Goal: Task Accomplishment & Management: Use online tool/utility

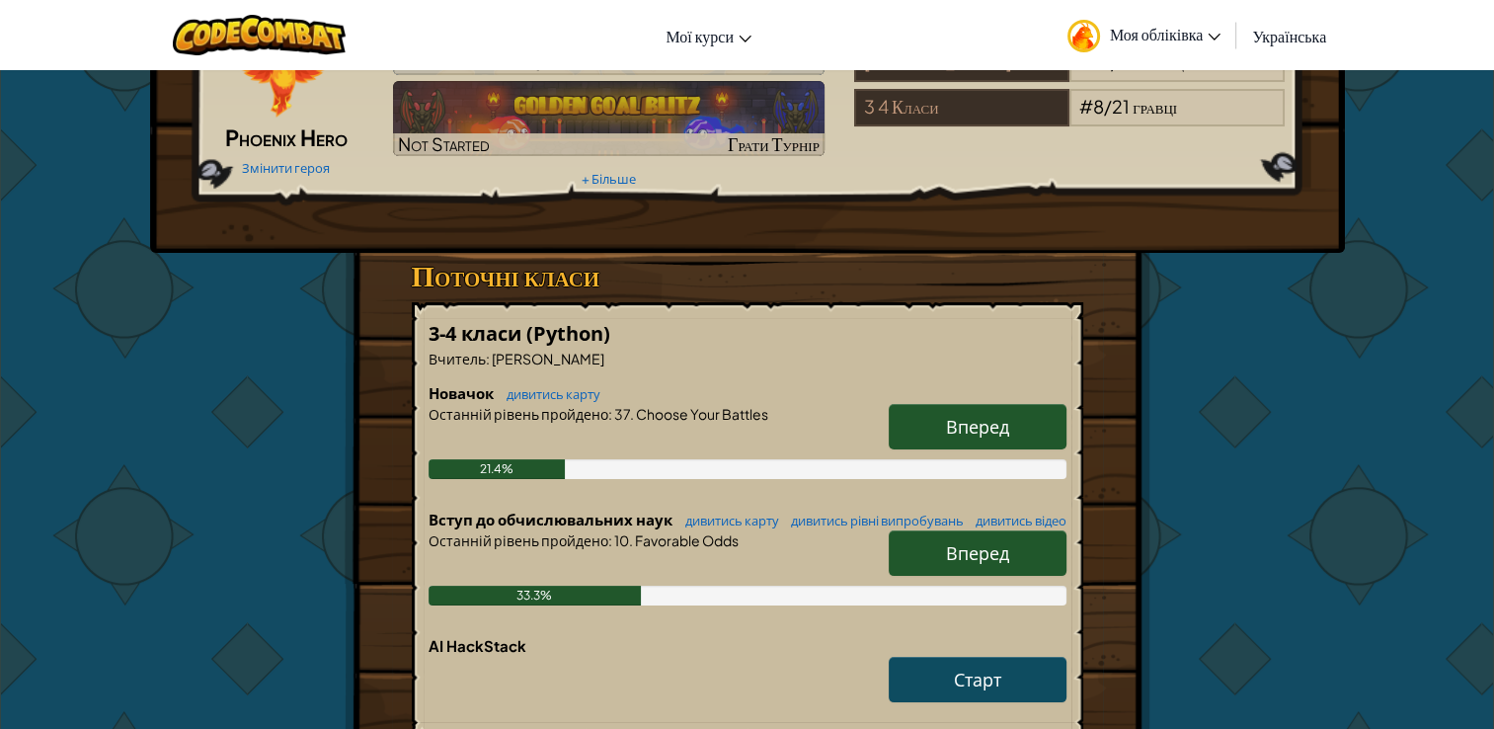
scroll to position [198, 0]
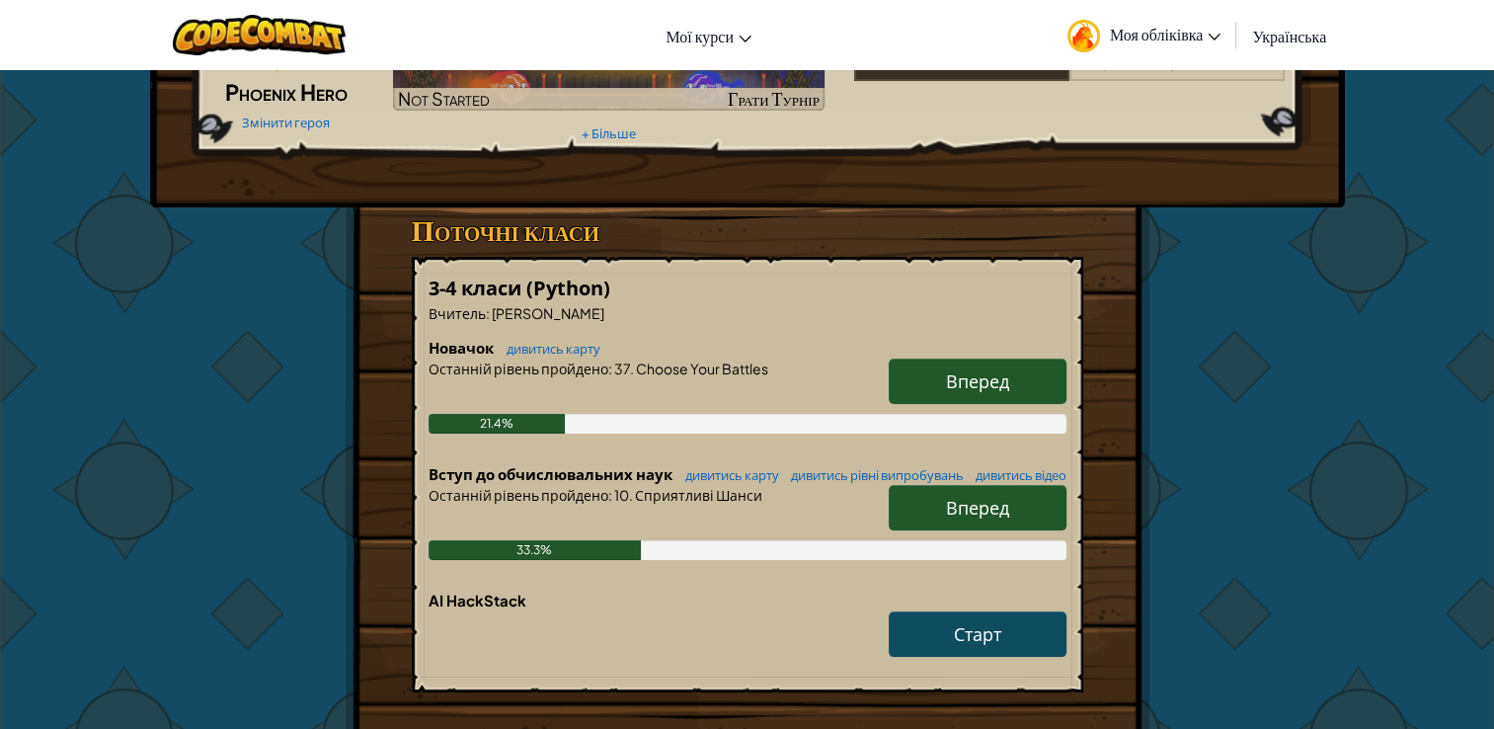
click at [956, 530] on link "Вперед" at bounding box center [978, 507] width 178 height 45
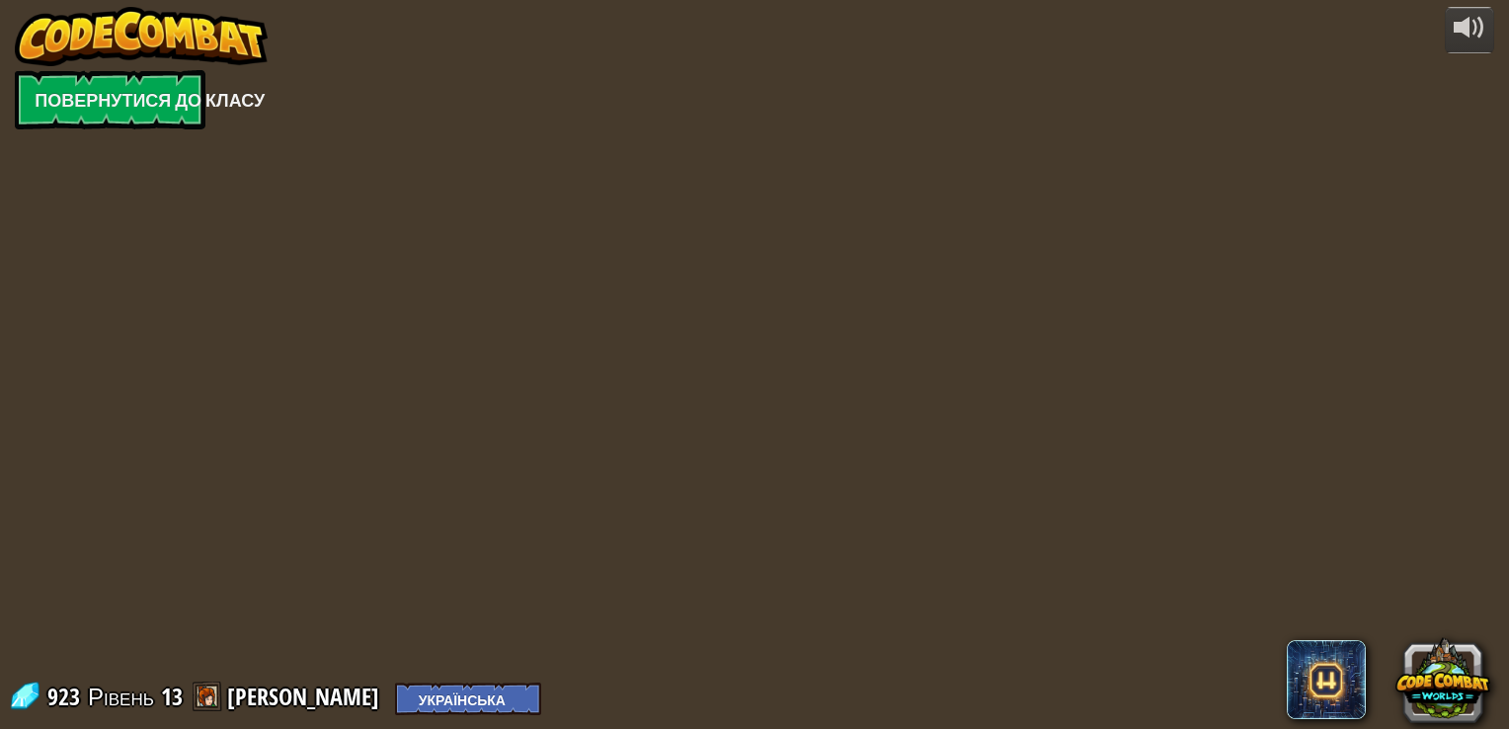
select select "uk"
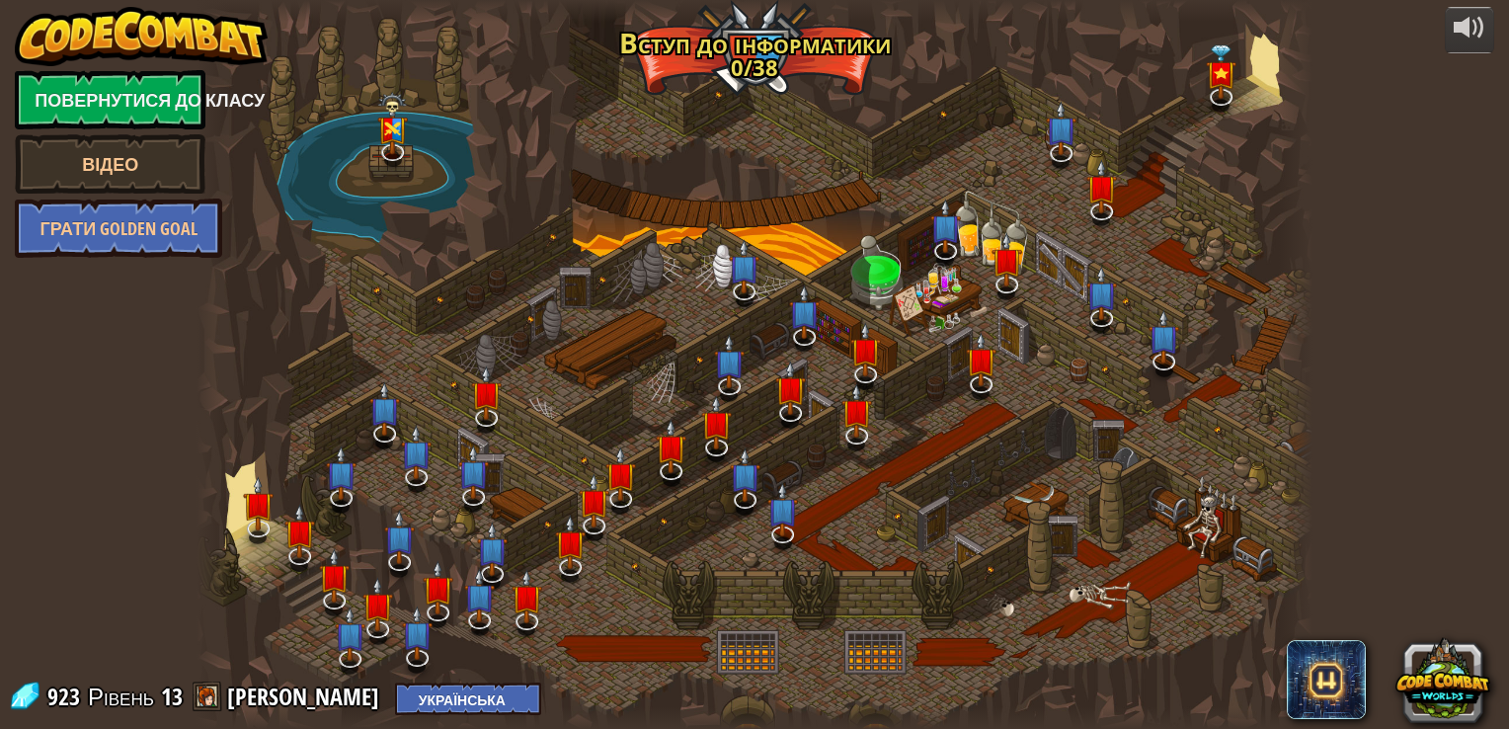
select select "uk"
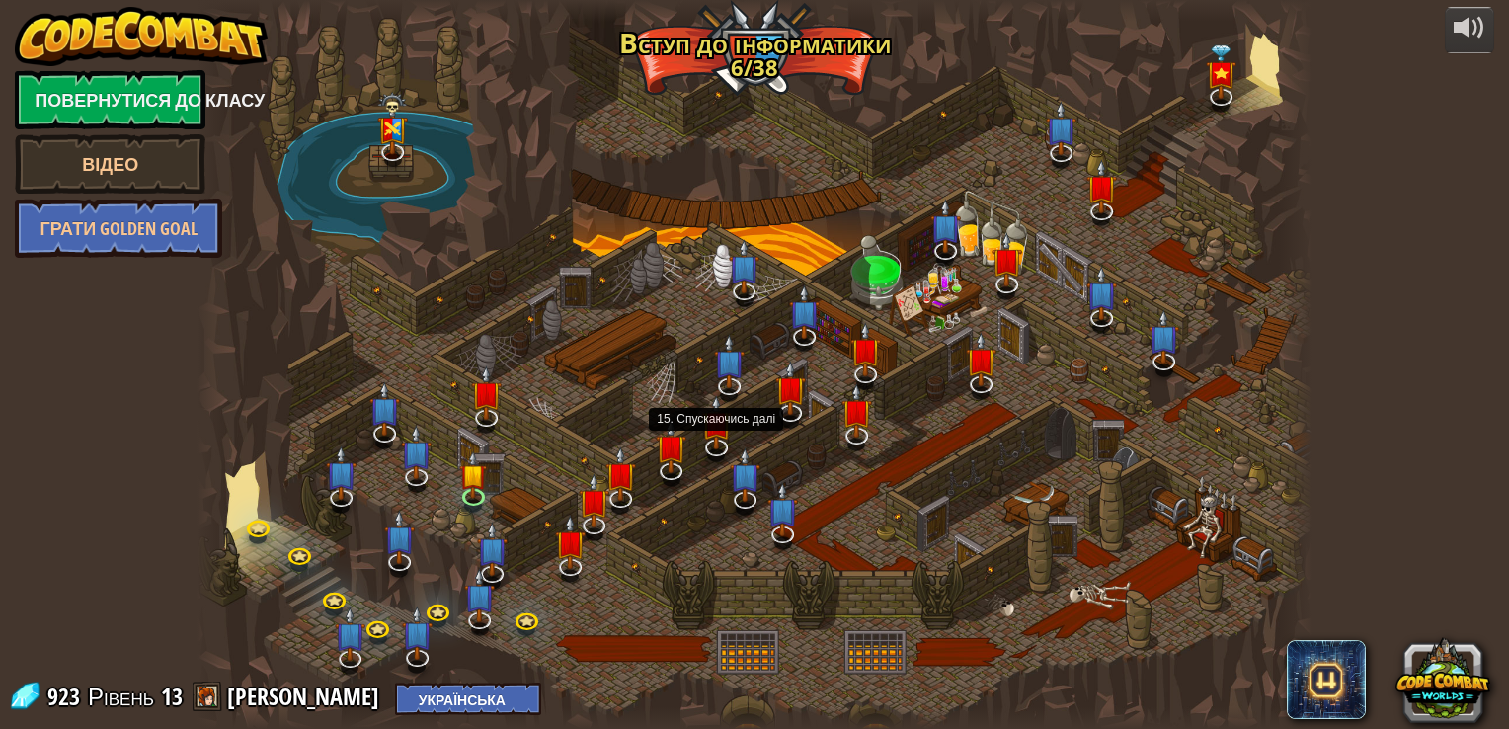
select select "uk"
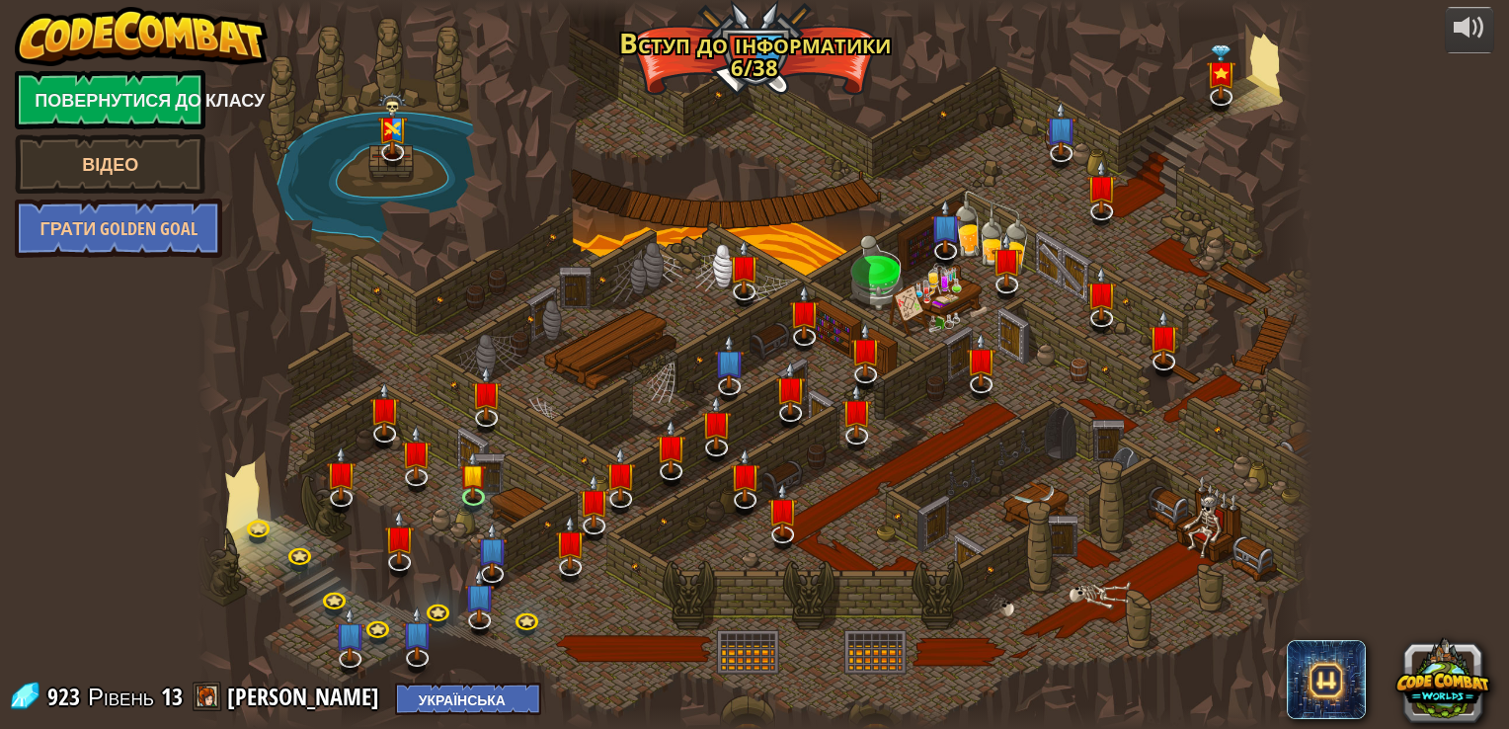
select select "uk"
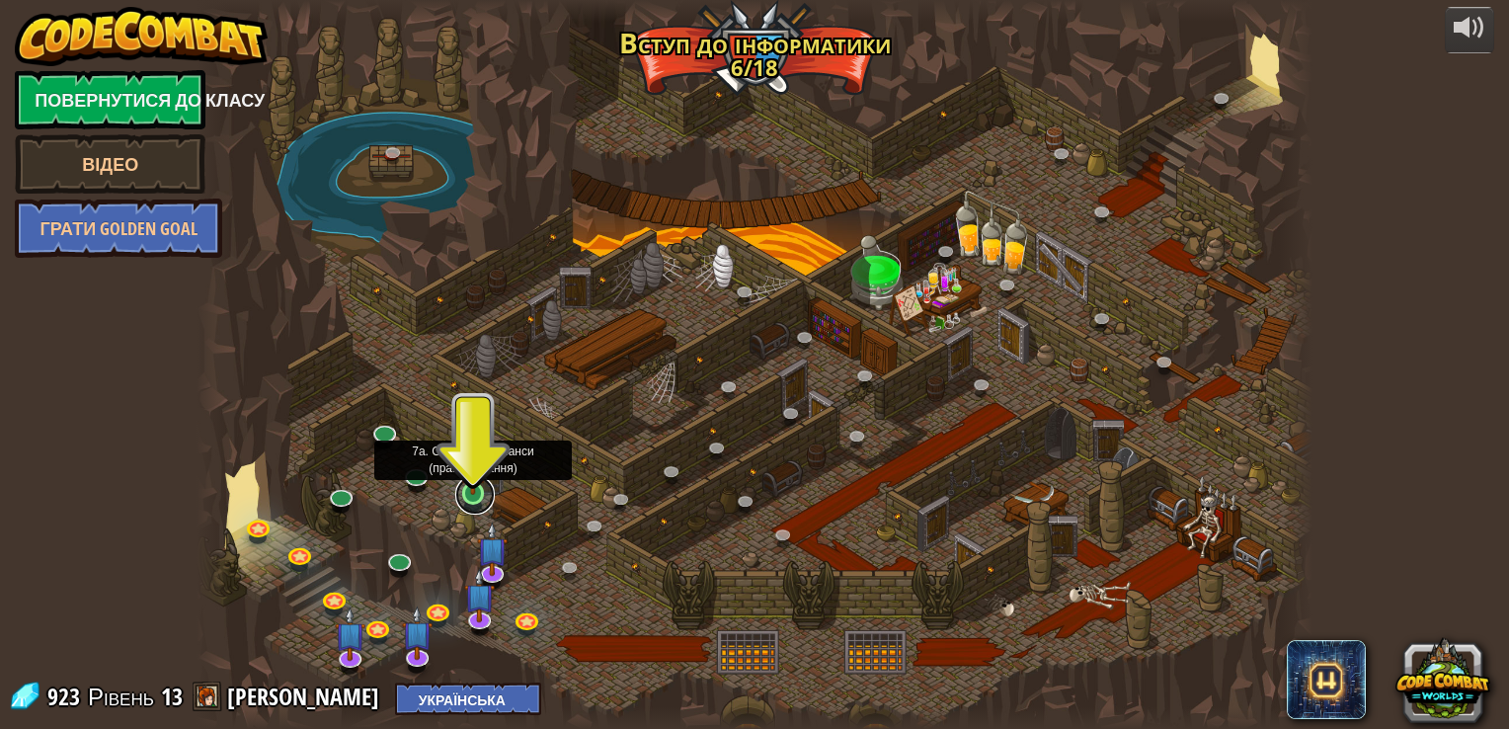
click at [473, 500] on link at bounding box center [475, 495] width 40 height 40
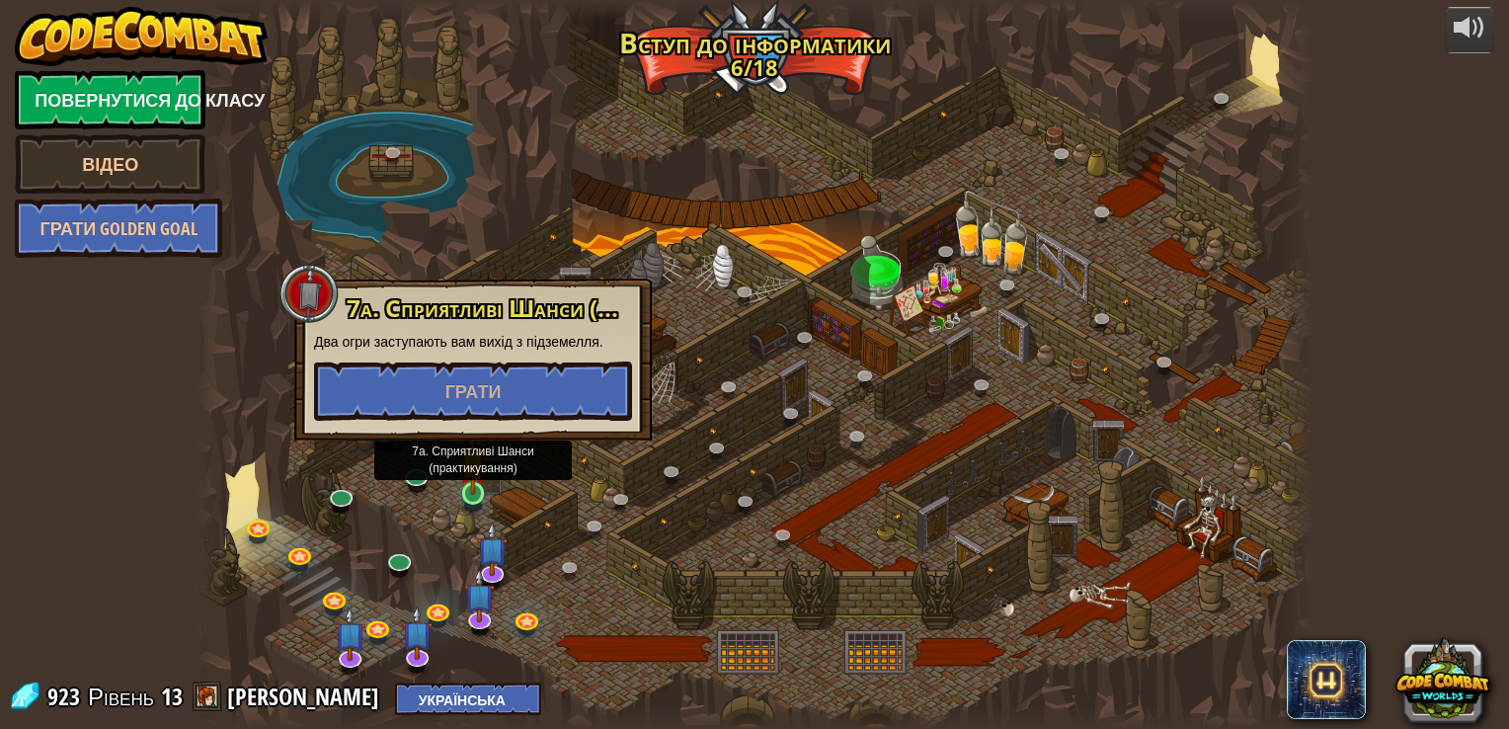
click at [470, 492] on img at bounding box center [473, 464] width 28 height 64
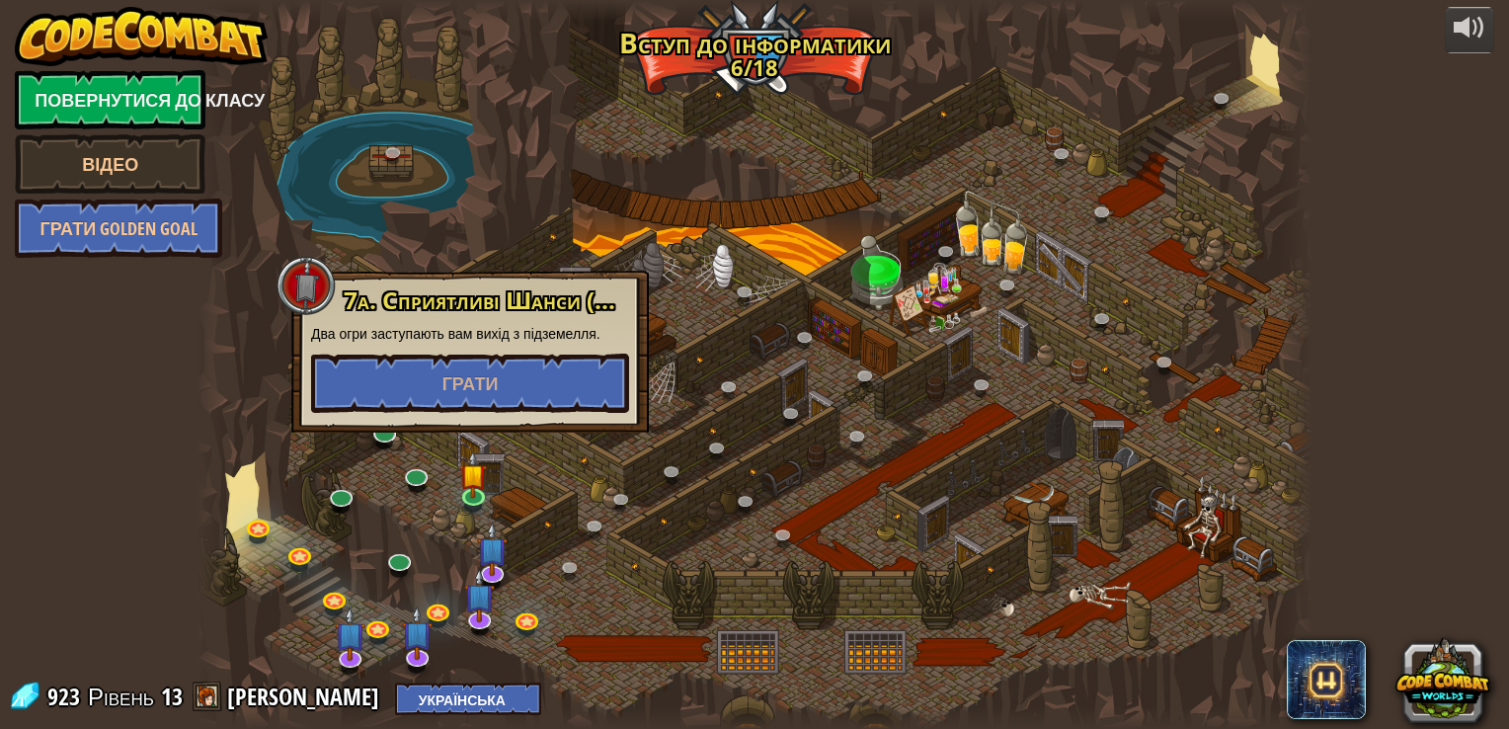
click at [465, 413] on div "7a. Сприятливі Шанси (практикування) Два огри заступають вам вихід з підземелля…" at bounding box center [470, 352] width 358 height 162
click at [469, 397] on button "Грати" at bounding box center [470, 383] width 318 height 59
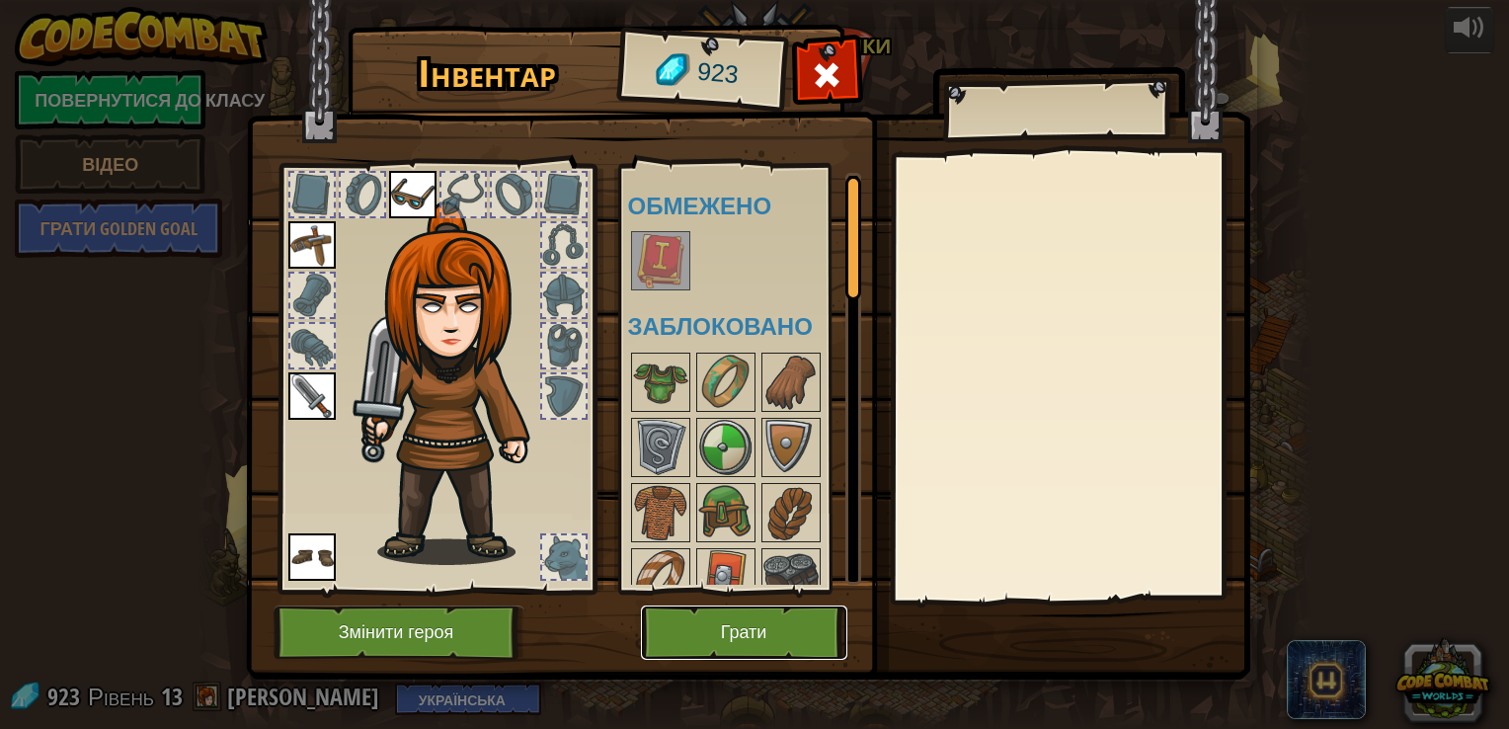
click at [729, 654] on button "Грати" at bounding box center [744, 632] width 206 height 54
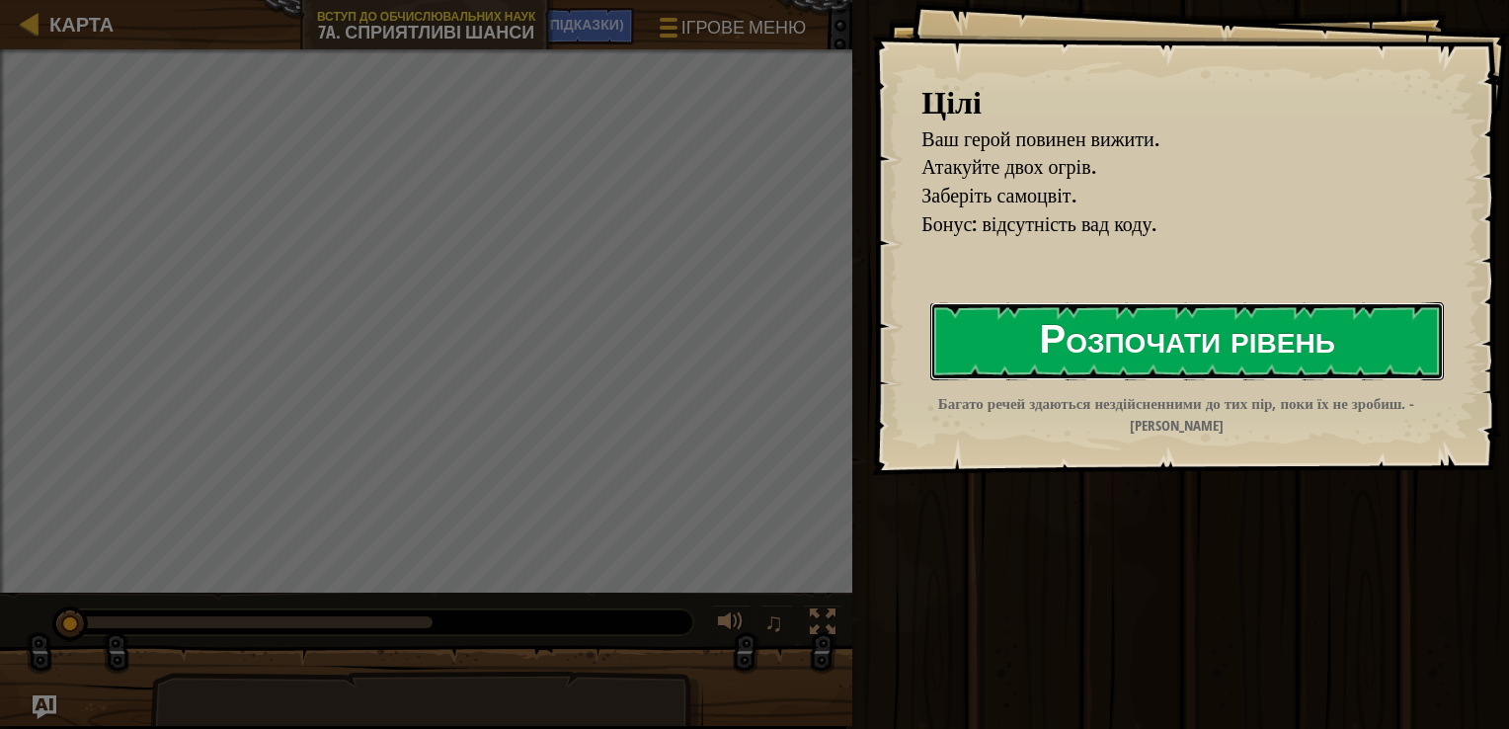
click at [1145, 322] on button "Розпочати рівень" at bounding box center [1187, 341] width 514 height 78
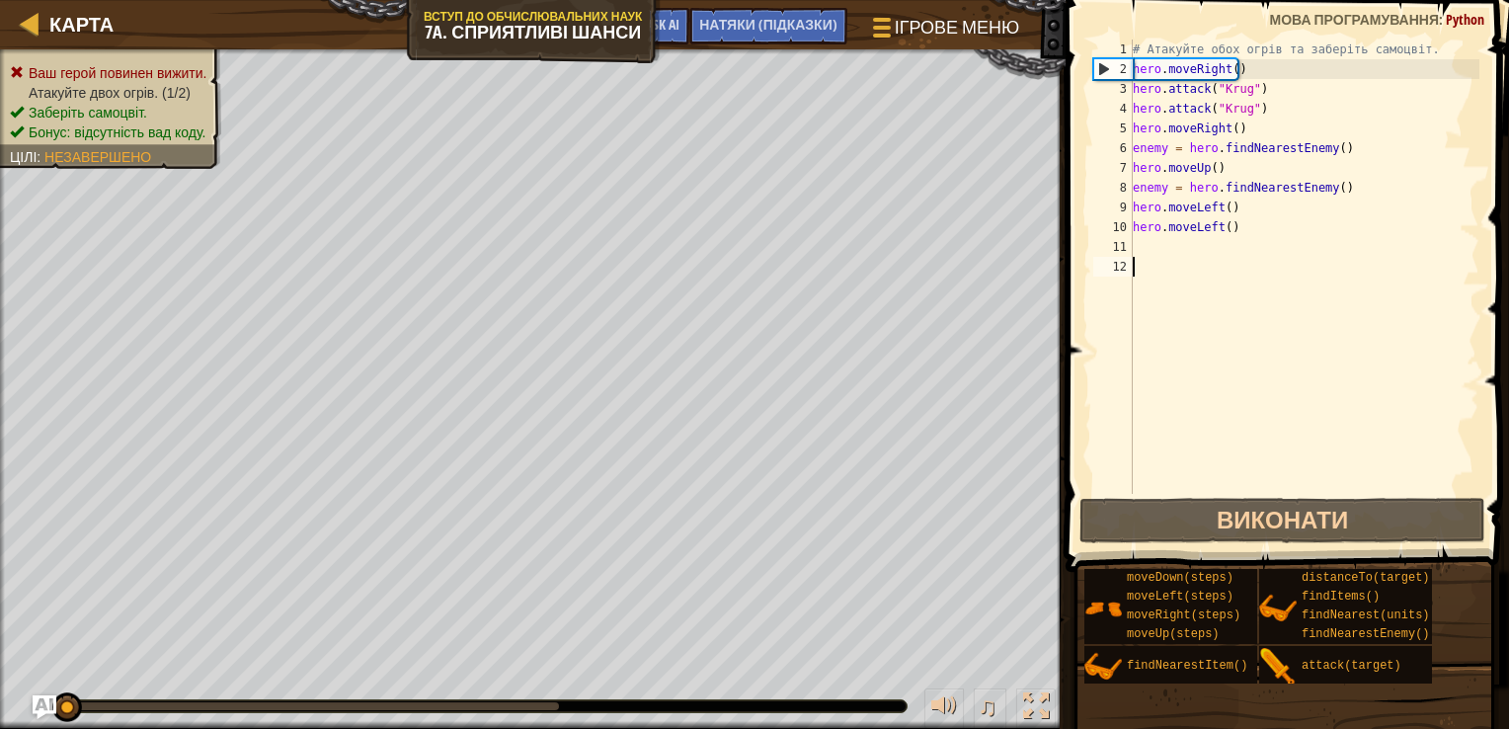
type textarea "р"
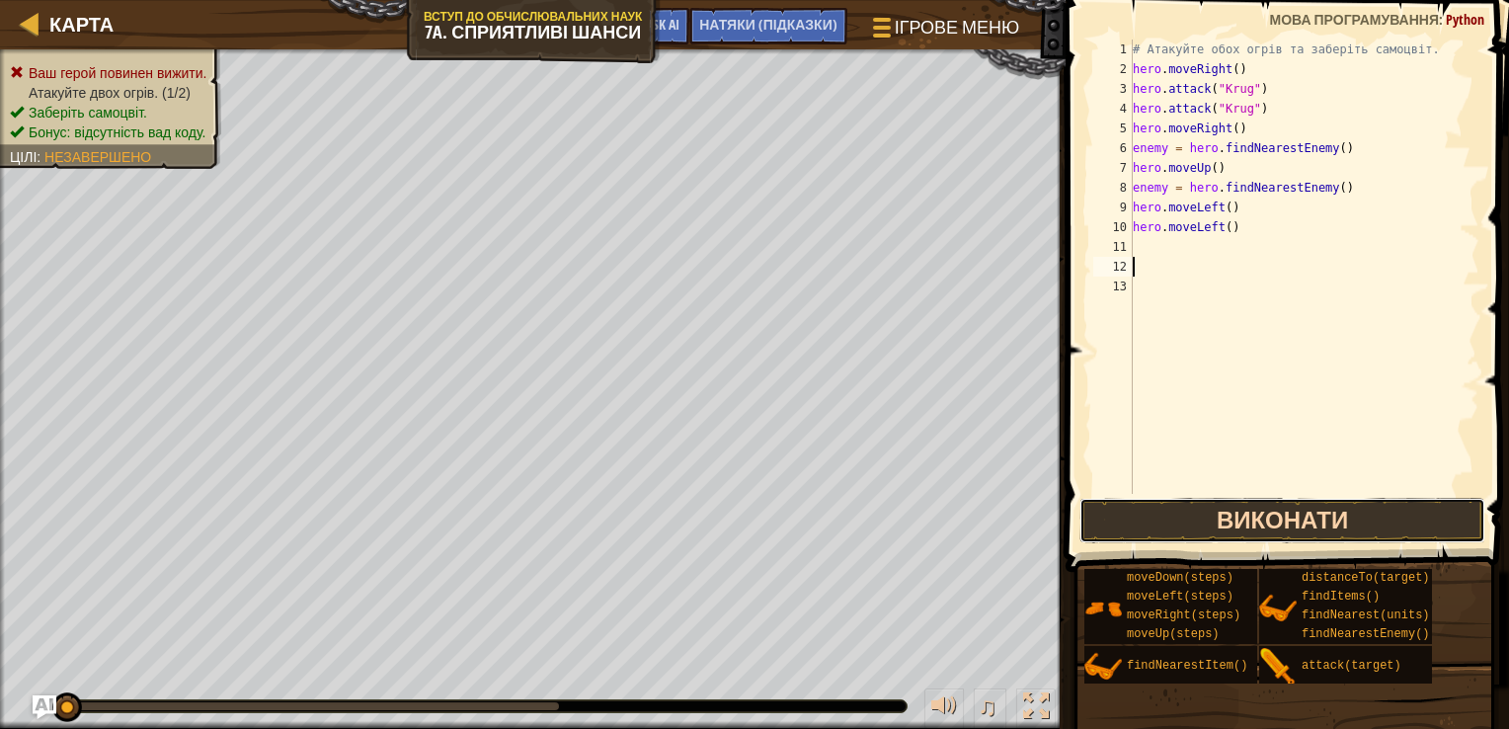
click at [1300, 519] on button "Виконати" at bounding box center [1282, 520] width 407 height 45
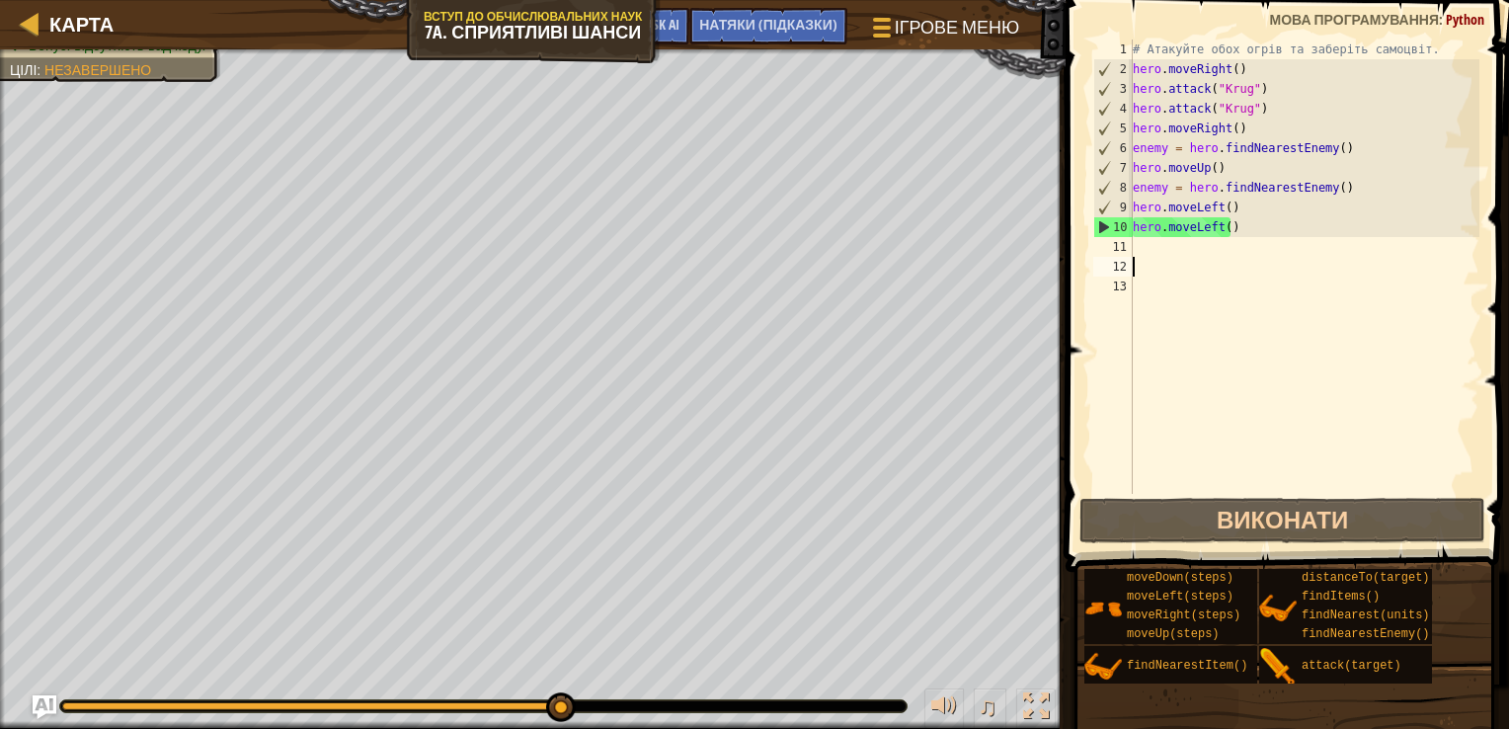
click at [1352, 188] on div "# Атакуйте обох огрів та заберіть самоцвіт. hero . moveRight ( ) hero . attack …" at bounding box center [1304, 287] width 351 height 494
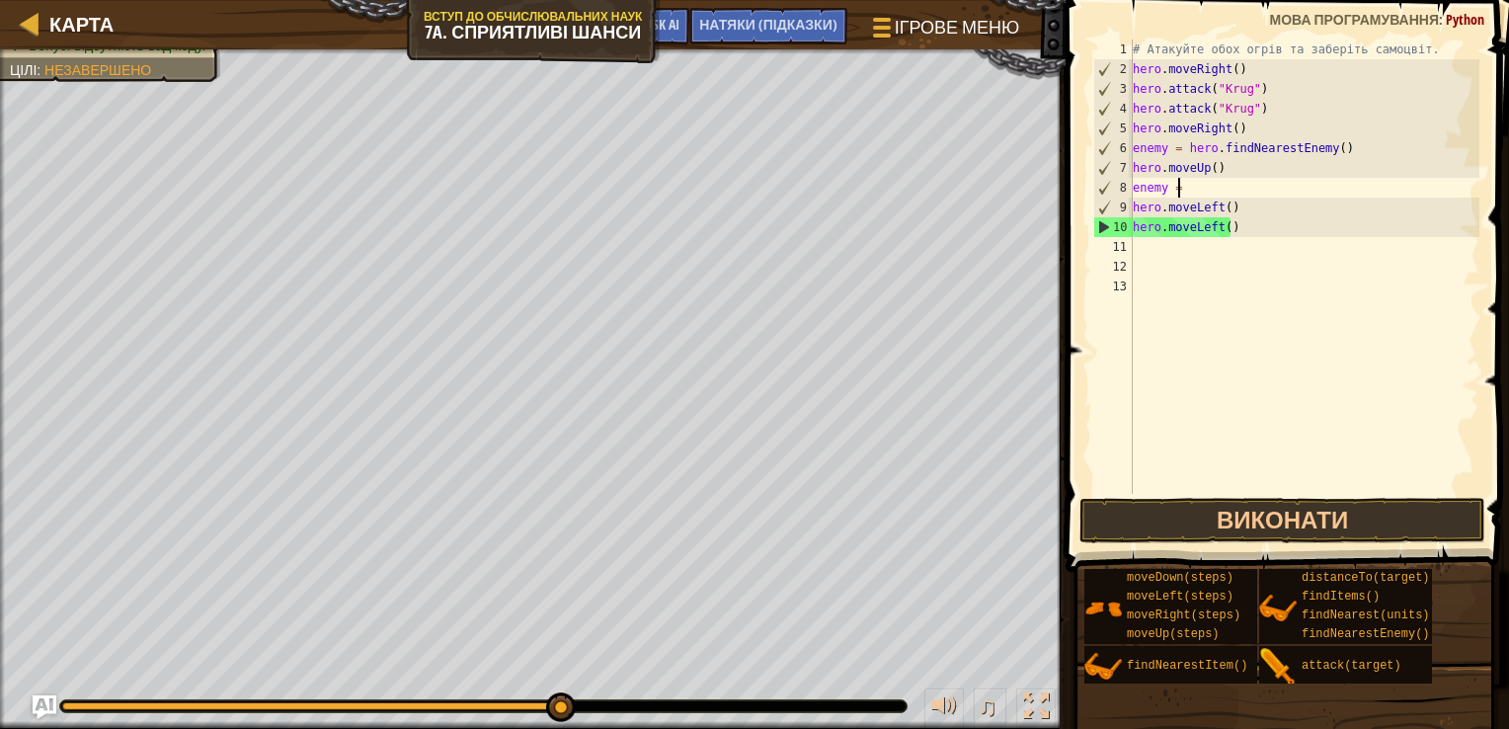
type textarea "e"
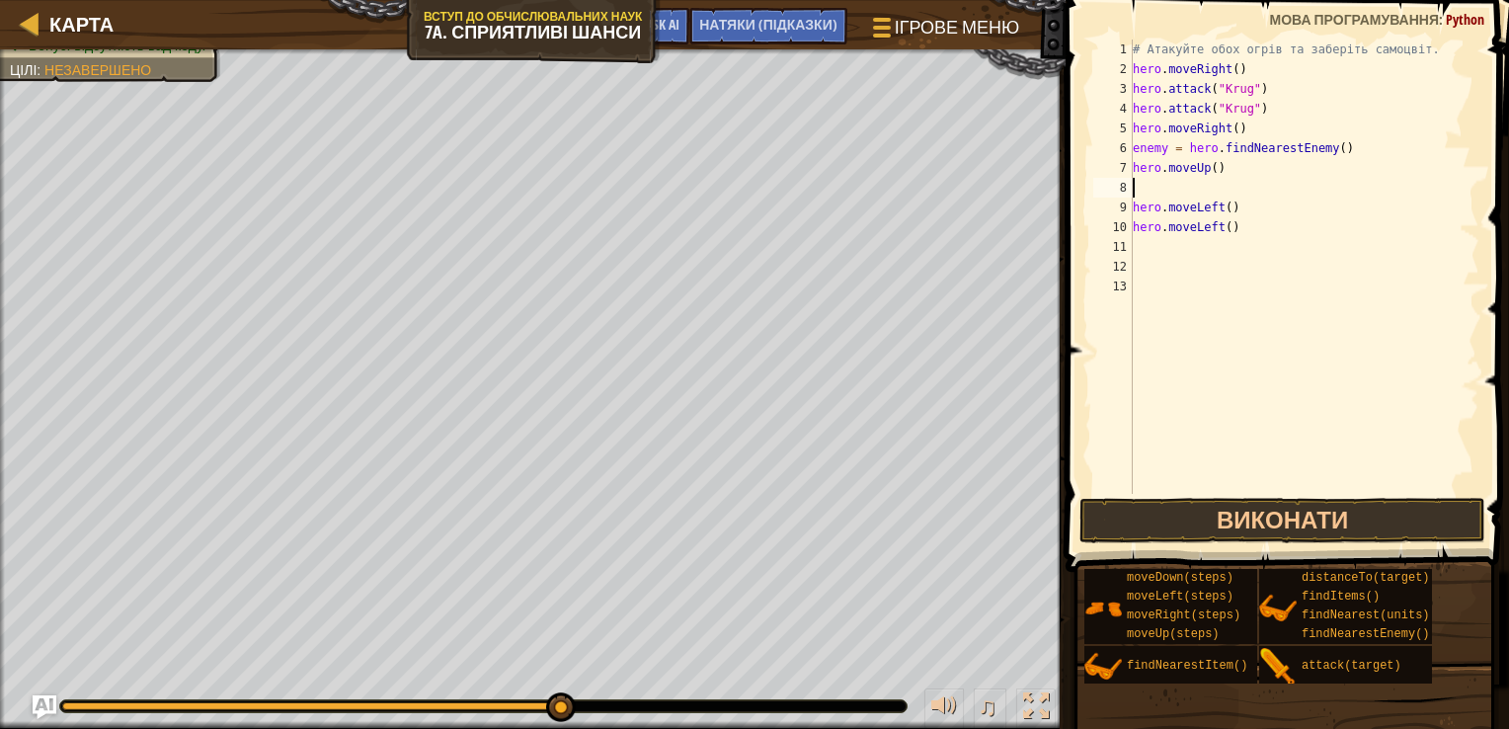
click at [1329, 160] on div "# Атакуйте обох огрів та заберіть самоцвіт. hero . moveRight ( ) hero . attack …" at bounding box center [1304, 287] width 351 height 494
click at [1328, 152] on div "# Атакуйте обох огрів та заберіть самоцвіт. hero . moveRight ( ) hero . attack …" at bounding box center [1304, 287] width 351 height 494
click at [1353, 156] on div "# Атакуйте обох огрів та заберіть самоцвіт. hero . moveRight ( ) hero . attack …" at bounding box center [1304, 287] width 351 height 494
type textarea "e"
click at [1264, 101] on div "# Атакуйте обох огрів та заберіть самоцвіт. hero . moveRight ( ) hero . attack …" at bounding box center [1304, 287] width 351 height 494
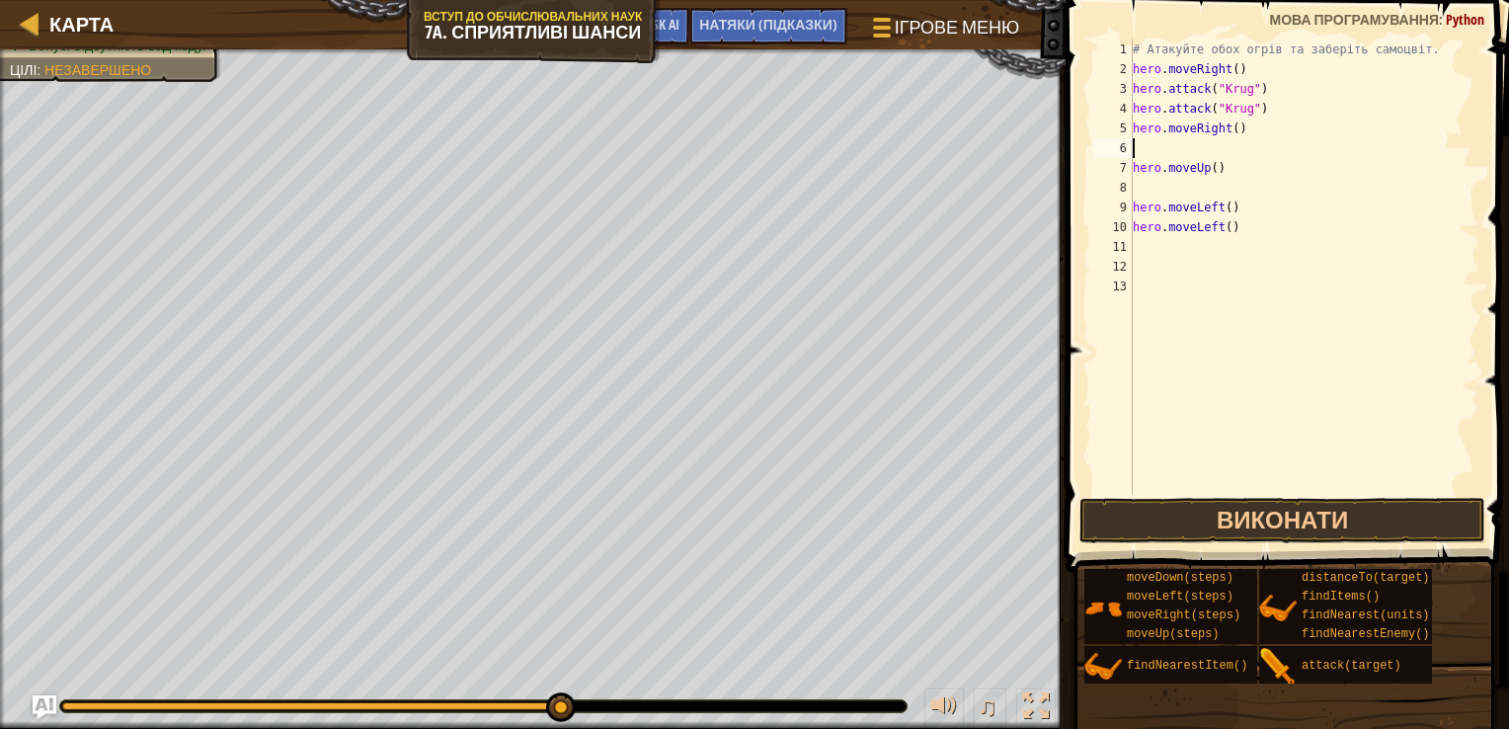
type textarea "hero.attack("Krug")"
drag, startPoint x: 1278, startPoint y: 517, endPoint x: 1266, endPoint y: 521, distance: 12.8
click at [1266, 521] on button "Виконати" at bounding box center [1282, 520] width 407 height 45
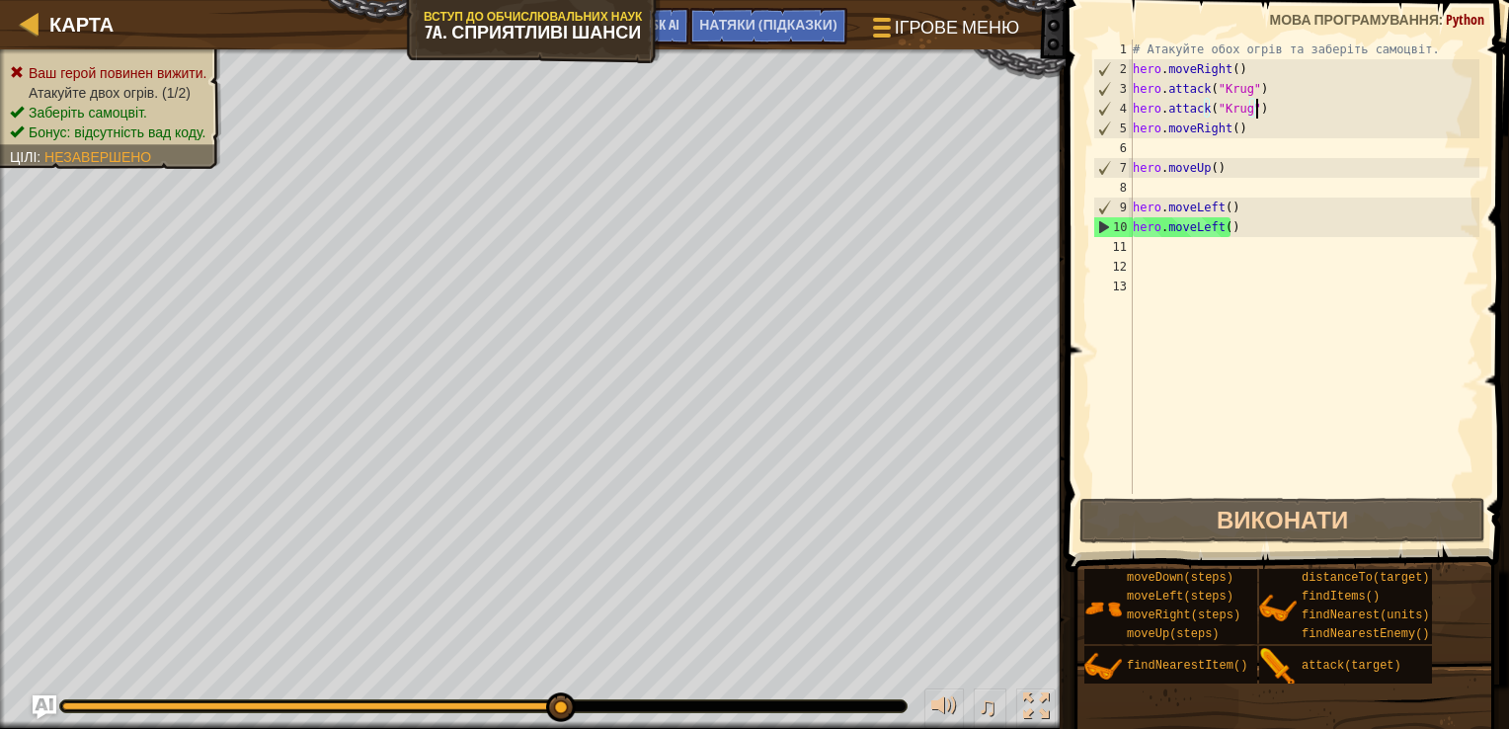
click at [1135, 247] on div "# Атакуйте обох огрів та заберіть самоцвіт. hero . moveRight ( ) hero . attack …" at bounding box center [1304, 287] width 351 height 494
type textarea "р"
click at [1210, 248] on div "# Атакуйте обох огрів та заберіть самоцвіт. hero . moveRight ( ) hero . attack …" at bounding box center [1304, 287] width 351 height 494
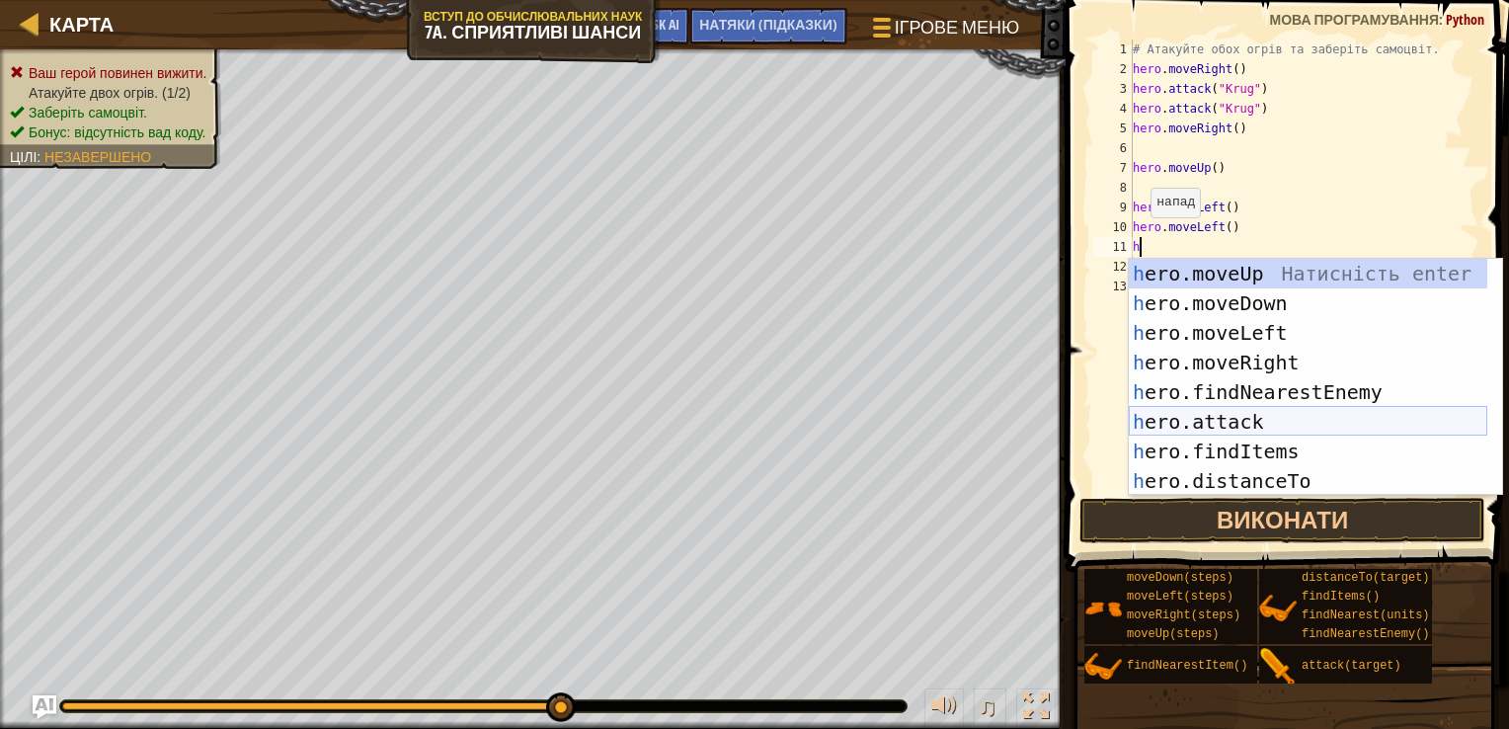
click at [1227, 420] on div "h ero.moveUp Натисність enter h ero.moveDown Натисність enter h ero.moveLeft На…" at bounding box center [1308, 407] width 359 height 296
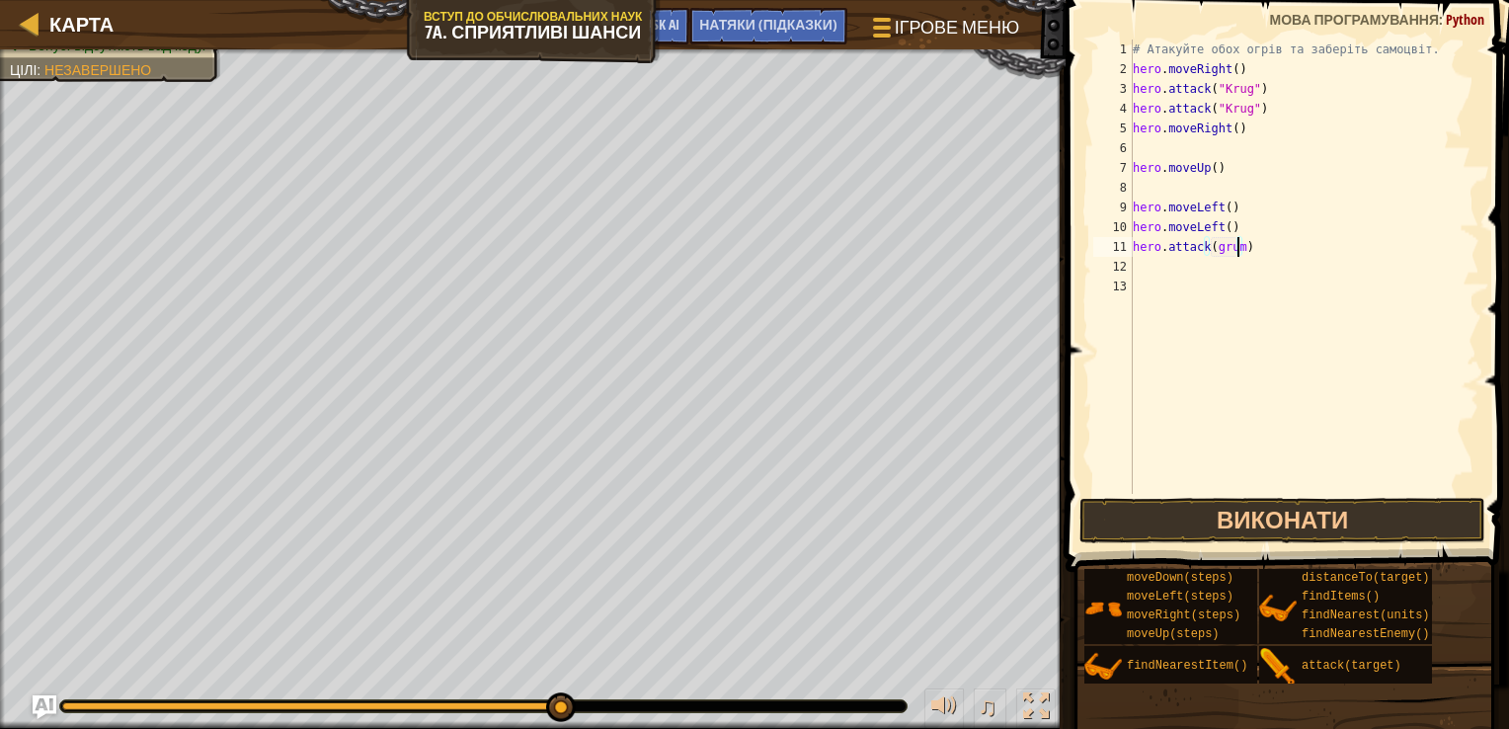
scroll to position [9, 8]
click at [1263, 518] on button "Виконати" at bounding box center [1282, 520] width 407 height 45
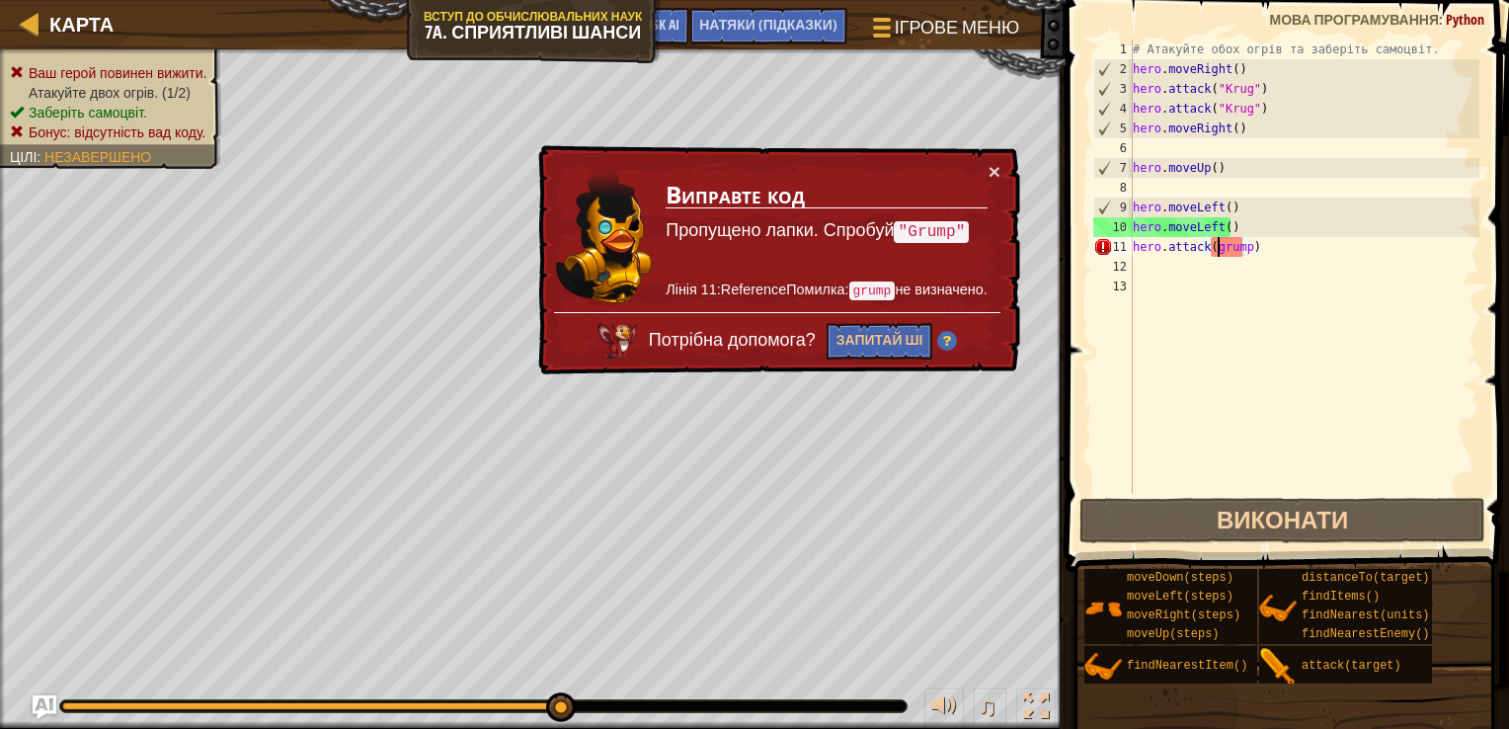
click at [1216, 247] on div "# Атакуйте обох огрів та заберіть самоцвіт. hero . moveRight ( ) hero . attack …" at bounding box center [1304, 287] width 351 height 494
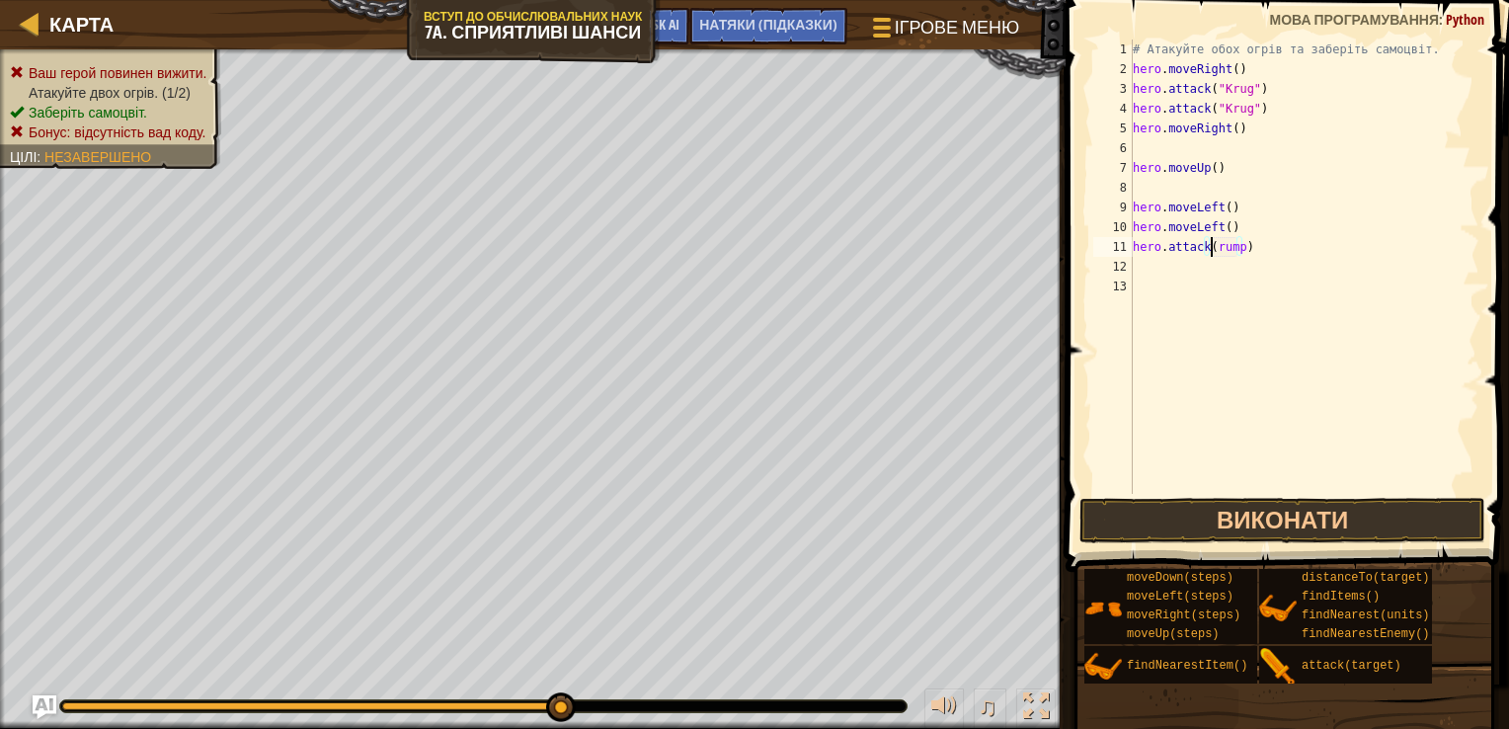
type textarea "hero.attack(Grump)"
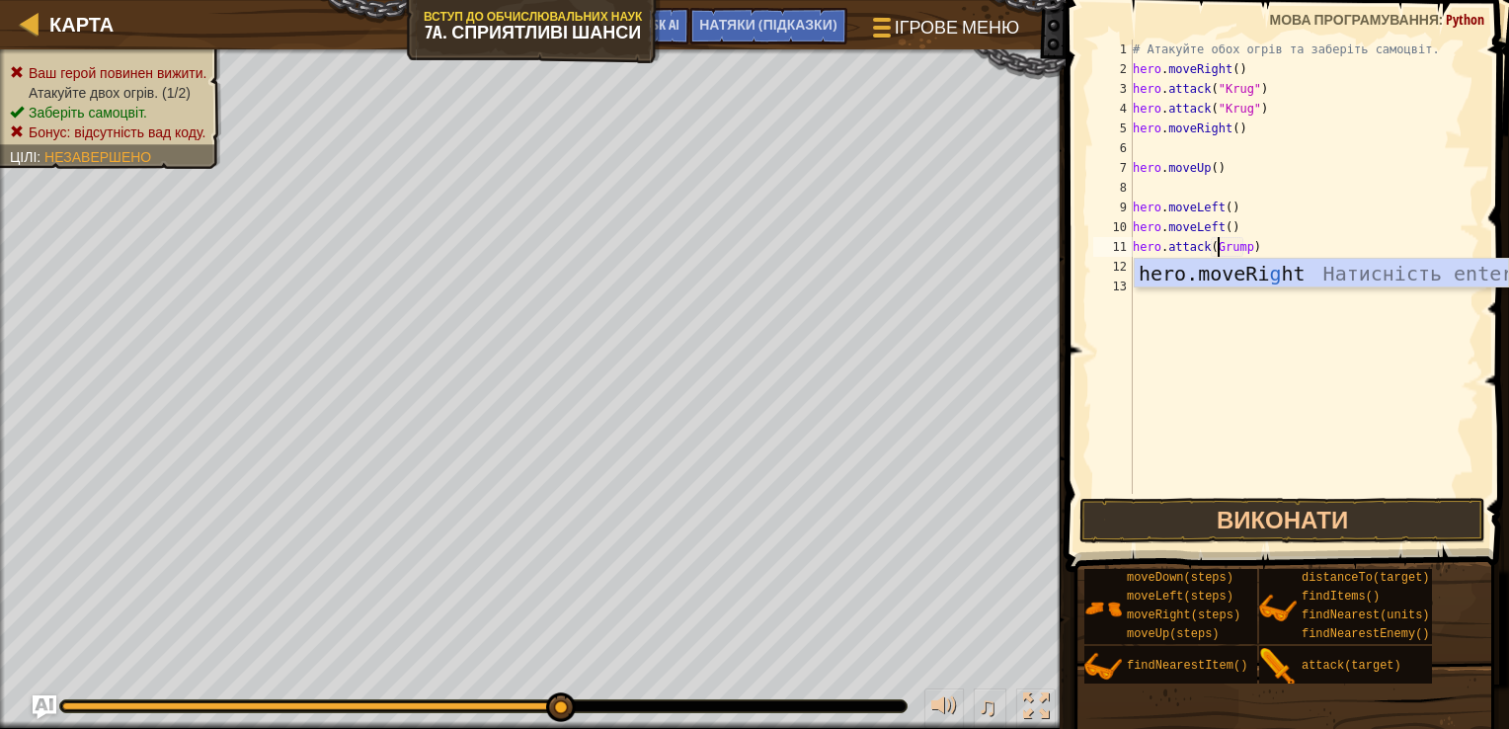
click at [1264, 448] on div "# Атакуйте обох огрів та заберіть самоцвіт. hero . moveRight ( ) hero . attack …" at bounding box center [1304, 287] width 351 height 494
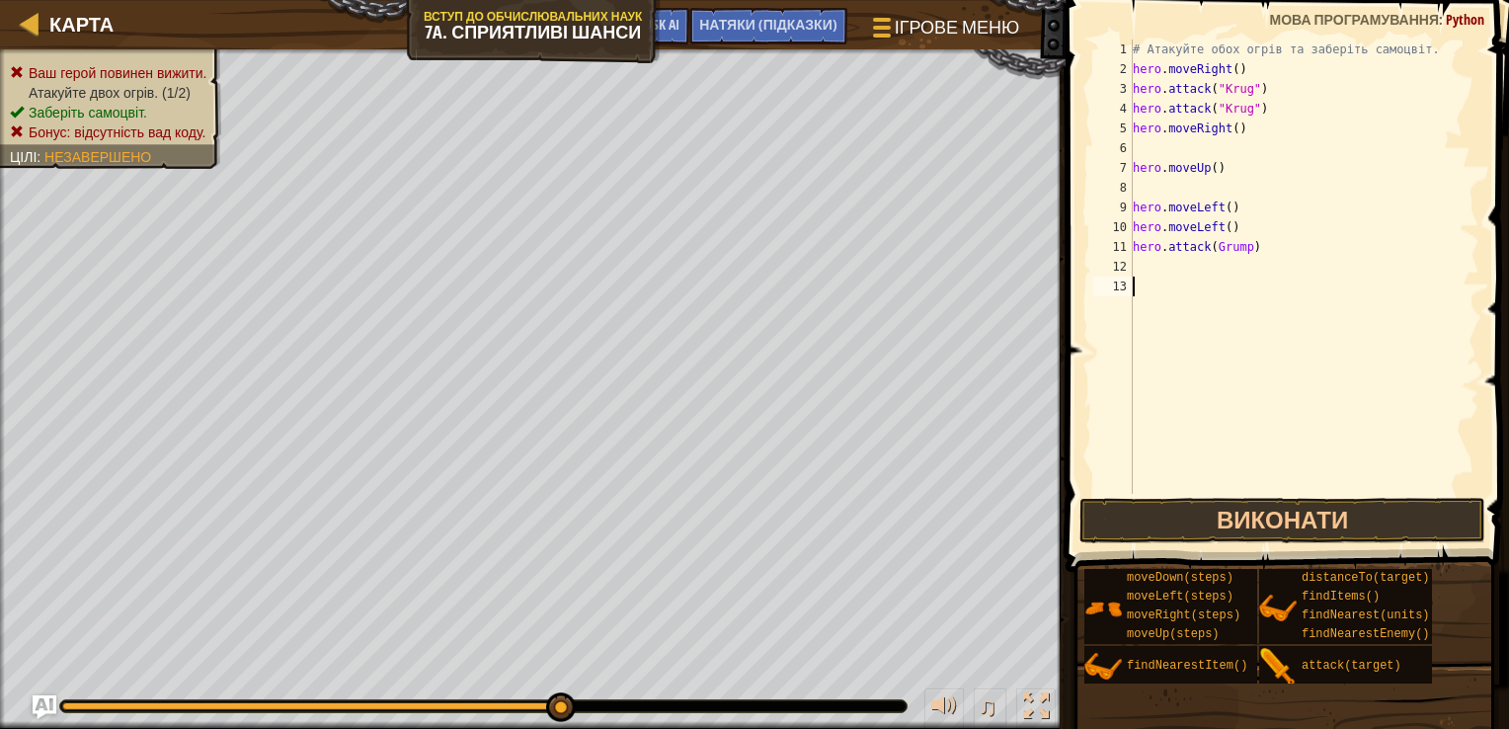
scroll to position [9, 0]
click at [1319, 500] on button "Виконати" at bounding box center [1282, 520] width 407 height 45
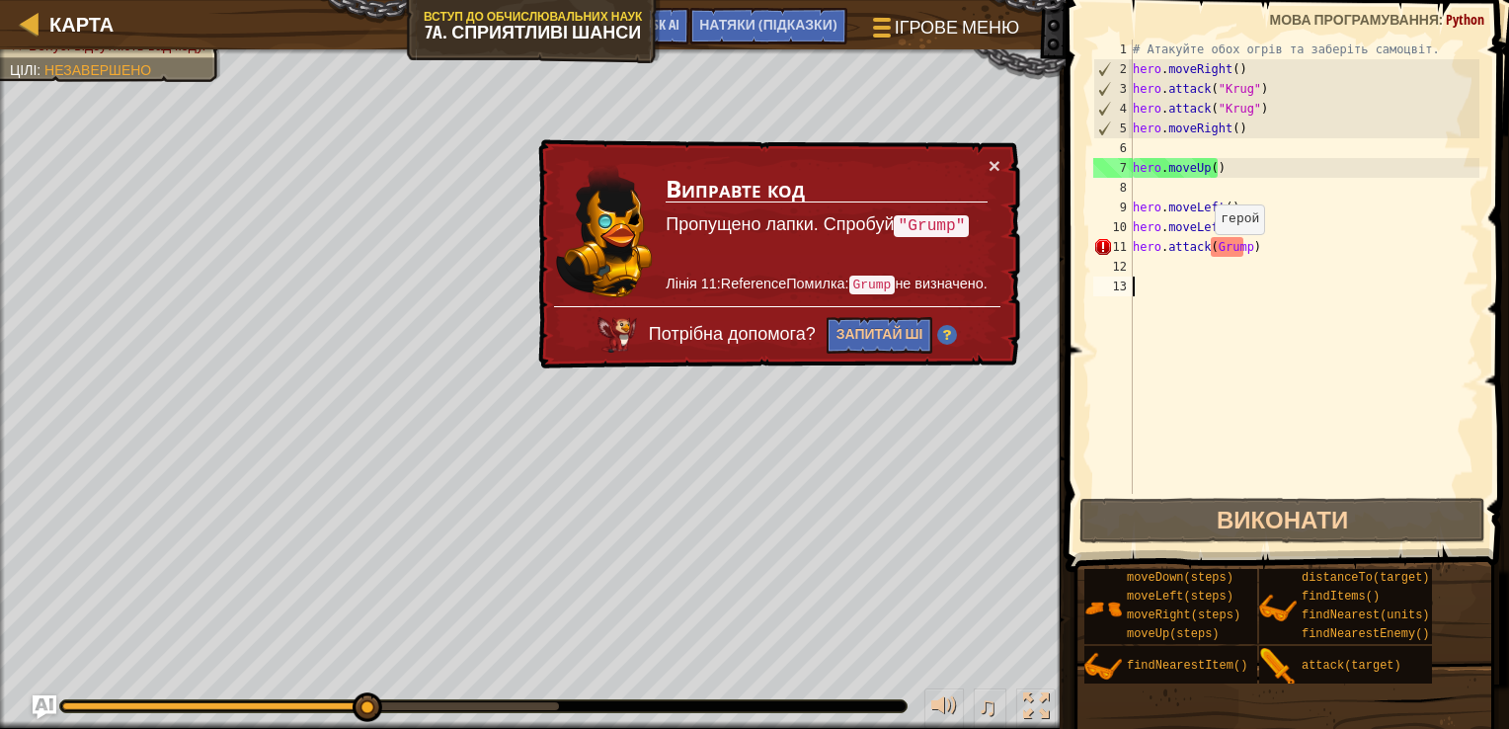
click at [1205, 254] on div "# Атакуйте обох огрів та заберіть самоцвіт. hero . moveRight ( ) hero . attack …" at bounding box center [1304, 287] width 351 height 494
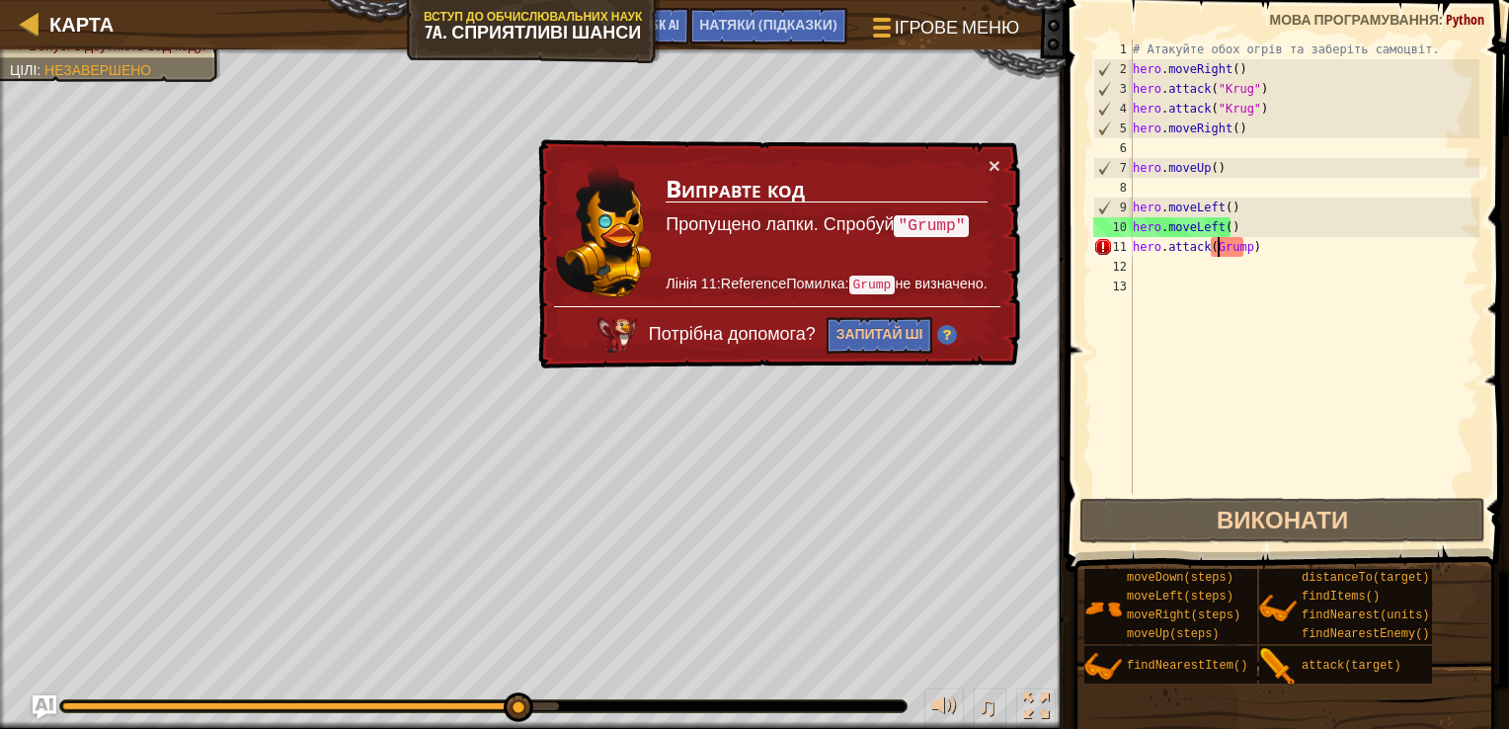
click at [1215, 249] on div "# Атакуйте обох огрів та заберіть самоцвіт. hero . moveRight ( ) hero . attack …" at bounding box center [1304, 287] width 351 height 494
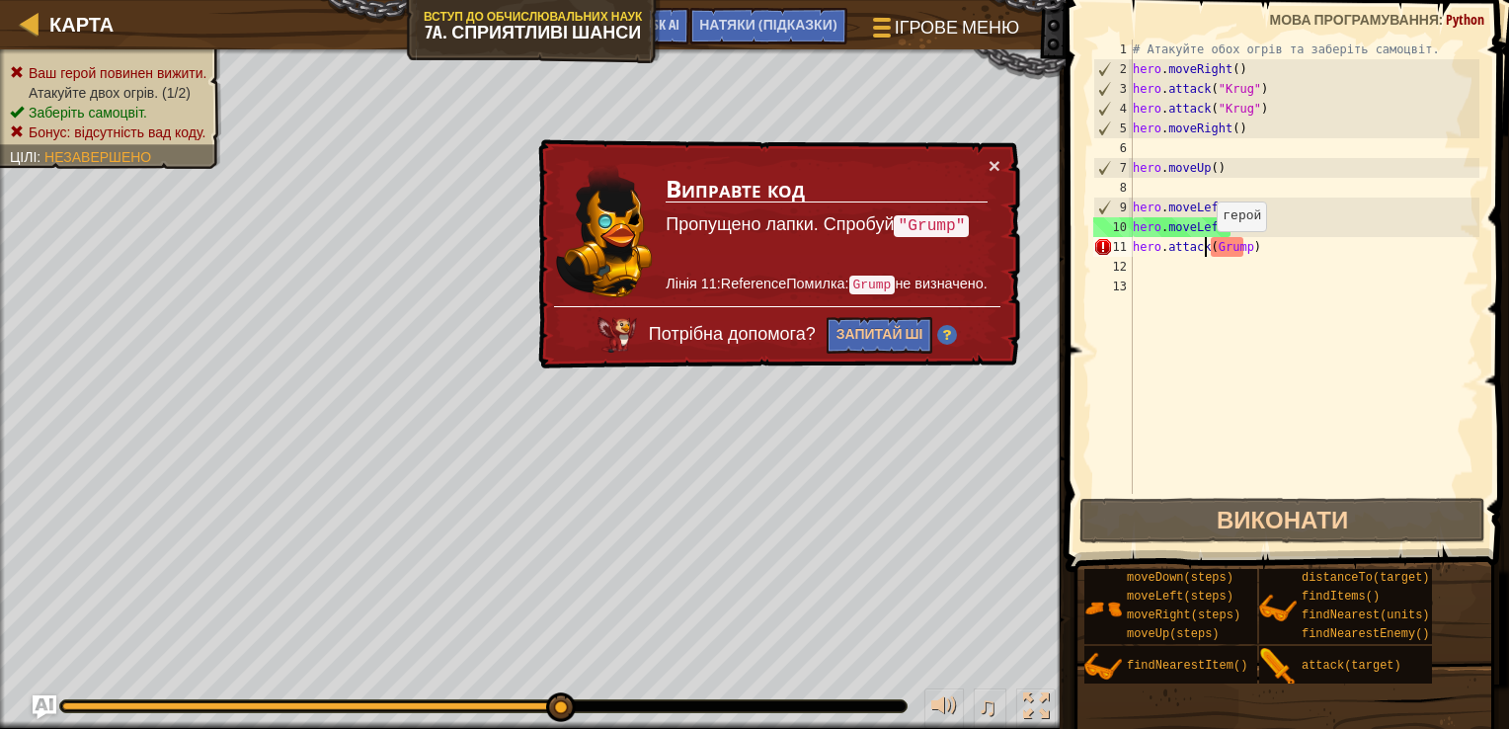
click at [1207, 251] on div "# Атакуйте обох огрів та заберіть самоцвіт. hero . moveRight ( ) hero . attack …" at bounding box center [1304, 287] width 351 height 494
click at [1213, 244] on div "# Атакуйте обох огрів та заберіть самоцвіт. hero . moveRight ( ) hero . attack …" at bounding box center [1304, 287] width 351 height 494
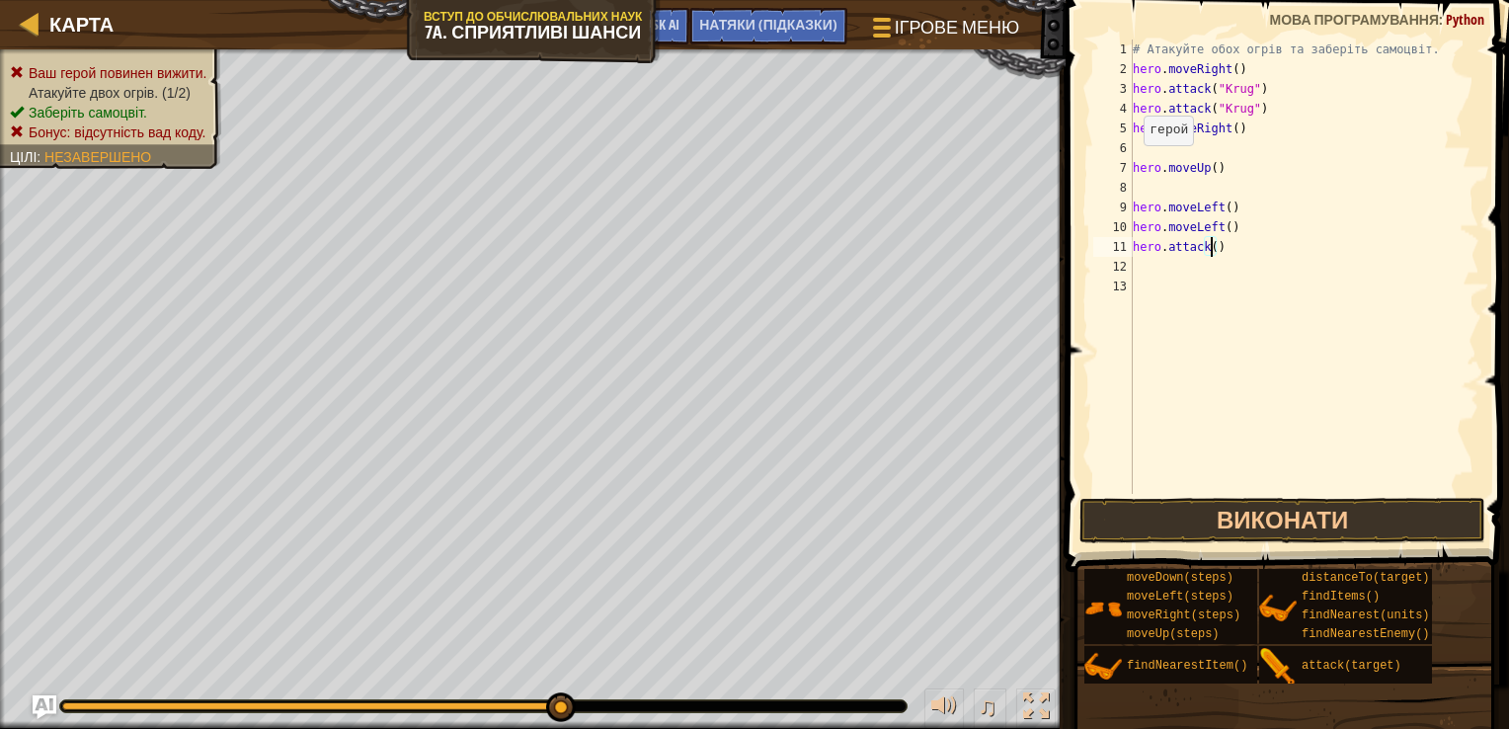
scroll to position [9, 5]
type textarea "h"
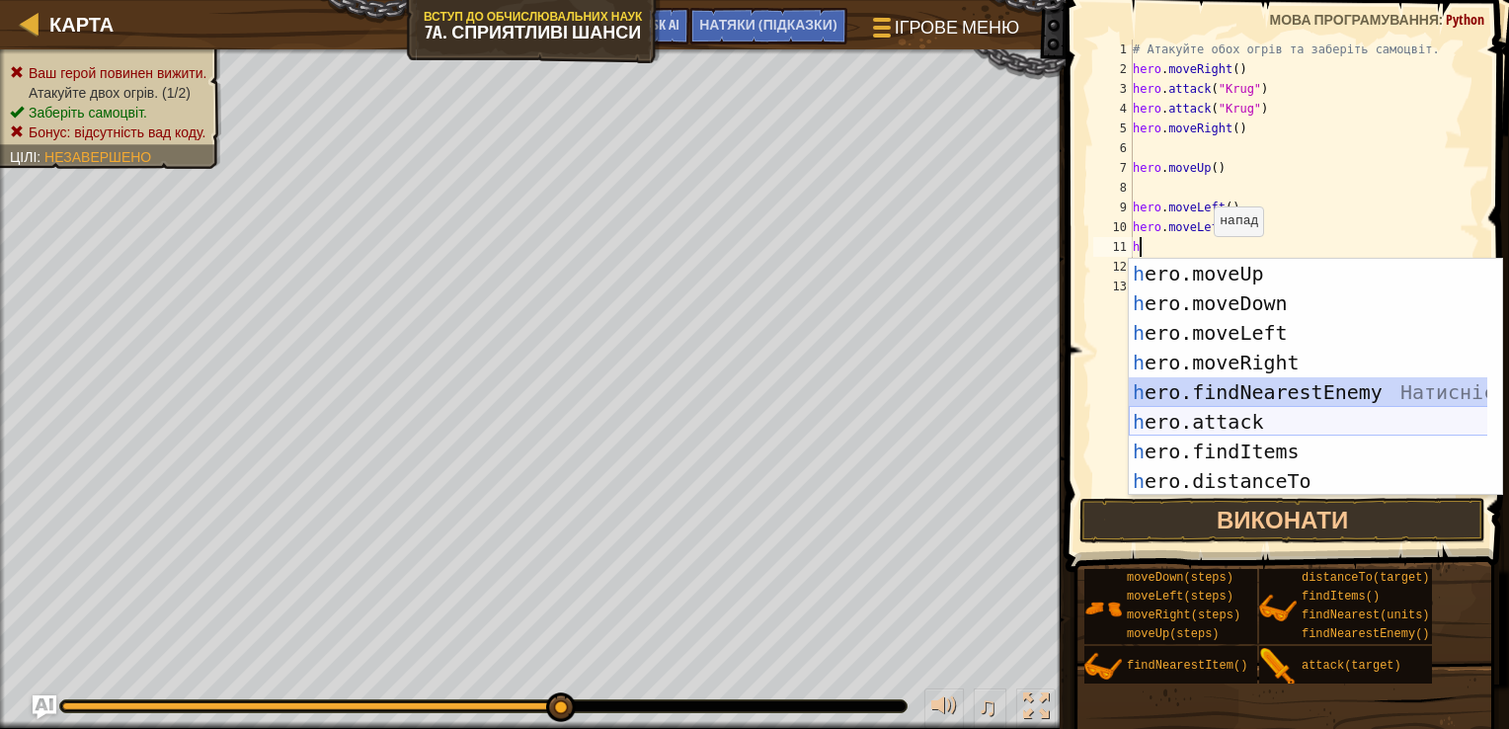
click at [1252, 407] on div "h ero.moveUp Натисність enter h ero.moveDown Натисність enter h ero.moveLeft На…" at bounding box center [1315, 407] width 373 height 296
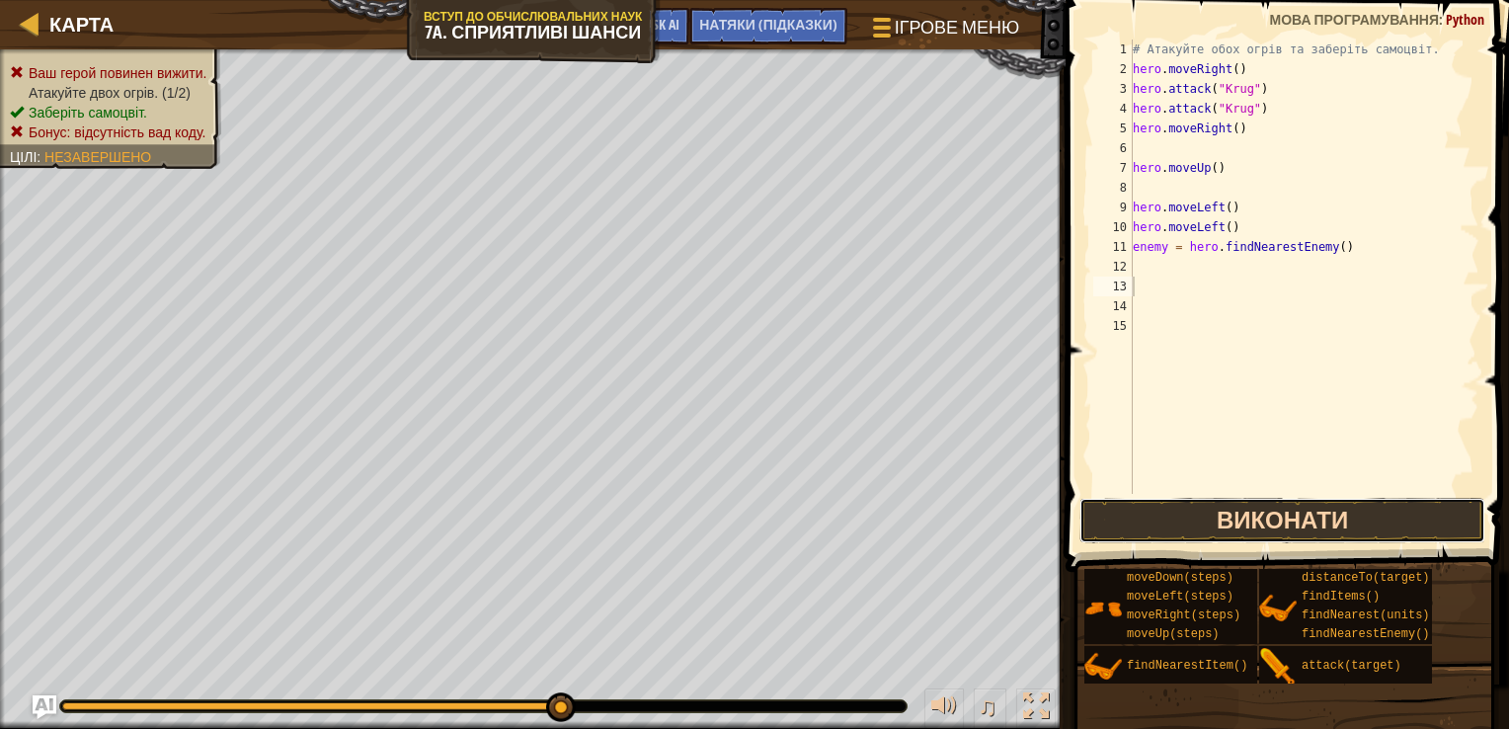
click at [1253, 523] on button "Виконати" at bounding box center [1282, 520] width 407 height 45
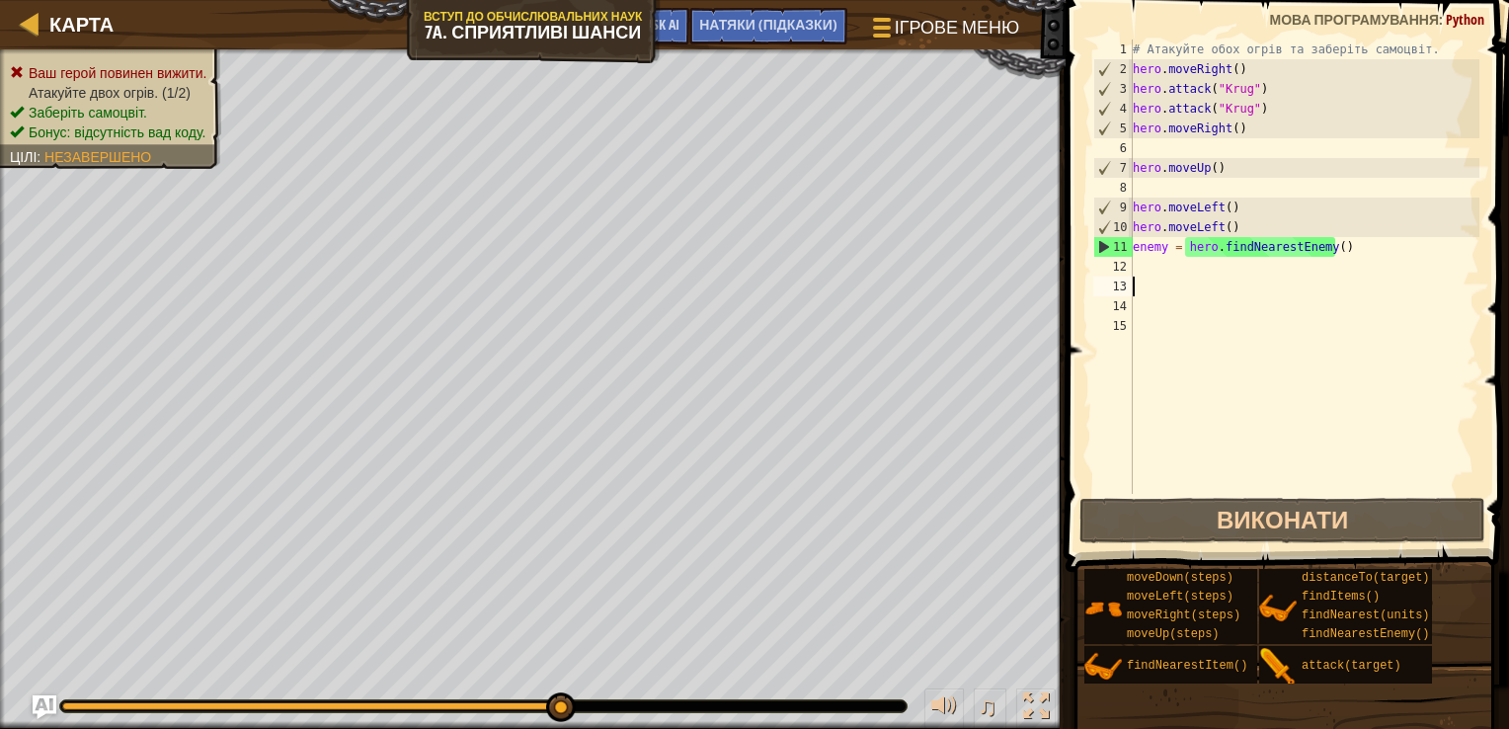
click at [1341, 251] on div "# Атакуйте обох огрів та заберіть самоцвіт. hero . moveRight ( ) hero . attack …" at bounding box center [1304, 287] width 351 height 494
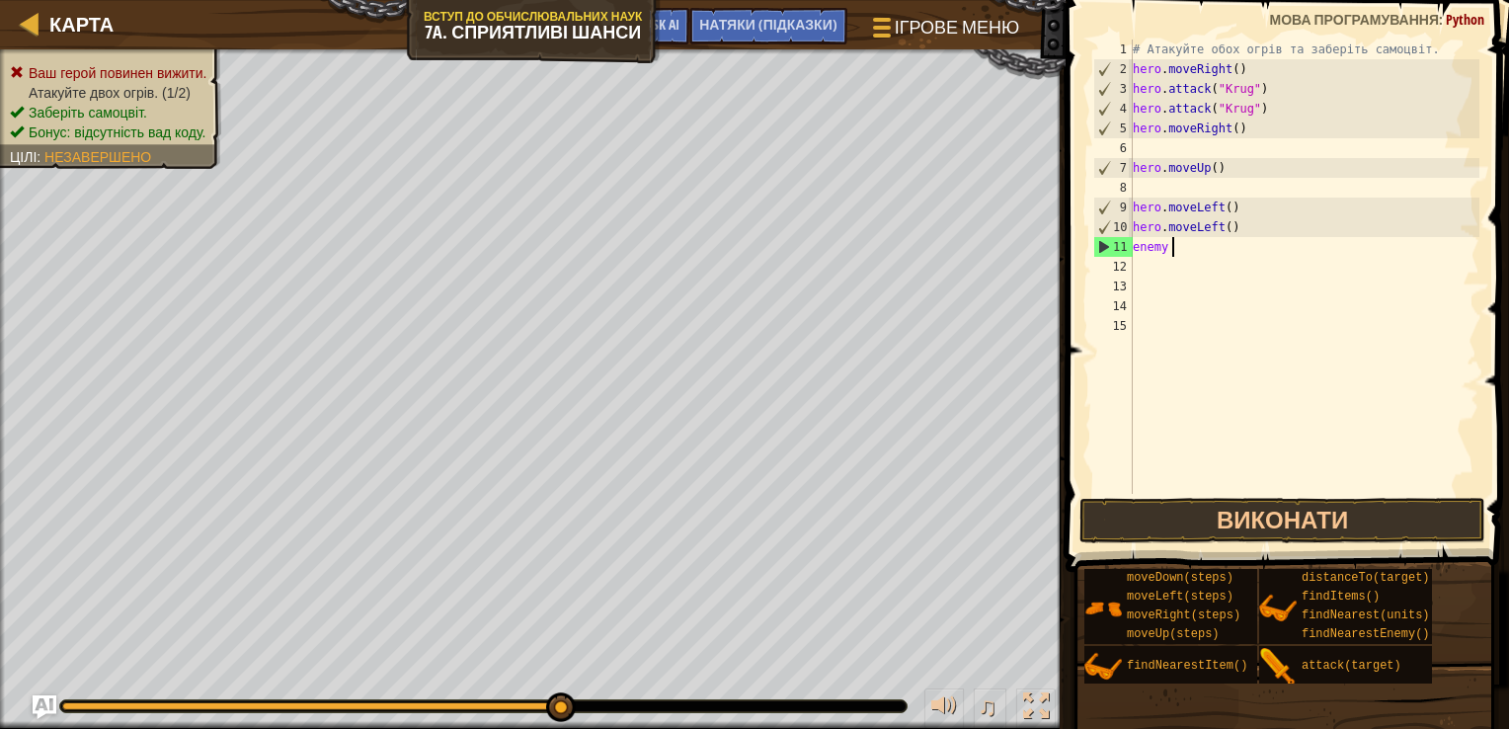
type textarea "e"
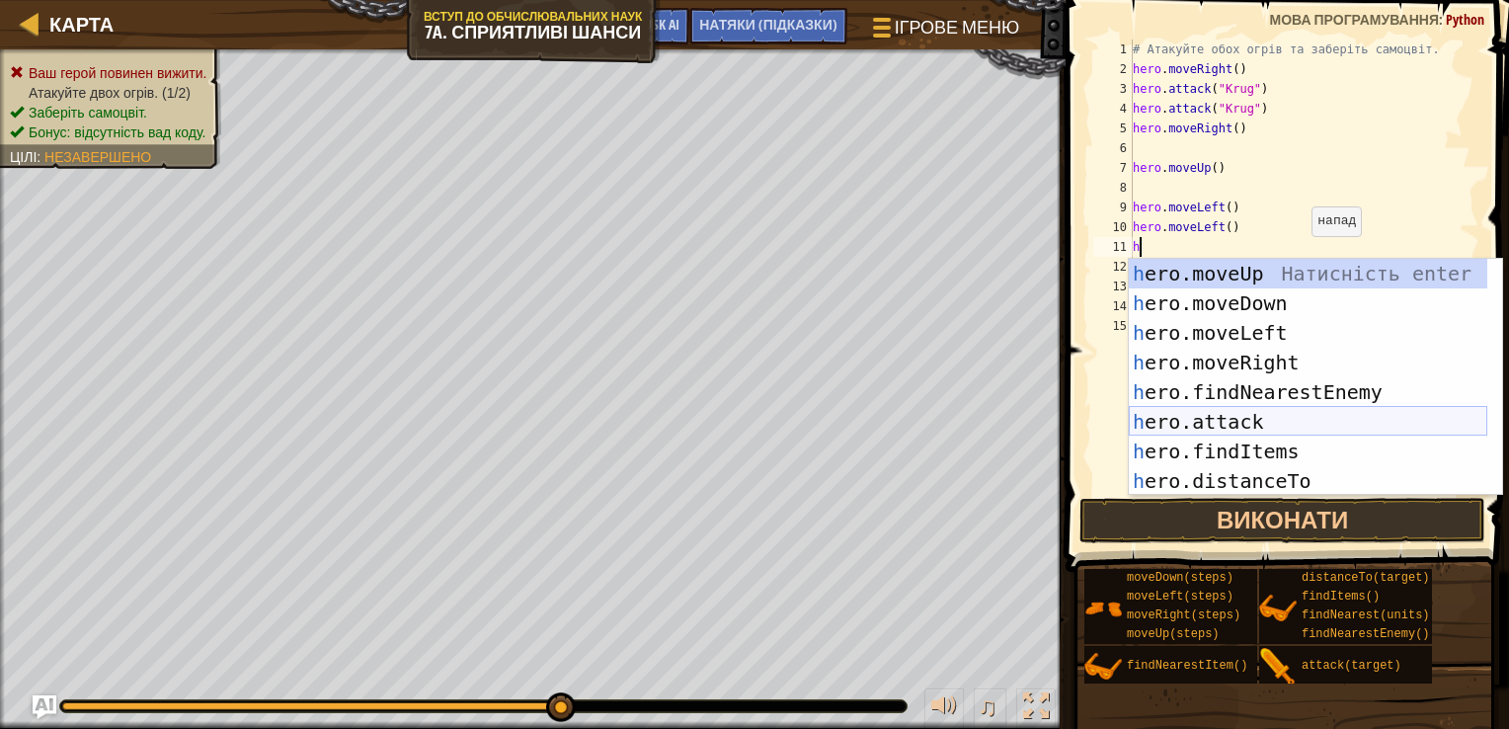
click at [1167, 428] on div "h ero.moveUp Натисність enter h ero.moveDown Натисність enter h ero.moveLeft На…" at bounding box center [1308, 407] width 359 height 296
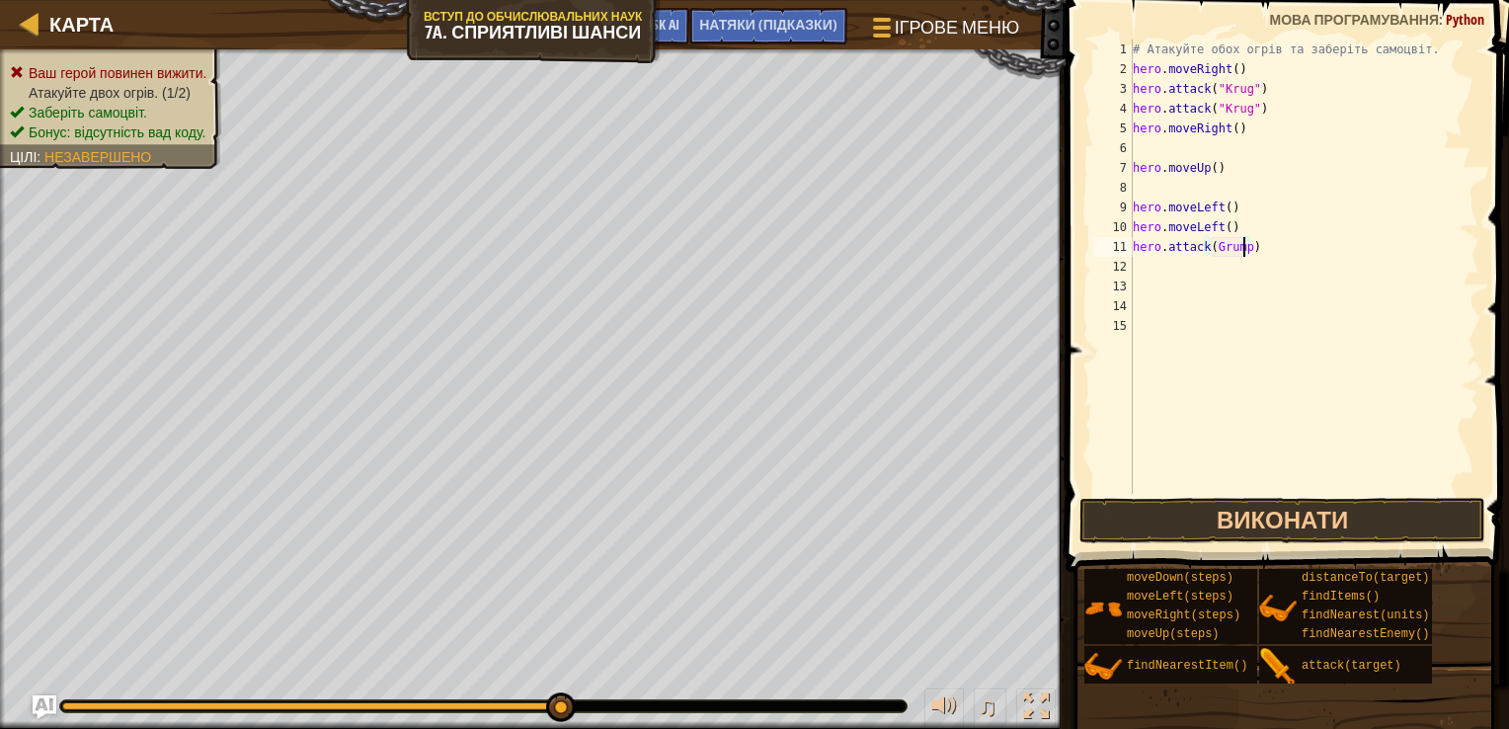
scroll to position [9, 8]
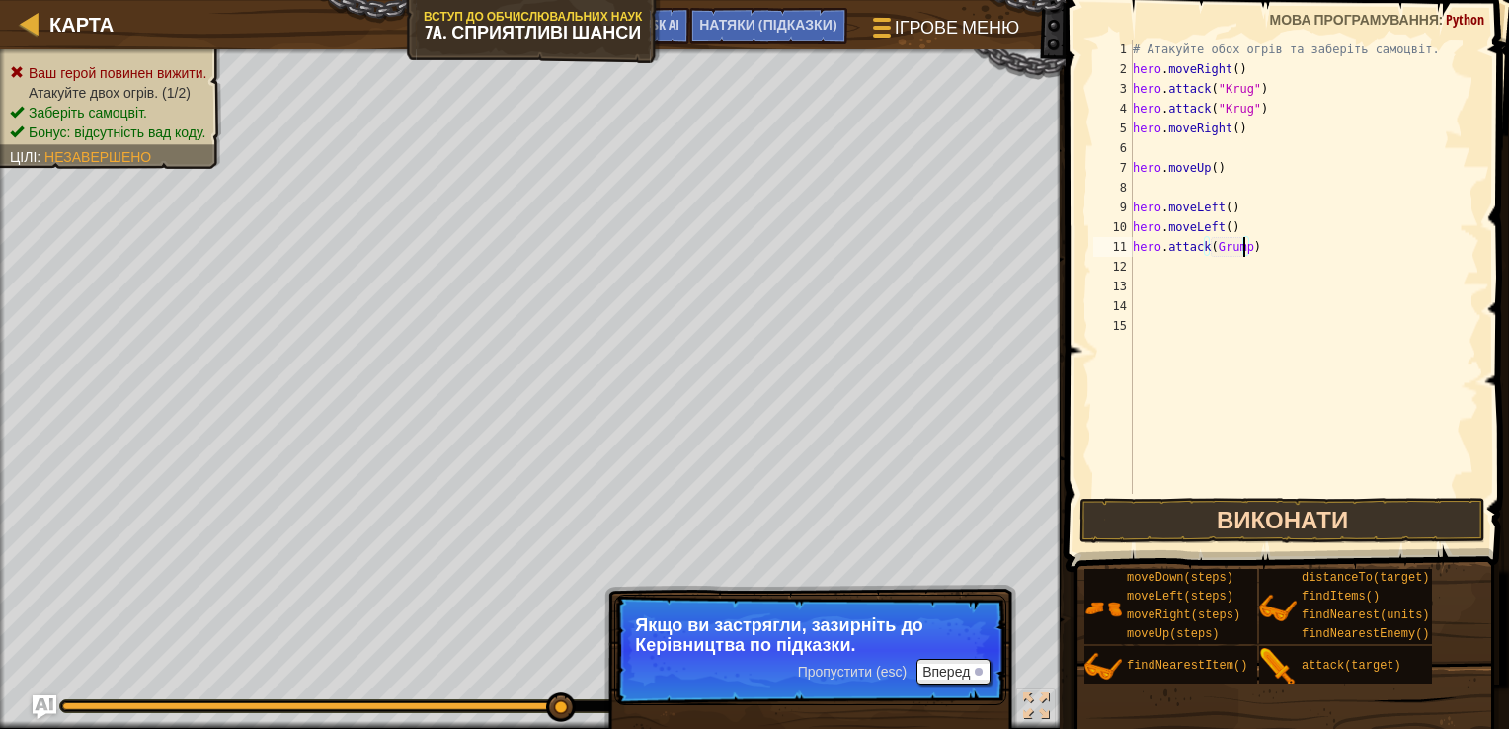
type textarea "hero.attack(Grump)"
click at [1240, 516] on button "Виконати" at bounding box center [1282, 520] width 407 height 45
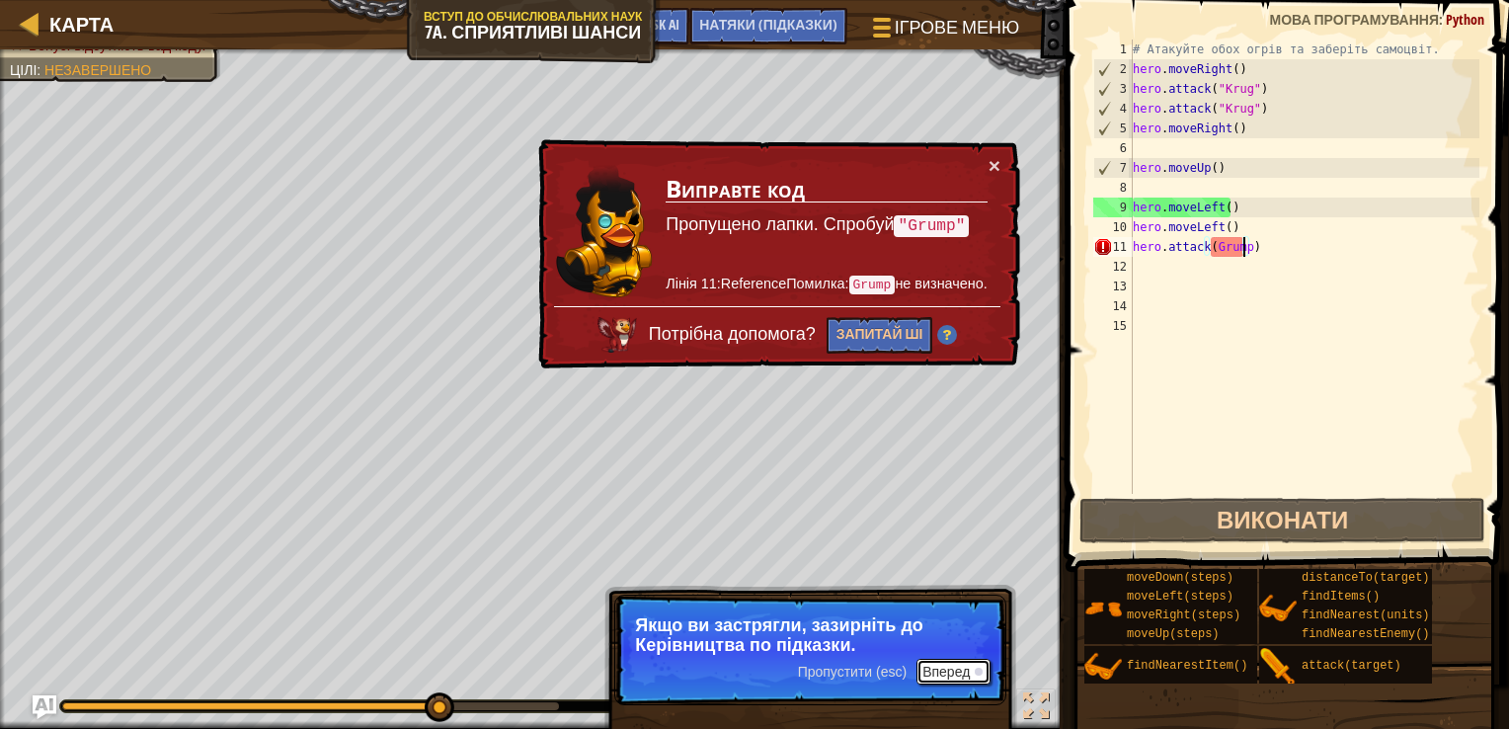
click at [963, 672] on button "Вперед" at bounding box center [954, 672] width 74 height 26
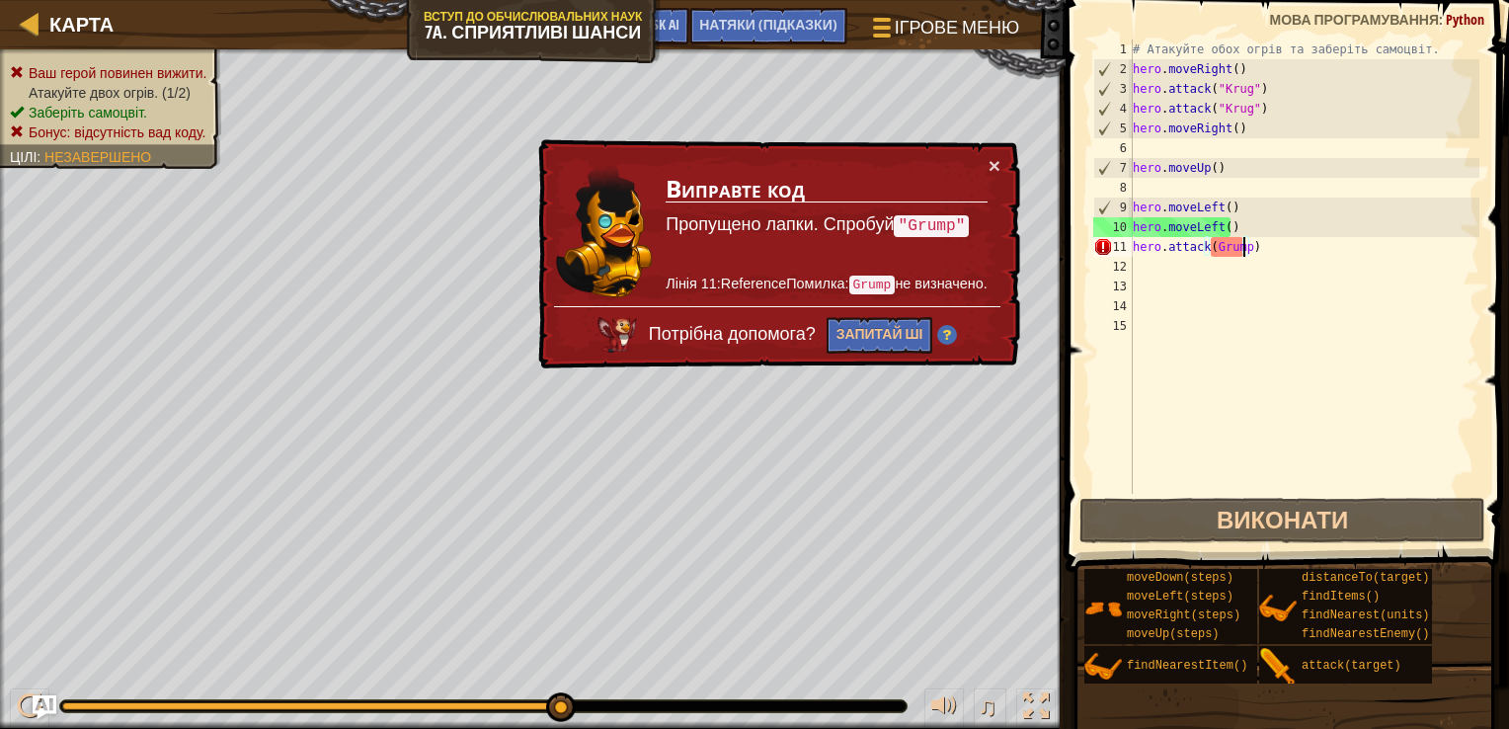
click at [1267, 275] on div "# Атакуйте обох огрів та заберіть самоцвіт. hero . moveRight ( ) hero . attack …" at bounding box center [1304, 287] width 351 height 494
click at [884, 340] on button "Запитай ШІ" at bounding box center [880, 335] width 107 height 37
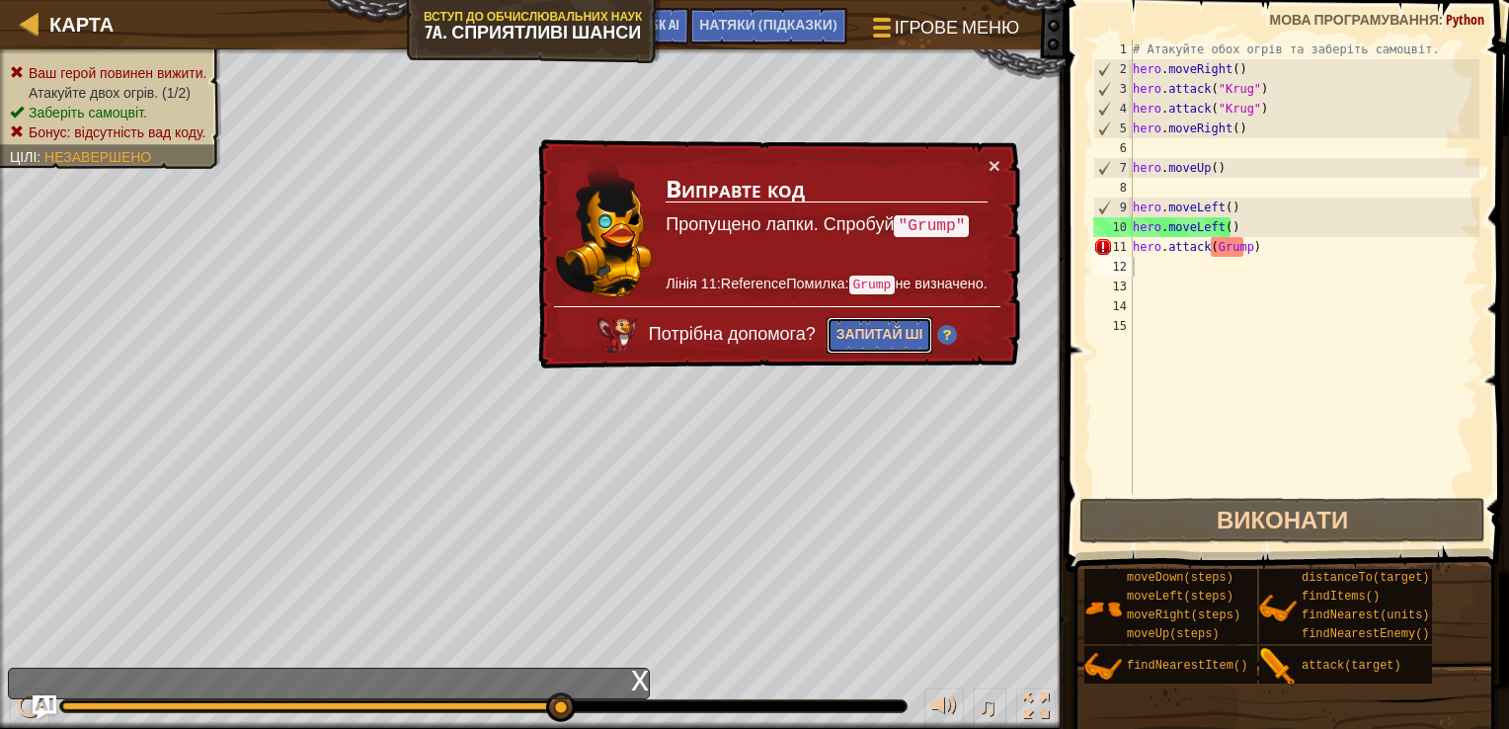
click at [884, 330] on button "Запитай ШІ" at bounding box center [880, 335] width 107 height 37
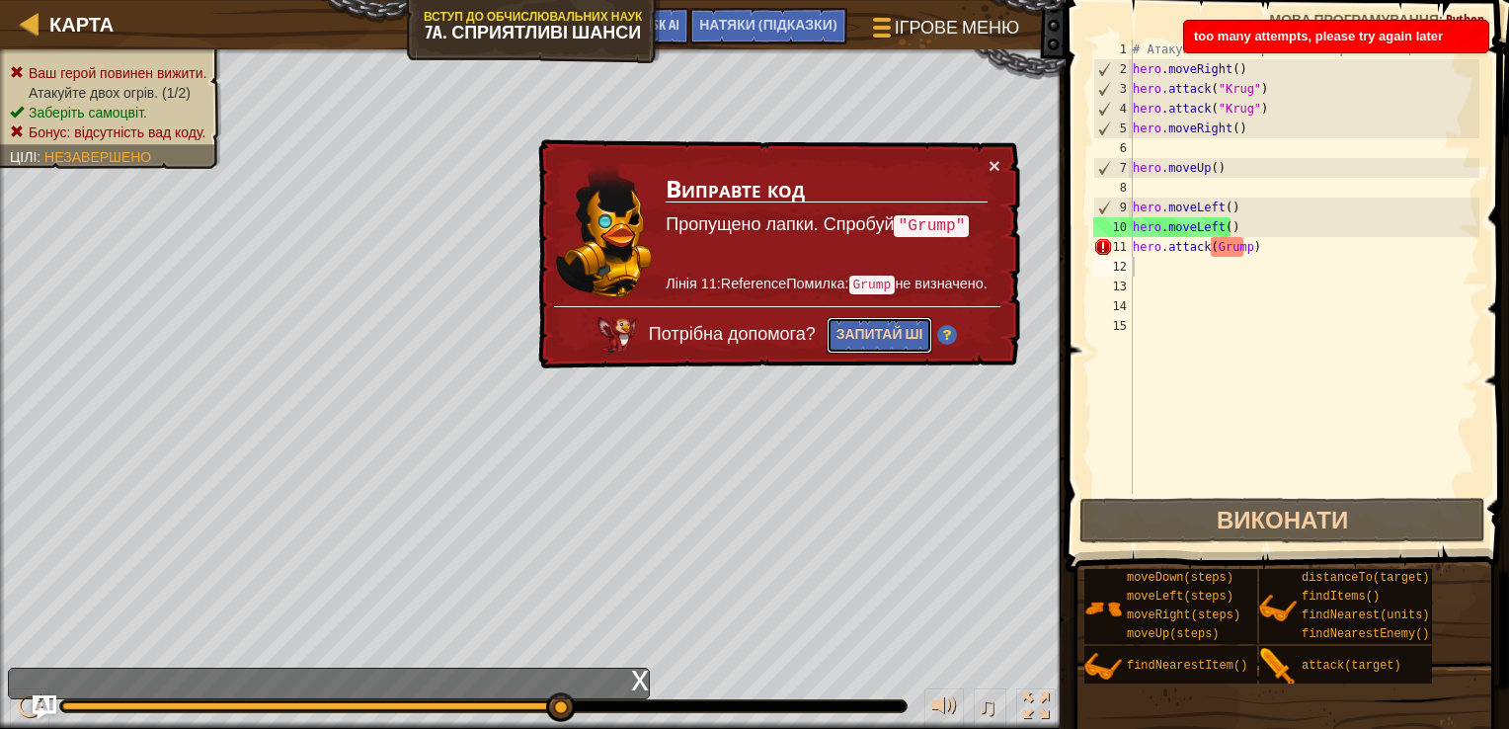
click at [883, 328] on button "Запитай ШІ" at bounding box center [880, 335] width 107 height 37
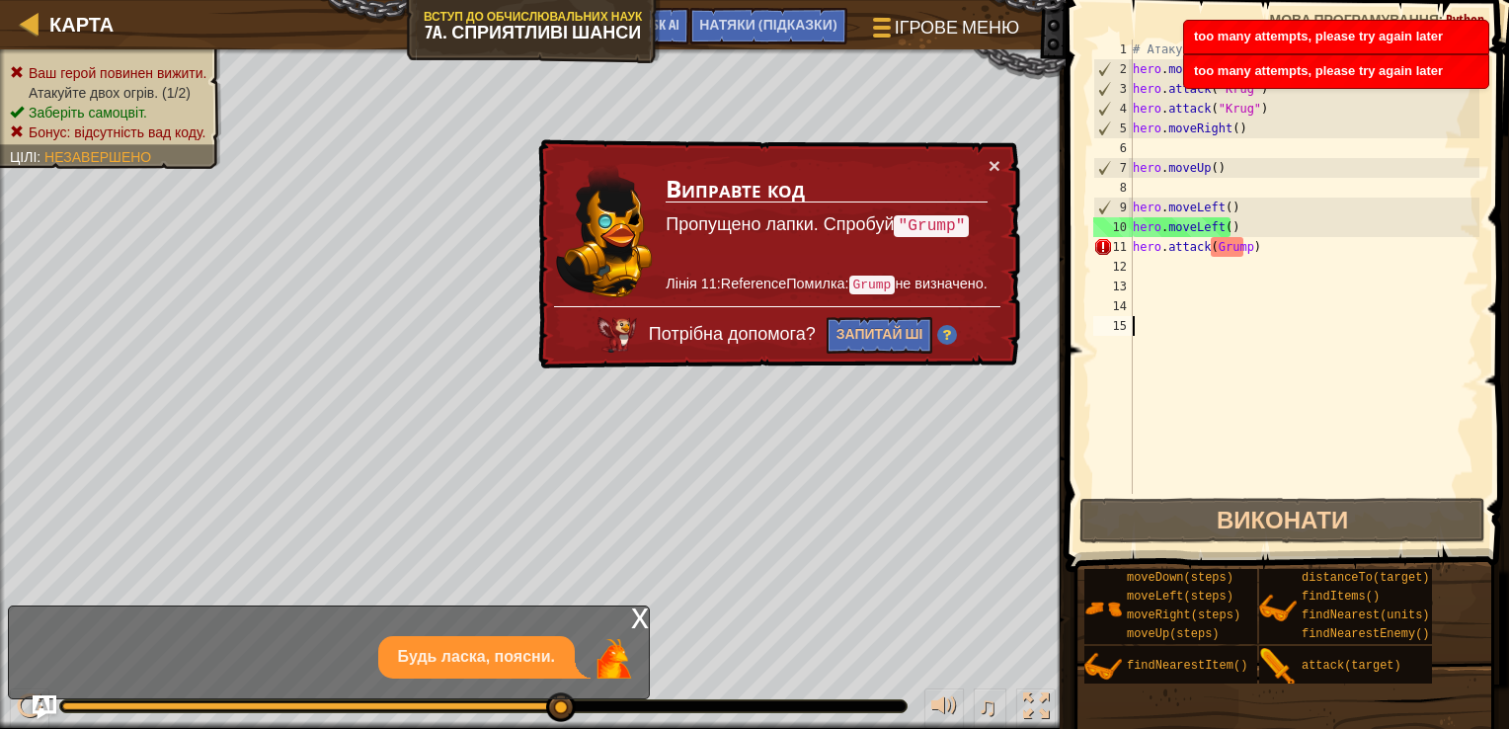
click at [1237, 426] on div "# Атакуйте обох огрів та заберіть самоцвіт. hero . moveRight ( ) hero . attack …" at bounding box center [1304, 287] width 351 height 494
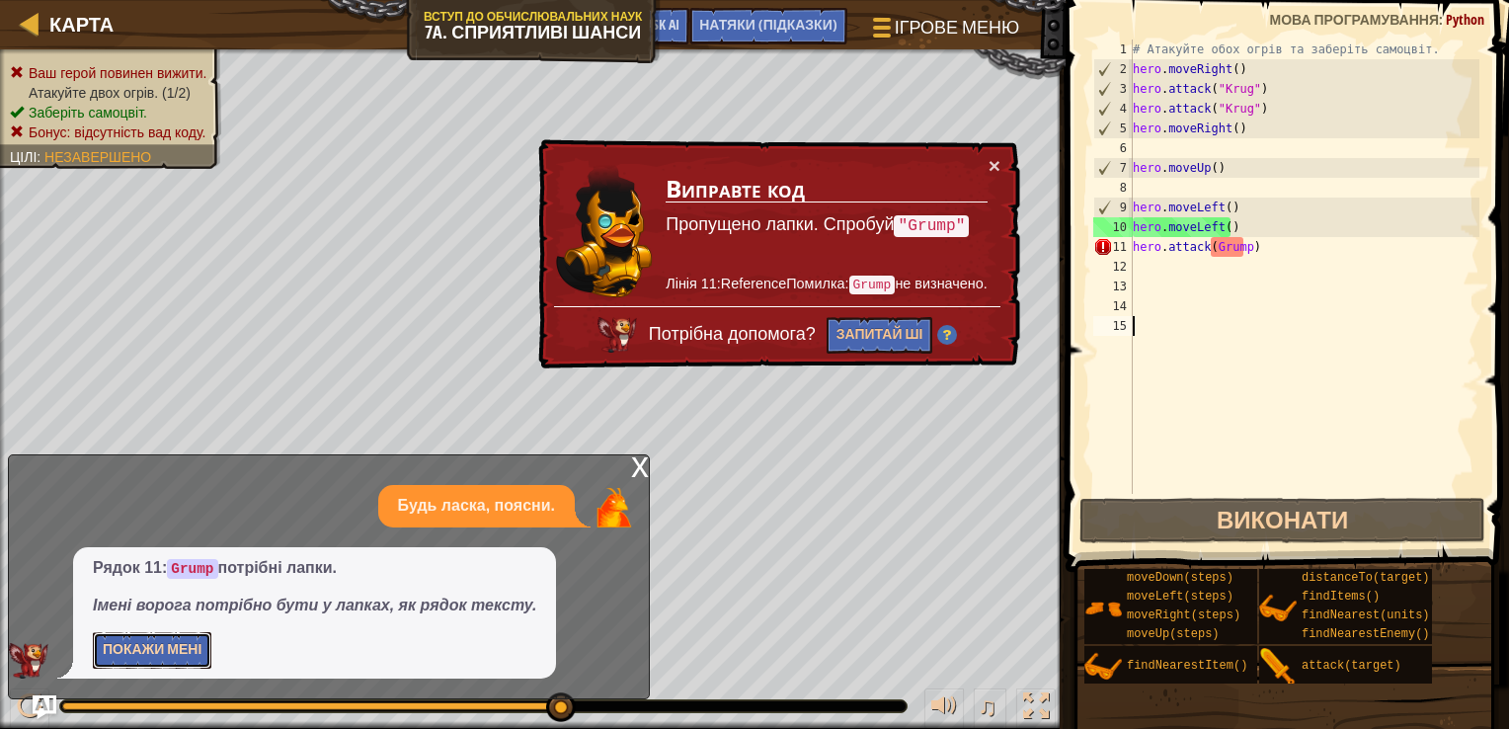
click at [198, 641] on button "Покажи мені" at bounding box center [152, 650] width 119 height 37
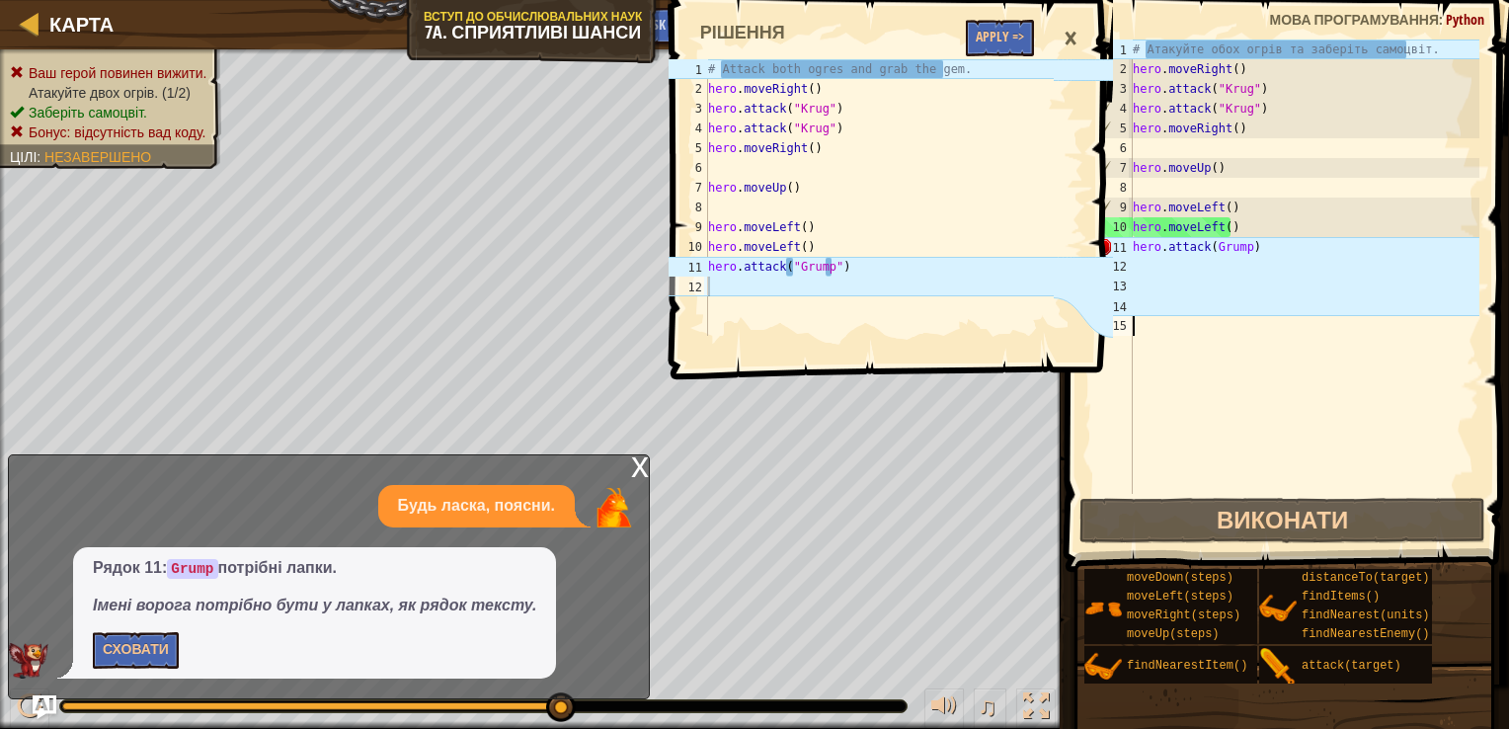
click at [519, 505] on p "Будь ласка, поясни." at bounding box center [476, 506] width 157 height 23
click at [517, 507] on p "Будь ласка, поясни." at bounding box center [476, 506] width 157 height 23
drag, startPoint x: 517, startPoint y: 507, endPoint x: 509, endPoint y: 519, distance: 15.1
click at [509, 519] on div "Будь ласка, поясни." at bounding box center [476, 506] width 197 height 42
click at [153, 649] on button "Сховати" at bounding box center [136, 650] width 86 height 37
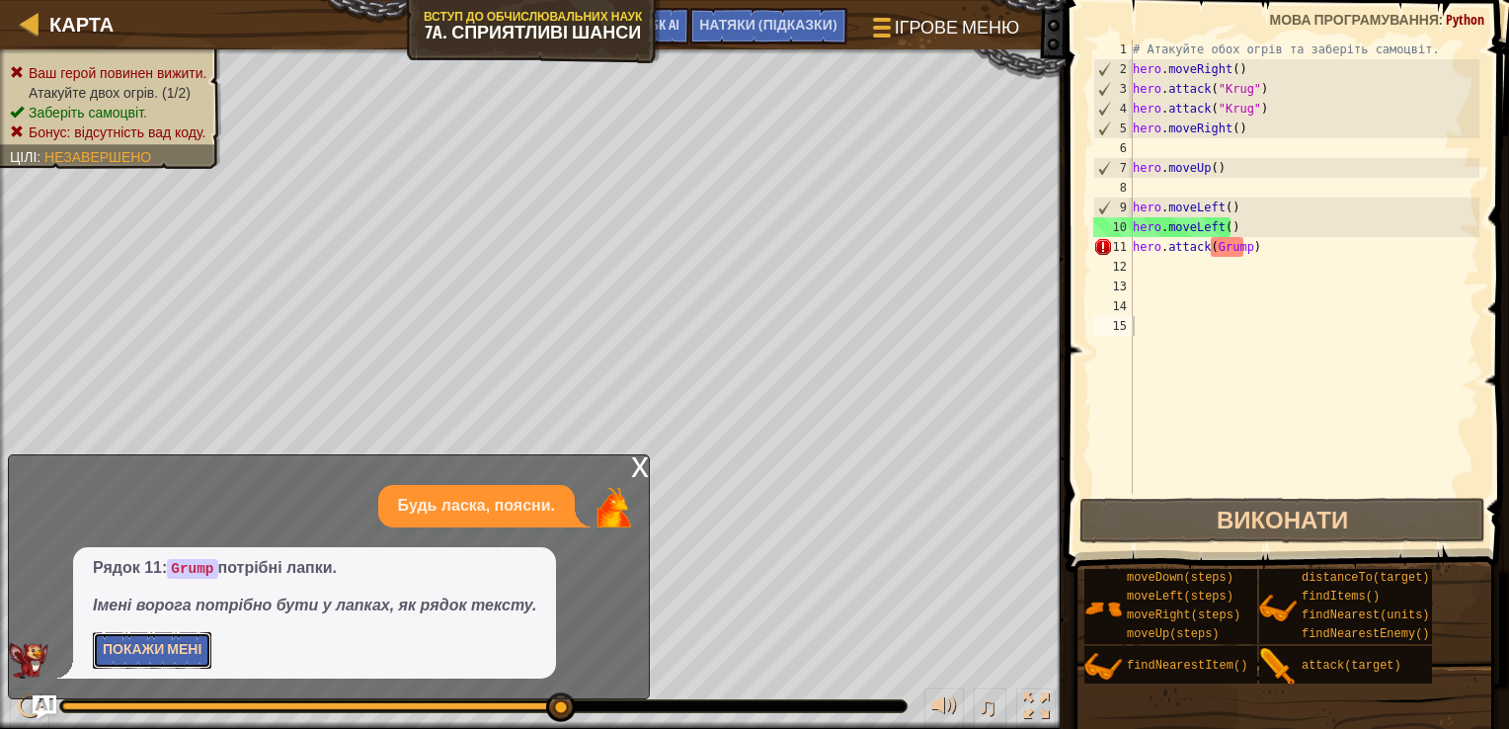
click at [141, 646] on button "Покажи мені" at bounding box center [152, 650] width 119 height 37
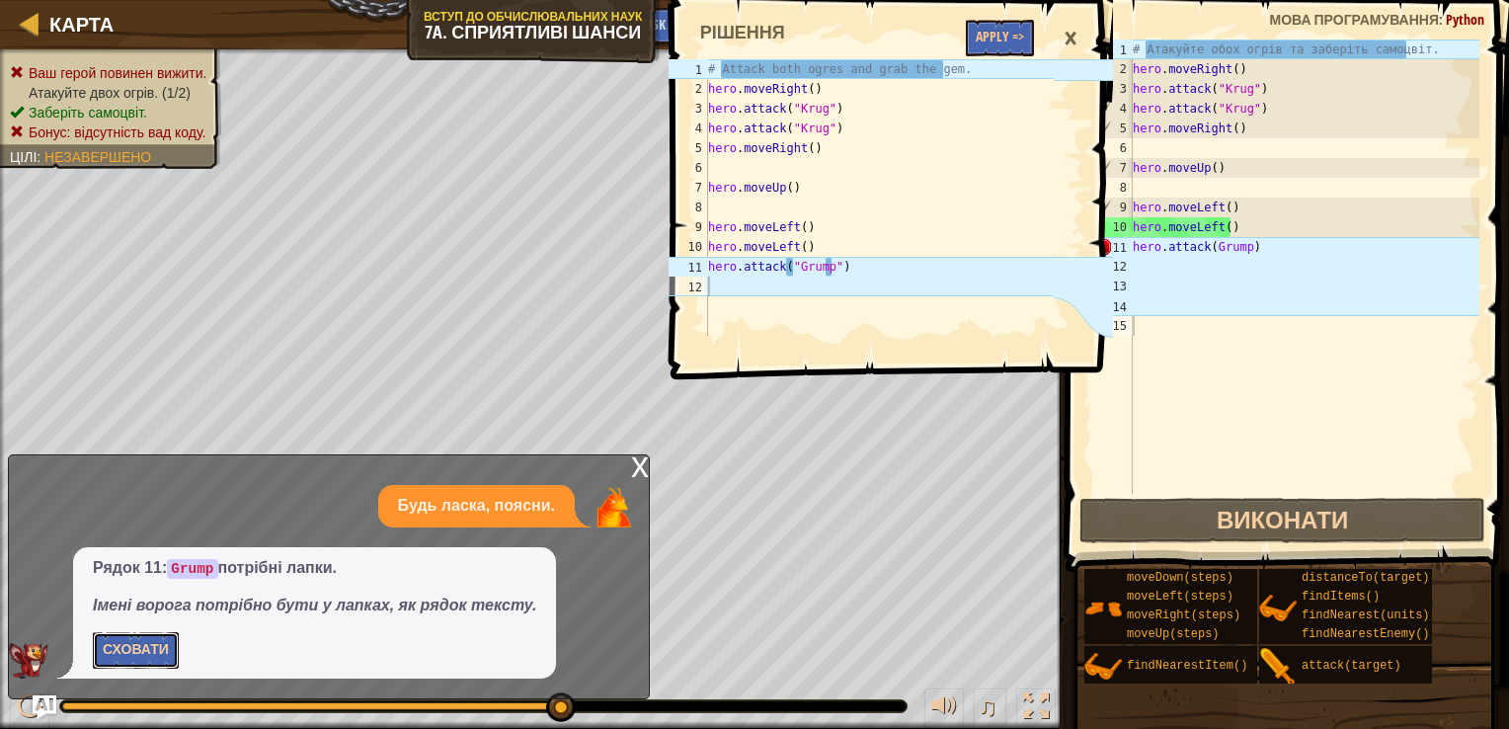
drag, startPoint x: 140, startPoint y: 648, endPoint x: 137, endPoint y: 661, distance: 13.2
click at [137, 661] on button "Сховати" at bounding box center [136, 650] width 86 height 37
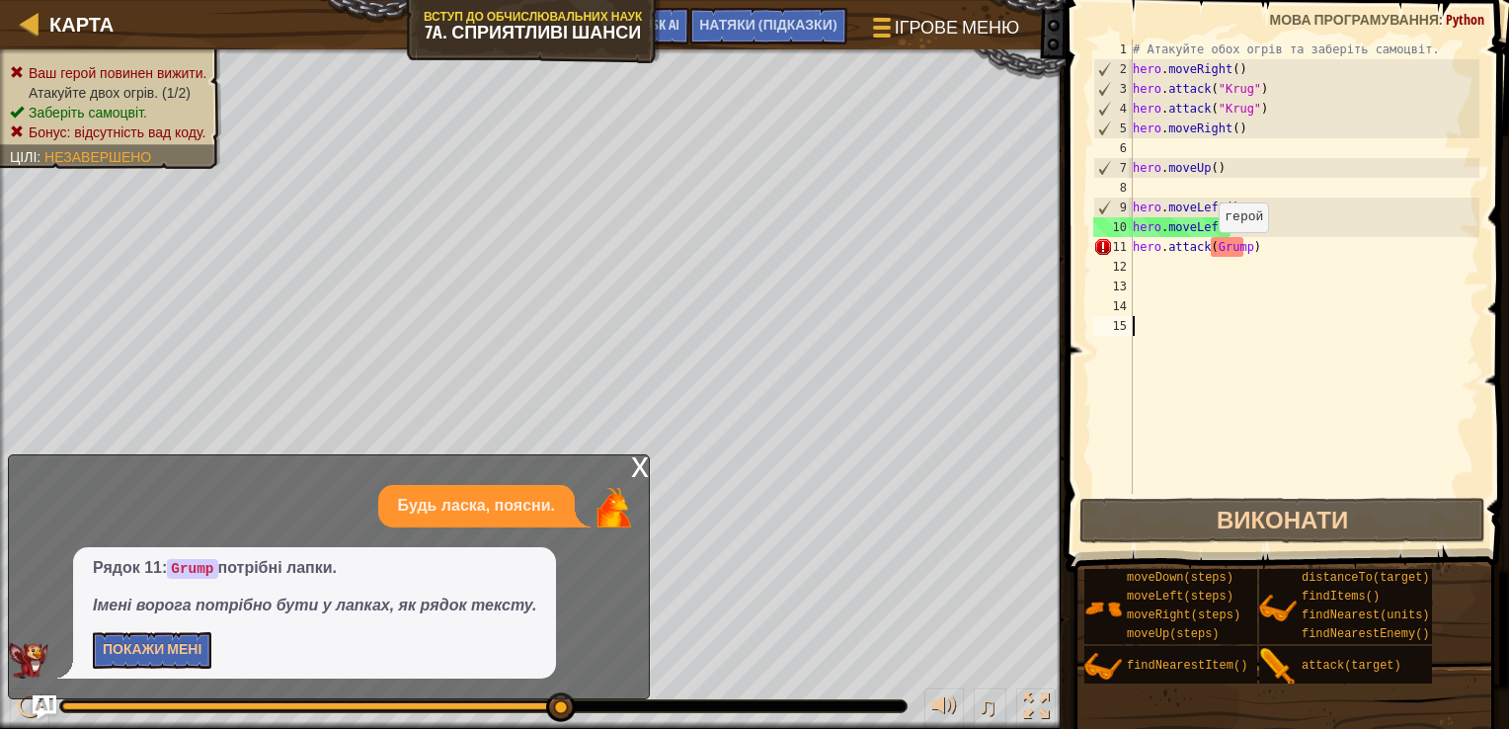
click at [1209, 251] on div "# Атакуйте обох огрів та заберіть самоцвіт. hero . moveRight ( ) hero . attack …" at bounding box center [1304, 287] width 351 height 494
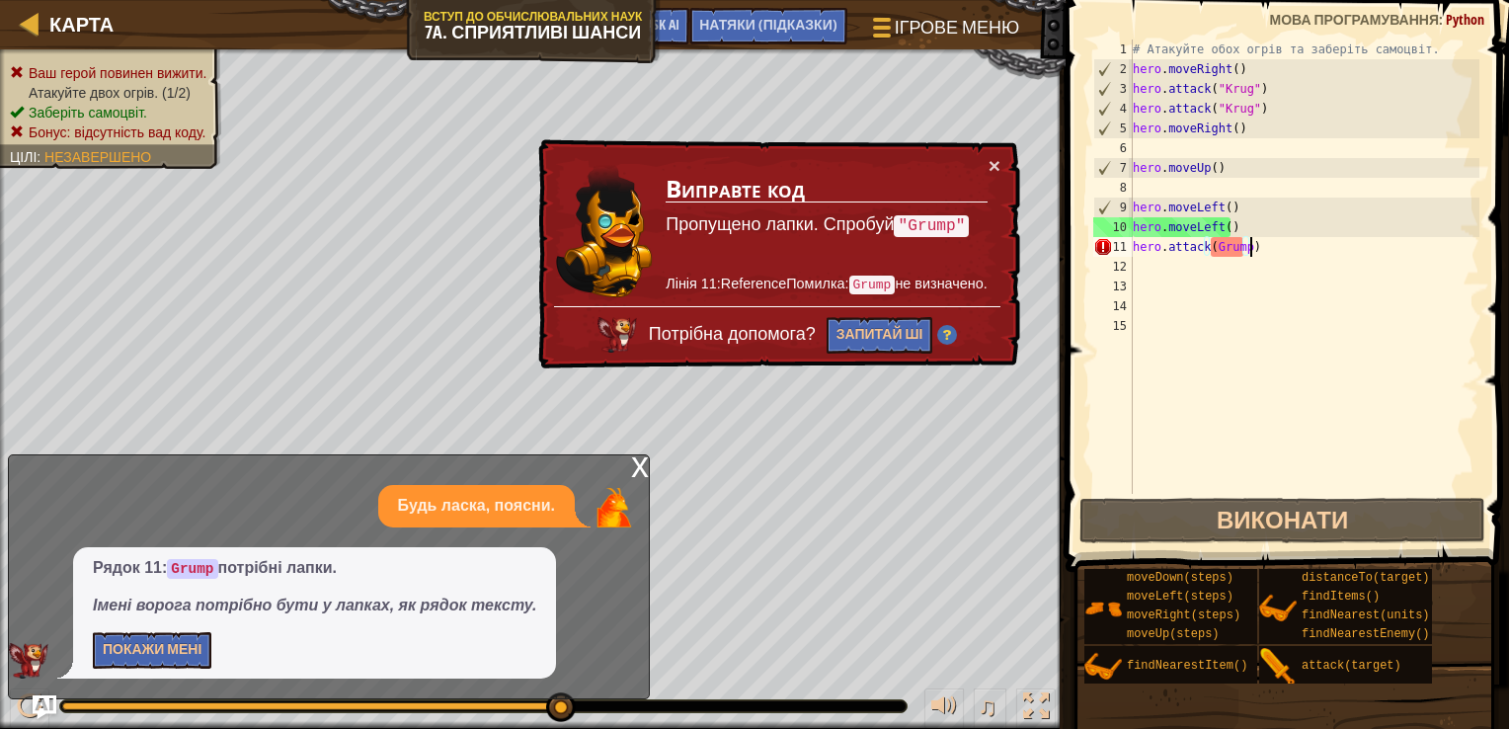
click at [1248, 246] on div "# Атакуйте обох огрів та заберіть самоцвіт. hero . moveRight ( ) hero . attack …" at bounding box center [1304, 287] width 351 height 494
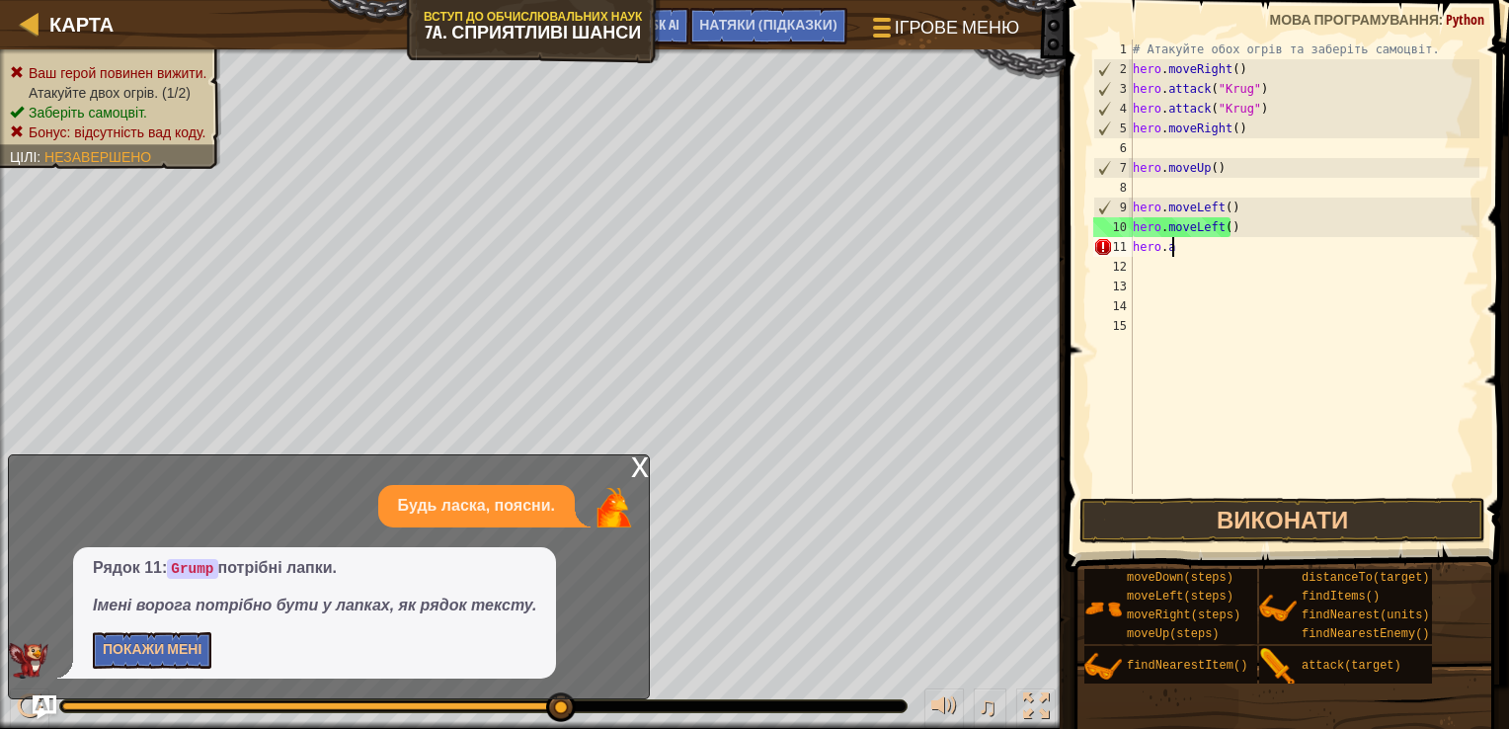
type textarea "h"
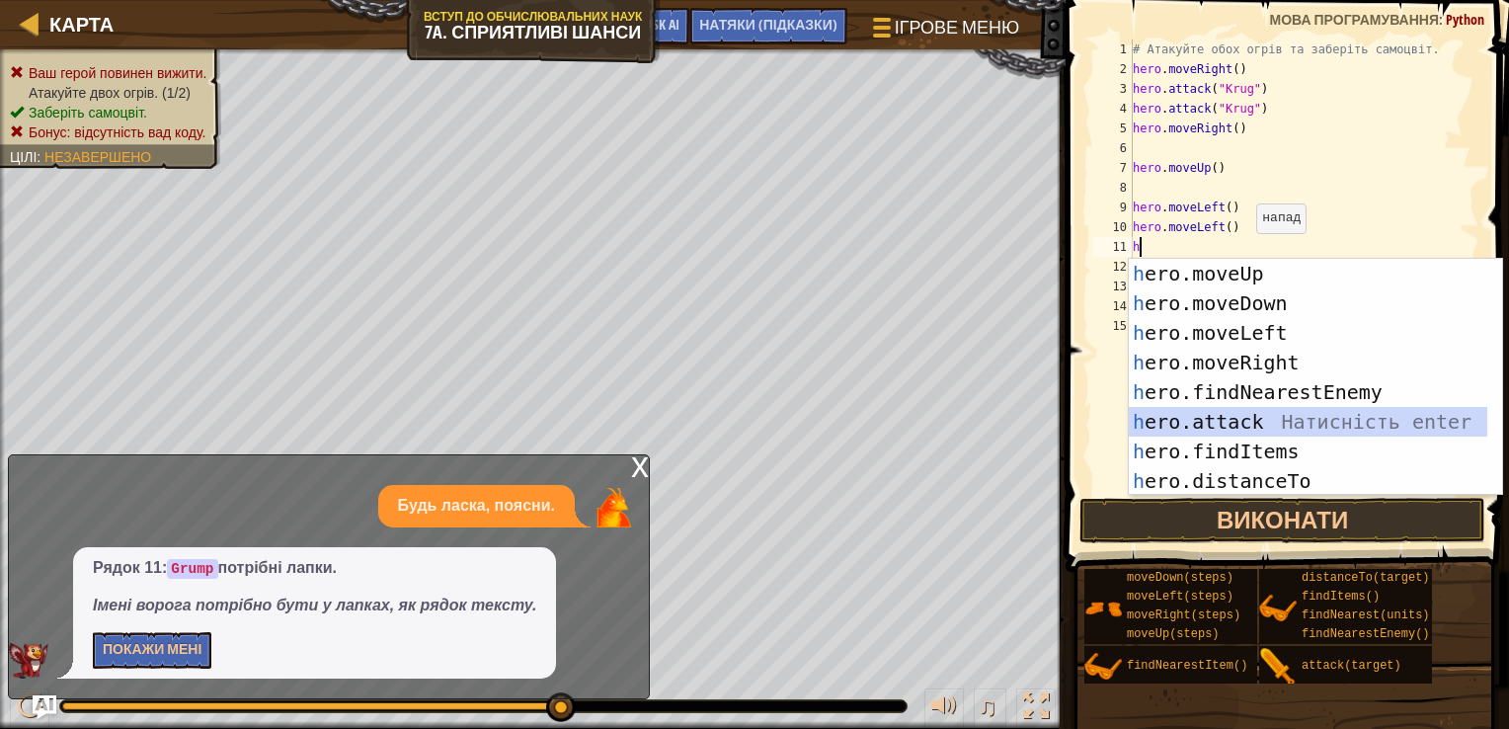
click at [1221, 409] on div "h ero.moveUp Натисність enter h ero.moveDown Натисність enter h ero.moveLeft На…" at bounding box center [1315, 407] width 373 height 296
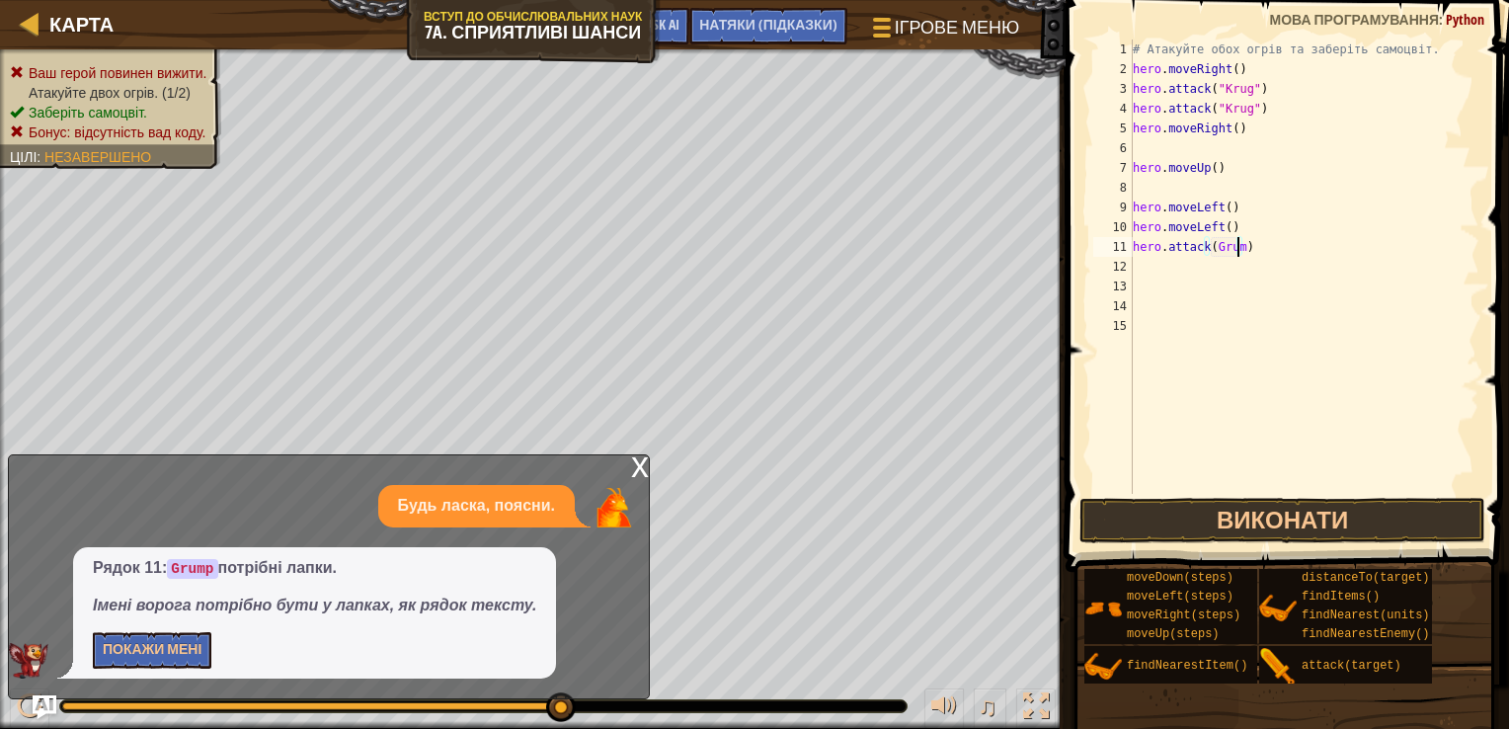
scroll to position [9, 8]
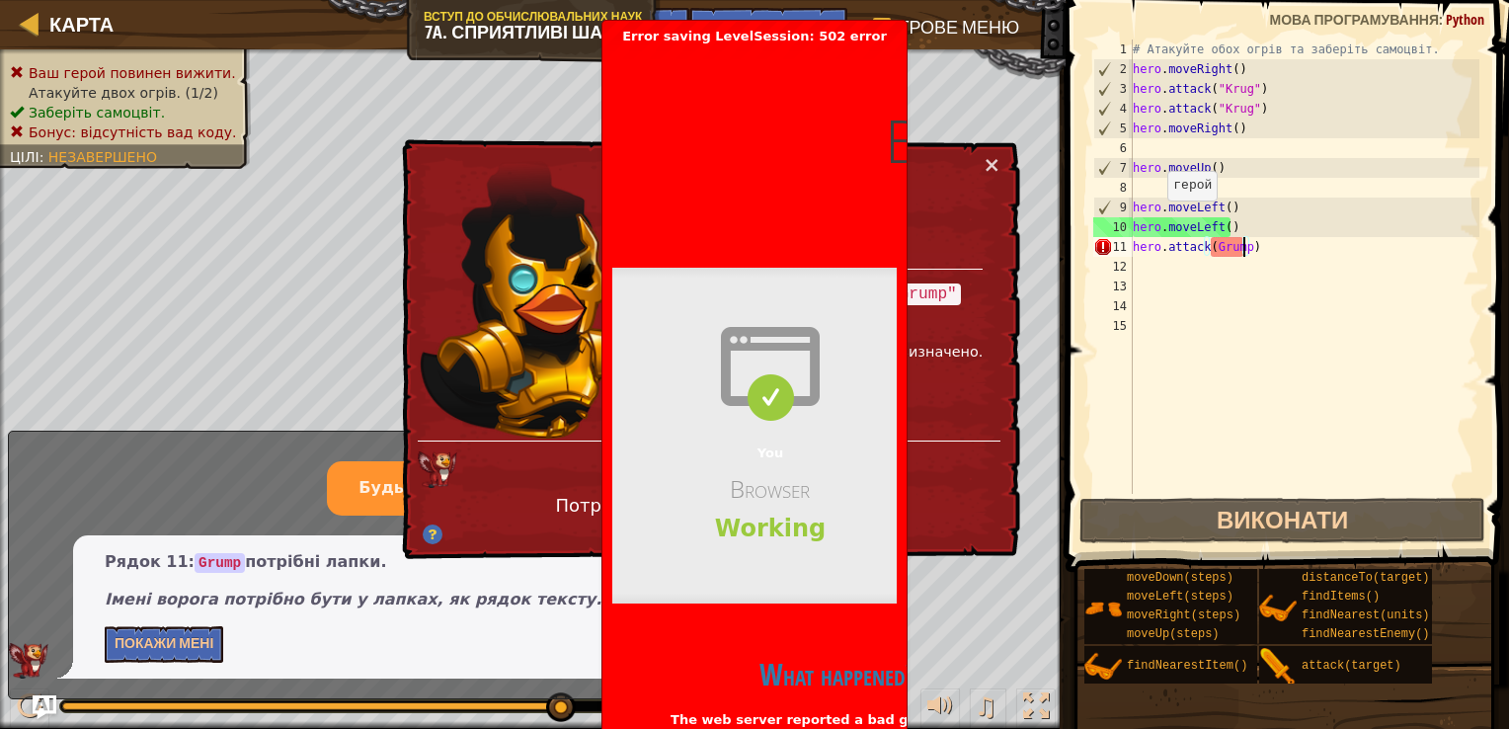
click at [817, 493] on h3 "Browser" at bounding box center [770, 488] width 316 height 31
drag, startPoint x: 764, startPoint y: 451, endPoint x: 802, endPoint y: 352, distance: 106.6
click at [797, 413] on div "You Browser Working" at bounding box center [770, 436] width 316 height 336
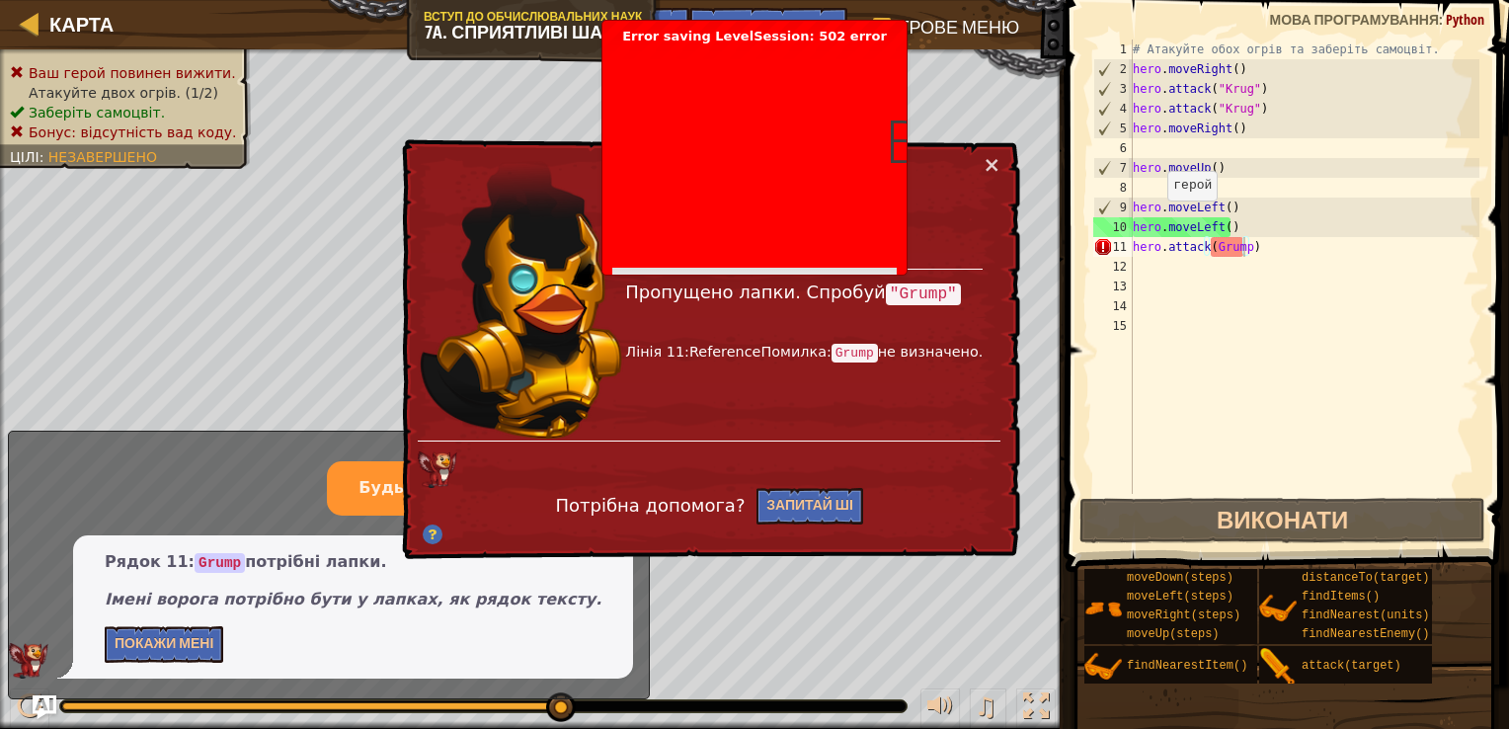
drag, startPoint x: 802, startPoint y: 352, endPoint x: 790, endPoint y: 351, distance: 11.9
click at [798, 350] on p "Лінія 11:ReferenceПомилка: Grump не визначено." at bounding box center [804, 353] width 358 height 22
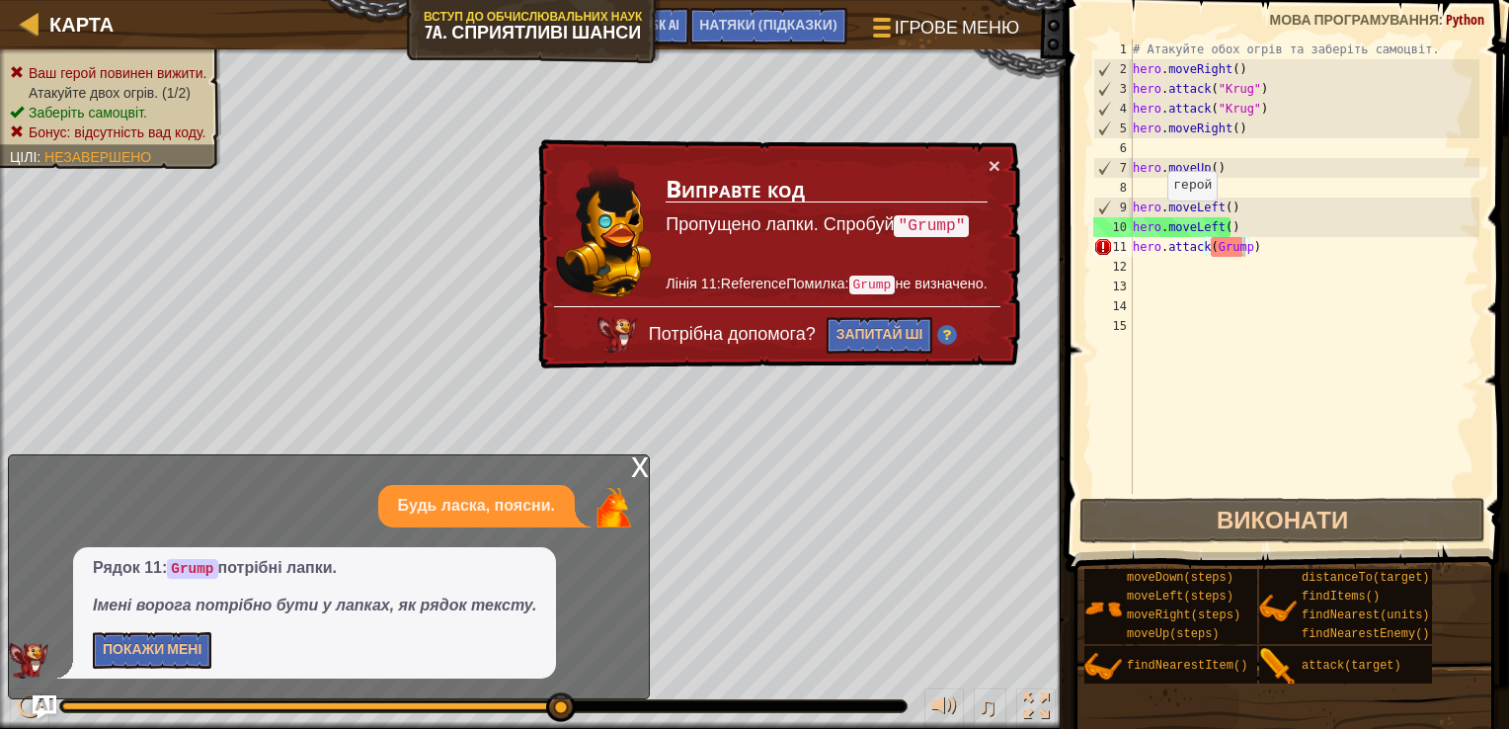
click at [790, 351] on div "× Виправте код Пропущено лапки. Спробуй "Grump" Лінія 11:ReferenceПомилка: Grum…" at bounding box center [777, 254] width 486 height 230
click at [1212, 252] on div "# Атакуйте обох огрів та заберіть самоцвіт. hero . moveRight ( ) hero . attack …" at bounding box center [1304, 287] width 351 height 494
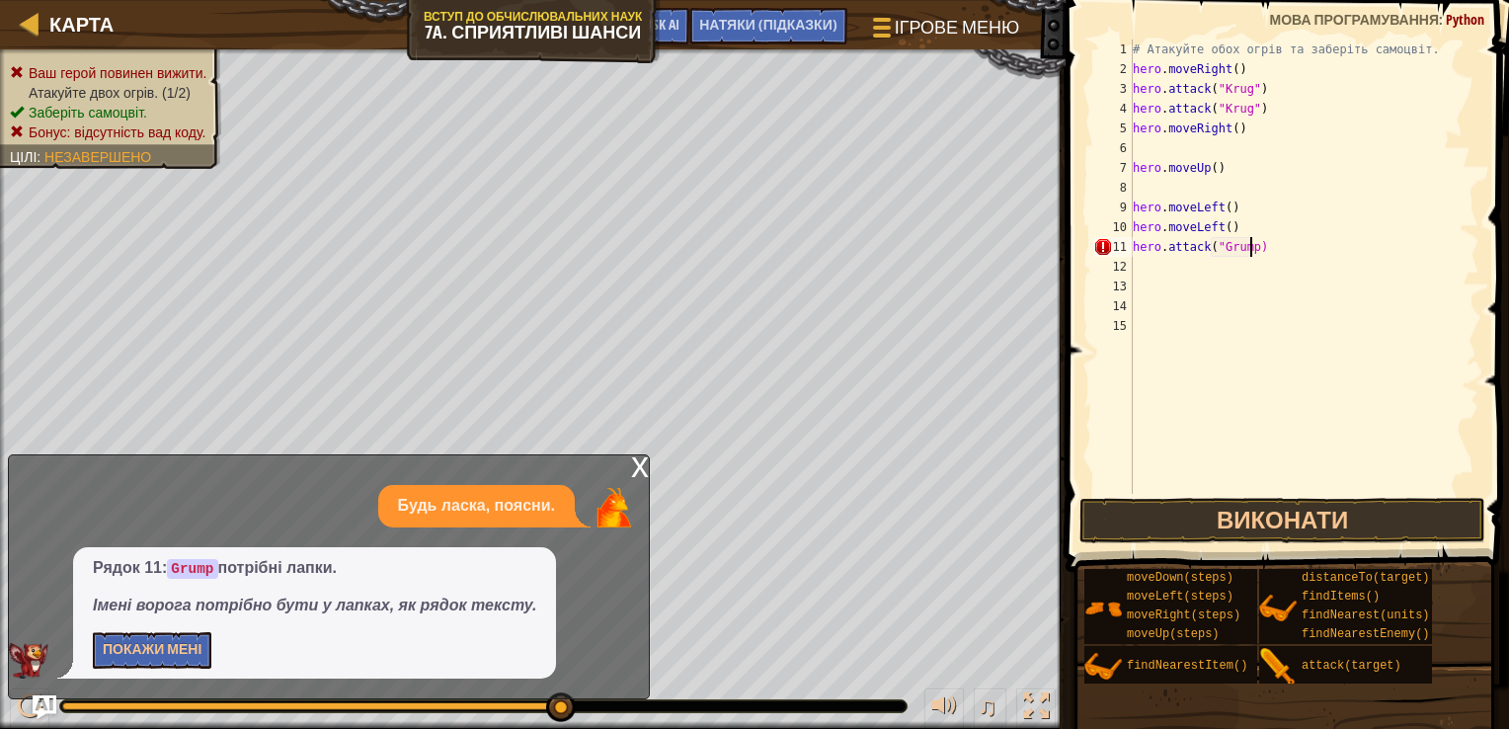
click at [1248, 250] on div "# Атакуйте обох огрів та заберіть самоцвіт. hero . moveRight ( ) hero . attack …" at bounding box center [1304, 287] width 351 height 494
type textarea "hero.attack("Grump")"
click at [1172, 516] on button "Виконати" at bounding box center [1282, 520] width 407 height 45
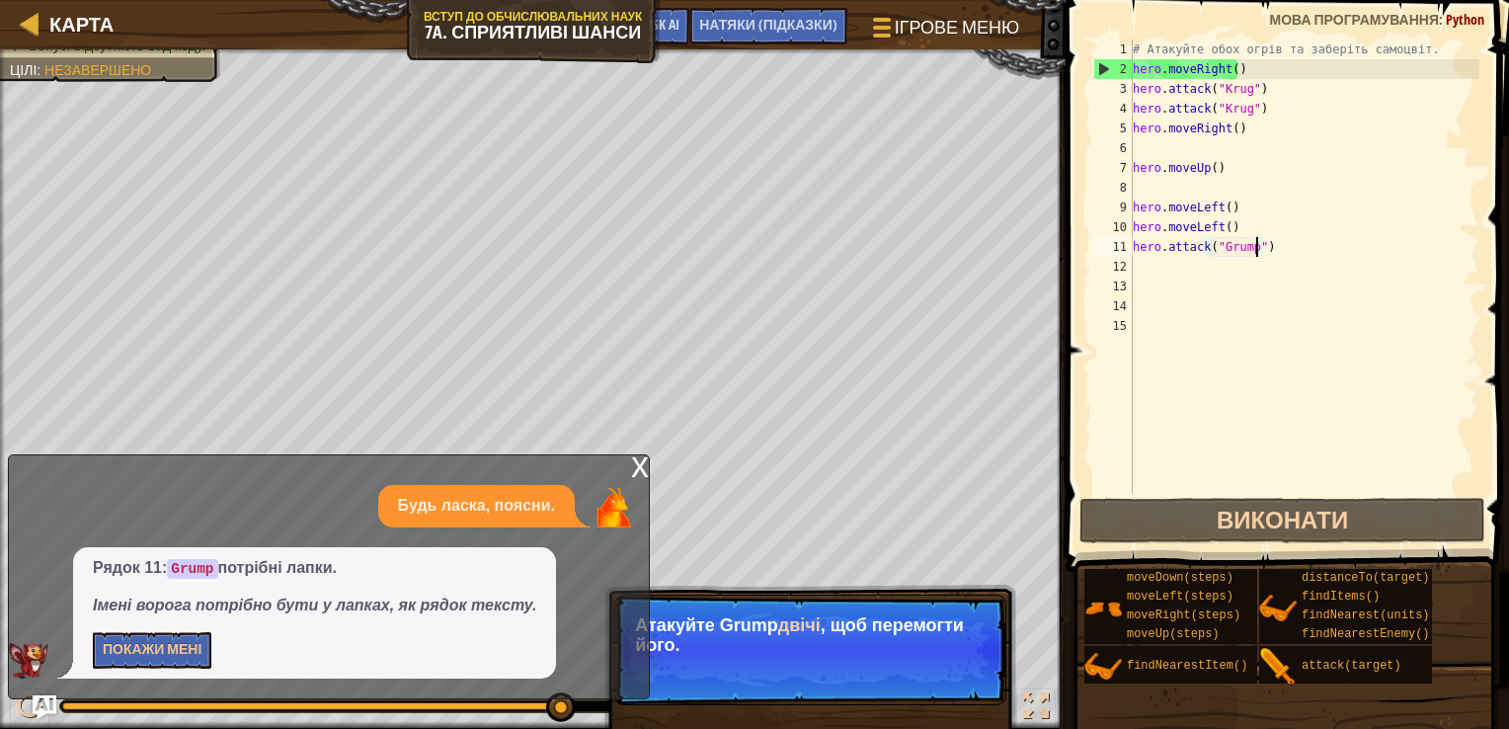
click at [1159, 258] on div "# Атакуйте обох огрів та заберіть самоцвіт. hero . moveRight ( ) hero . attack …" at bounding box center [1304, 287] width 351 height 494
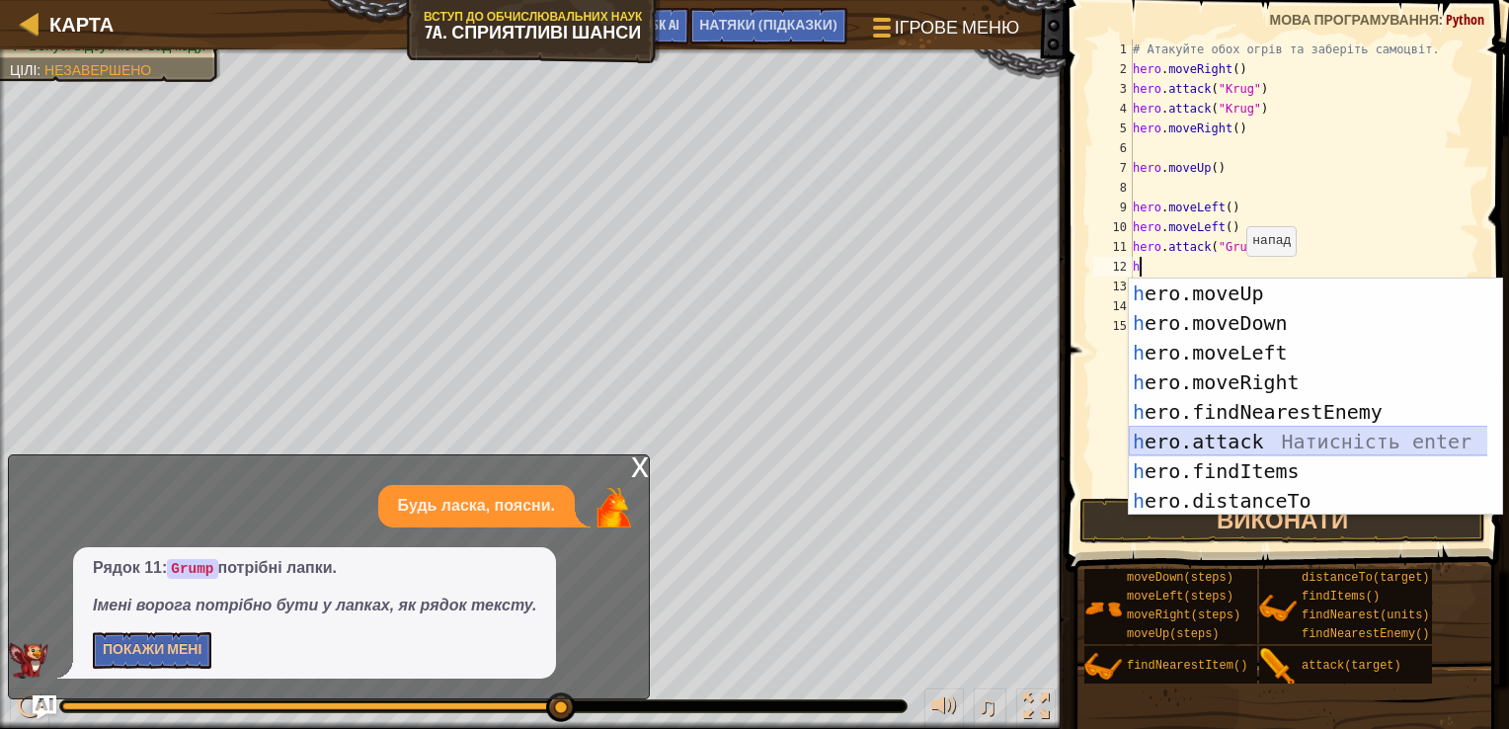
click at [1198, 444] on div "h ero.moveUp Натисність enter h ero.moveDown Натисність enter h ero.moveLeft На…" at bounding box center [1315, 427] width 373 height 296
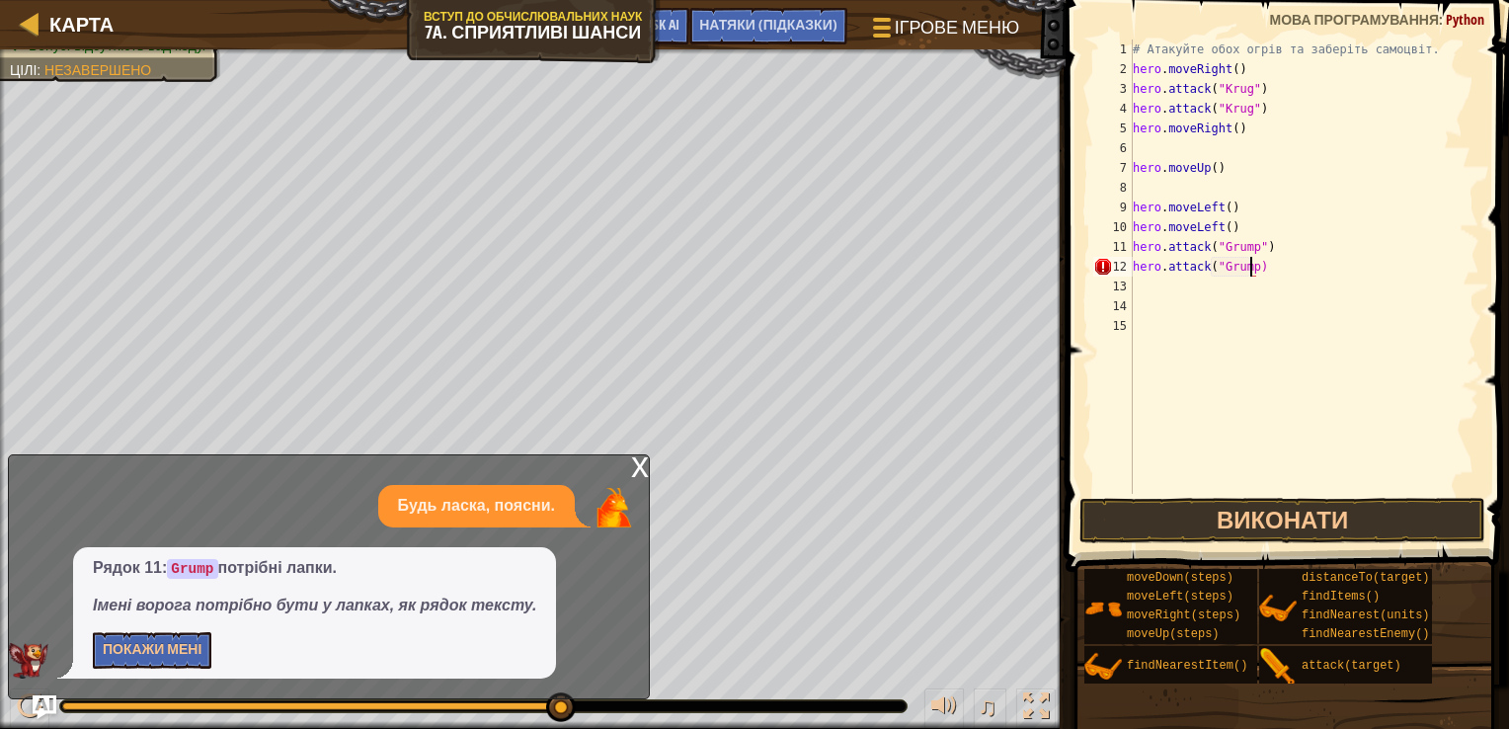
scroll to position [9, 9]
click at [1240, 532] on button "Виконати" at bounding box center [1282, 520] width 407 height 45
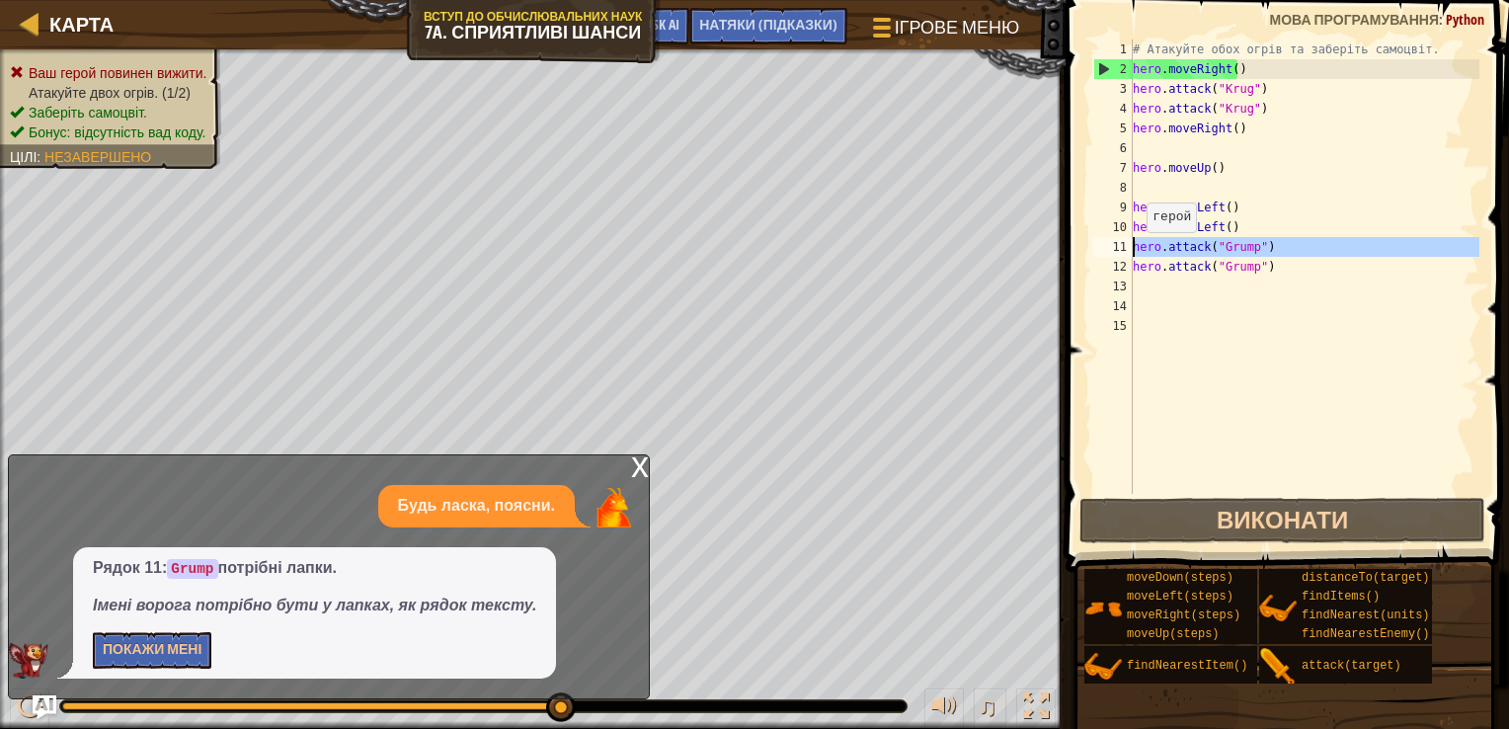
click at [1137, 255] on div "hero.attack("Grump") 1 2 3 4 5 6 7 8 9 10 11 12 13 14 15 # Атакуйте обох огрів …" at bounding box center [1284, 267] width 390 height 454
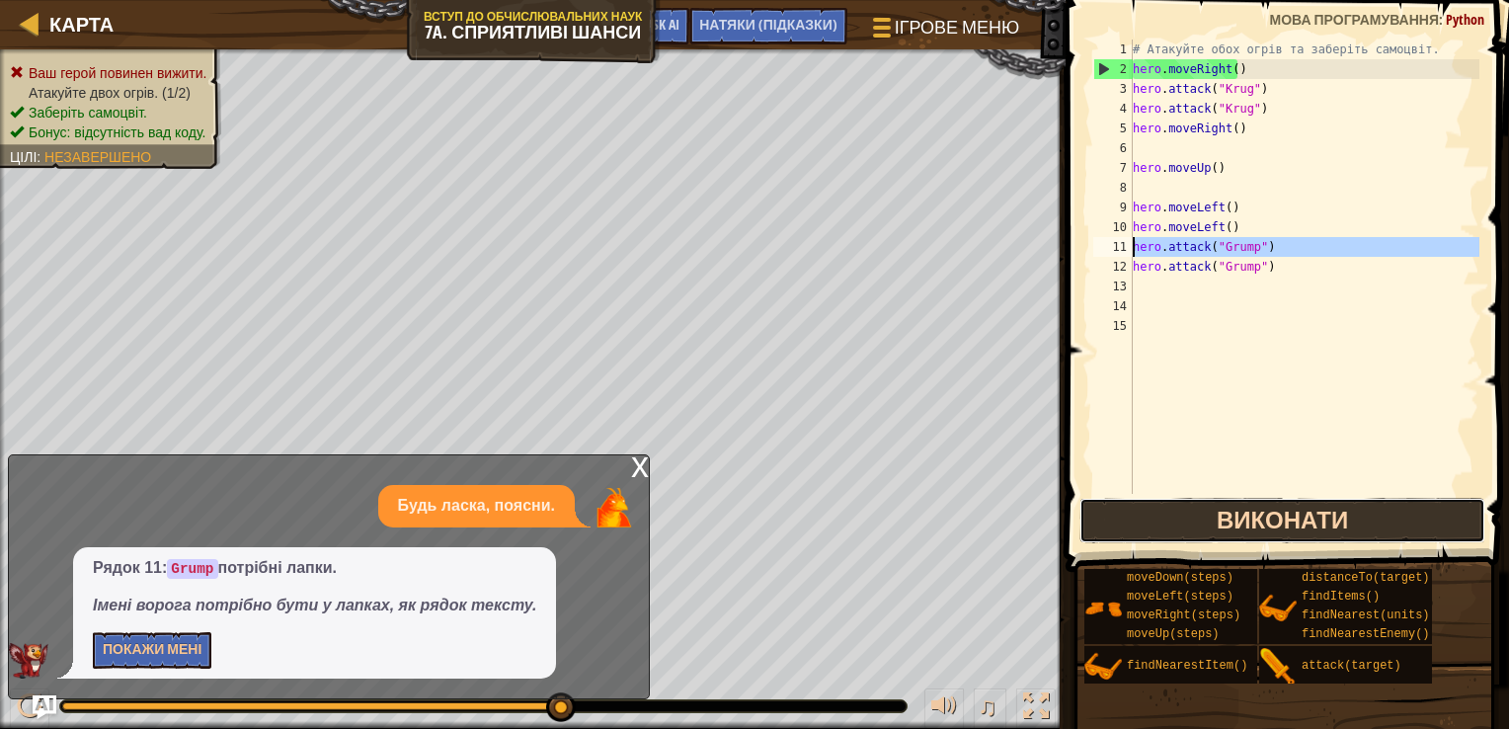
click at [1275, 519] on button "Виконати" at bounding box center [1282, 520] width 407 height 45
type textarea "hero.attack("Grump")"
click at [1288, 515] on button "Виконати" at bounding box center [1282, 520] width 407 height 45
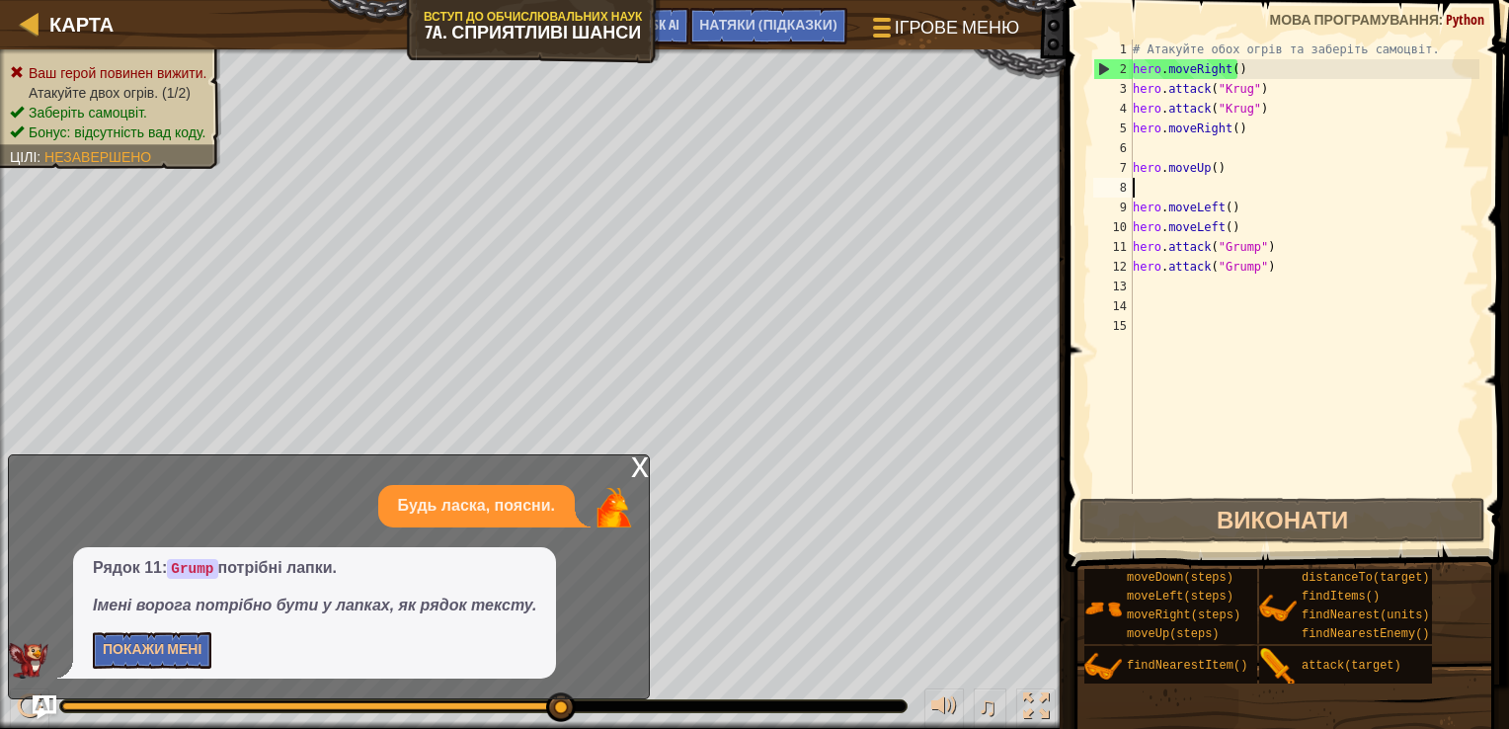
click at [1138, 180] on div "# Атакуйте обох огрів та заберіть самоцвіт. hero . moveRight ( ) hero . attack …" at bounding box center [1304, 287] width 351 height 494
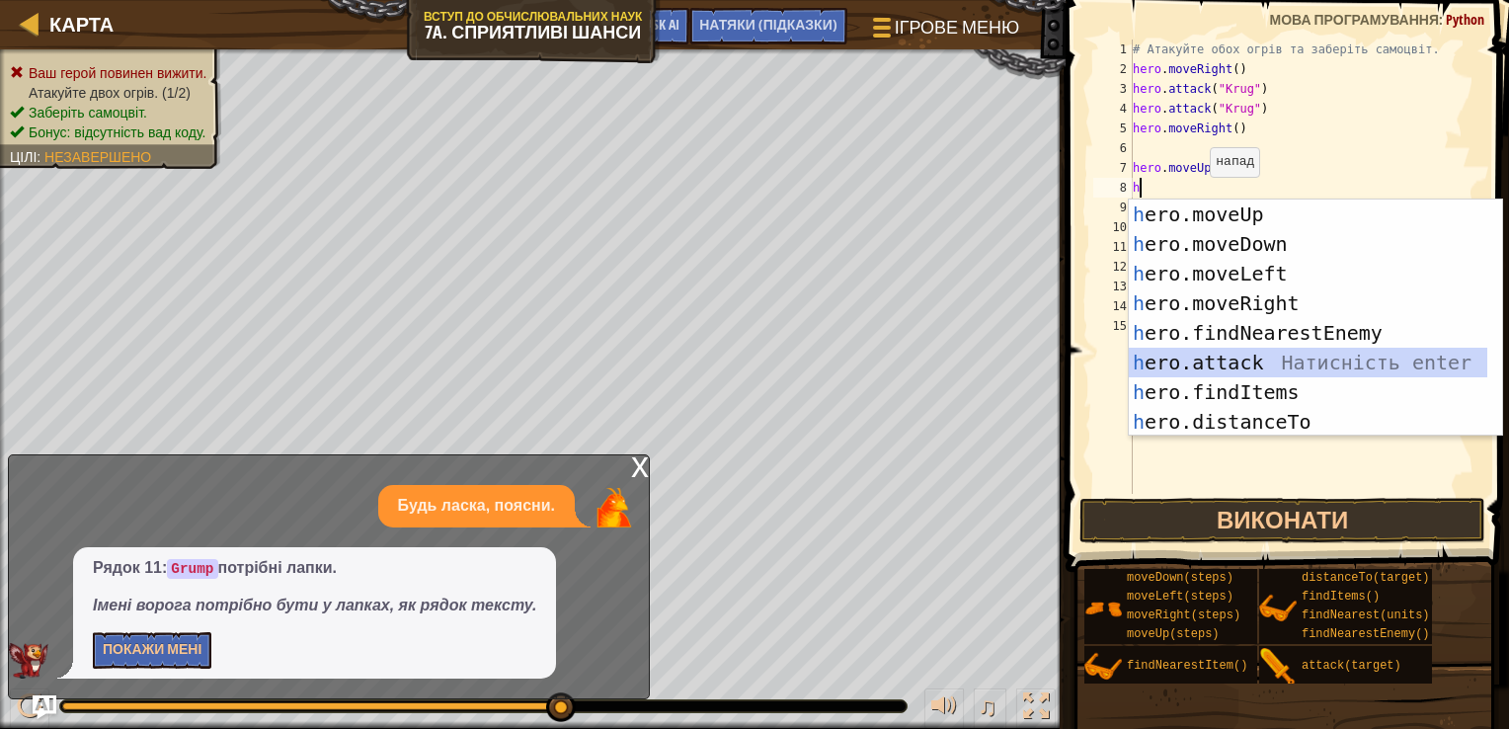
click at [1192, 372] on div "h ero.moveUp Натисність enter h ero.moveDown Натисність enter h ero.moveLeft На…" at bounding box center [1308, 348] width 359 height 296
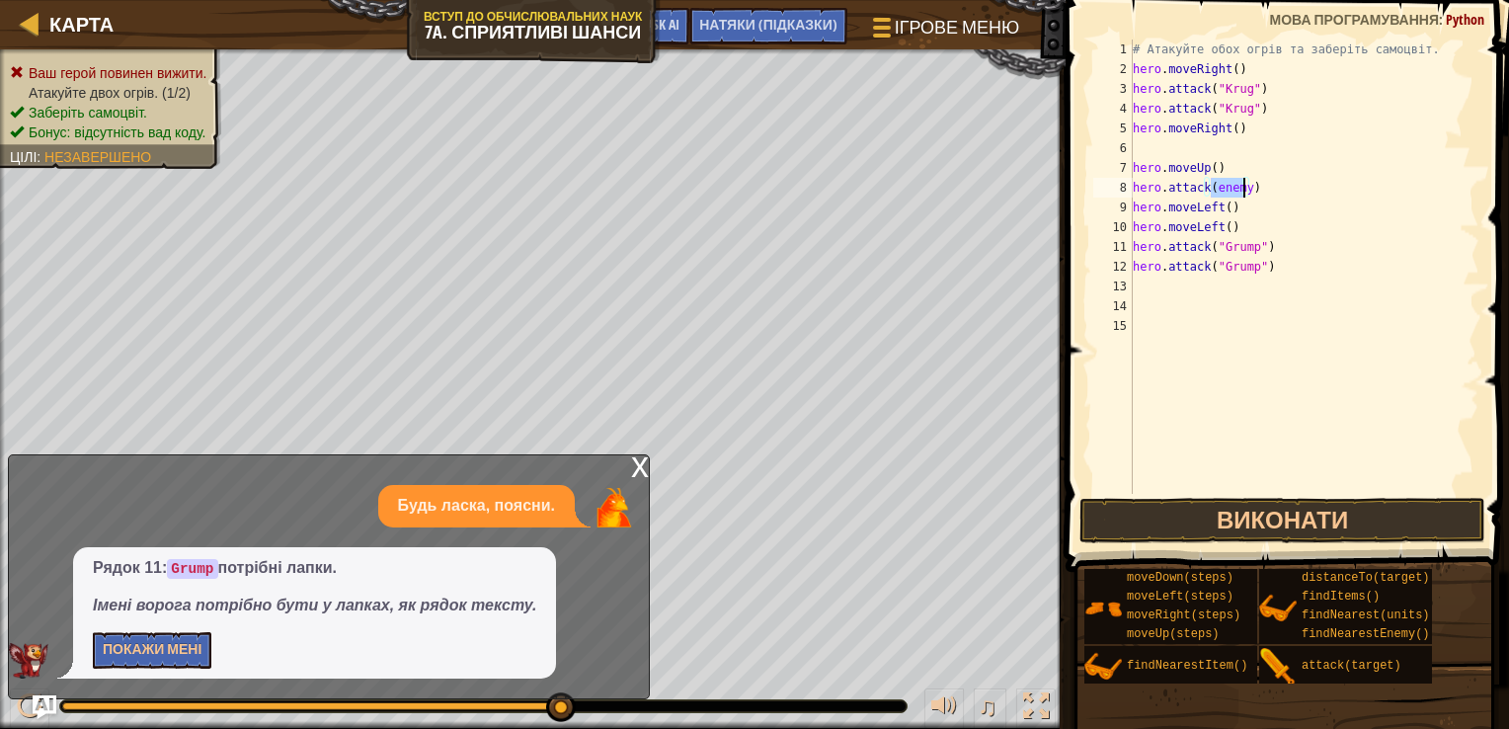
type textarea "hero.attack()"
click at [1268, 288] on div "# Атакуйте обох огрів та заберіть самоцвіт. hero . moveRight ( ) hero . attack …" at bounding box center [1304, 287] width 351 height 494
click at [1276, 255] on div "# Атакуйте обох огрів та заберіть самоцвіт. hero . moveRight ( ) hero . attack …" at bounding box center [1304, 287] width 351 height 494
click at [1264, 263] on div "# Атакуйте обох огрів та заберіть самоцвіт. hero . moveRight ( ) hero . attack …" at bounding box center [1304, 287] width 351 height 494
type textarea "h"
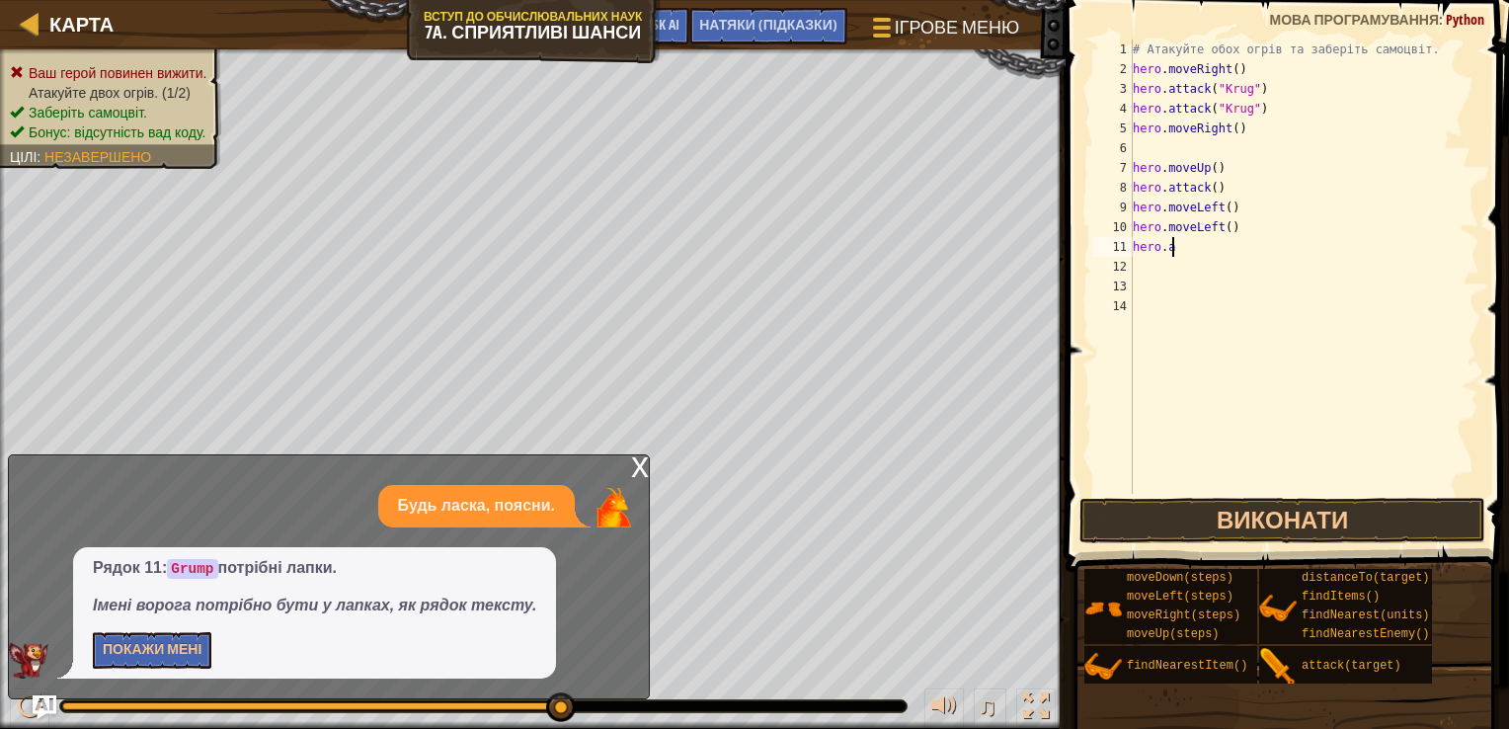
type textarea "h"
click at [1211, 192] on div "# Атакуйте обох огрів та заберіть самоцвіт. hero . moveRight ( ) hero . attack …" at bounding box center [1304, 287] width 351 height 494
click at [1212, 186] on div "# Атакуйте обох огрів та заберіть самоцвіт. hero . moveRight ( ) hero . attack …" at bounding box center [1304, 287] width 351 height 494
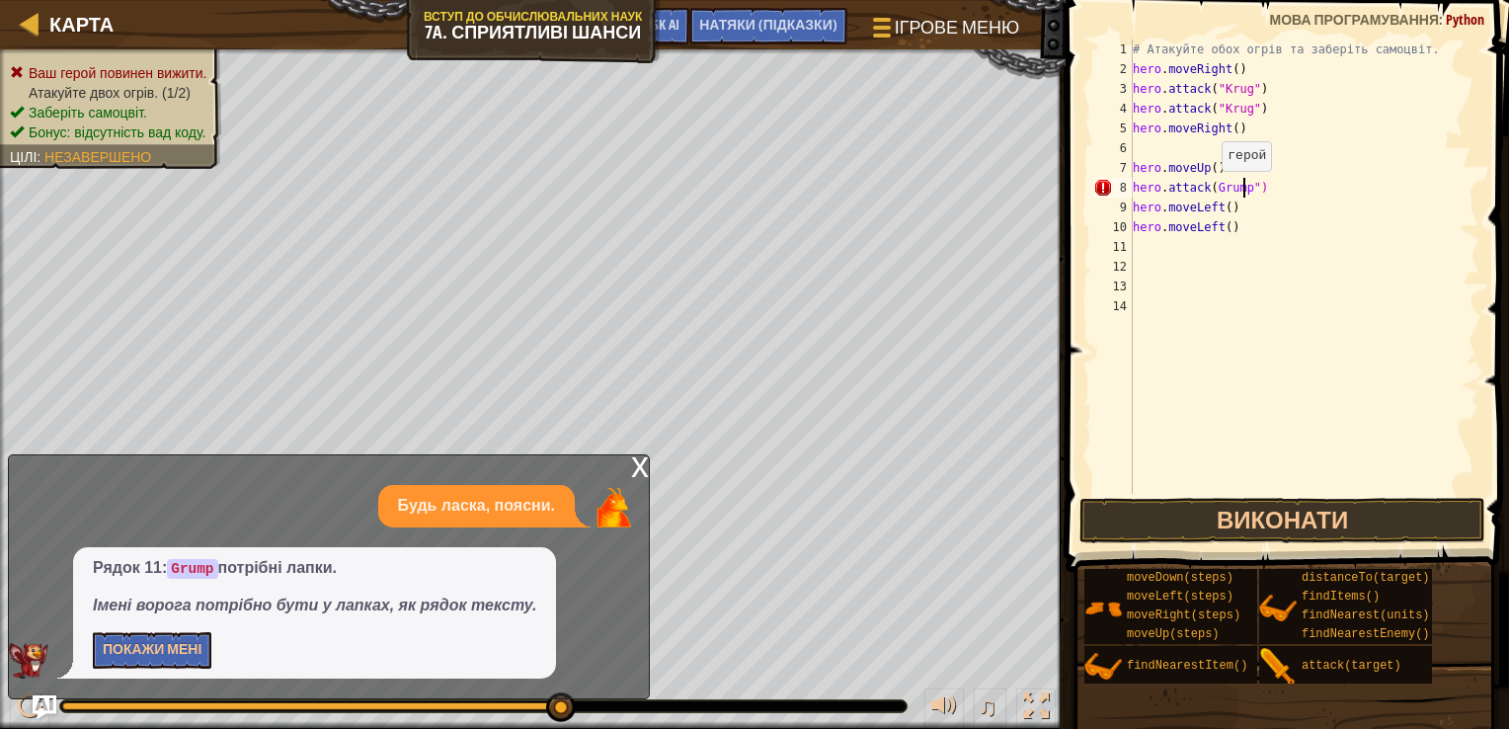
click at [1212, 191] on div "# Атакуйте обох огрів та заберіть самоцвіт. hero . moveRight ( ) hero . attack …" at bounding box center [1304, 287] width 351 height 494
type textarea "hero.attack("Grump")"
click at [1243, 501] on button "Виконати" at bounding box center [1282, 520] width 407 height 45
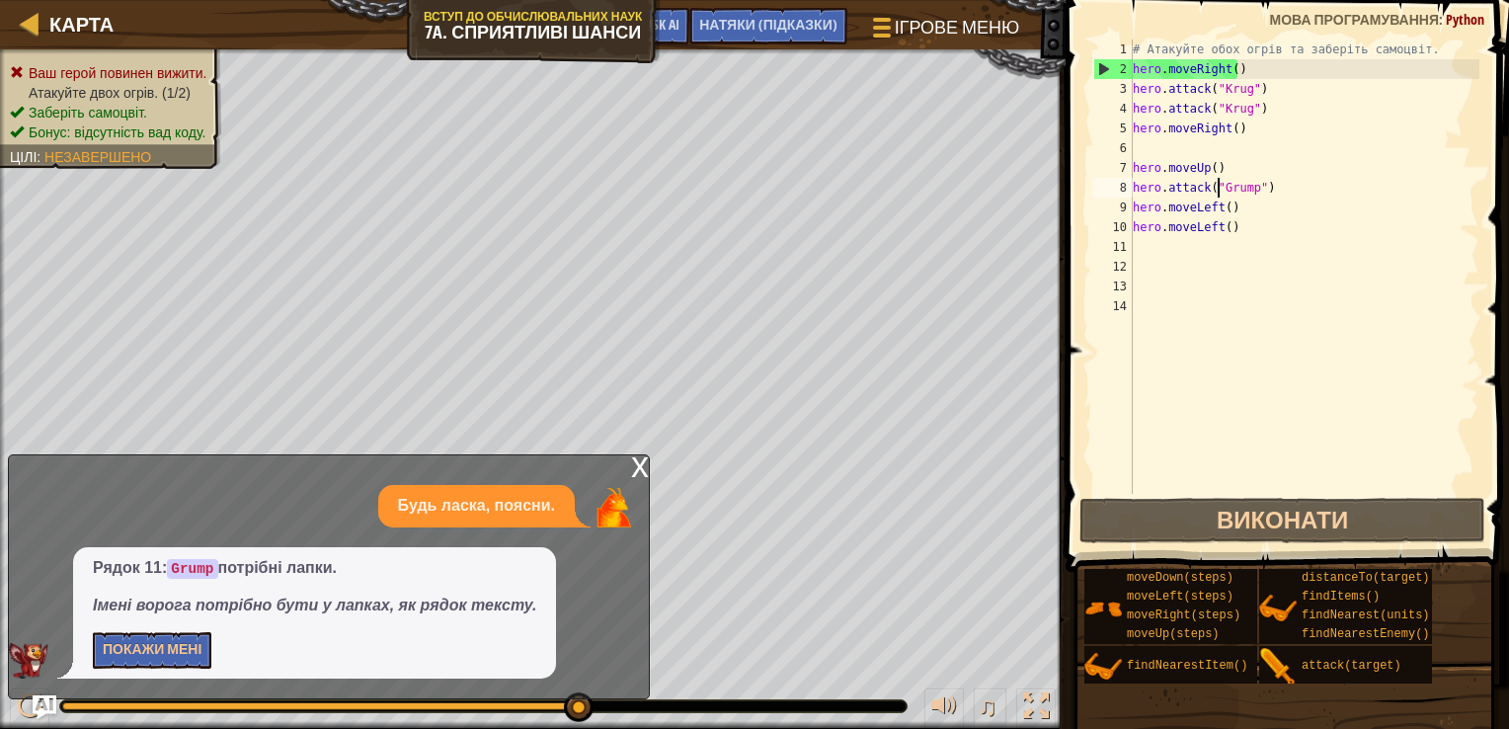
click at [1252, 404] on div "# Атакуйте обох огрів та заберіть самоцвіт. hero . moveRight ( ) hero . attack …" at bounding box center [1304, 287] width 351 height 494
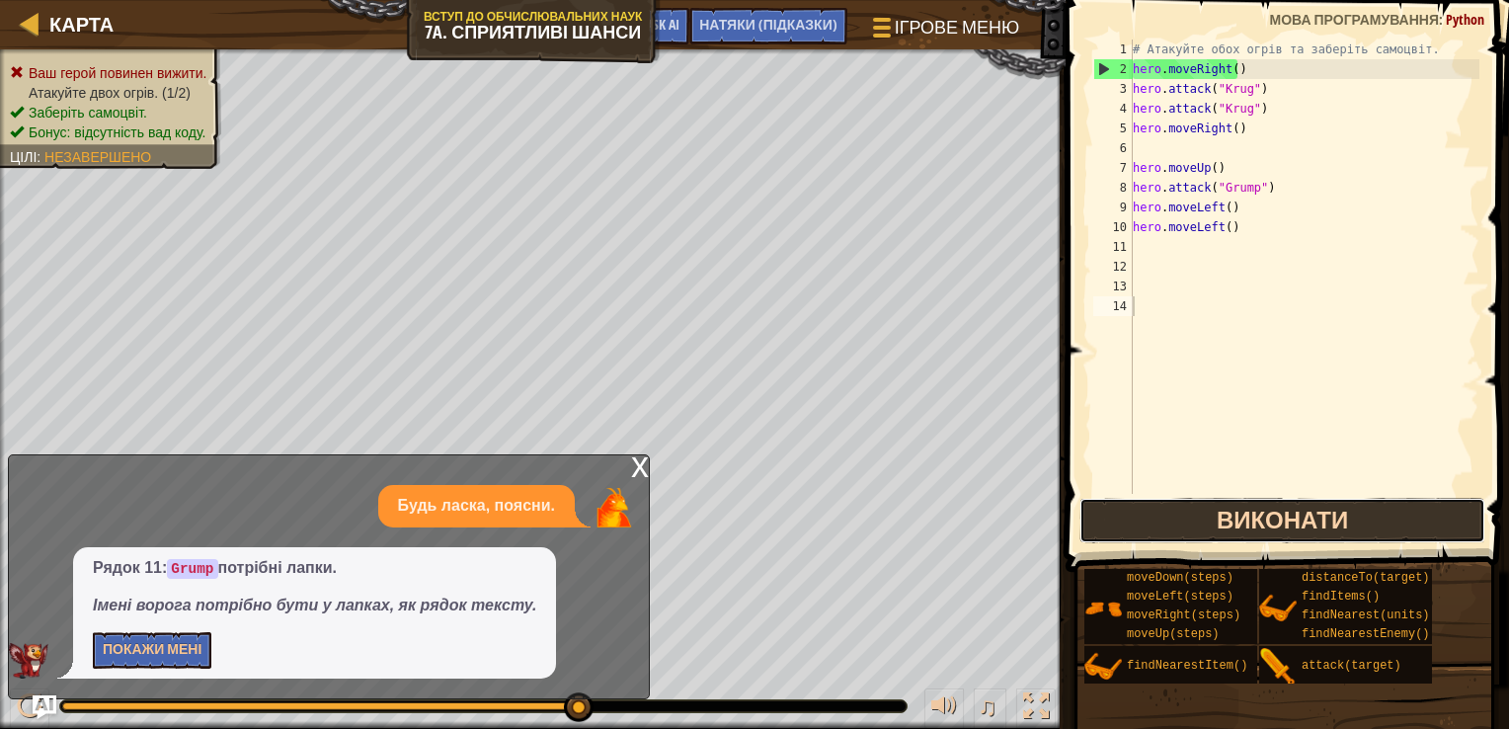
click at [1278, 519] on button "Виконати" at bounding box center [1282, 520] width 407 height 45
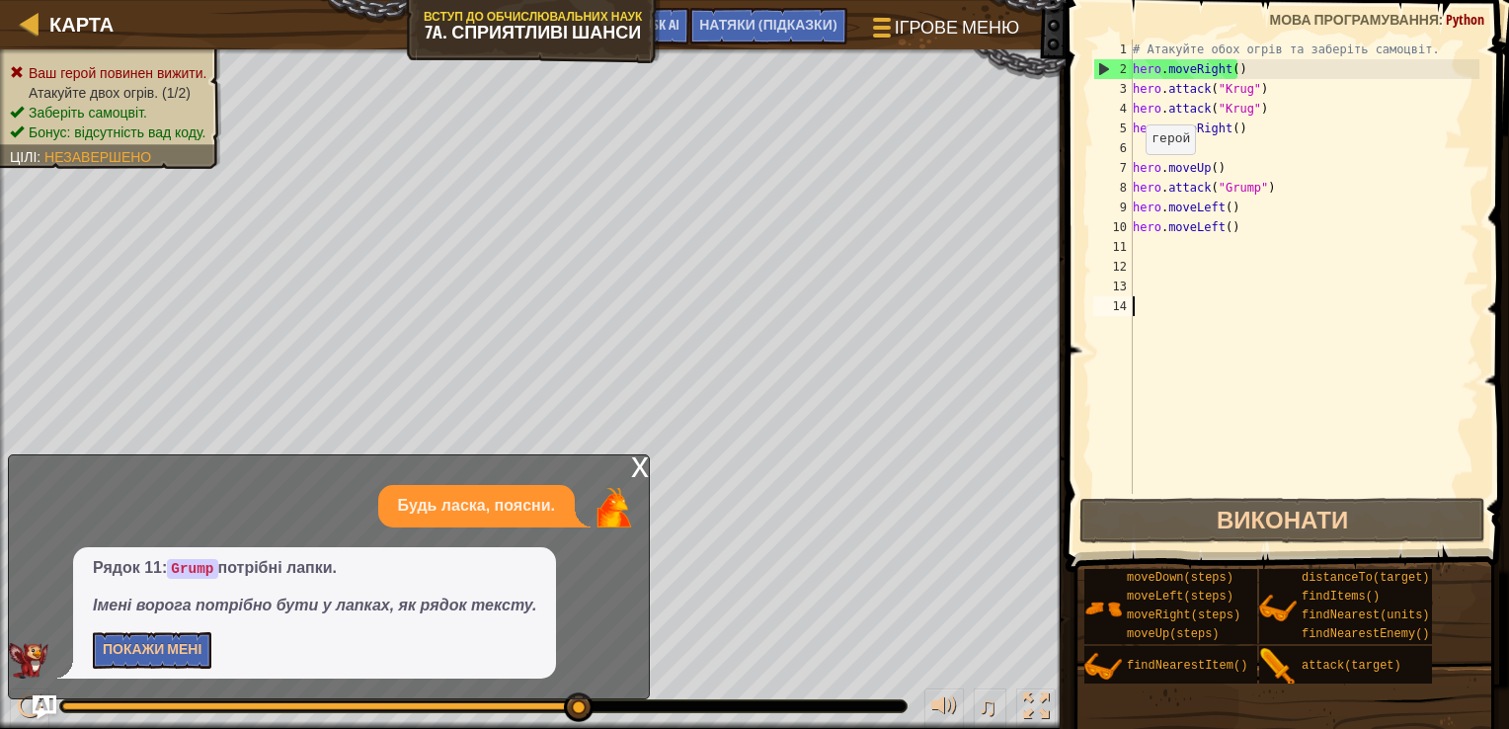
click at [1130, 198] on div "9" at bounding box center [1113, 208] width 40 height 20
click at [1140, 179] on div "# Атакуйте обох огрів та заберіть самоцвіт. hero . moveRight ( ) hero . attack …" at bounding box center [1304, 287] width 351 height 494
click at [1246, 214] on div "# Атакуйте обох огрів та заберіть самоцвіт. hero . moveRight ( ) hero . attack …" at bounding box center [1304, 287] width 351 height 494
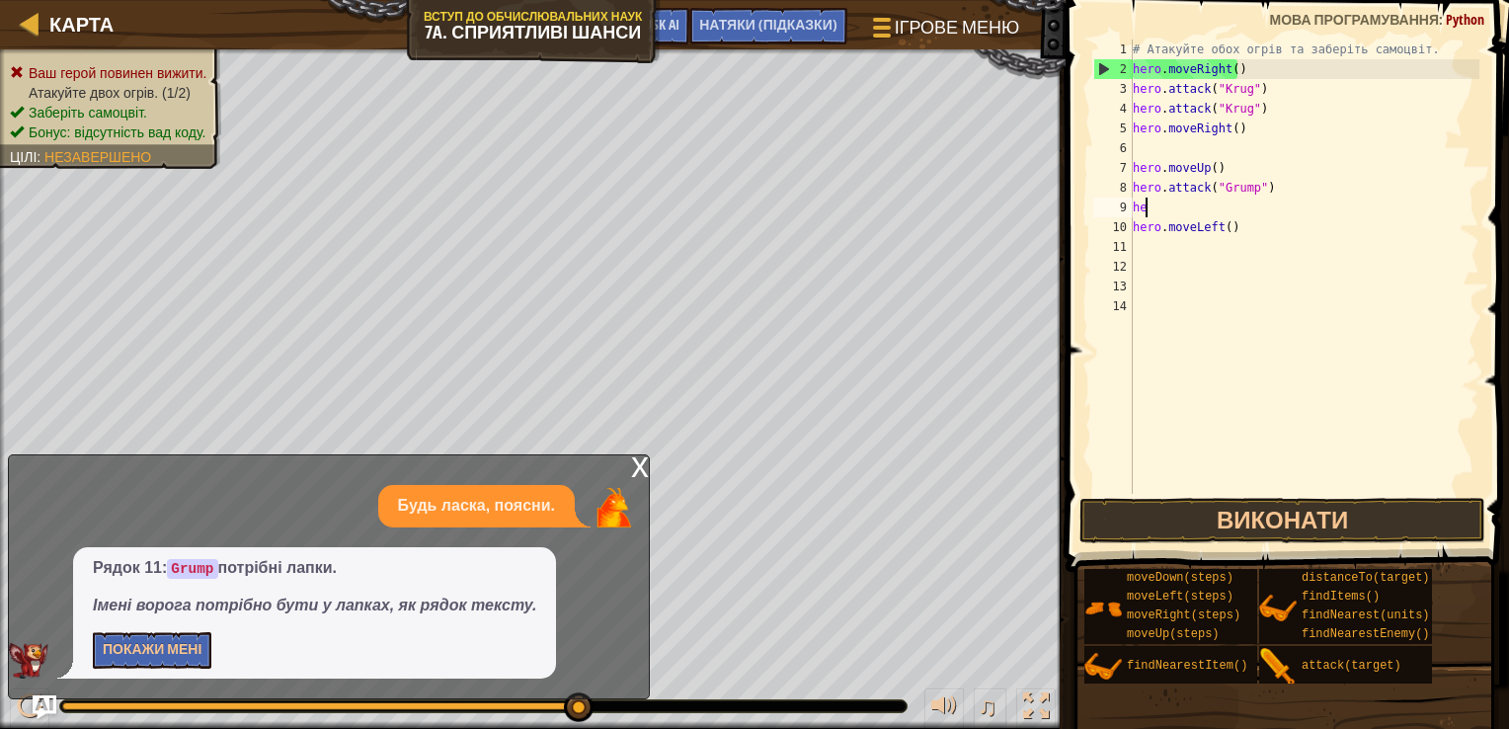
type textarea "h"
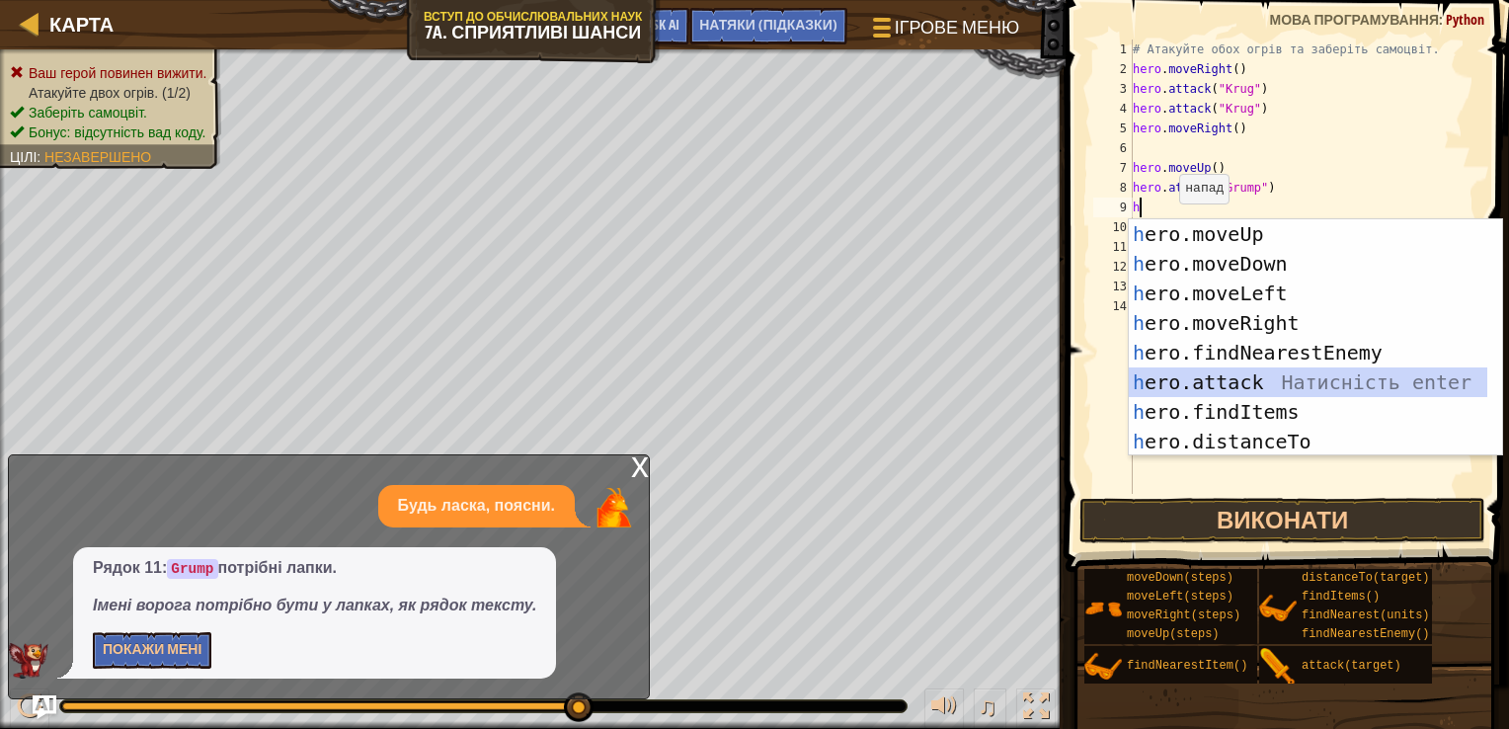
click at [1202, 370] on div "h ero.moveUp Натисність enter h ero.moveDown Натисність enter h ero.moveLeft На…" at bounding box center [1315, 367] width 373 height 296
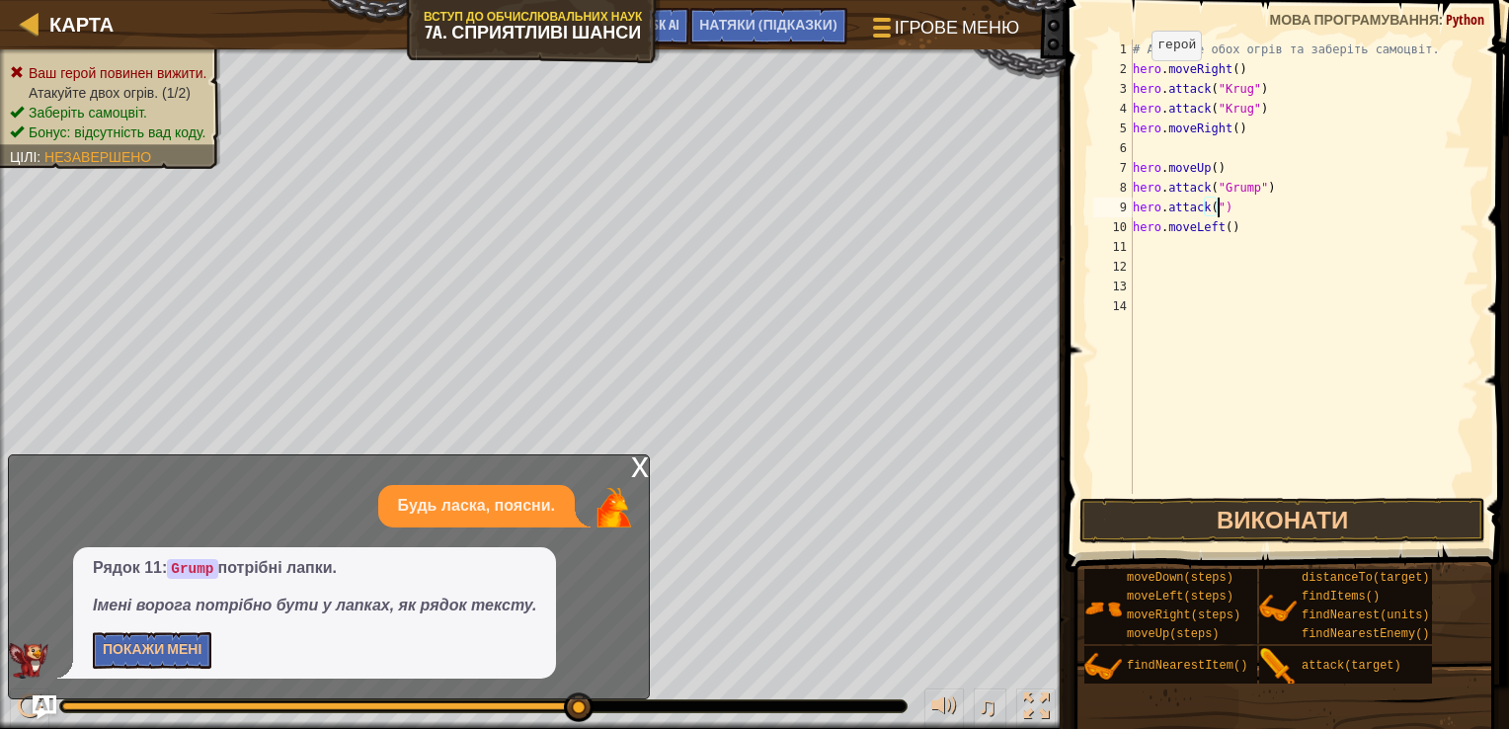
scroll to position [9, 6]
click at [1211, 212] on div "# Атакуйте обох огрів та заберіть самоцвіт. hero . moveRight ( ) hero . attack …" at bounding box center [1304, 287] width 351 height 494
click at [1229, 521] on button "Виконати" at bounding box center [1282, 520] width 407 height 45
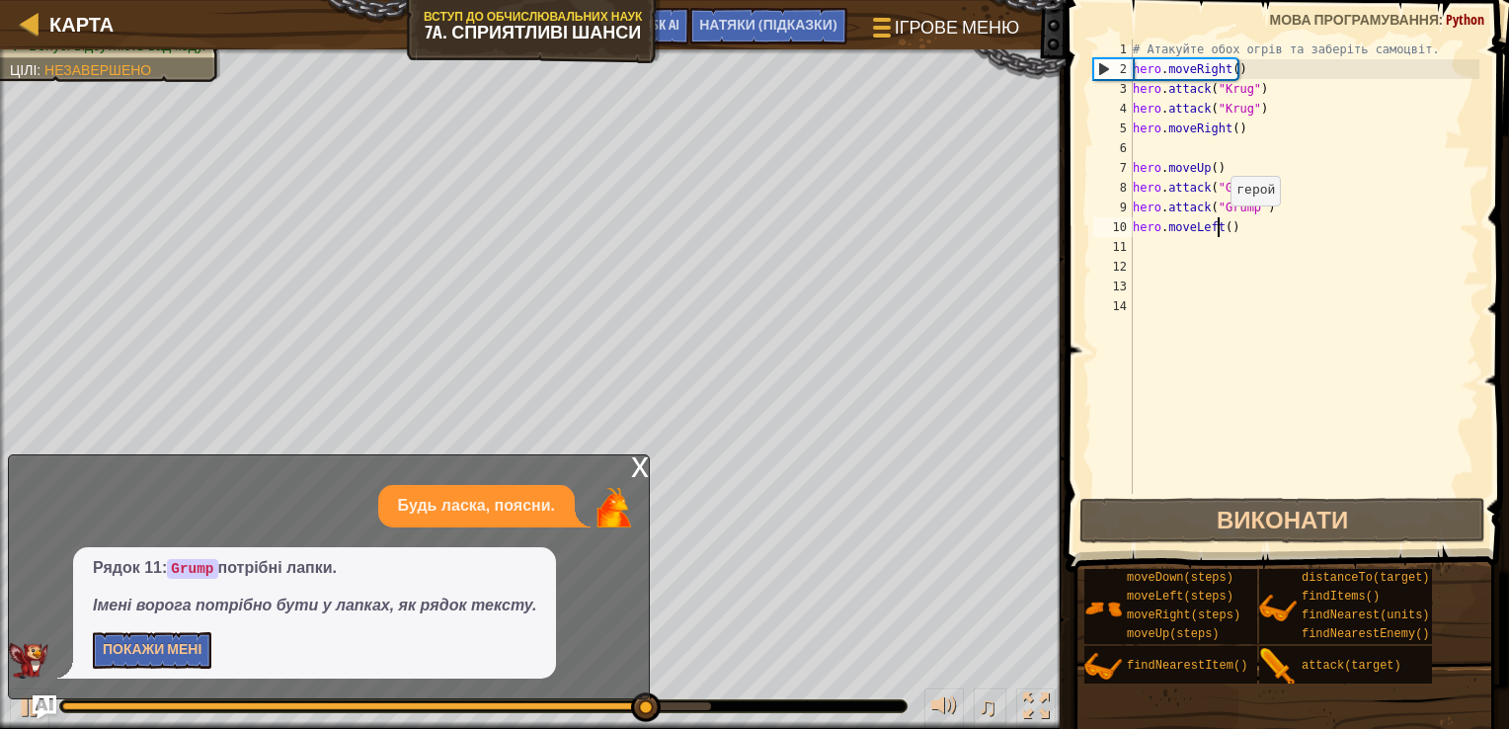
click at [1221, 225] on div "# Атакуйте обох огрів та заберіть самоцвіт. hero . moveRight ( ) hero . attack …" at bounding box center [1304, 287] width 351 height 494
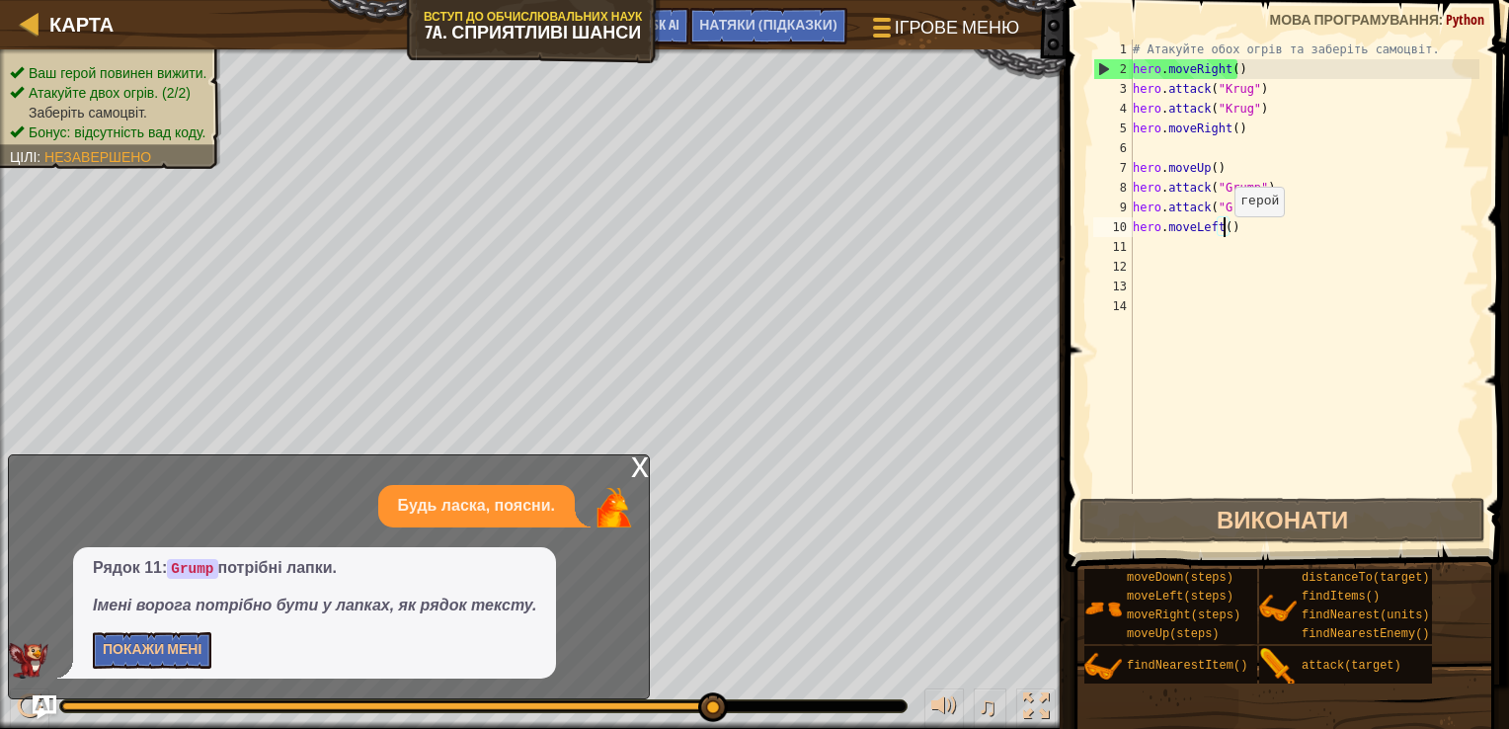
click at [1225, 235] on div "# Атакуйте обох огрів та заберіть самоцвіт. hero . moveRight ( ) hero . attack …" at bounding box center [1304, 287] width 351 height 494
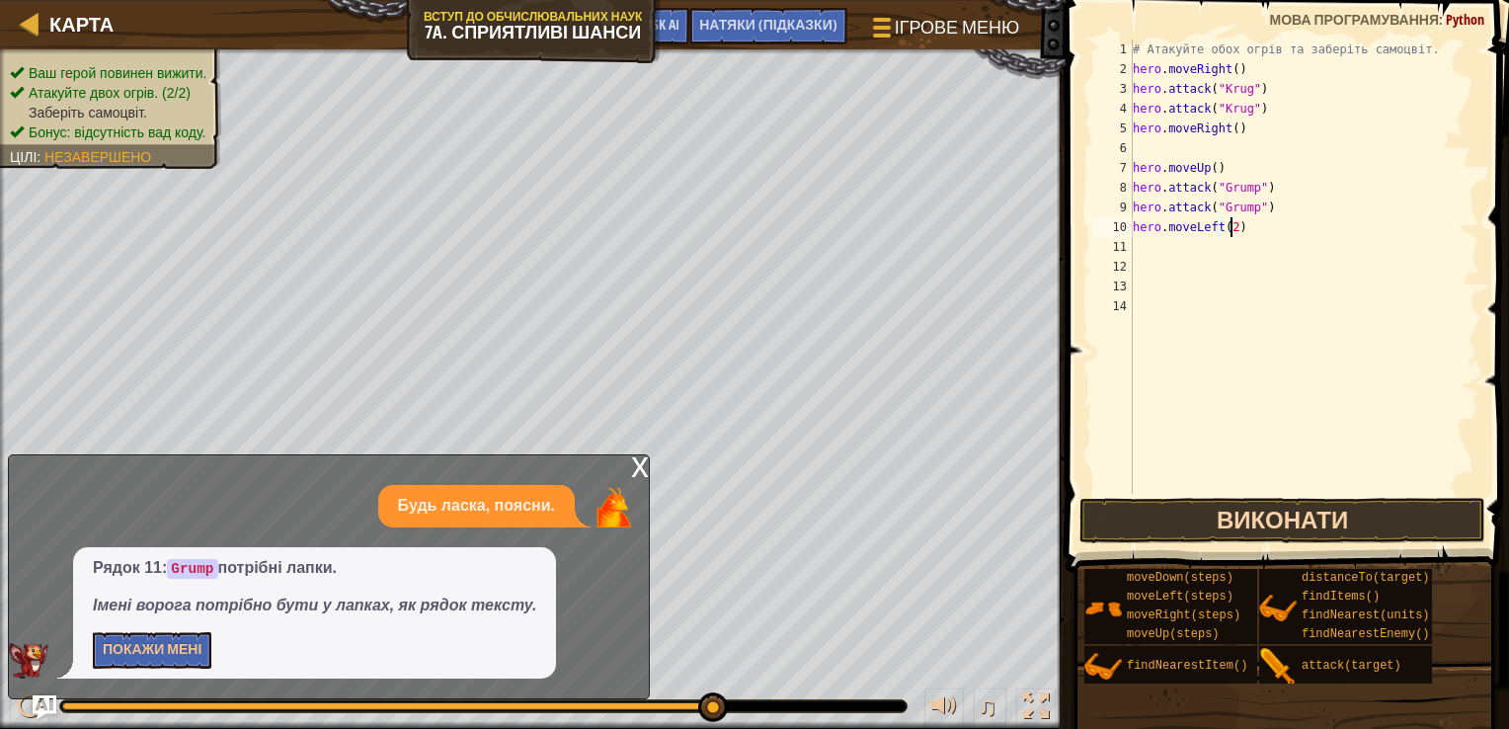
type textarea "hero.moveLeft(2)"
click at [1444, 513] on button "Виконати" at bounding box center [1282, 520] width 407 height 45
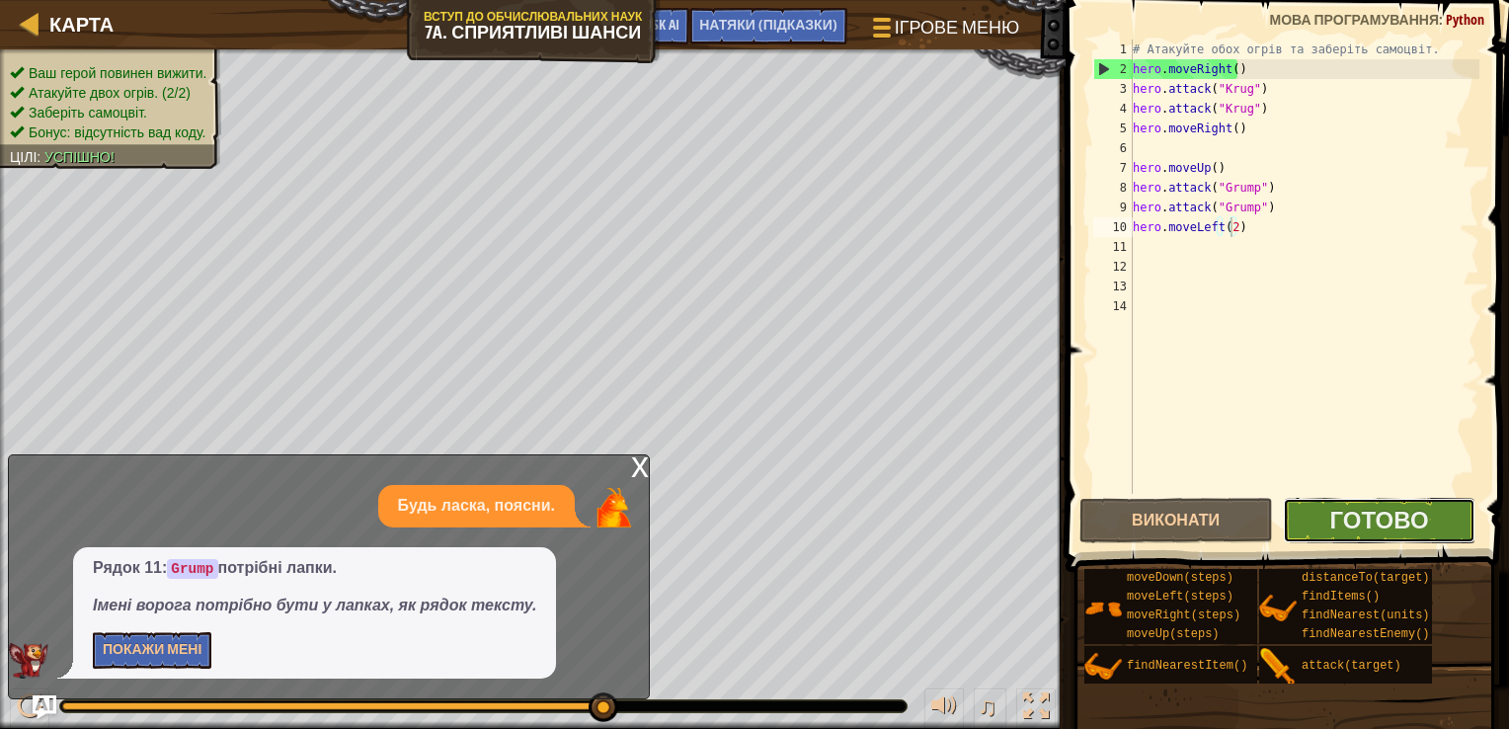
click at [1359, 501] on button "Готово" at bounding box center [1380, 520] width 194 height 45
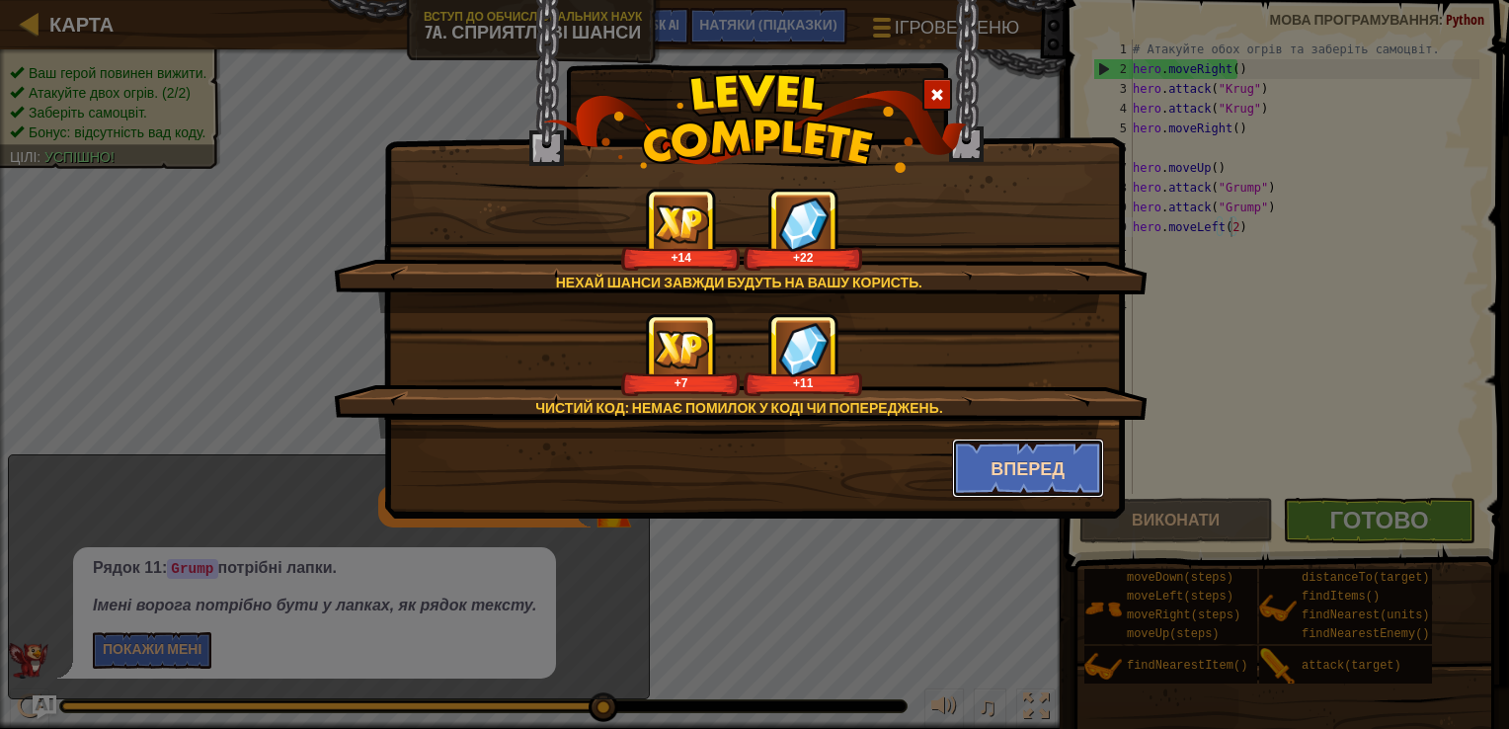
click at [1018, 461] on button "Вперед" at bounding box center [1028, 468] width 153 height 59
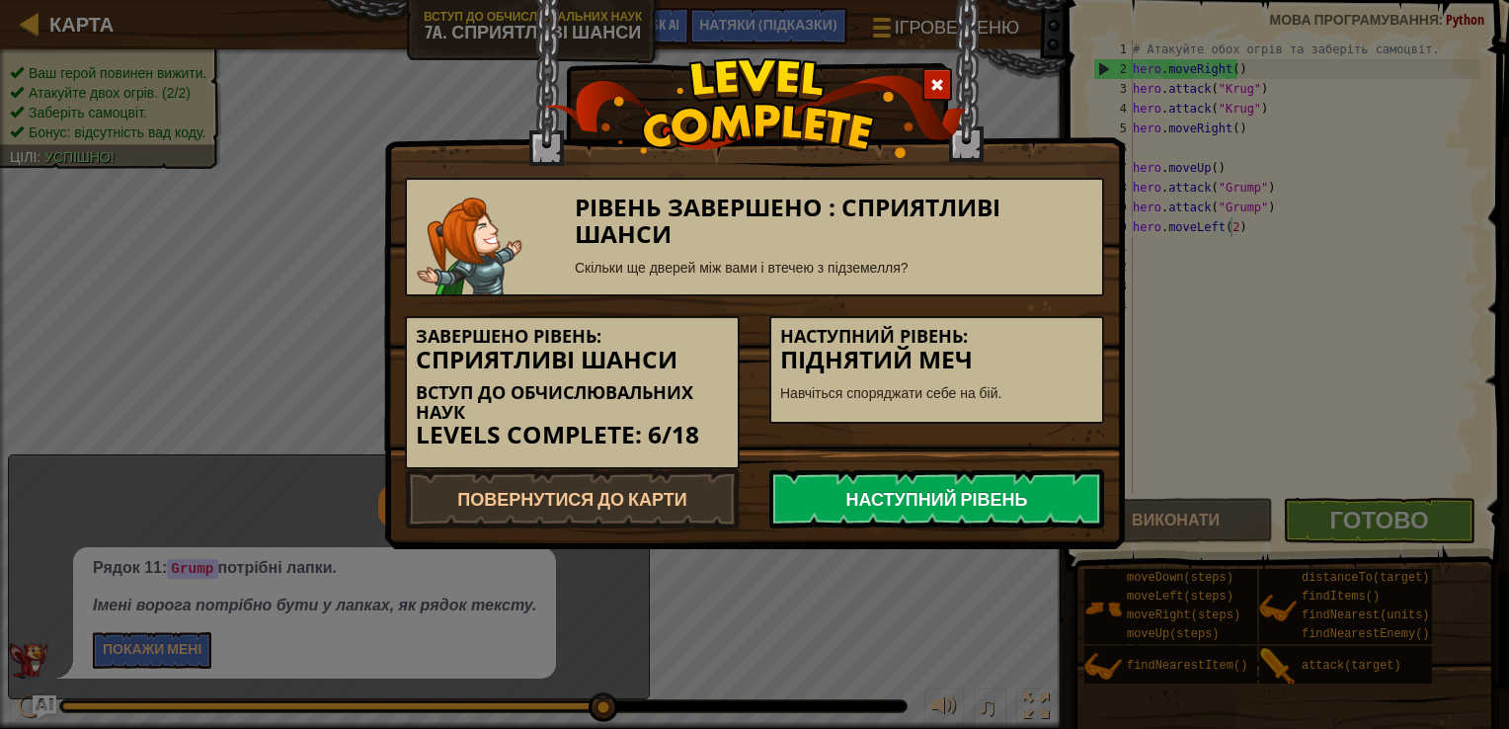
click at [919, 492] on link "Наступний рівень" at bounding box center [936, 498] width 335 height 59
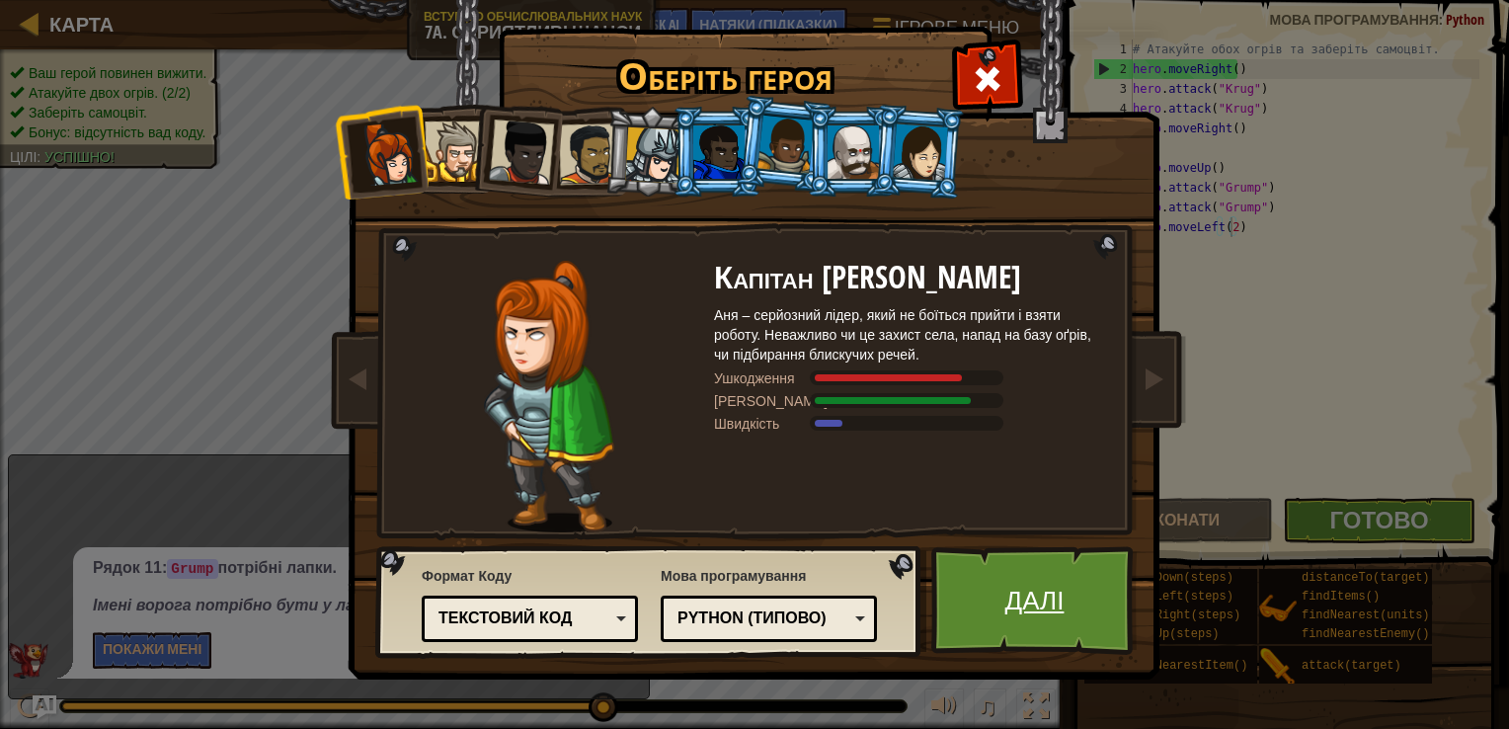
drag, startPoint x: 996, startPoint y: 587, endPoint x: 1009, endPoint y: 603, distance: 21.8
click at [1009, 603] on link "Далі" at bounding box center [1034, 600] width 206 height 109
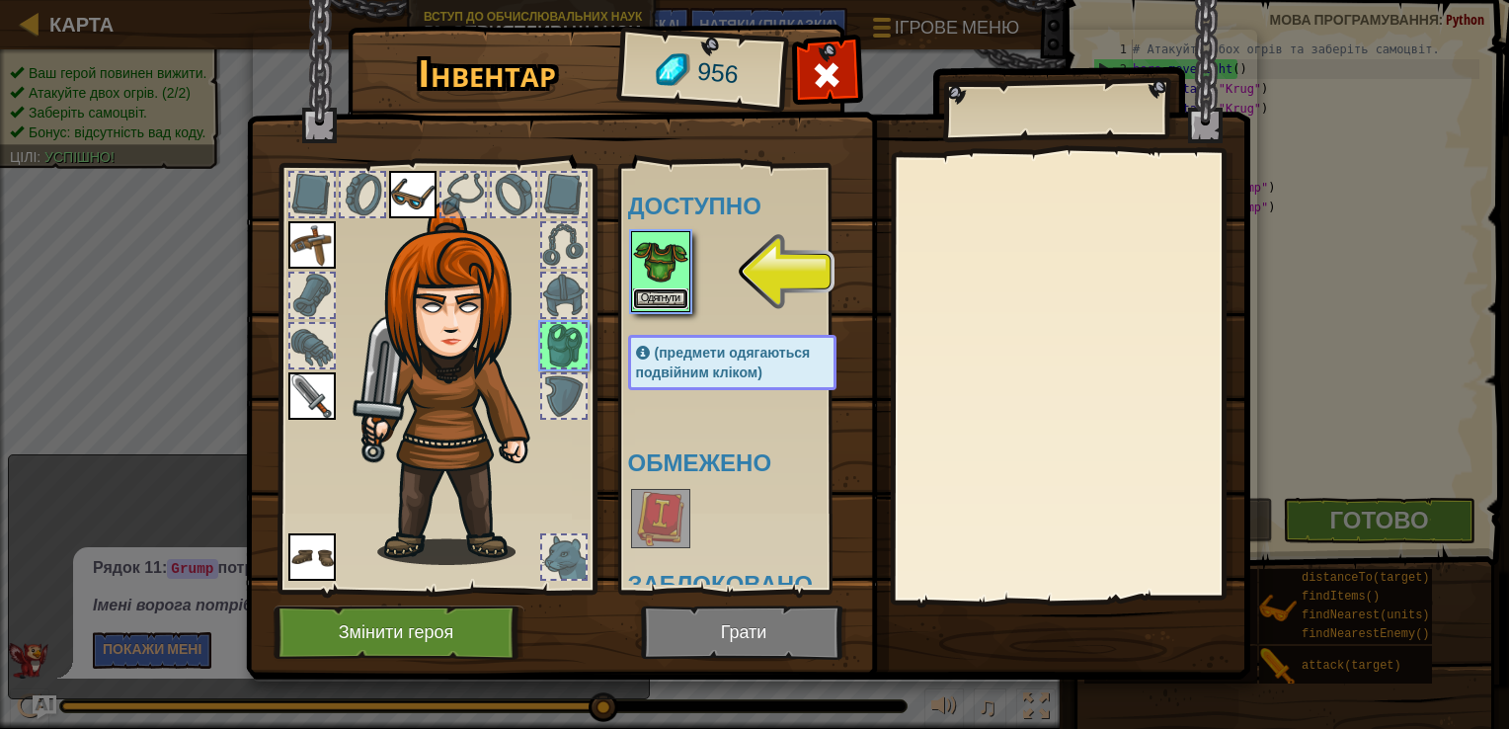
click at [664, 289] on button "Одягнути" at bounding box center [660, 298] width 55 height 21
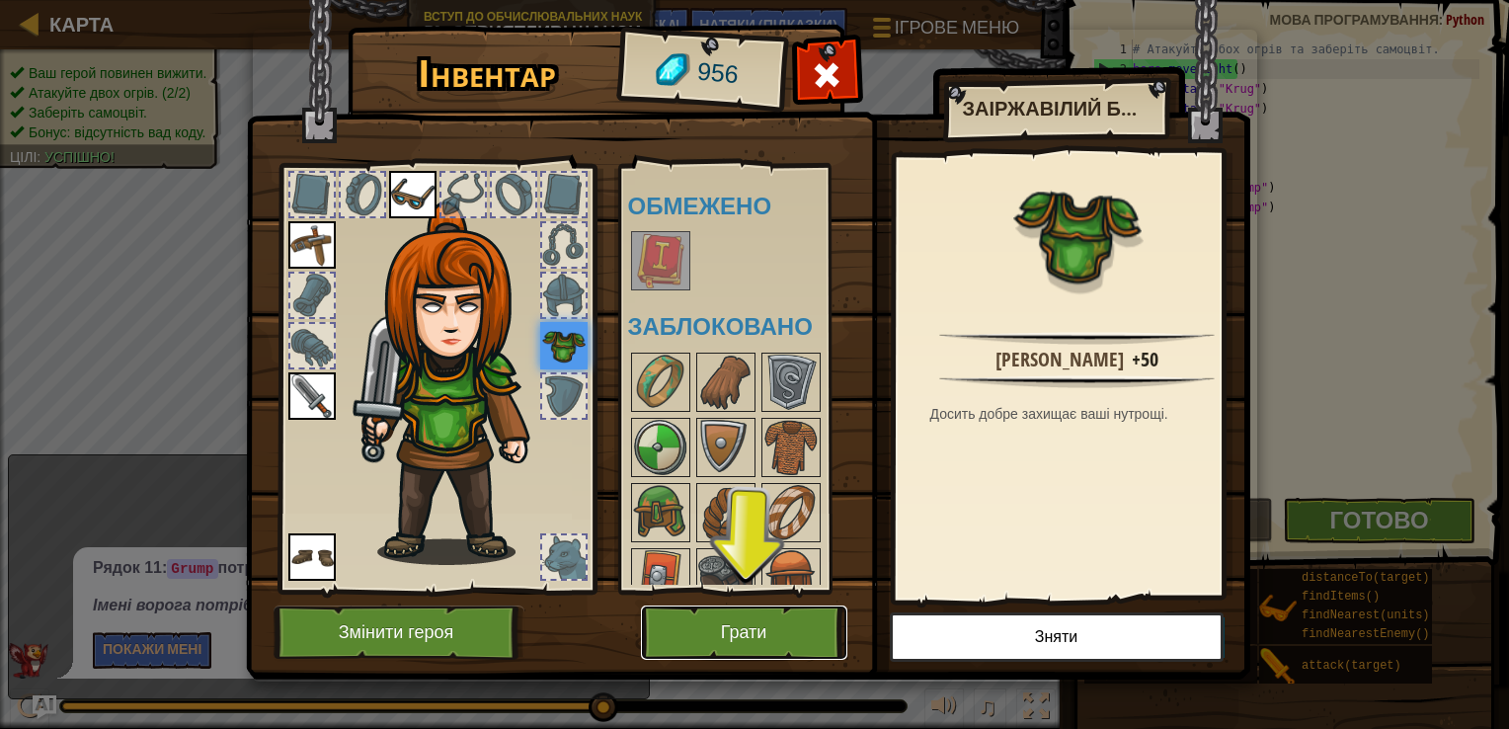
click at [760, 650] on button "Грати" at bounding box center [744, 632] width 206 height 54
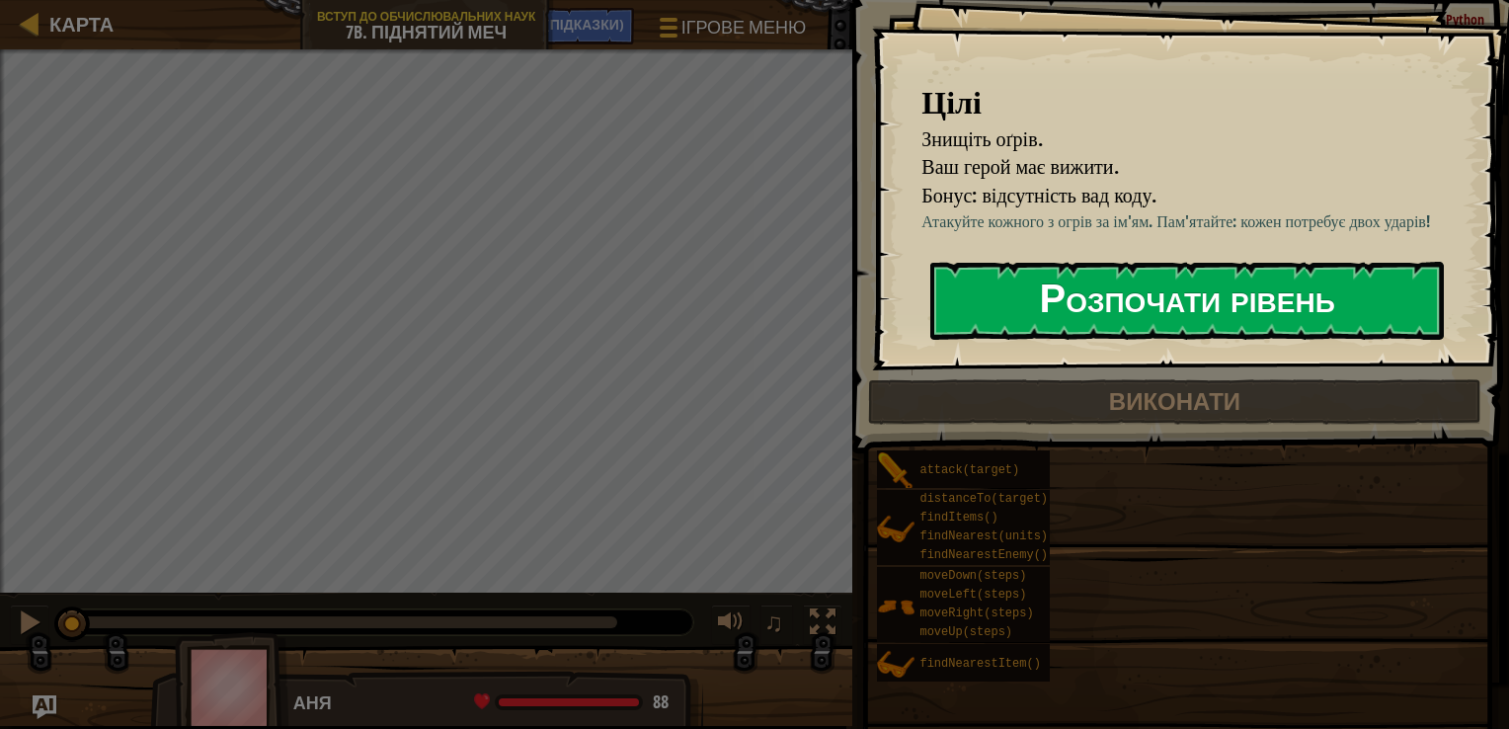
click at [1173, 279] on button "Розпочати рівень" at bounding box center [1187, 301] width 514 height 78
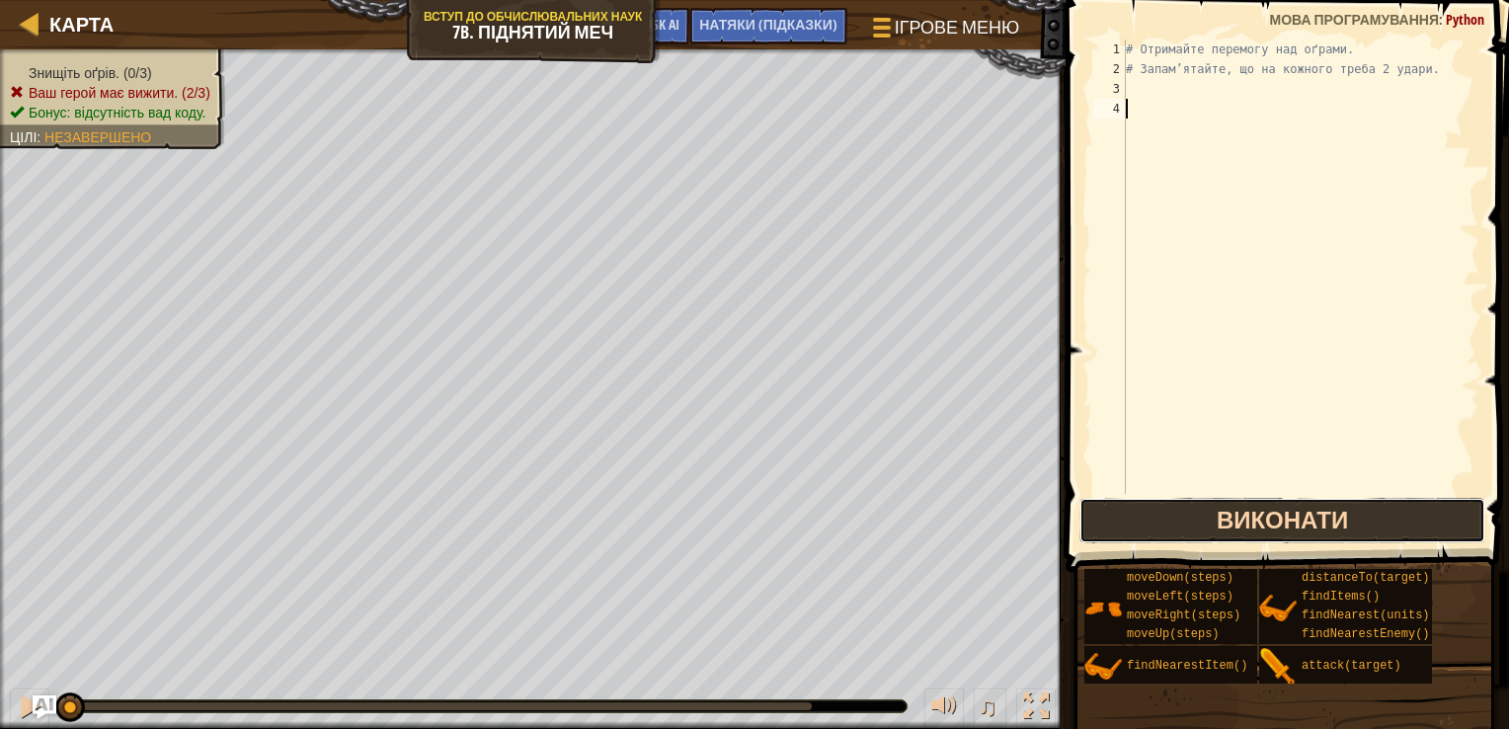
click at [1371, 519] on button "Виконати" at bounding box center [1282, 520] width 407 height 45
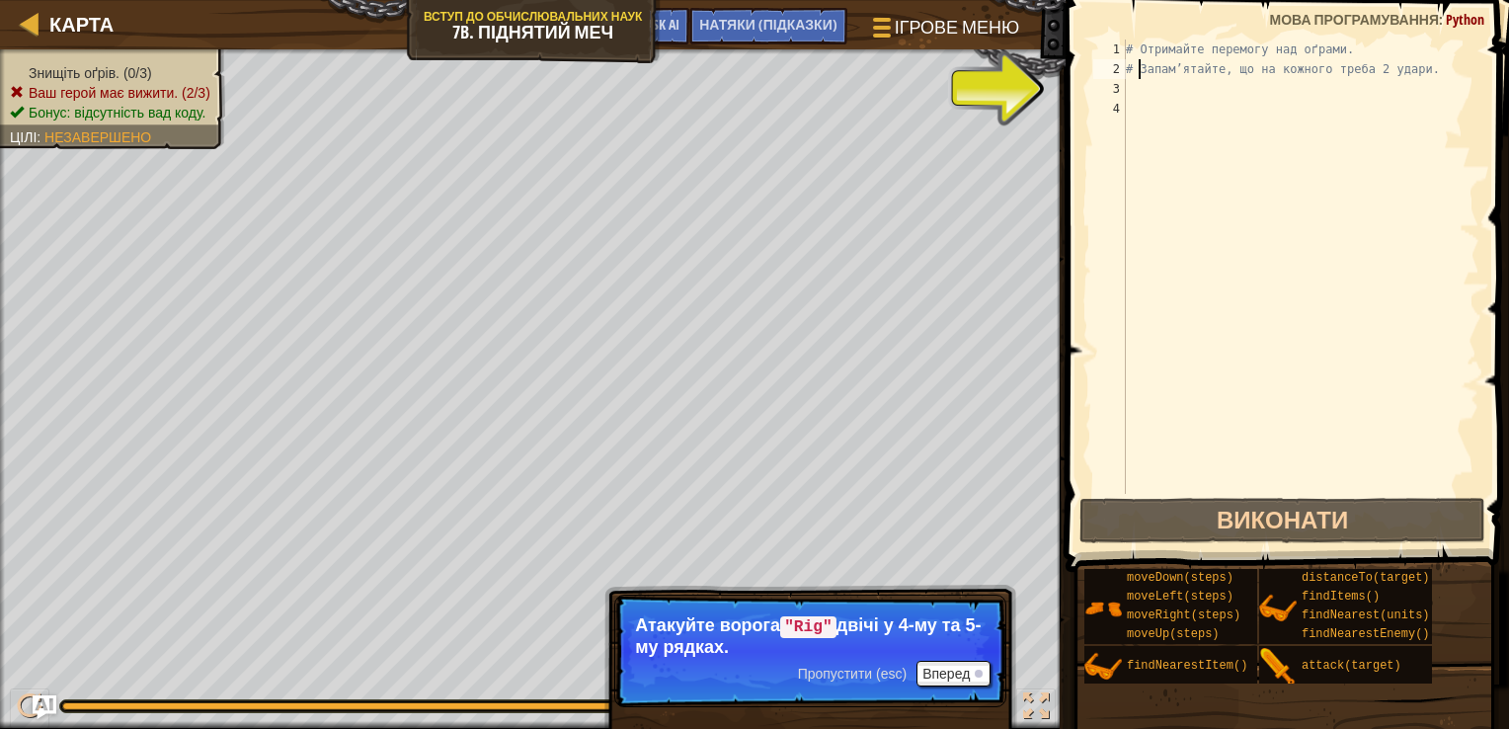
click at [1137, 77] on div "# Отримайте перемогу над оґрами. # Запам’ятайте, що на кожного треба 2 удари." at bounding box center [1301, 287] width 358 height 494
type textarea "# Запам’ятайте, що на кожного треба 2 удари."
click at [1131, 79] on div "# Отримайте перемогу над оґрами. # Запам’ятайте, що на кожного треба 2 удари." at bounding box center [1301, 287] width 358 height 494
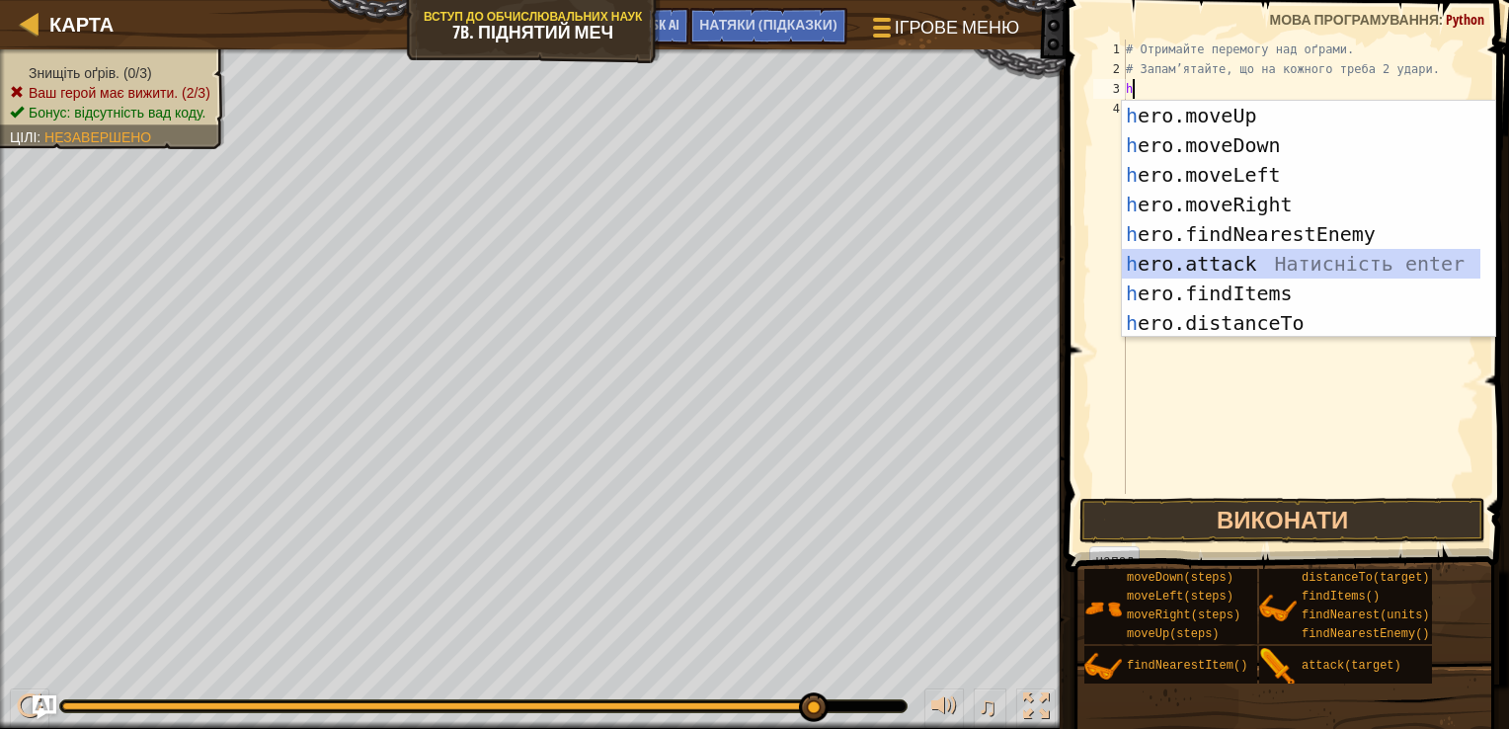
click at [1246, 254] on div "h ero.moveUp Натисність enter h ero.moveDown Натисність enter h ero.moveLeft На…" at bounding box center [1301, 249] width 359 height 296
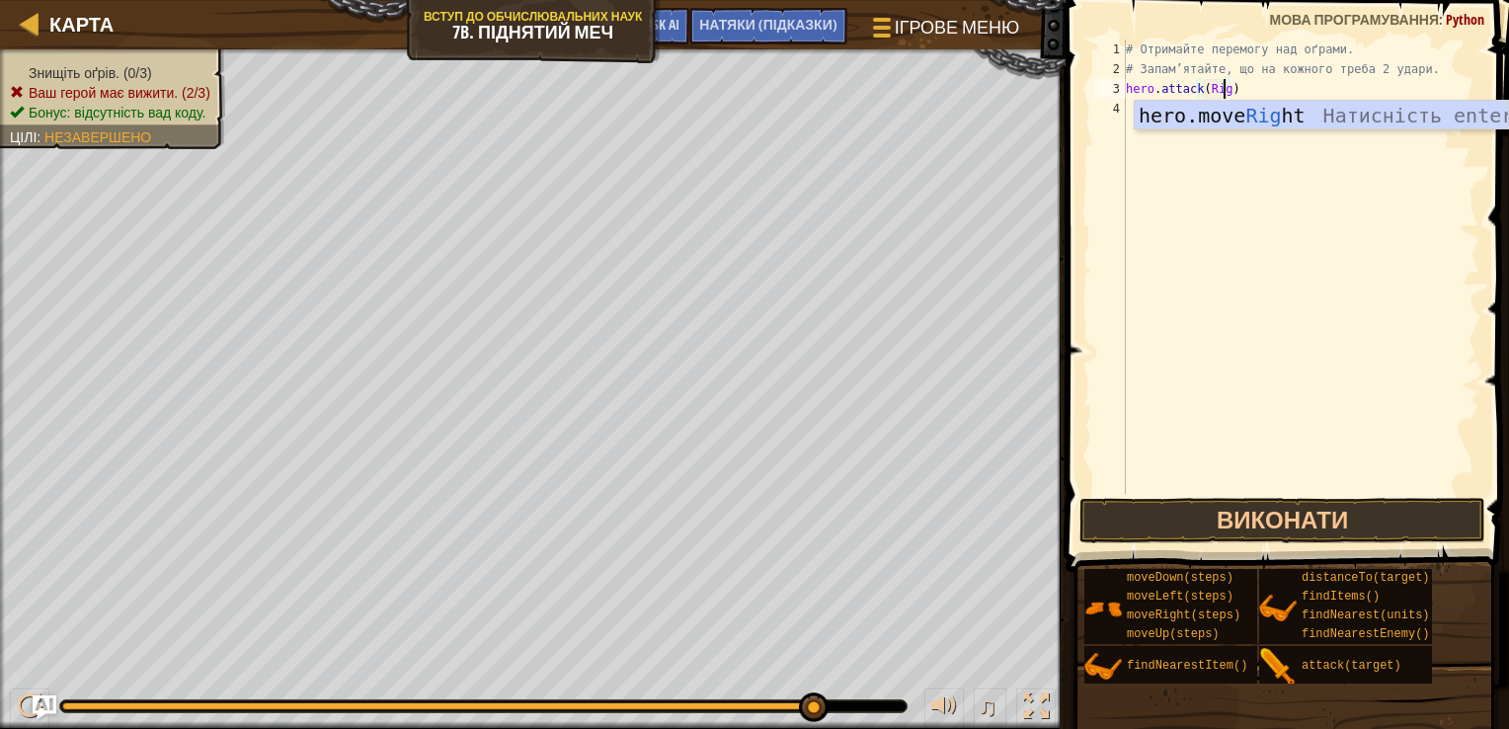
scroll to position [9, 8]
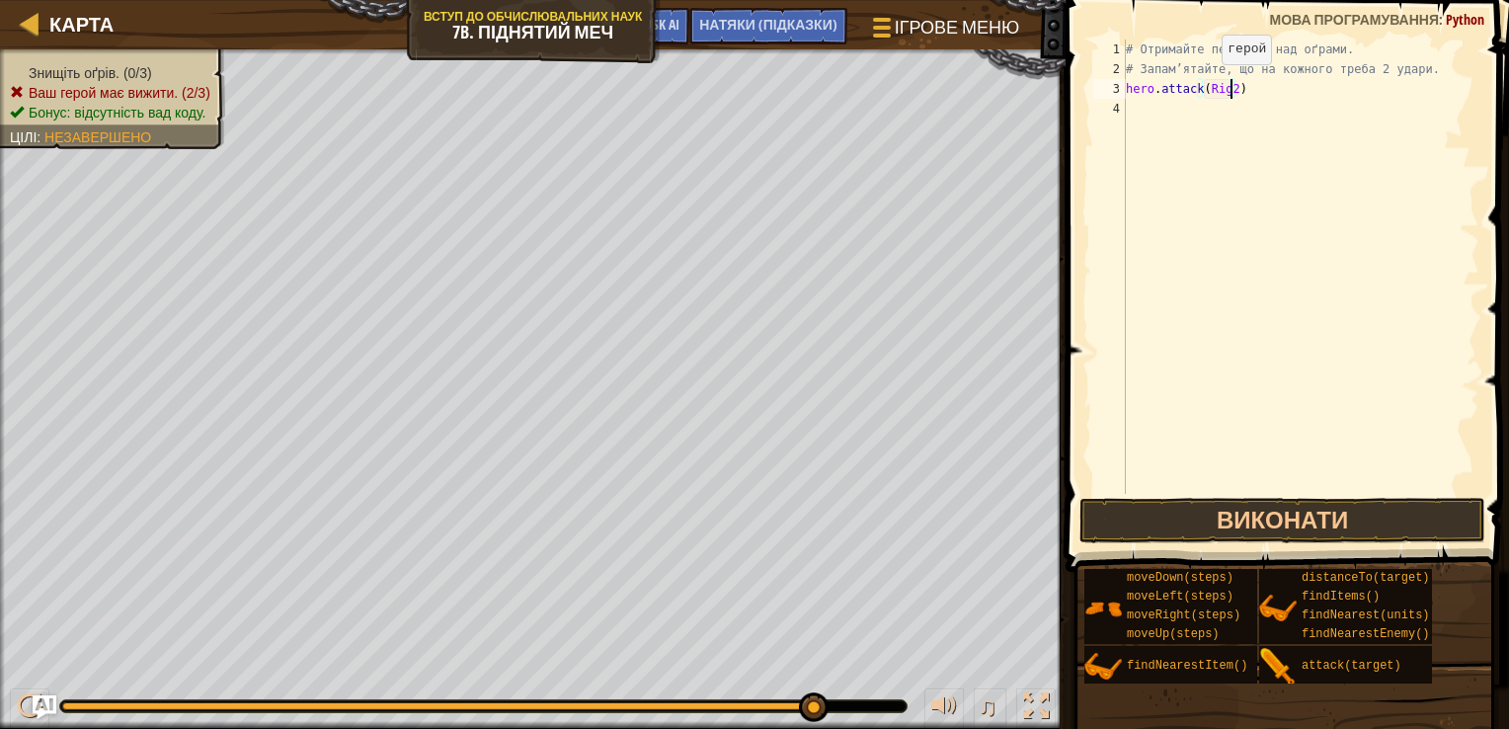
click at [1205, 84] on div "# Отримайте перемогу над оґрами. # Запам’ятайте, що на кожного треба 2 удари. h…" at bounding box center [1301, 287] width 358 height 494
type textarea "hero.attack("Rig2)"
click at [1237, 100] on div "# Отримайте перемогу над оґрами. # Запам’ятайте, що на кожного треба 2 удари. h…" at bounding box center [1301, 287] width 358 height 494
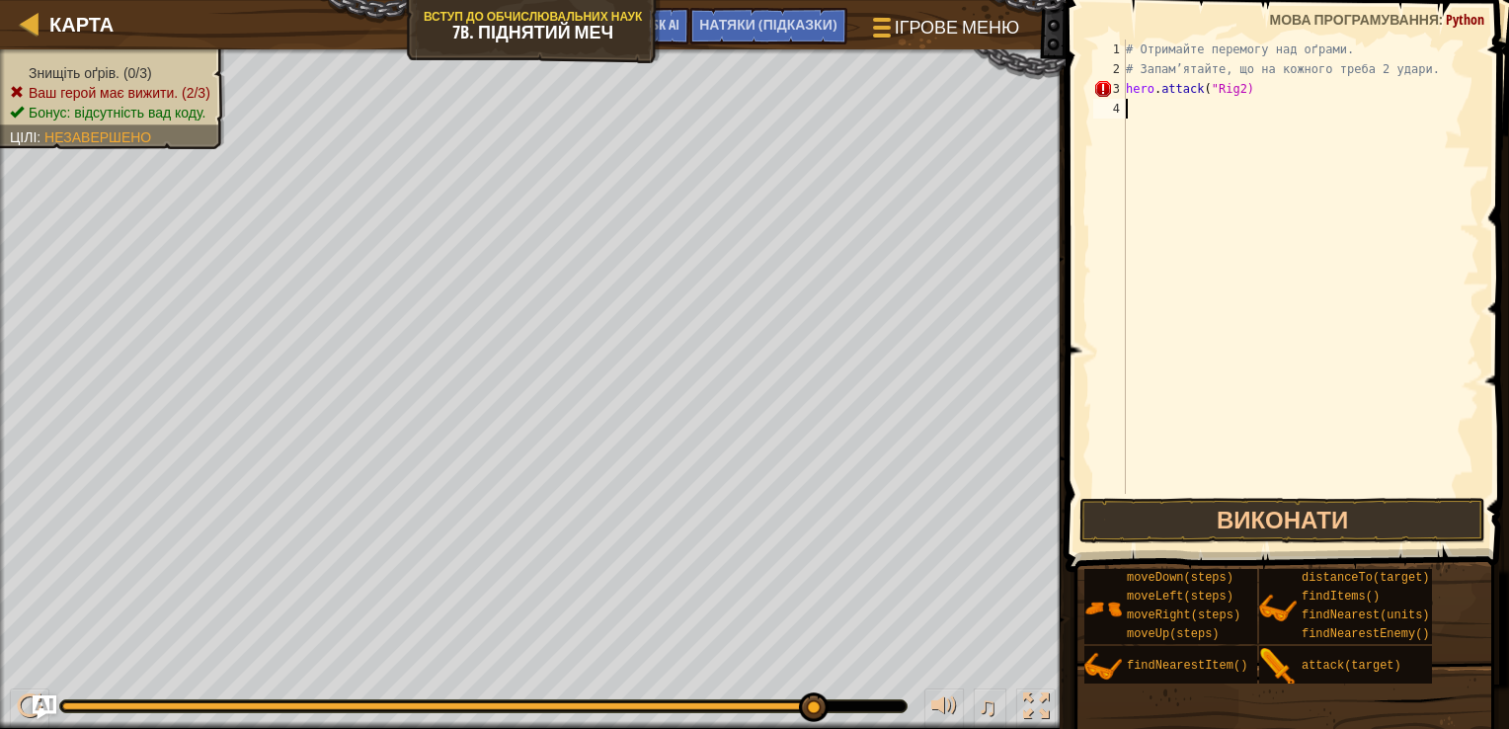
click at [1237, 90] on div "# Отримайте перемогу над оґрами. # Запам’ятайте, що на кожного треба 2 удари. h…" at bounding box center [1301, 287] width 358 height 494
click at [1151, 521] on button "Виконати" at bounding box center [1282, 520] width 407 height 45
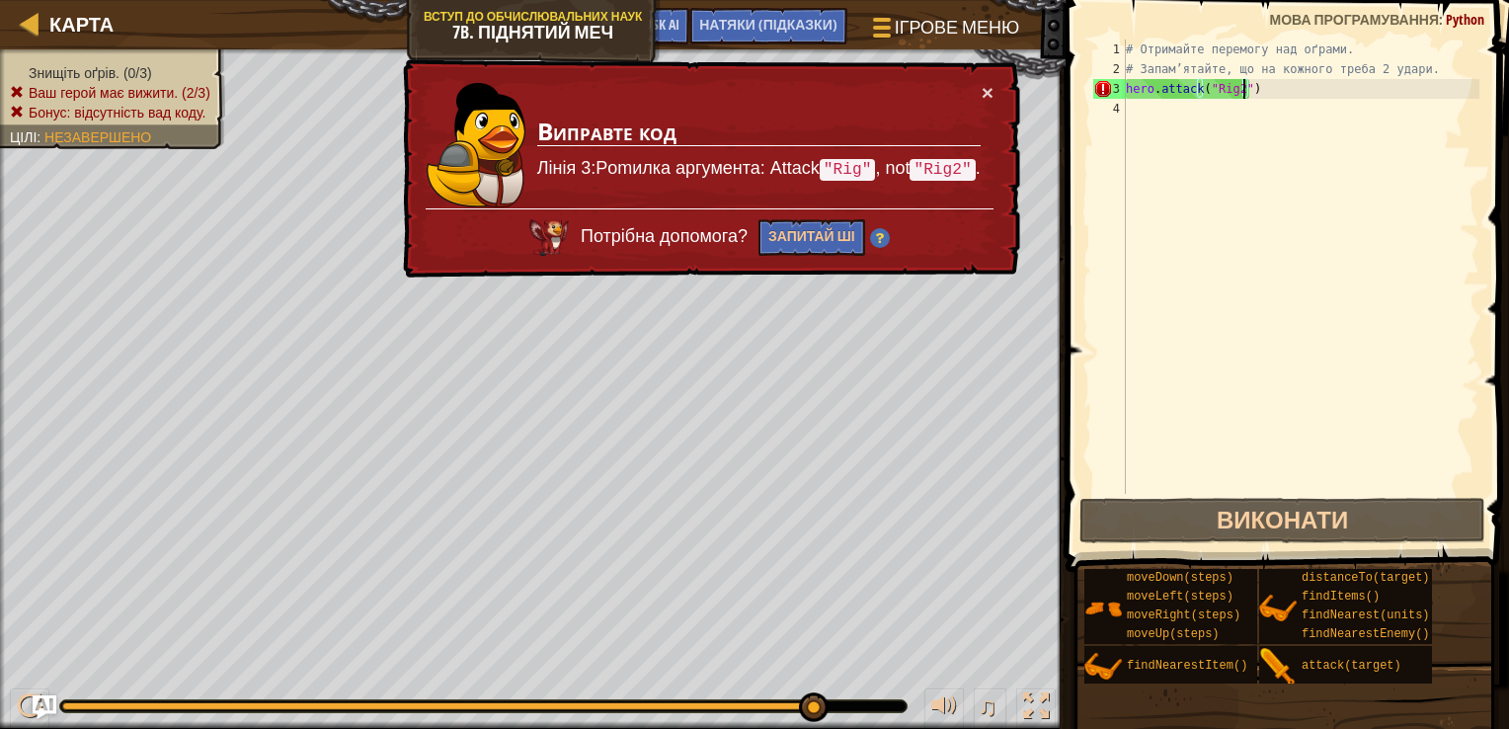
click at [1114, 71] on div "2" at bounding box center [1109, 69] width 33 height 20
click at [1129, 73] on div "# Отримайте перемогу над оґрами. # Запам’ятайте, що на кожного треба 2 удари. h…" at bounding box center [1301, 287] width 358 height 494
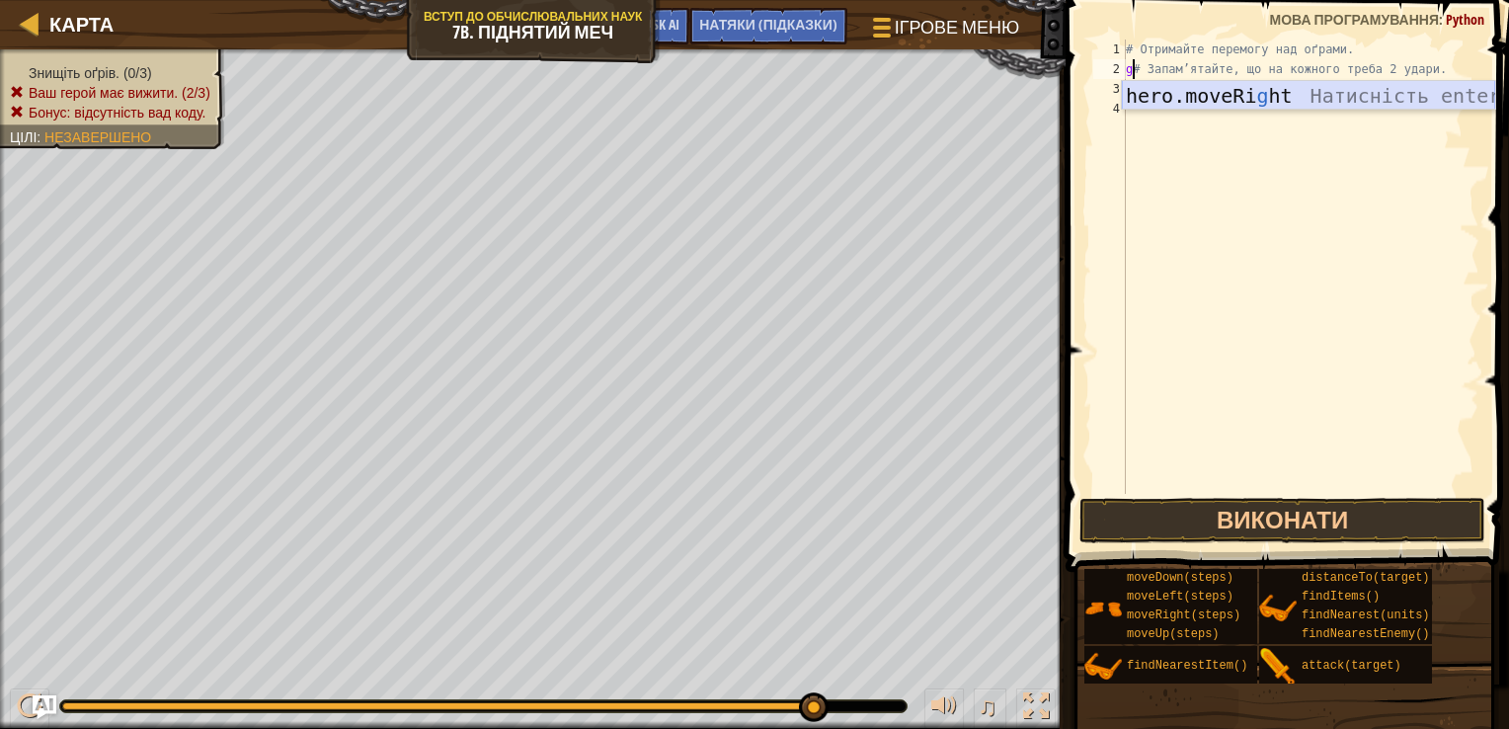
click at [1219, 91] on div "hero.moveRi g ht Натисність enter" at bounding box center [1308, 125] width 373 height 89
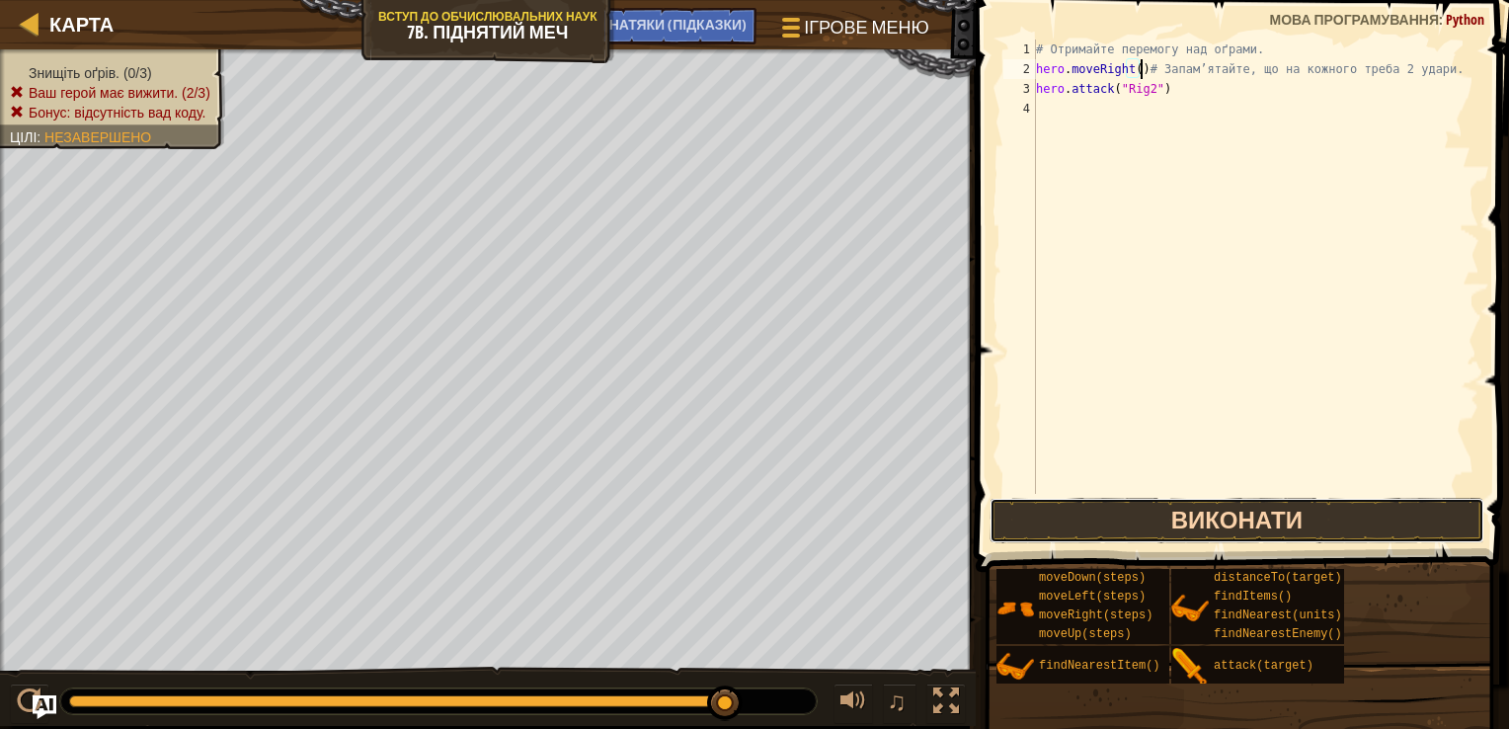
drag, startPoint x: 1244, startPoint y: 537, endPoint x: 1233, endPoint y: 542, distance: 12.8
click at [1242, 538] on button "Виконати" at bounding box center [1237, 520] width 495 height 45
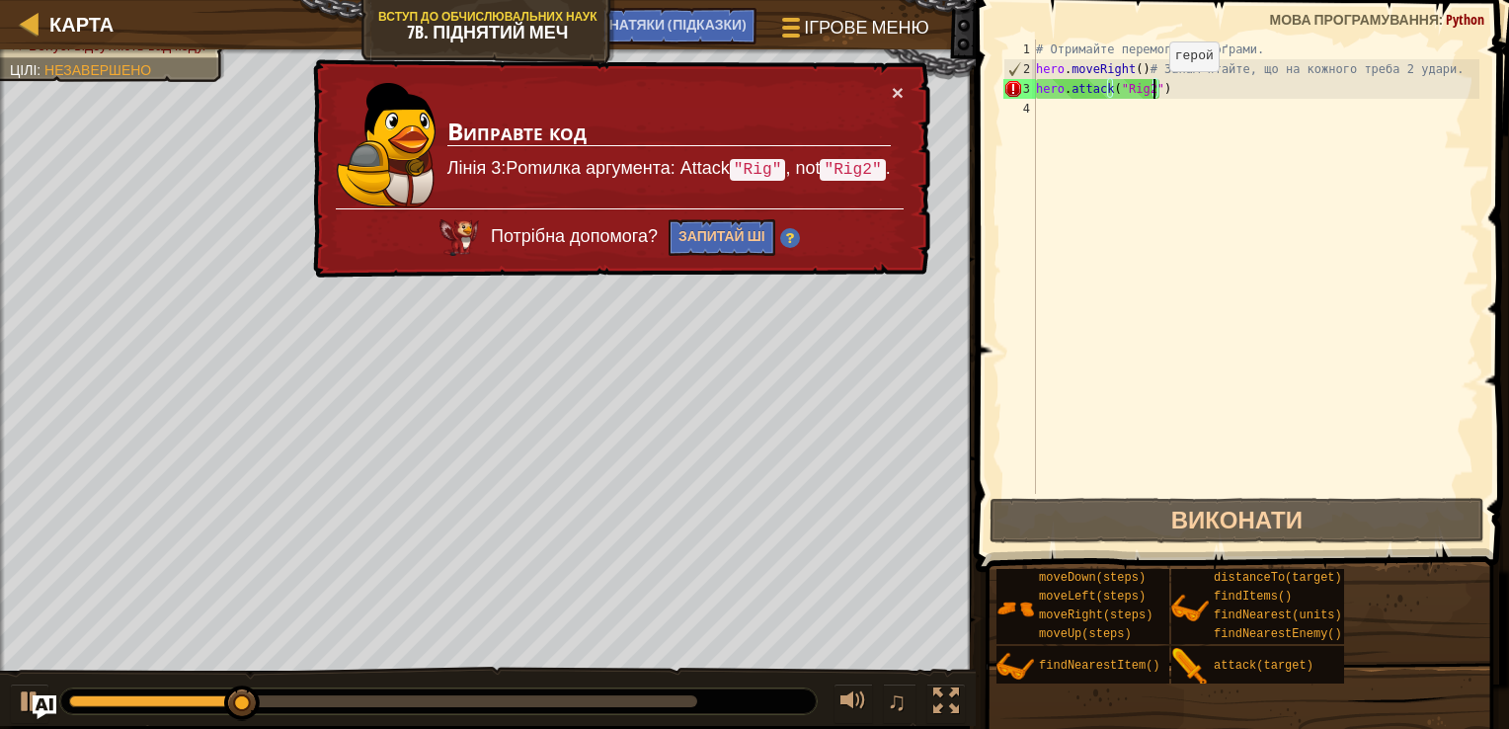
click at [1153, 90] on div "# Отримайте перемогу над оґрами. hero . moveRight ( ) # Запам’ятайте, що на кож…" at bounding box center [1255, 287] width 447 height 494
click at [1144, 90] on div "# Отримайте перемогу над оґрами. hero . moveRight ( ) # Запам’ятайте, що на кож…" at bounding box center [1255, 287] width 447 height 494
type textarea "hero.attack("Rig")"
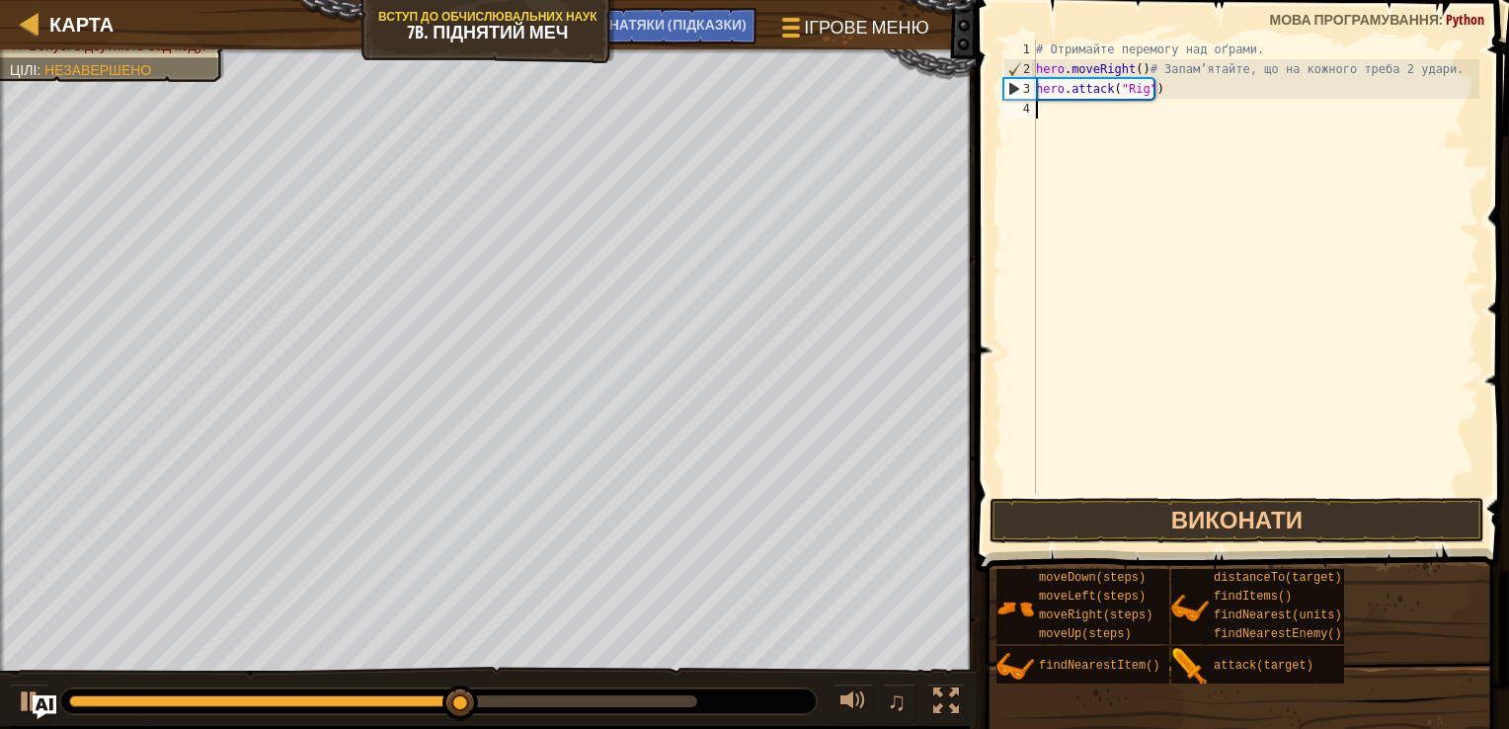
click at [1094, 132] on div "# Отримайте перемогу над оґрами. hero . moveRight ( ) # Запам’ятайте, що на кож…" at bounding box center [1255, 287] width 447 height 494
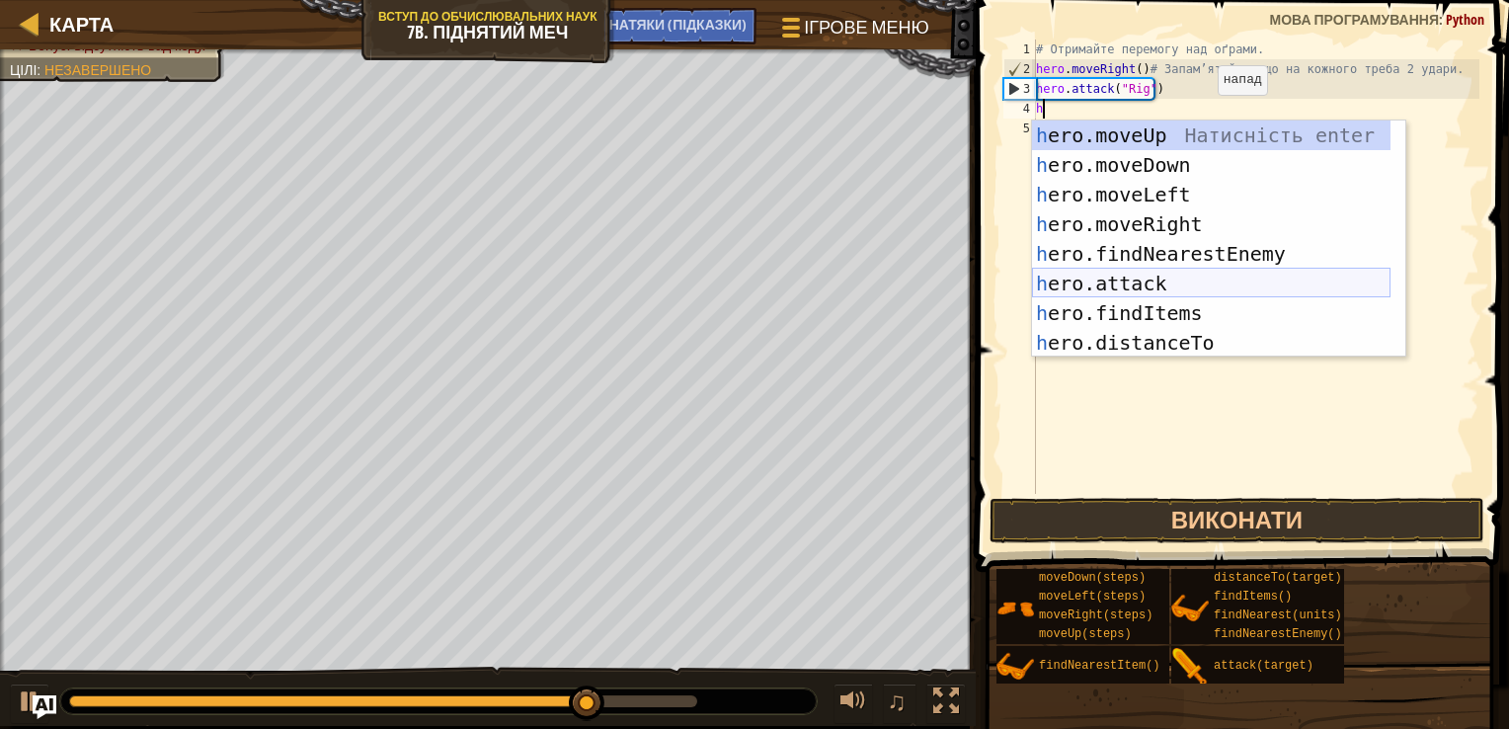
click at [1120, 282] on div "h ero.moveUp Натисність enter h ero.moveDown Натисність enter h ero.moveLeft На…" at bounding box center [1211, 268] width 359 height 296
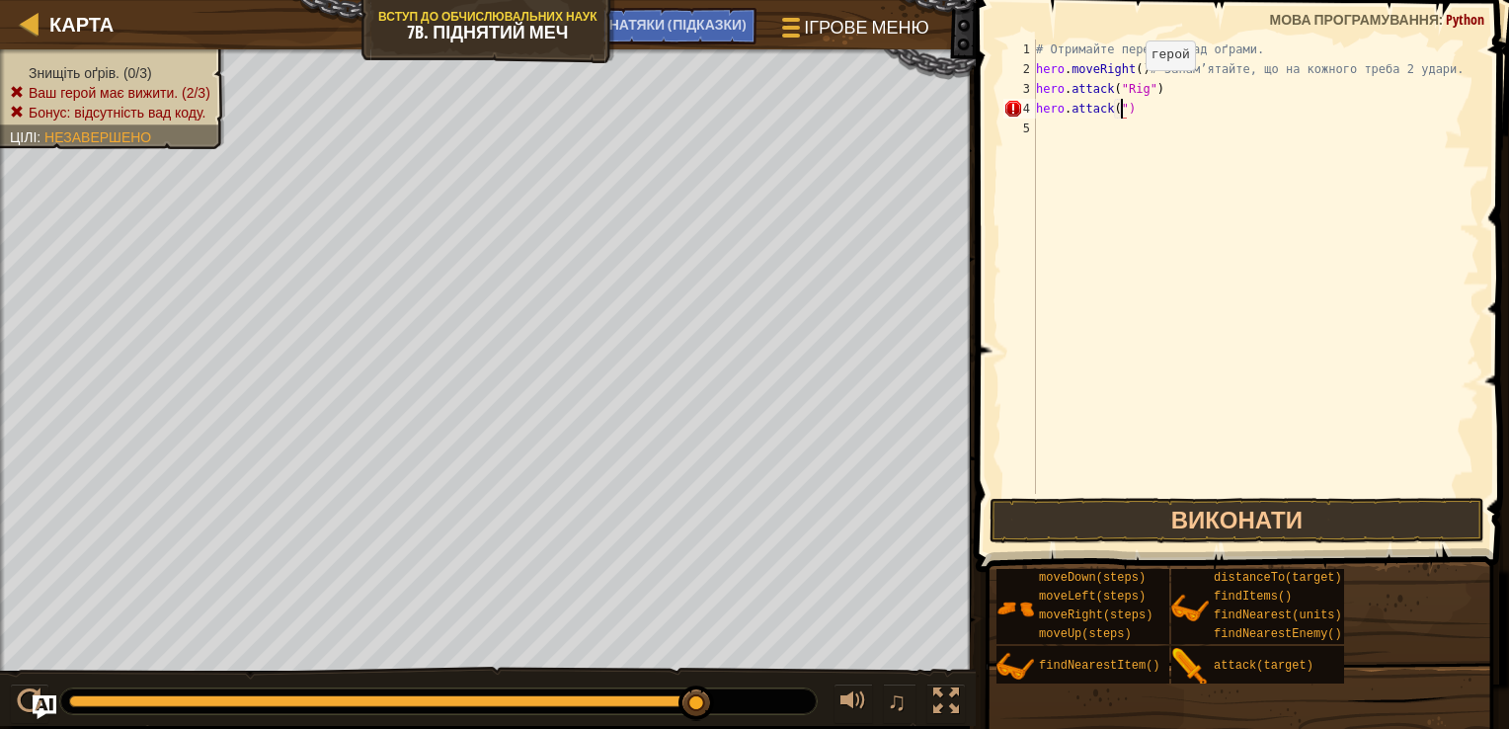
scroll to position [9, 7]
click at [1122, 103] on div "# Отримайте перемогу над оґрами. hero . moveRight ( ) # Запам’ятайте, що на кож…" at bounding box center [1255, 287] width 447 height 494
type textarea "hero.attack("Rig")"
click at [1282, 521] on button "Виконати" at bounding box center [1237, 520] width 495 height 45
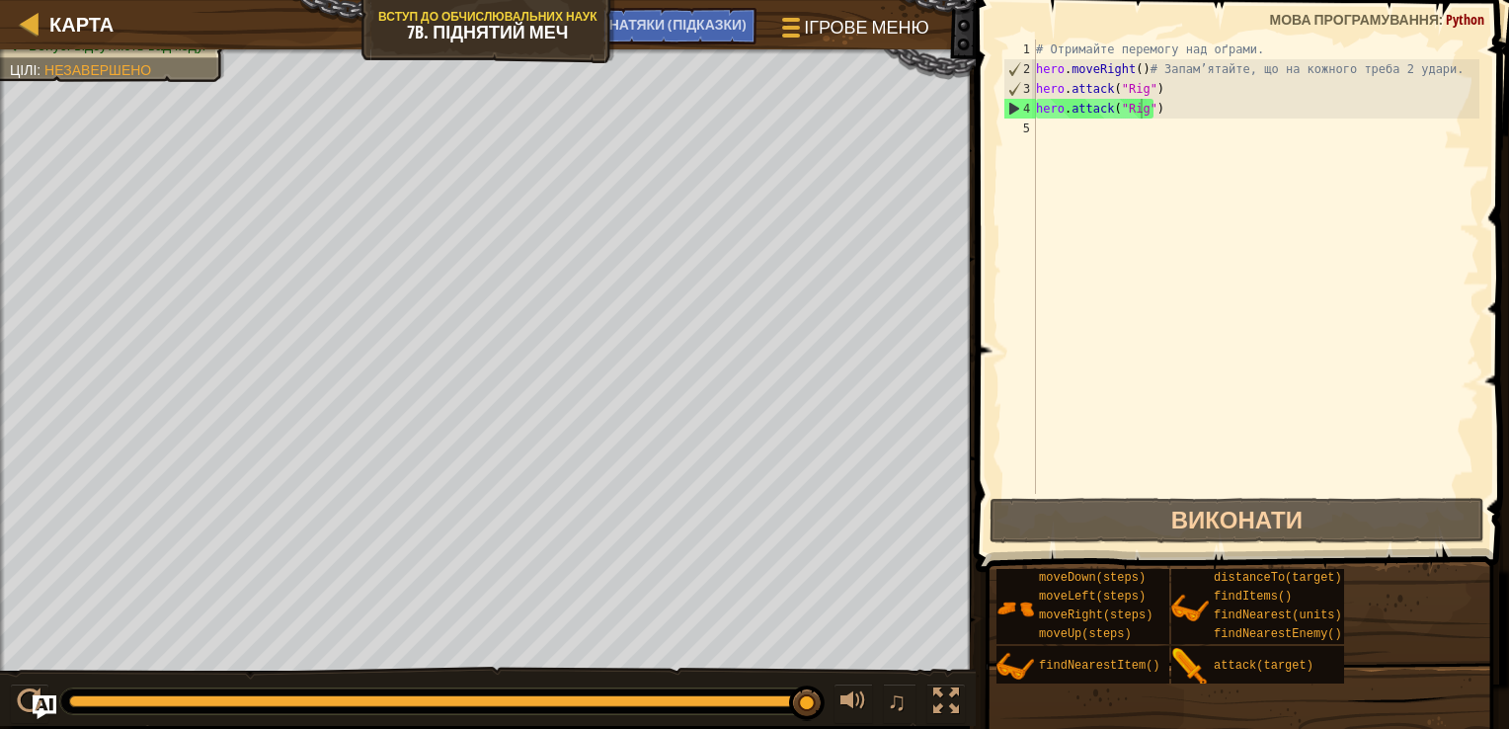
click at [150, 128] on div "Знищіть оґрів. (1/3) Ваш герой має вижити. (2/3) Бонус: відсутність вад коду. Ц…" at bounding box center [488, 360] width 976 height 622
click at [1079, 140] on div "# Отримайте перемогу над оґрами. hero . moveRight ( ) # Запам’ятайте, що на кож…" at bounding box center [1255, 287] width 447 height 494
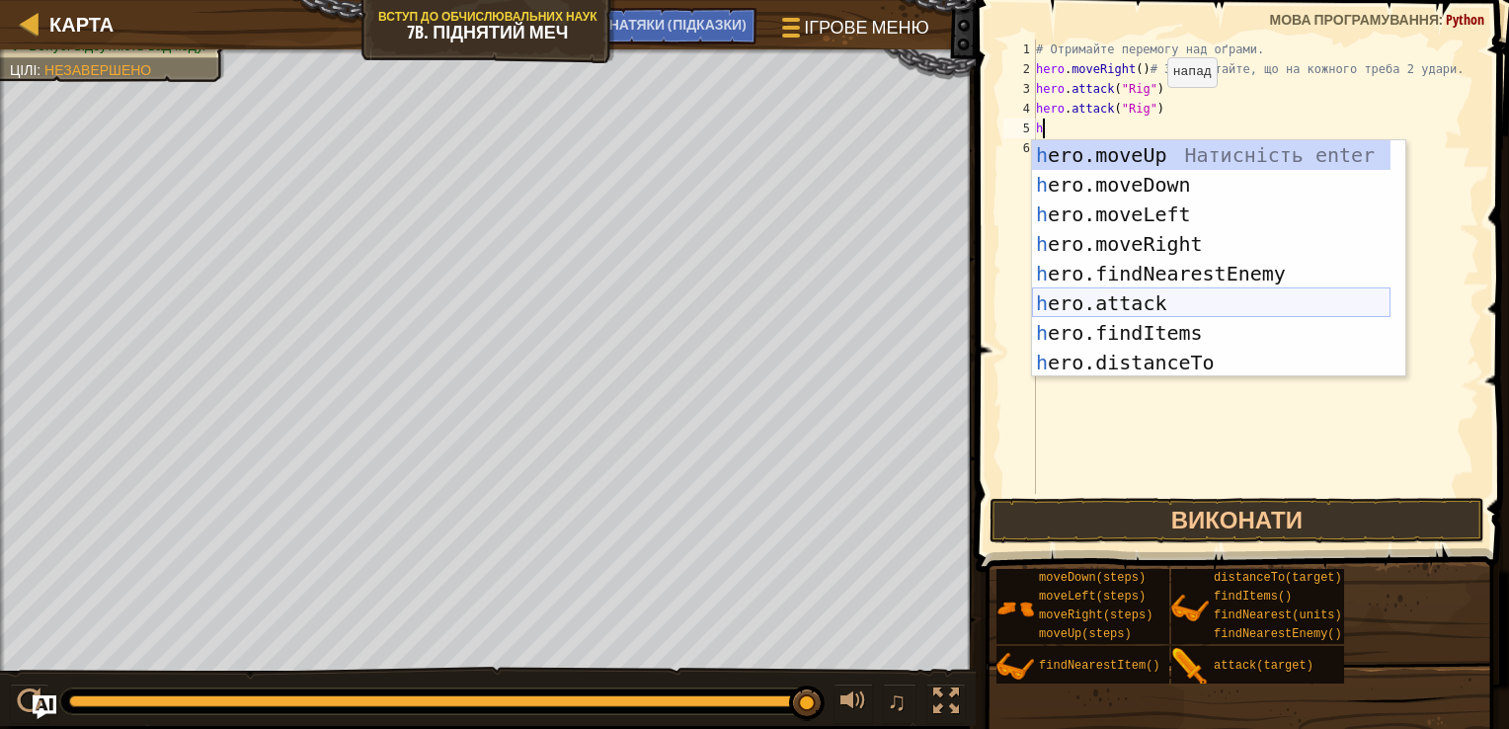
drag, startPoint x: 1145, startPoint y: 290, endPoint x: 1128, endPoint y: 298, distance: 18.6
click at [1131, 297] on div "h ero.moveUp Натисність enter h ero.moveDown Натисність enter h ero.moveLeft На…" at bounding box center [1211, 288] width 359 height 296
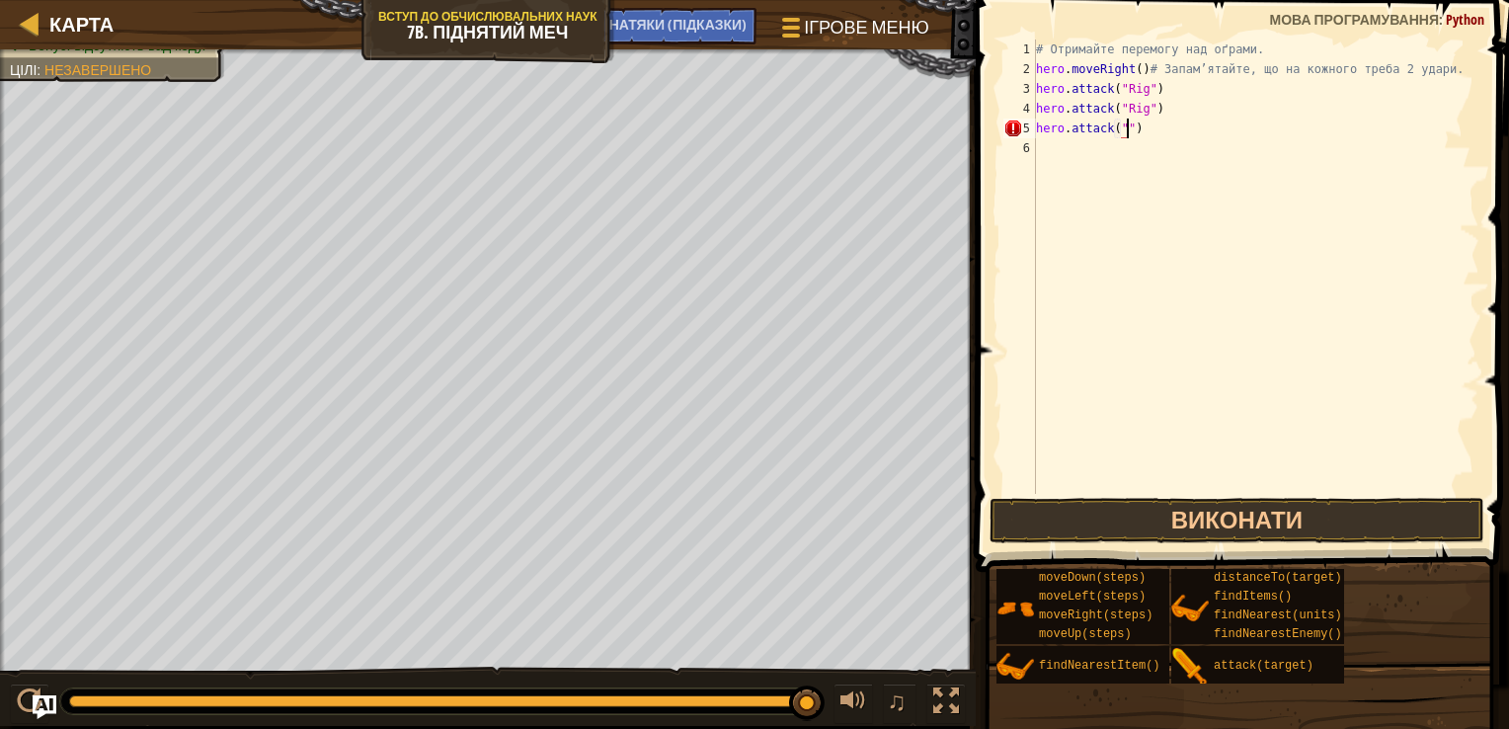
scroll to position [9, 7]
click at [1118, 134] on div "# Отримайте перемогу над оґрами. hero . moveRight ( ) # Запам’ятайте, що на кож…" at bounding box center [1255, 287] width 447 height 494
type textarea "hero.attack("Gurt")"
click at [1043, 159] on div "# Отримайте перемогу над оґрами. hero . moveRight ( ) # Запам’ятайте, що на кож…" at bounding box center [1255, 287] width 447 height 494
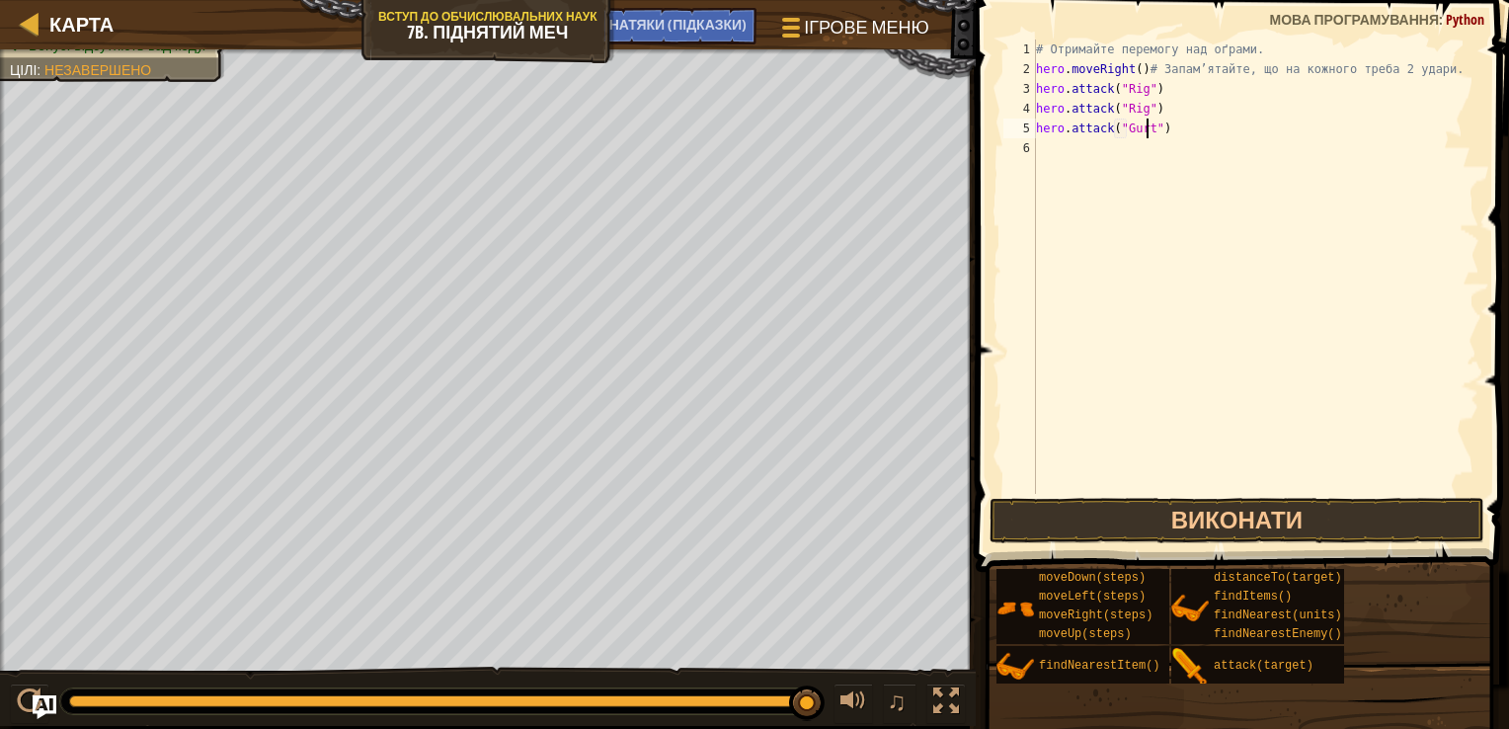
scroll to position [9, 0]
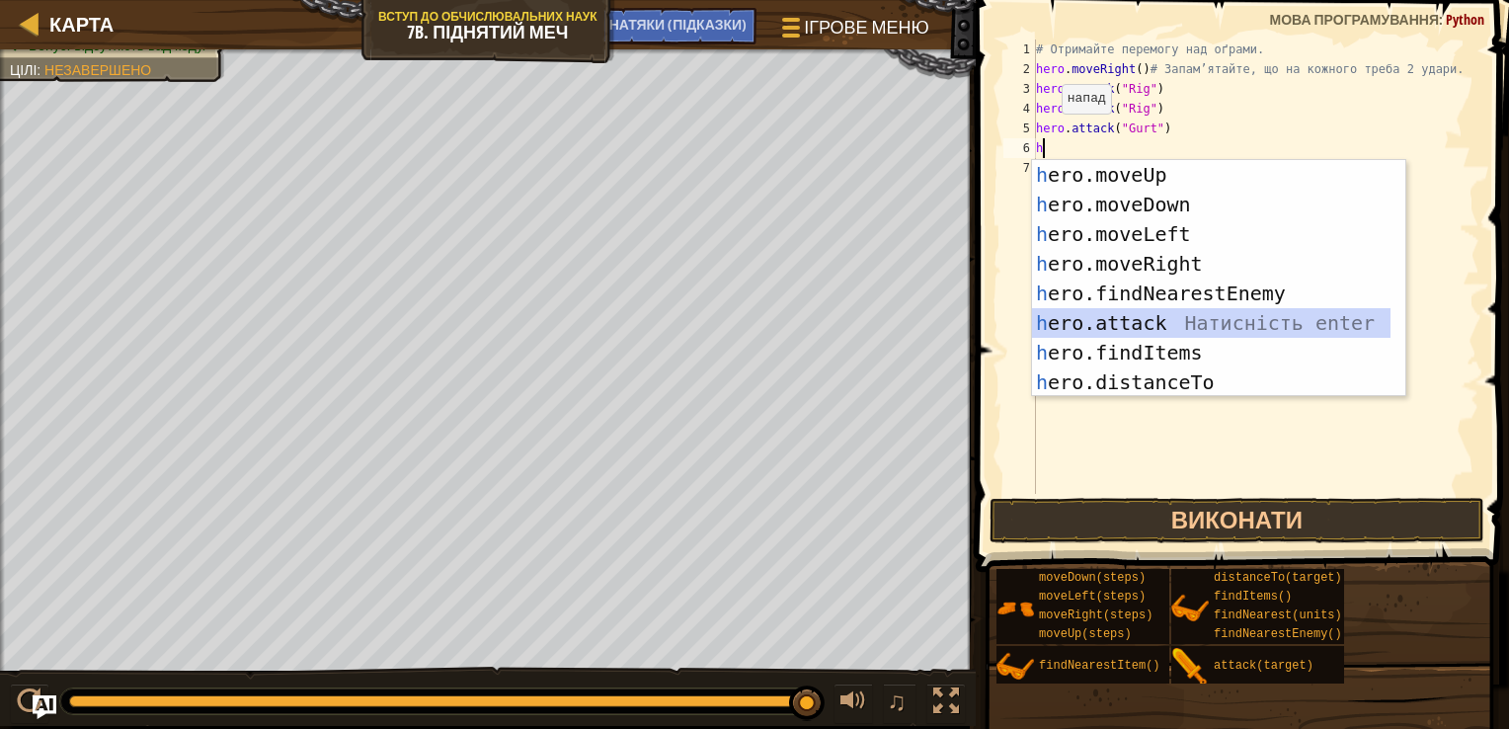
click at [1123, 324] on div "h ero.moveUp Натисність enter h ero.moveDown Натисність enter h ero.moveLeft На…" at bounding box center [1211, 308] width 359 height 296
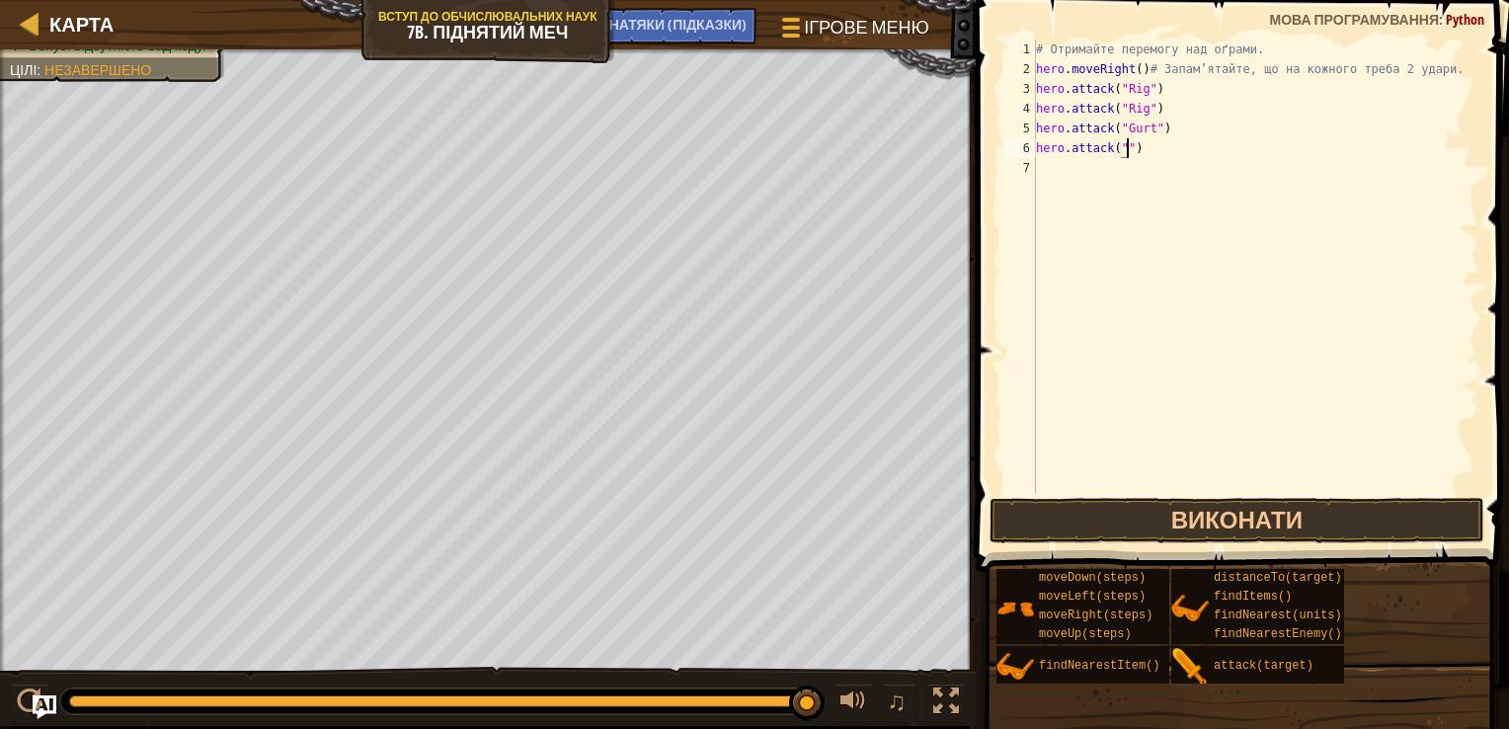
scroll to position [9, 7]
click at [1121, 145] on div "# Отримайте перемогу над оґрами. hero . moveRight ( ) # Запам’ятайте, що на кож…" at bounding box center [1255, 287] width 447 height 494
click at [1121, 145] on div "# Отримайте перемогу над оґрами. hero . moveRight ( ) # Запам’ятайте, що на кож…" at bounding box center [1255, 267] width 447 height 454
click at [1121, 145] on div "# Отримайте перемогу над оґрами. hero . moveRight ( ) # Запам’ятайте, що на кож…" at bounding box center [1255, 287] width 447 height 494
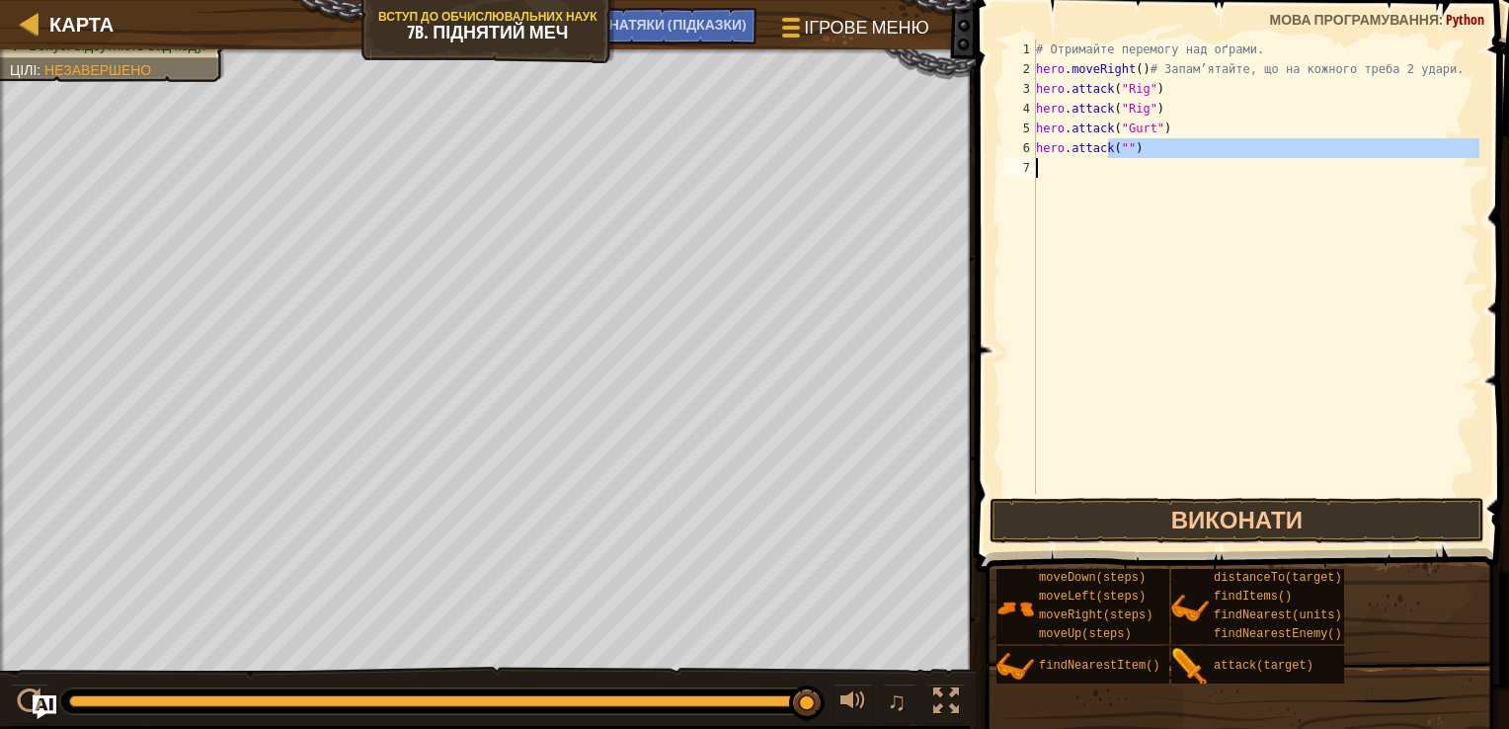
click at [1119, 200] on div "# Отримайте перемогу над оґрами. hero . moveRight ( ) # Запам’ятайте, що на кож…" at bounding box center [1255, 287] width 447 height 494
click at [1117, 147] on div "# Отримайте перемогу над оґрами. hero . moveRight ( ) # Запам’ятайте, що на кож…" at bounding box center [1255, 267] width 447 height 454
click at [1118, 144] on div "# Отримайте перемогу над оґрами. hero . moveRight ( ) # Запам’ятайте, що на кож…" at bounding box center [1255, 287] width 447 height 494
type textarea "hero.attack("Gurt")"
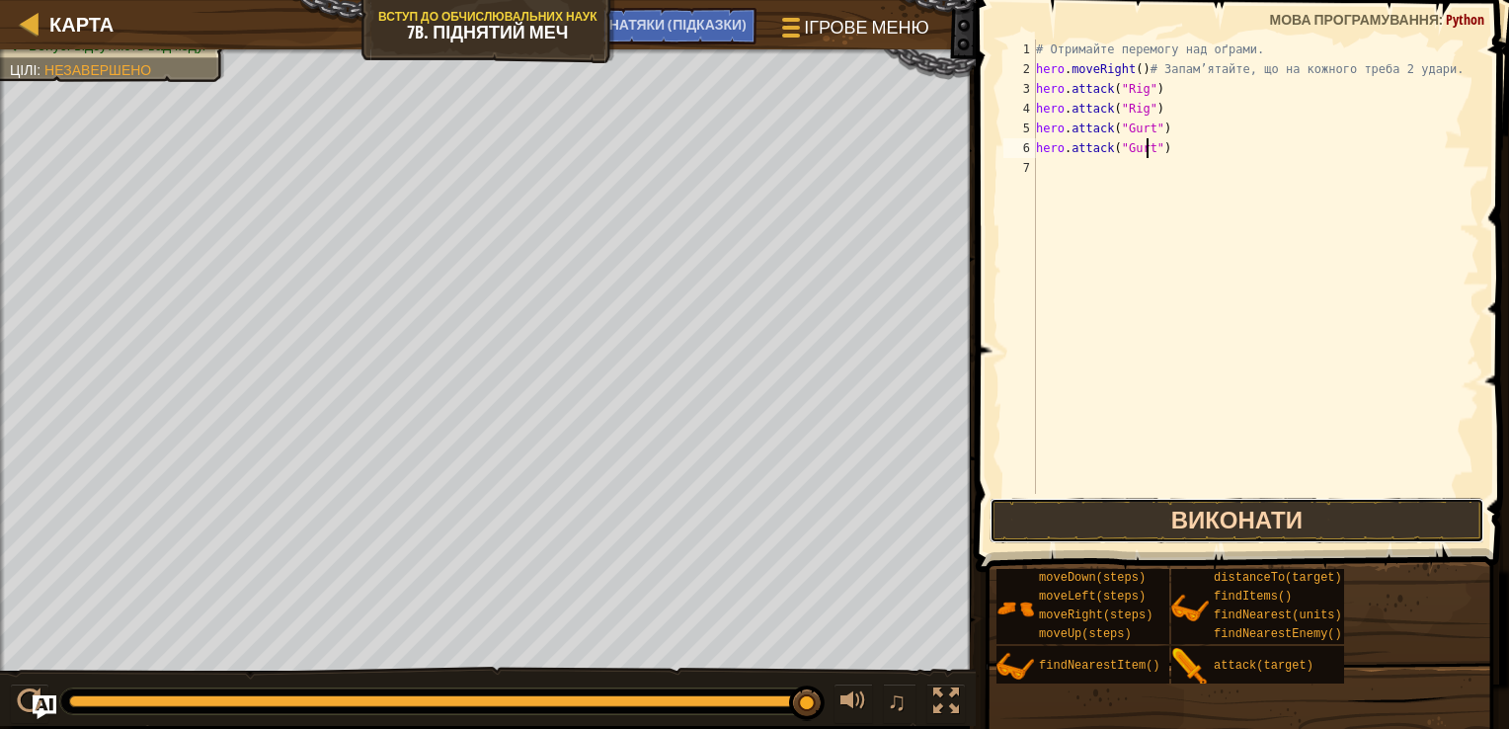
click at [1312, 511] on button "Виконати" at bounding box center [1237, 520] width 495 height 45
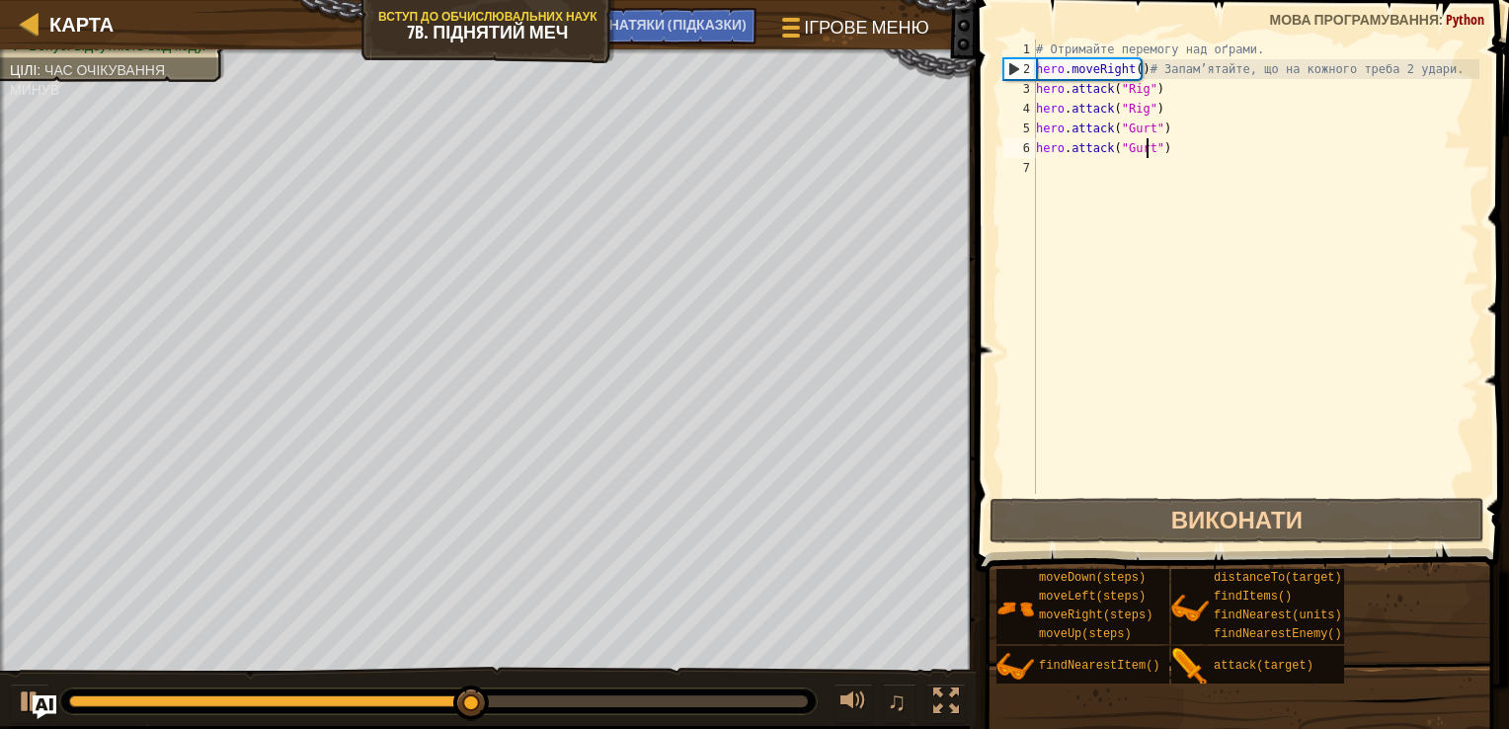
click at [1072, 170] on div "# Отримайте перемогу над оґрами. hero . moveRight ( ) # Запам’ятайте, що на кож…" at bounding box center [1255, 287] width 447 height 494
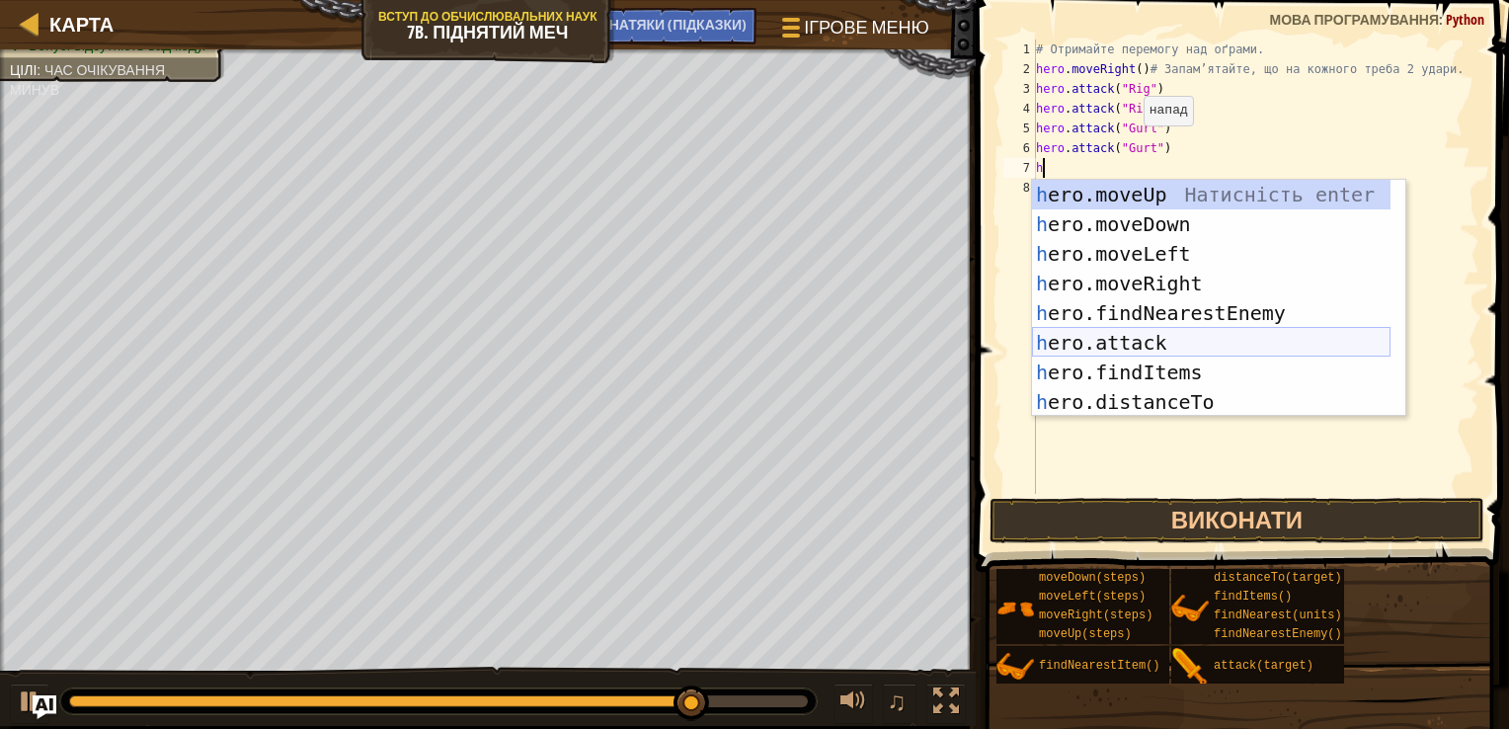
click at [1074, 337] on div "h ero.moveUp Натисність enter h ero.moveDown Натисність enter h ero.moveLeft На…" at bounding box center [1211, 328] width 359 height 296
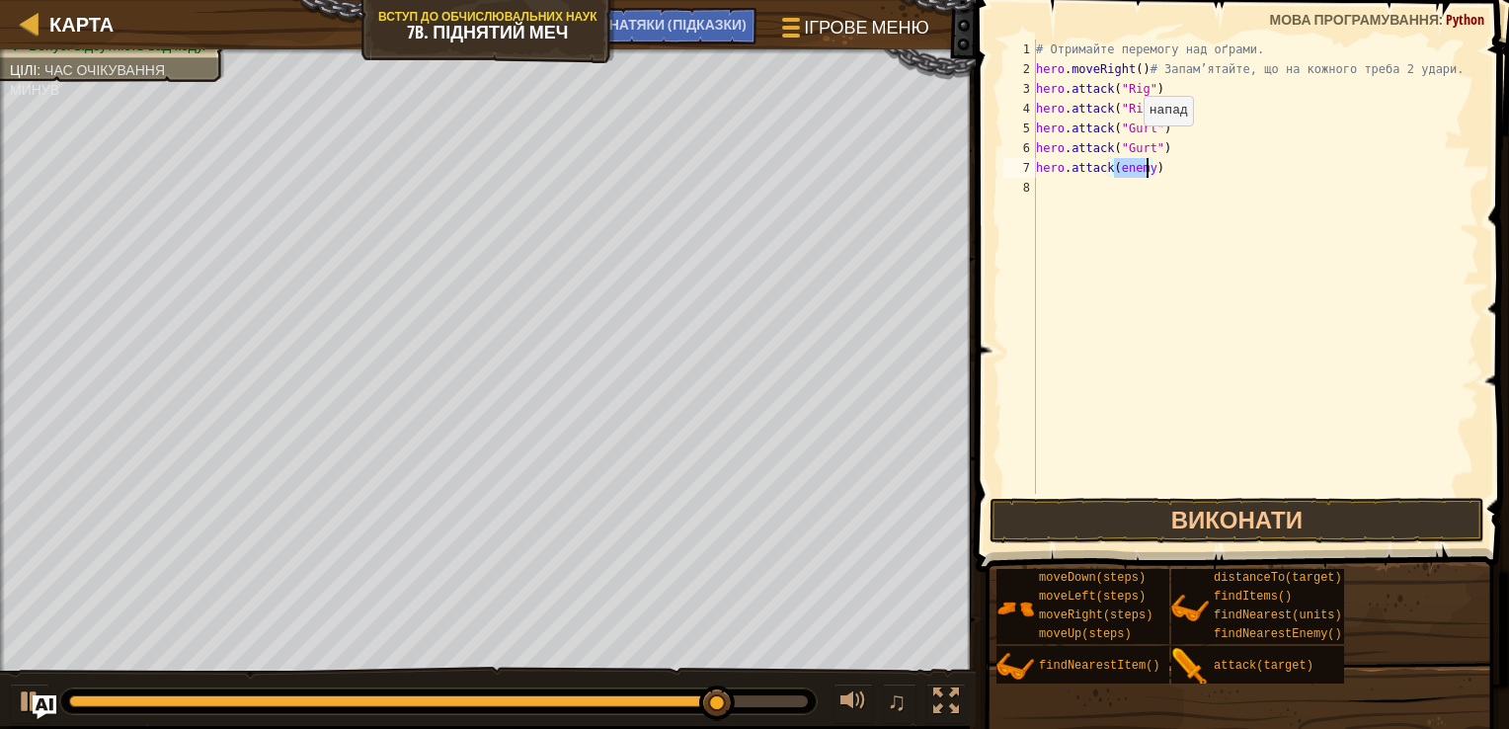
type textarea "hero.attack(h)"
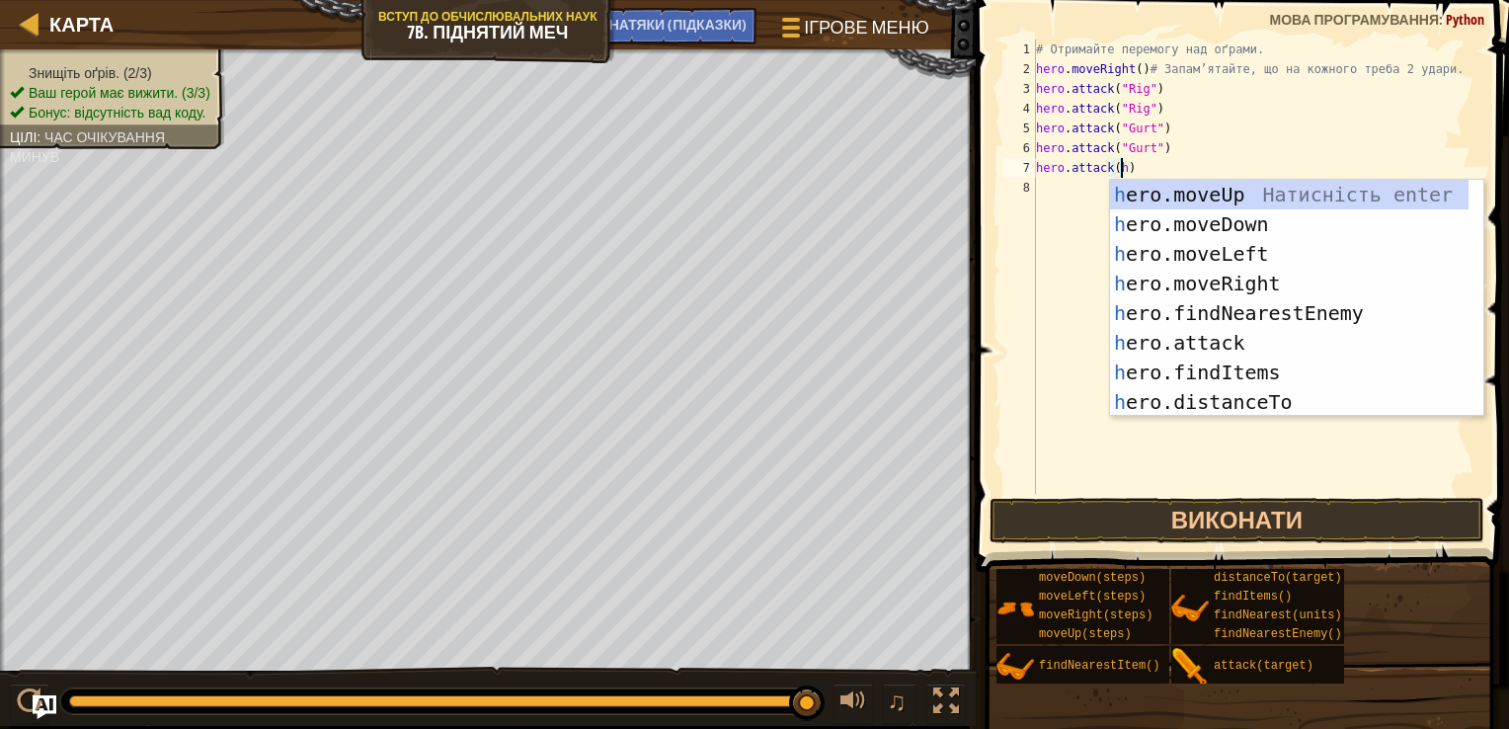
click at [1071, 211] on div "# Отримайте перемогу над оґрами. hero . moveRight ( ) # Запам’ятайте, що на кож…" at bounding box center [1255, 287] width 447 height 494
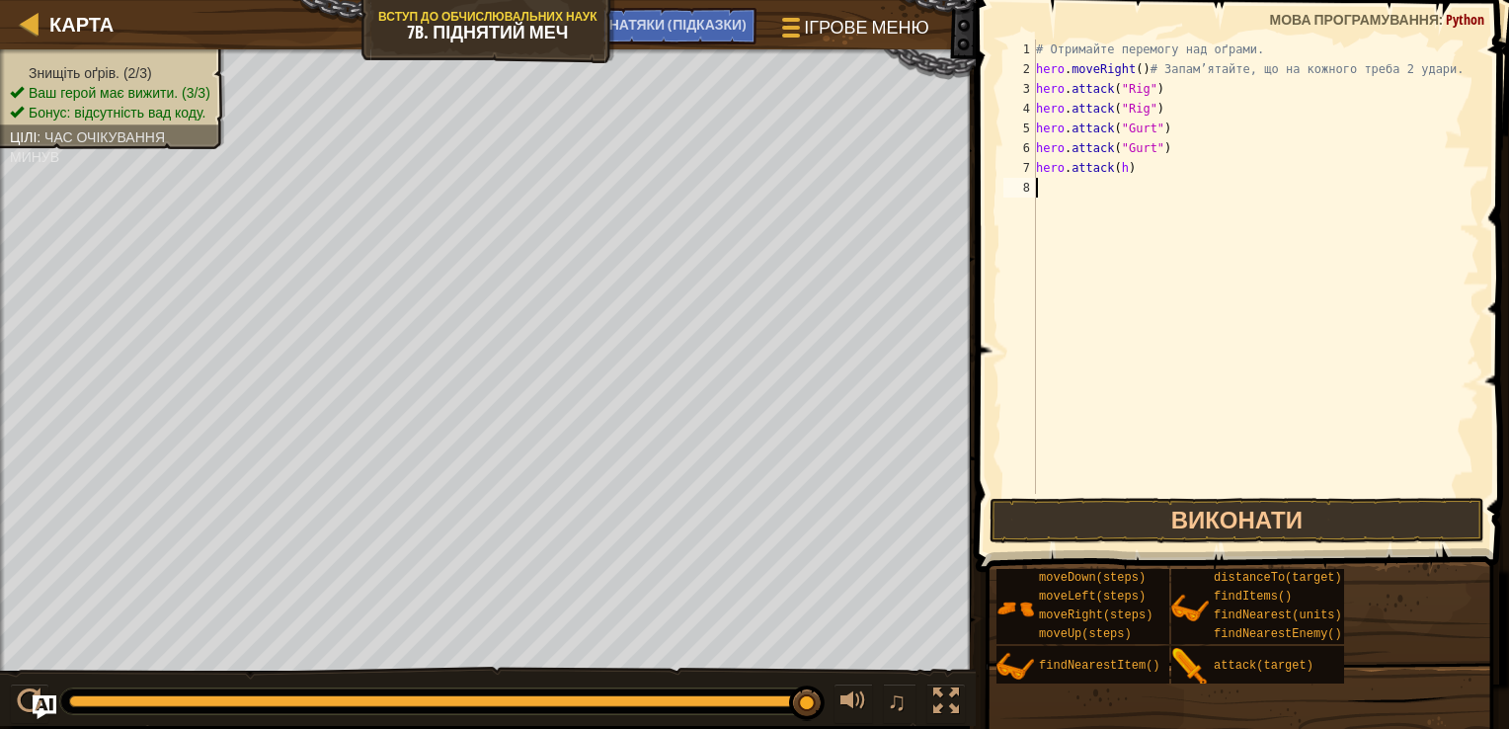
scroll to position [9, 0]
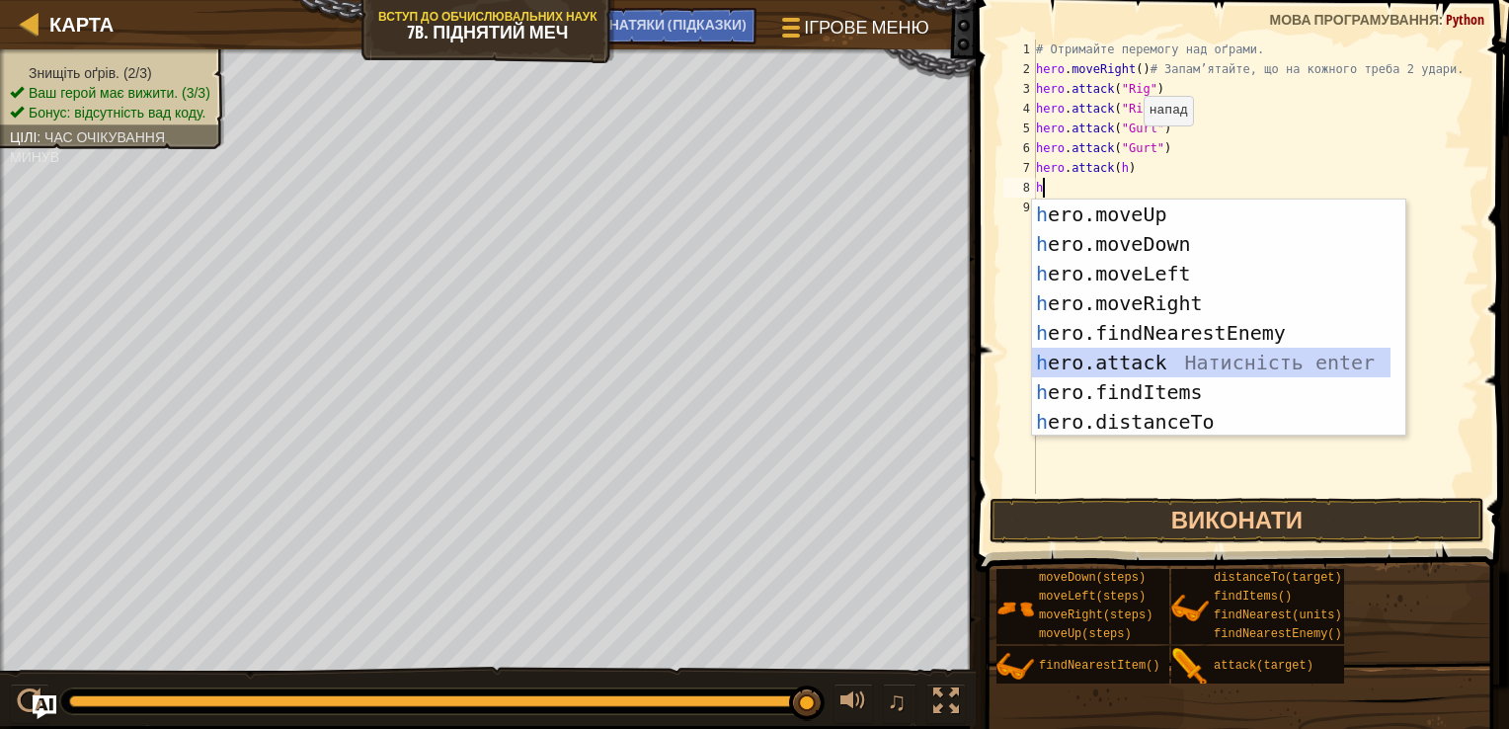
click at [1145, 372] on div "h ero.moveUp Натисність enter h ero.moveDown Натисність enter h ero.moveLeft На…" at bounding box center [1211, 348] width 359 height 296
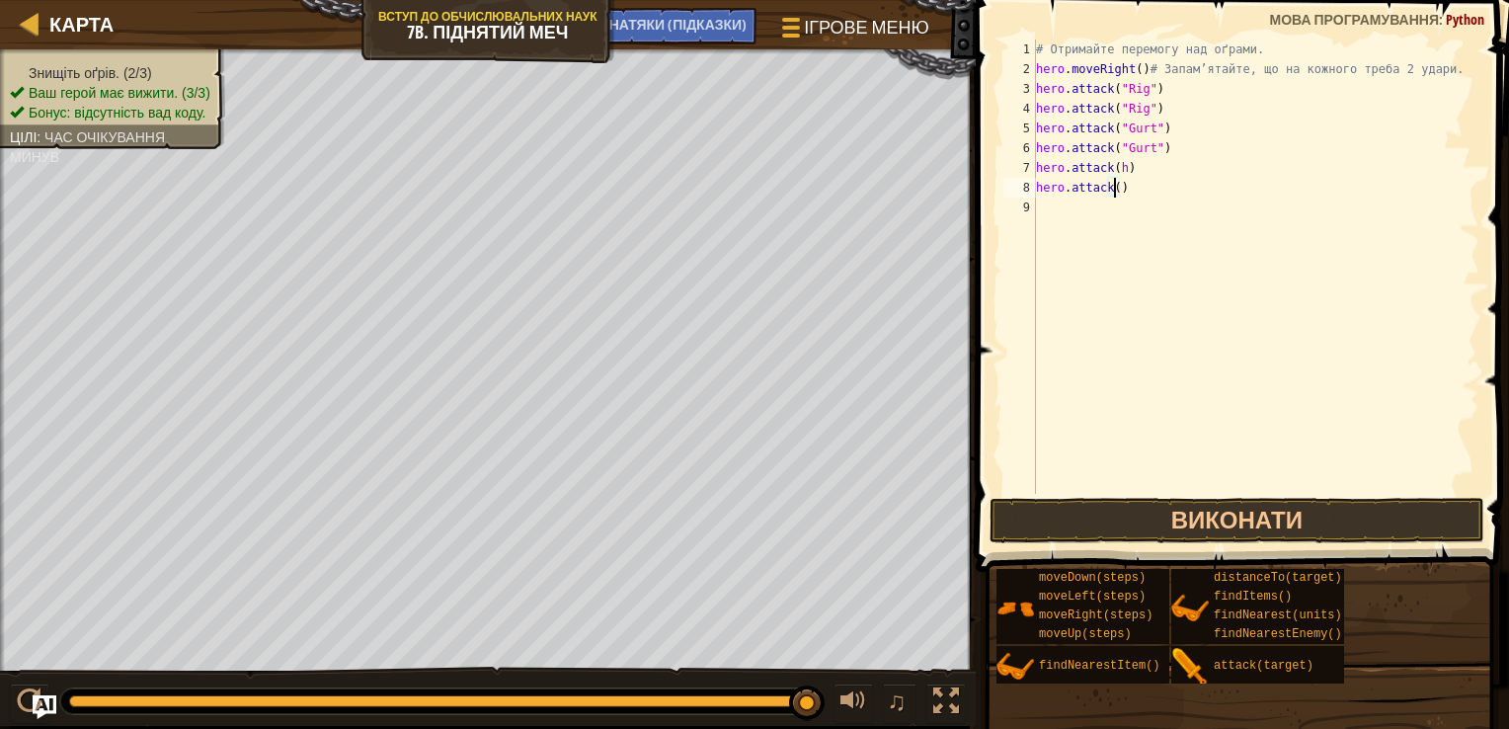
click at [1125, 169] on div "# Отримайте перемогу над оґрами. hero . moveRight ( ) # Запам’ятайте, що на кож…" at bounding box center [1255, 287] width 447 height 494
click at [1119, 171] on div "# Отримайте перемогу над оґрами. hero . moveRight ( ) # Запам’ятайте, що на кож…" at bounding box center [1255, 287] width 447 height 494
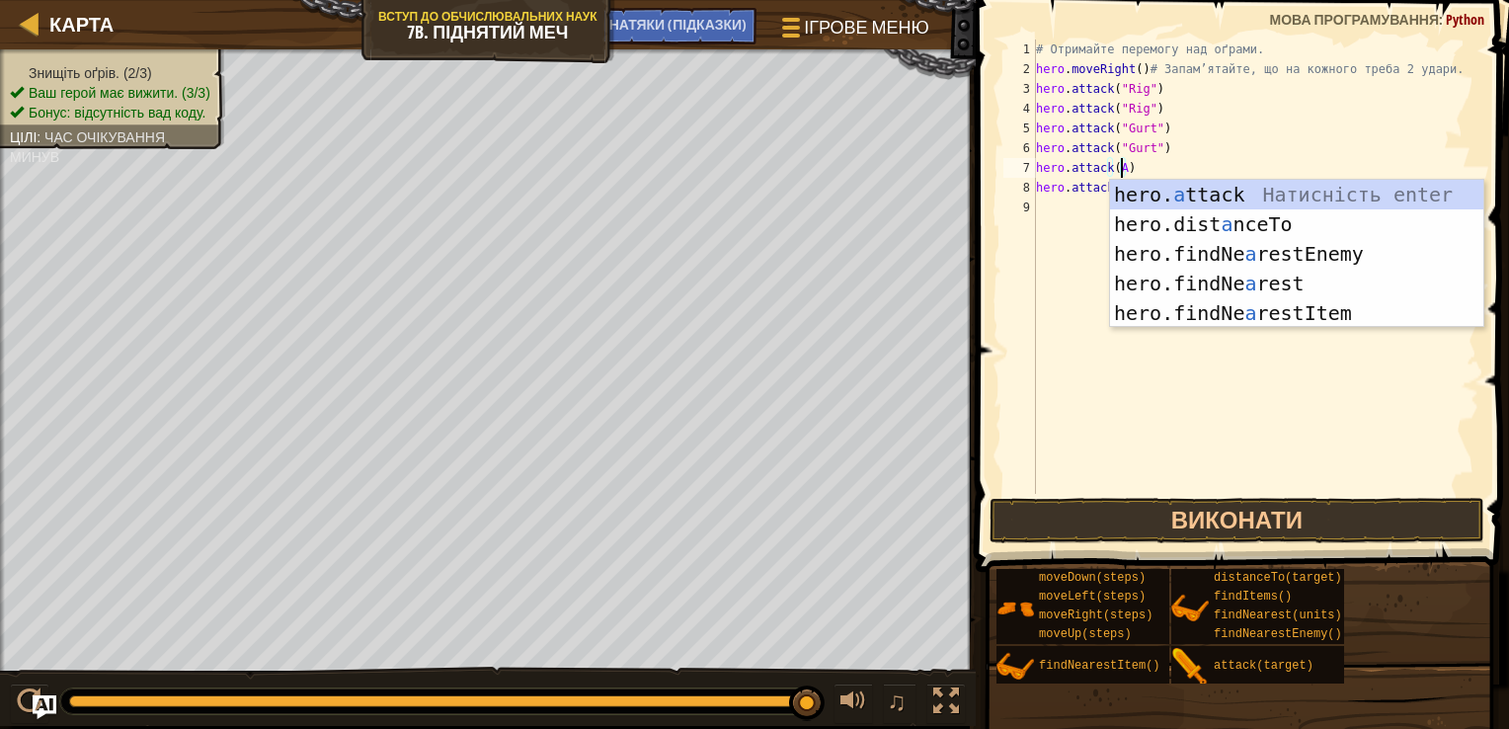
scroll to position [9, 7]
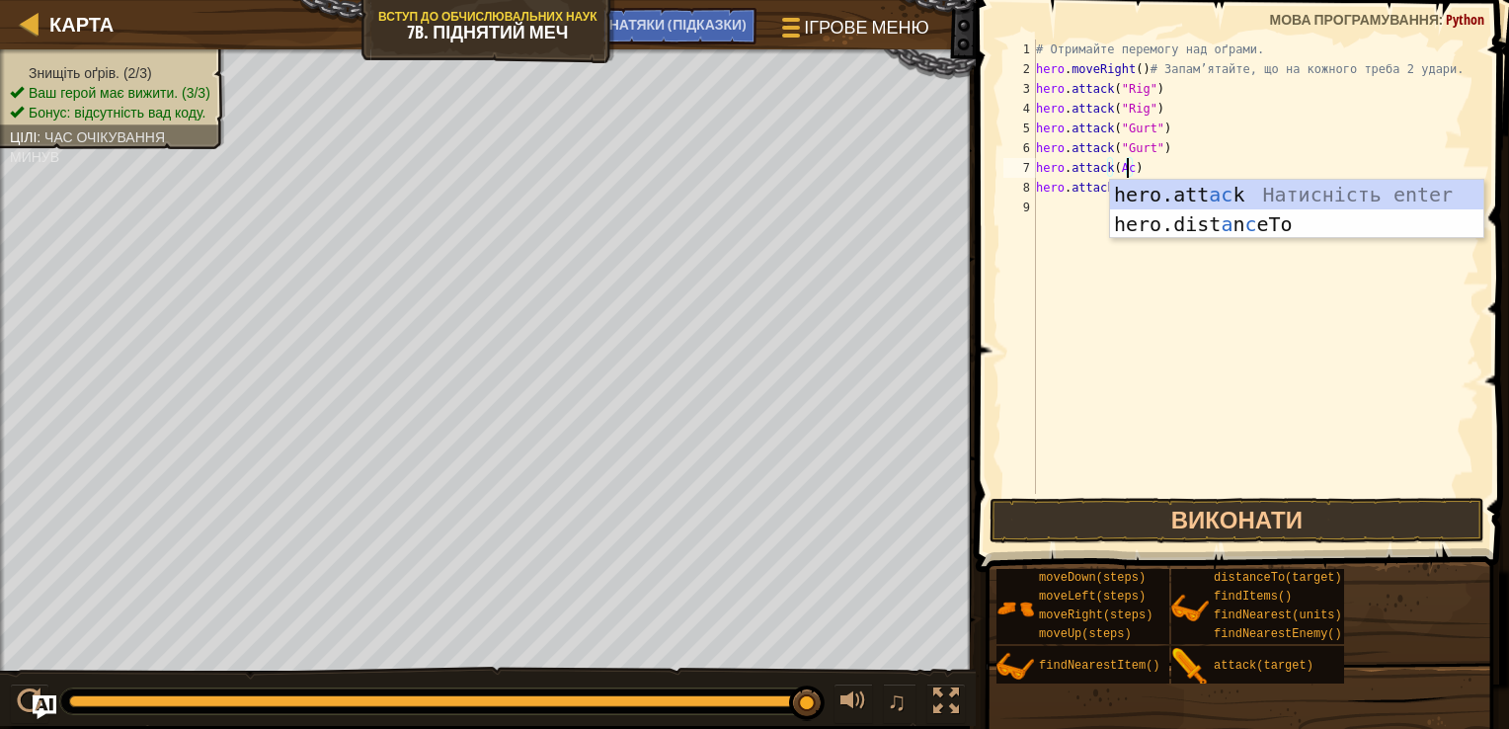
type textarea "hero.attack(Ack)"
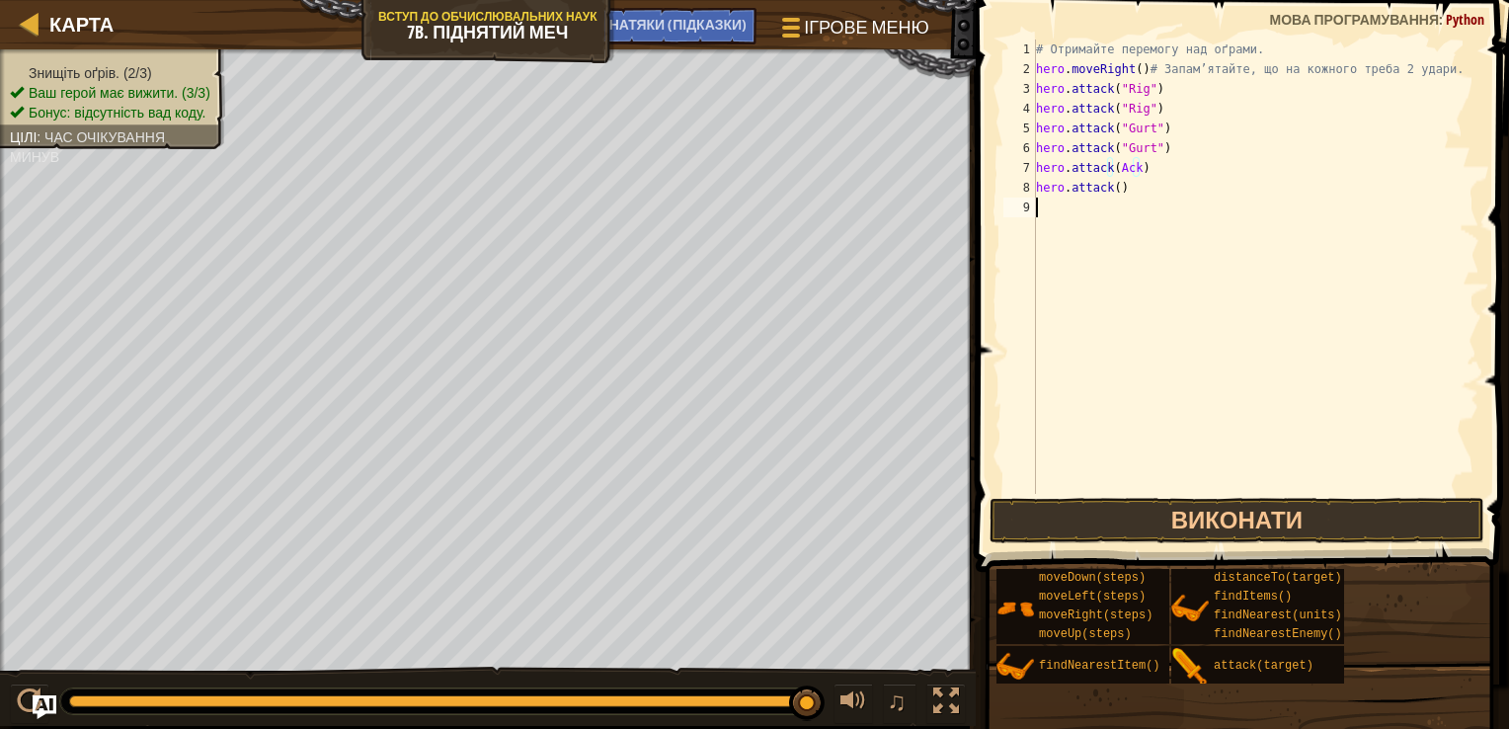
click at [1158, 292] on div "# Отримайте перемогу над оґрами. hero . moveRight ( ) # Запам’ятайте, що на кож…" at bounding box center [1255, 287] width 447 height 494
click at [1113, 196] on div "# Отримайте перемогу над оґрами. hero . moveRight ( ) # Запам’ятайте, що на кож…" at bounding box center [1255, 287] width 447 height 494
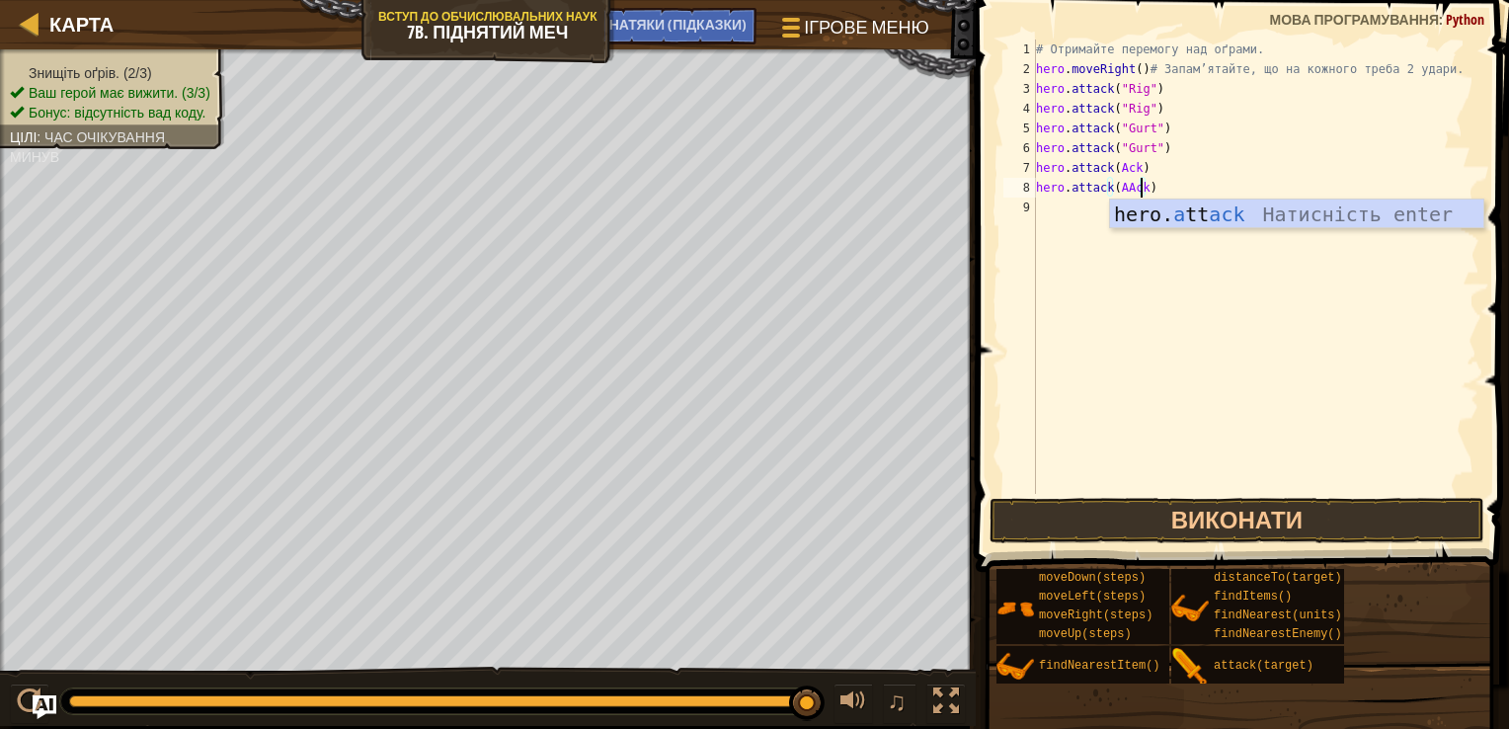
scroll to position [9, 8]
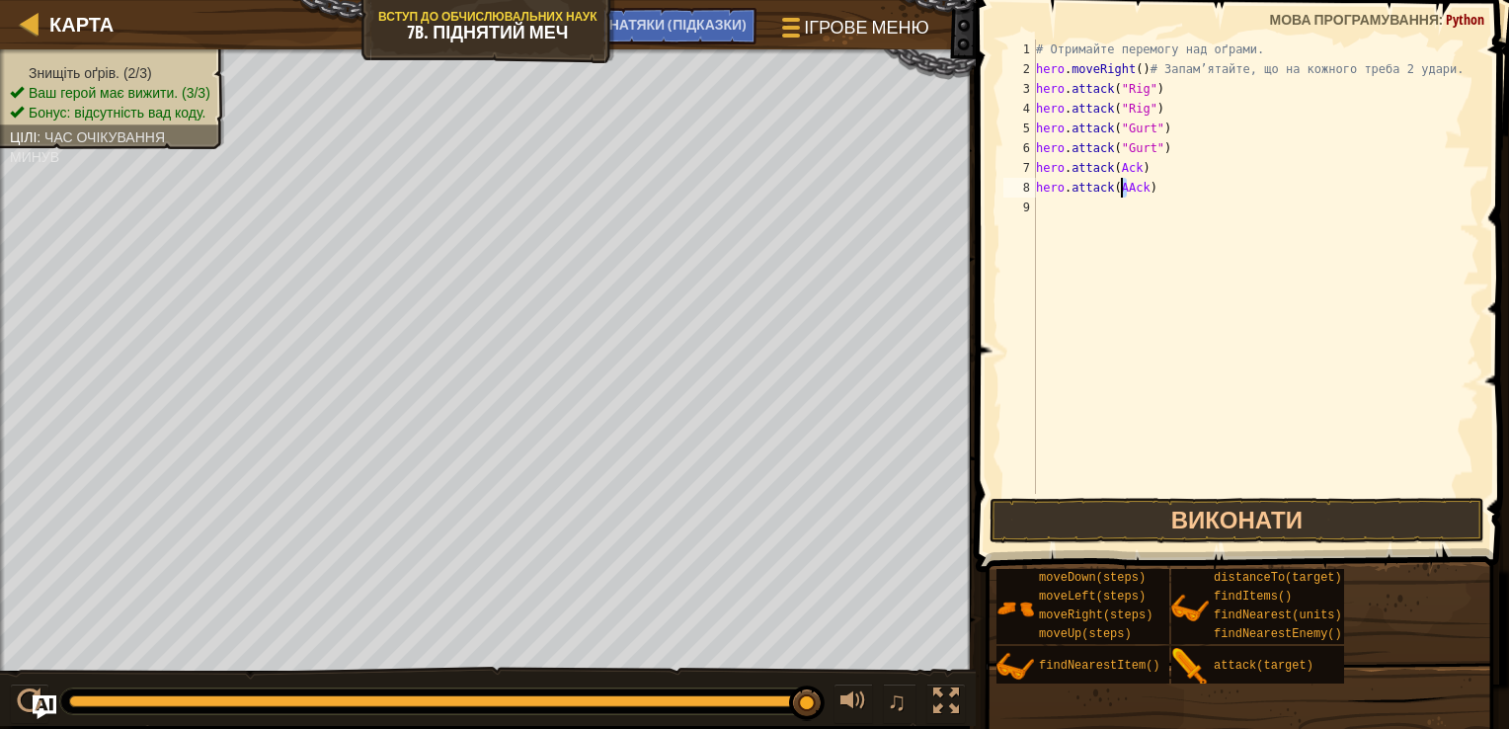
click at [1123, 194] on div "# Отримайте перемогу над оґрами. hero . moveRight ( ) # Запам’ятайте, що на кож…" at bounding box center [1255, 287] width 447 height 494
click at [1268, 522] on button "Виконати" at bounding box center [1237, 520] width 495 height 45
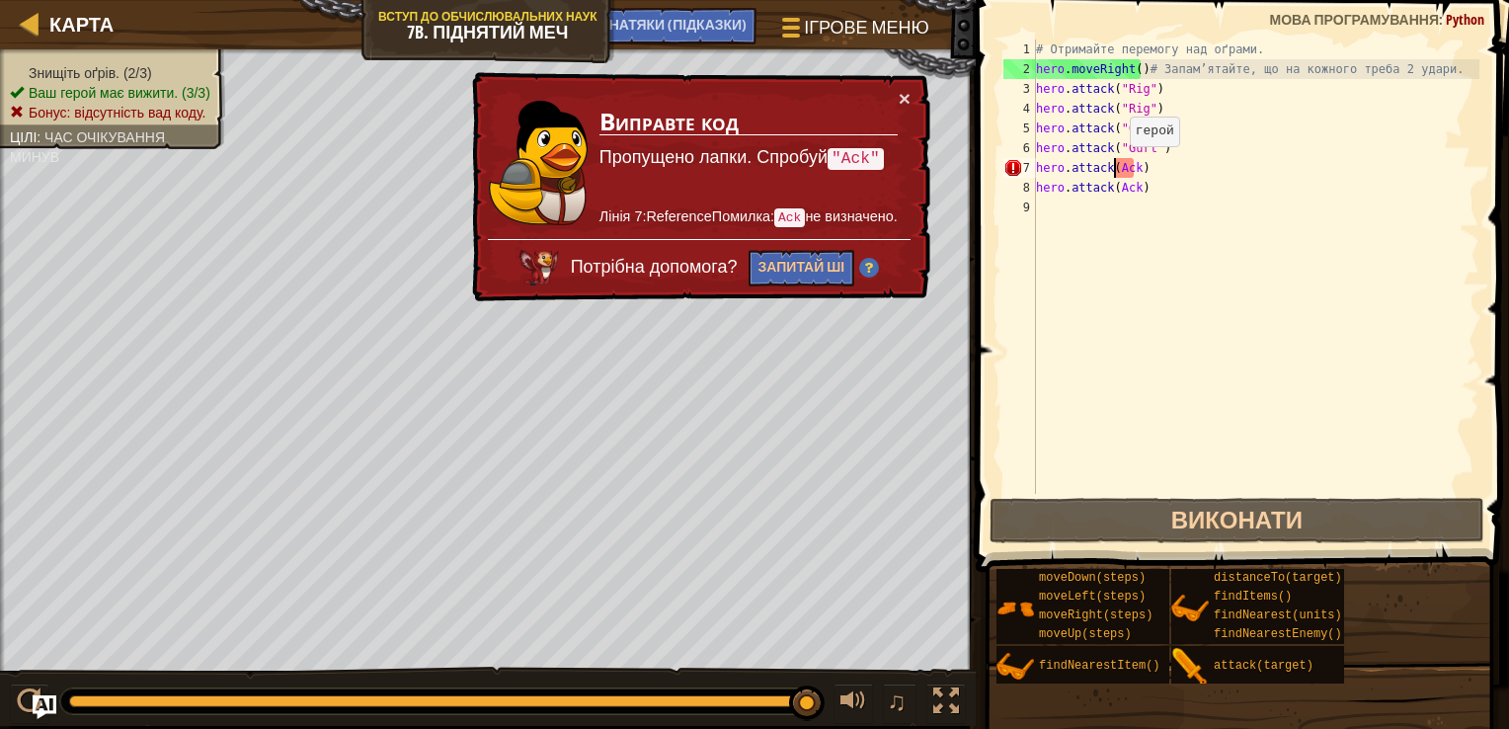
click at [1113, 166] on div "# Отримайте перемогу над оґрами. hero . moveRight ( ) # Запам’ятайте, що на кож…" at bounding box center [1255, 287] width 447 height 494
type textarea "hero.attack("Ack)"
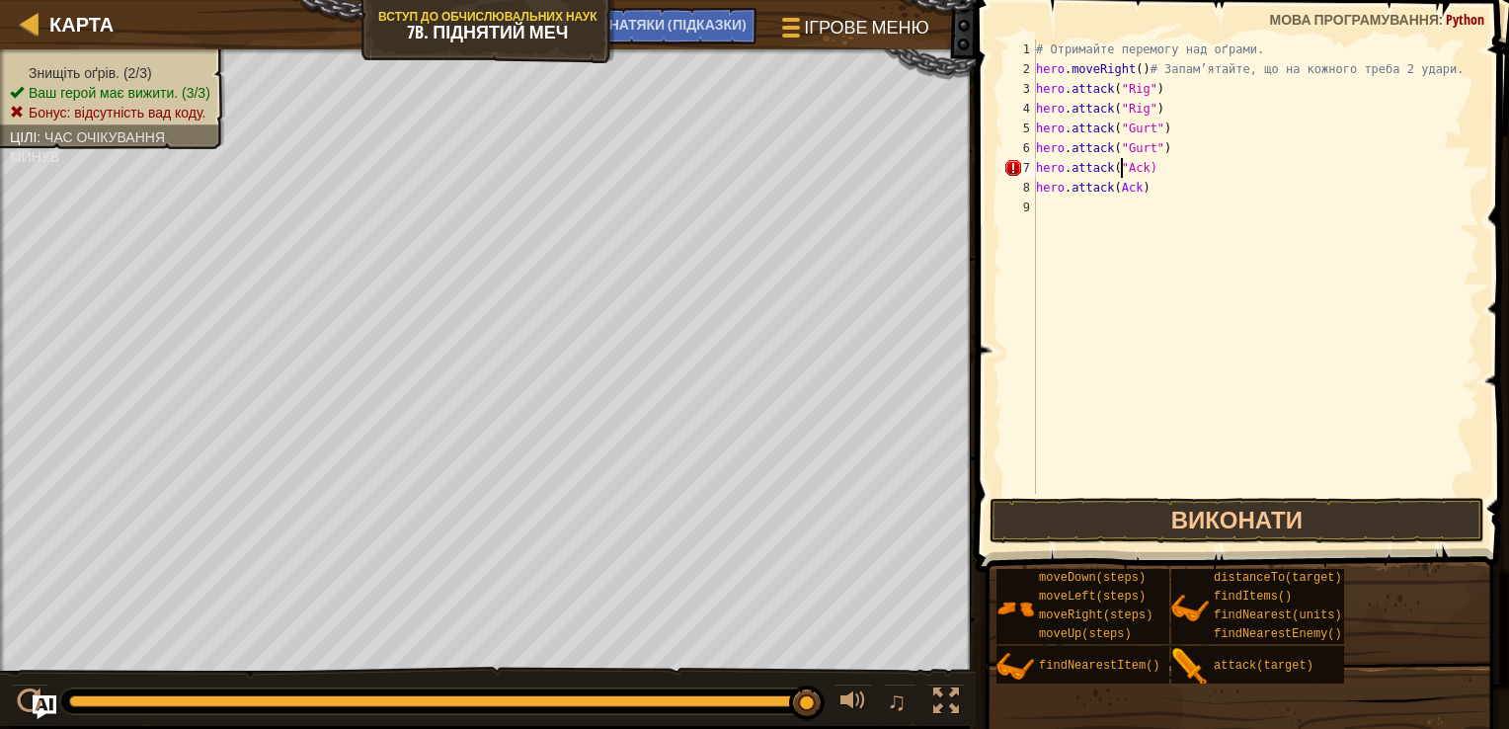
click at [1137, 170] on div "# Отримайте перемогу над оґрами. hero . moveRight ( ) # Запам’ятайте, що на кож…" at bounding box center [1255, 287] width 447 height 494
click at [1141, 167] on div "# Отримайте перемогу над оґрами. hero . moveRight ( ) # Запам’ятайте, що на кож…" at bounding box center [1255, 287] width 447 height 494
click at [1114, 281] on div "# Отримайте перемогу над оґрами. hero . moveRight ( ) # Запам’ятайте, що на кож…" at bounding box center [1255, 287] width 447 height 494
click at [1142, 170] on div "# Отримайте перемогу над оґрами. hero . moveRight ( ) # Запам’ятайте, що на кож…" at bounding box center [1255, 287] width 447 height 494
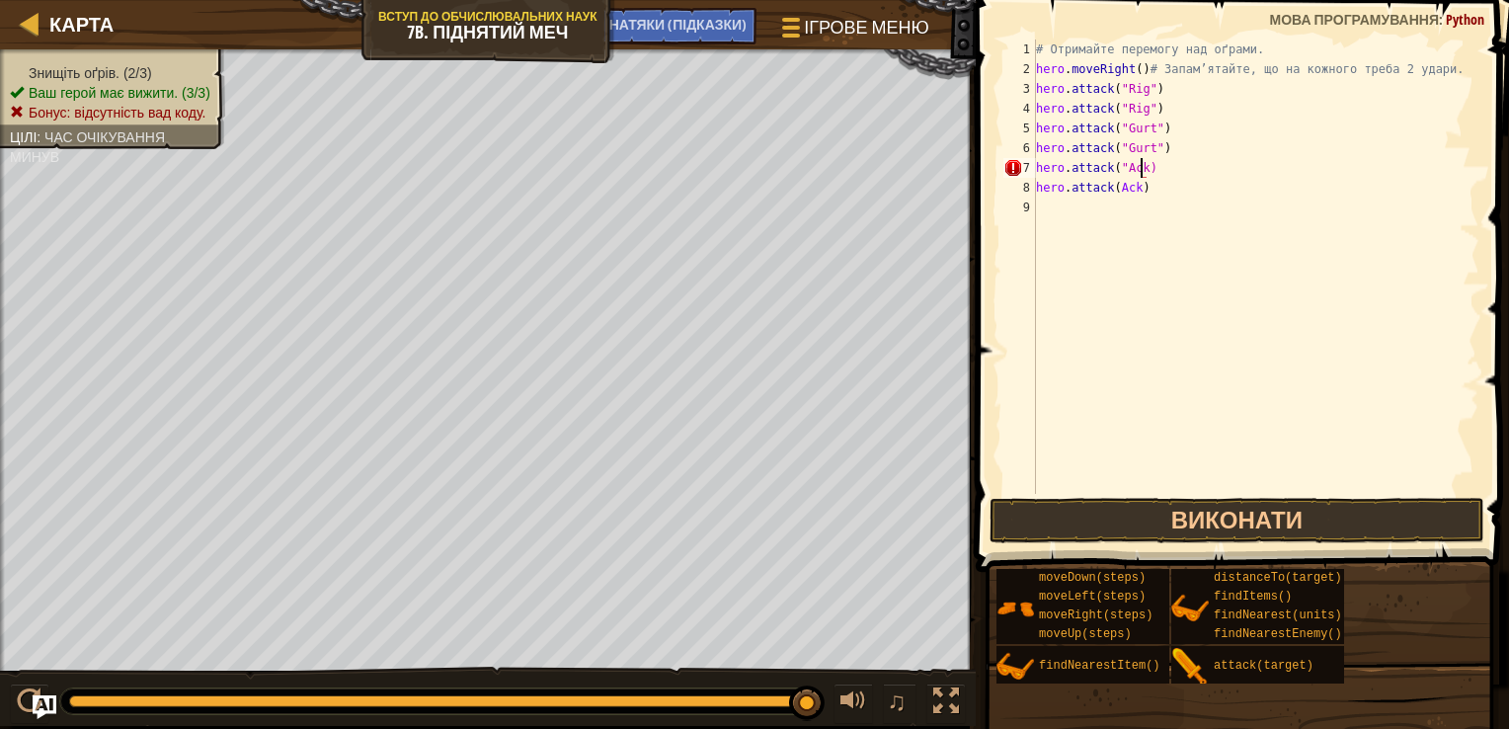
scroll to position [9, 8]
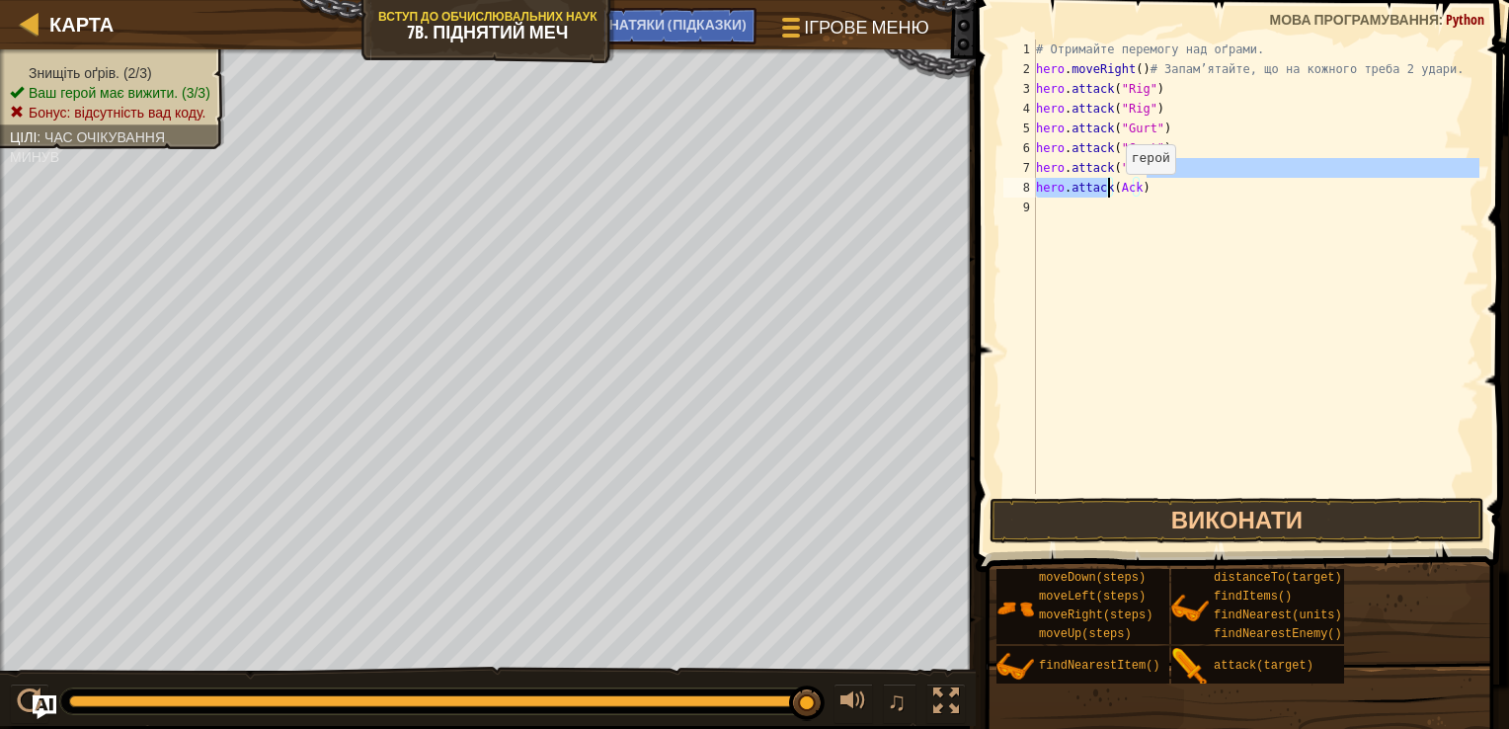
click at [1109, 193] on div "# Отримайте перемогу над оґрами. hero . moveRight ( ) # Запам’ятайте, що на кож…" at bounding box center [1255, 287] width 447 height 494
click at [1115, 190] on div "# Отримайте перемогу над оґрами. hero . moveRight ( ) # Запам’ятайте, що на кож…" at bounding box center [1255, 287] width 447 height 494
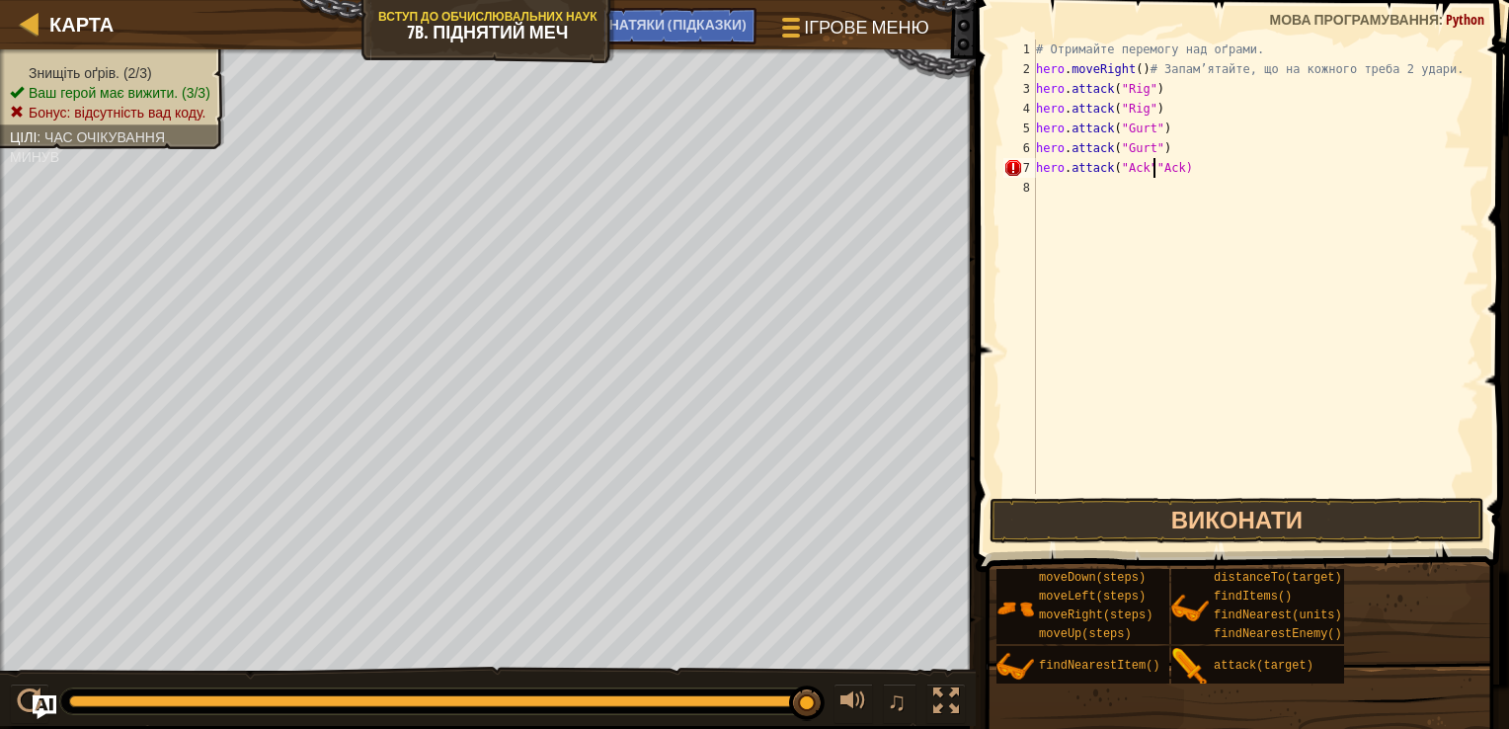
type textarea "hero.attack("Ack") hero.attack(Ack)"
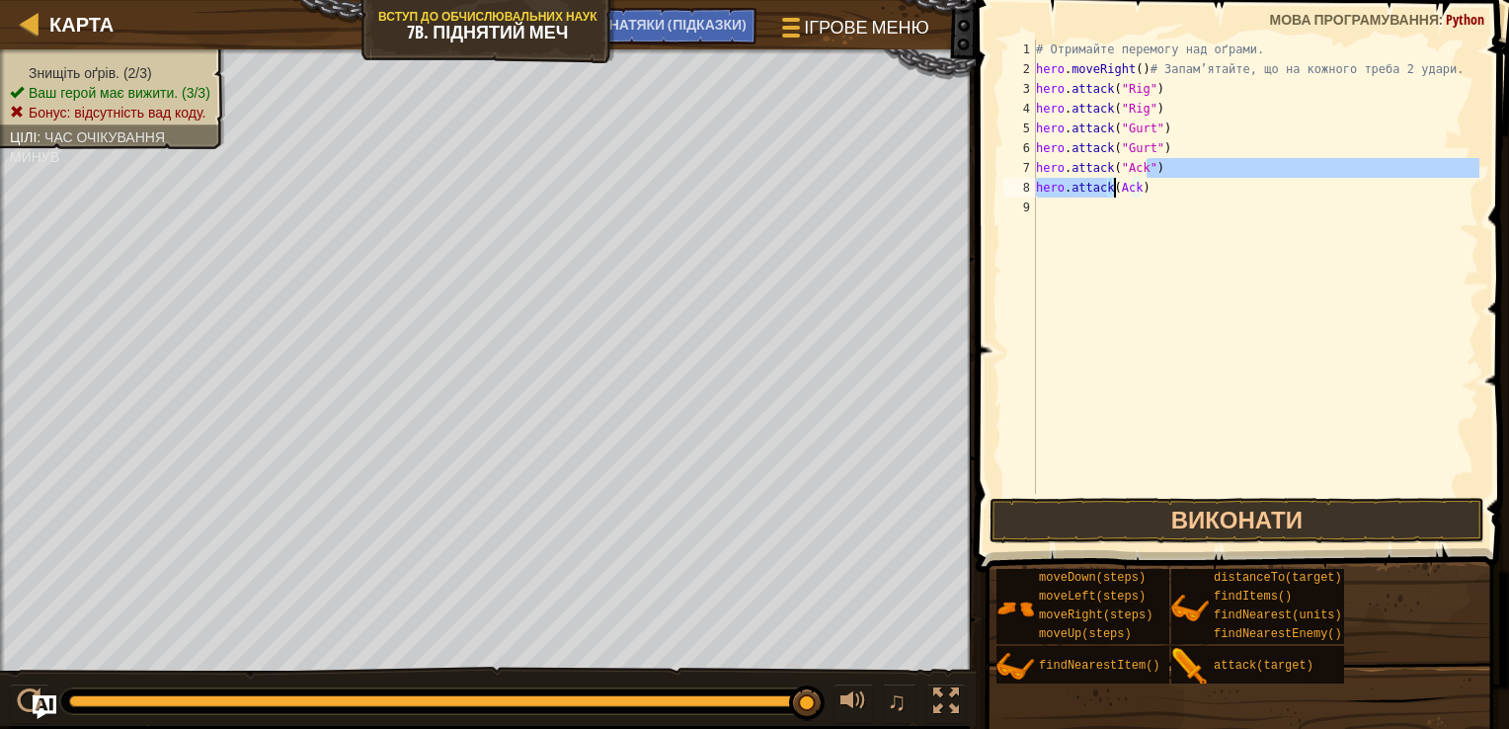
click at [1208, 296] on div "# Отримайте перемогу над оґрами. hero . moveRight ( ) # Запам’ятайте, що на кож…" at bounding box center [1255, 287] width 447 height 494
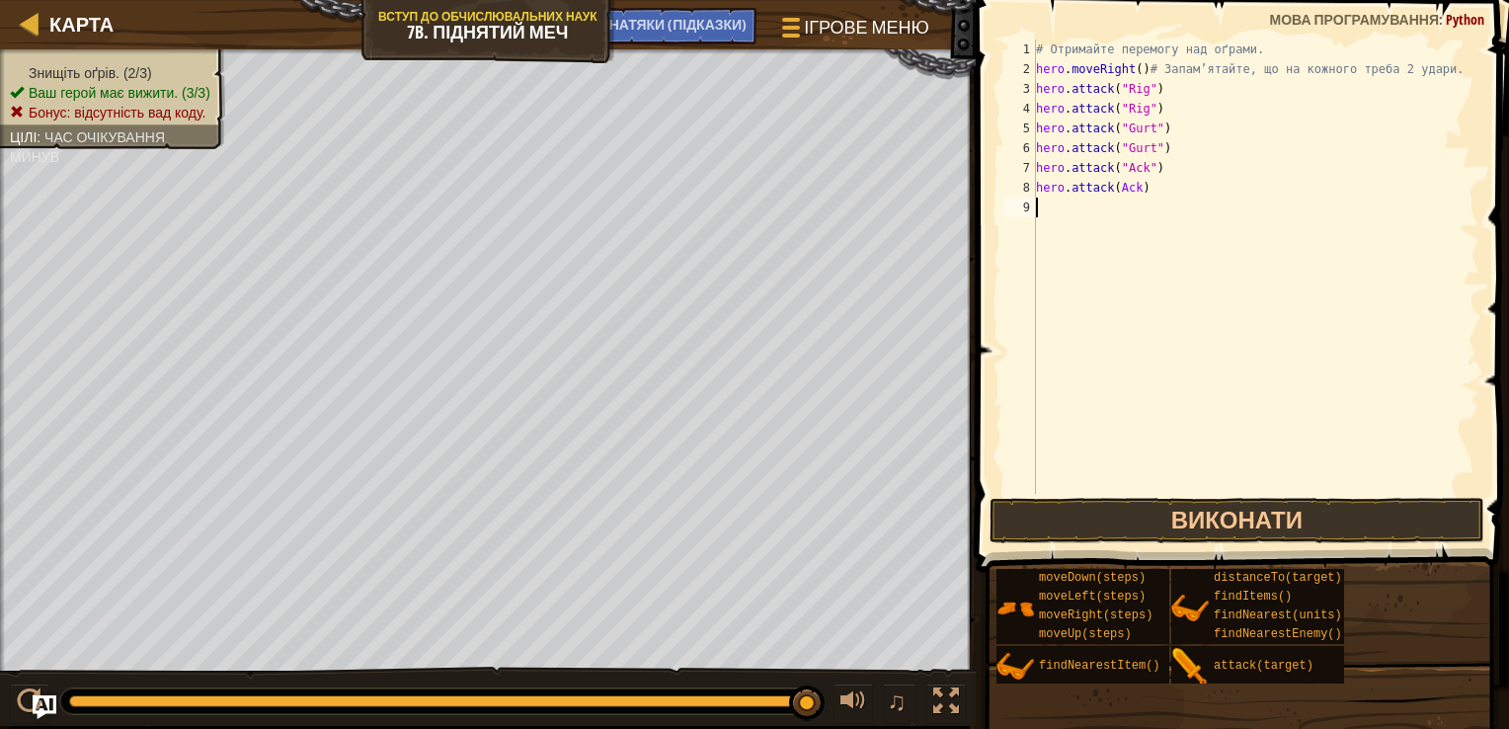
scroll to position [9, 0]
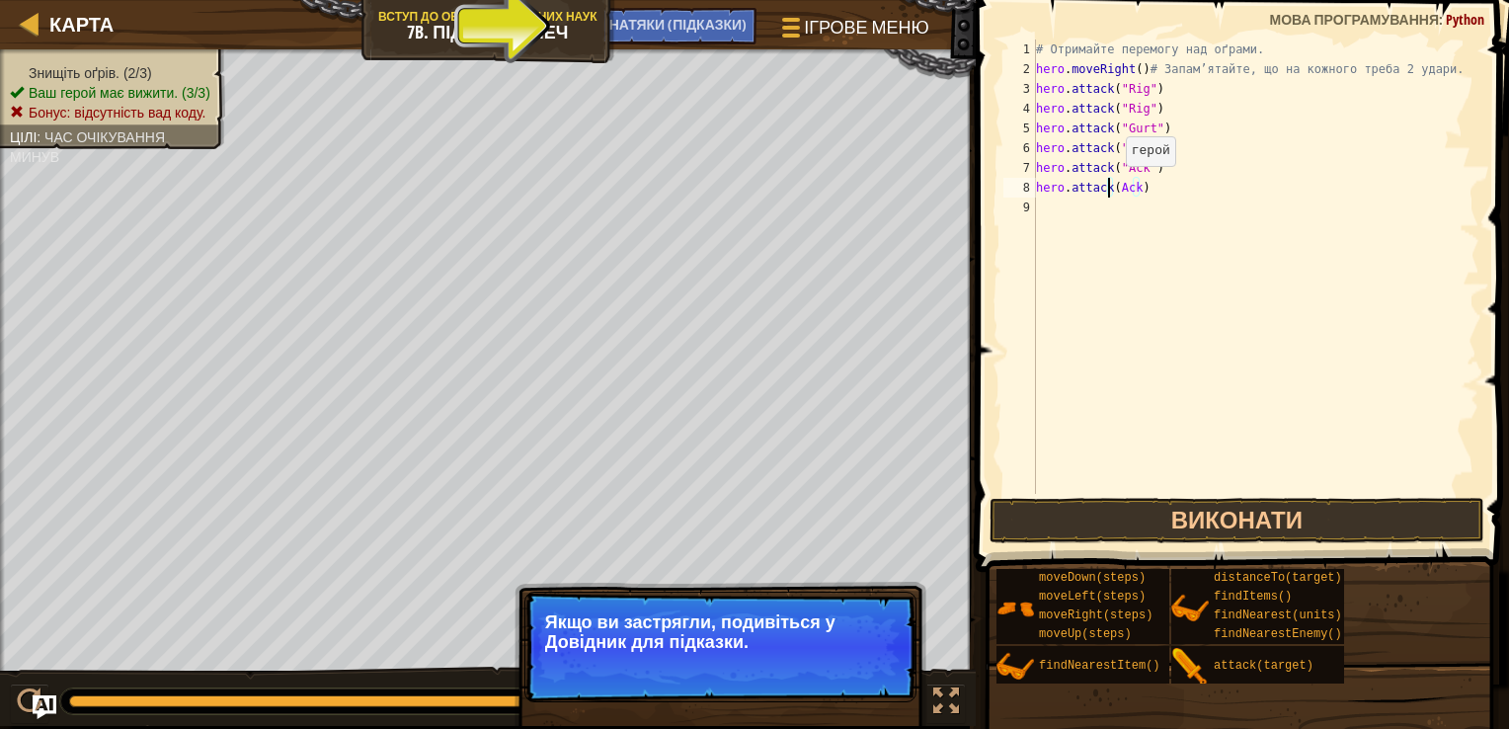
click at [1109, 185] on div "# Отримайте перемогу над оґрами. hero . moveRight ( ) # Запам’ятайте, що на кож…" at bounding box center [1255, 287] width 447 height 494
click at [688, 21] on span "НАТЯКИ (Підказки)" at bounding box center [678, 24] width 138 height 19
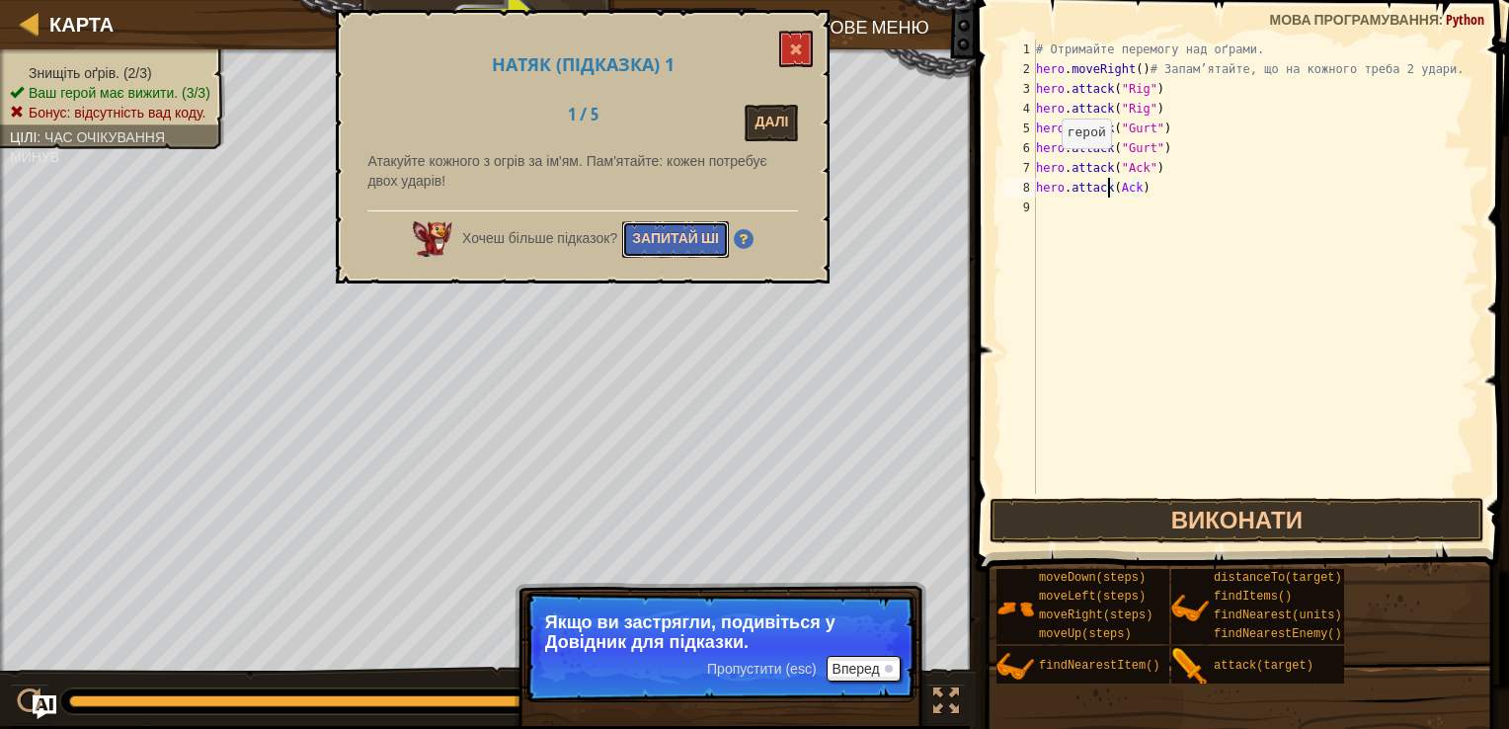
click at [676, 241] on button "Запитай ШІ" at bounding box center [675, 239] width 107 height 37
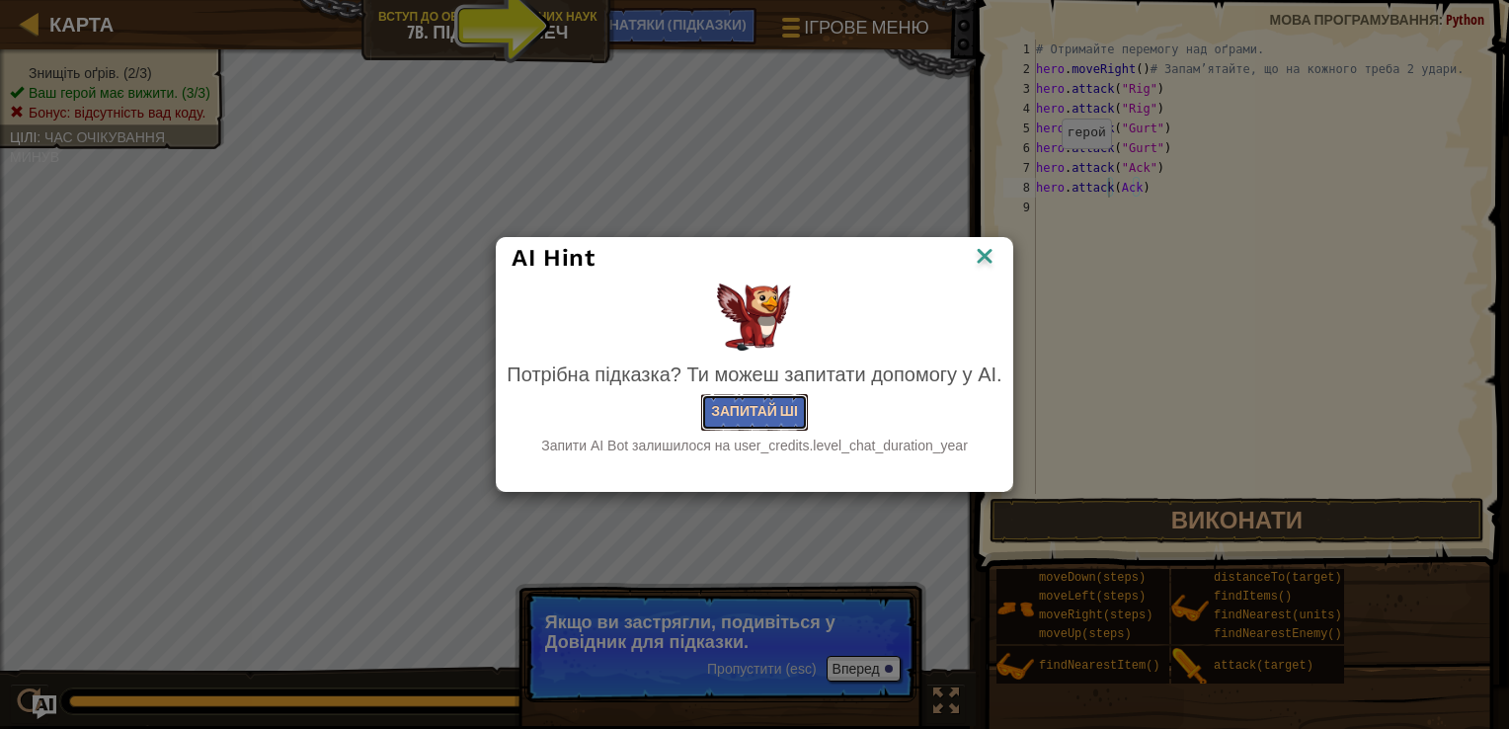
click at [757, 405] on button "Запитай ШІ" at bounding box center [754, 412] width 107 height 37
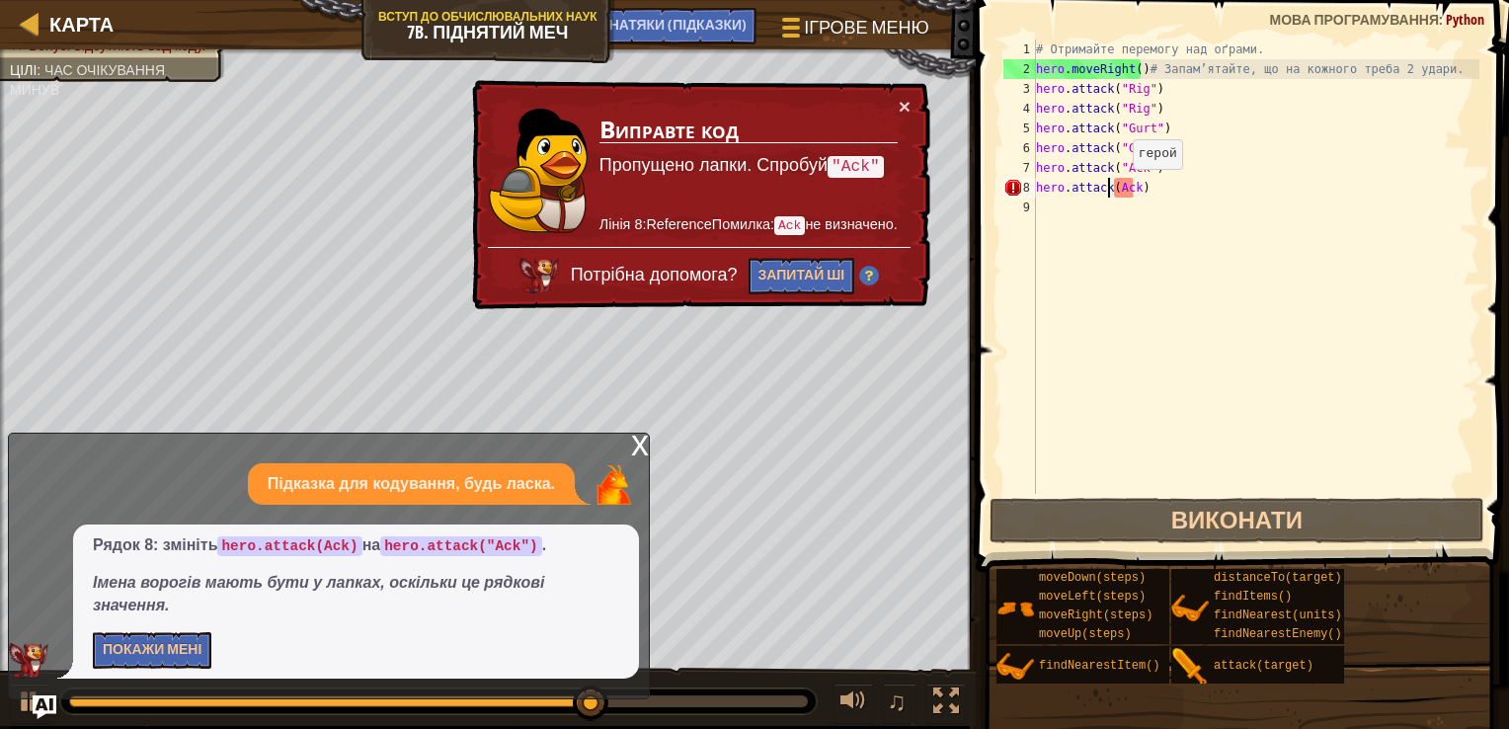
click at [1115, 188] on div "# Отримайте перемогу над оґрами. hero . moveRight ( ) # Запам’ятайте, що на кож…" at bounding box center [1255, 287] width 447 height 494
click at [635, 453] on div "x" at bounding box center [640, 444] width 18 height 20
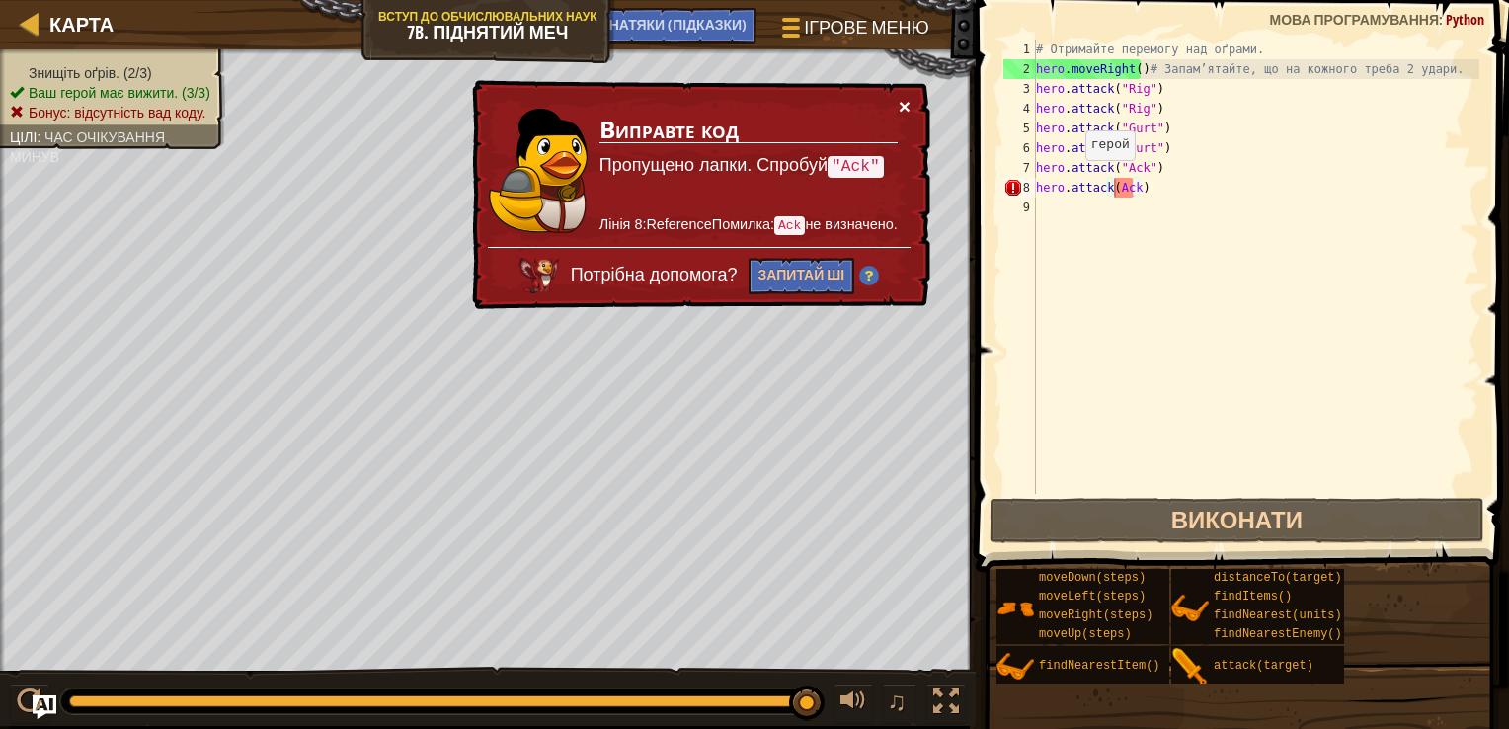
click at [908, 108] on button "×" at bounding box center [905, 106] width 12 height 21
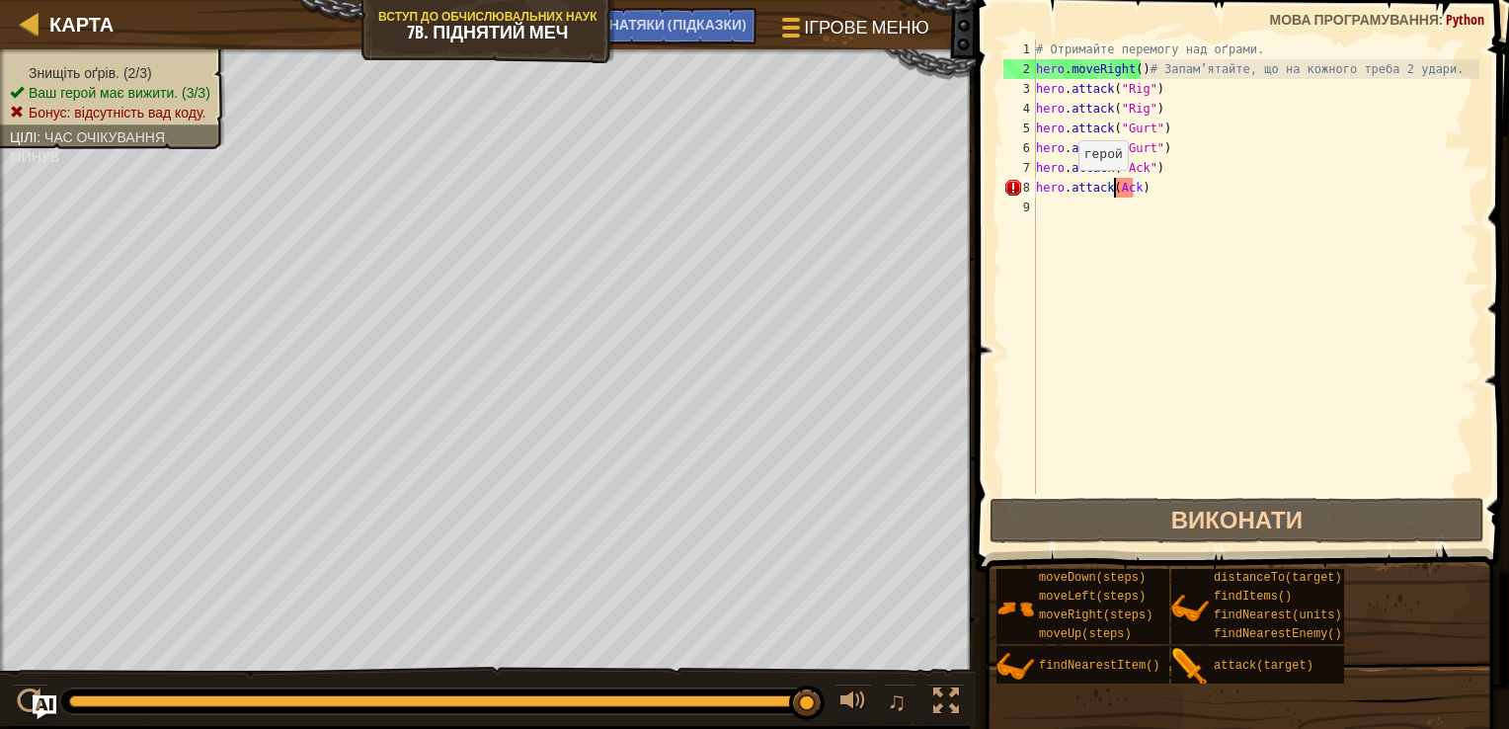
scroll to position [9, 6]
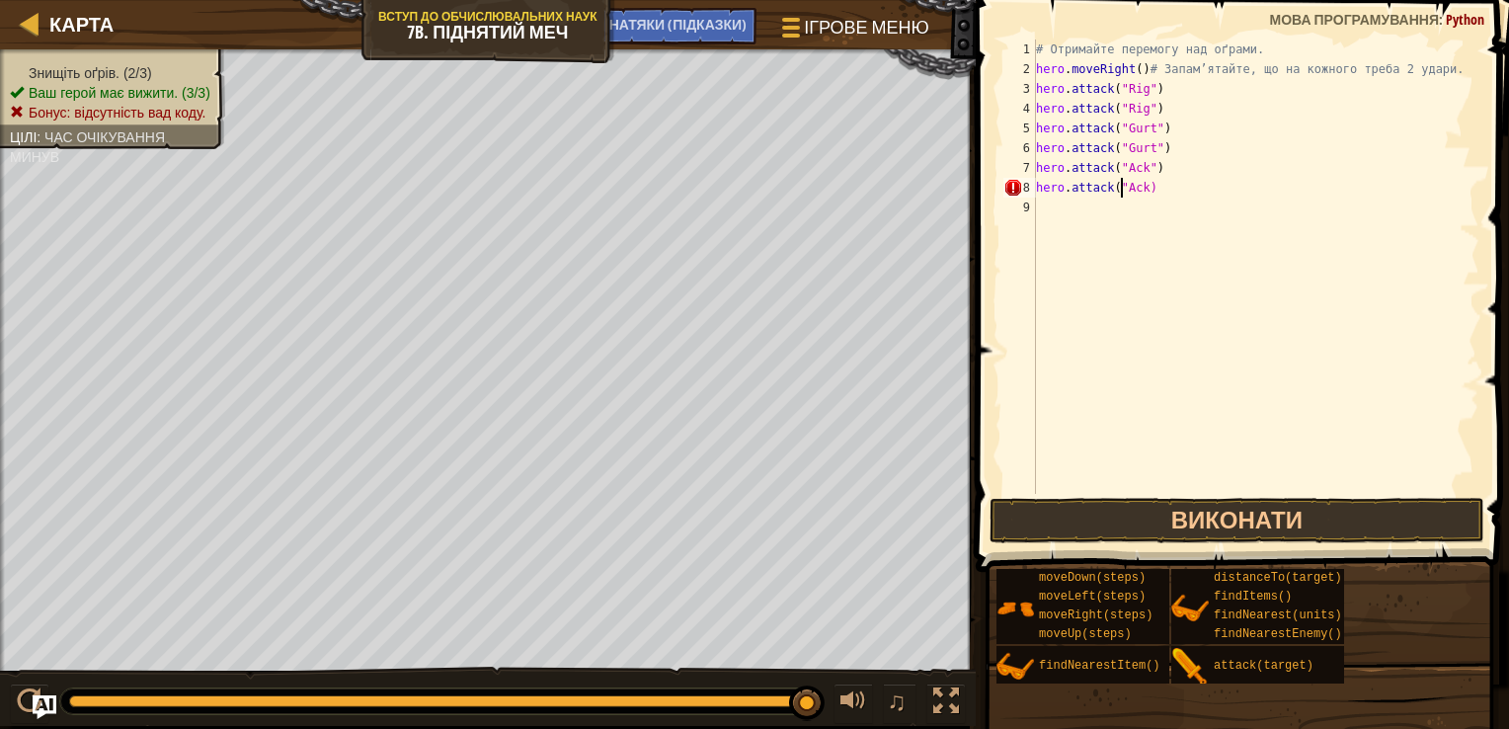
click at [1131, 194] on div "# Отримайте перемогу над оґрами. hero . moveRight ( ) # Запам’ятайте, що на кож…" at bounding box center [1255, 287] width 447 height 494
click at [1141, 187] on div "# Отримайте перемогу над оґрами. hero . moveRight ( ) # Запам’ятайте, що на кож…" at bounding box center [1255, 287] width 447 height 494
type textarea "hero.attack("Ack")"
click at [1109, 512] on button "Виконати" at bounding box center [1237, 520] width 495 height 45
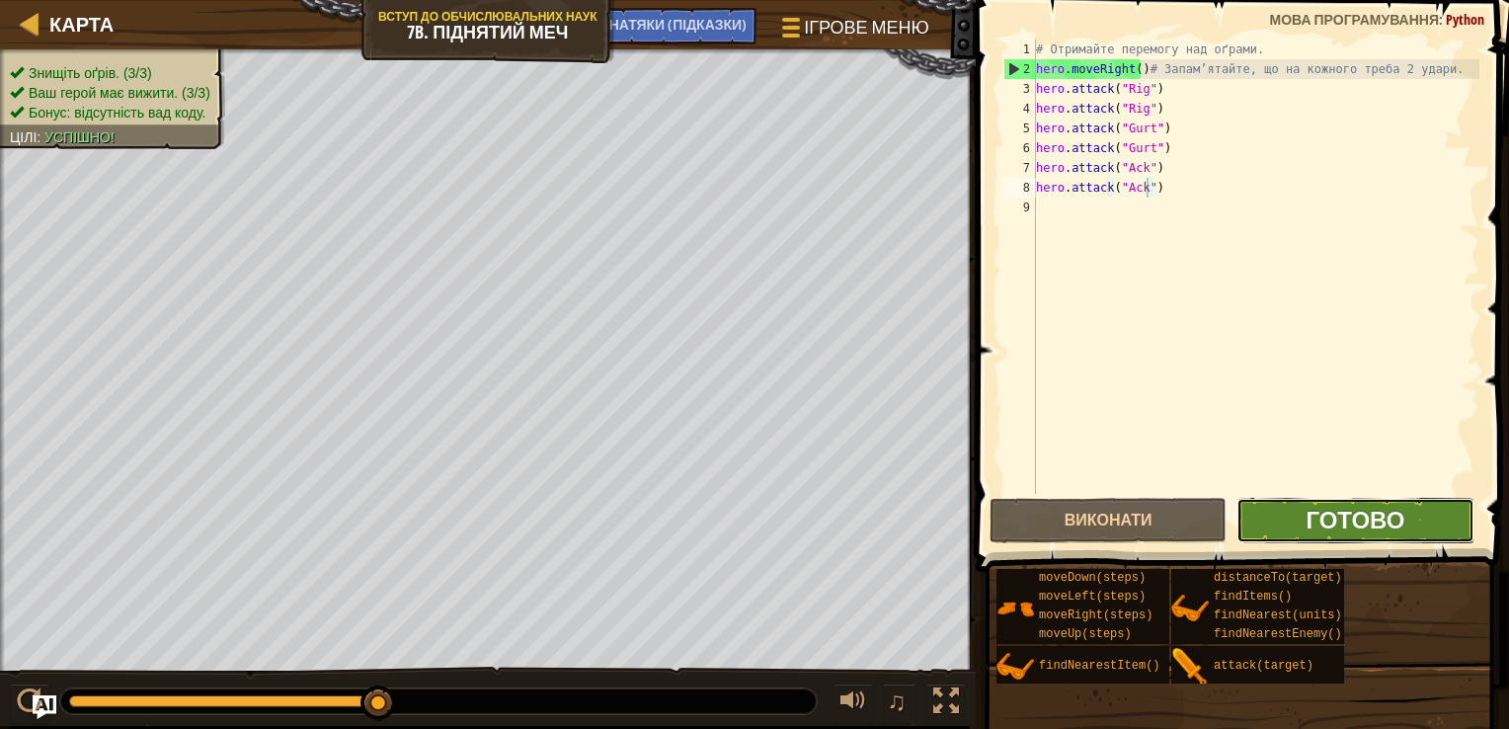
click at [1309, 522] on span "Готово" at bounding box center [1355, 520] width 99 height 32
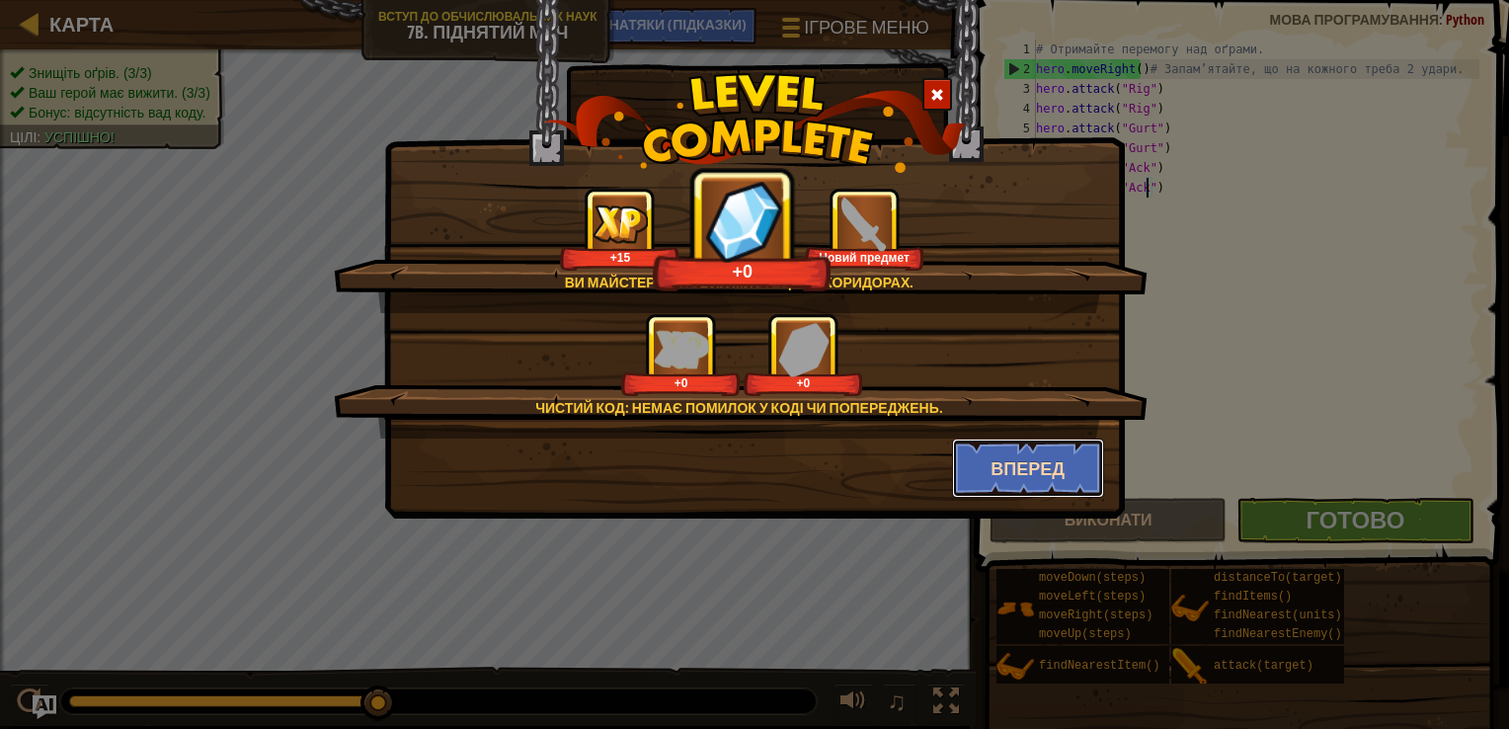
click at [1025, 466] on button "Вперед" at bounding box center [1028, 468] width 153 height 59
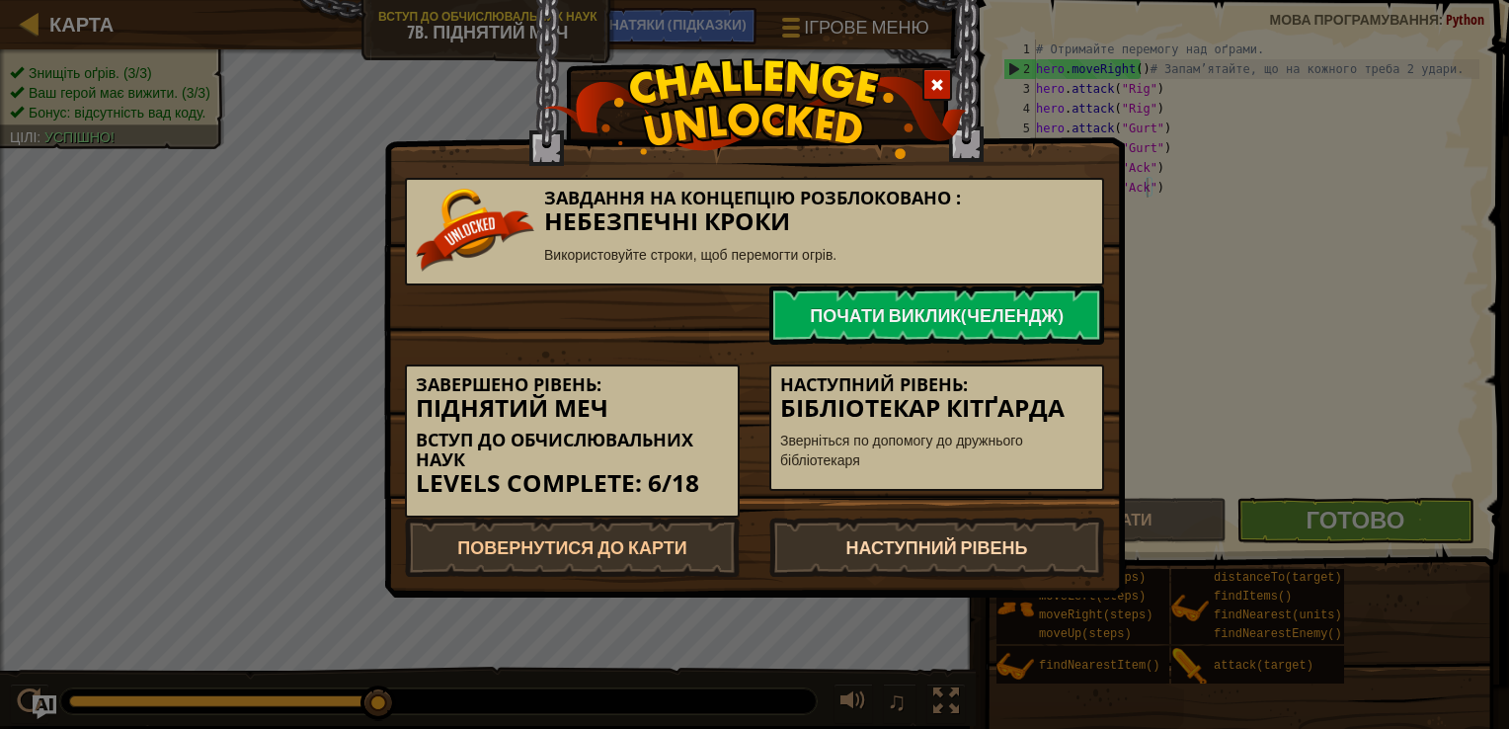
click at [960, 533] on link "Наступний рівень" at bounding box center [936, 547] width 335 height 59
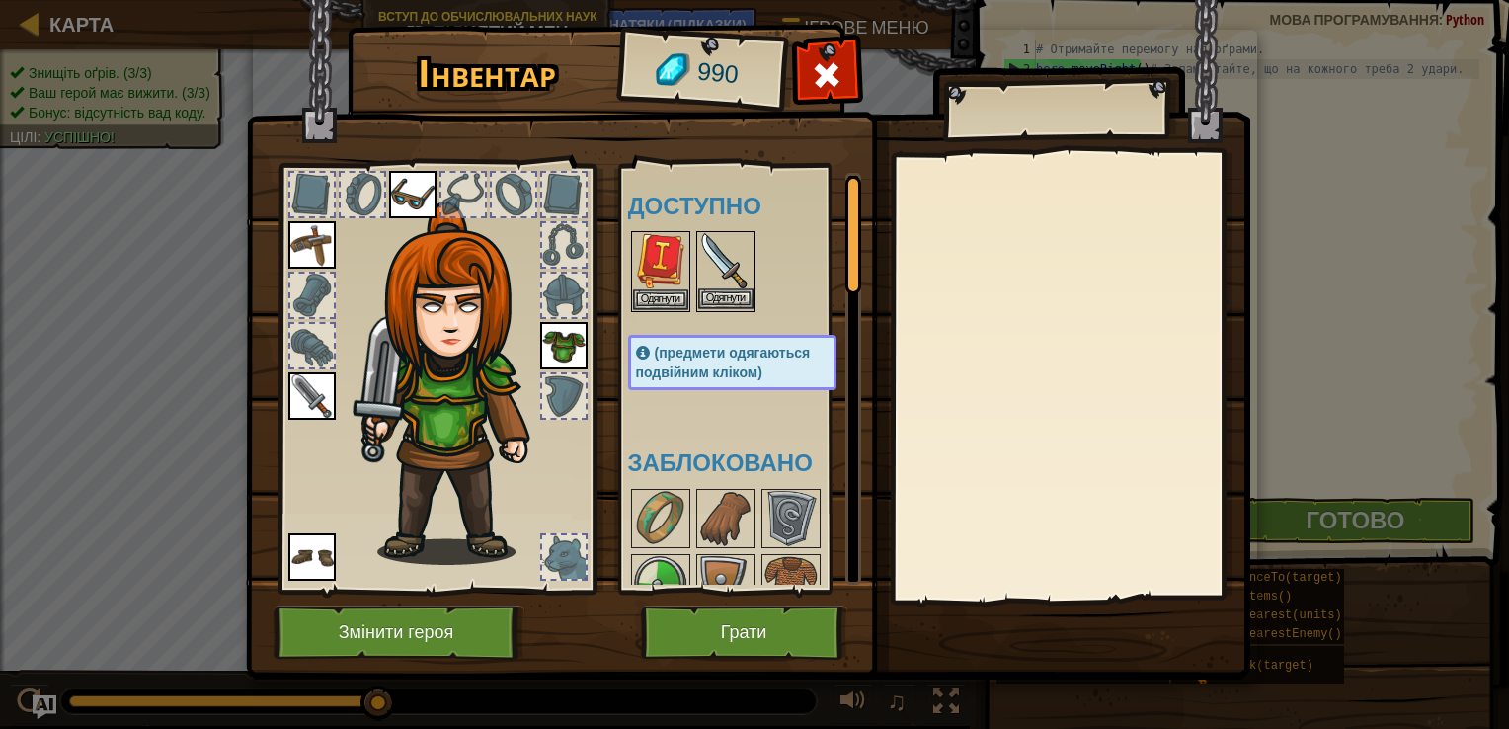
click at [727, 247] on img at bounding box center [725, 260] width 55 height 55
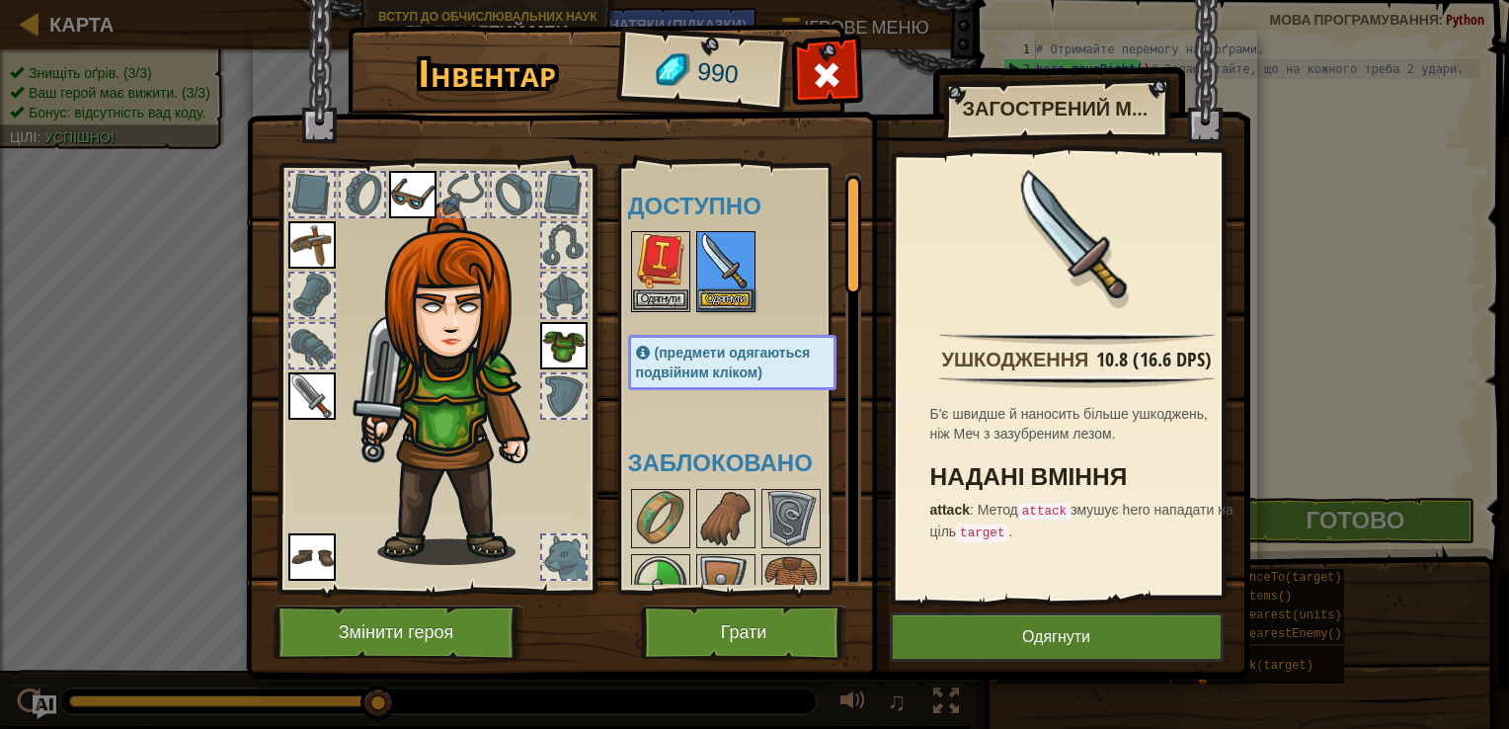
click at [291, 392] on img at bounding box center [311, 395] width 47 height 47
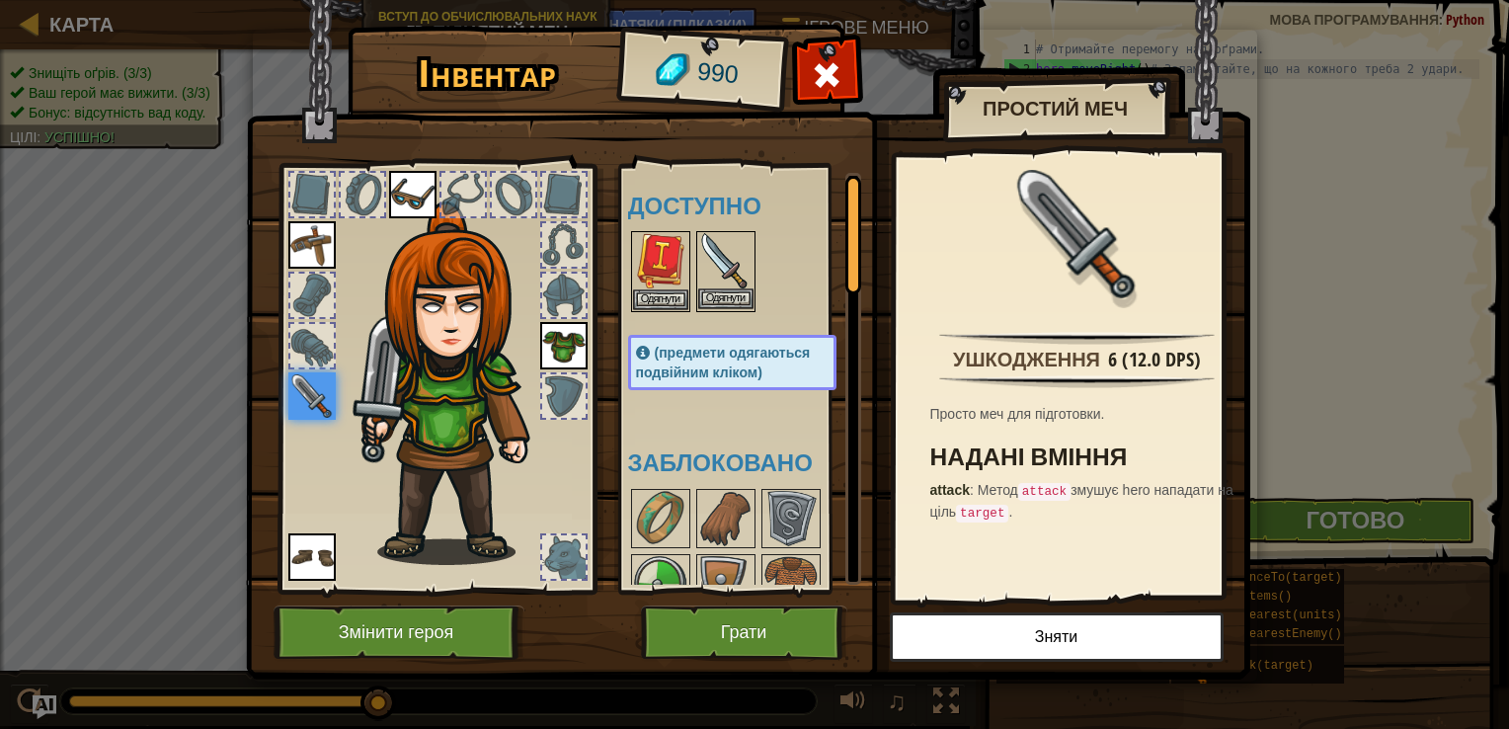
click at [730, 273] on img at bounding box center [725, 260] width 55 height 55
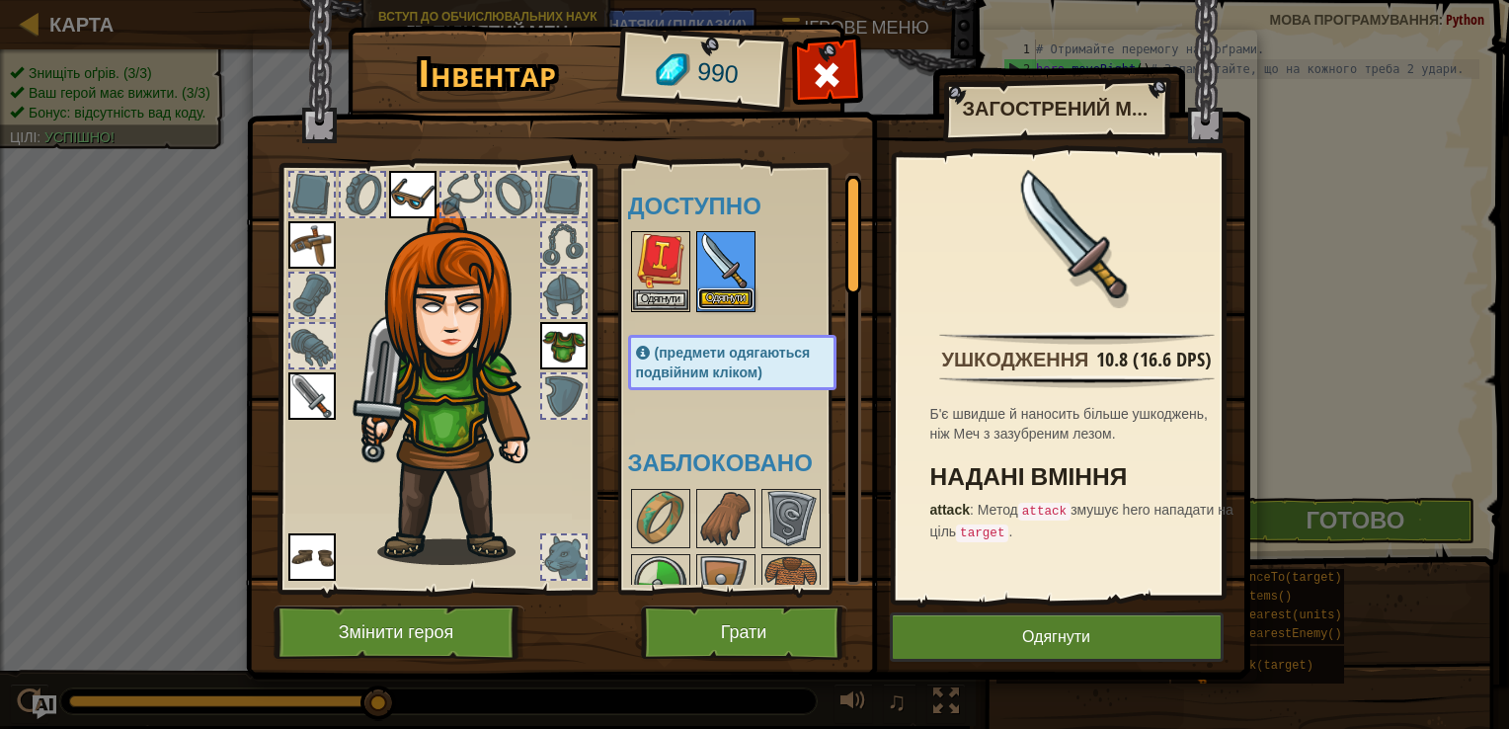
click at [729, 301] on button "Одягнути" at bounding box center [725, 298] width 55 height 21
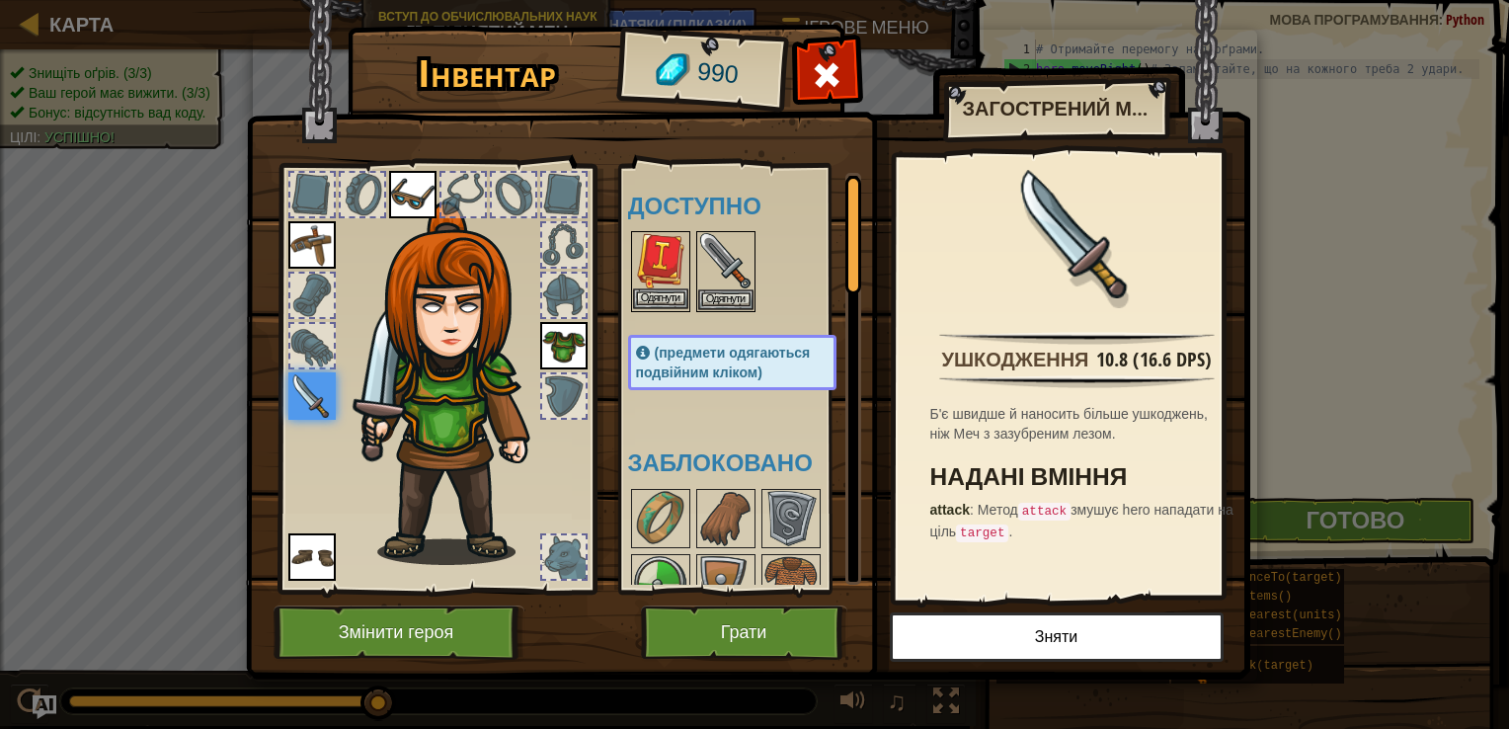
click at [660, 243] on img at bounding box center [660, 260] width 55 height 55
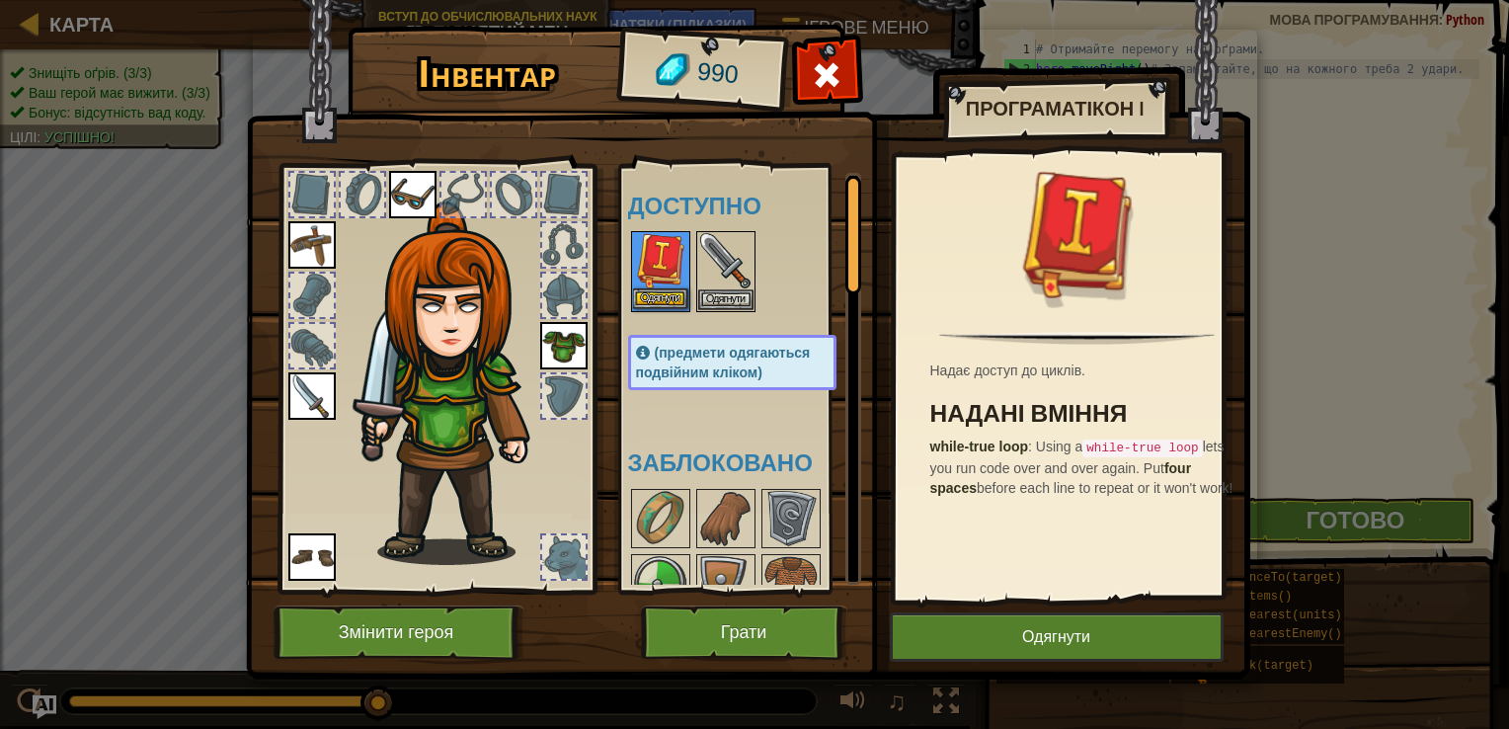
click at [655, 286] on img at bounding box center [660, 260] width 55 height 55
click at [657, 288] on button "Одягнути" at bounding box center [660, 298] width 55 height 21
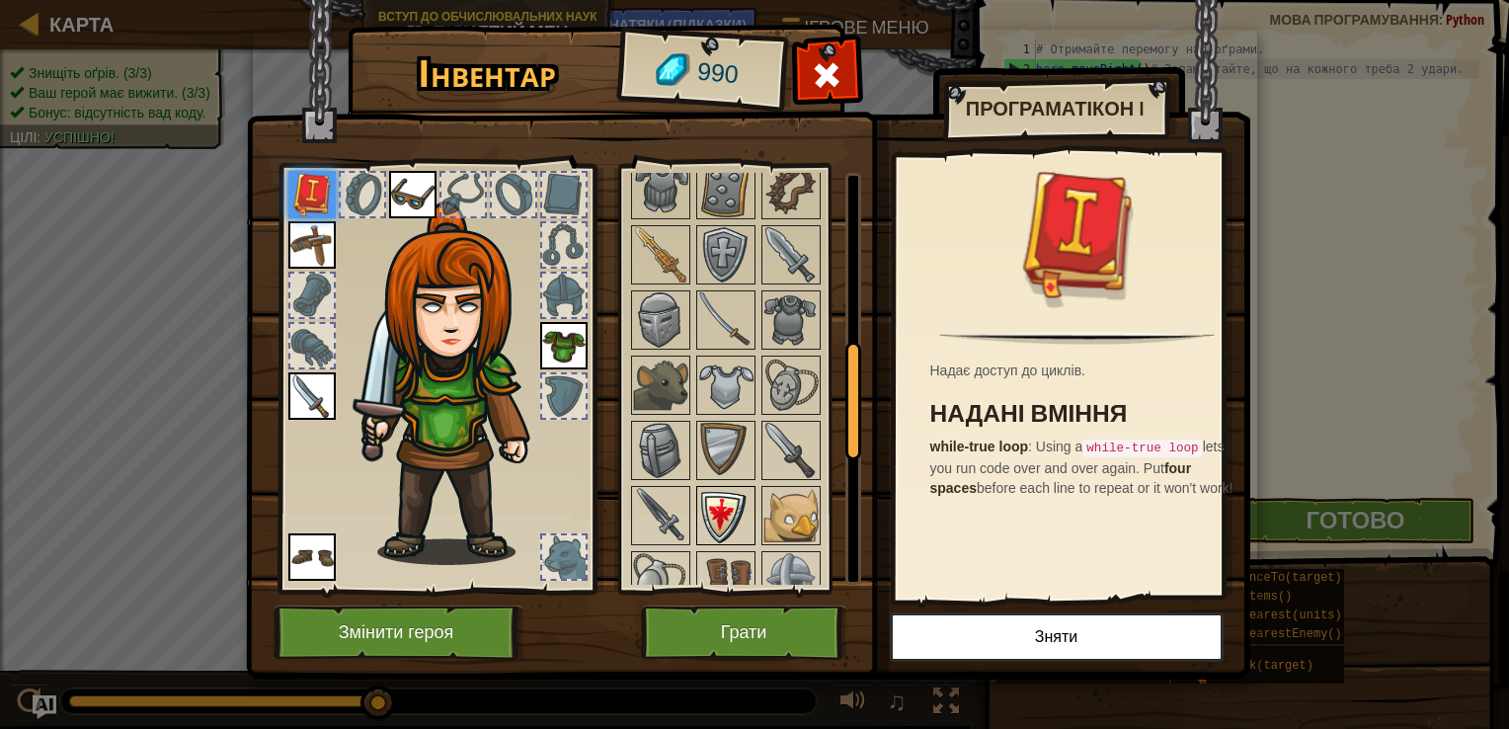
scroll to position [593, 0]
click at [717, 442] on img at bounding box center [725, 447] width 55 height 55
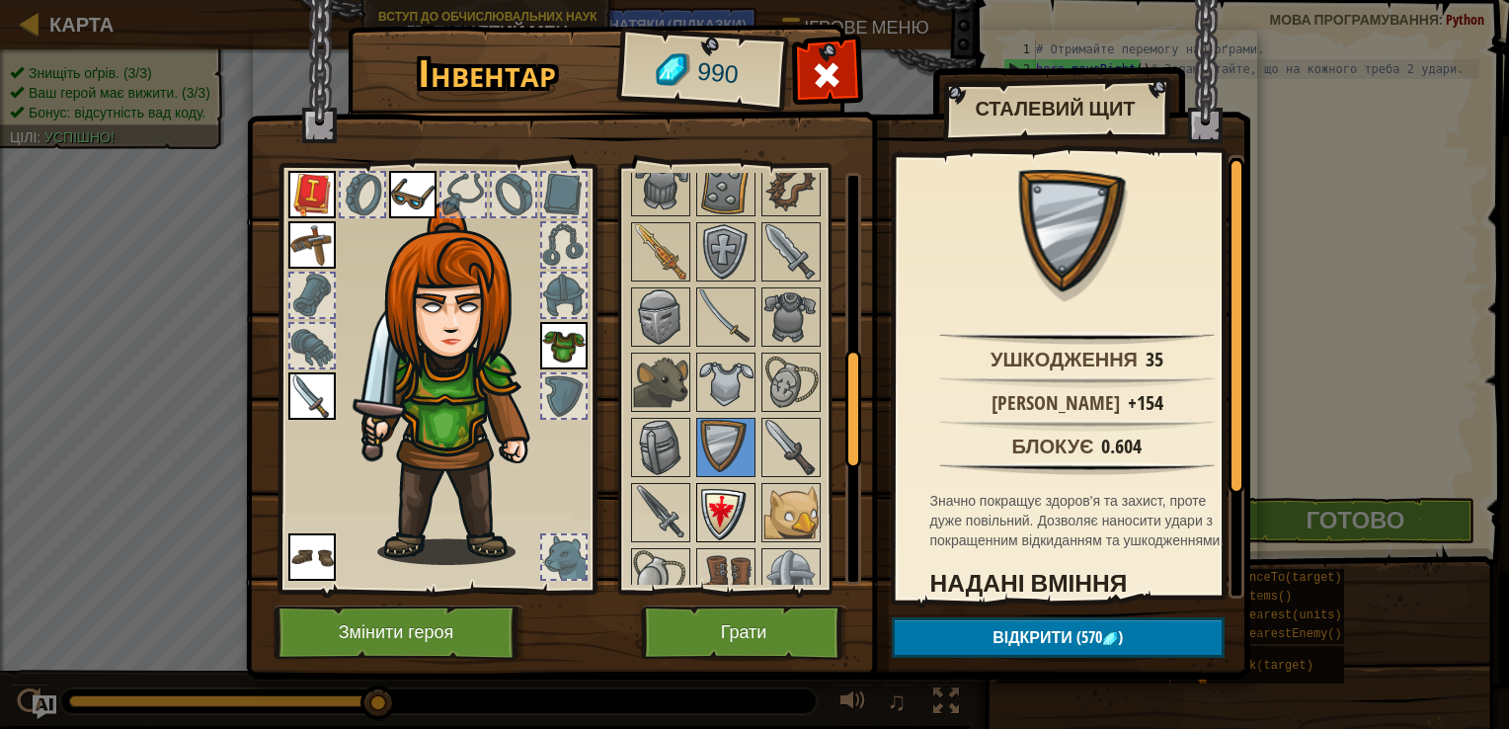
scroll to position [691, 0]
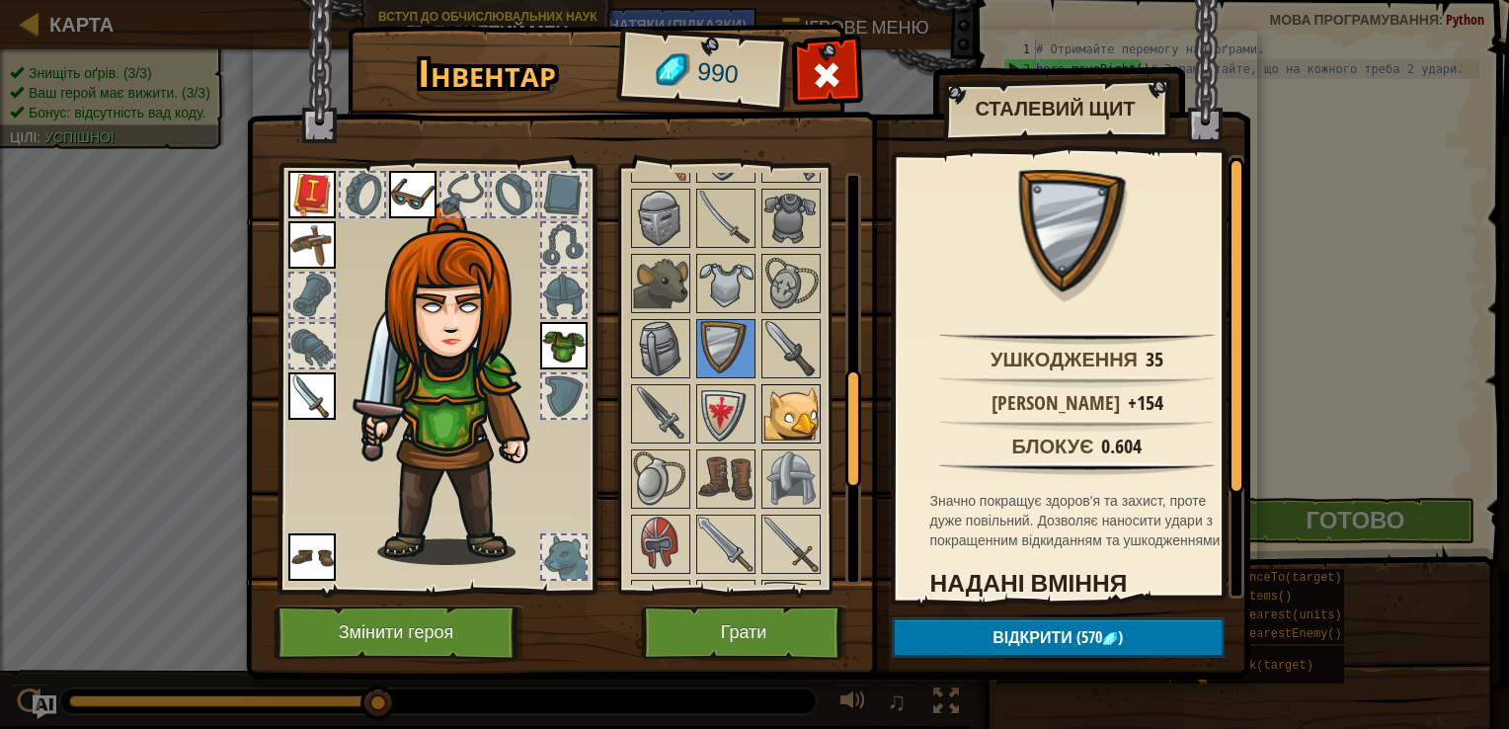
click at [814, 397] on img at bounding box center [790, 413] width 55 height 55
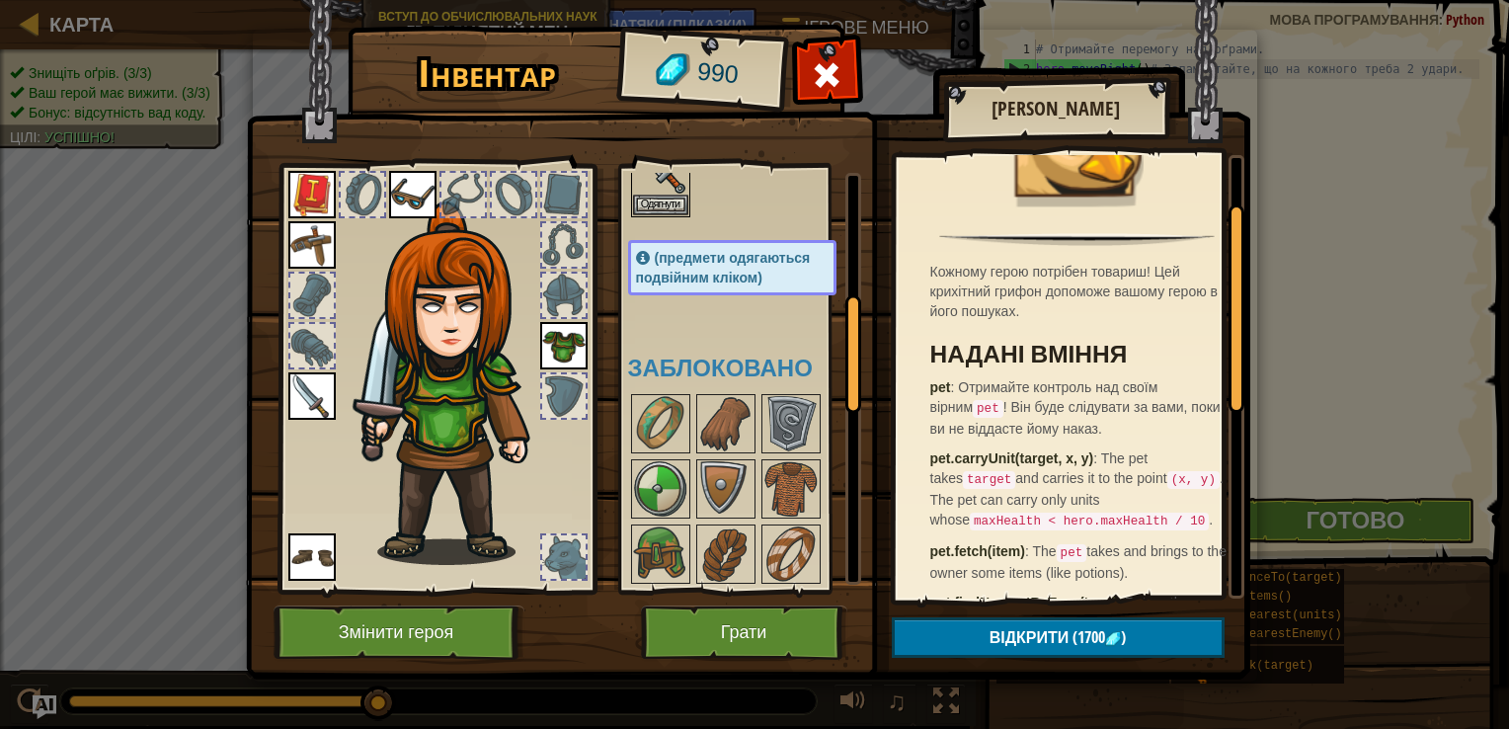
scroll to position [593, 0]
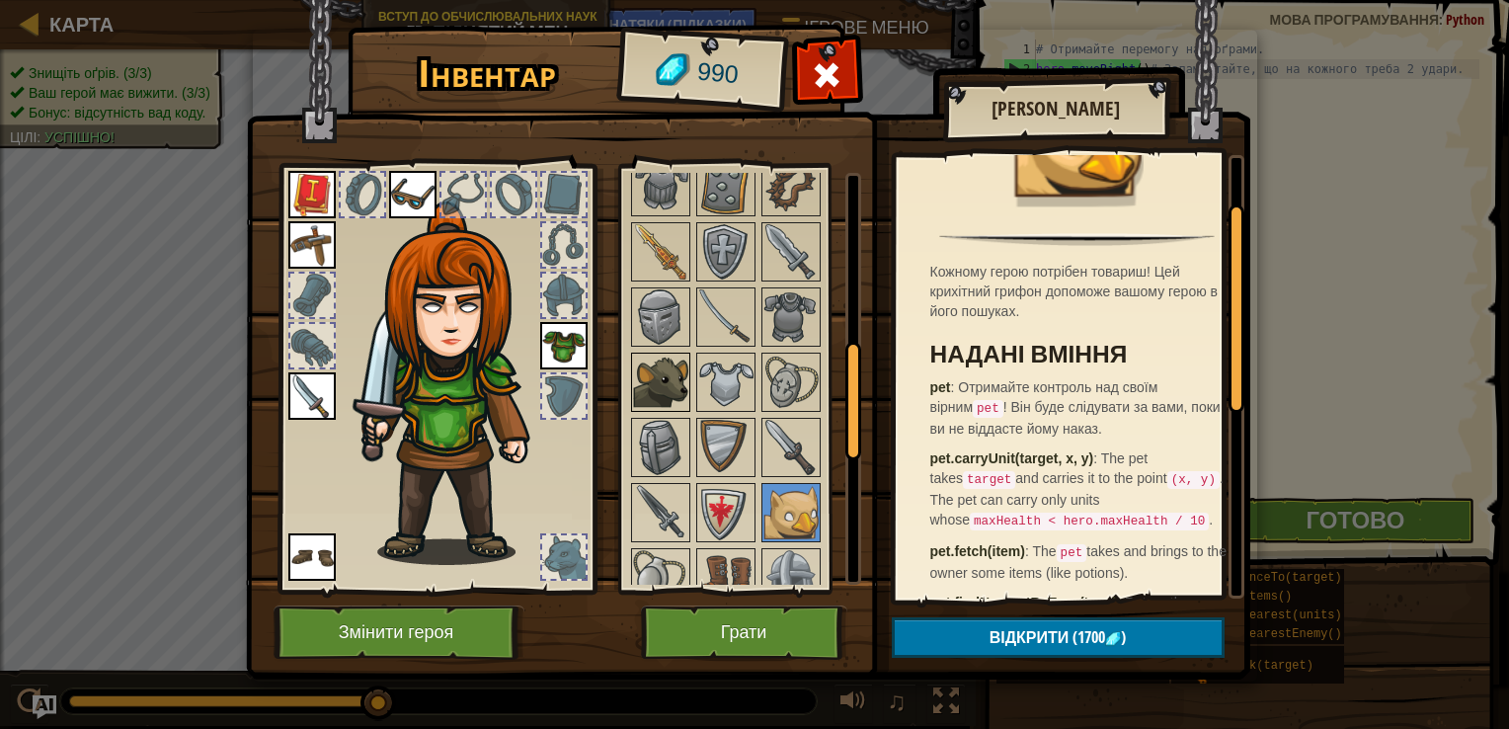
click at [667, 385] on img at bounding box center [660, 382] width 55 height 55
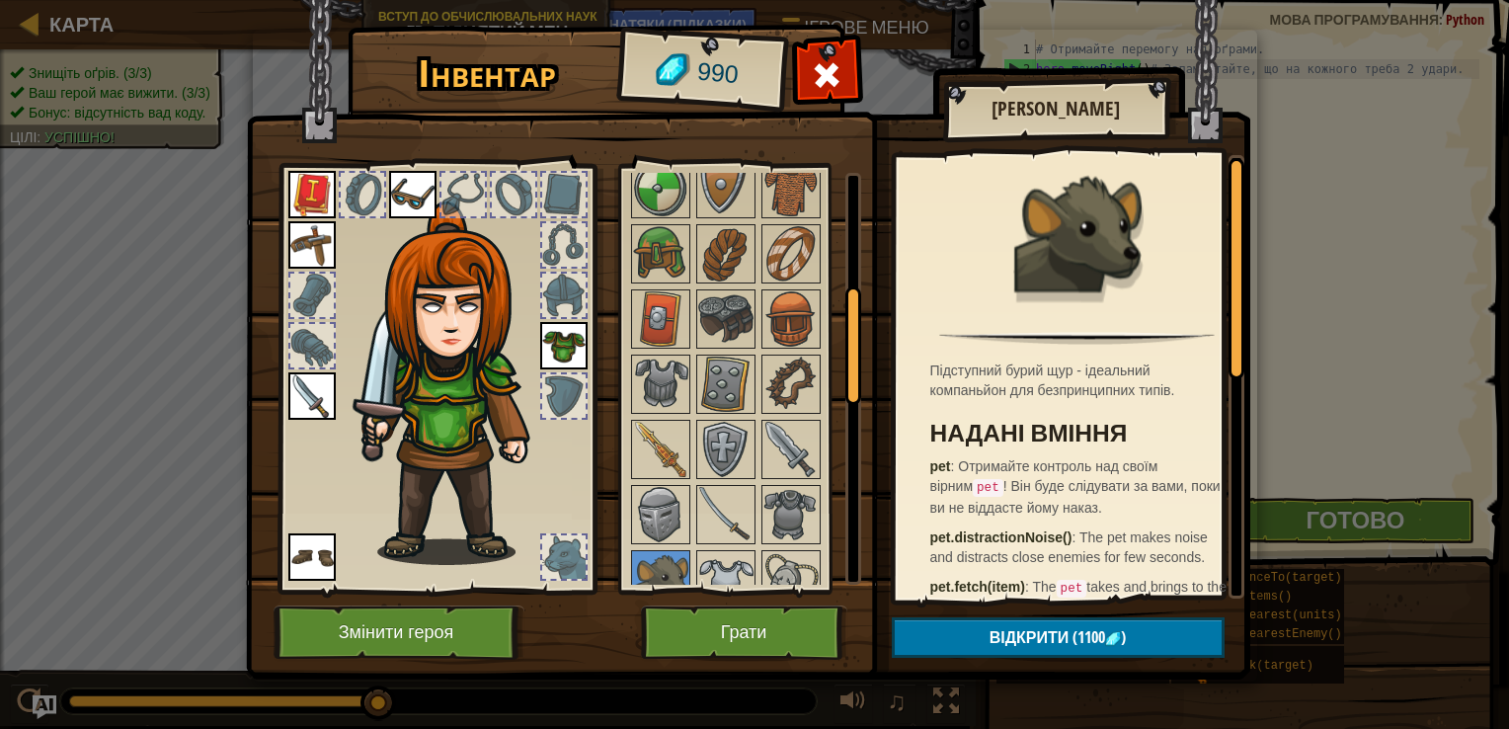
scroll to position [296, 0]
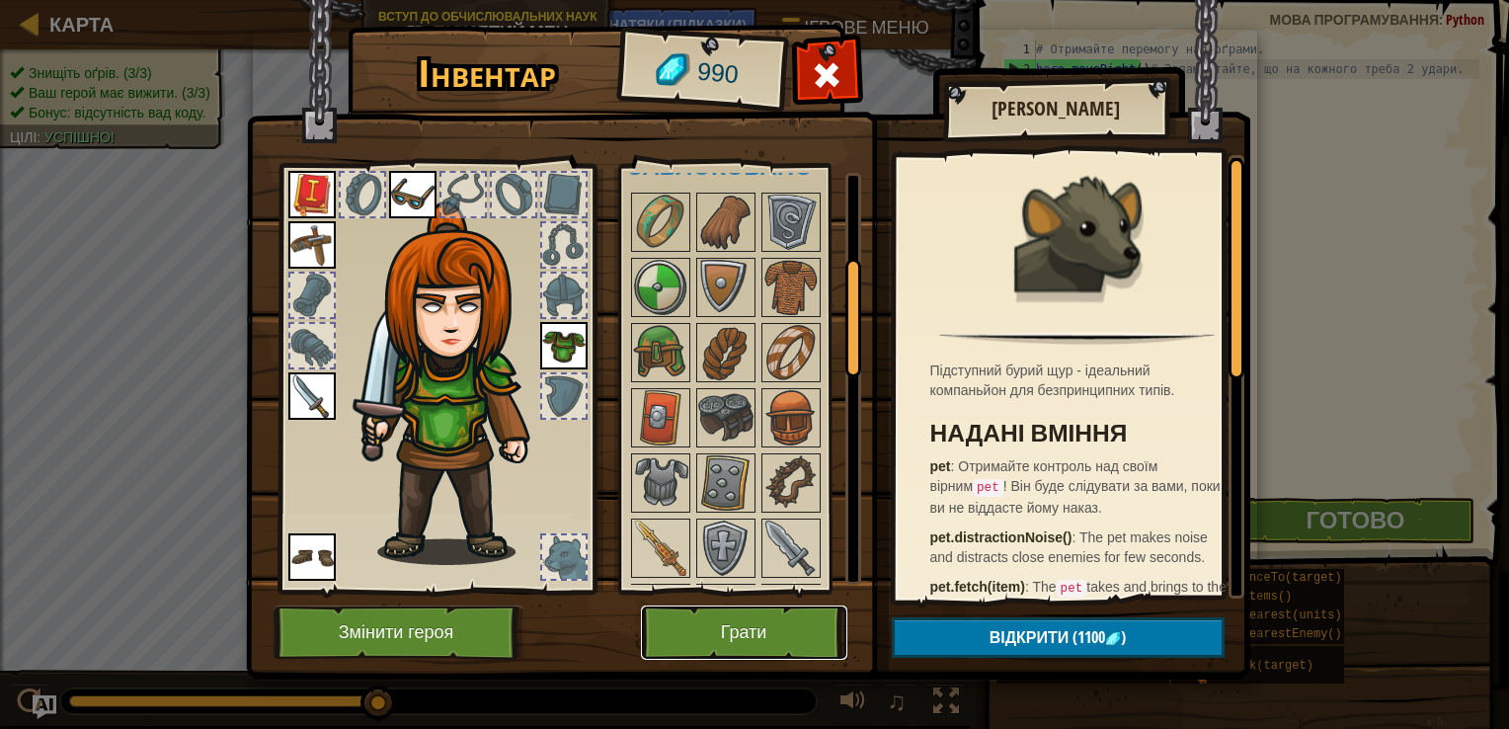
click at [734, 627] on button "Грати" at bounding box center [744, 632] width 206 height 54
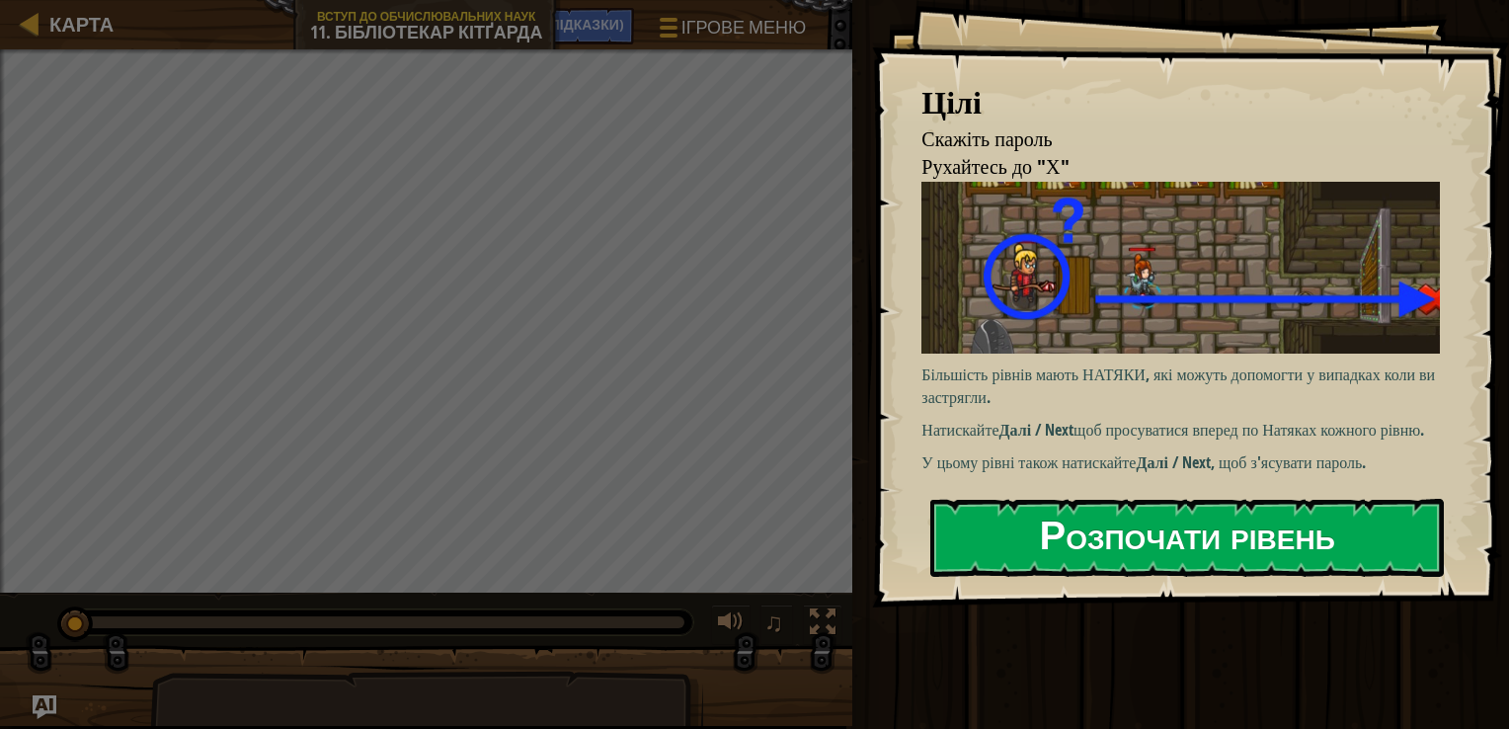
click at [1023, 541] on button "Розпочати рівень" at bounding box center [1187, 538] width 514 height 78
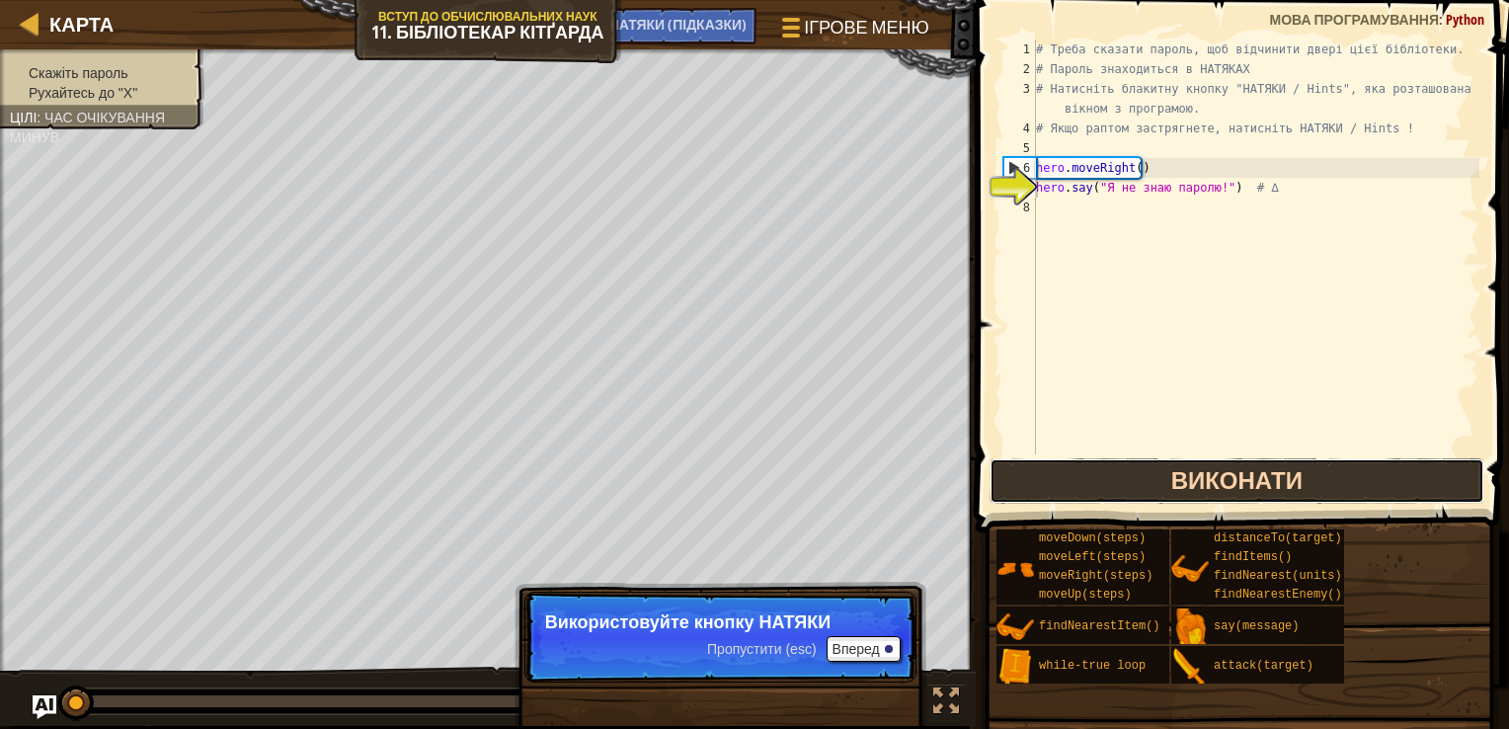
click at [1121, 468] on button "Виконати" at bounding box center [1237, 480] width 495 height 45
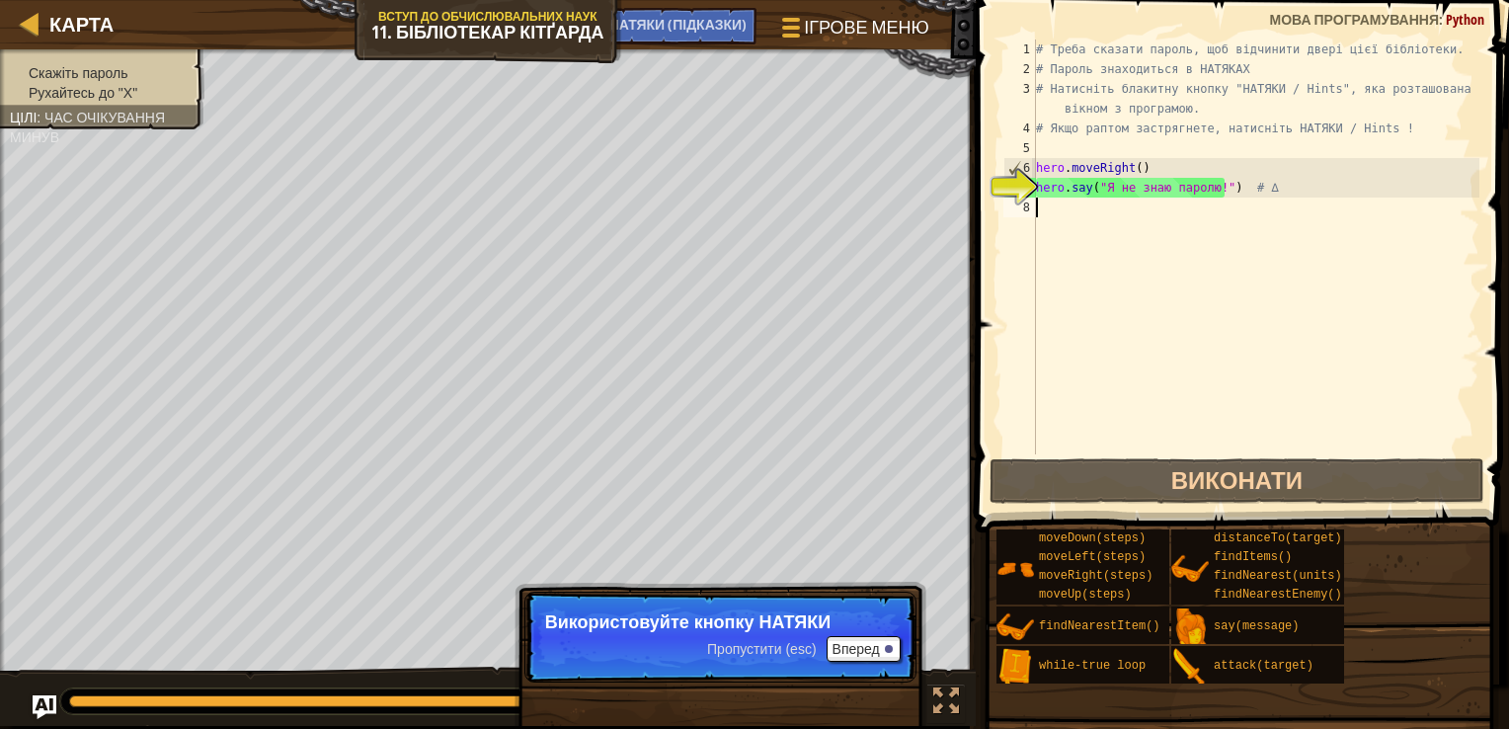
click at [1055, 211] on div "# Треба сказати пароль, щоб відчинити двері цієї бібліотеки. # Пароль знаходить…" at bounding box center [1255, 267] width 447 height 454
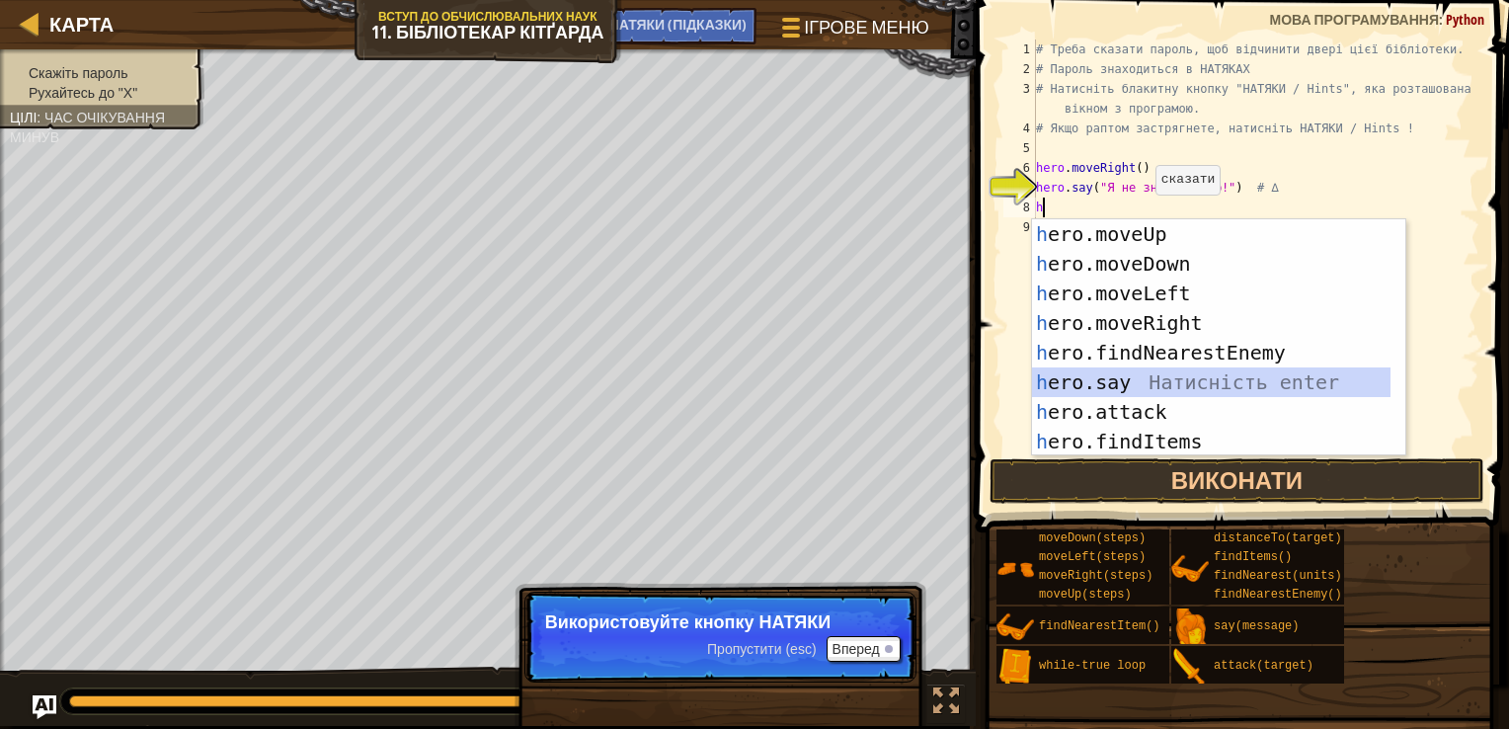
click at [1129, 394] on div "h ero.moveUp Натисність enter h ero.moveDown Натисність enter h ero.moveLeft На…" at bounding box center [1211, 367] width 359 height 296
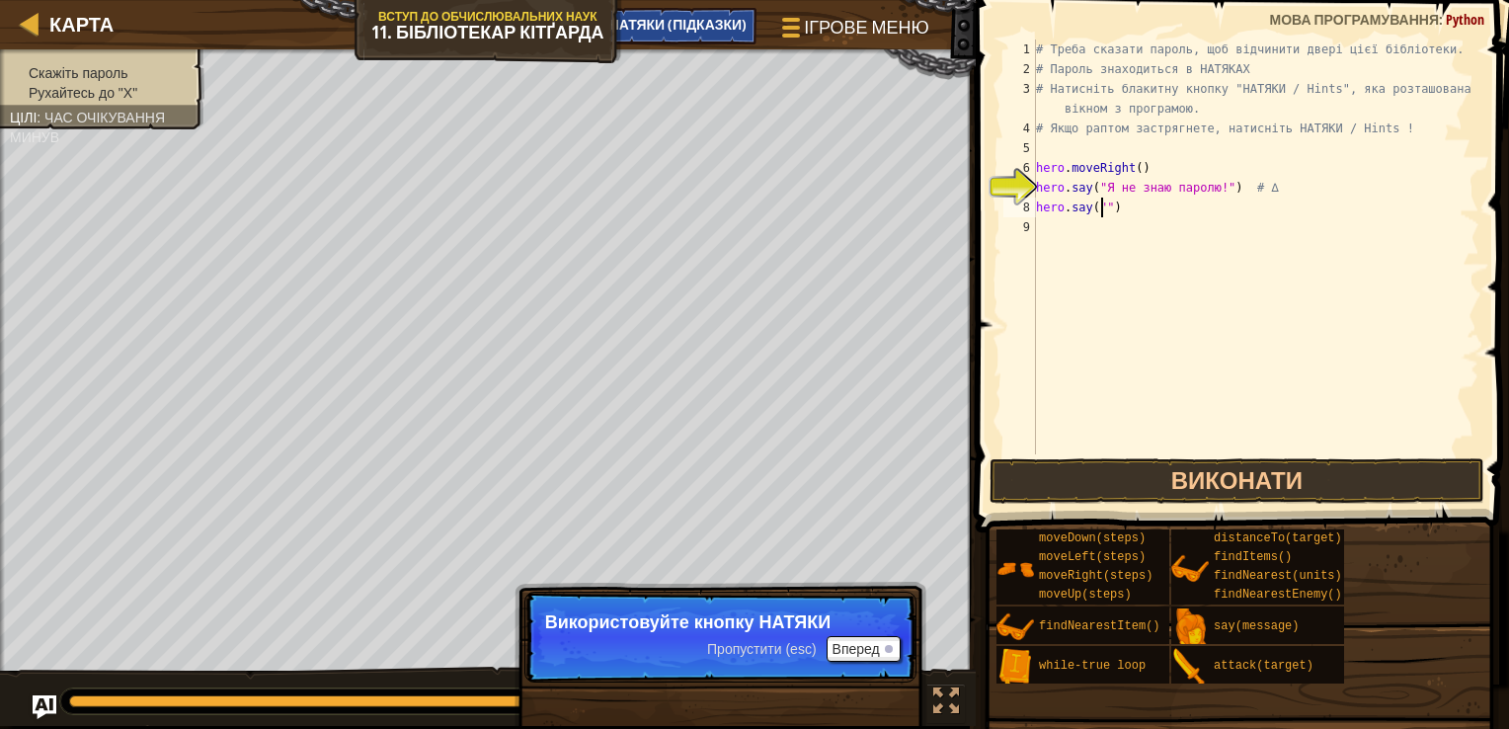
type textarea "hero.say("")"
click at [719, 22] on span "НАТЯКИ (Підказки)" at bounding box center [678, 24] width 138 height 19
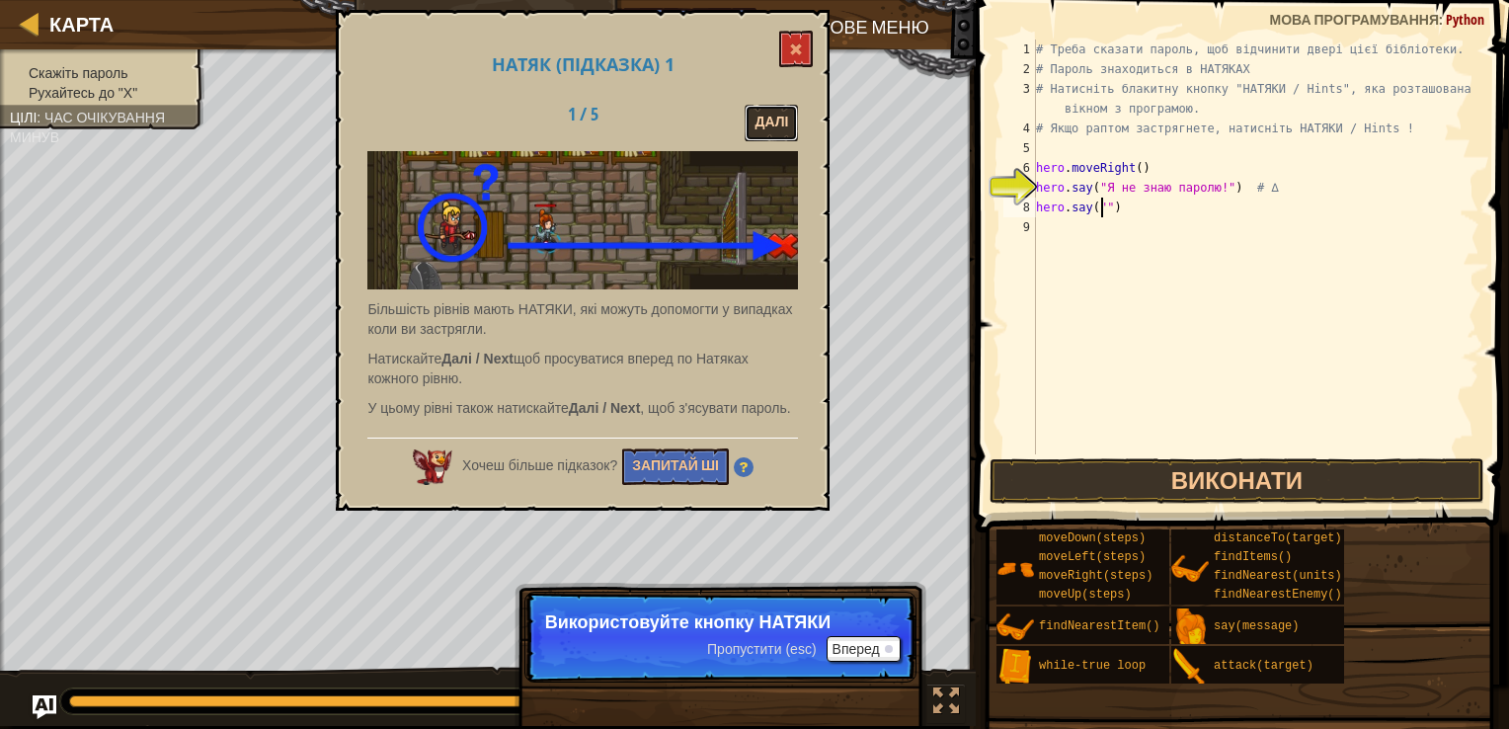
click at [762, 134] on button "Далі" at bounding box center [771, 123] width 53 height 37
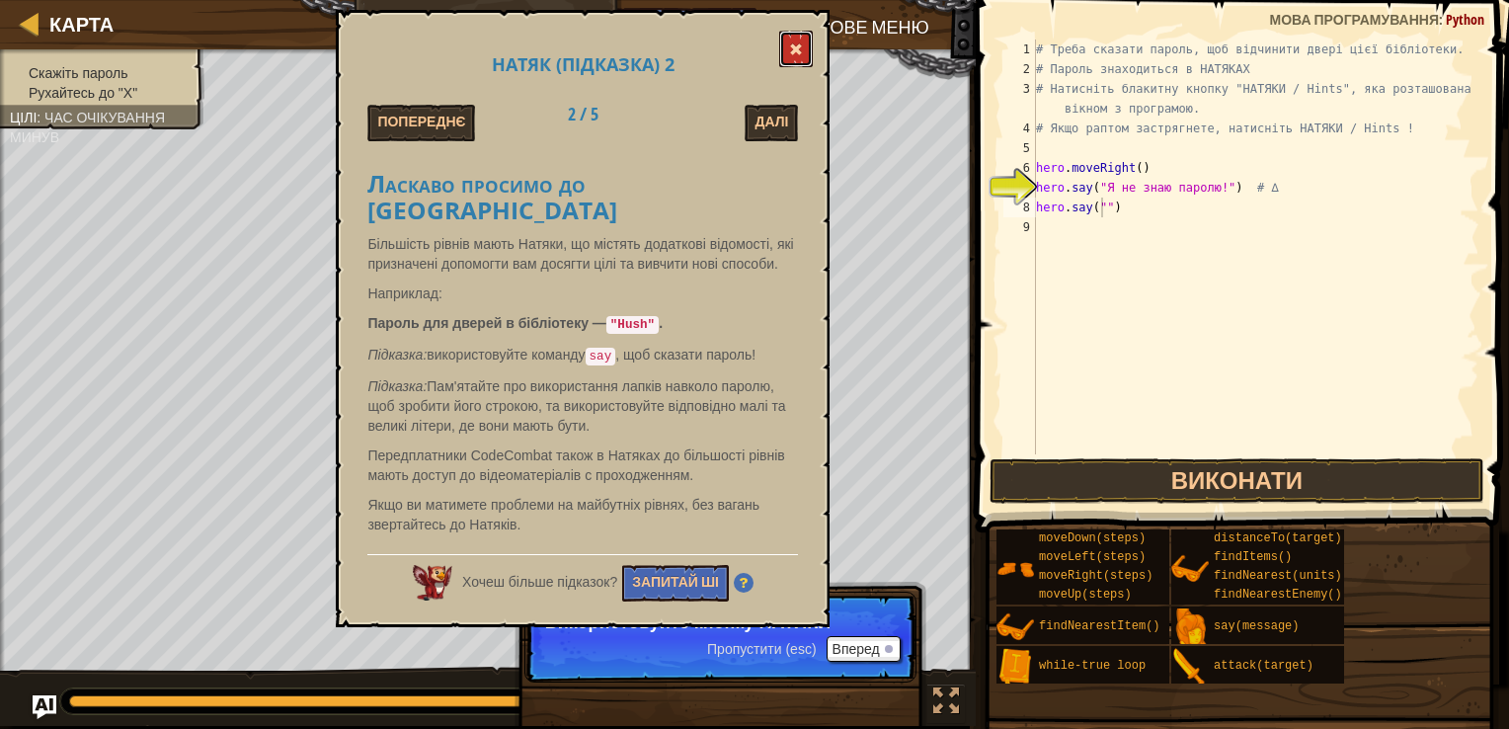
click at [798, 41] on button at bounding box center [796, 49] width 34 height 37
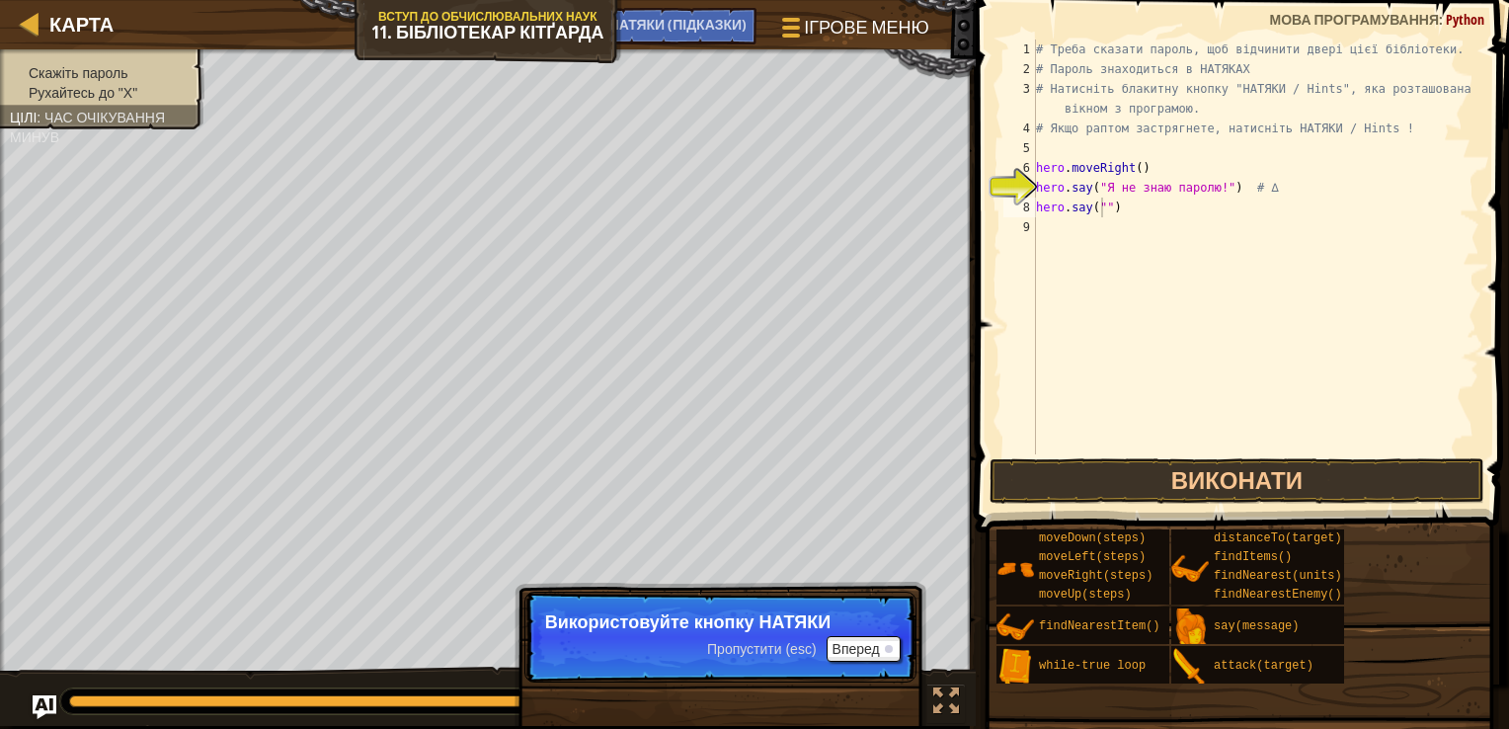
click at [1102, 221] on div "# Треба сказати пароль, щоб відчинити двері цієї бібліотеки. # Пароль знаходить…" at bounding box center [1255, 267] width 447 height 454
click at [1098, 203] on div "# Треба сказати пароль, щоб відчинити двері цієї бібліотеки. # Пароль знаходить…" at bounding box center [1255, 267] width 447 height 454
type textarea "hero.say("Hush")"
click at [1124, 475] on button "Виконати" at bounding box center [1237, 480] width 495 height 45
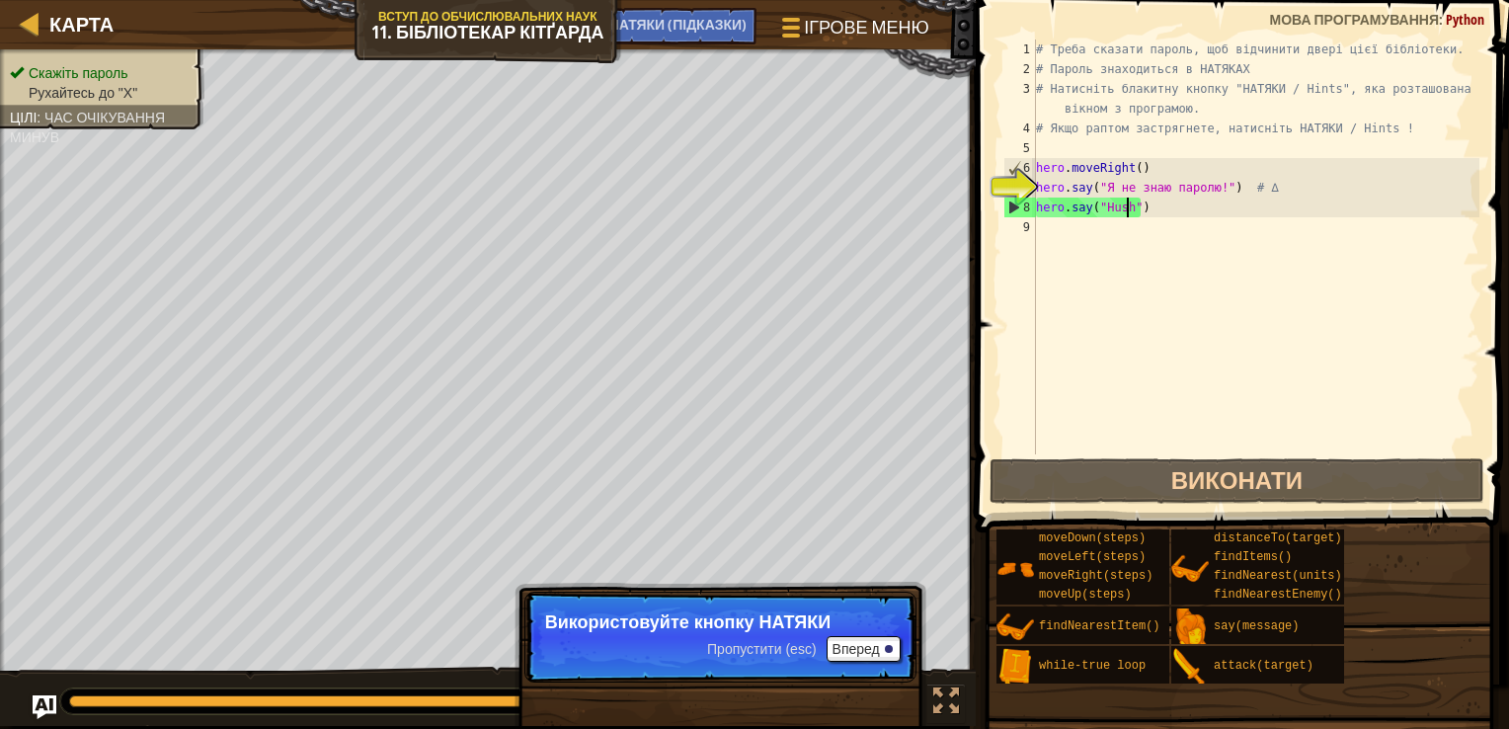
click at [1086, 250] on div "# Треба сказати пароль, щоб відчинити двері цієї бібліотеки. # Пароль знаходить…" at bounding box center [1255, 267] width 447 height 454
type textarea "h"
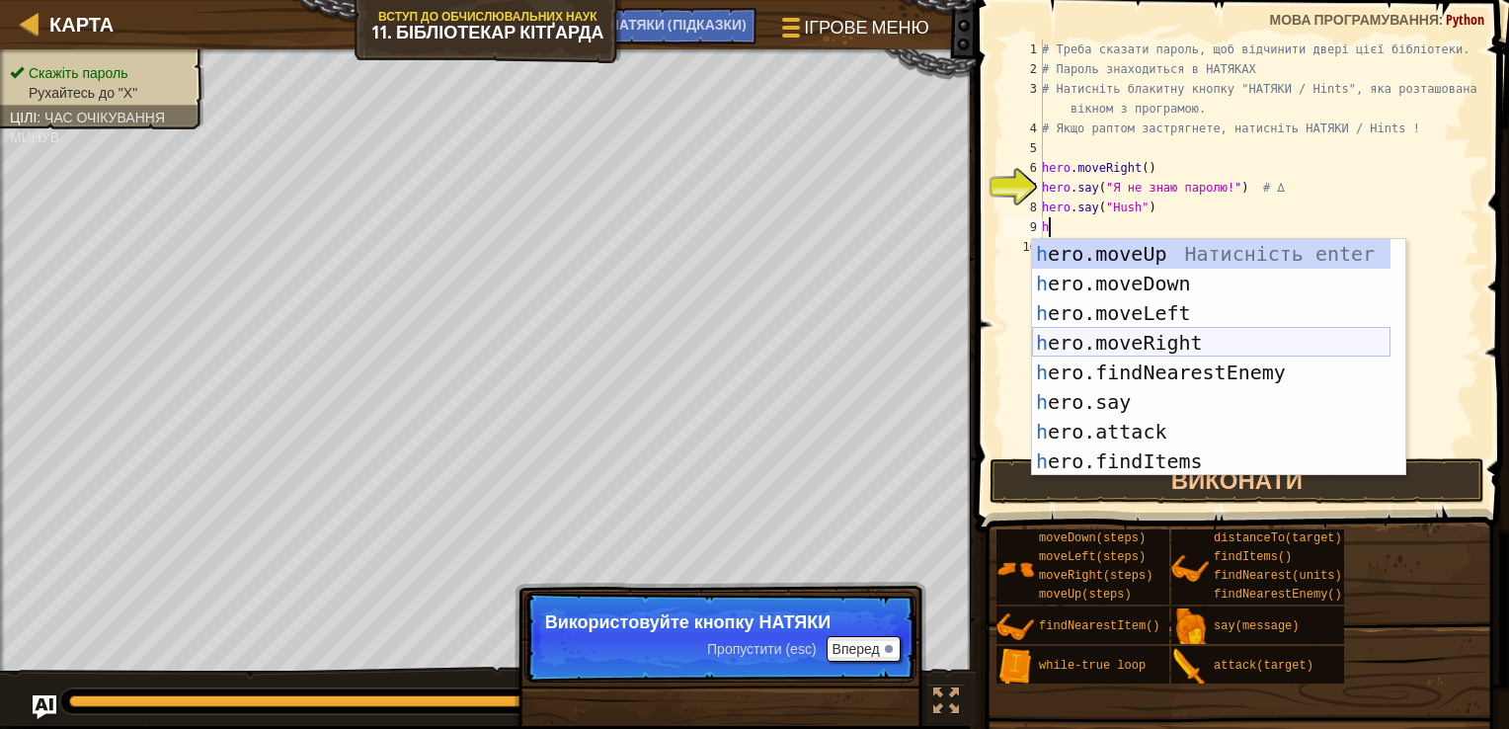
click at [1134, 346] on div "h ero.moveUp Натисність enter h ero.moveDown Натисність enter h ero.moveLeft На…" at bounding box center [1211, 387] width 359 height 296
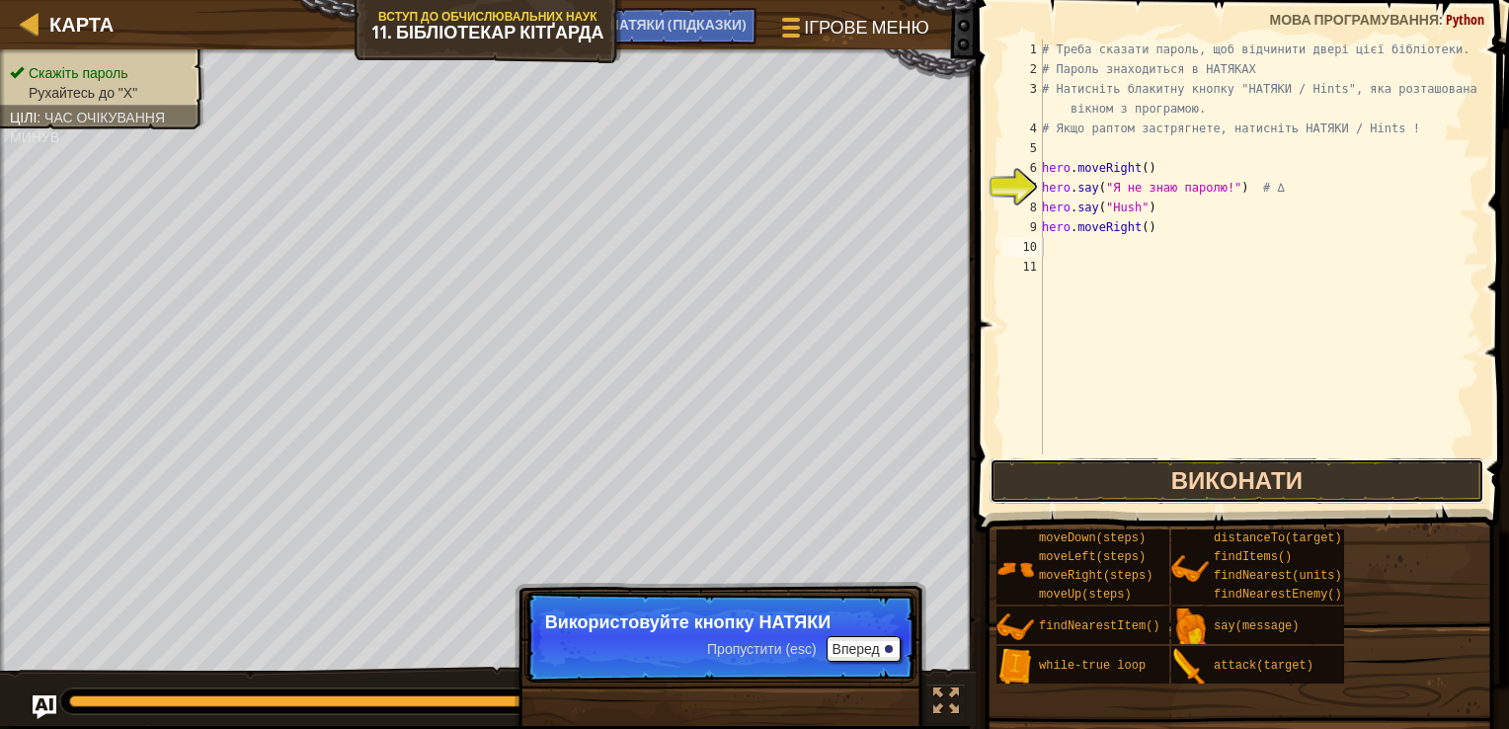
click at [1196, 472] on button "Виконати" at bounding box center [1237, 480] width 495 height 45
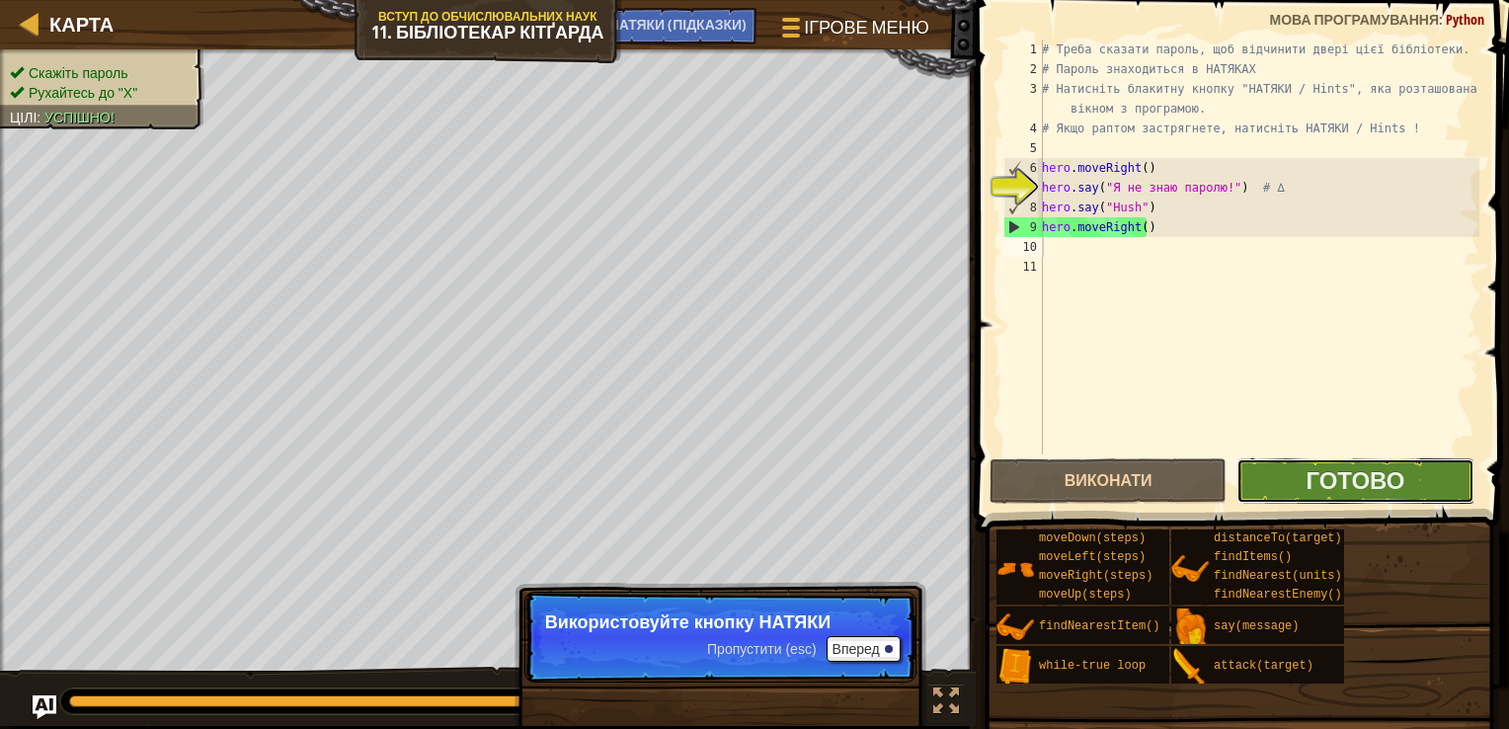
click at [1456, 480] on button "Готово" at bounding box center [1355, 480] width 237 height 45
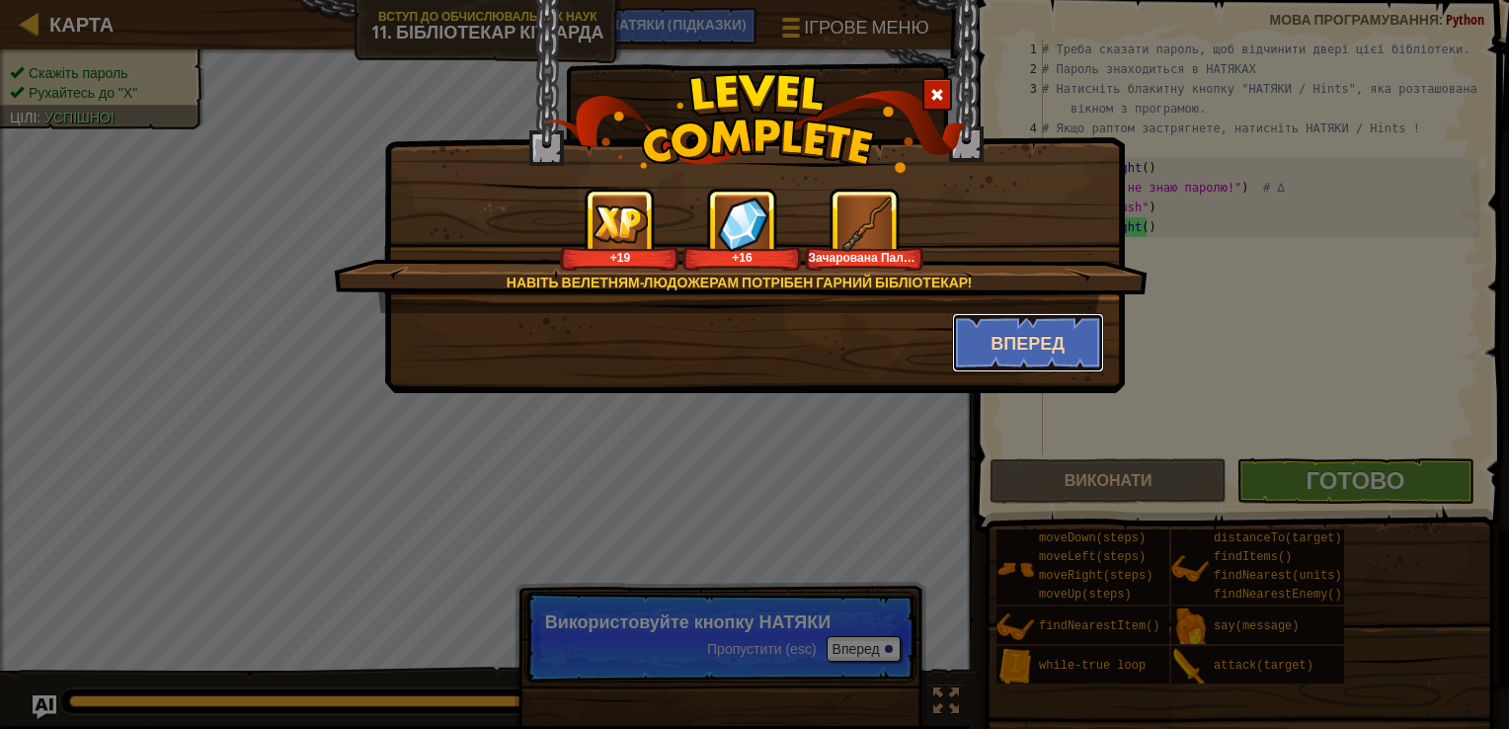
click at [1019, 349] on button "Вперед" at bounding box center [1028, 342] width 153 height 59
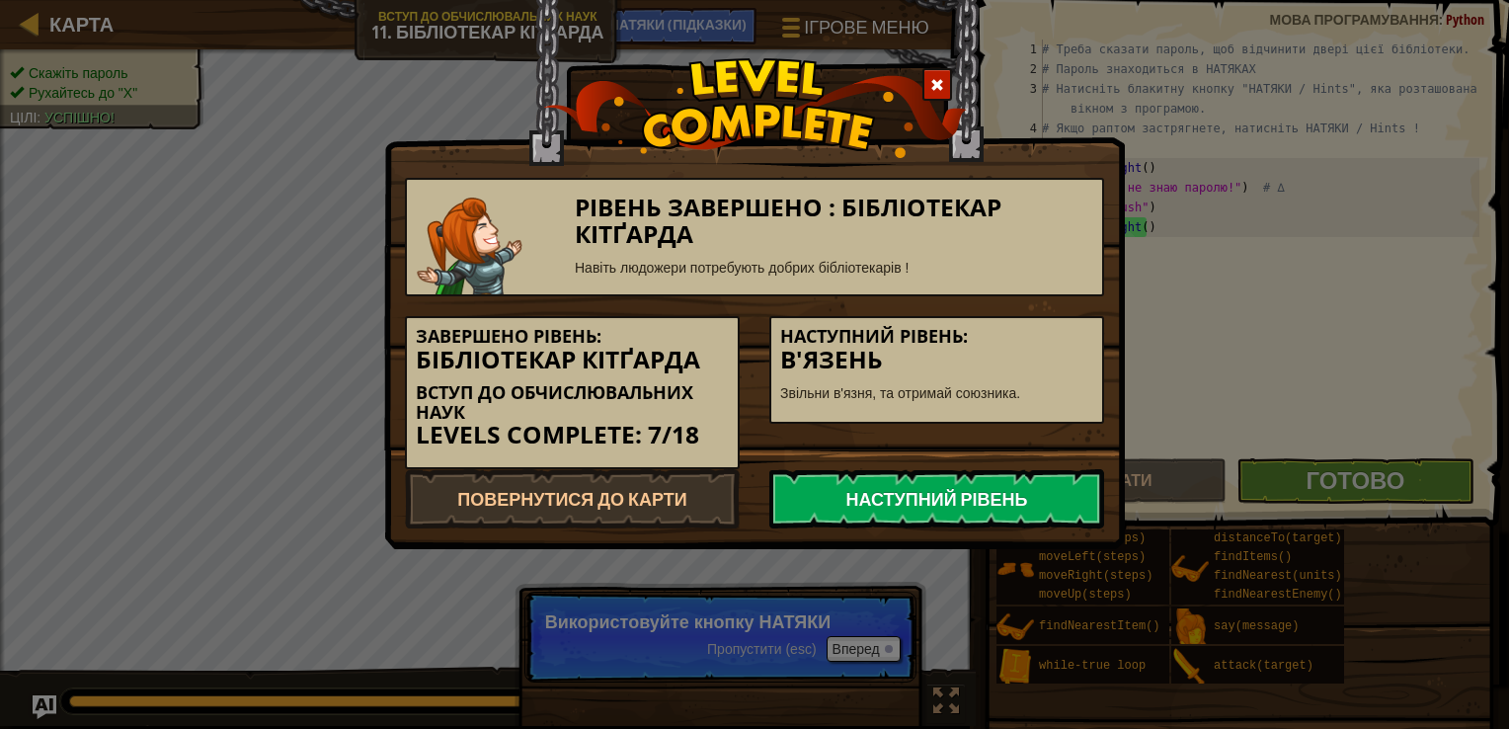
click at [909, 483] on link "Наступний рівень" at bounding box center [936, 498] width 335 height 59
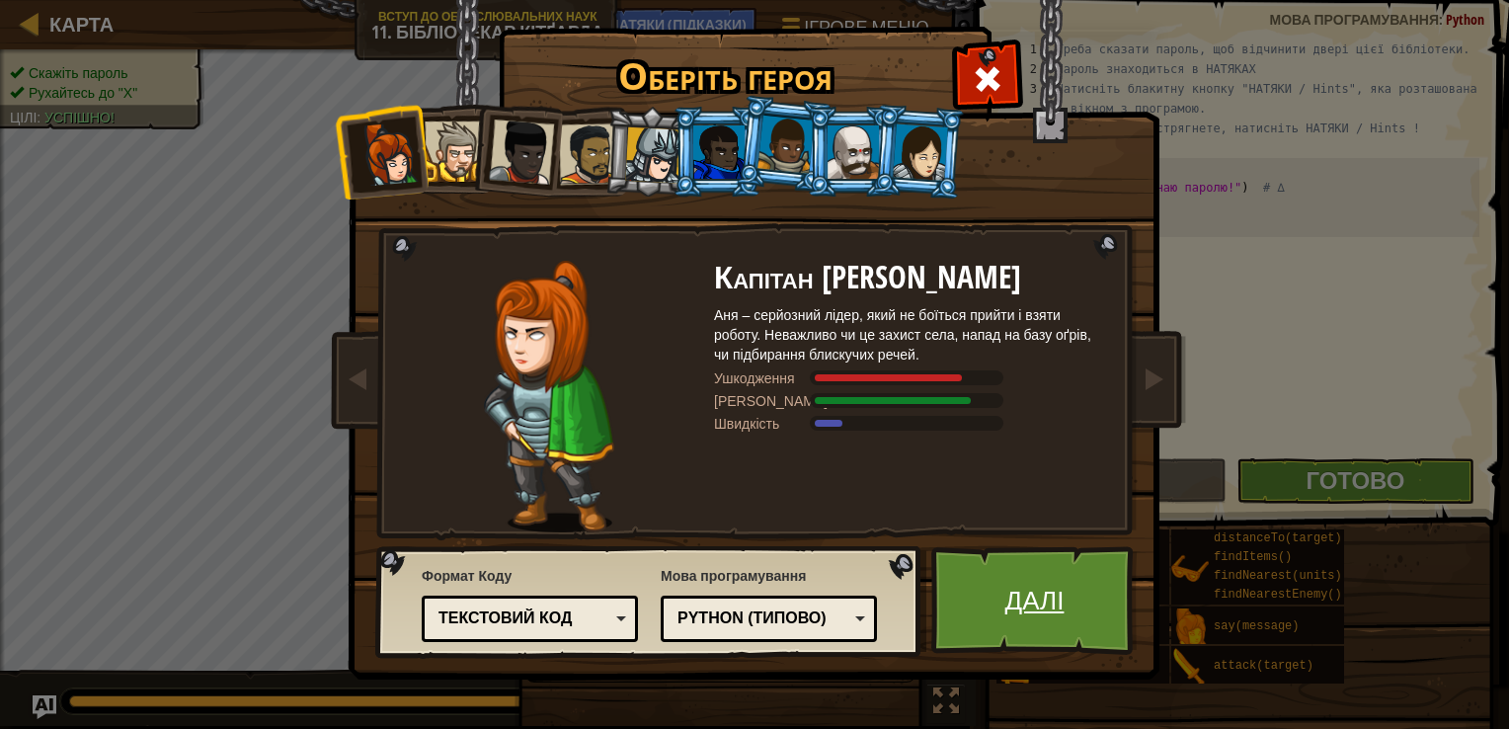
click at [1045, 616] on link "Далі" at bounding box center [1034, 600] width 206 height 109
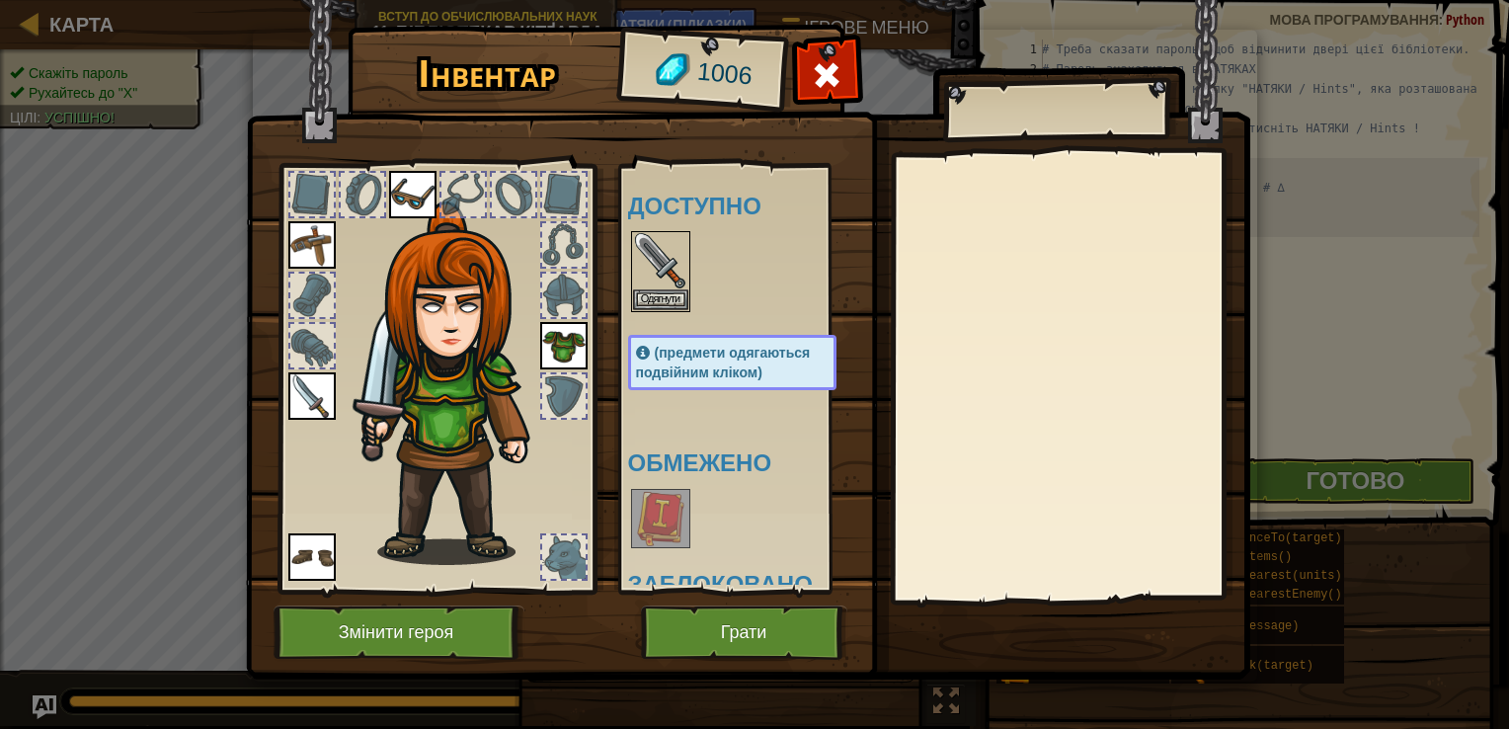
click at [569, 555] on div at bounding box center [563, 556] width 43 height 43
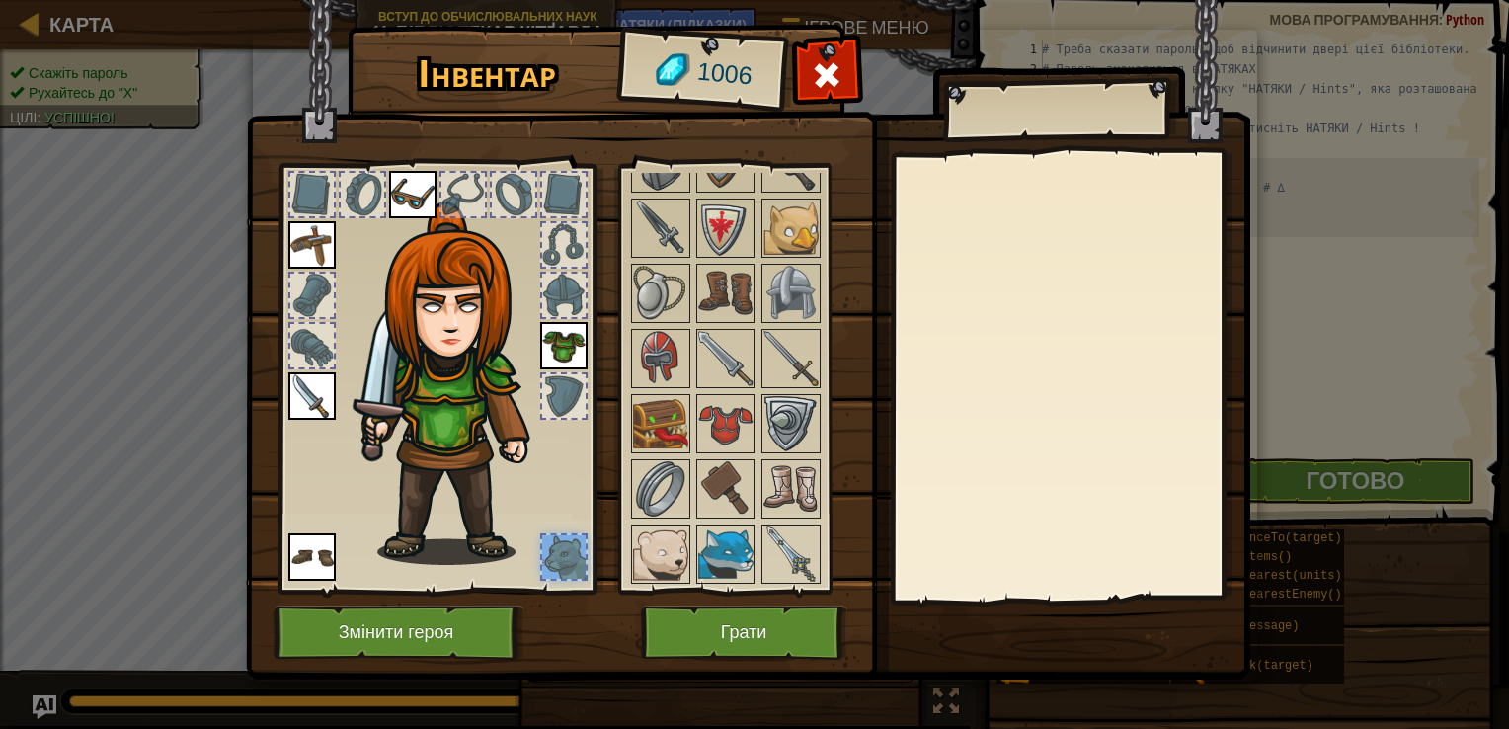
scroll to position [988, 0]
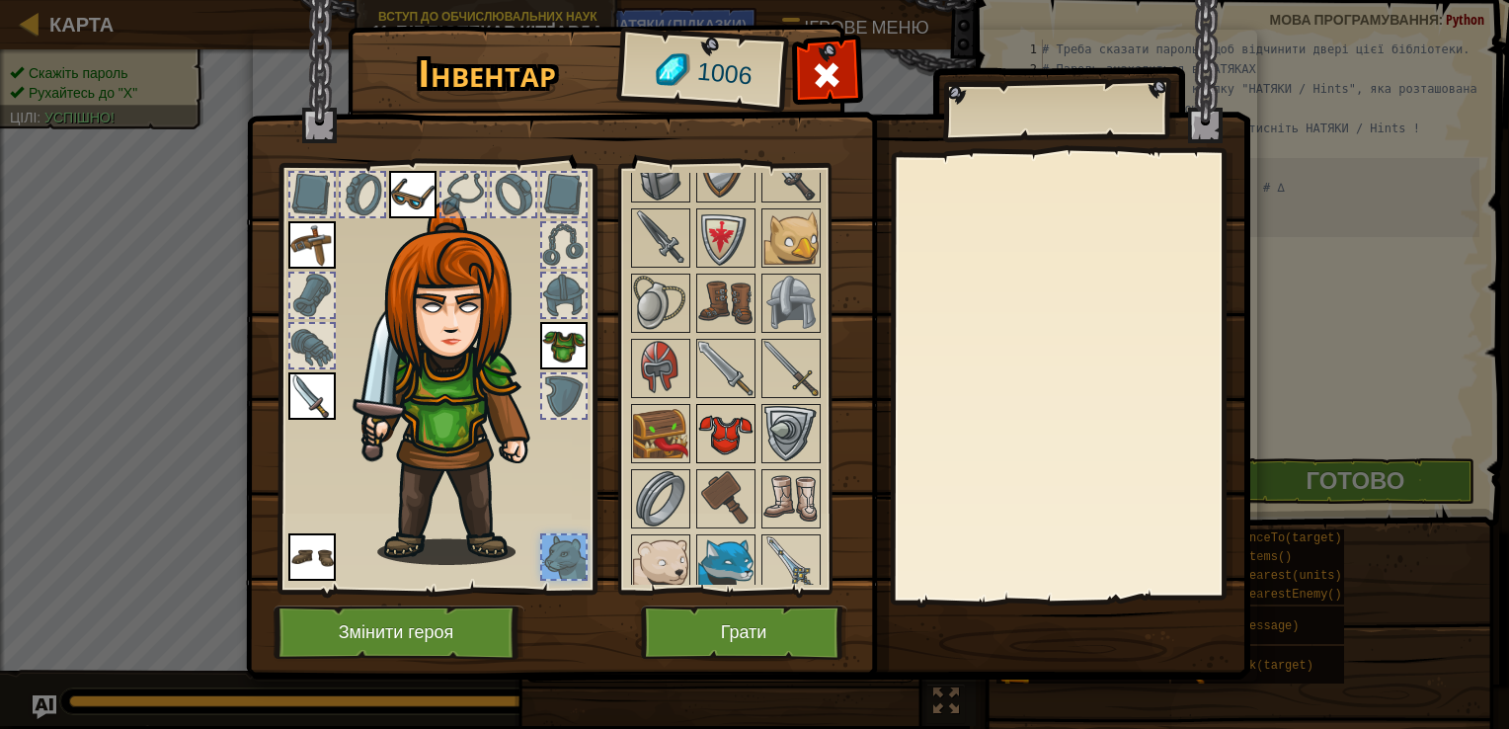
click at [720, 436] on img at bounding box center [725, 433] width 55 height 55
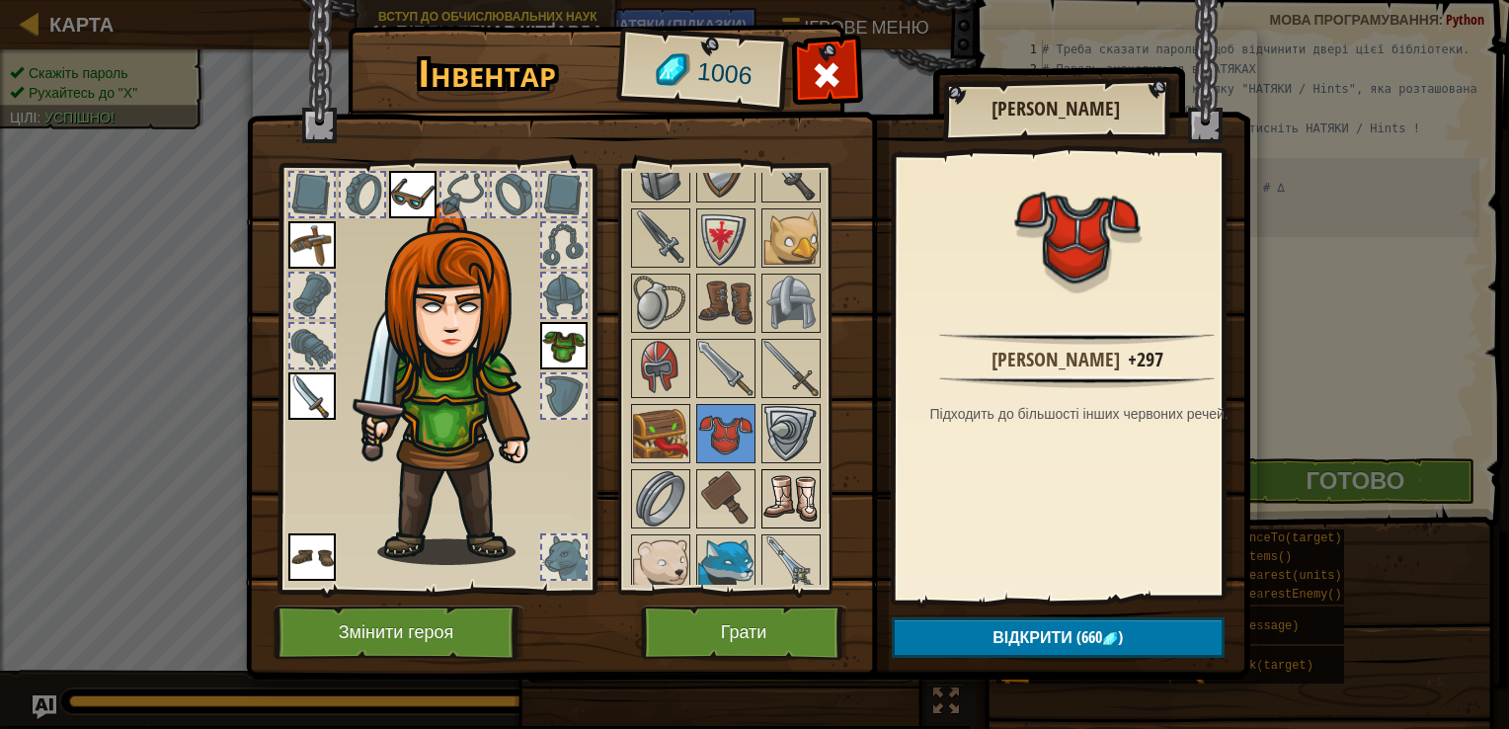
drag, startPoint x: 785, startPoint y: 419, endPoint x: 764, endPoint y: 466, distance: 51.7
click at [764, 466] on div "Доступно Одягнути Одягнути Одягнути Одягнути Одягнути (предмети одягаються подв…" at bounding box center [752, 379] width 248 height 412
click at [786, 448] on img at bounding box center [790, 433] width 55 height 55
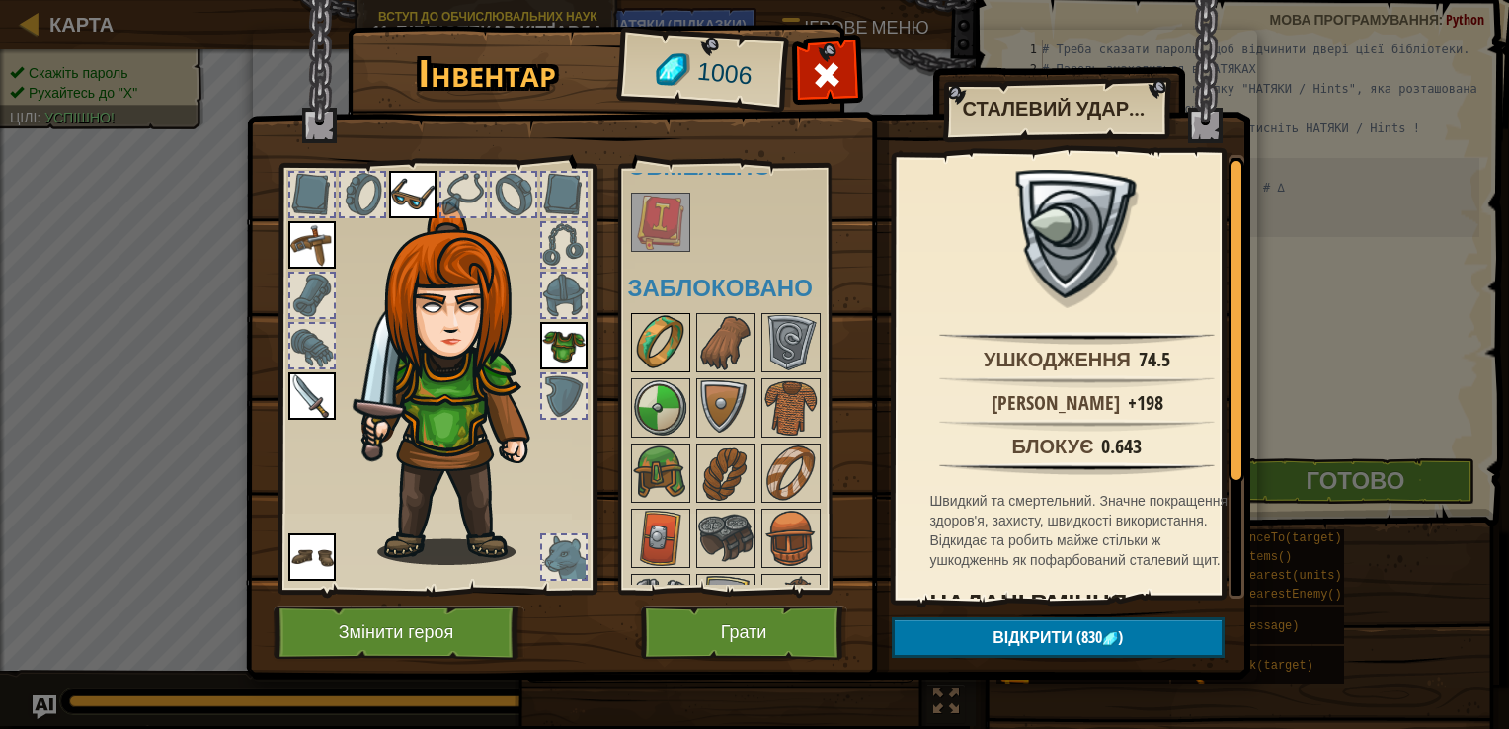
scroll to position [0, 0]
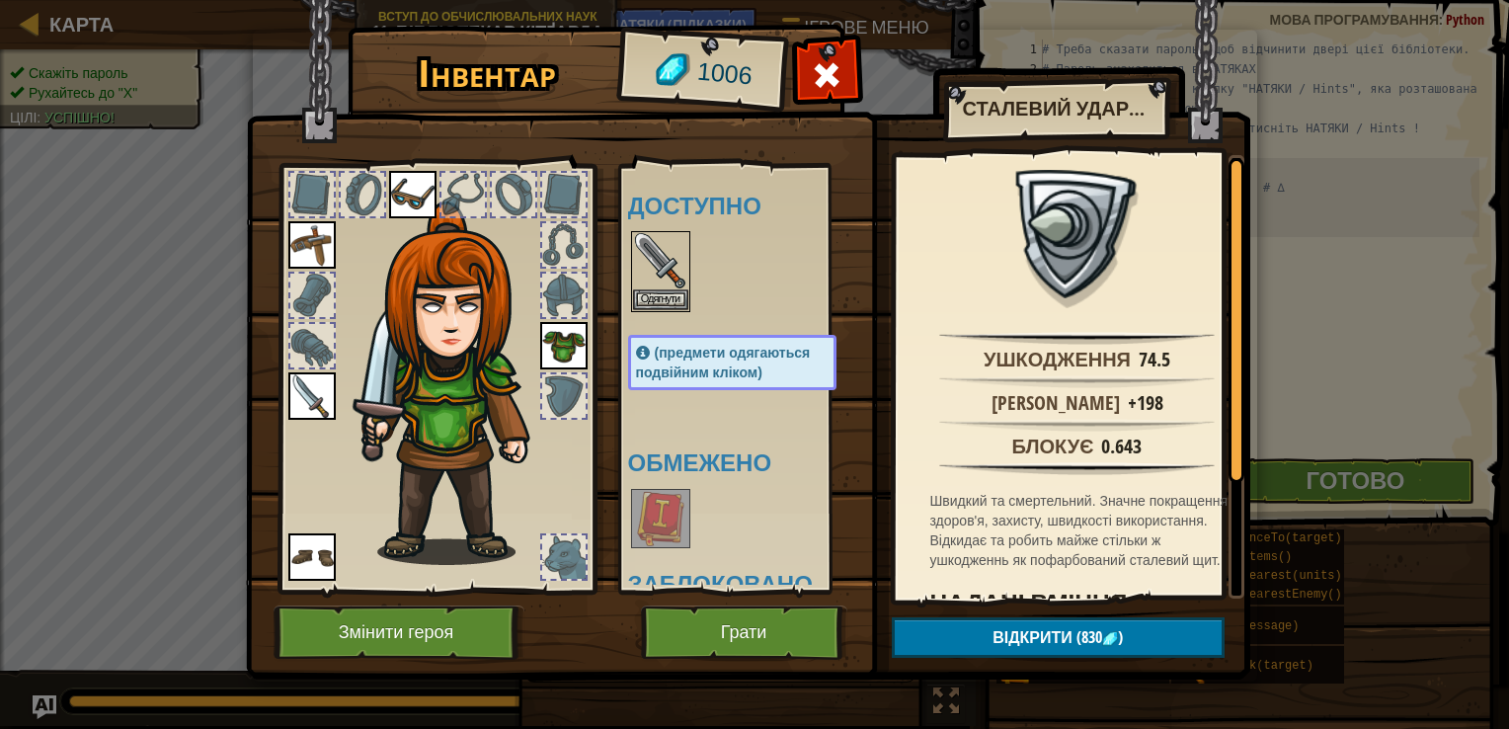
click at [305, 385] on img at bounding box center [311, 395] width 47 height 47
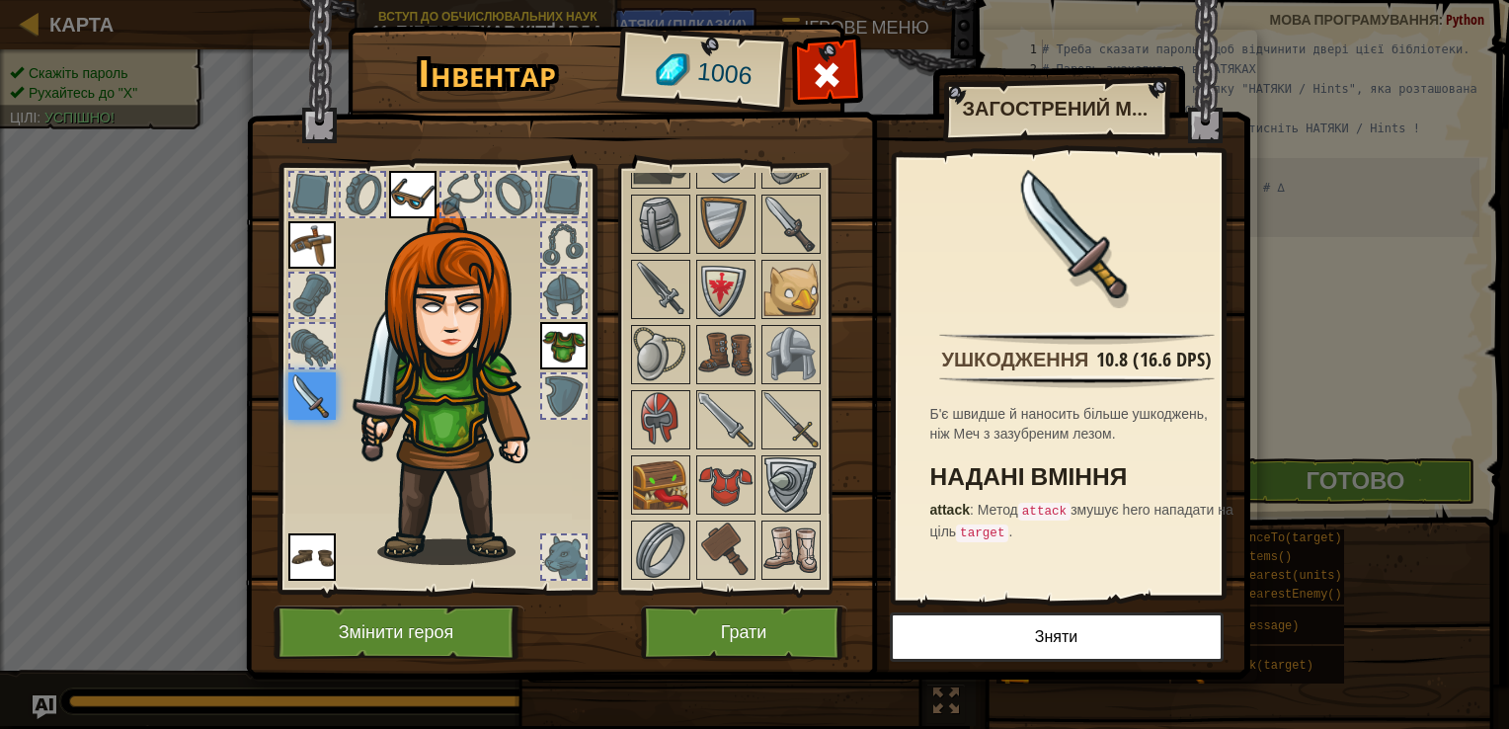
scroll to position [1185, 0]
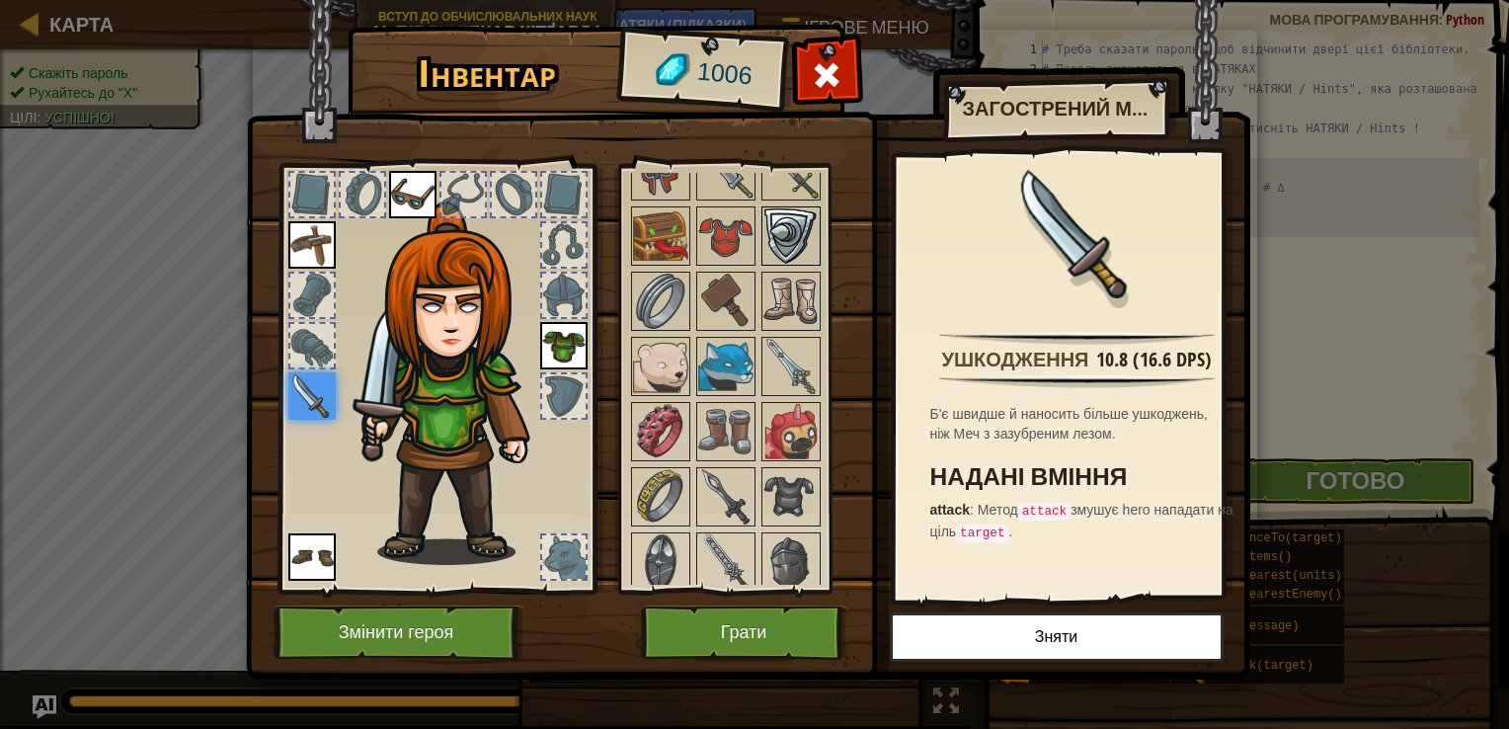
click at [787, 221] on img at bounding box center [790, 235] width 55 height 55
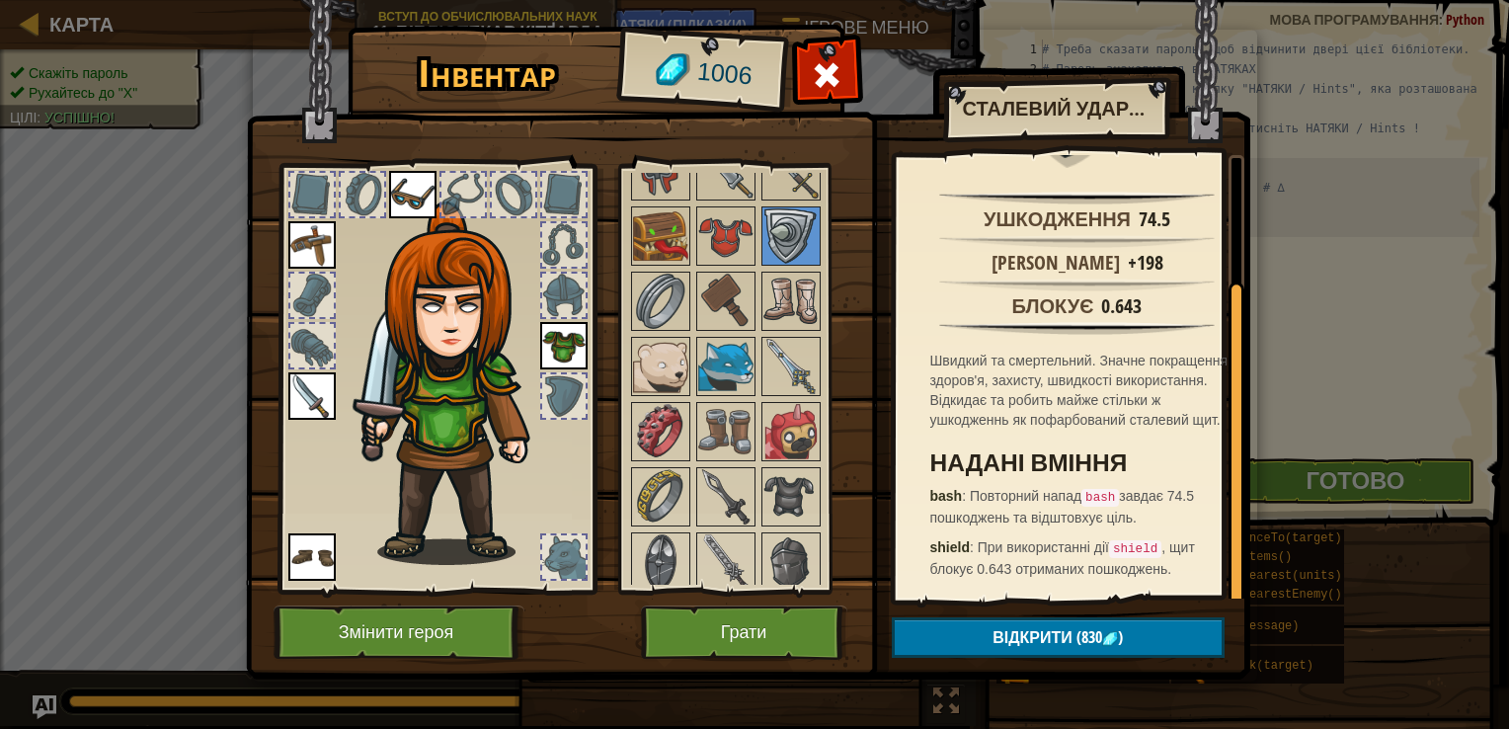
scroll to position [0, 0]
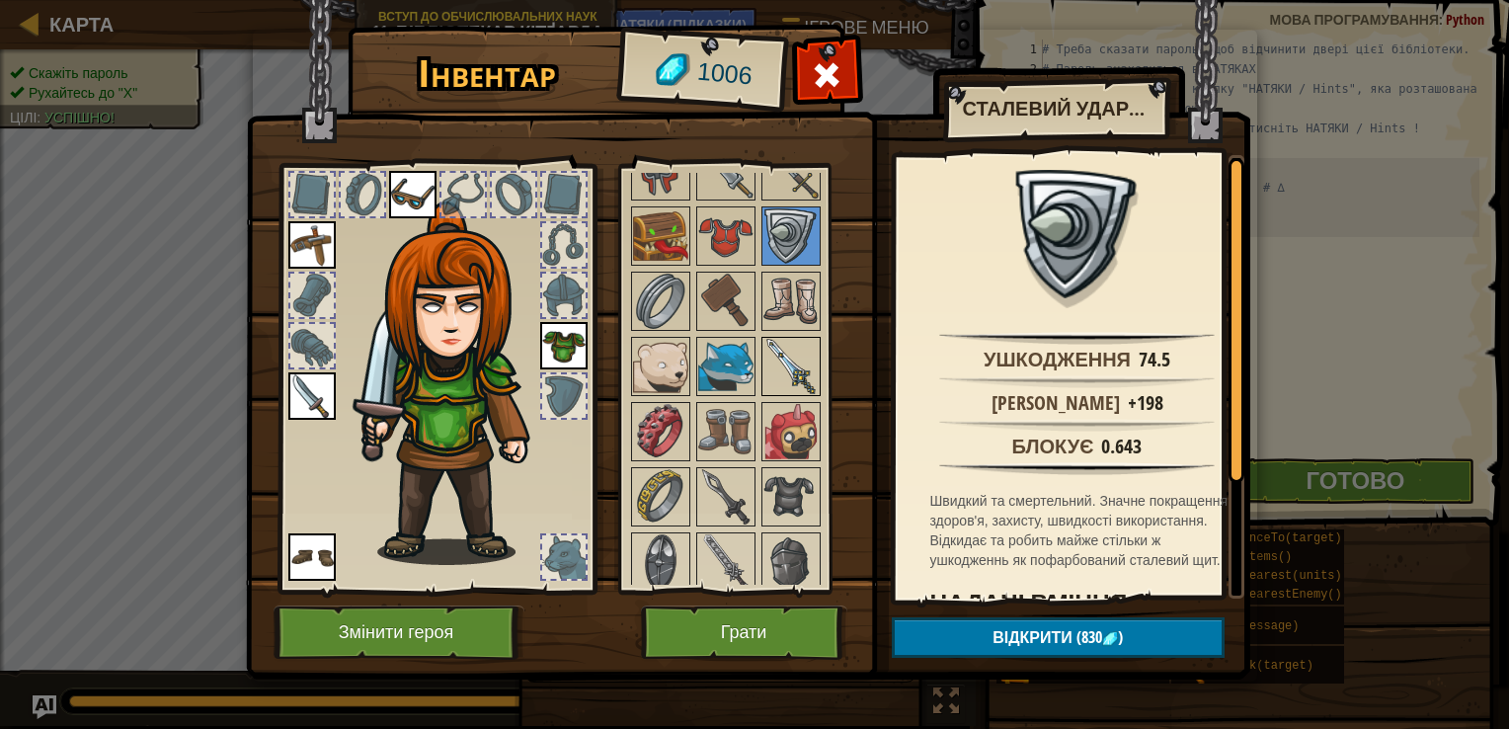
click at [791, 372] on img at bounding box center [790, 366] width 55 height 55
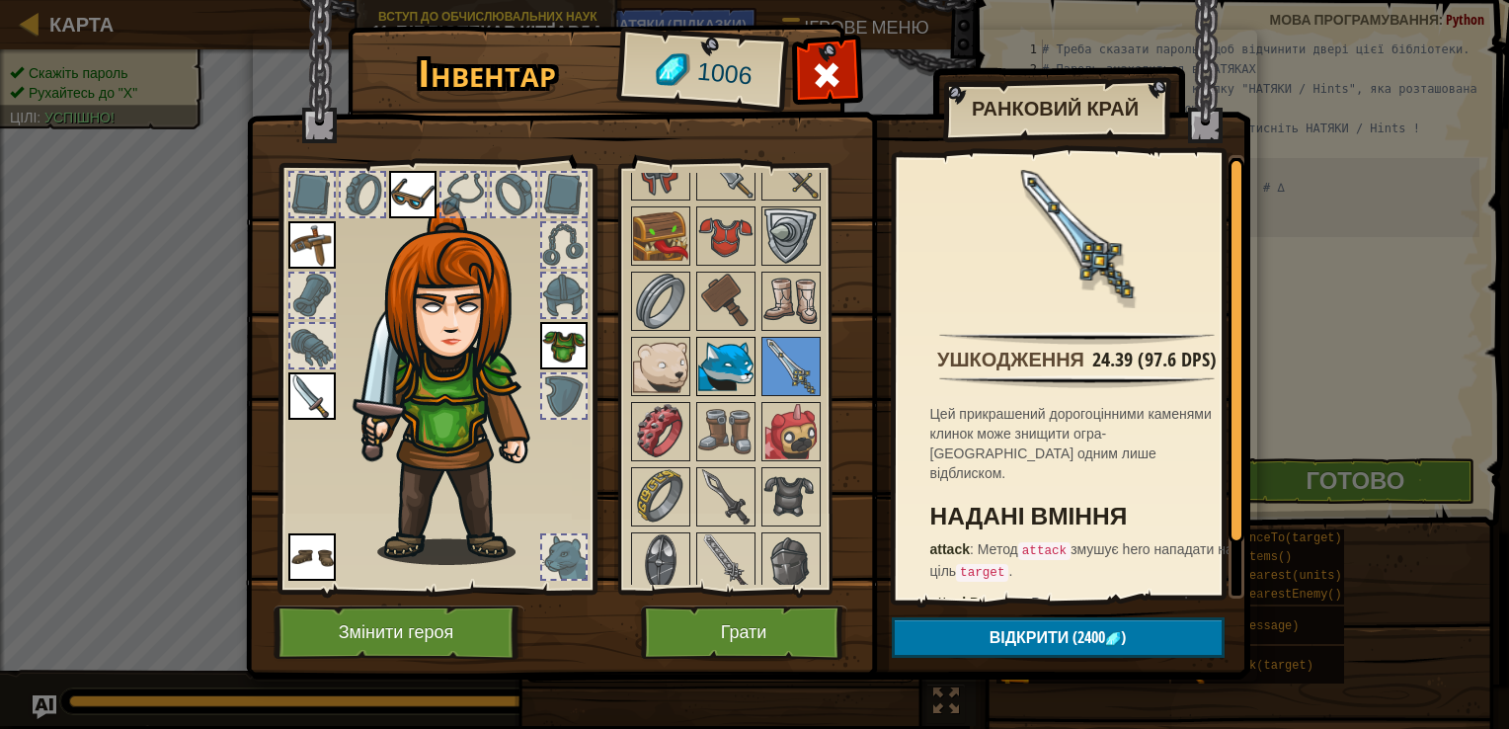
click at [723, 374] on img at bounding box center [725, 366] width 55 height 55
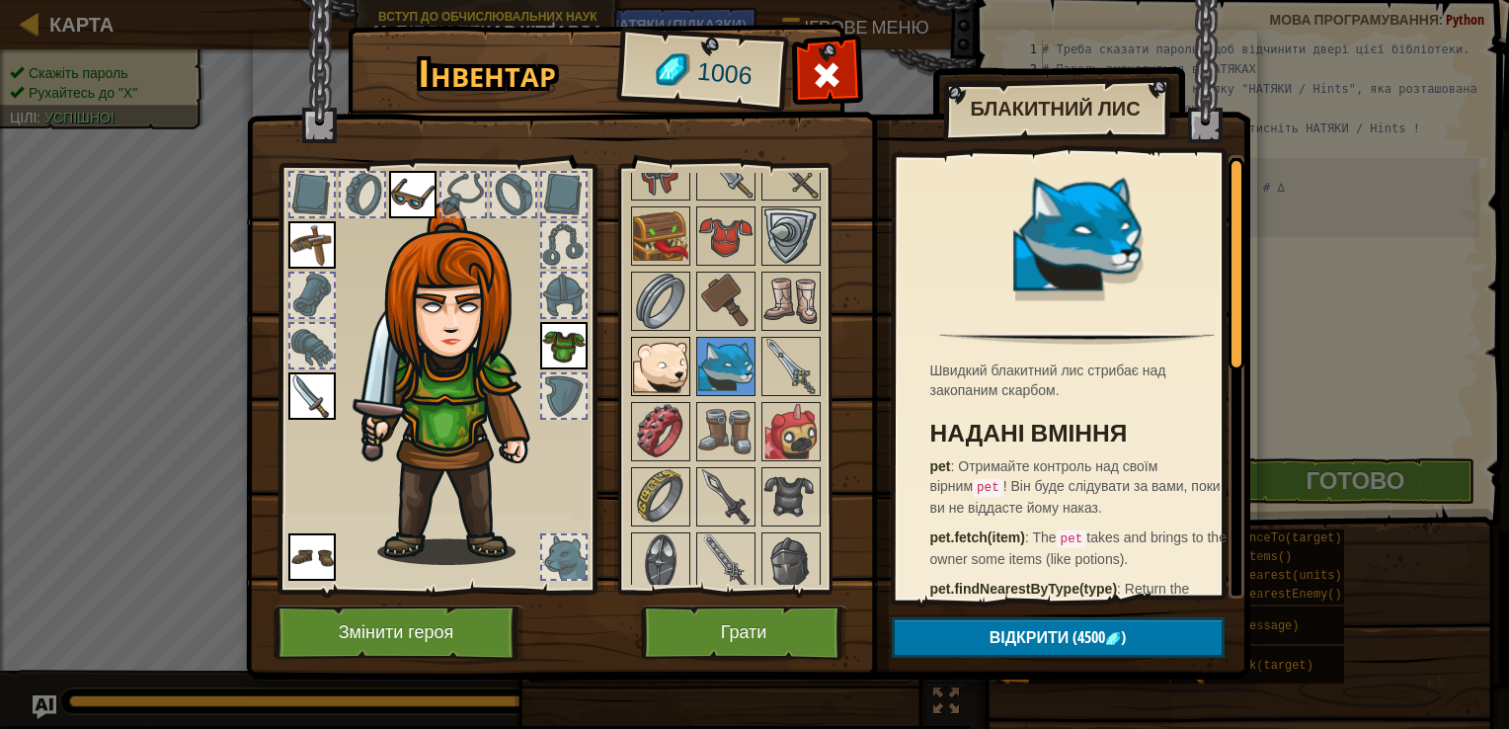
click at [660, 350] on img at bounding box center [660, 366] width 55 height 55
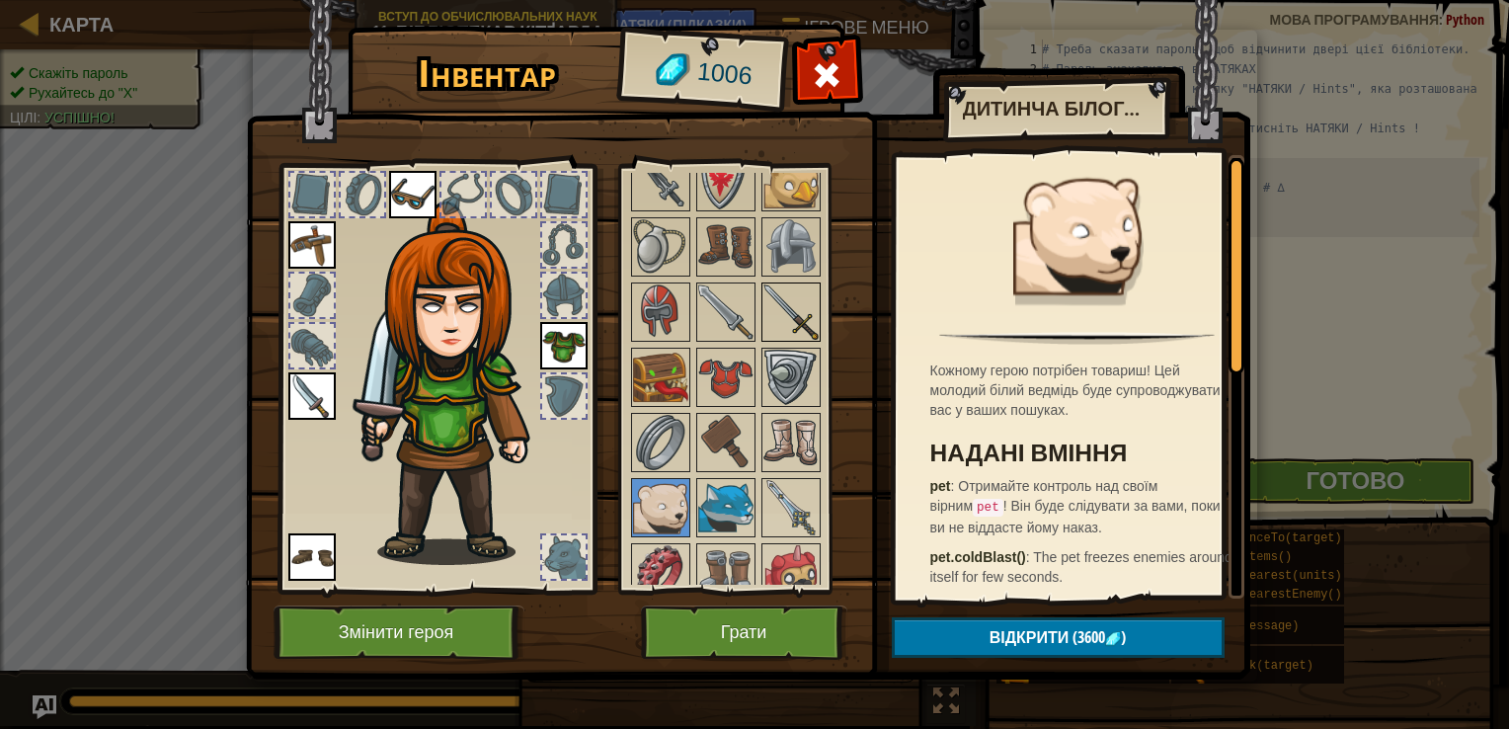
scroll to position [988, 0]
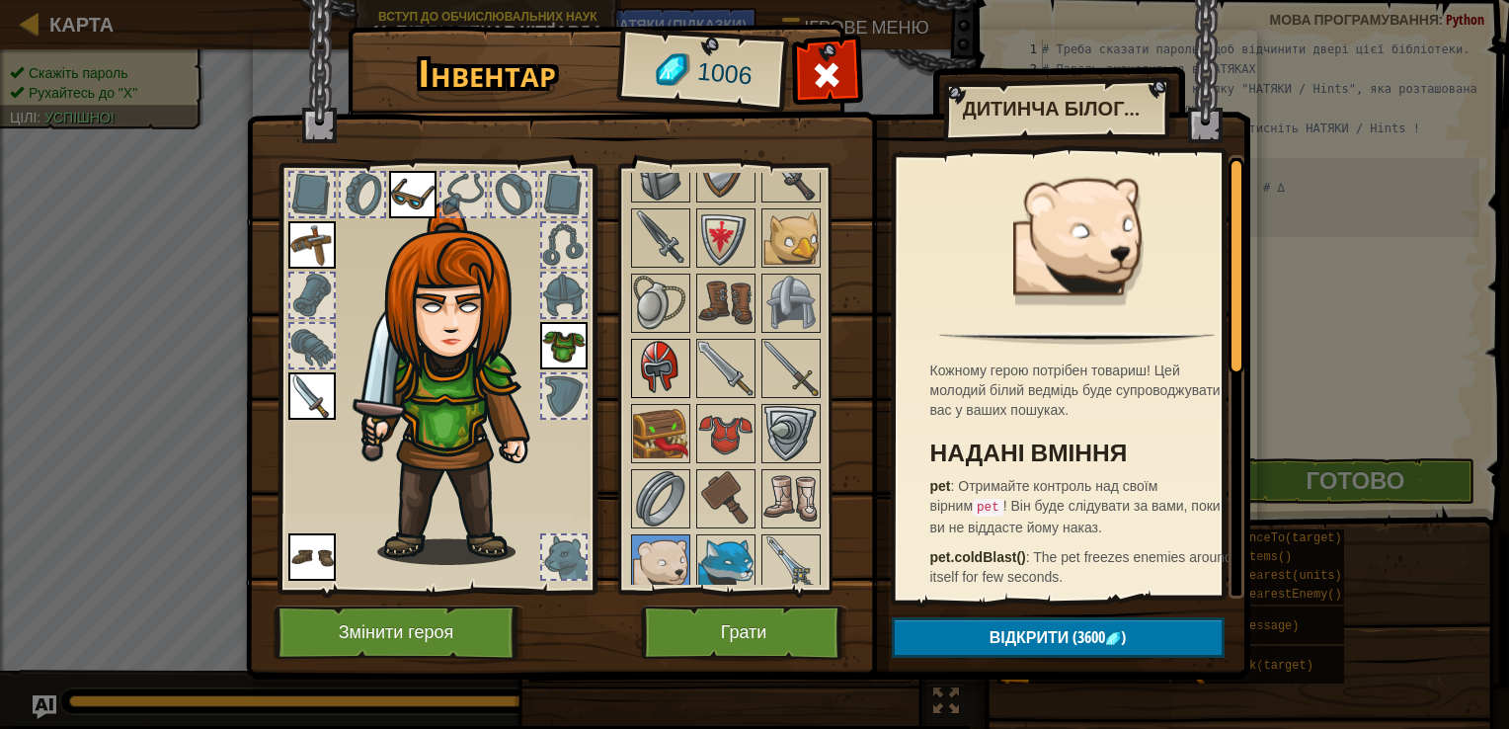
click at [679, 341] on img at bounding box center [660, 368] width 55 height 55
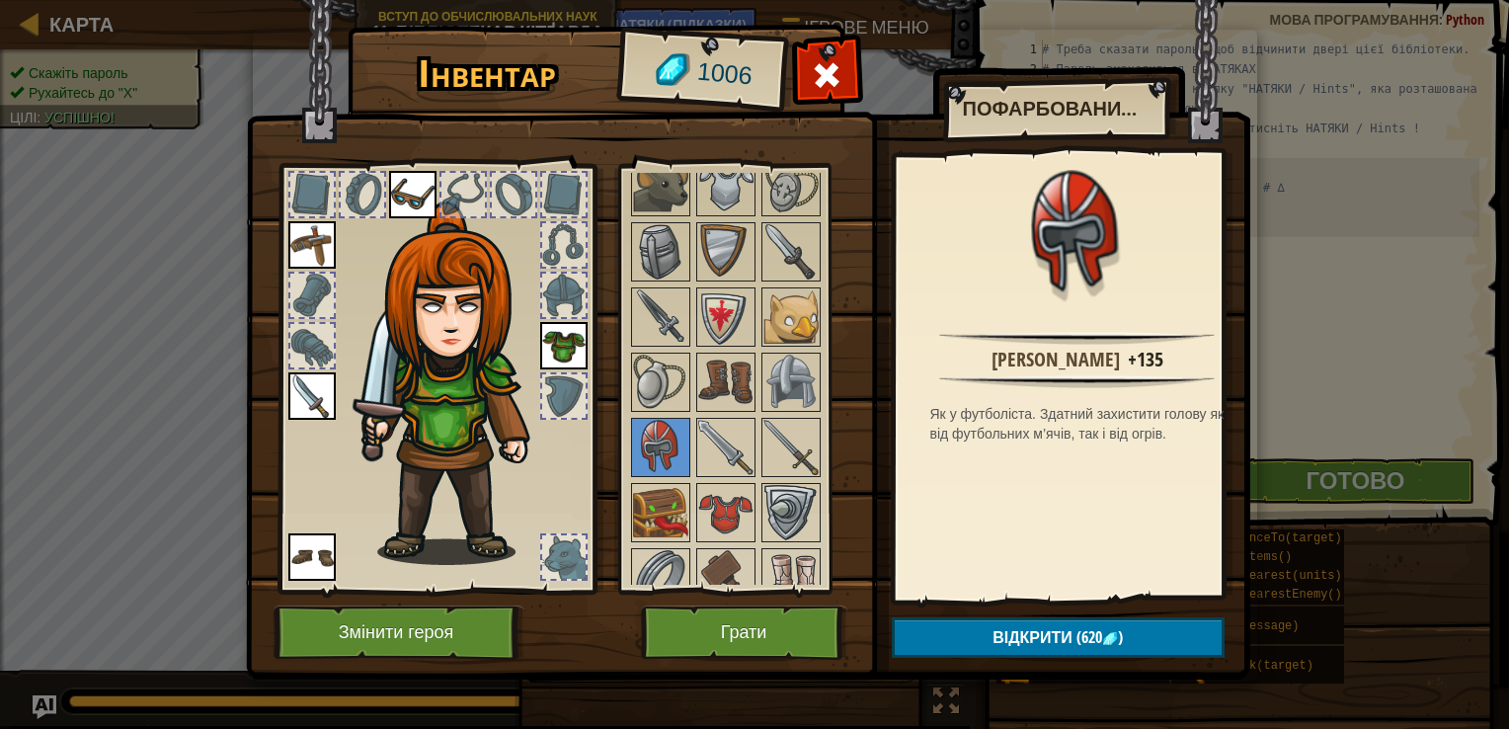
scroll to position [889, 0]
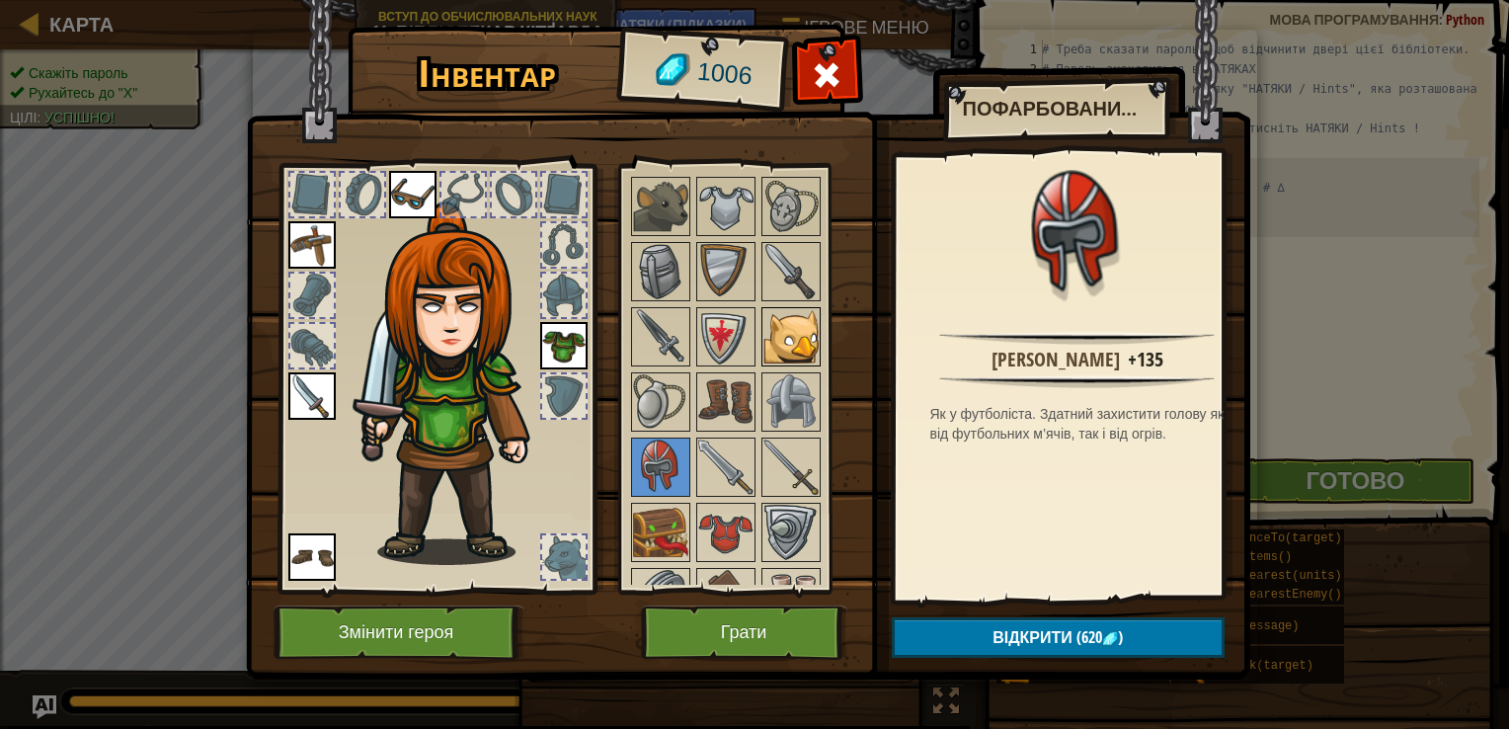
click at [795, 326] on img at bounding box center [790, 336] width 55 height 55
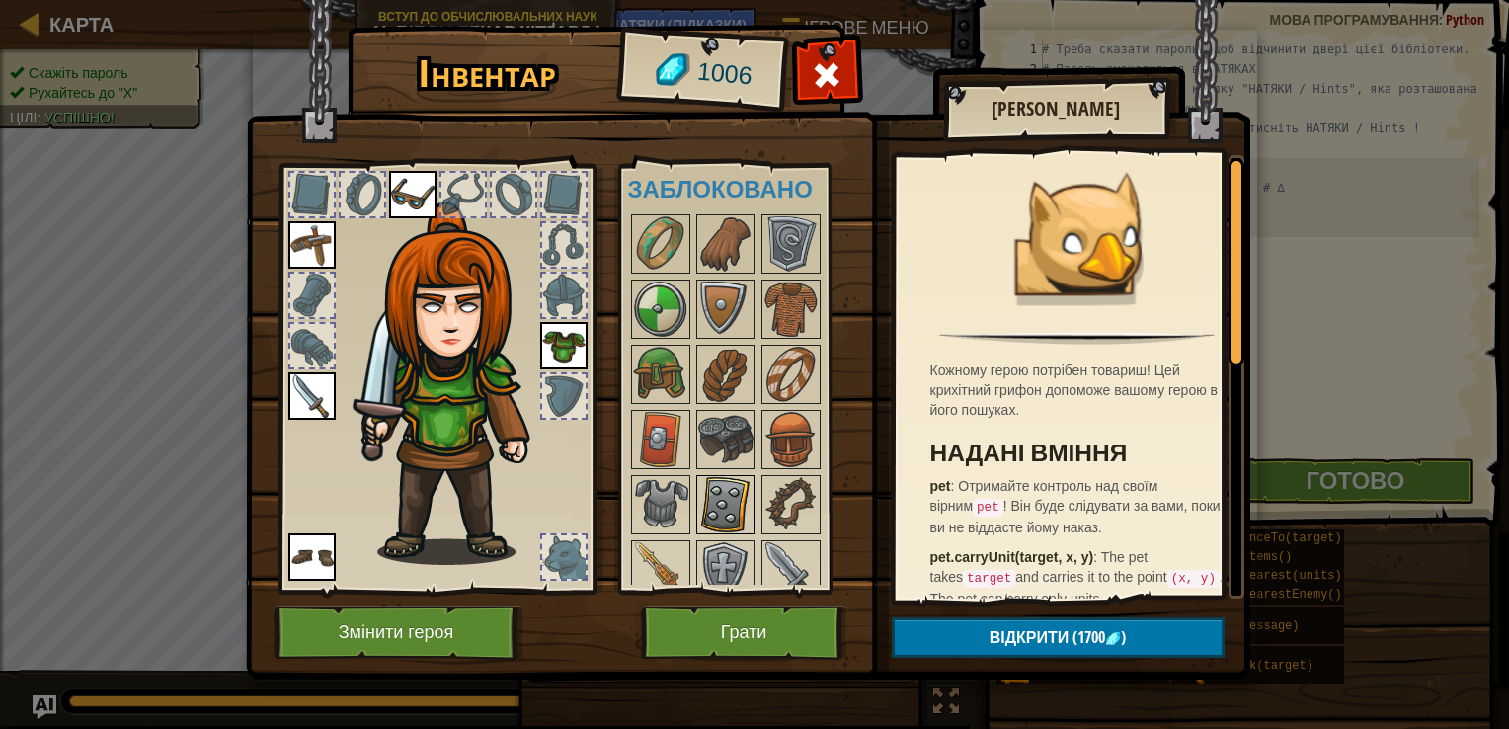
scroll to position [593, 0]
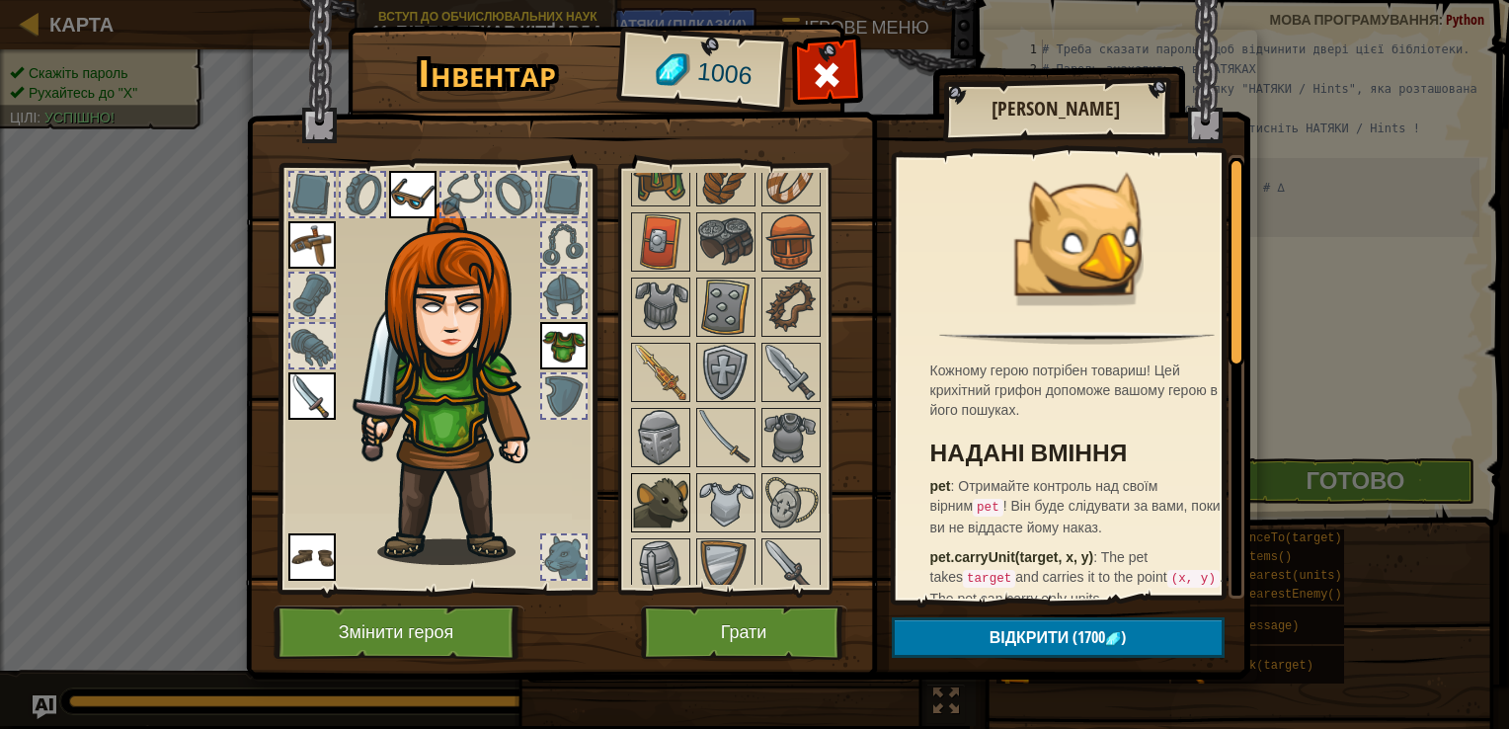
click at [656, 475] on img at bounding box center [660, 502] width 55 height 55
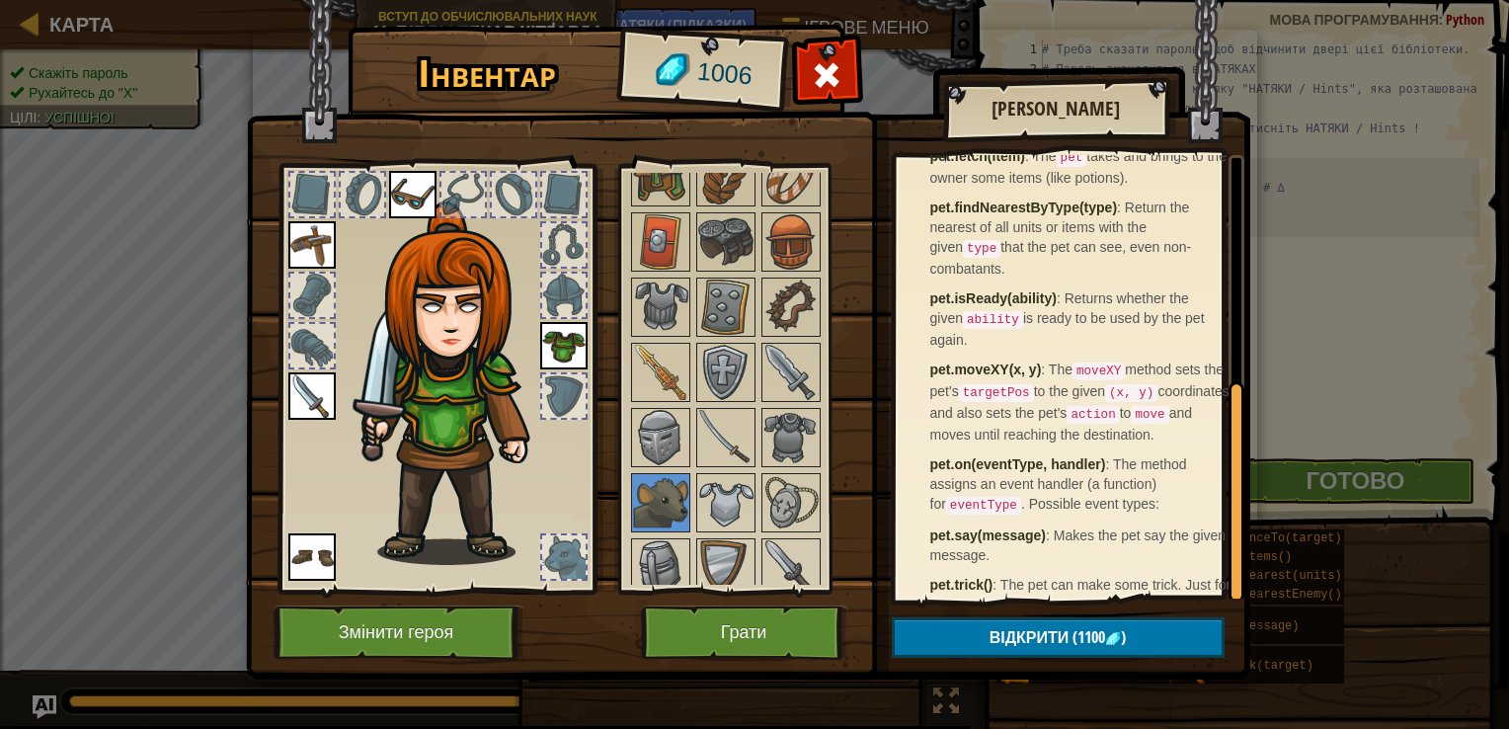
scroll to position [450, 0]
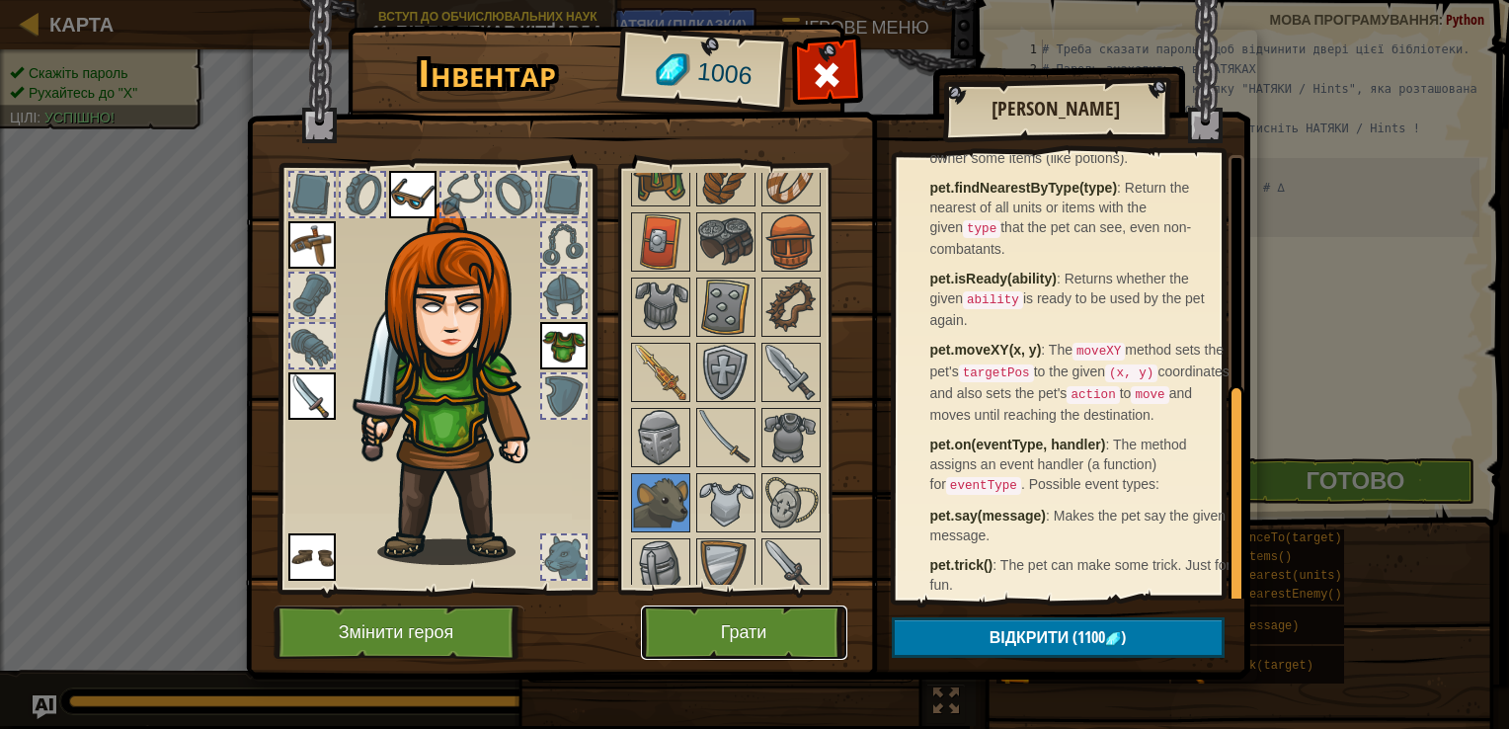
click at [707, 645] on button "Грати" at bounding box center [744, 632] width 206 height 54
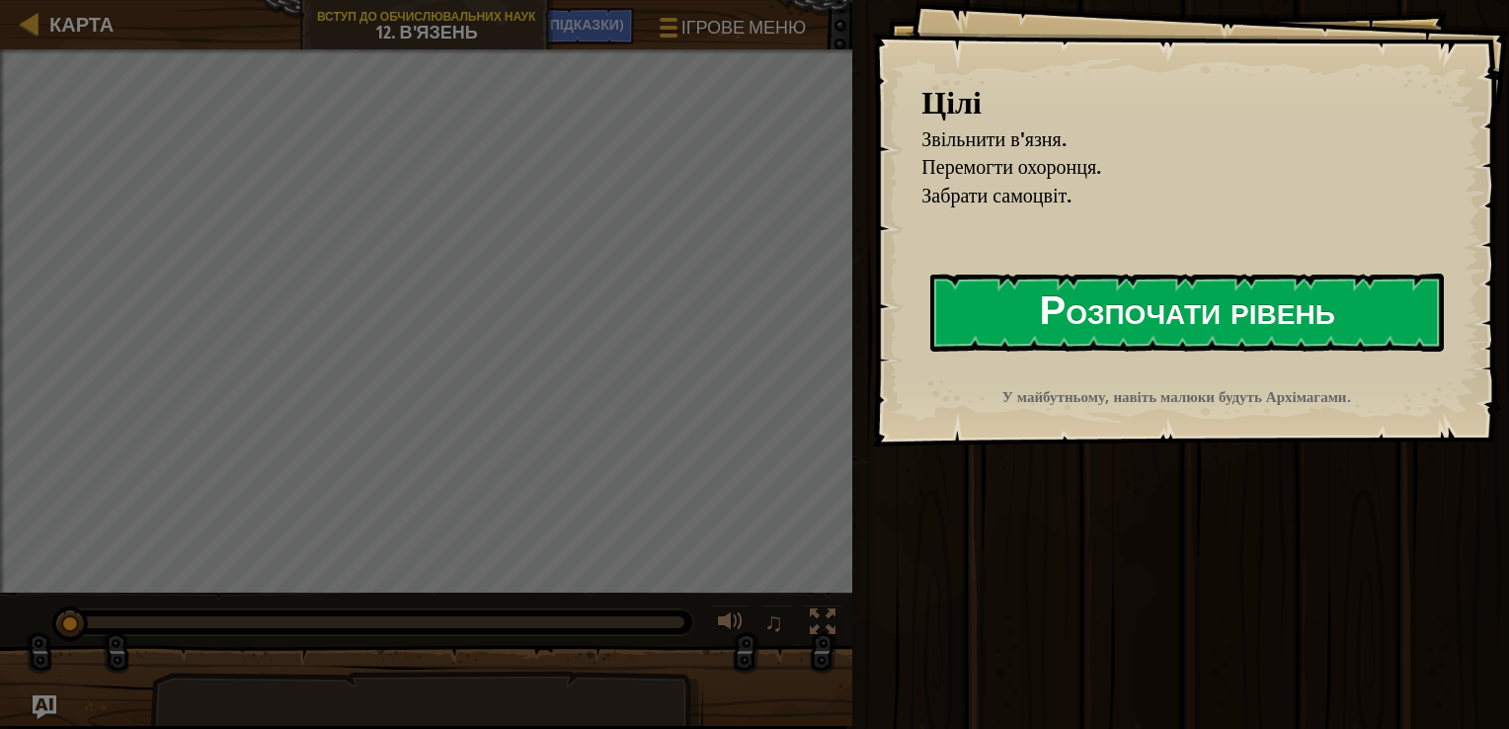
click at [1353, 312] on button "Розпочати рівень" at bounding box center [1187, 313] width 514 height 78
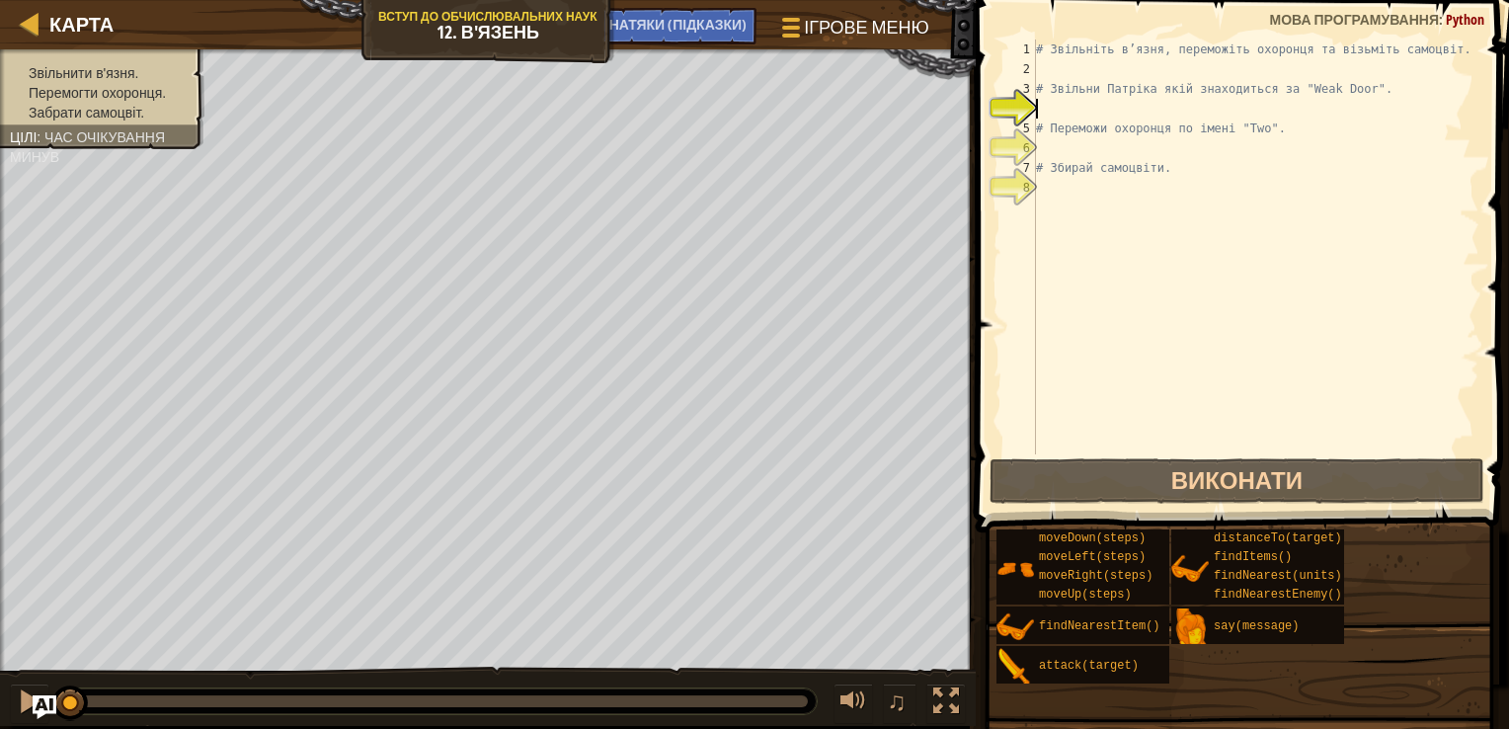
type textarea "h"
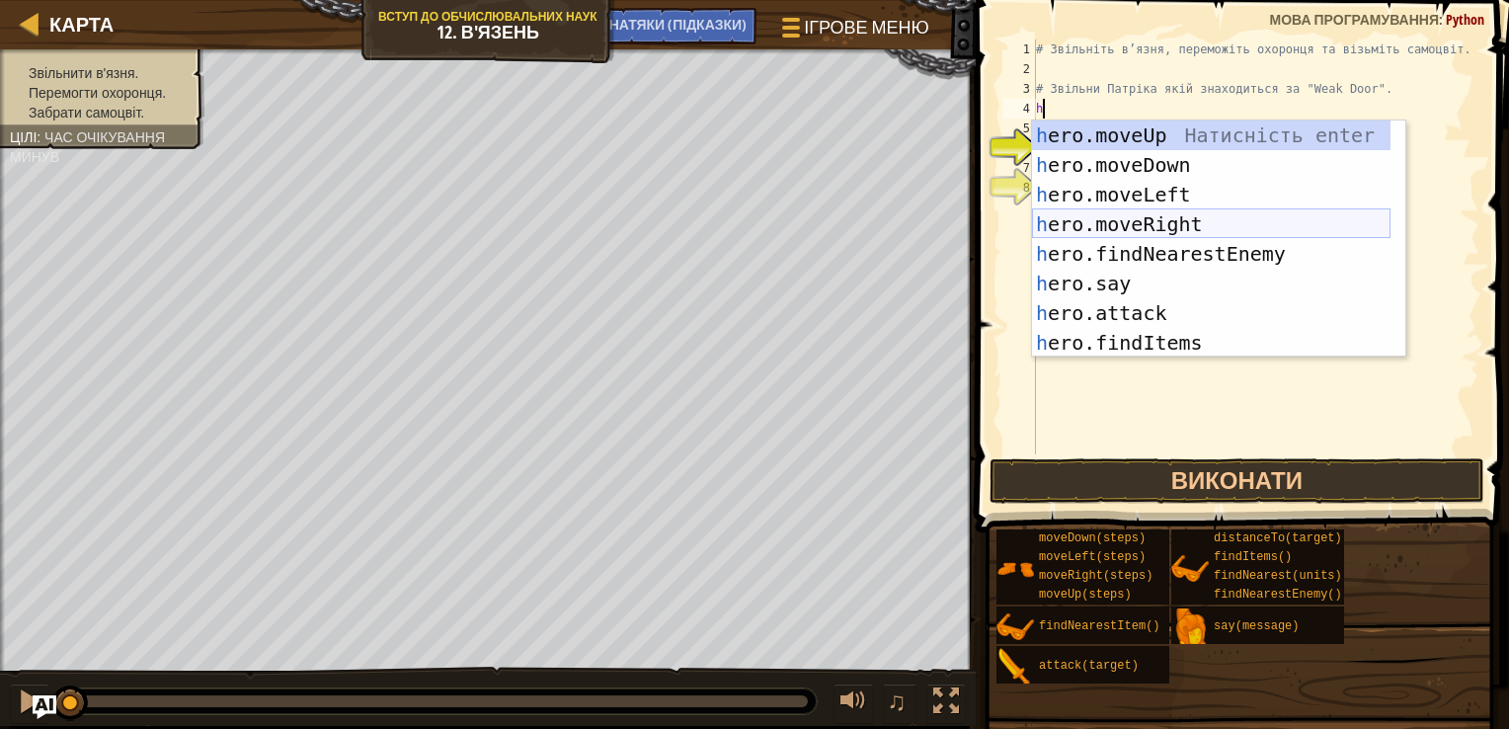
click at [1146, 223] on div "h ero.moveUp Натисність enter h ero.moveDown Натисність enter h ero.moveLeft На…" at bounding box center [1211, 268] width 359 height 296
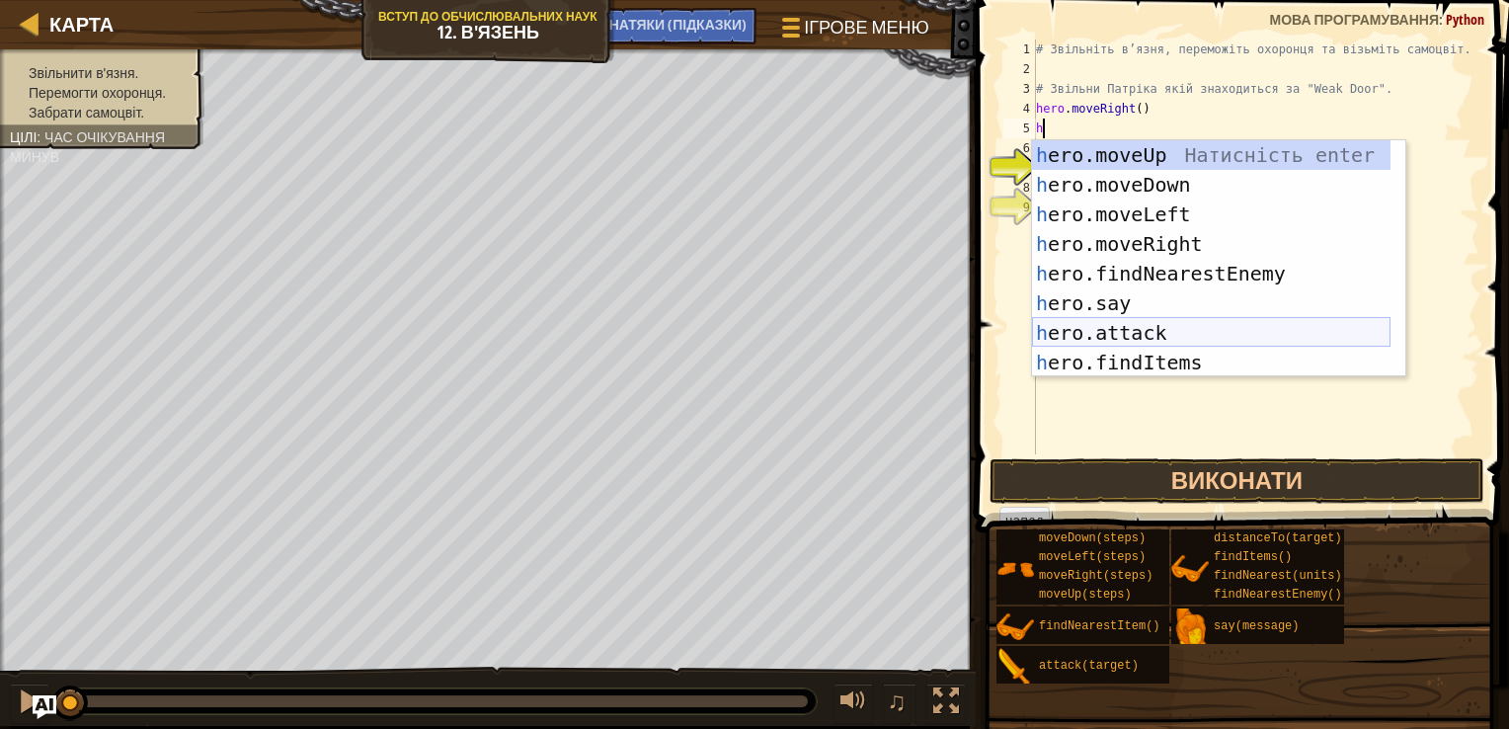
click at [1154, 320] on div "h ero.moveUp Натисність enter h ero.moveDown Натисність enter h ero.moveLeft На…" at bounding box center [1211, 288] width 359 height 296
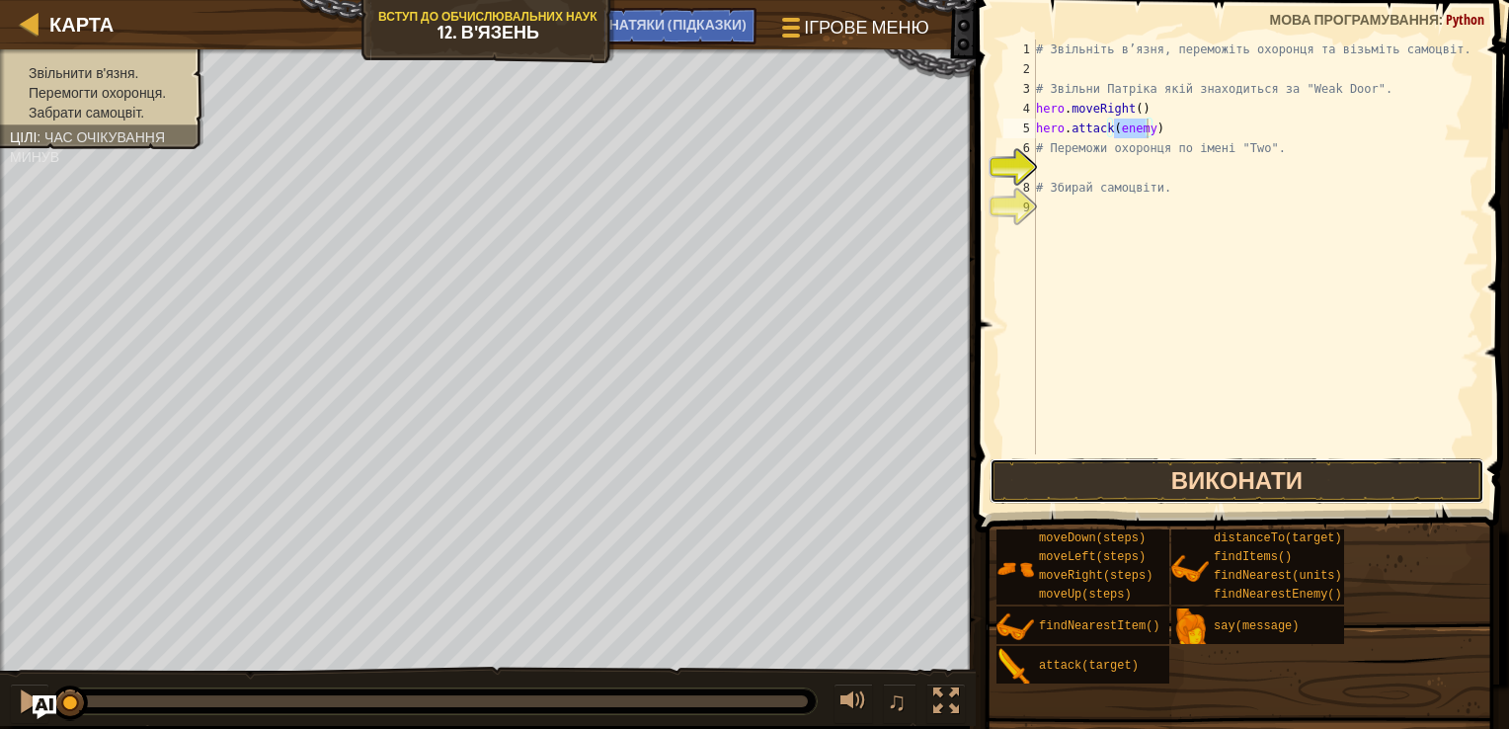
click at [1246, 466] on button "Виконати" at bounding box center [1237, 480] width 495 height 45
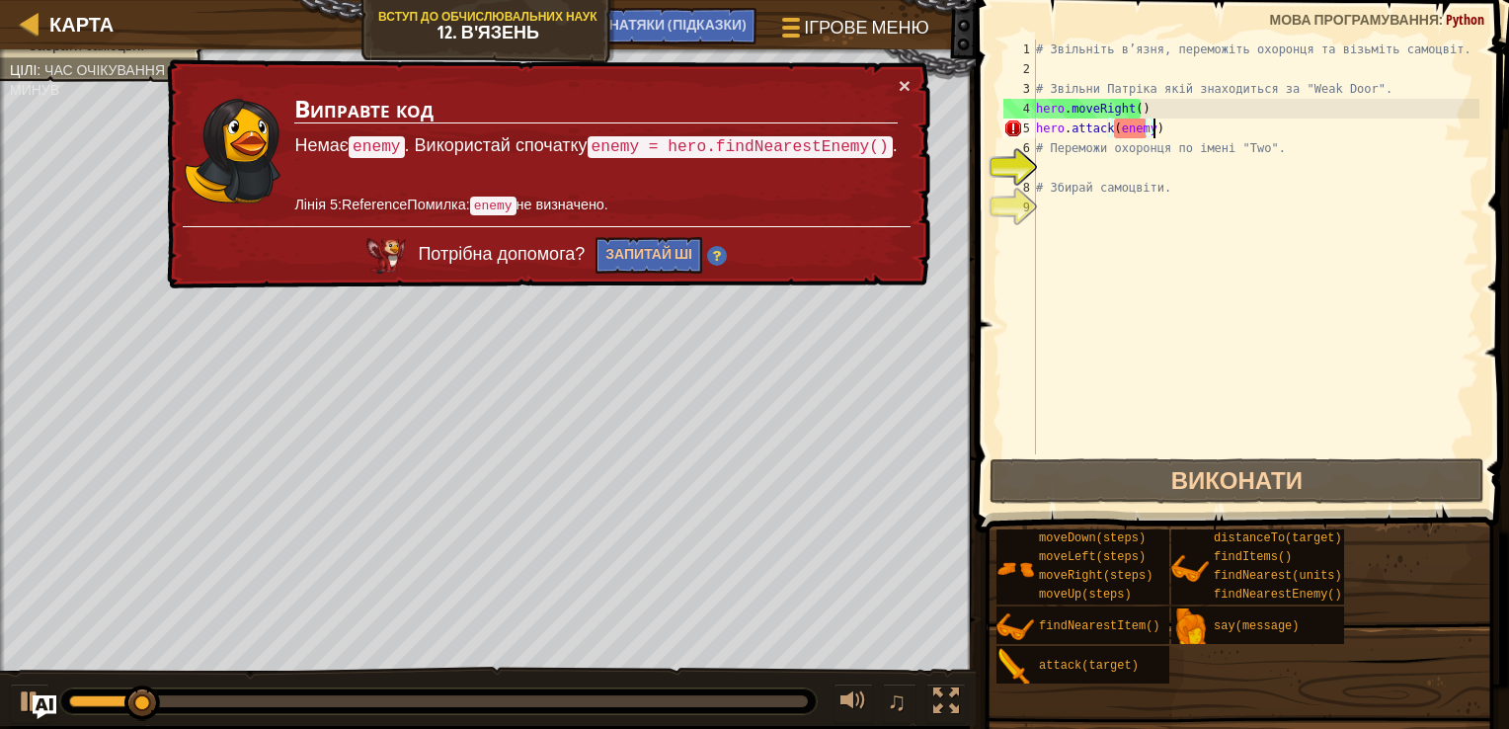
click at [1177, 131] on div "# Звільніть в’язня, переможіть охоронця та візьміть самоцвіт. # Звільни Патріка…" at bounding box center [1255, 267] width 447 height 454
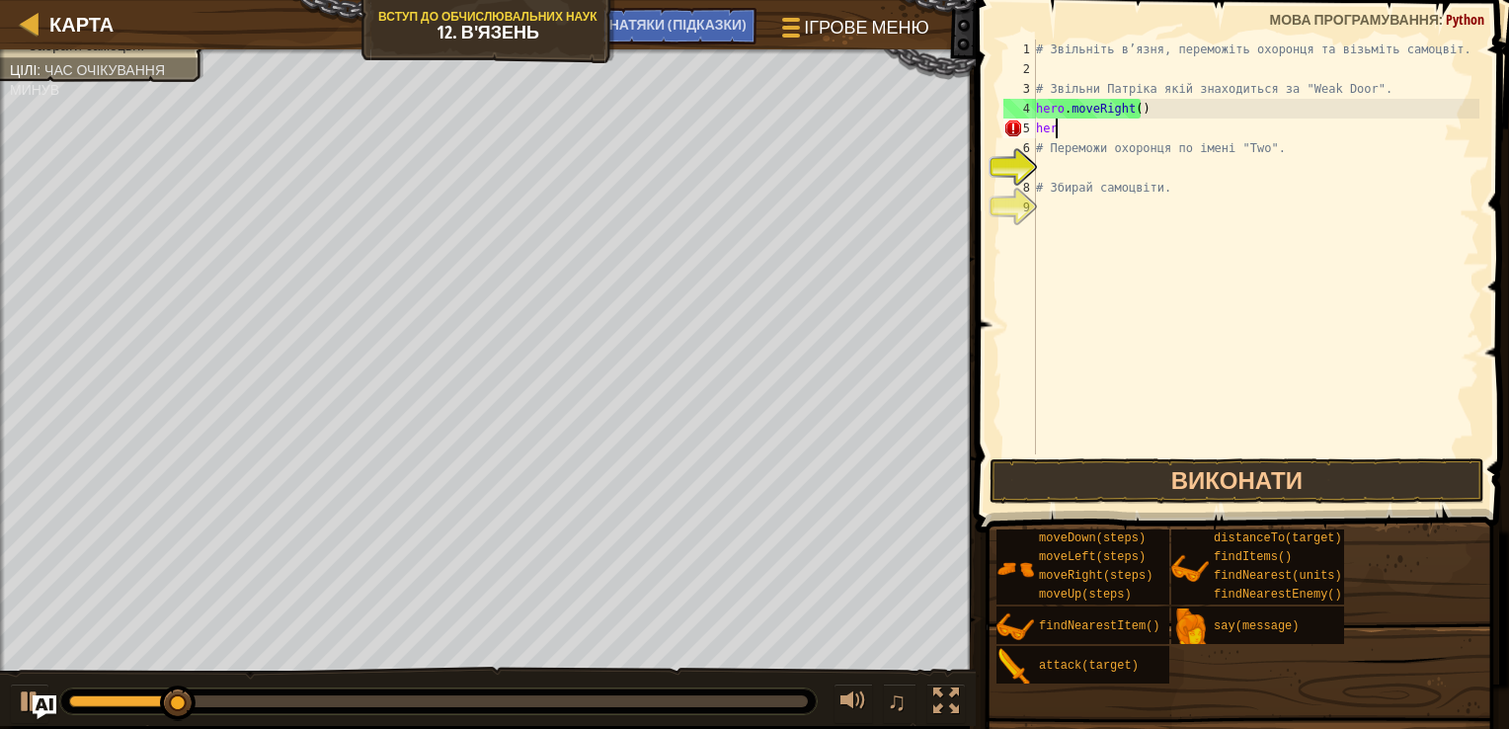
type textarea "h"
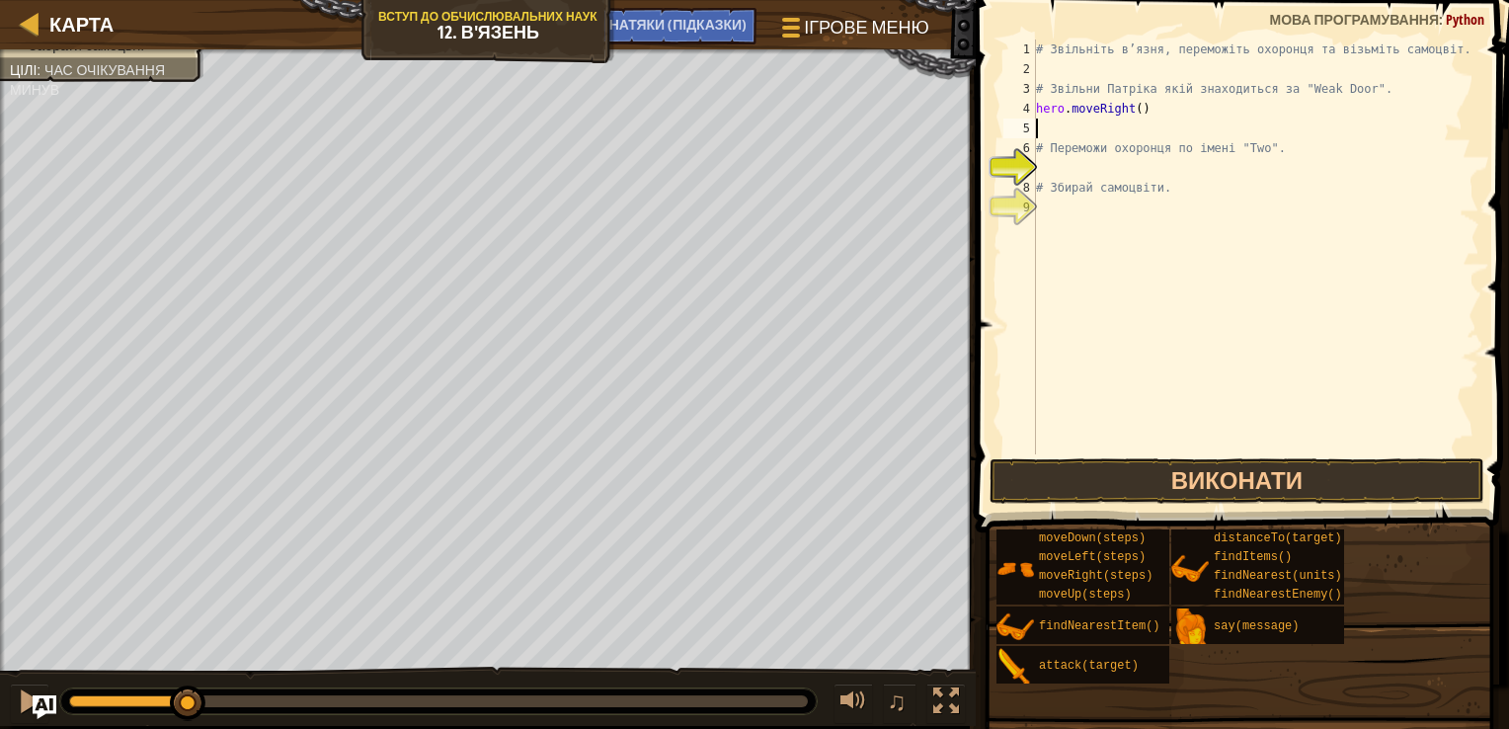
type textarea "h"
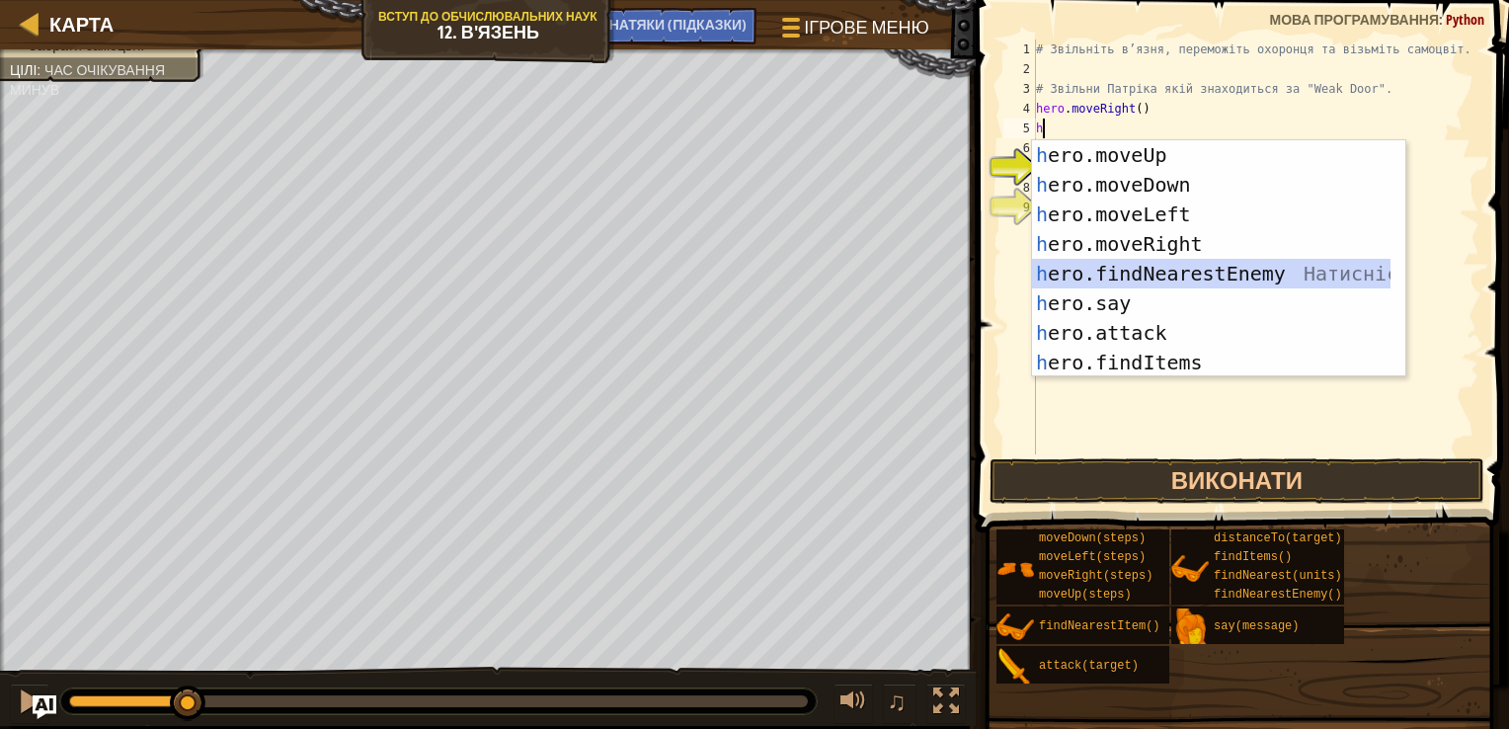
click at [1191, 279] on div "h ero.moveUp Натисність enter h ero.moveDown Натисність enter h ero.moveLeft На…" at bounding box center [1211, 288] width 359 height 296
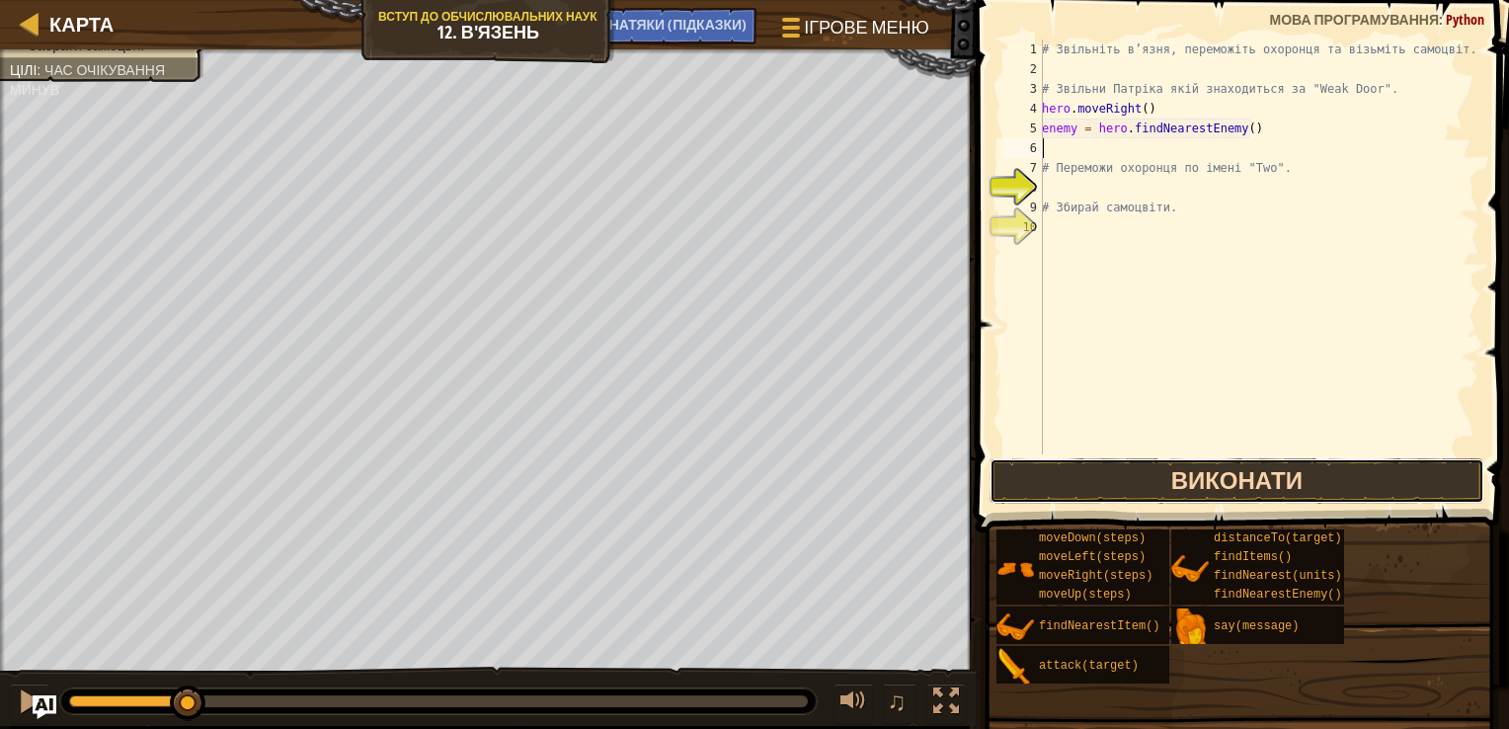
click at [1229, 476] on button "Виконати" at bounding box center [1237, 480] width 495 height 45
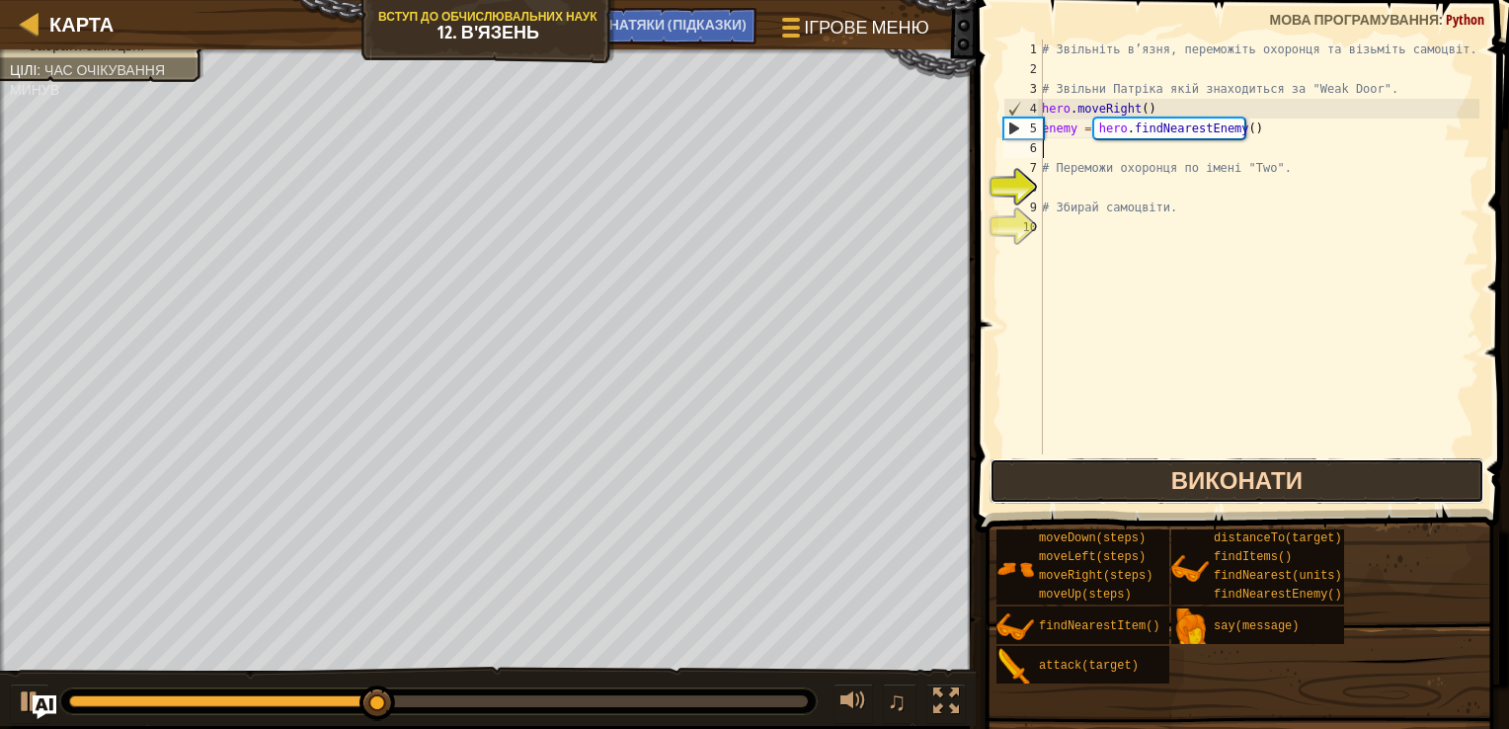
click at [1140, 467] on button "Виконати" at bounding box center [1237, 480] width 495 height 45
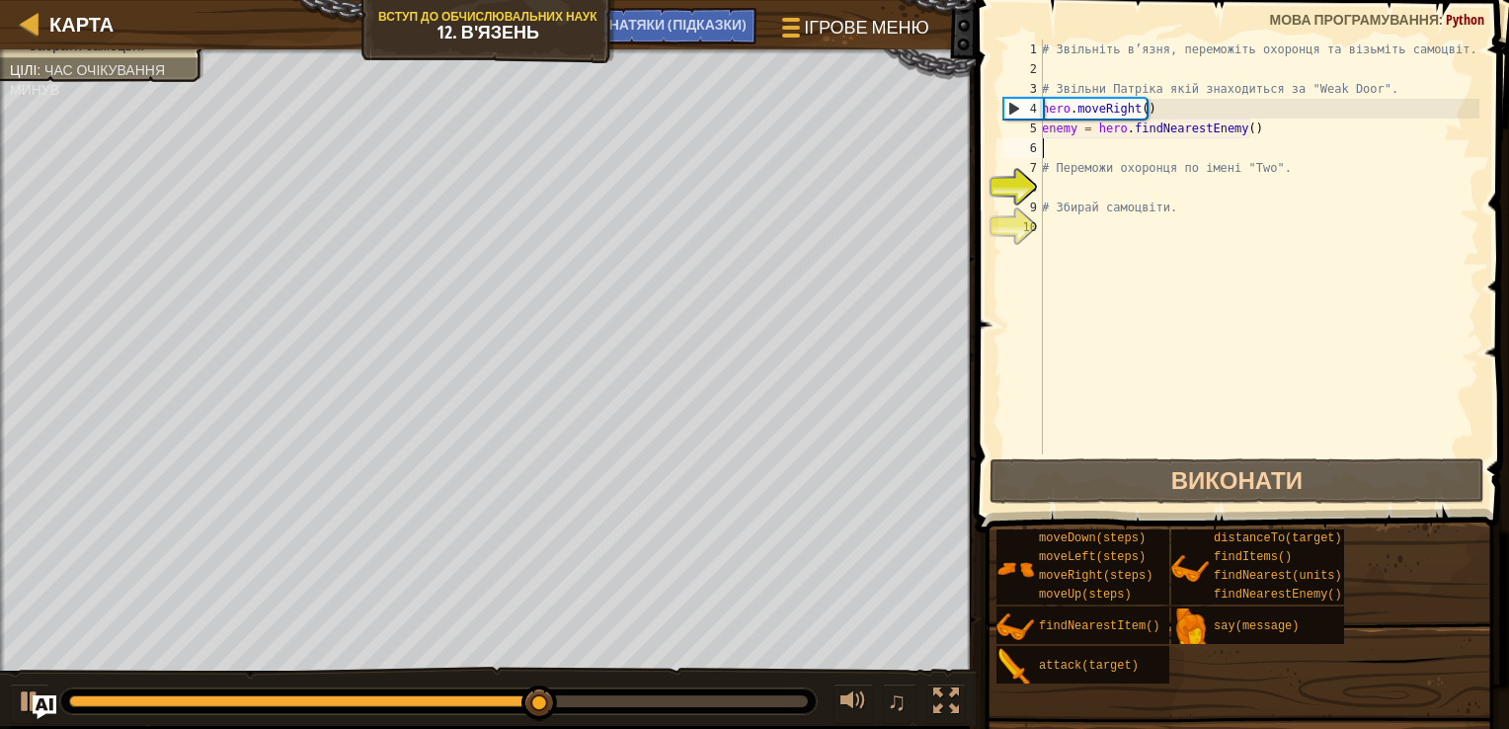
type textarea "h"
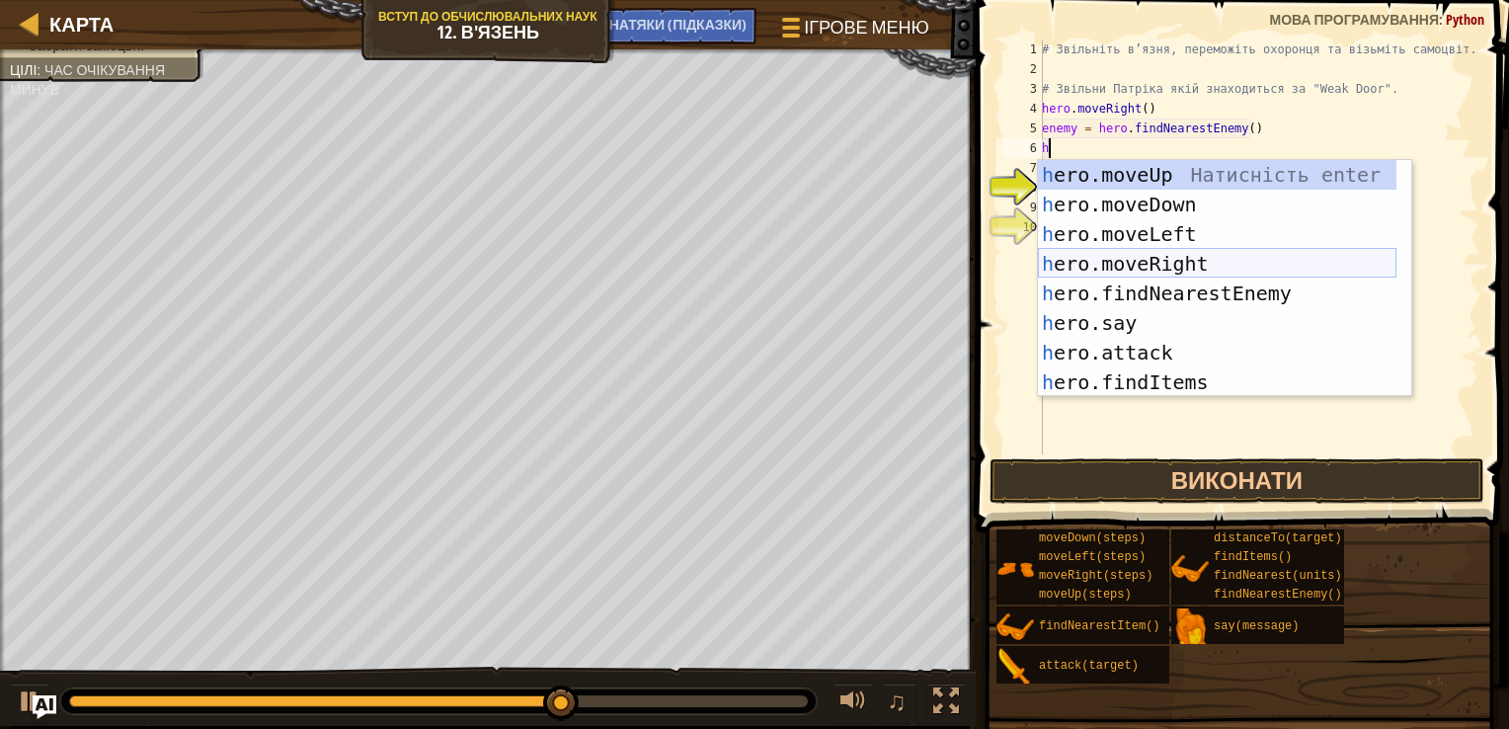
click at [1142, 267] on div "h ero.moveUp Натисність enter h ero.moveDown Натисність enter h ero.moveLeft На…" at bounding box center [1217, 308] width 359 height 296
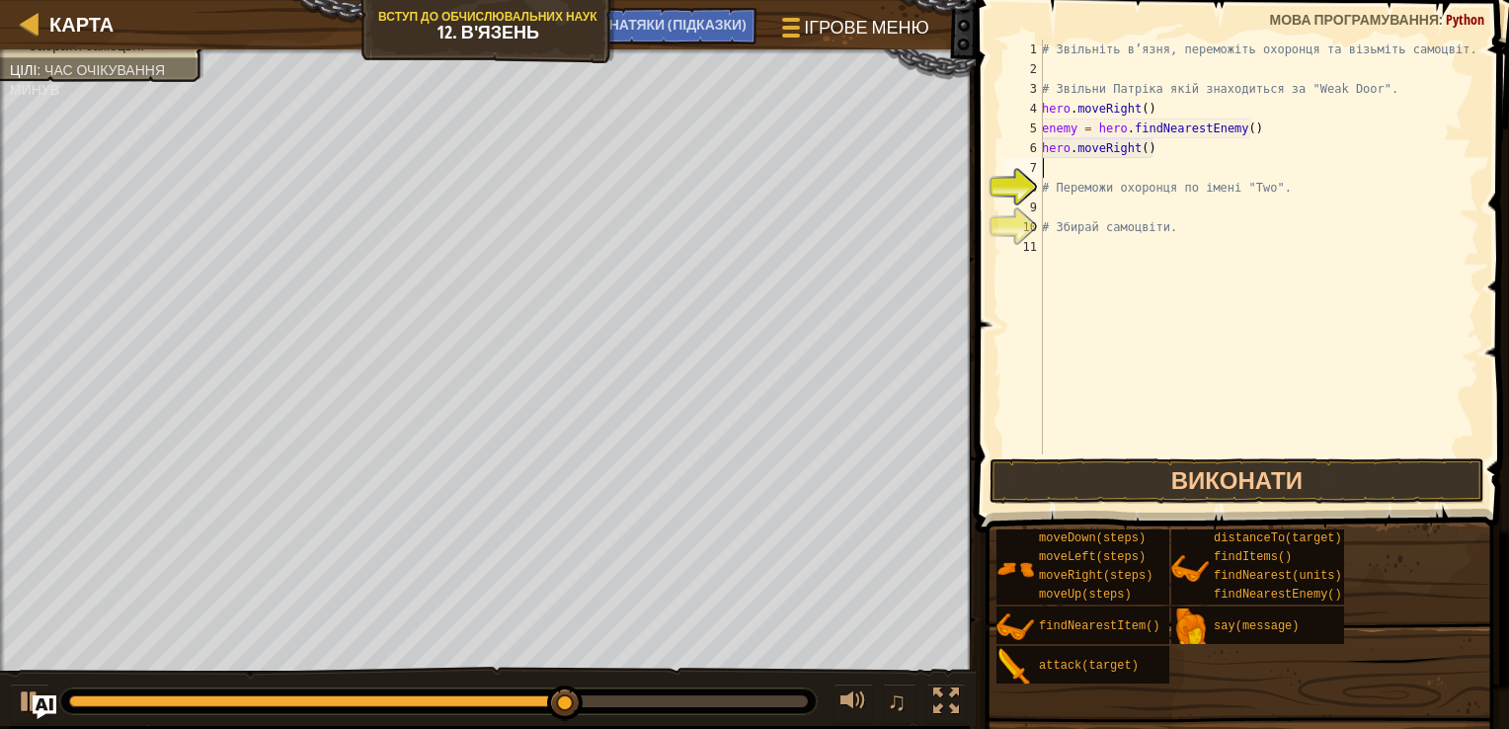
type textarea "h"
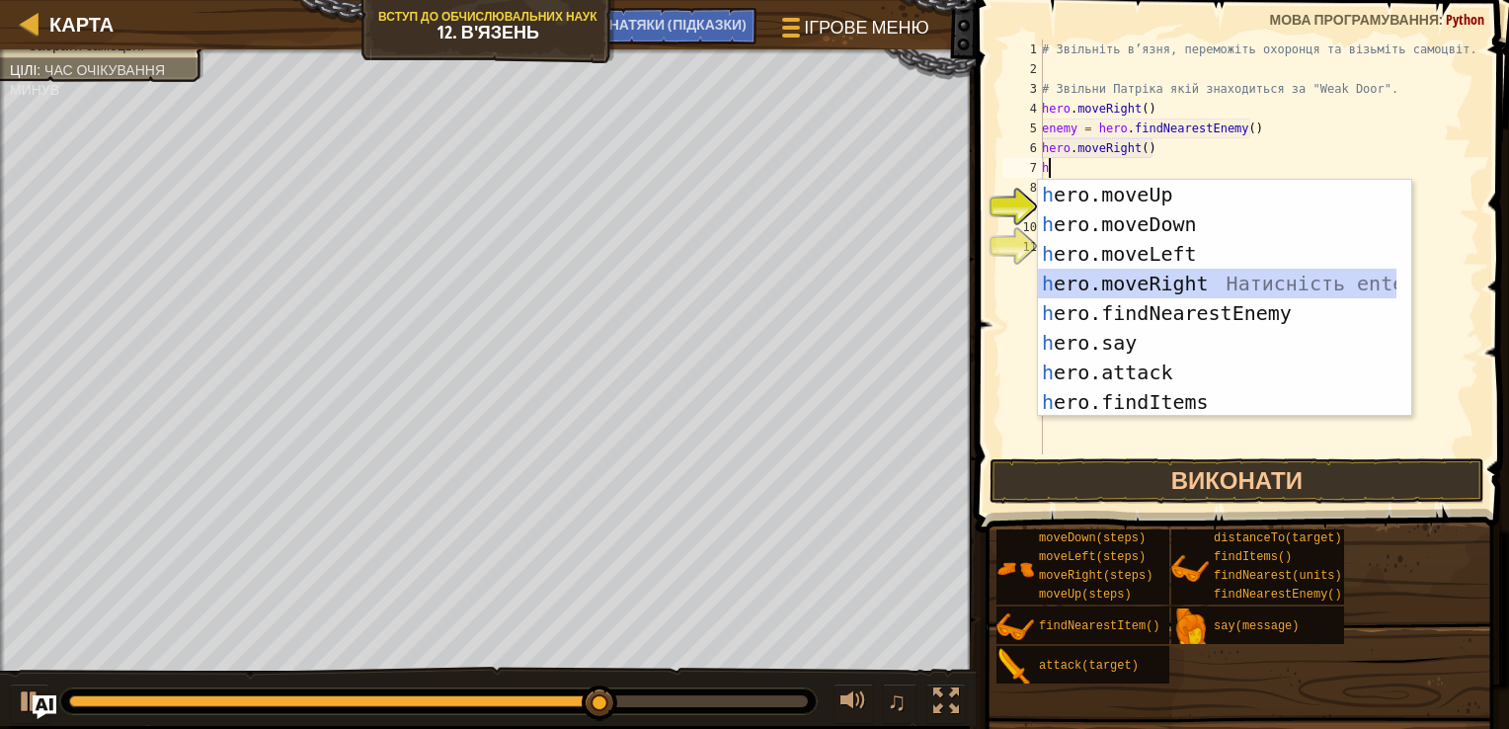
click at [1140, 285] on div "h ero.moveUp Натисність enter h ero.moveDown Натисність enter h ero.moveLeft На…" at bounding box center [1217, 328] width 359 height 296
type textarea "h"
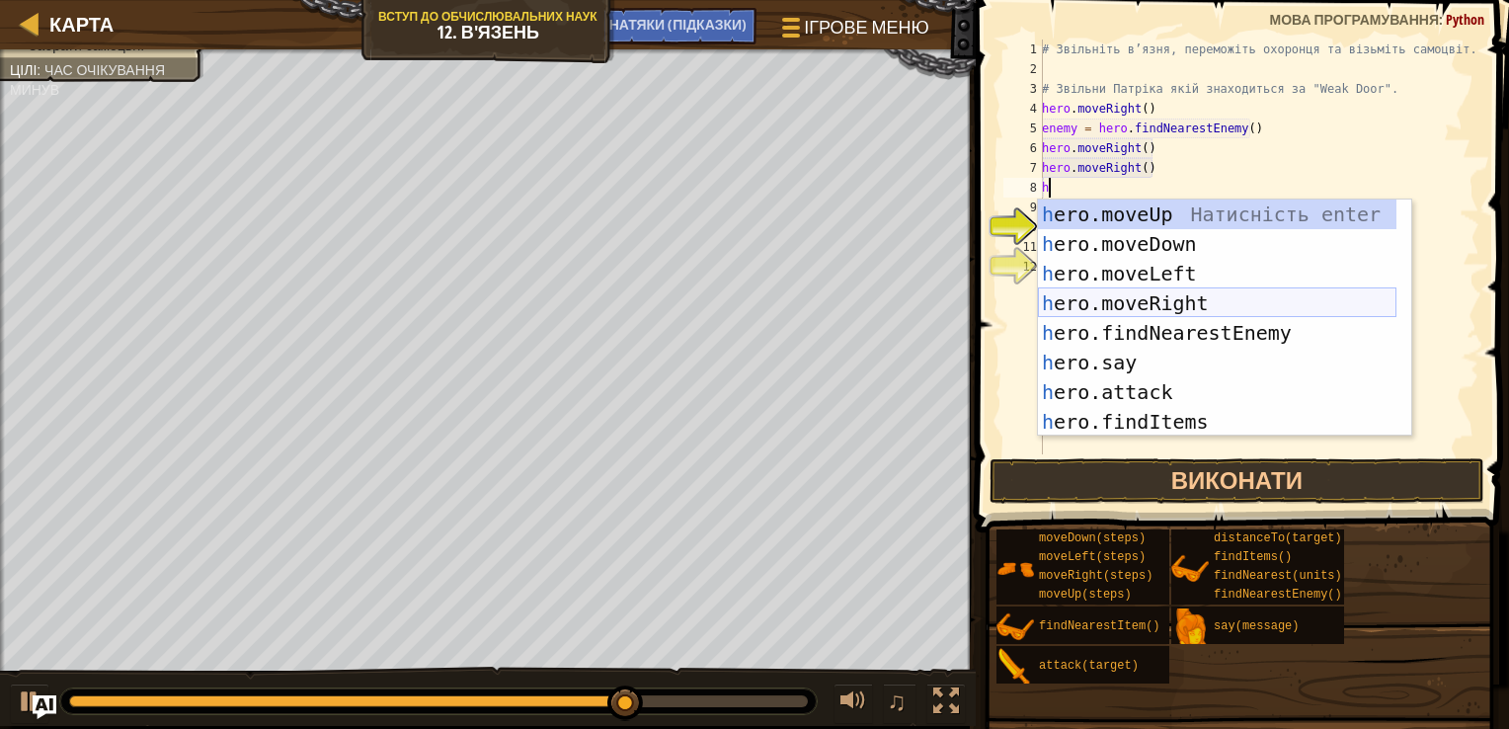
click at [1135, 302] on div "h ero.moveUp Натисність enter h ero.moveDown Натисність enter h ero.moveLeft На…" at bounding box center [1217, 348] width 359 height 296
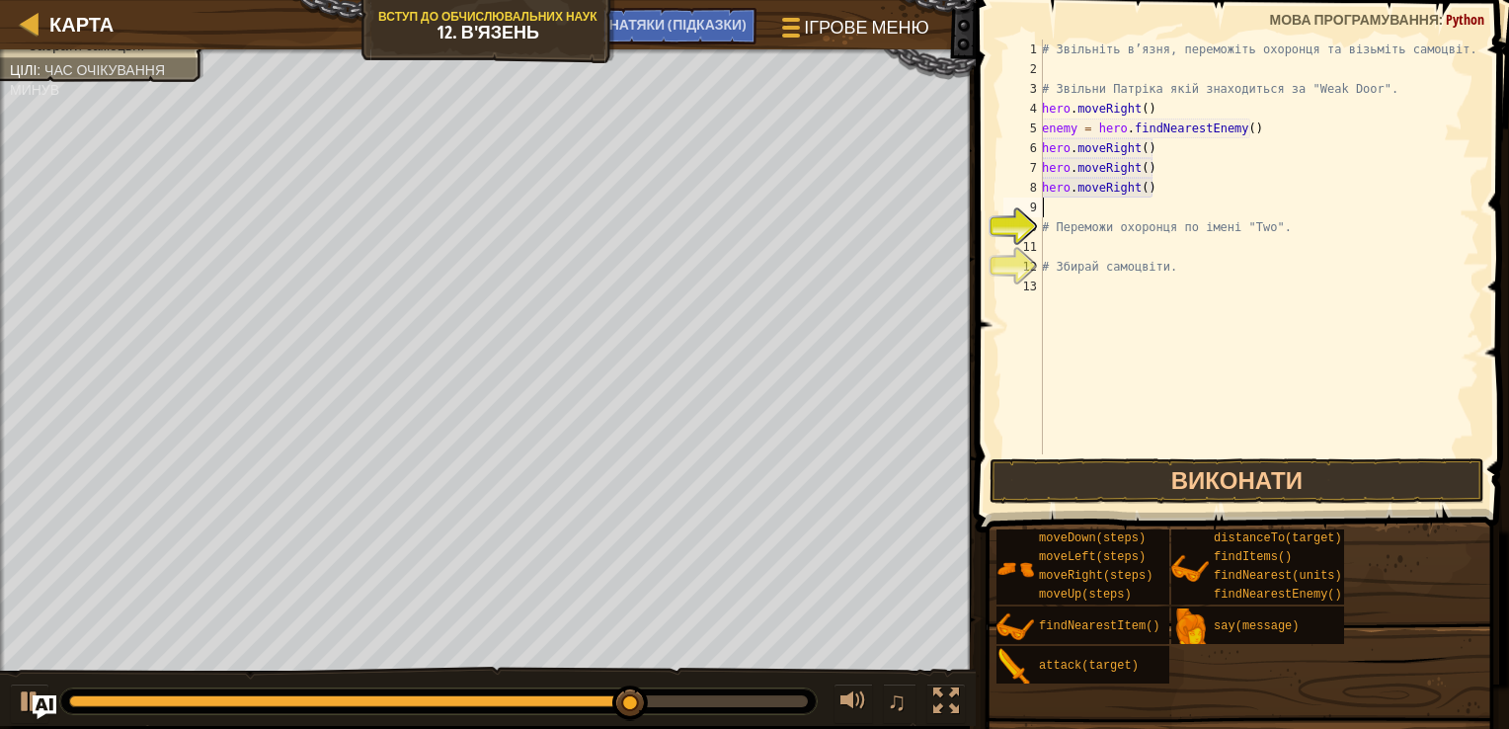
type textarea "h"
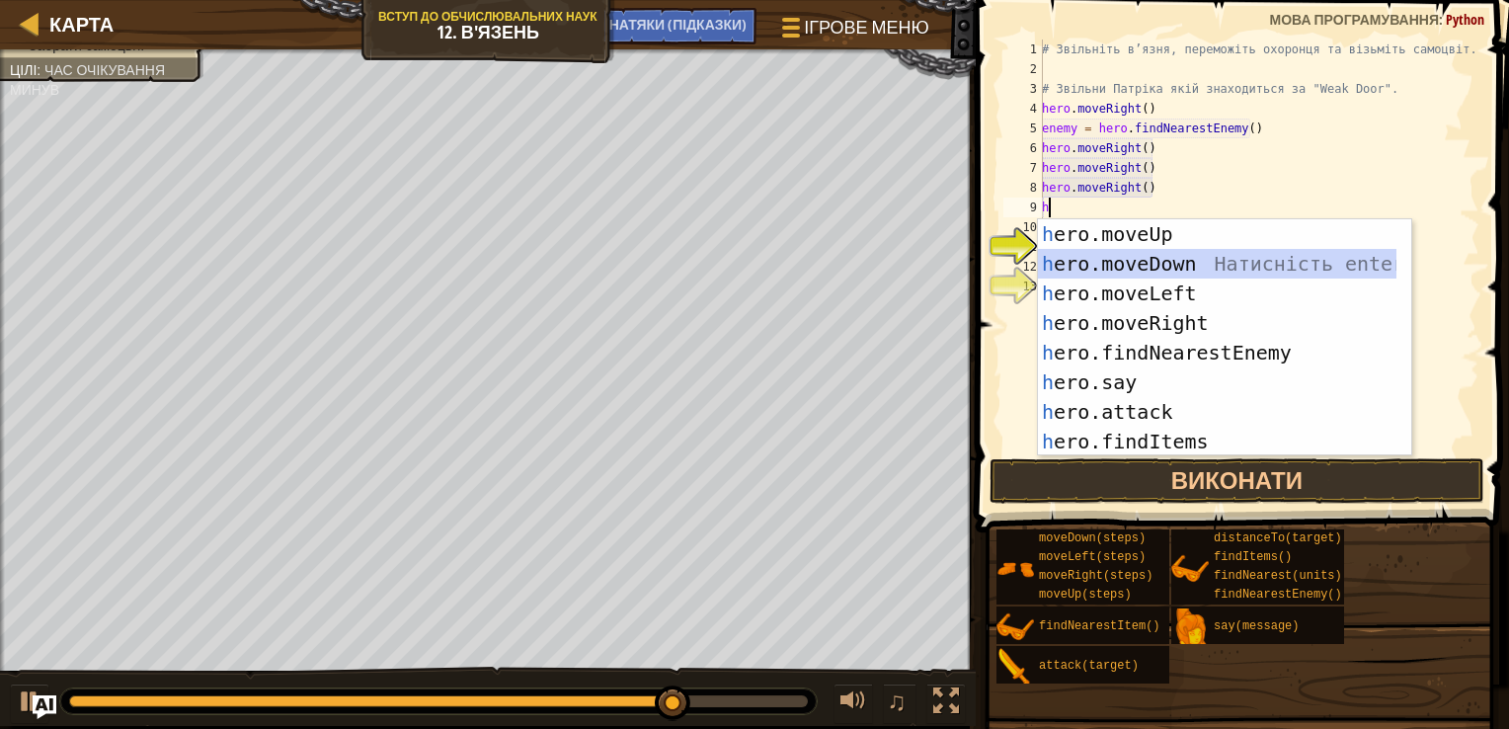
click at [1130, 269] on div "h ero.moveUp Натисність enter h ero.moveDown Натисність enter h ero.moveLeft На…" at bounding box center [1217, 367] width 359 height 296
type textarea "h"
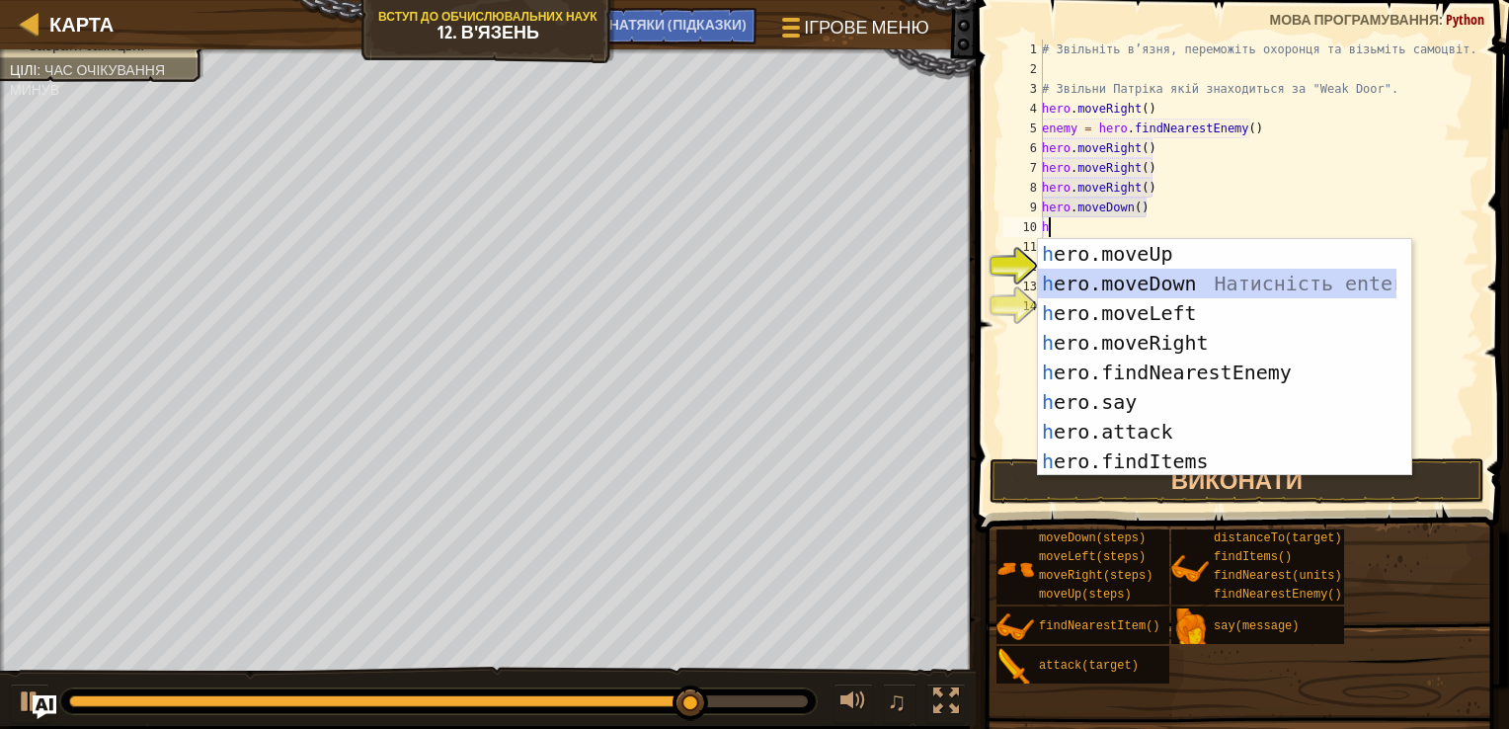
click at [1118, 287] on div "h ero.moveUp Натисність enter h ero.moveDown Натисність enter h ero.moveLeft На…" at bounding box center [1217, 387] width 359 height 296
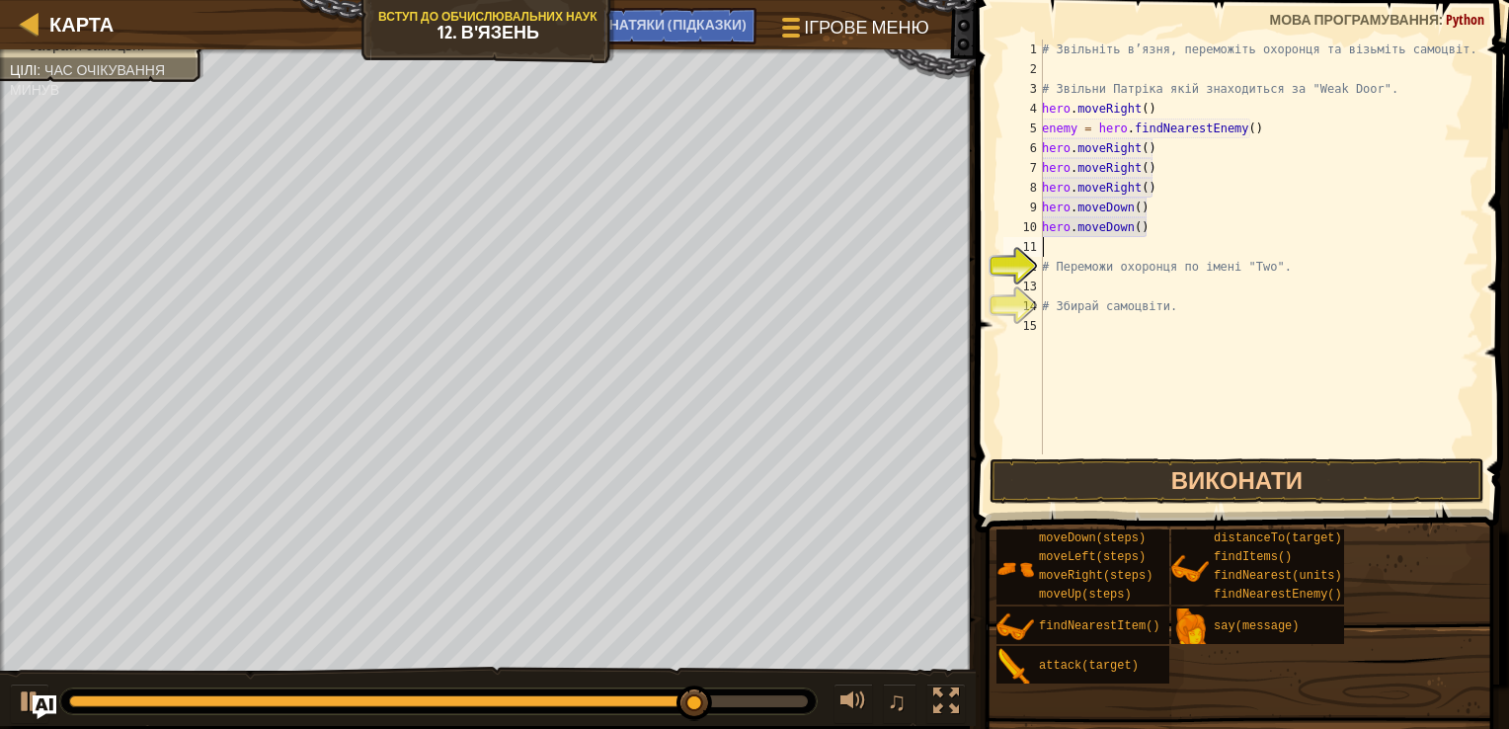
type textarea "h"
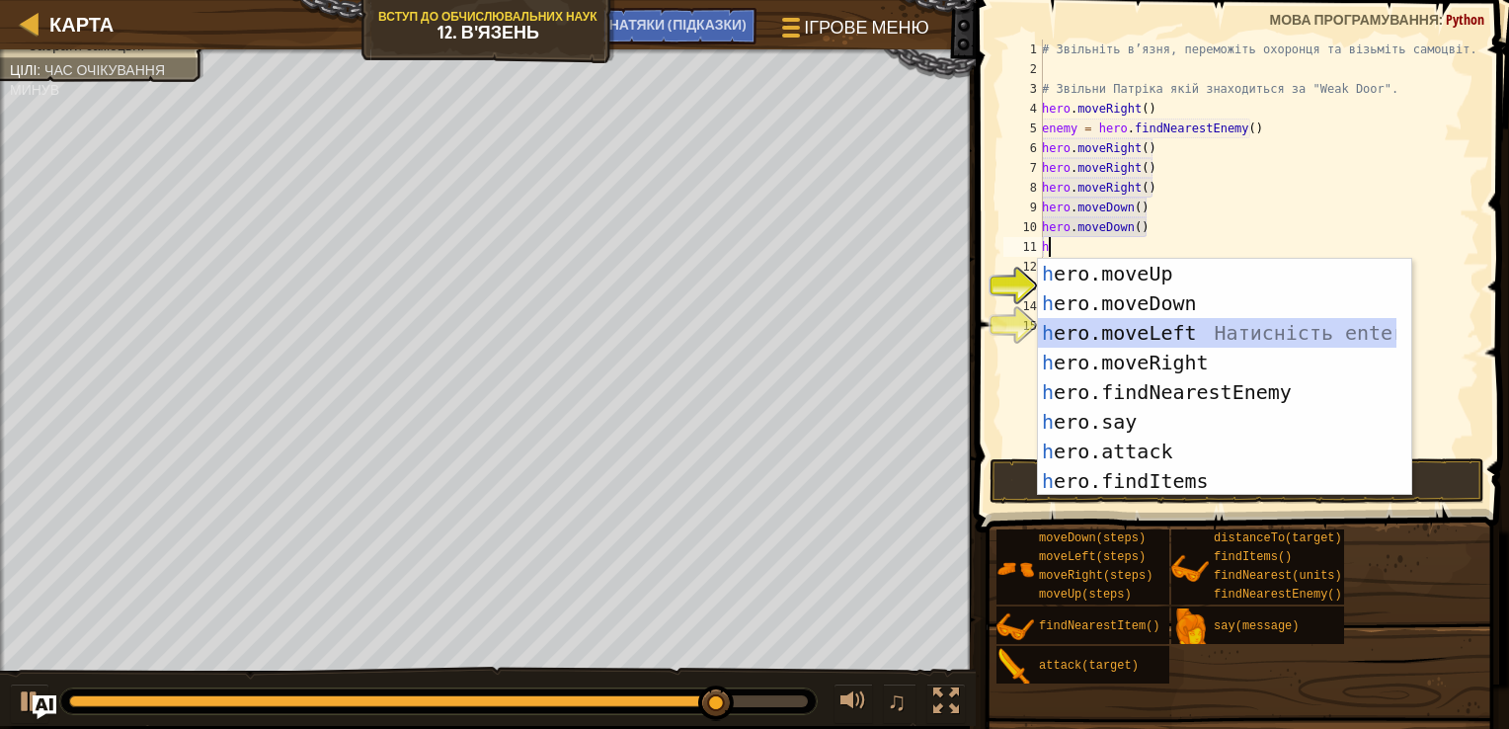
click at [1143, 328] on div "h ero.moveUp Натисність enter h ero.moveDown Натисність enter h ero.moveLeft На…" at bounding box center [1217, 407] width 359 height 296
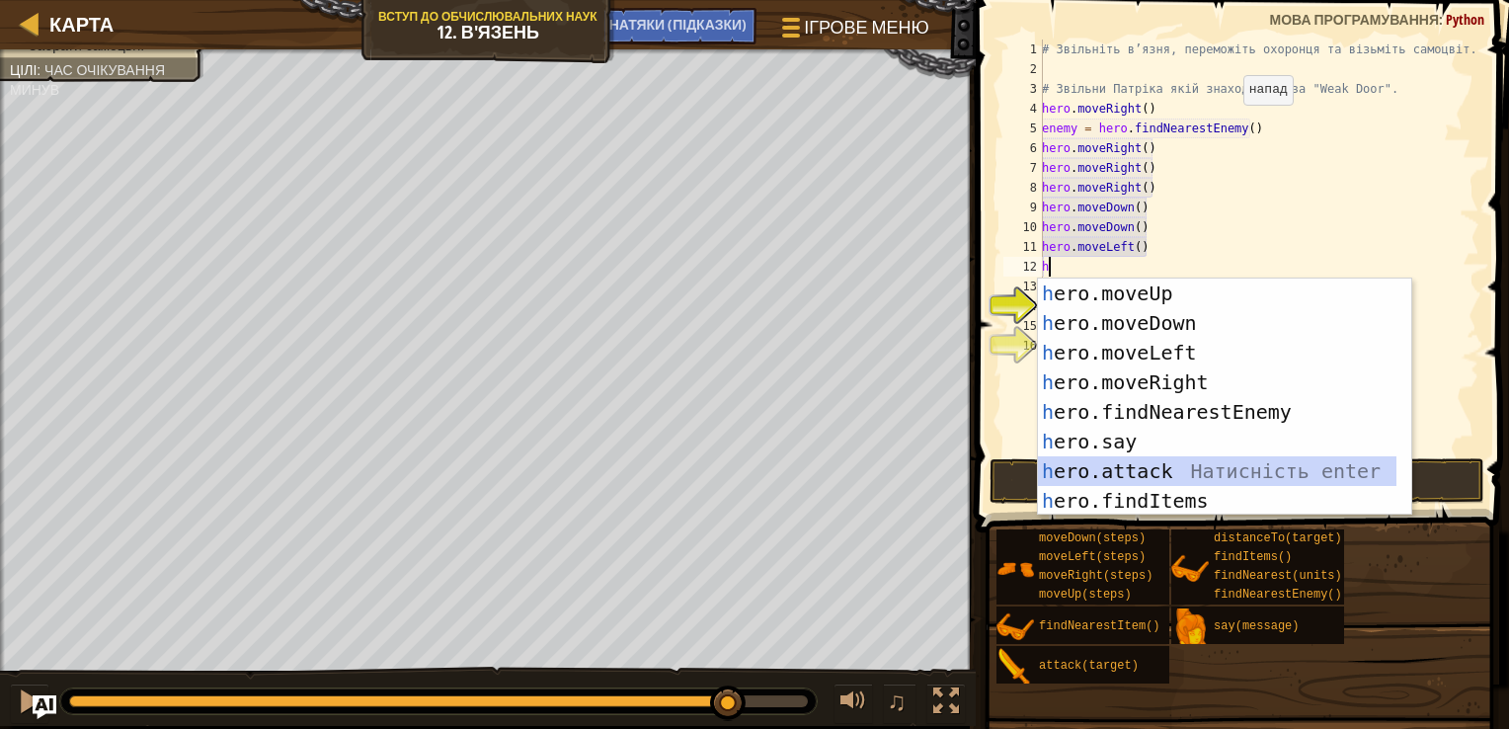
click at [1186, 479] on div "h ero.moveUp Натисність enter h ero.moveDown Натисність enter h ero.moveLeft На…" at bounding box center [1217, 427] width 359 height 296
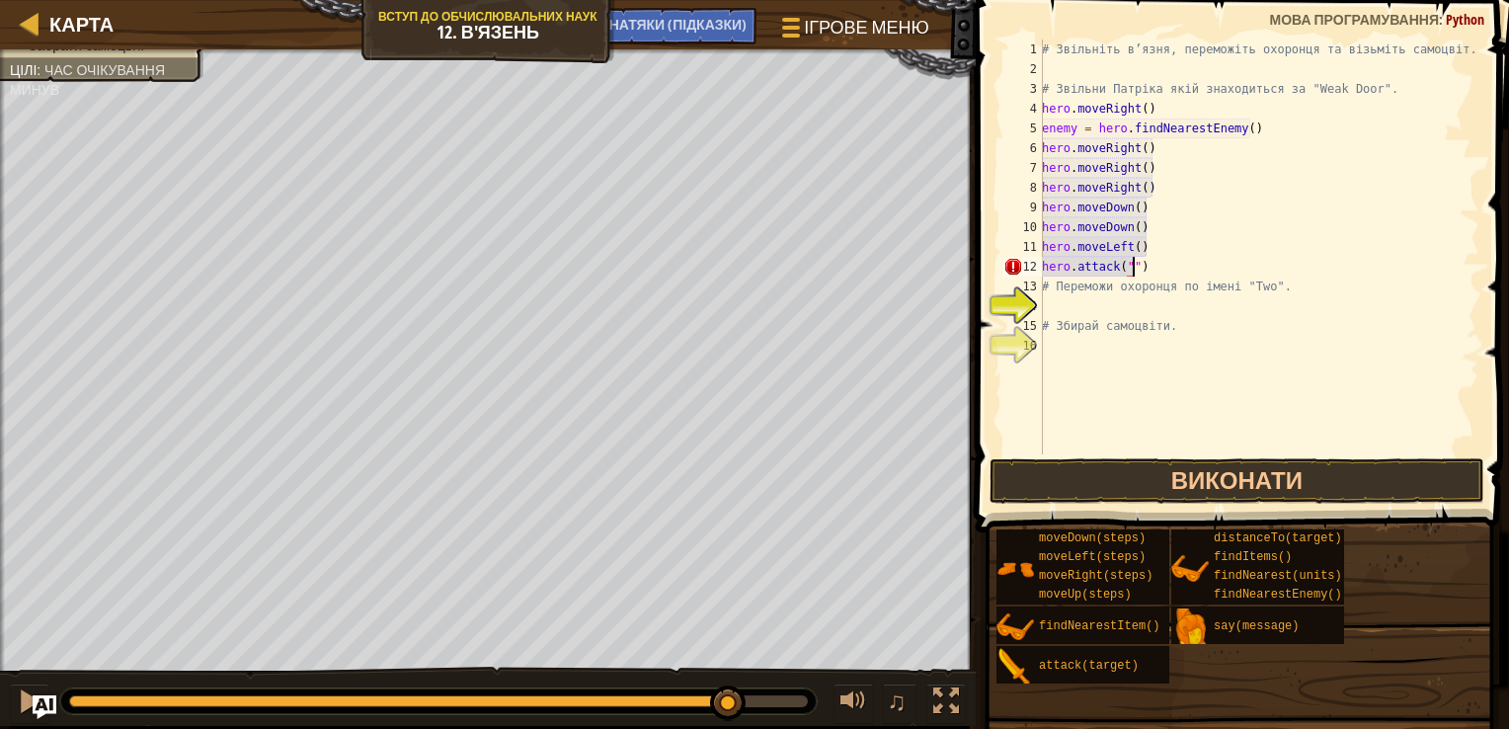
scroll to position [9, 7]
click at [1122, 277] on div "# Звільніть в’язня, переможіть охоронця та візьміть самоцвіт. # Звільни Патріка…" at bounding box center [1258, 267] width 441 height 454
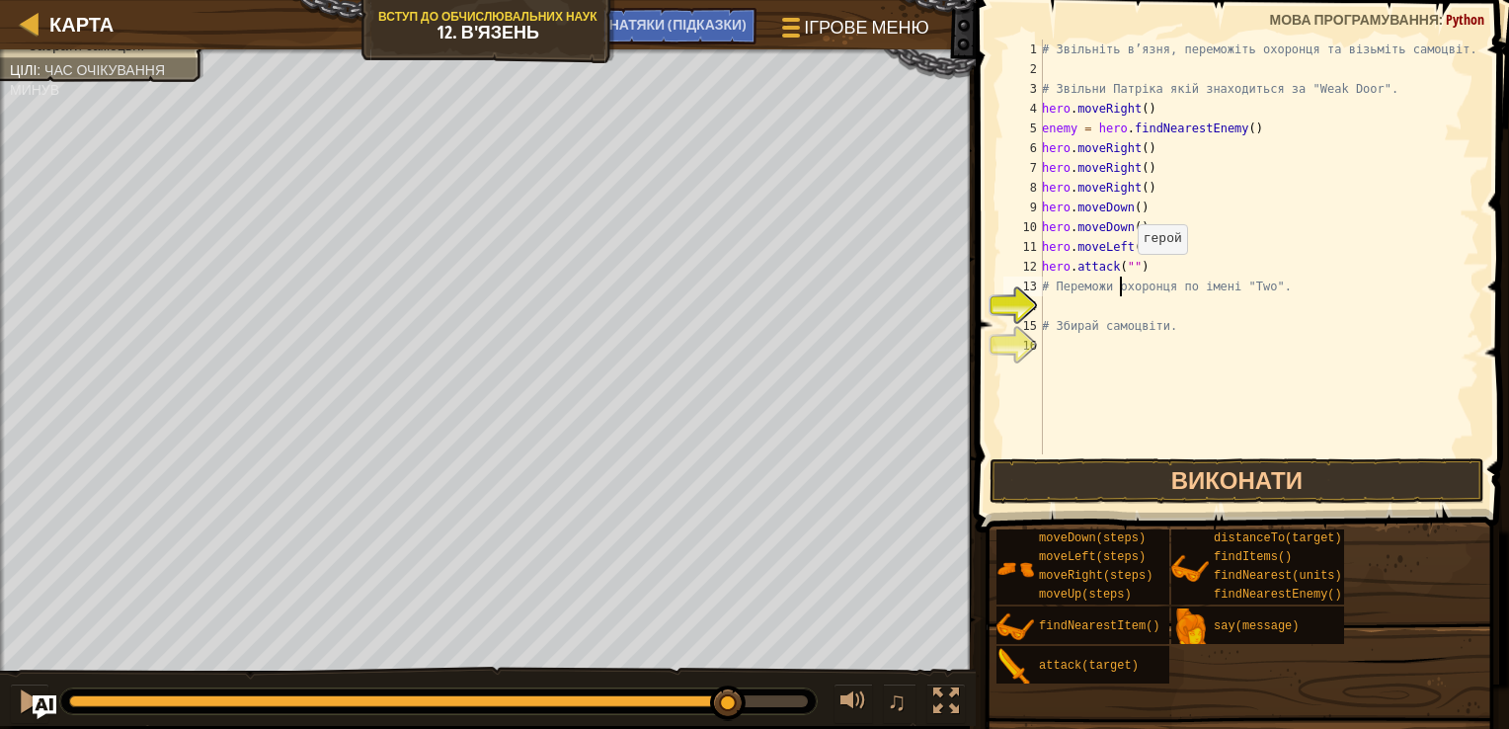
click at [1126, 274] on div "# Звільніть в’язня, переможіть охоронця та візьміть самоцвіт. # Звільни Патріка…" at bounding box center [1258, 267] width 441 height 454
click at [1052, 283] on div "# Звільніть в’язня, переможіть охоронця та візьміть самоцвіт. # Звільни Патріка…" at bounding box center [1258, 267] width 441 height 454
type textarea "# Переможи охоронця по імені "Two"."
click at [1049, 293] on div "# Звільніть в’язня, переможіть охоронця та візьміть самоцвіт. # Звільни Патріка…" at bounding box center [1258, 267] width 441 height 454
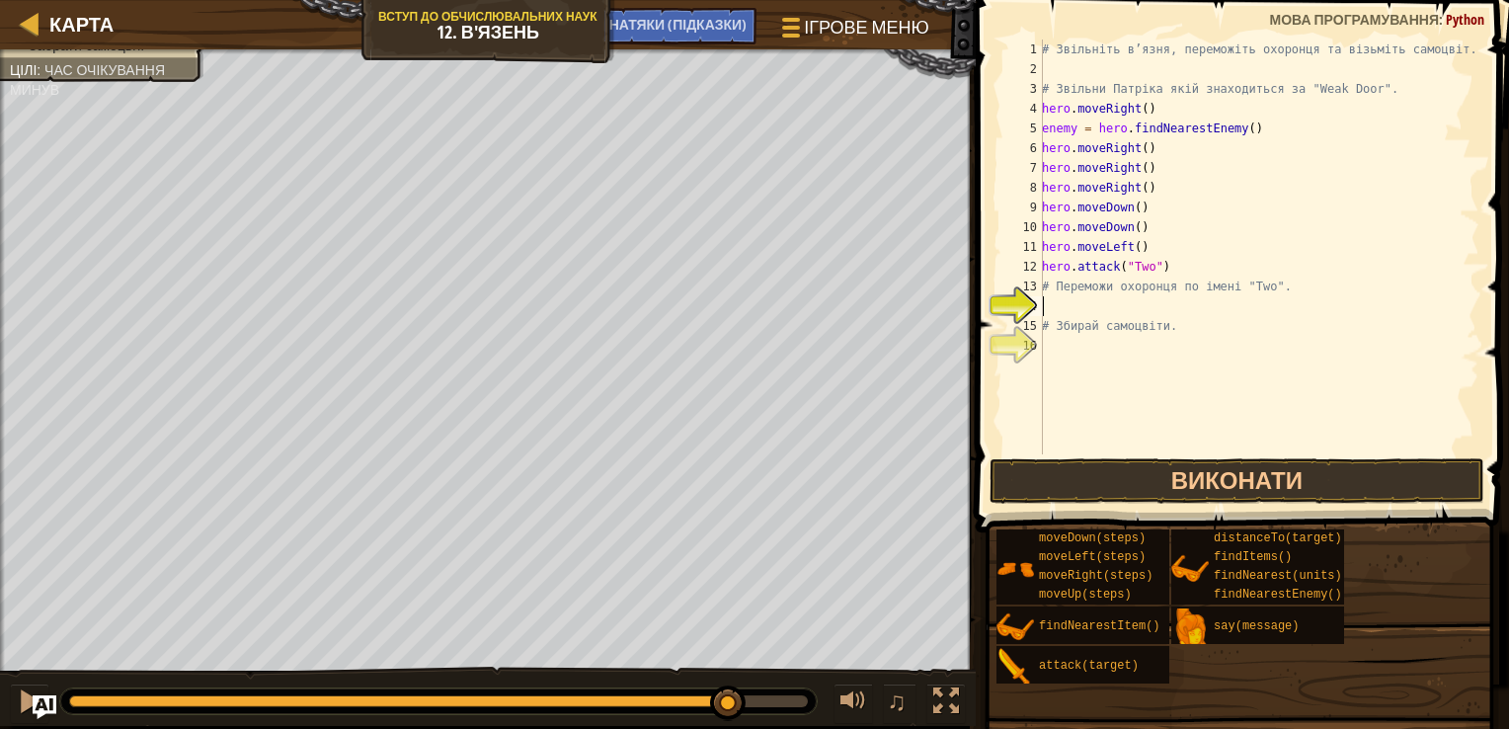
click at [1043, 297] on div "# Звільніть в’язня, переможіть охоронця та візьміть самоцвіт. # Звільни Патріка…" at bounding box center [1258, 267] width 441 height 454
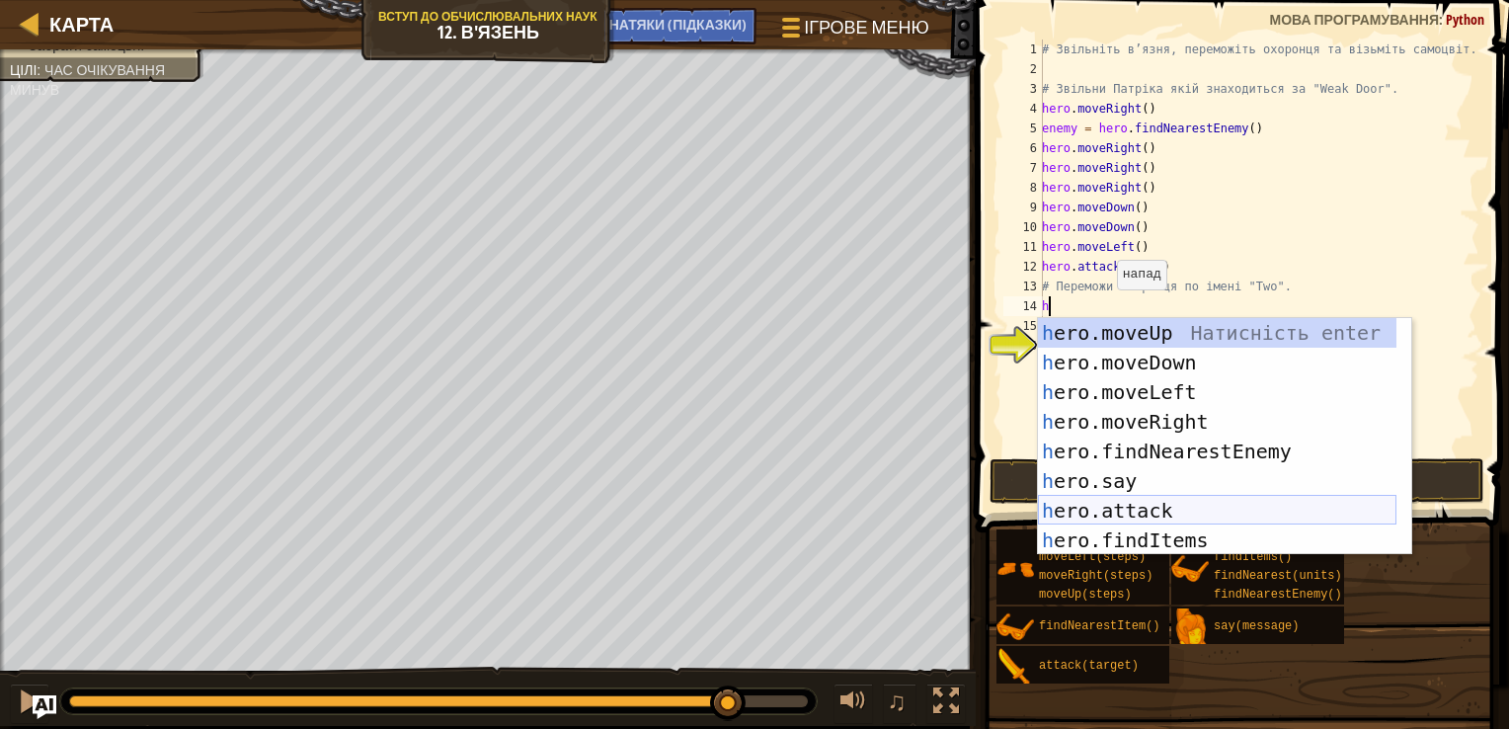
click at [1110, 499] on div "h ero.moveUp Натисність enter h ero.moveDown Натисність enter h ero.moveLeft На…" at bounding box center [1217, 466] width 359 height 296
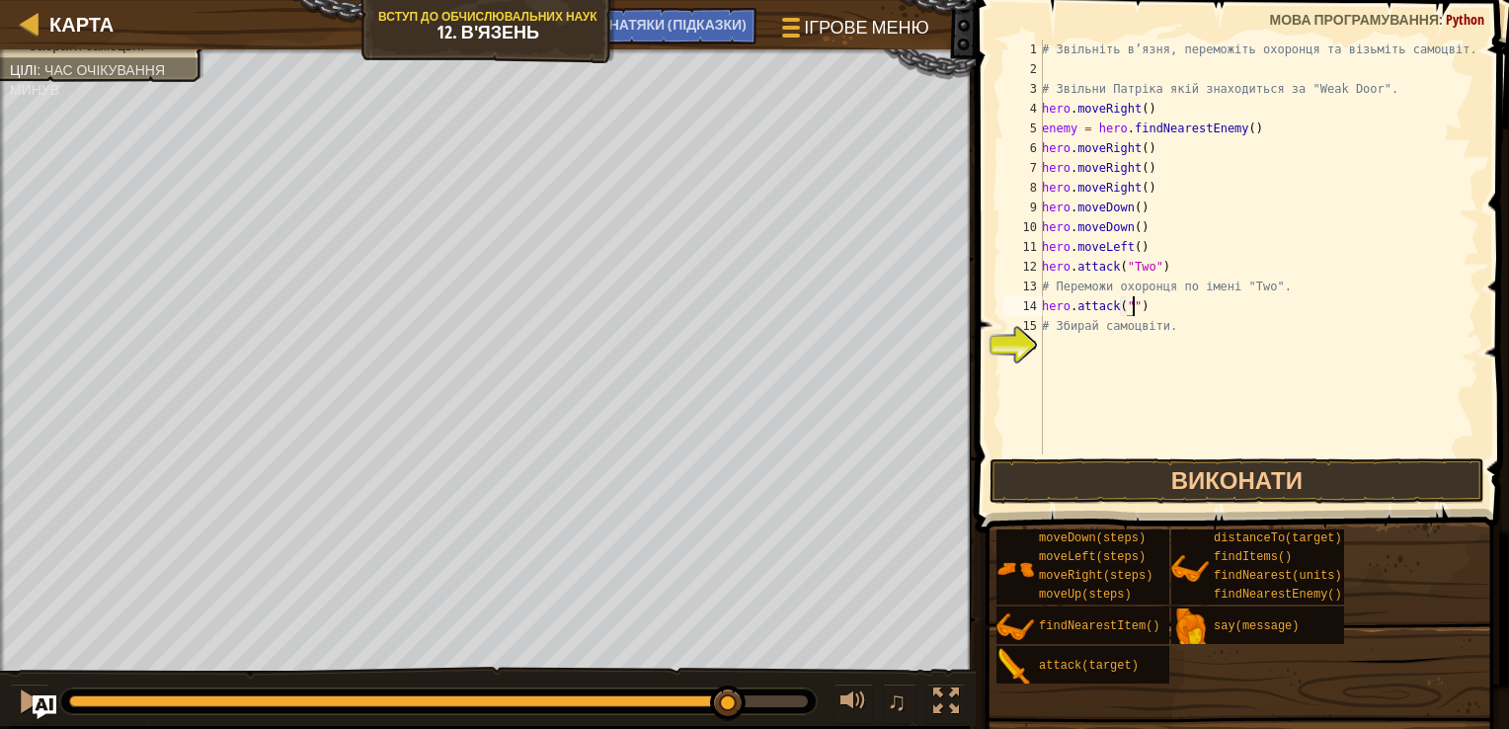
scroll to position [9, 7]
click at [1126, 314] on div "# Звільніть в’язня, переможіть охоронця та візьміть самоцвіт. # Звільни Патріка…" at bounding box center [1258, 267] width 441 height 454
click at [1229, 459] on button "Виконати" at bounding box center [1237, 480] width 495 height 45
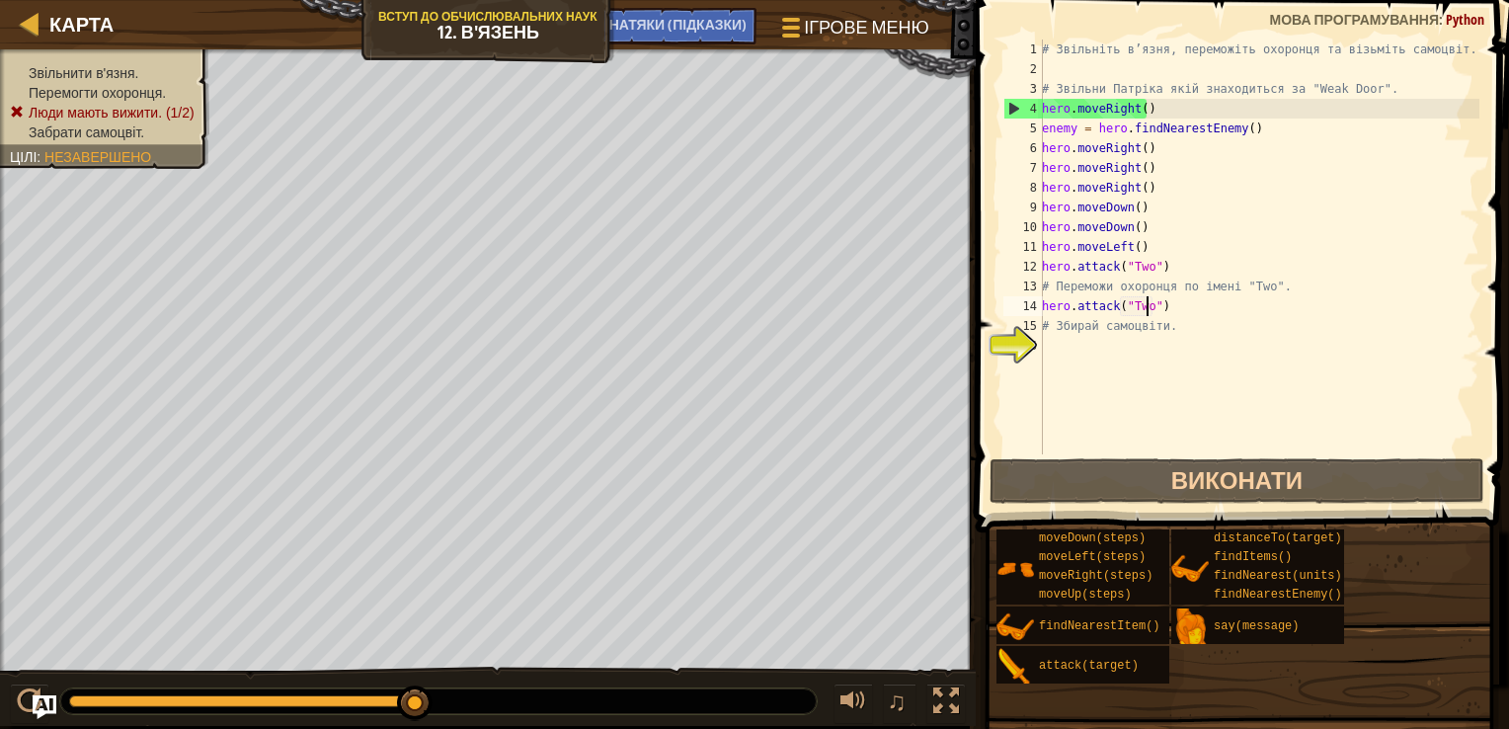
click at [1138, 246] on div "# Звільніть в’язня, переможіть охоронця та візьміть самоцвіт. # Звільни Патріка…" at bounding box center [1258, 267] width 441 height 454
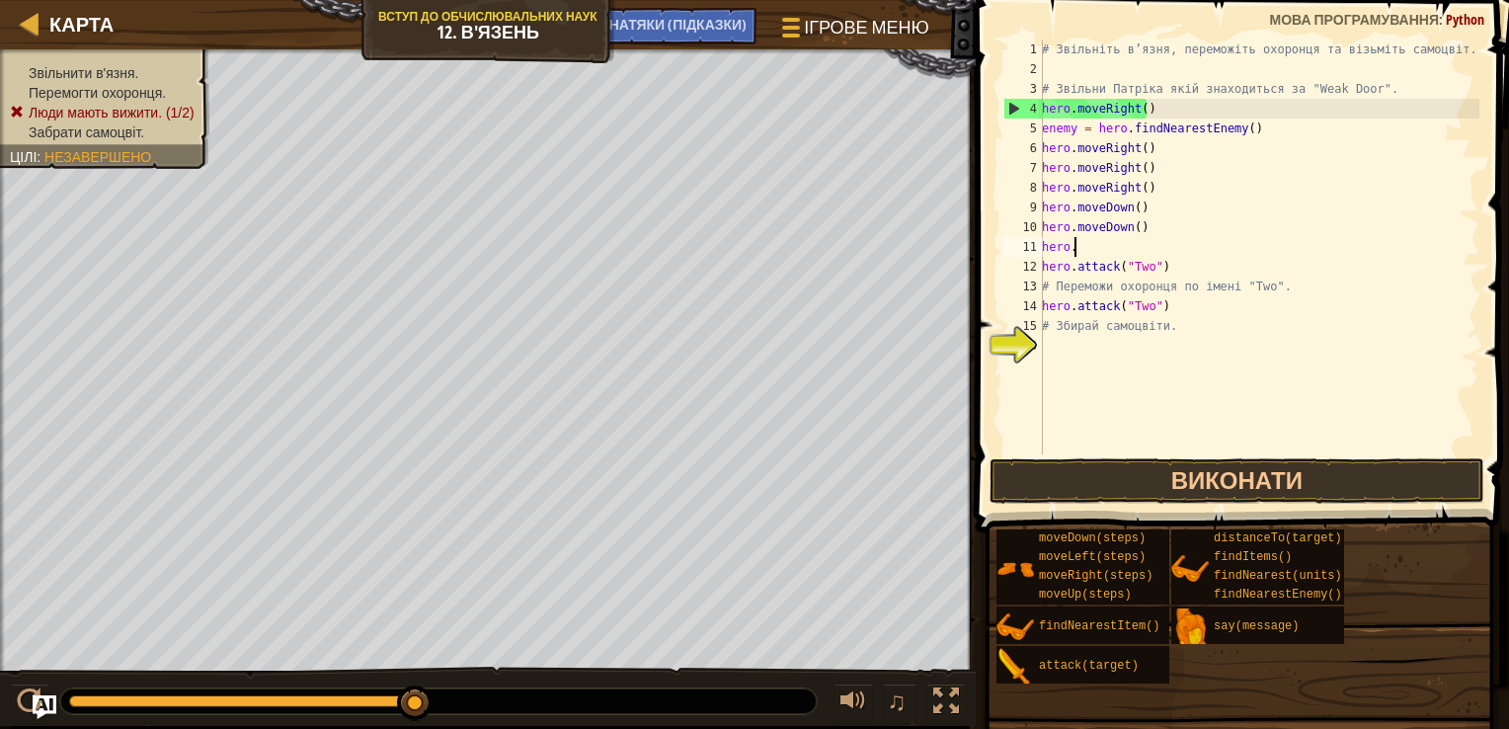
scroll to position [9, 0]
type textarea "h"
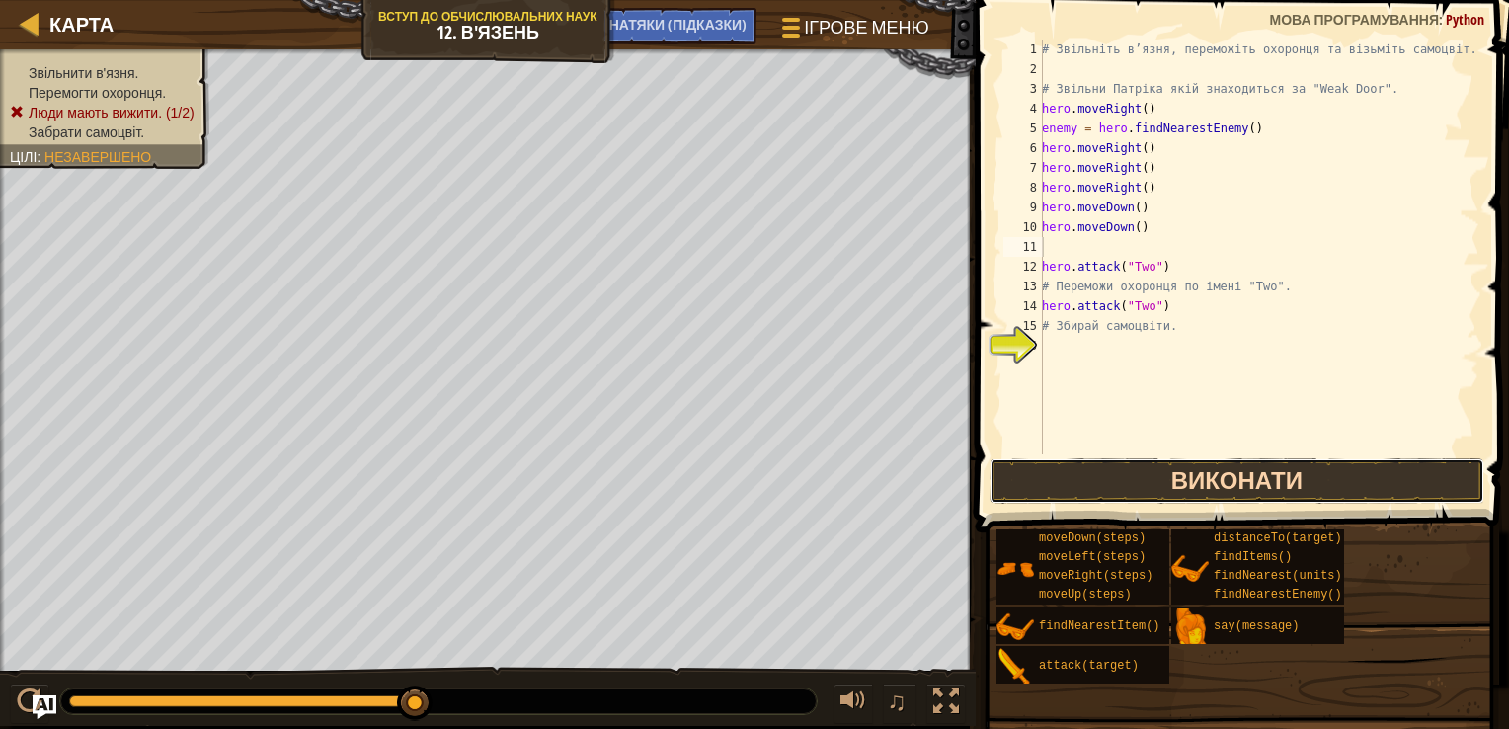
click at [1201, 482] on button "Виконати" at bounding box center [1237, 480] width 495 height 45
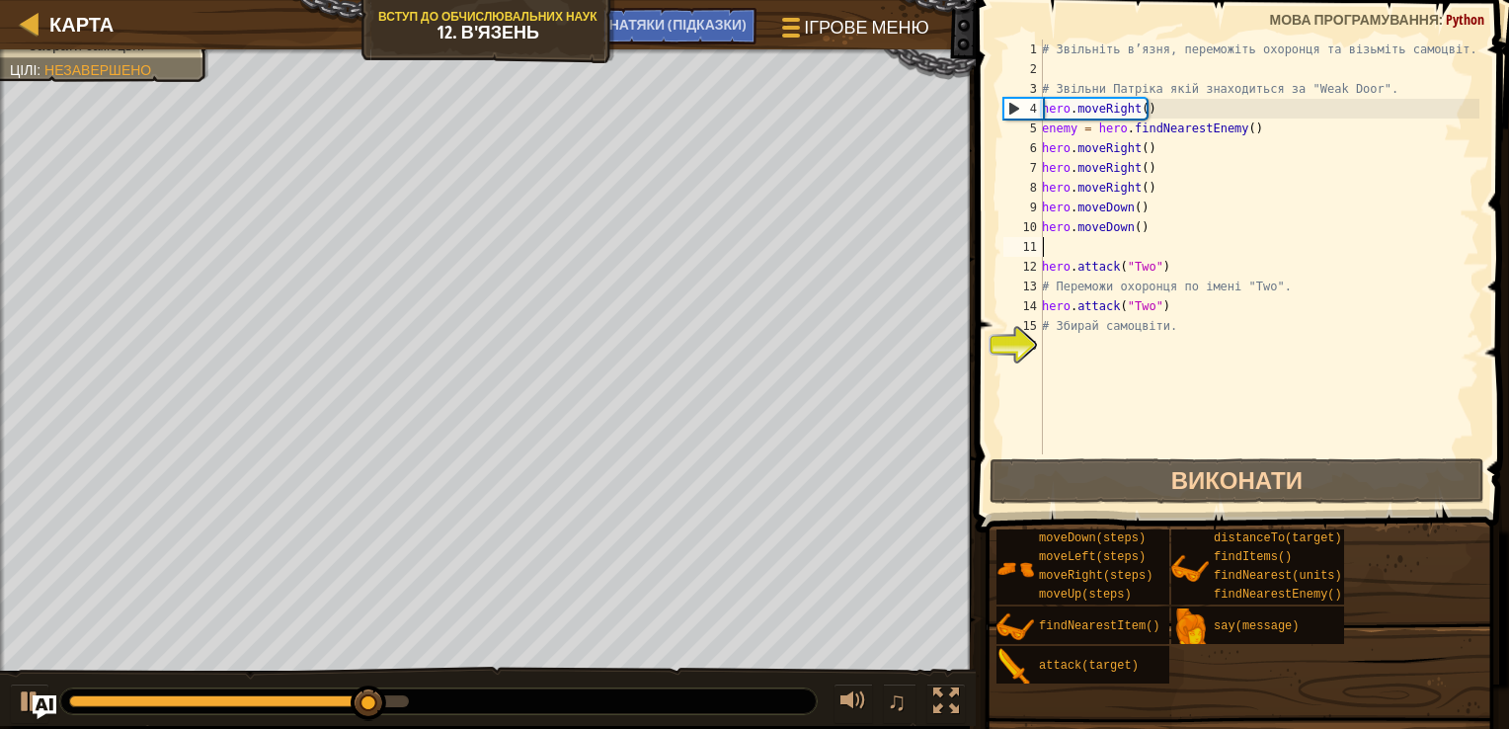
click at [1047, 251] on div "# Звільніть в’язня, переможіть охоронця та візьміть самоцвіт. # Звільни Патріка…" at bounding box center [1258, 267] width 441 height 454
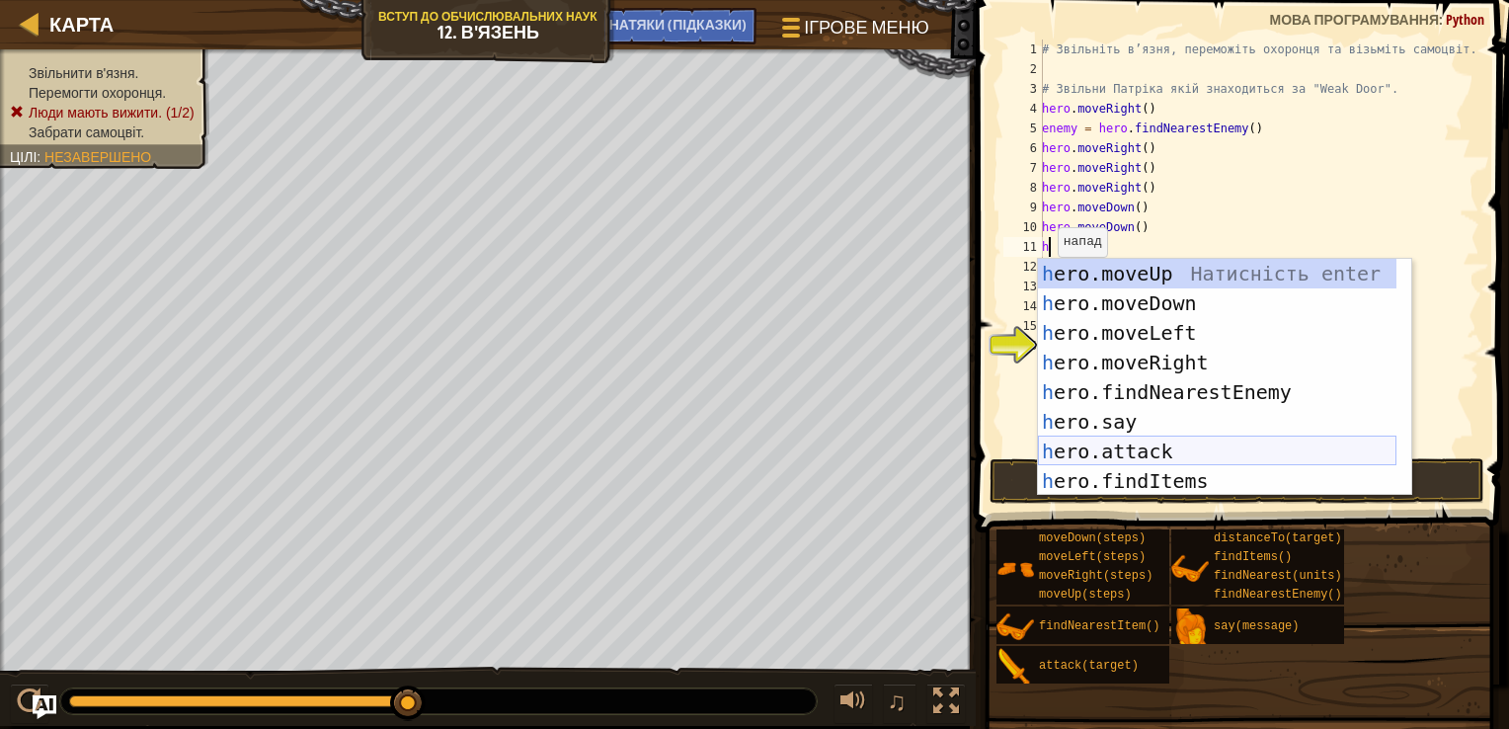
click at [1098, 439] on div "h ero.moveUp Натисність enter h ero.moveDown Натисність enter h ero.moveLeft На…" at bounding box center [1217, 407] width 359 height 296
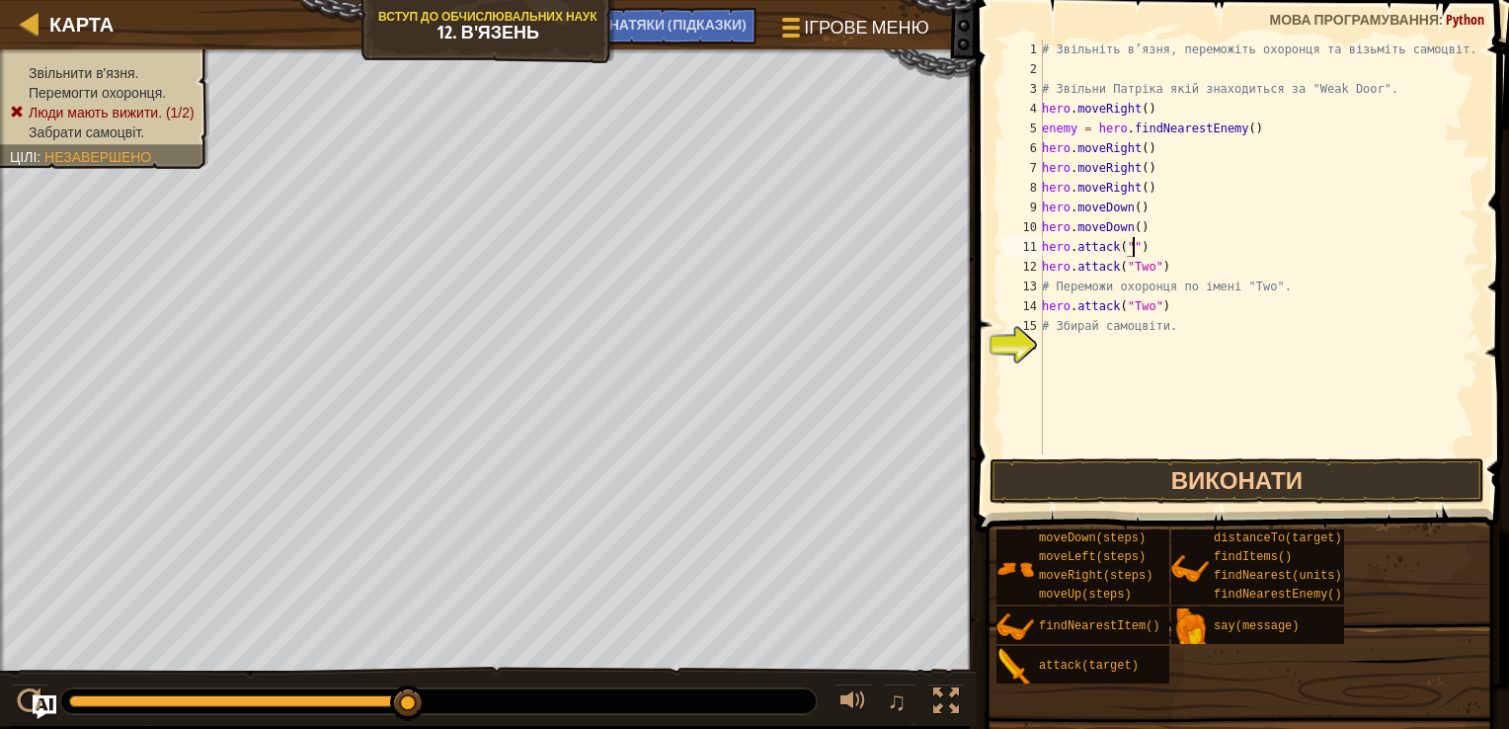
scroll to position [9, 7]
click at [1124, 251] on div "# Звільніть в’язня, переможіть охоронця та візьміть самоцвіт. # Звільни Патріка…" at bounding box center [1258, 267] width 441 height 454
type textarea "hero.attack("Two")"
click at [1222, 473] on button "Виконати" at bounding box center [1237, 480] width 495 height 45
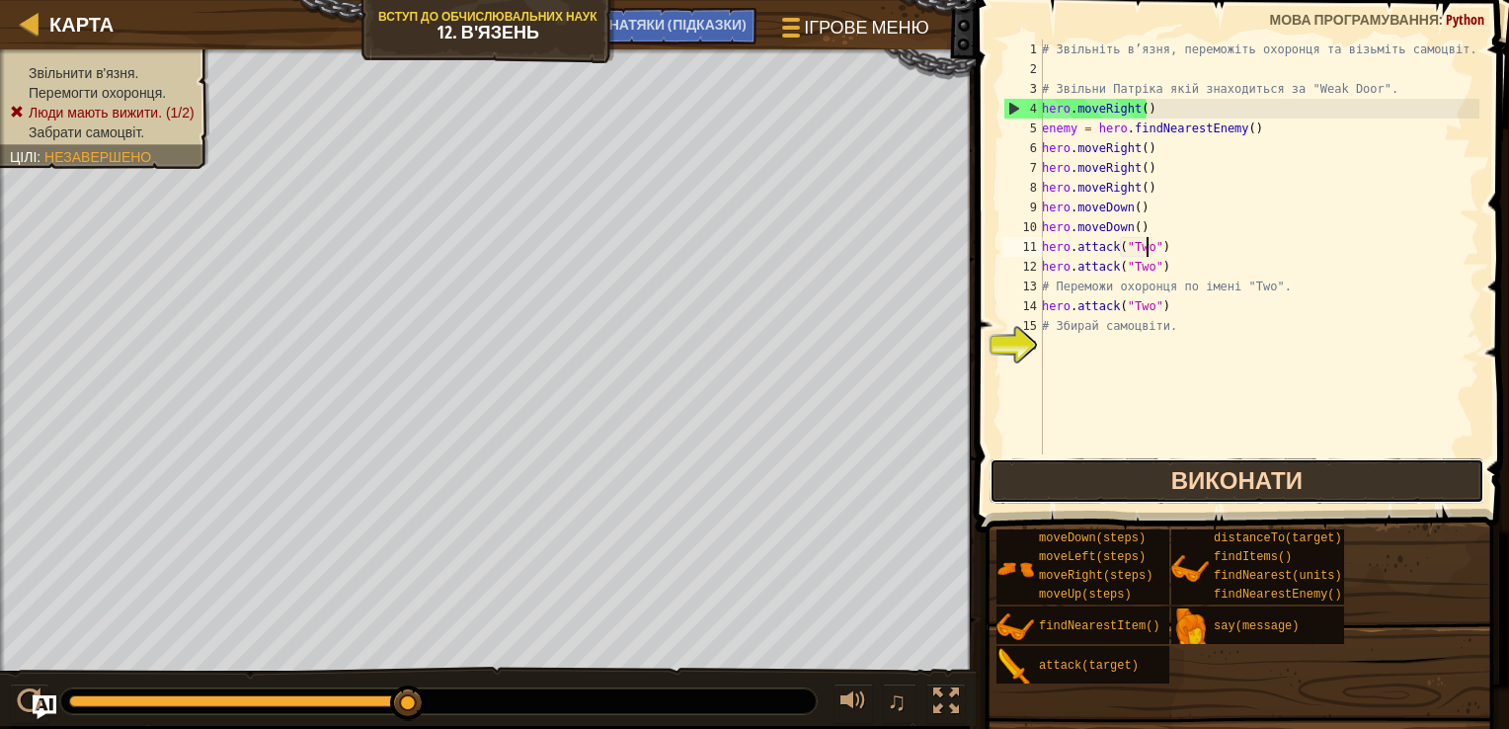
click at [1260, 493] on button "Виконати" at bounding box center [1237, 480] width 495 height 45
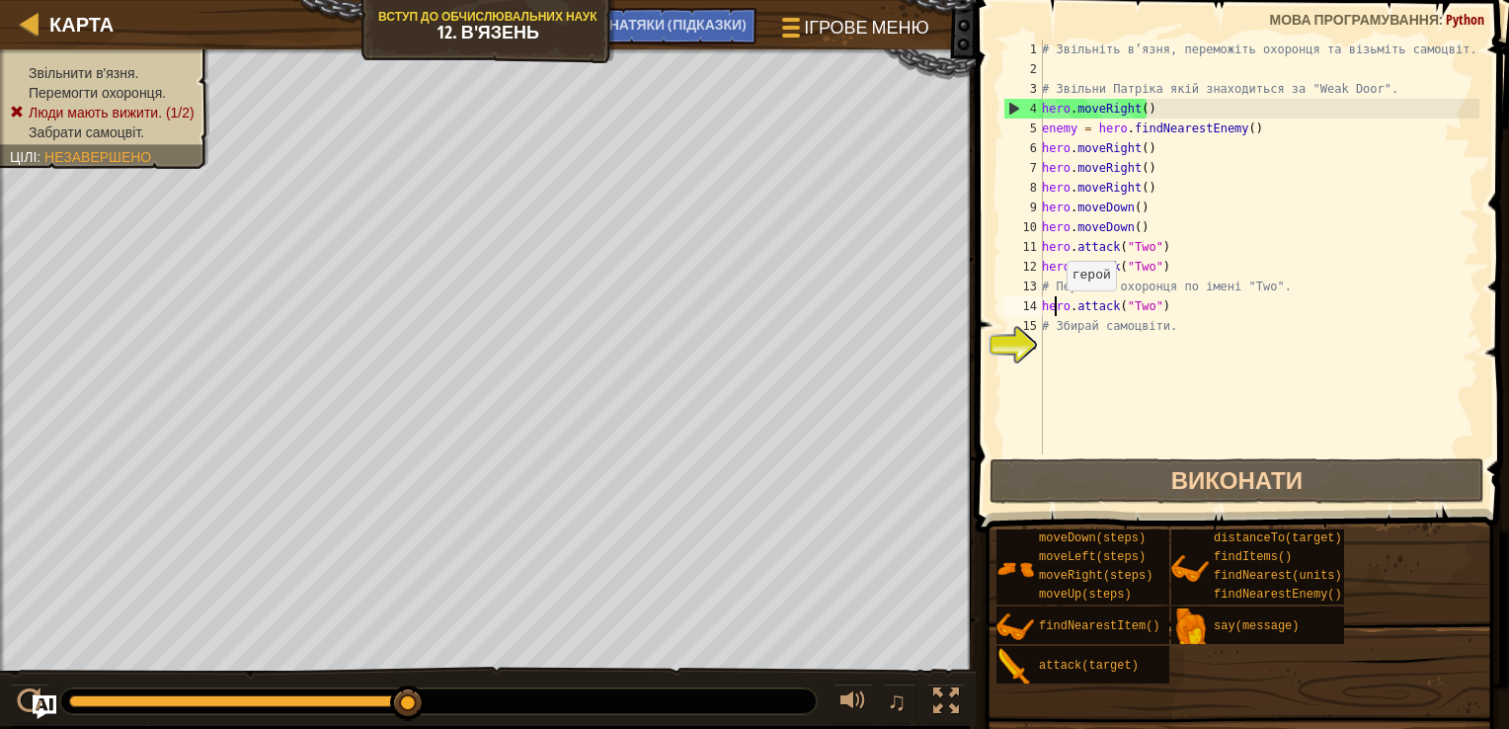
click at [1055, 310] on div "# Звільніть в’язня, переможіть охоронця та візьміть самоцвіт. # Звільни Патріка…" at bounding box center [1258, 267] width 441 height 454
click at [1045, 350] on div "# Звільніть в’язня, переможіть охоронця та візьміть самоцвіт. # Звільни Патріка…" at bounding box center [1258, 267] width 441 height 454
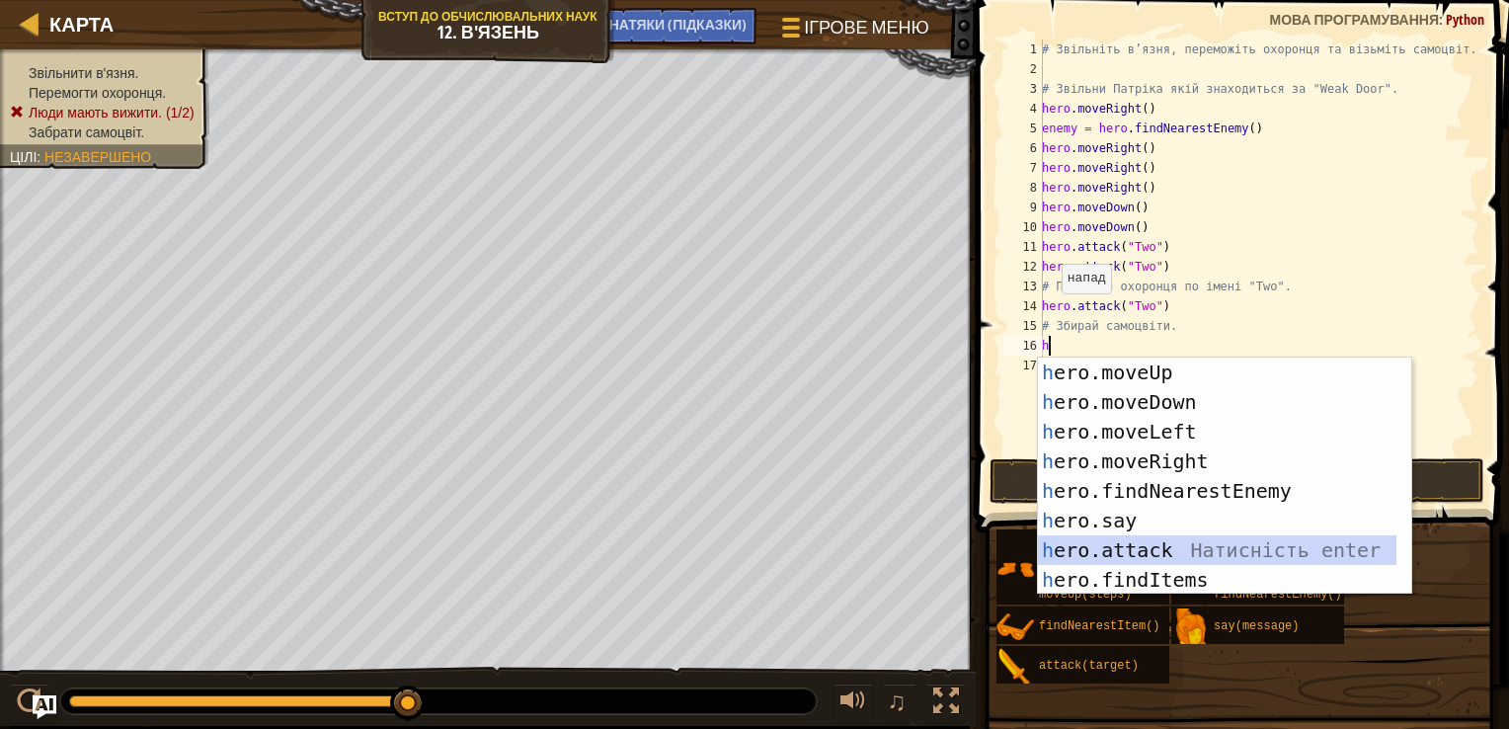
click at [1105, 545] on div "h ero.moveUp Натисність enter h ero.moveDown Натисність enter h ero.moveLeft На…" at bounding box center [1217, 506] width 359 height 296
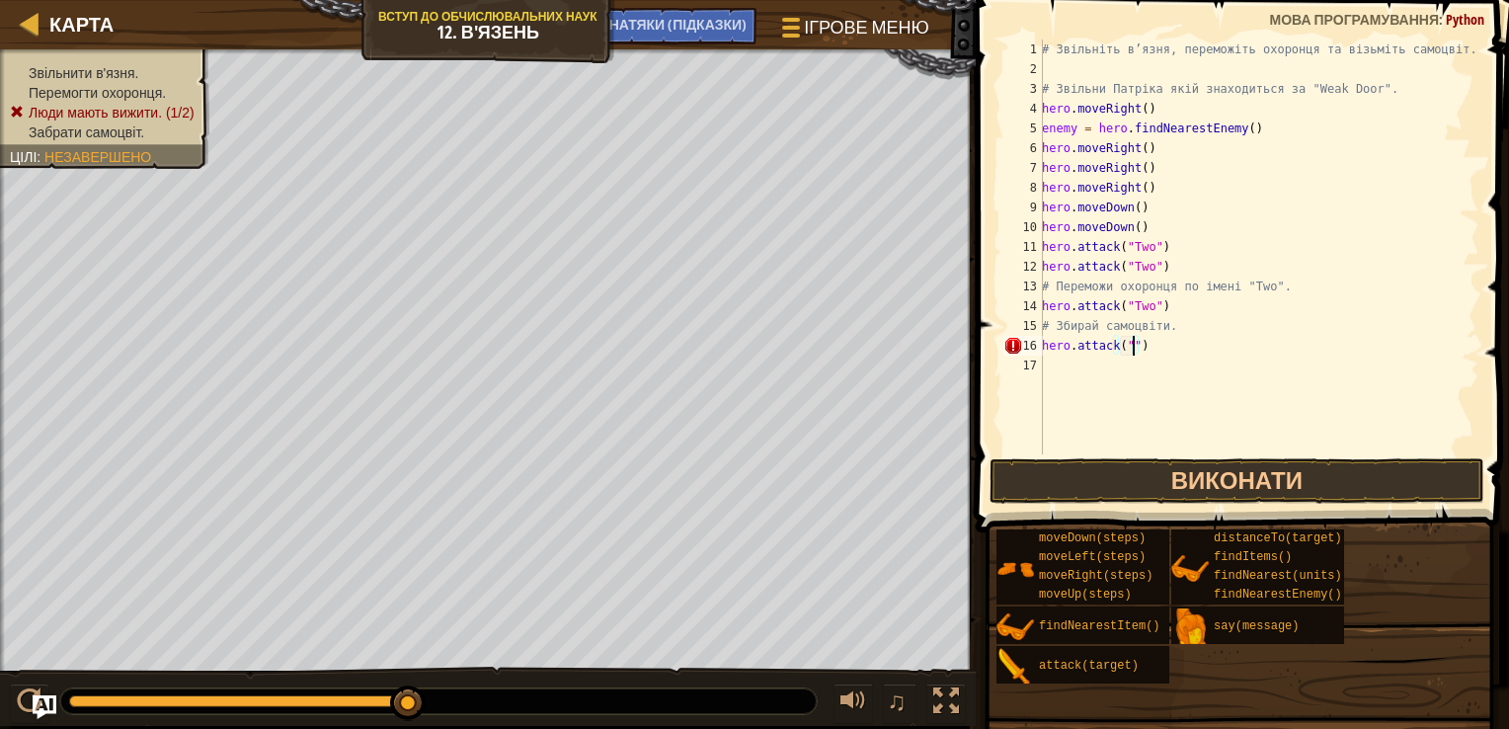
scroll to position [9, 7]
click at [1128, 342] on div "# Звільніть в’язня, переможіть охоронця та візьміть самоцвіт. # Звільни Патріка…" at bounding box center [1258, 267] width 441 height 454
click at [1149, 502] on button "Виконати" at bounding box center [1237, 480] width 495 height 45
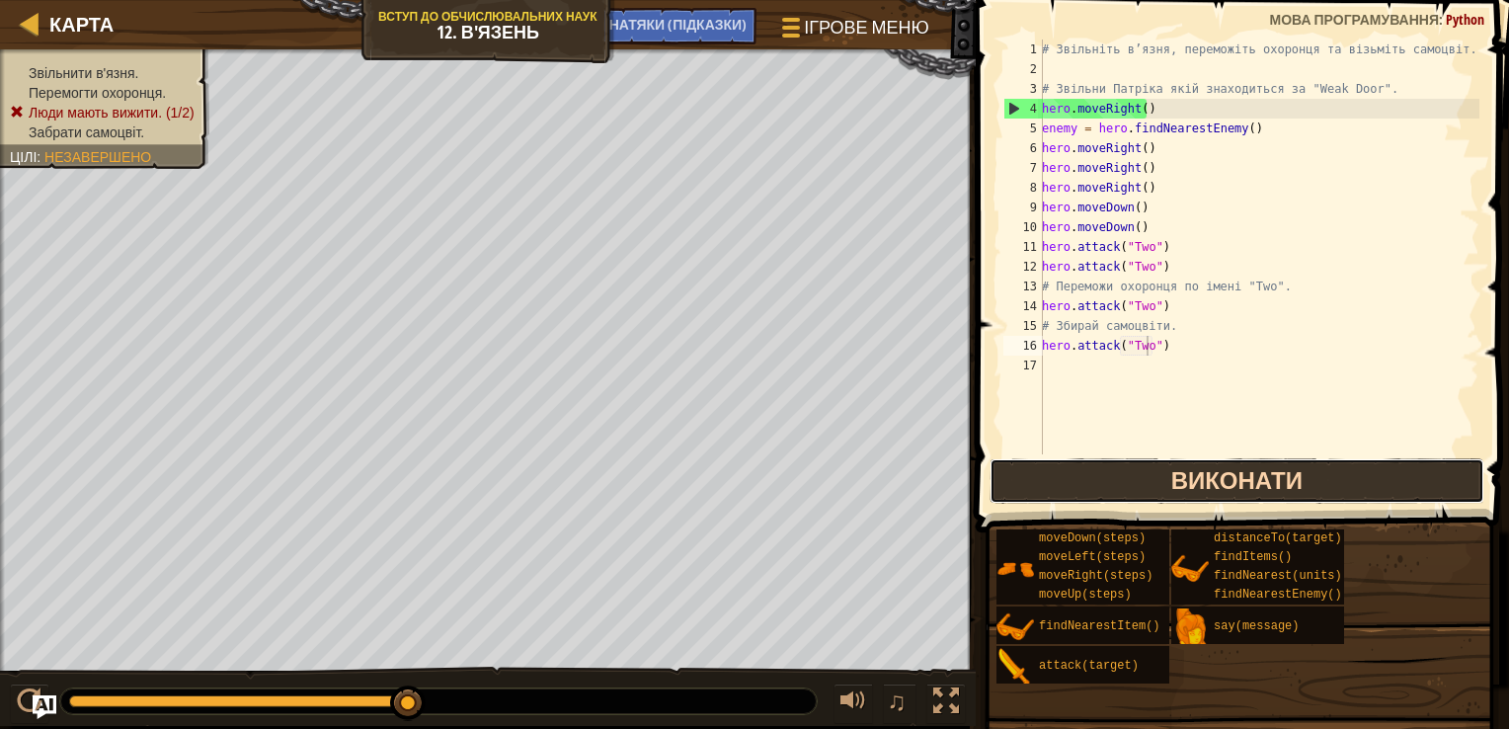
click at [1111, 471] on button "Виконати" at bounding box center [1237, 480] width 495 height 45
click at [1280, 466] on button "Виконати" at bounding box center [1237, 480] width 495 height 45
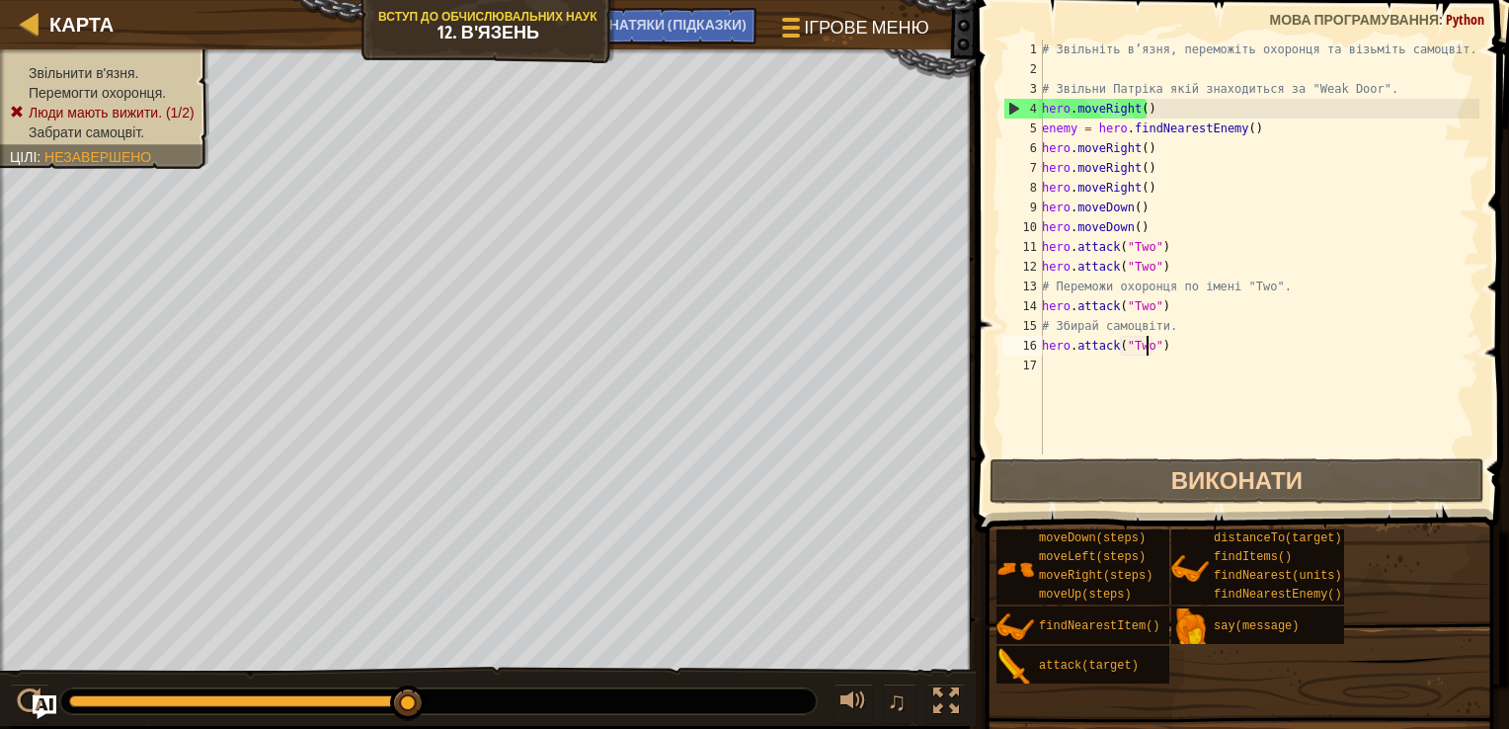
click at [1158, 235] on div "# Звільніть в’язня, переможіть охоронця та візьміть самоцвіт. # Звільни Патріка…" at bounding box center [1258, 267] width 441 height 454
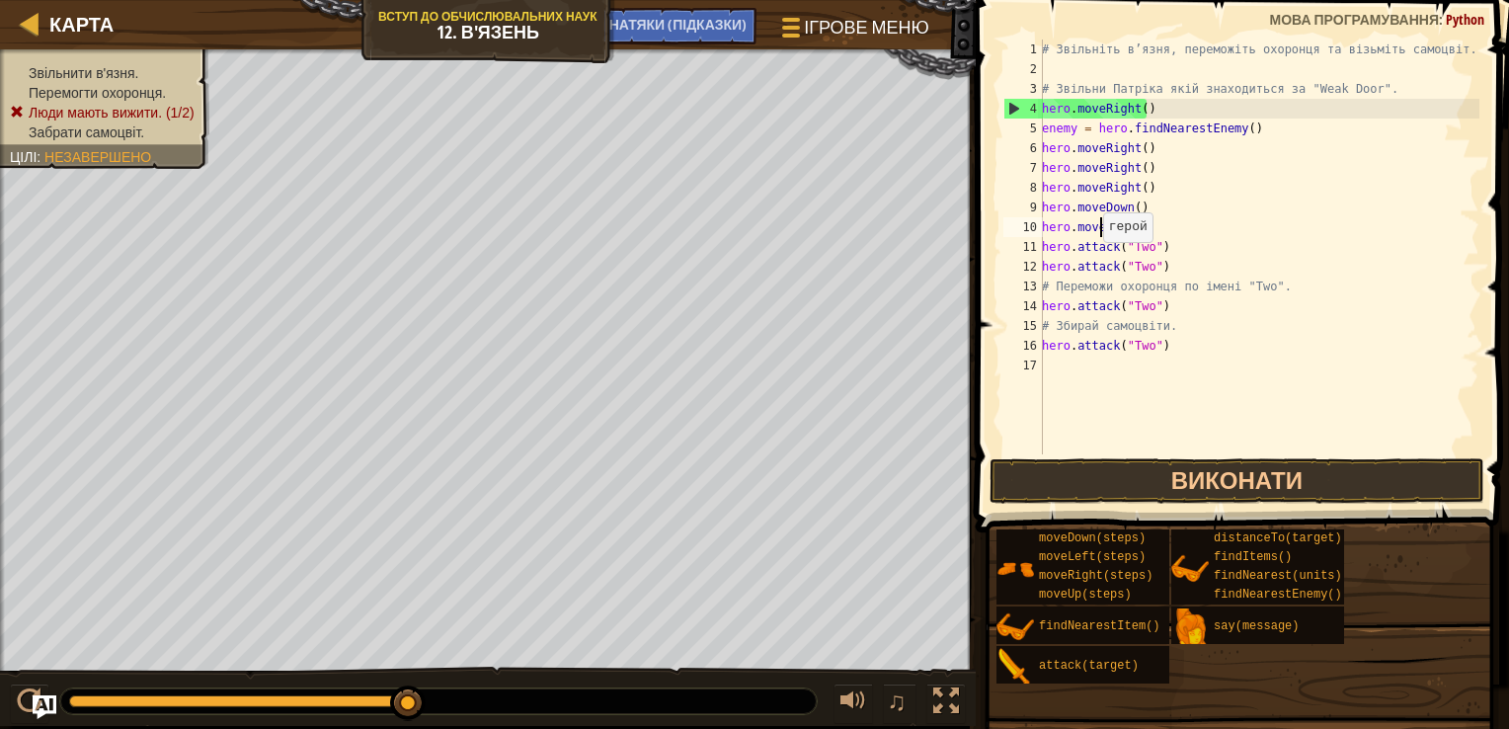
scroll to position [9, 3]
type textarea "h"
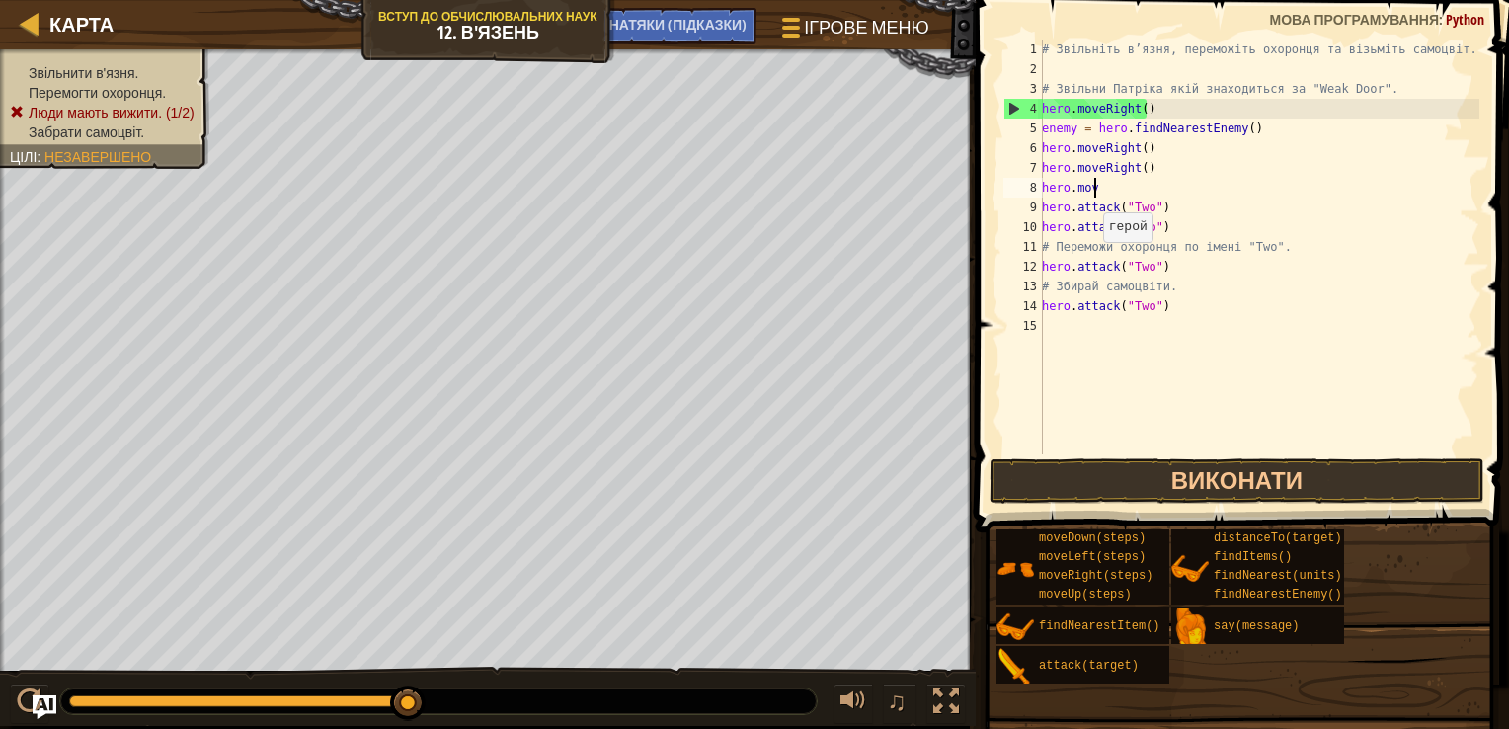
type textarea "h"
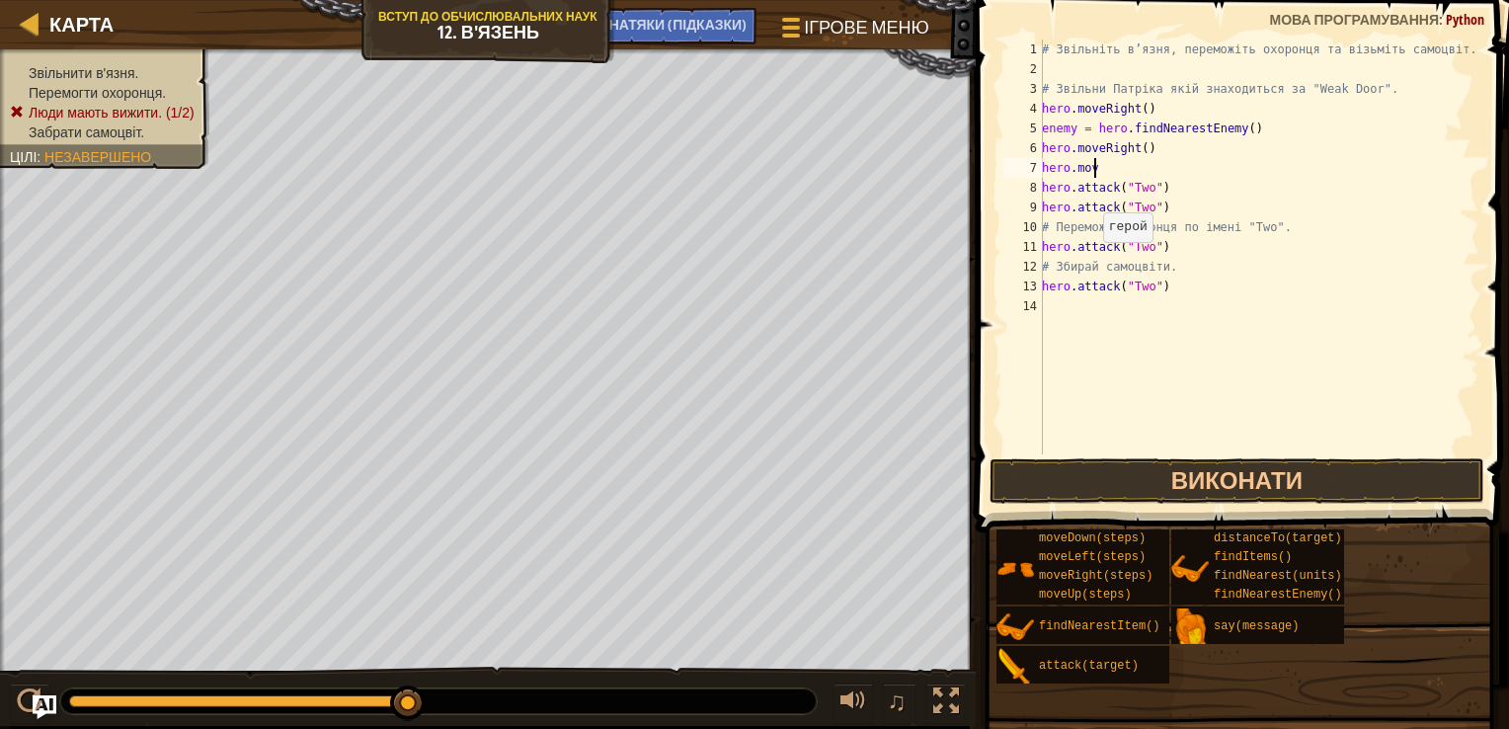
type textarea "h"
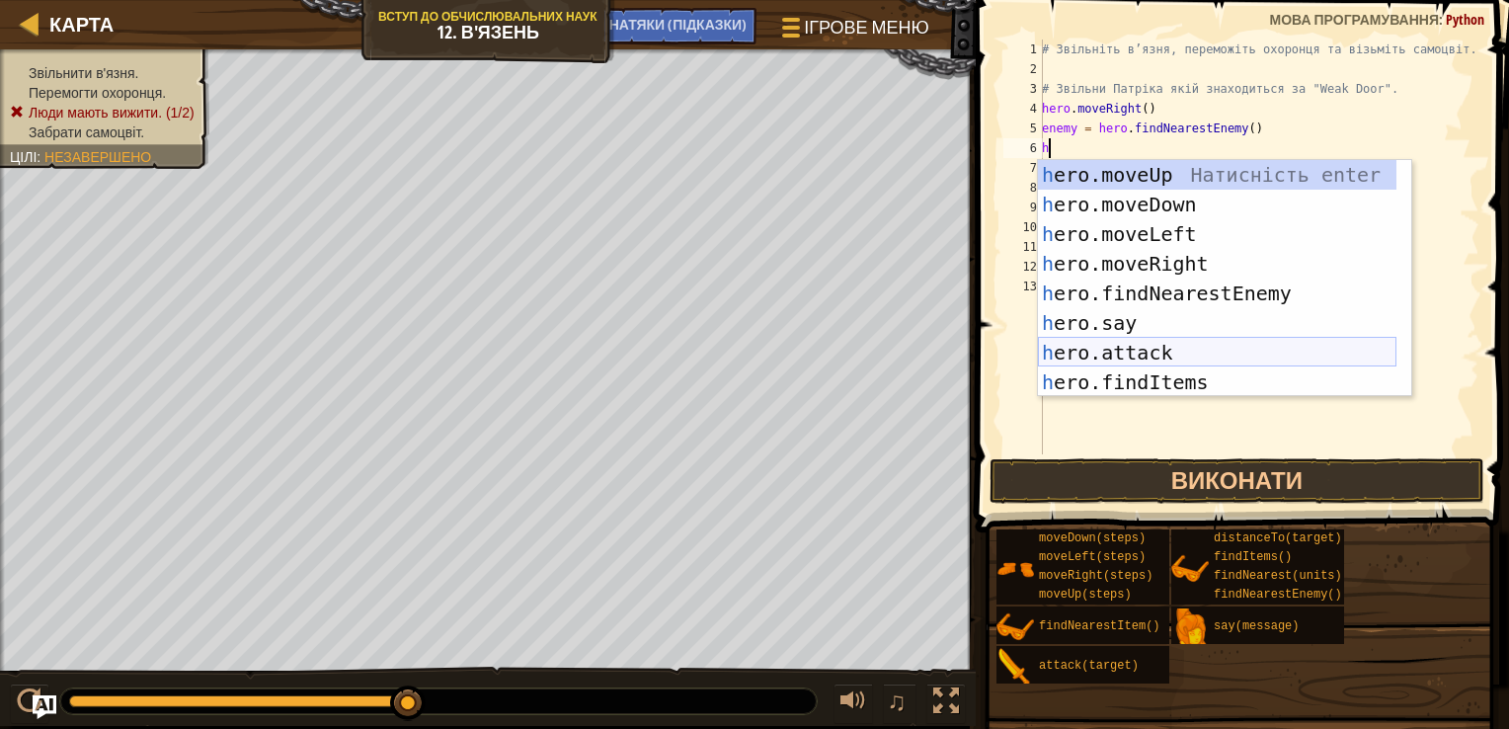
click at [1159, 350] on div "h ero.moveUp Натисність enter h ero.moveDown Натисність enter h ero.moveLeft На…" at bounding box center [1217, 308] width 359 height 296
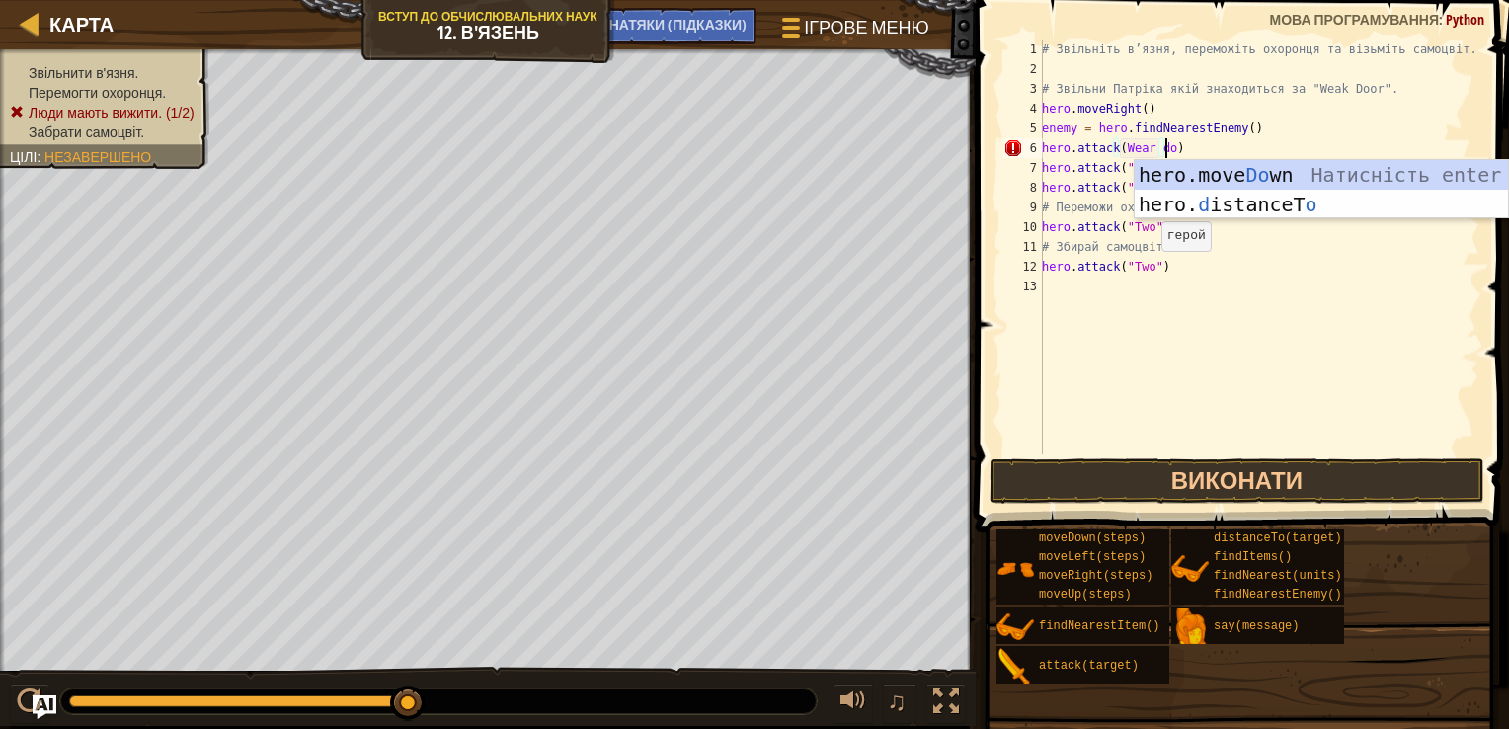
scroll to position [9, 10]
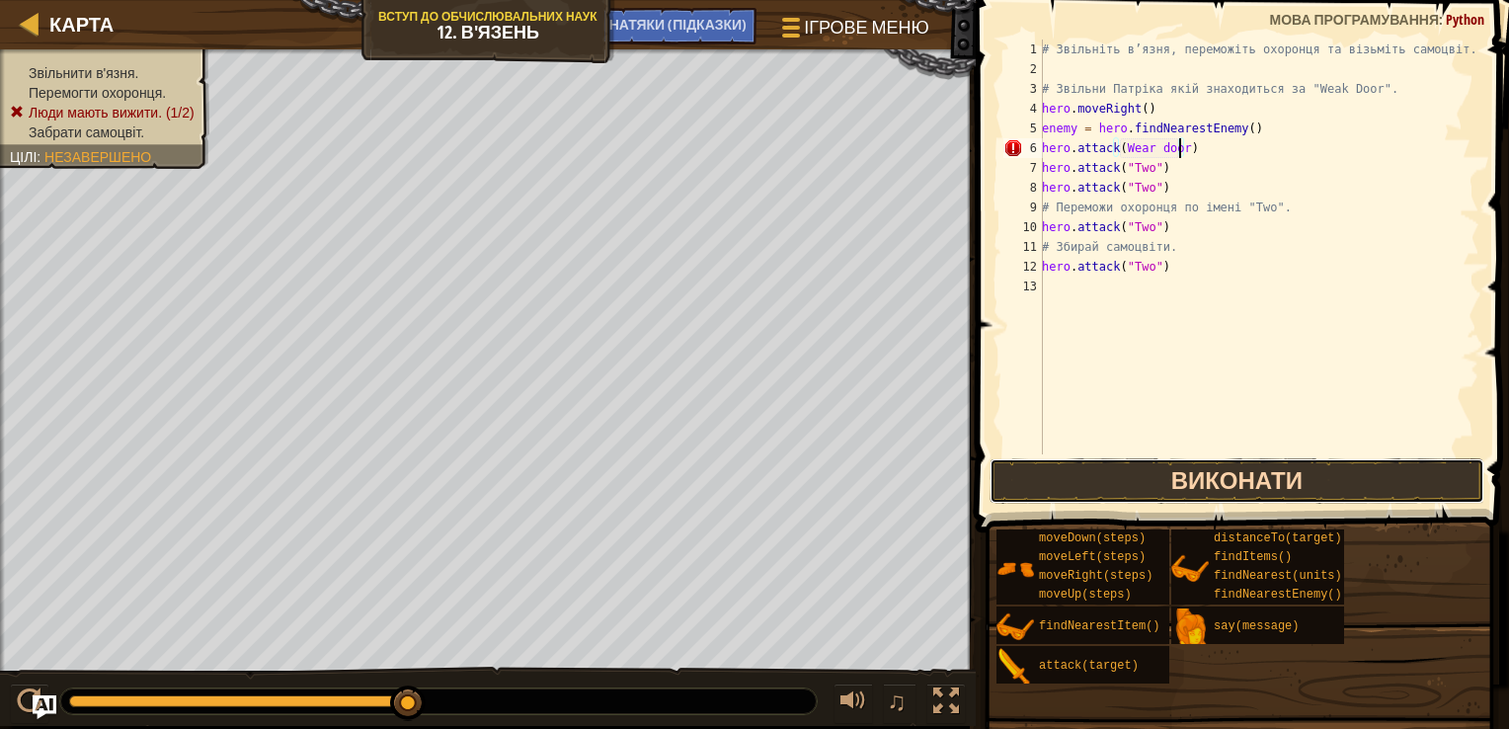
click at [1287, 475] on button "Виконати" at bounding box center [1237, 480] width 495 height 45
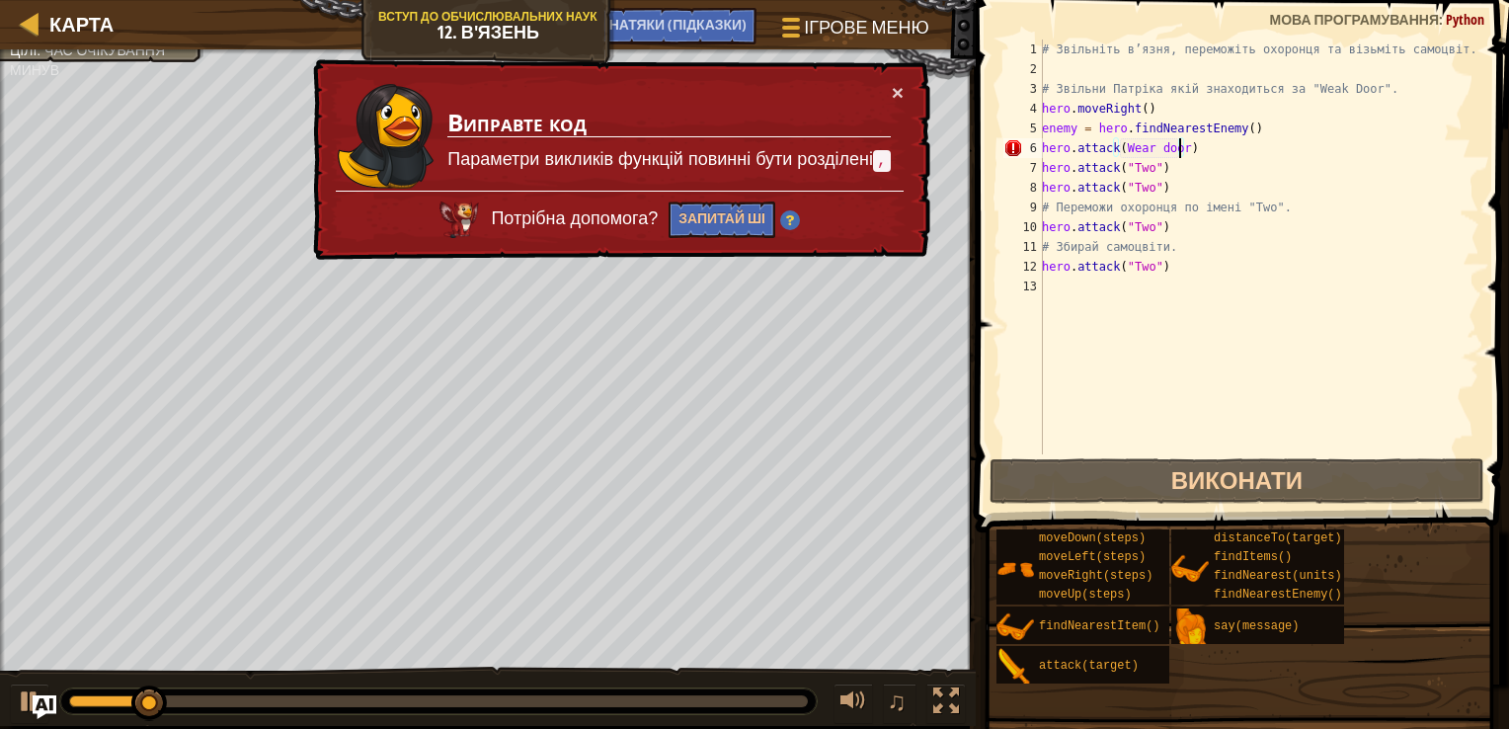
click at [1148, 155] on div "# Звільніть в’язня, переможіть охоронця та візьміть самоцвіт. # Звільни Патріка…" at bounding box center [1258, 267] width 441 height 454
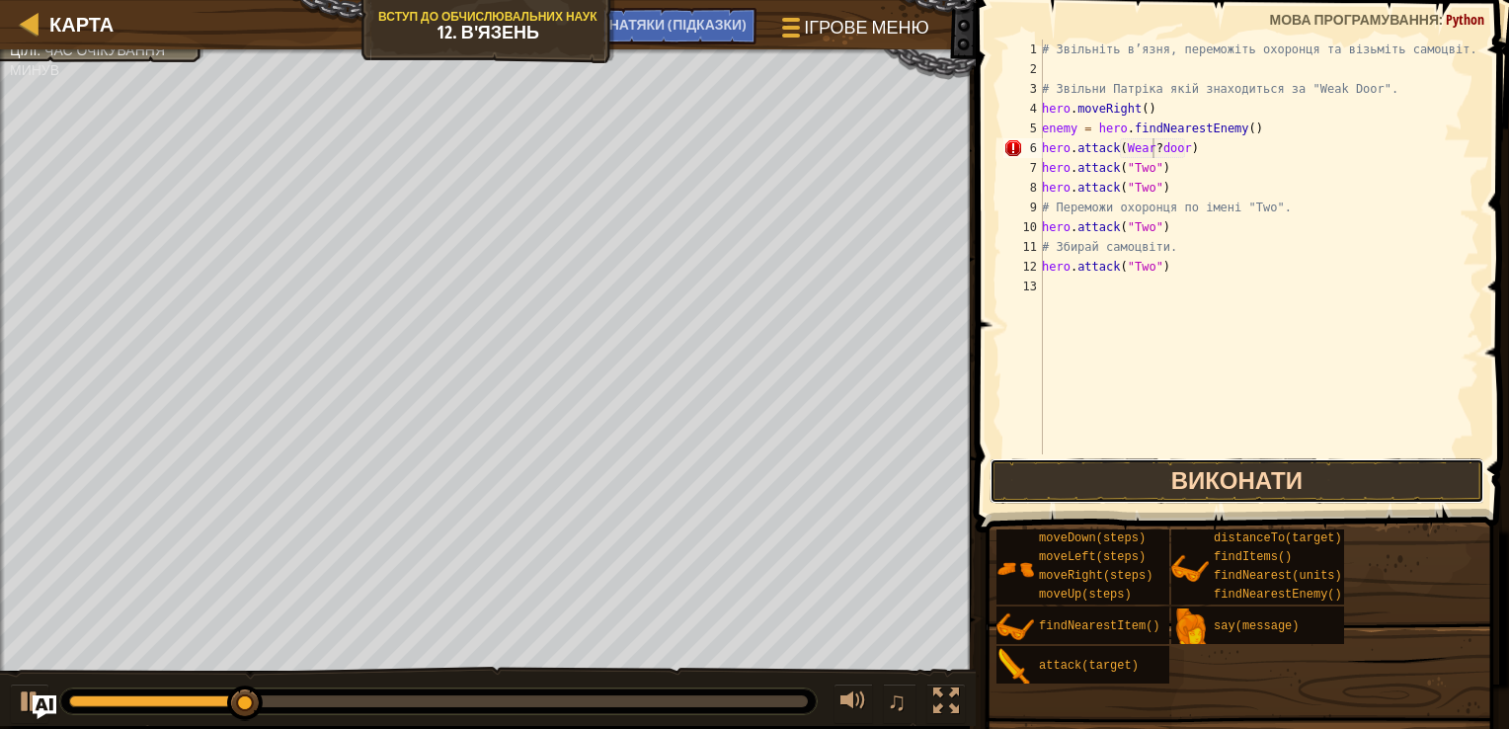
click at [1168, 476] on button "Виконати" at bounding box center [1237, 480] width 495 height 45
click at [1244, 467] on button "Виконати" at bounding box center [1237, 480] width 495 height 45
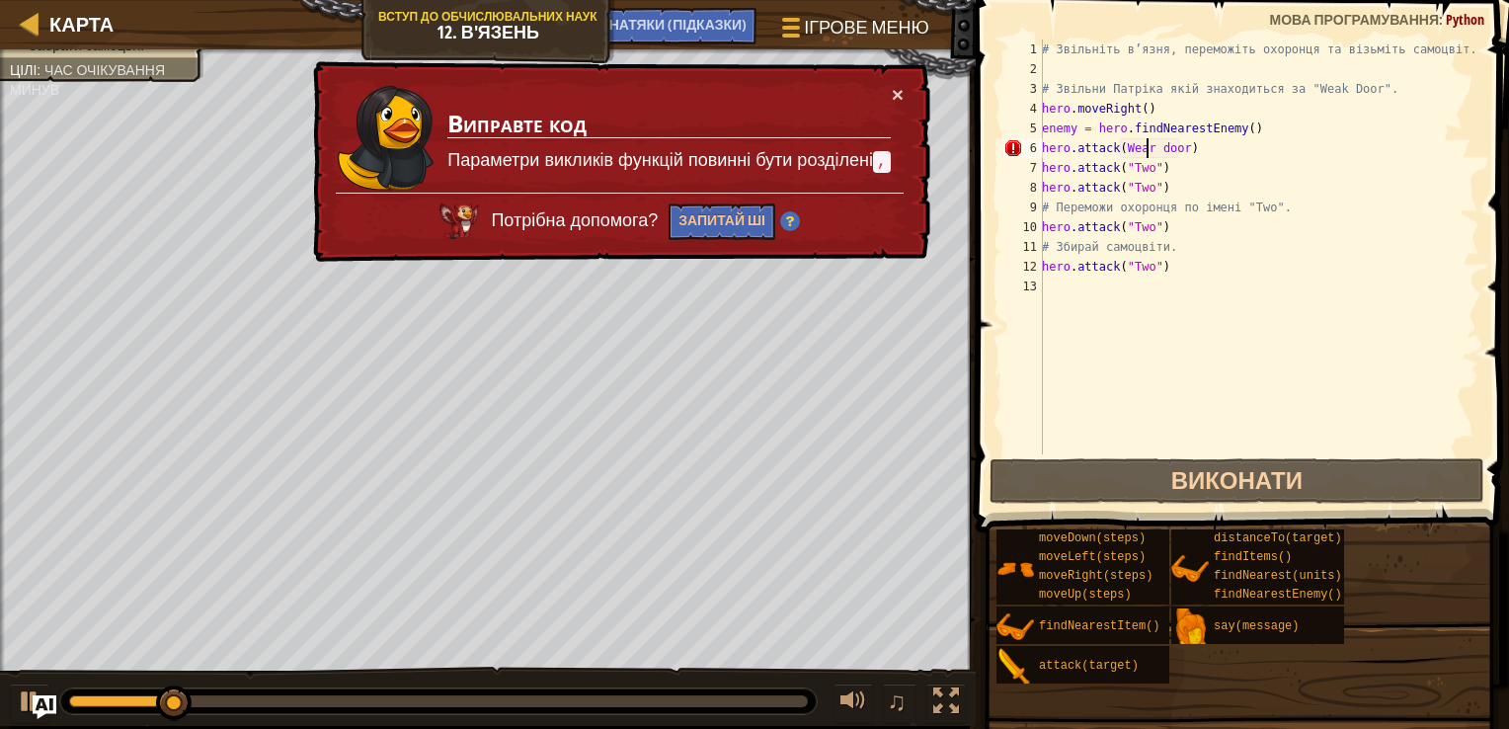
click at [1138, 152] on div "# Звільніть в’язня, переможіть охоронця та візьміть самоцвіт. # Звільни Патріка…" at bounding box center [1258, 267] width 441 height 454
click at [1144, 155] on div "# Звільніть в’язня, переможіть охоронця та візьміть самоцвіт. # Звільни Патріка…" at bounding box center [1258, 267] width 441 height 454
click at [899, 84] on button "×" at bounding box center [898, 94] width 12 height 21
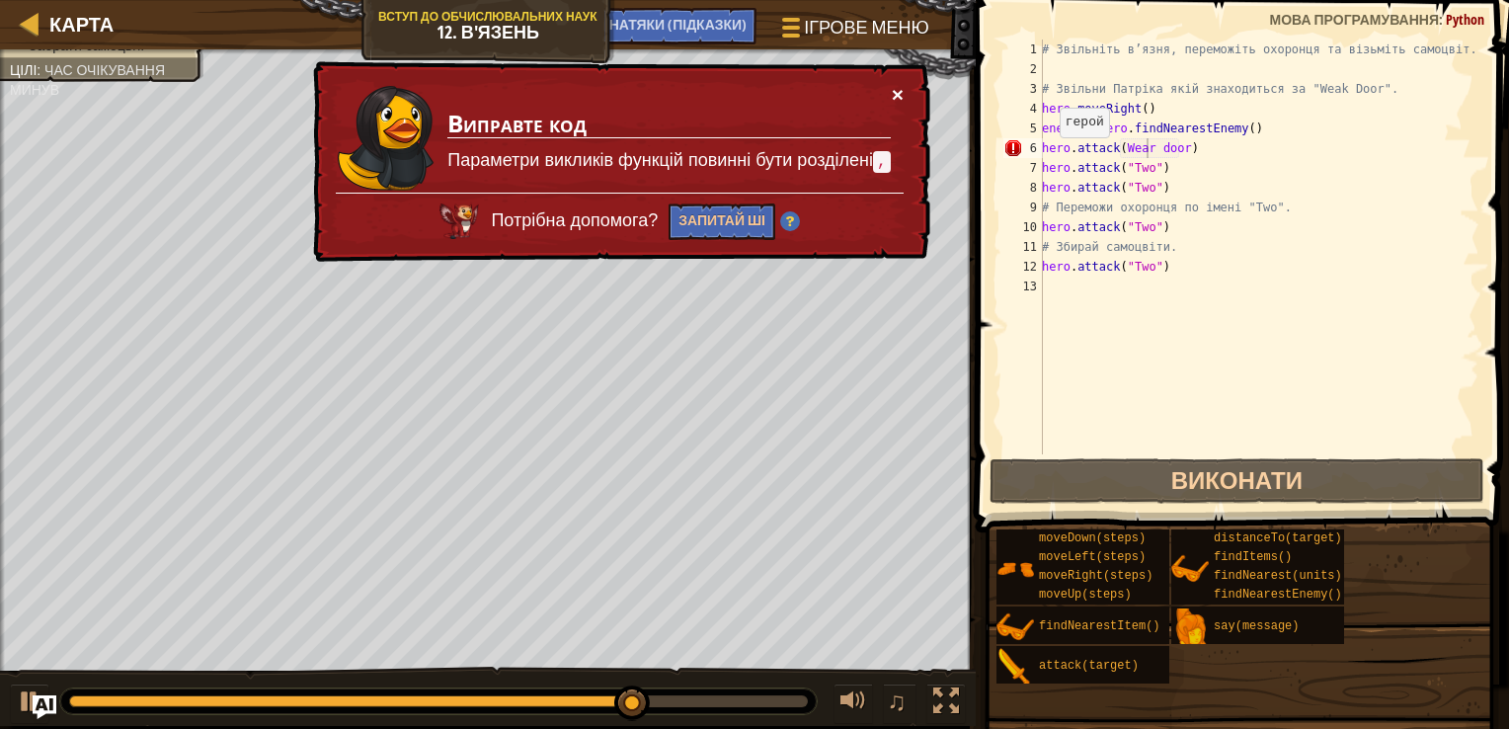
click at [896, 95] on button "×" at bounding box center [898, 94] width 12 height 21
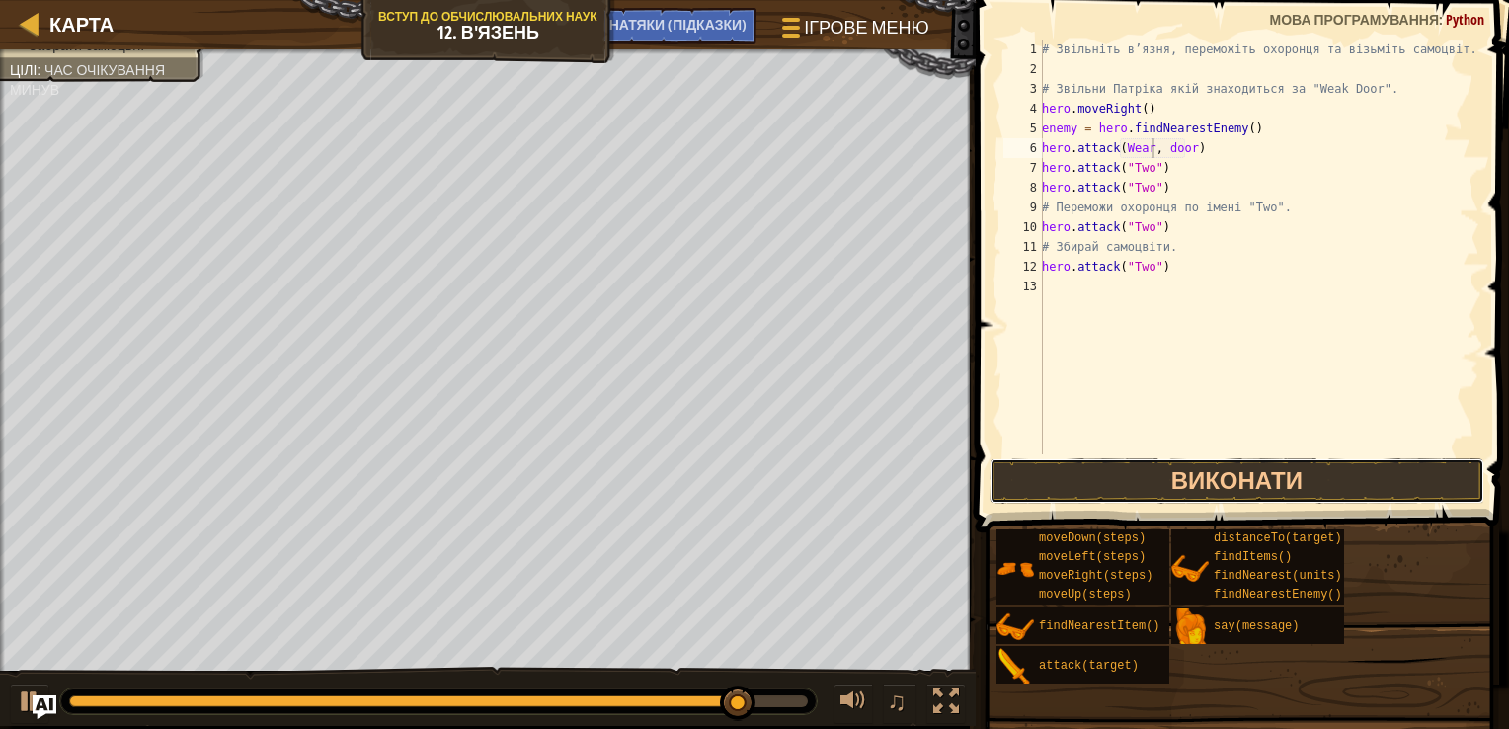
drag, startPoint x: 1112, startPoint y: 457, endPoint x: 1113, endPoint y: 445, distance: 11.9
click at [1110, 455] on div "hero.attack(Wear, door) 1 2 3 4 5 6 7 8 9 10 11 12 13 # Звільніть в’язня, перем…" at bounding box center [1239, 305] width 539 height 591
click at [1089, 463] on button "Виконати" at bounding box center [1237, 480] width 495 height 45
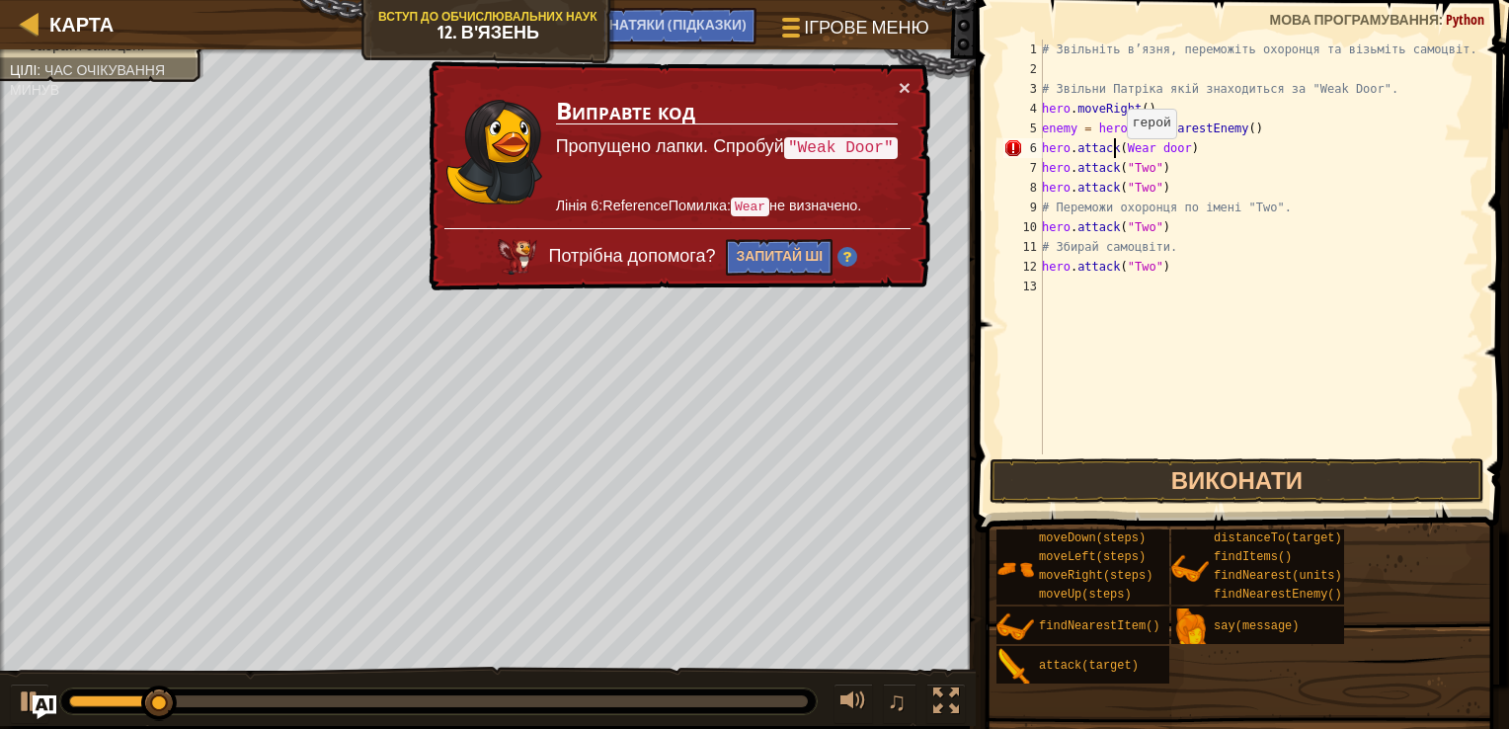
click at [1116, 157] on div "# Звільніть в’язня, переможіть охоронця та візьміть самоцвіт. # Звільни Патріка…" at bounding box center [1258, 267] width 441 height 454
click at [1119, 153] on div "# Звільніть в’язня, переможіть охоронця та візьміть самоцвіт. # Звільни Патріка…" at bounding box center [1258, 267] width 441 height 454
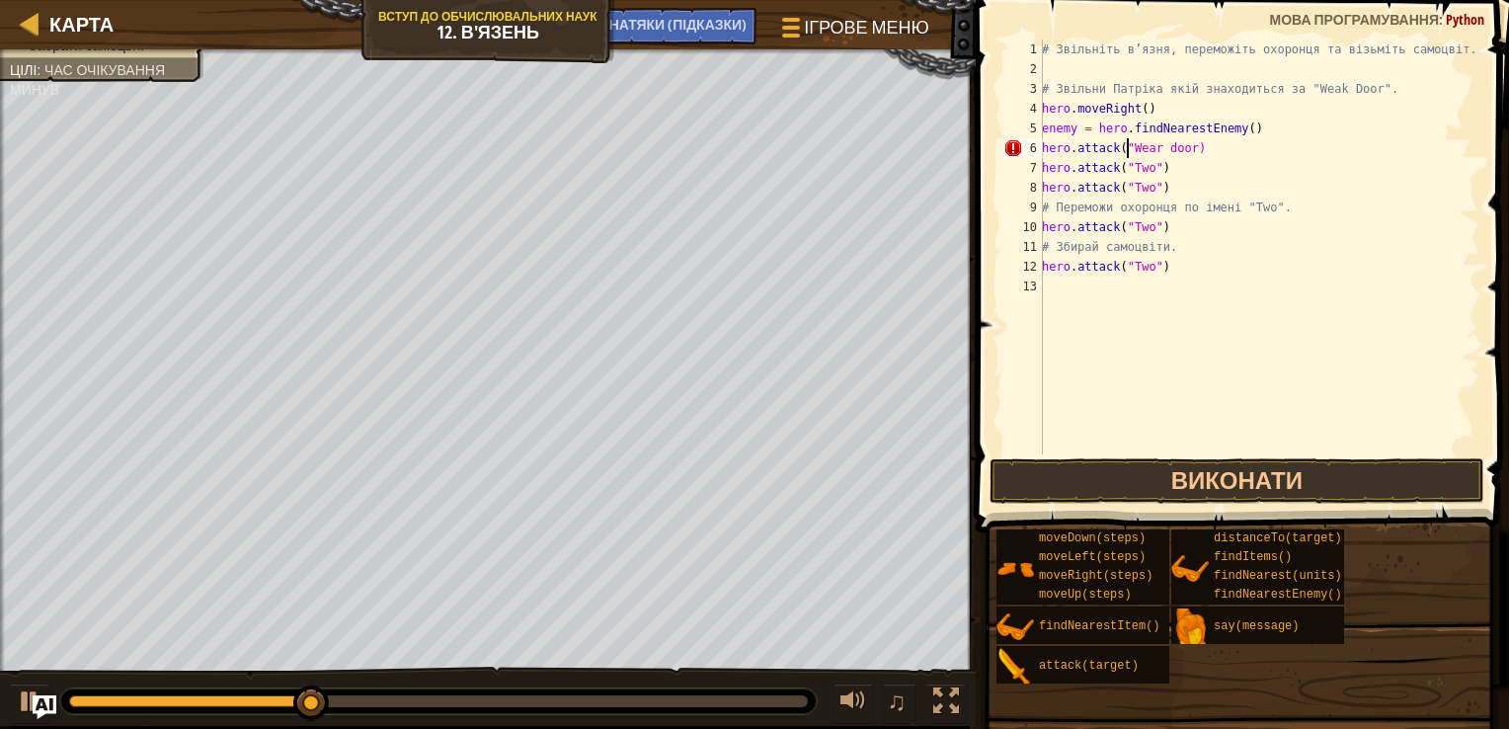
click at [1181, 145] on div "# Звільніть в’язня, переможіть охоронця та візьміть самоцвіт. # Звільни Патріка…" at bounding box center [1258, 267] width 441 height 454
click at [1183, 145] on div "# Звільніть в’язня, переможіть охоронця та візьміть самоцвіт. # Звільни Патріка…" at bounding box center [1258, 267] width 441 height 454
click at [1303, 462] on button "Виконати" at bounding box center [1237, 480] width 495 height 45
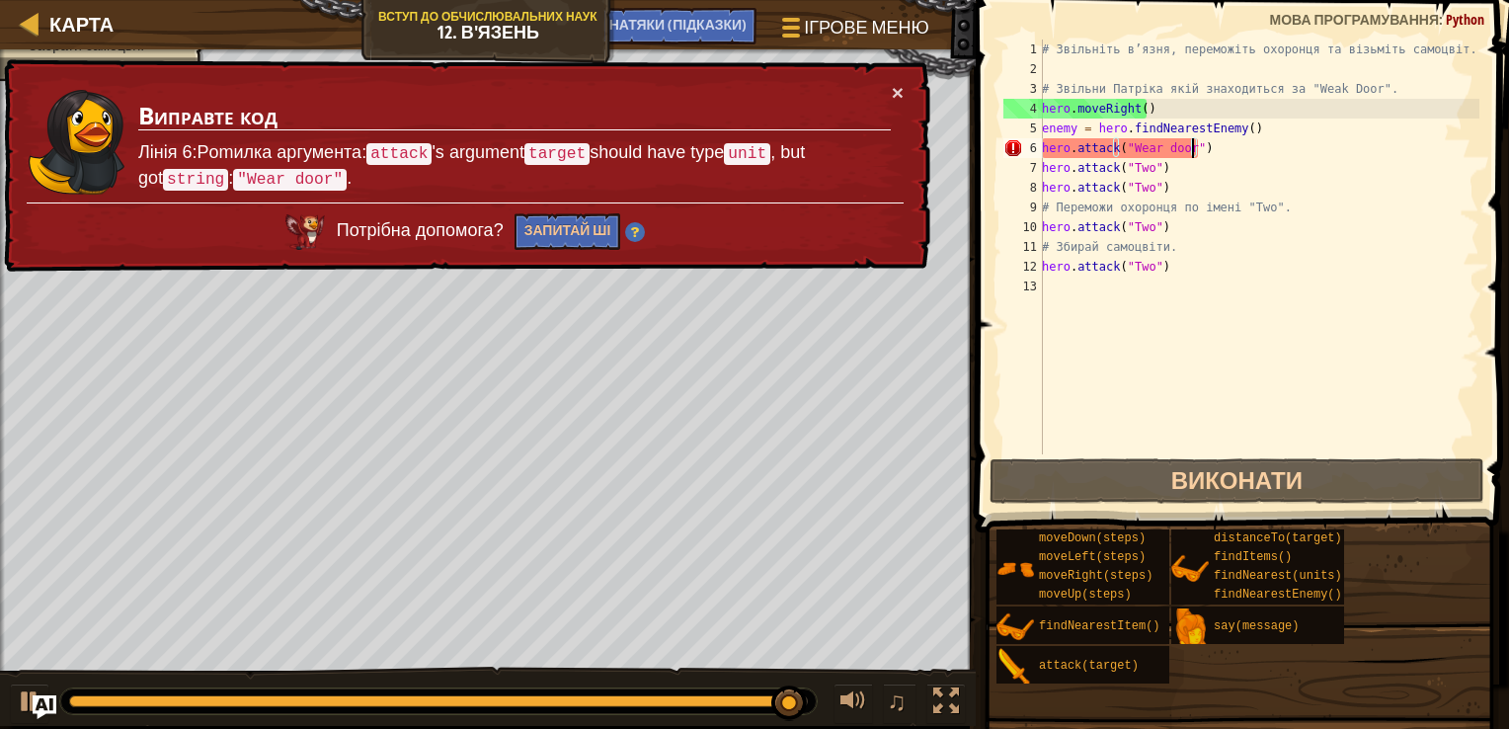
drag, startPoint x: 908, startPoint y: 75, endPoint x: 885, endPoint y: 101, distance: 34.3
click at [908, 74] on div "× Виправте код Лінія 6:Pomилка аргумента: attack 's argument target should have…" at bounding box center [465, 165] width 930 height 213
click at [904, 91] on div "× Виправте код Лінія 6:Pomилка аргумента: attack 's argument target should have…" at bounding box center [465, 165] width 930 height 213
click at [901, 92] on button "×" at bounding box center [898, 92] width 12 height 21
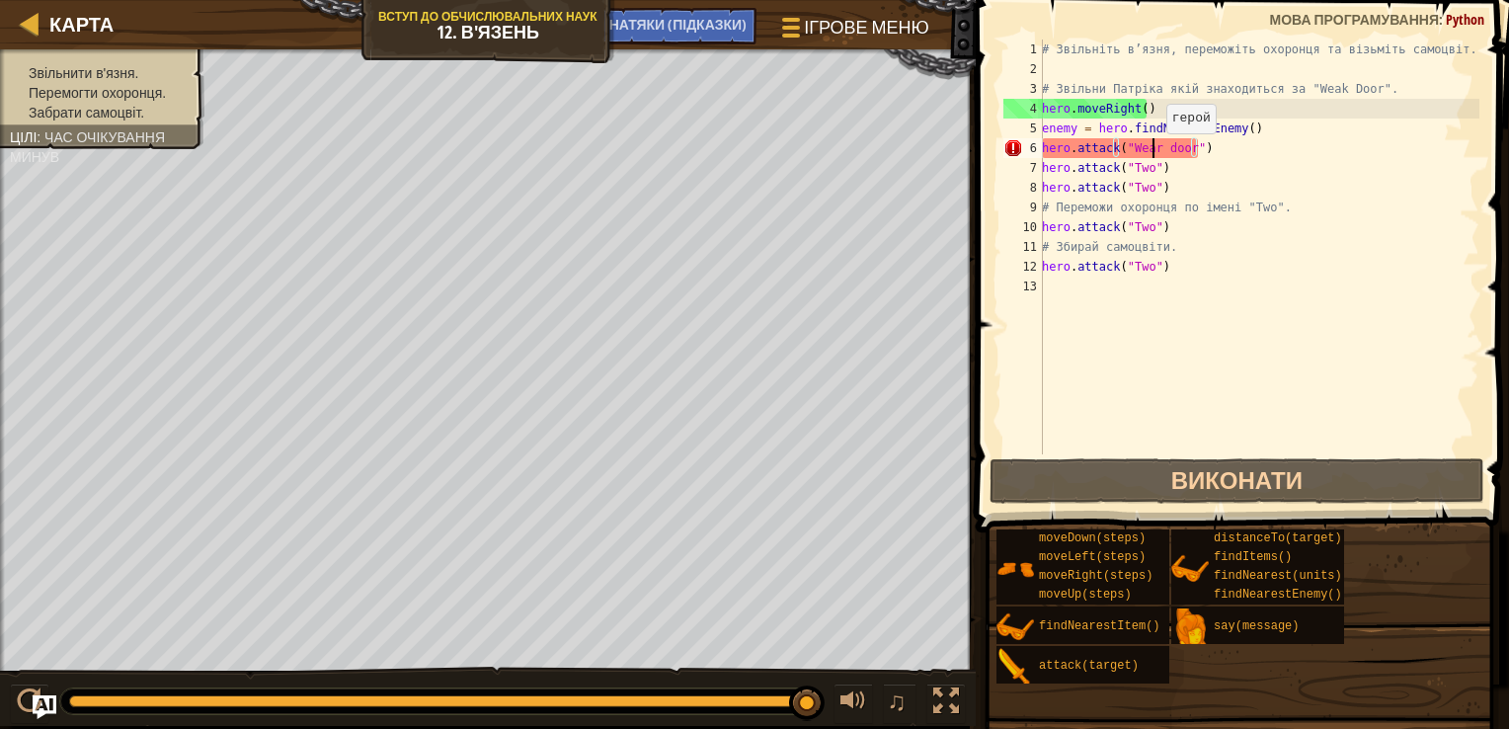
click at [1155, 152] on div "# Звільніть в’язня, переможіть охоронця та візьміть самоцвіт. # Звільни Патріка…" at bounding box center [1258, 267] width 441 height 454
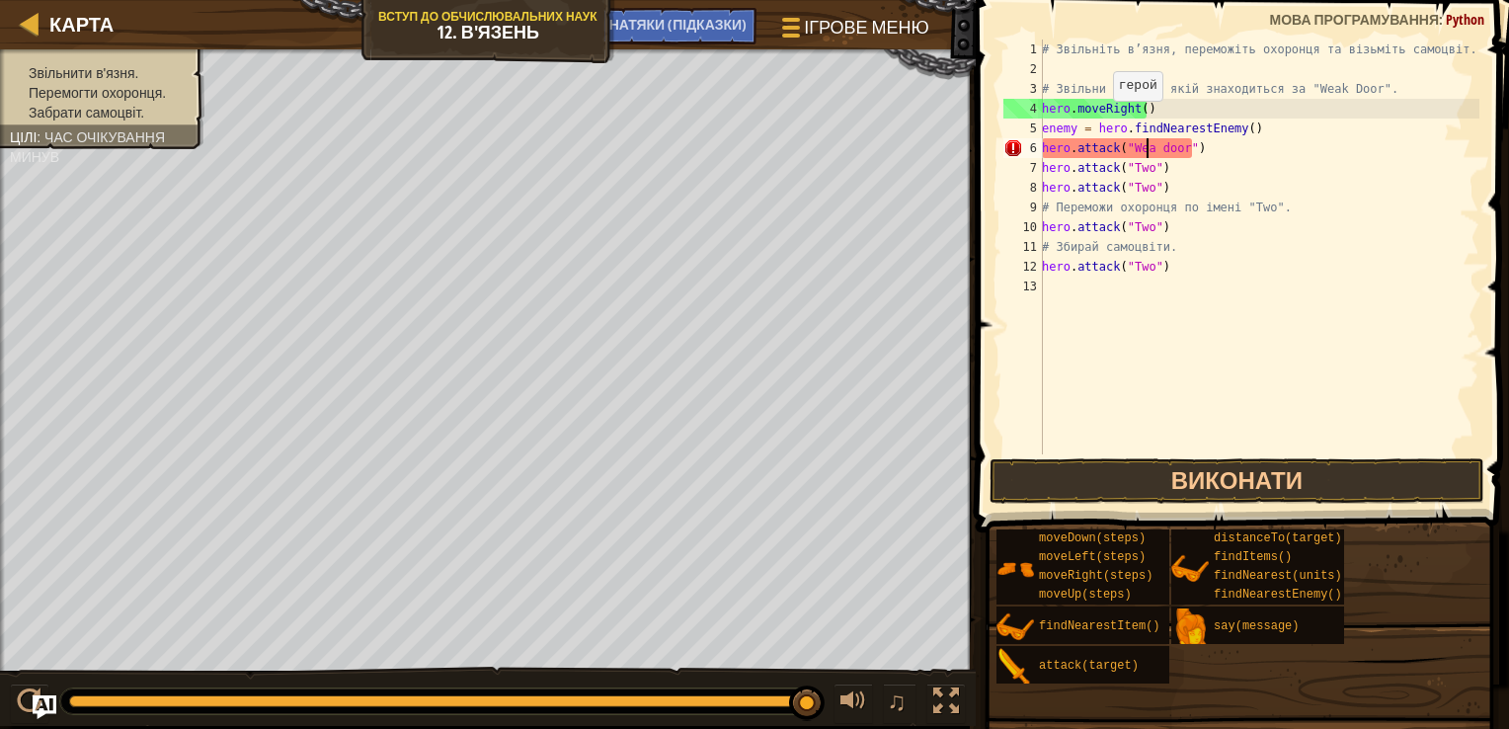
scroll to position [9, 9]
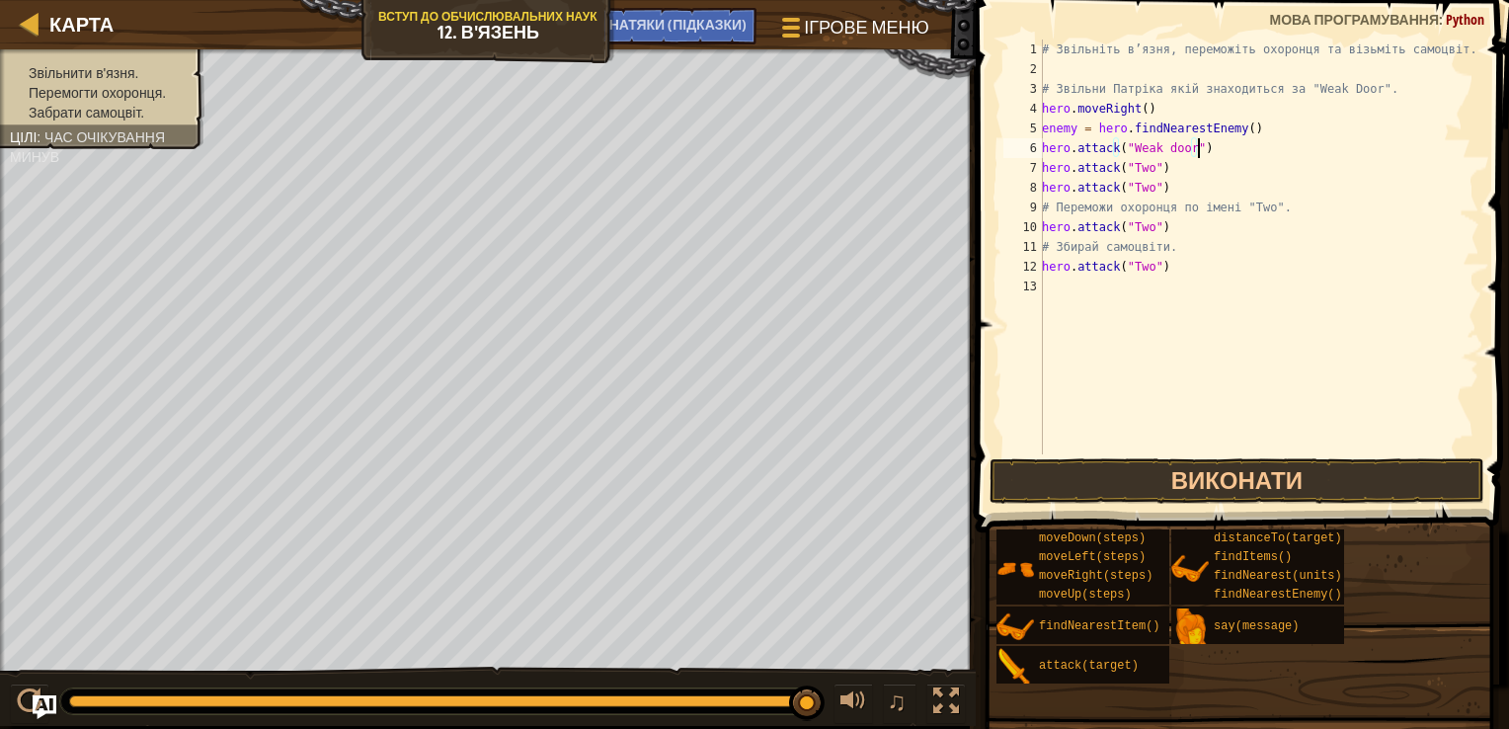
click at [1209, 144] on div "# Звільніть в’язня, переможіть охоронця та візьміть самоцвіт. # Звільни Патріка…" at bounding box center [1258, 267] width 441 height 454
drag, startPoint x: 1262, startPoint y: 128, endPoint x: 1007, endPoint y: 131, distance: 254.8
click at [1007, 131] on div "hero.attack("Weak door") 1 2 3 4 5 6 7 8 9 10 11 12 13 # Звільніть в’язня, пере…" at bounding box center [1239, 247] width 480 height 415
type textarea "enemy = hero.findNearestEnemy()"
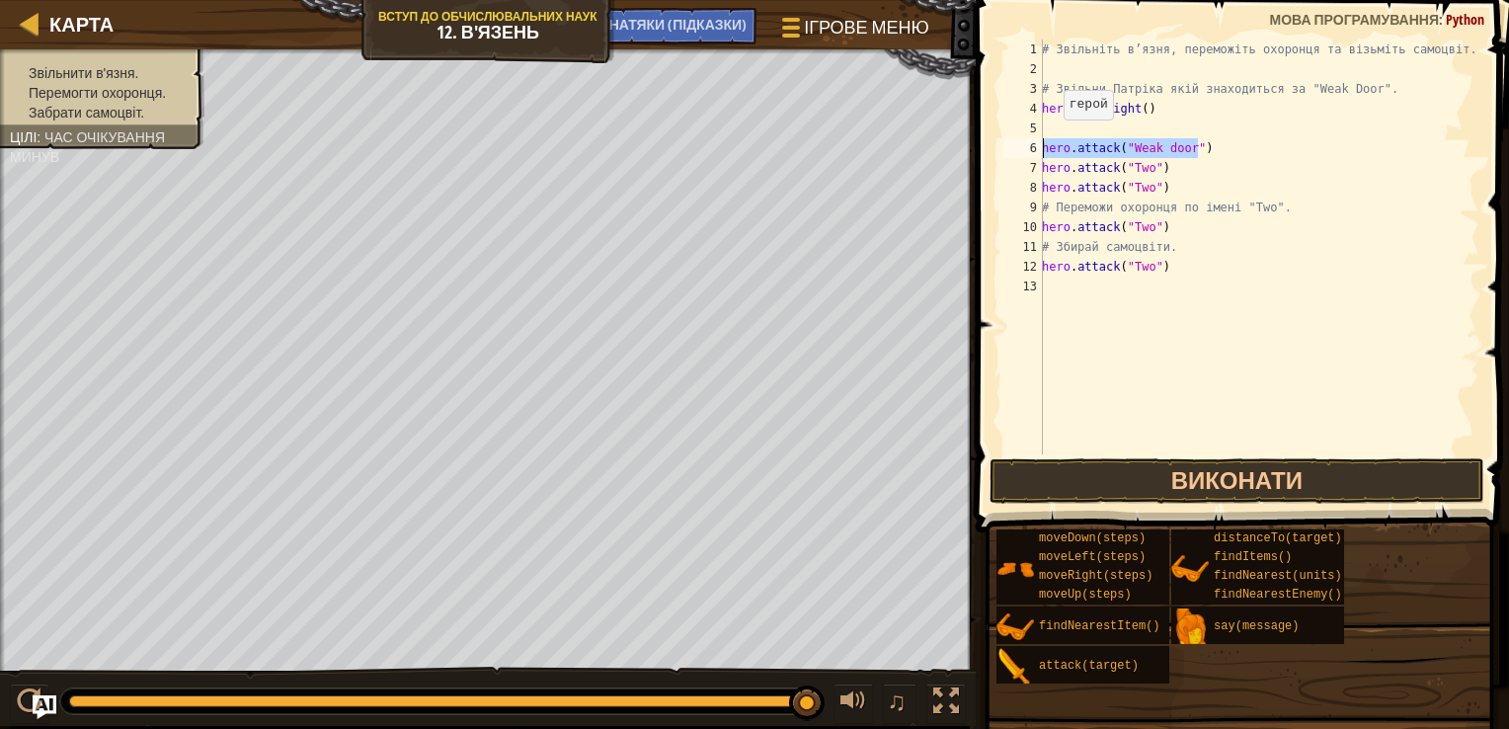
drag, startPoint x: 1225, startPoint y: 144, endPoint x: 990, endPoint y: 140, distance: 235.1
click at [990, 140] on div "1 2 3 4 5 6 7 8 9 10 11 12 13 # Звільніть в’язня, переможіть охоронця та візьмі…" at bounding box center [1239, 305] width 539 height 591
type textarea "hero.attack("Weak door")"
click at [1225, 154] on div "# Звільніть в’язня, переможіть охоронця та візьміть самоцвіт. # Звільни Патріка…" at bounding box center [1258, 247] width 441 height 415
paste textarea "hero.attack("Weak door")"
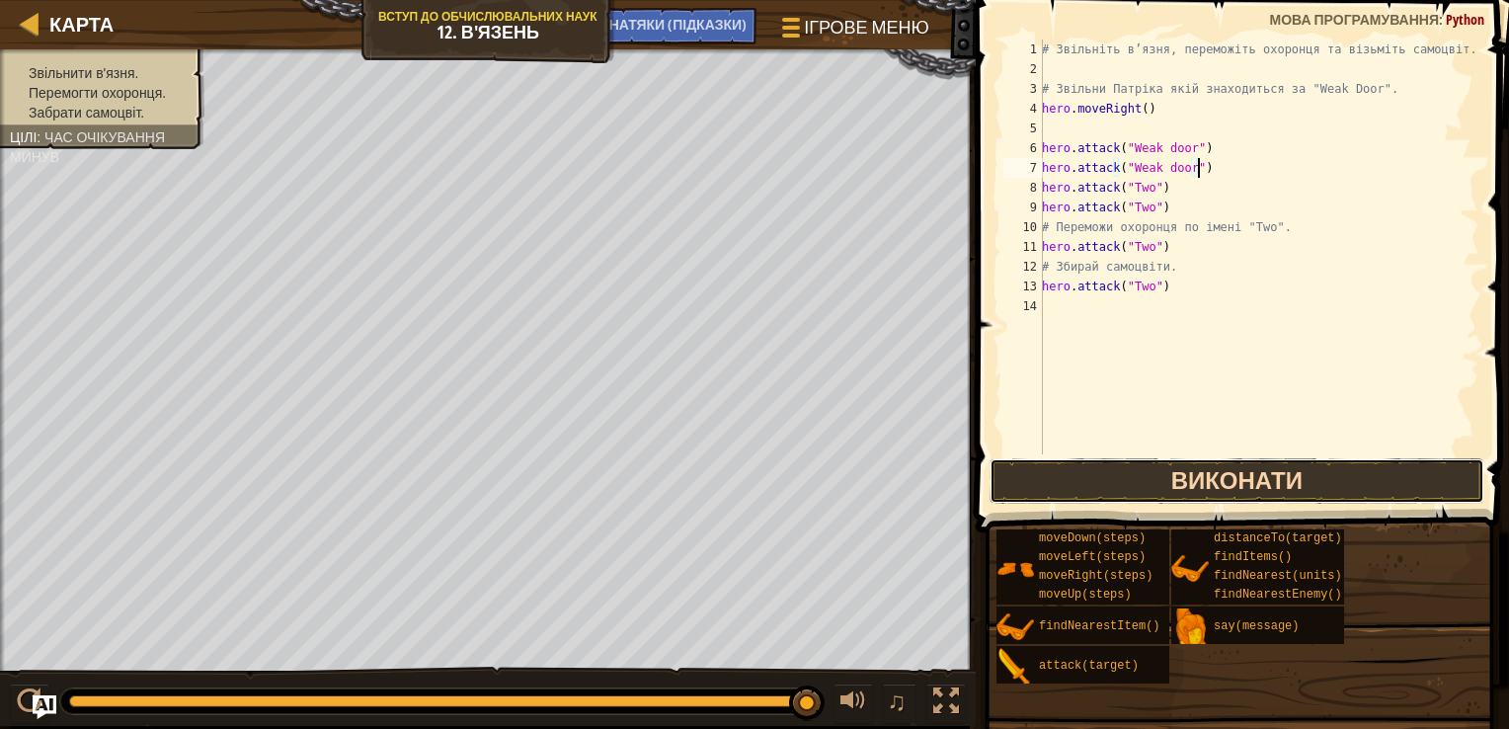
click at [1215, 490] on button "Виконати" at bounding box center [1237, 480] width 495 height 45
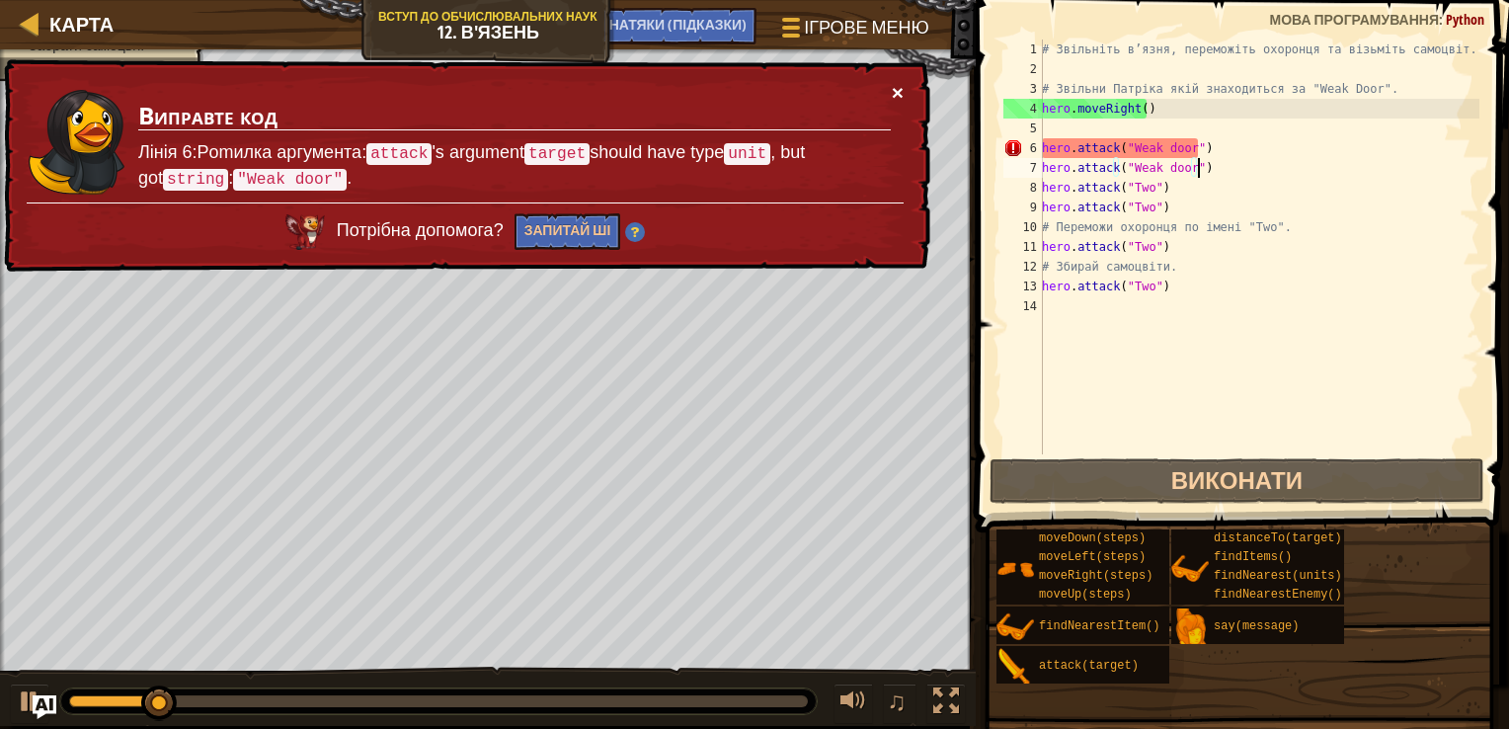
click at [893, 90] on button "×" at bounding box center [898, 92] width 12 height 21
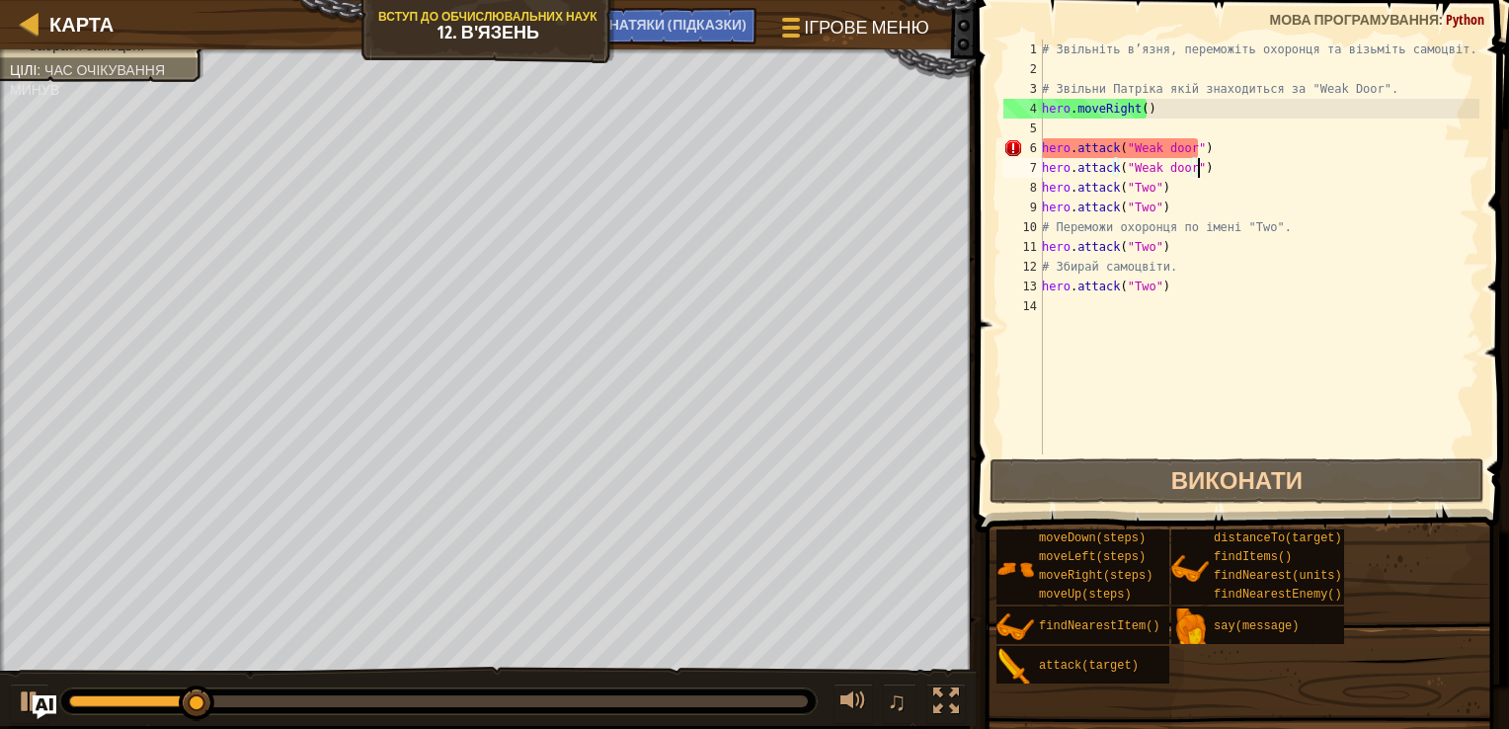
click at [1193, 207] on div "# Звільніть в’язня, переможіть охоронця та візьміть самоцвіт. # Звільни Патріка…" at bounding box center [1258, 267] width 441 height 454
click at [1158, 156] on div "# Звільніть в’язня, переможіть охоронця та візьміть самоцвіт. # Звільни Патріка…" at bounding box center [1258, 267] width 441 height 454
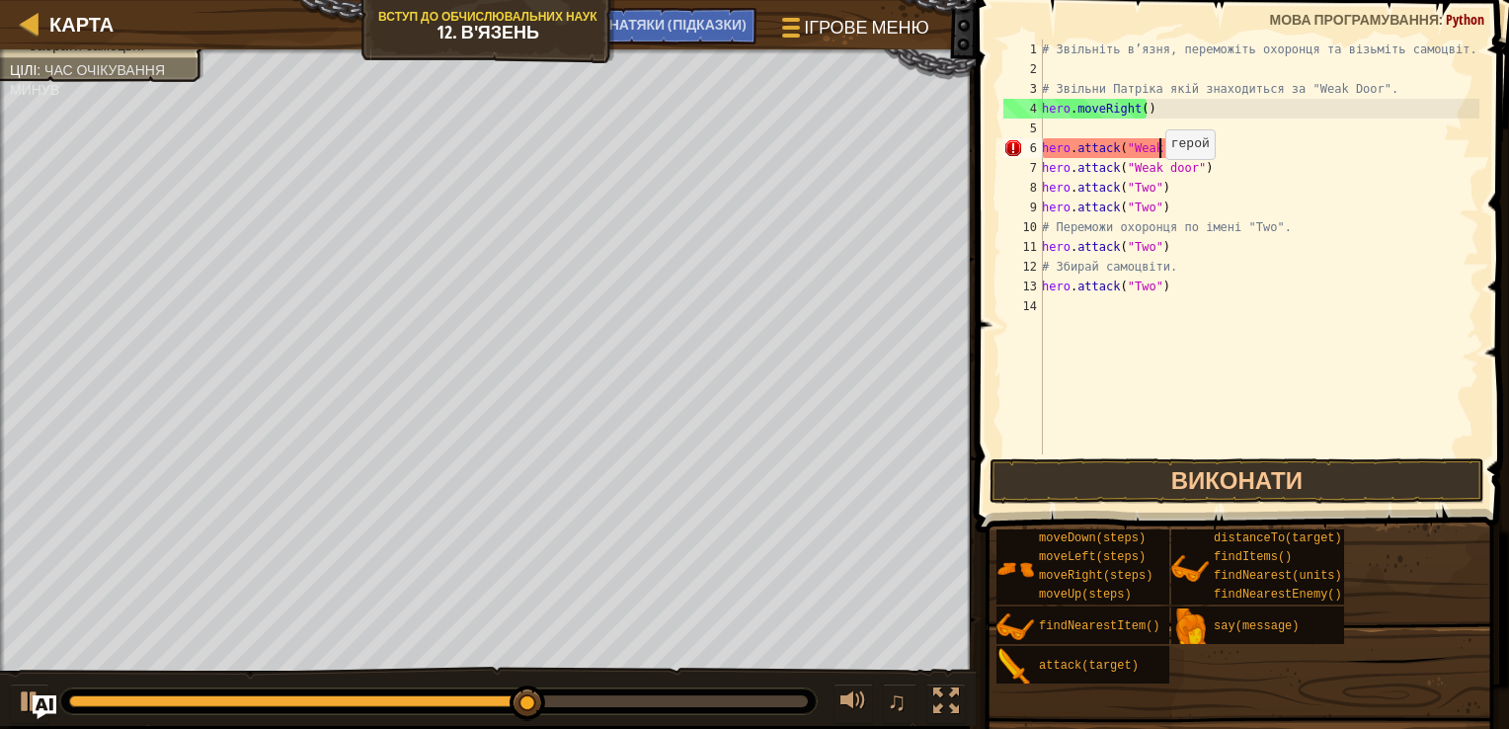
scroll to position [9, 10]
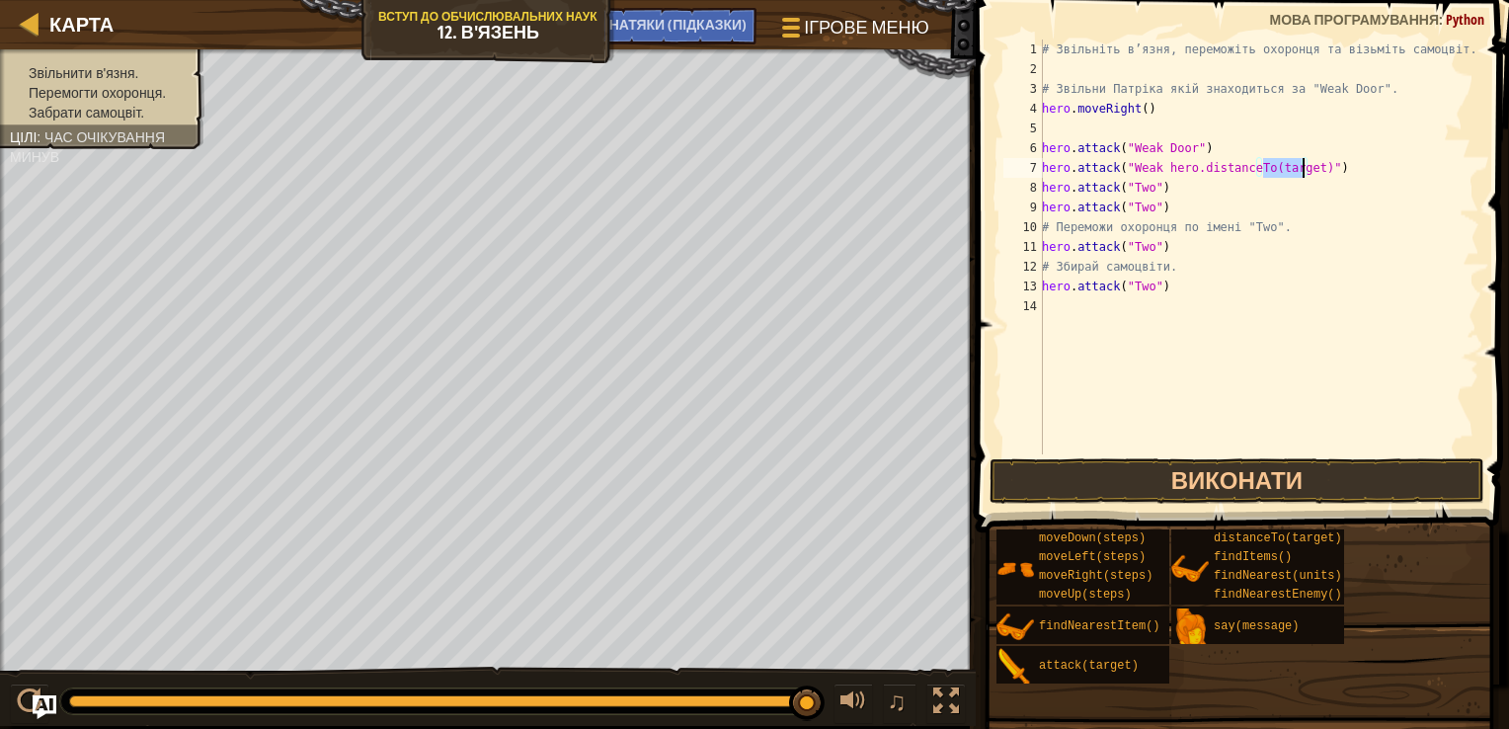
type textarea "hero.attack("Weak Door")"
click at [1270, 444] on div "# Звільніть в’язня, переможіть охоронця та візьміть самоцвіт. # Звільни Патріка…" at bounding box center [1258, 267] width 441 height 454
click at [1228, 486] on button "Виконати" at bounding box center [1237, 480] width 495 height 45
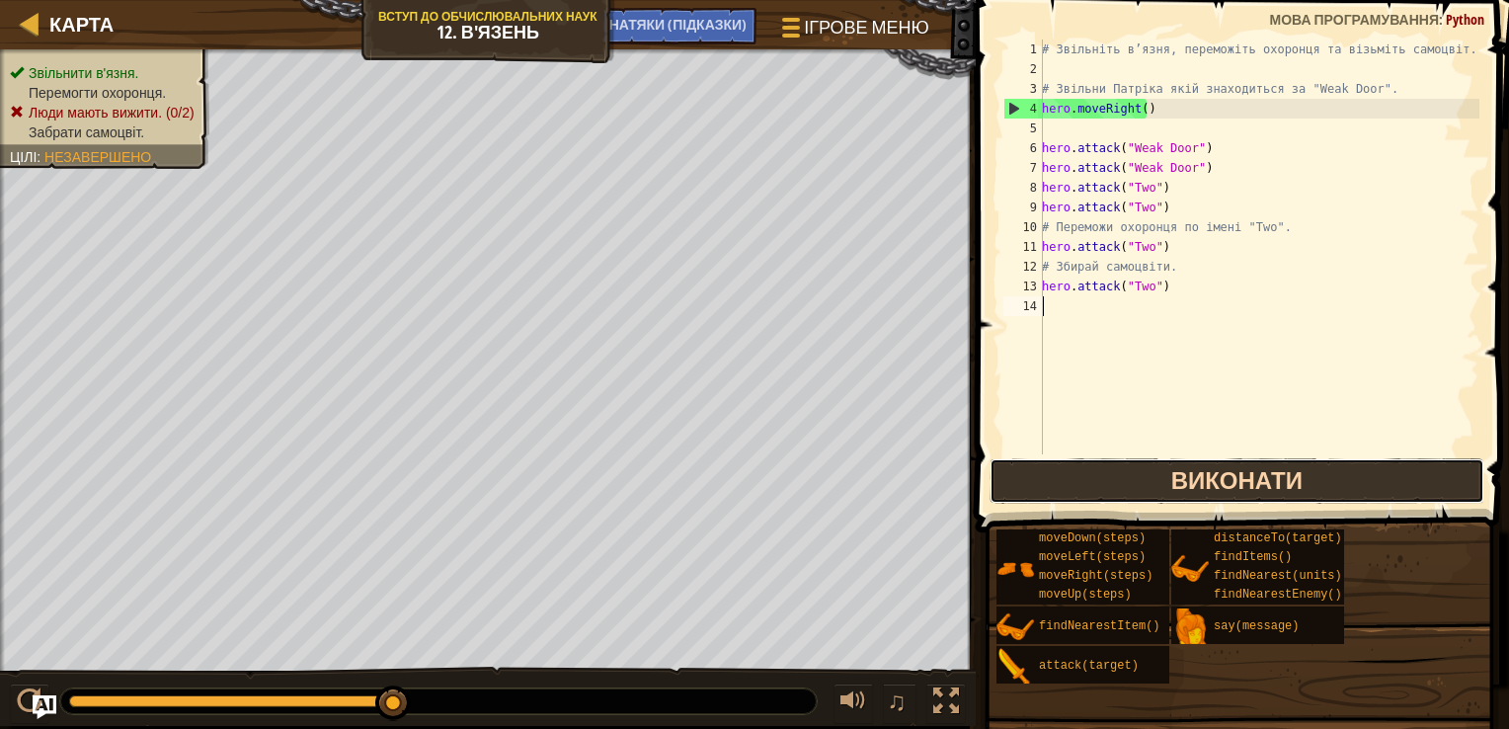
click at [1375, 462] on button "Виконати" at bounding box center [1237, 480] width 495 height 45
click at [1212, 472] on button "Виконати" at bounding box center [1237, 480] width 495 height 45
click at [1305, 468] on button "Виконати" at bounding box center [1237, 480] width 495 height 45
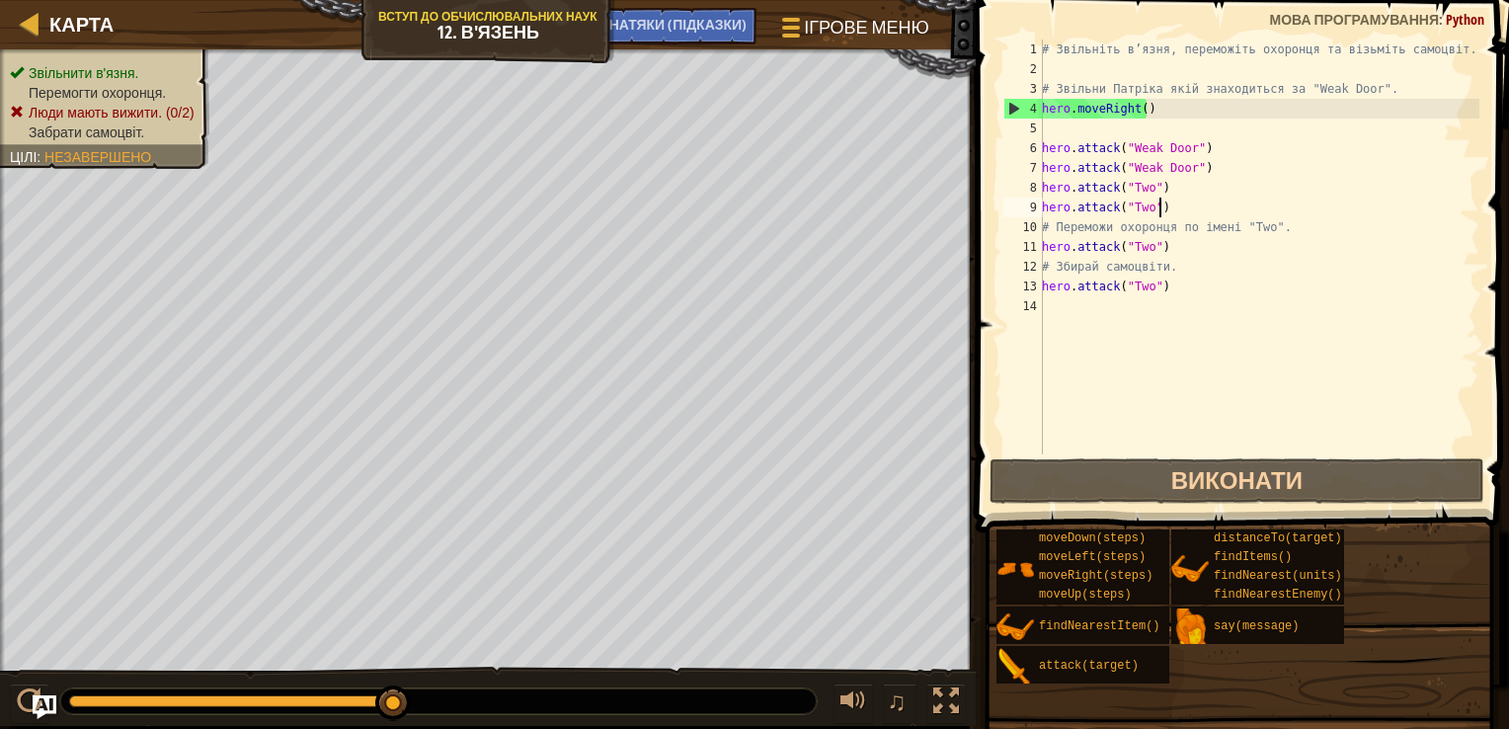
click at [1169, 203] on div "# Звільніть в’язня, переможіть охоронця та візьміть самоцвіт. # Звільни Патріка…" at bounding box center [1258, 267] width 441 height 454
click at [1167, 187] on div "# Звільніть в’язня, переможіть охоронця та візьміть самоцвіт. # Звільни Патріка…" at bounding box center [1258, 267] width 441 height 454
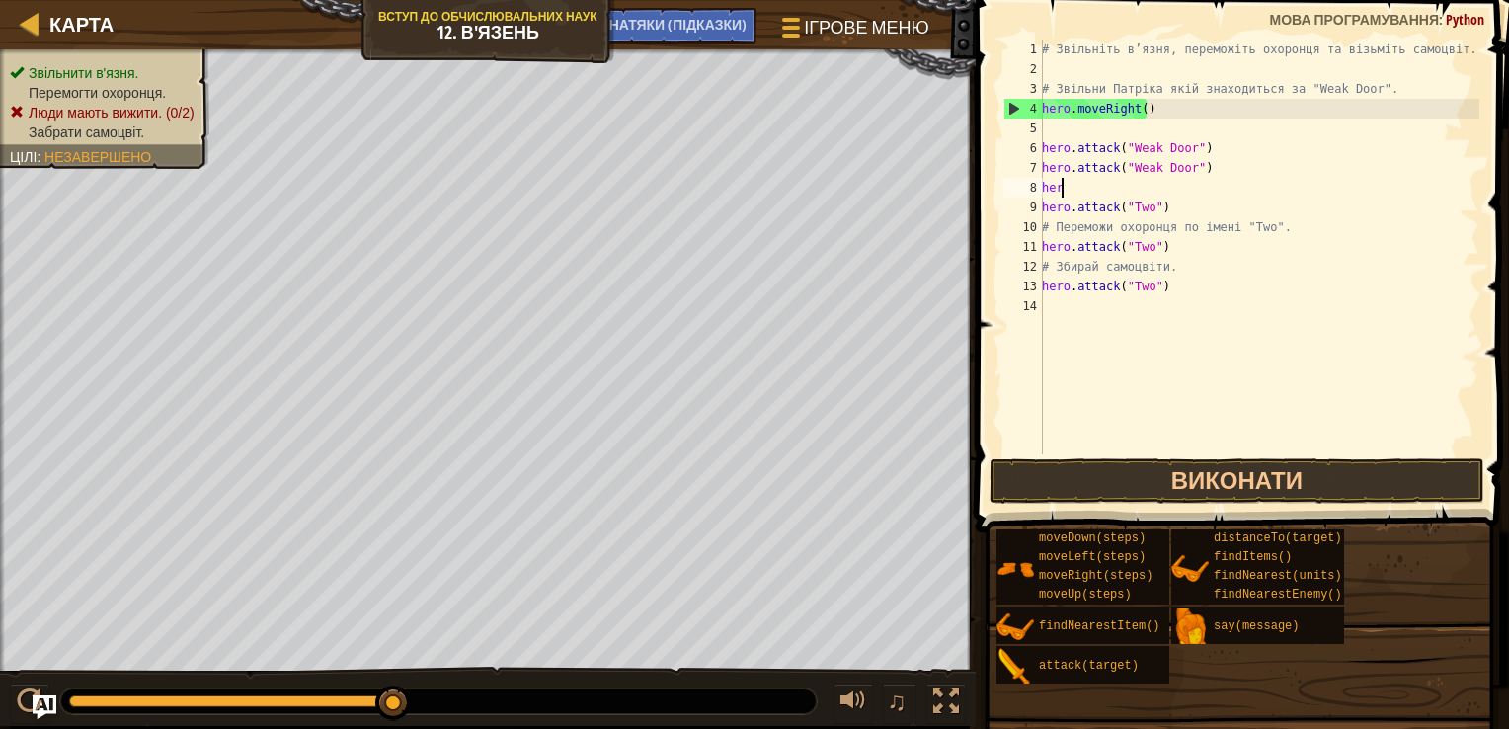
type textarea "h"
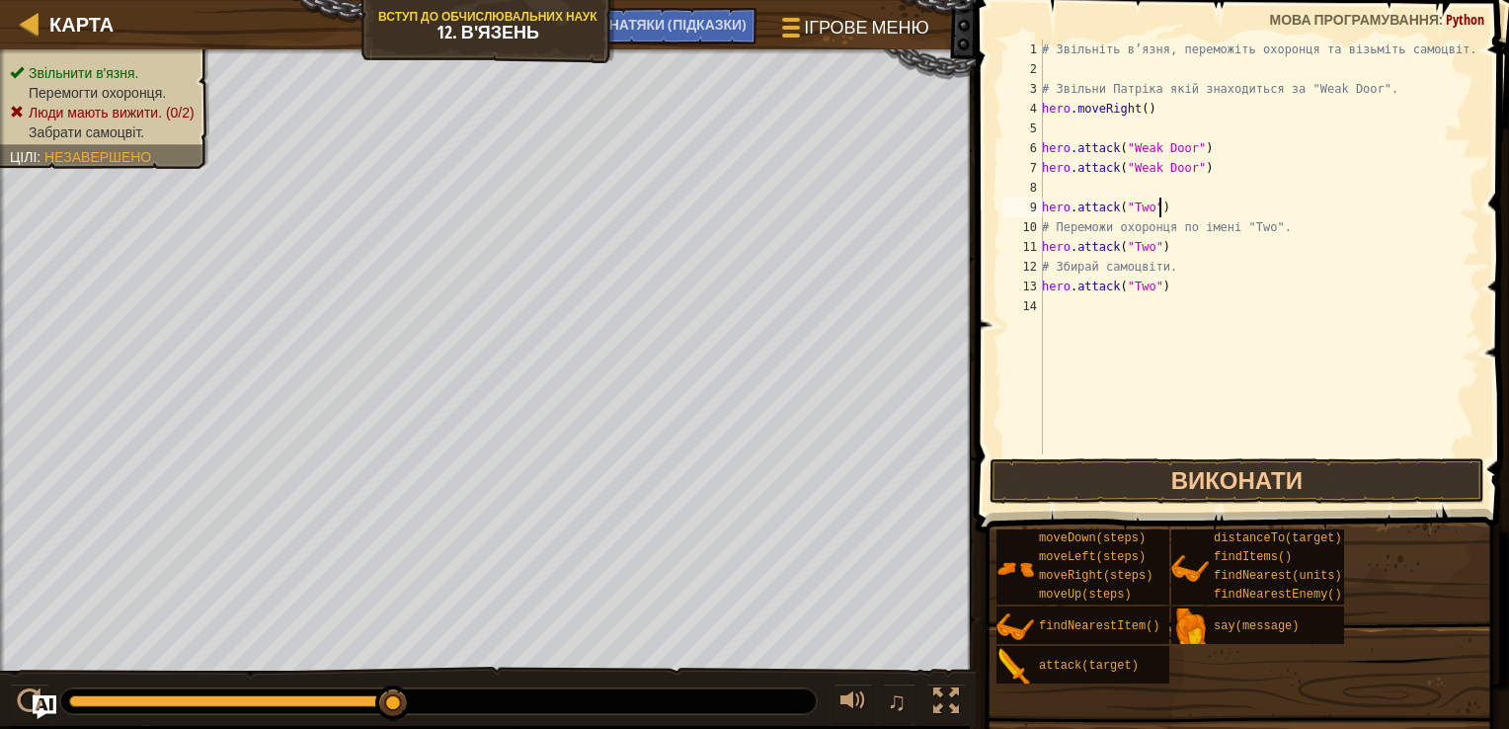
click at [1161, 203] on div "# Звільніть в’язня, переможіть охоронця та візьміть самоцвіт. # Звільни Патріка…" at bounding box center [1258, 267] width 441 height 454
type textarea "h"
click at [1278, 171] on div "# Звільніть в’язня, переможіть охоронця та візьміть самоцвіт. # Звільни Патріка…" at bounding box center [1258, 267] width 441 height 454
click at [1225, 206] on div "# Звільніть в’язня, переможіть охоронця та візьміть самоцвіт. # Звільни Патріка…" at bounding box center [1258, 267] width 441 height 454
click at [1262, 190] on div "# Звільніть в’язня, переможіть охоронця та візьміть самоцвіт. # Звільни Патріка…" at bounding box center [1258, 267] width 441 height 454
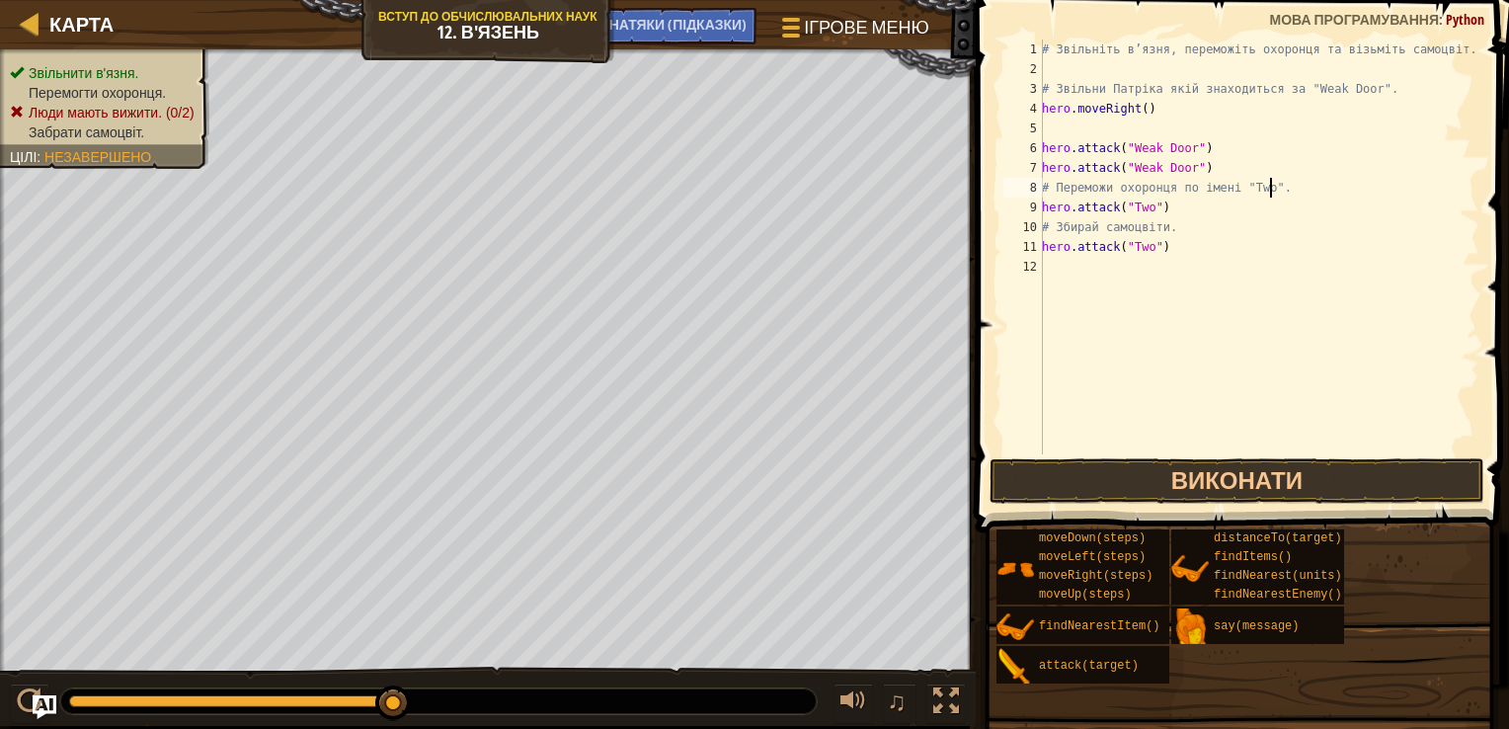
click at [1271, 187] on div "# Звільніть в’язня, переможіть охоронця та візьміть самоцвіт. # Звільни Патріка…" at bounding box center [1258, 267] width 441 height 454
type textarea "#"
click at [1165, 257] on div "# Звільніть в’язня, переможіть охоронця та візьміть самоцвіт. # Звільни Патріка…" at bounding box center [1258, 267] width 441 height 454
type textarea "h"
type textarea "#"
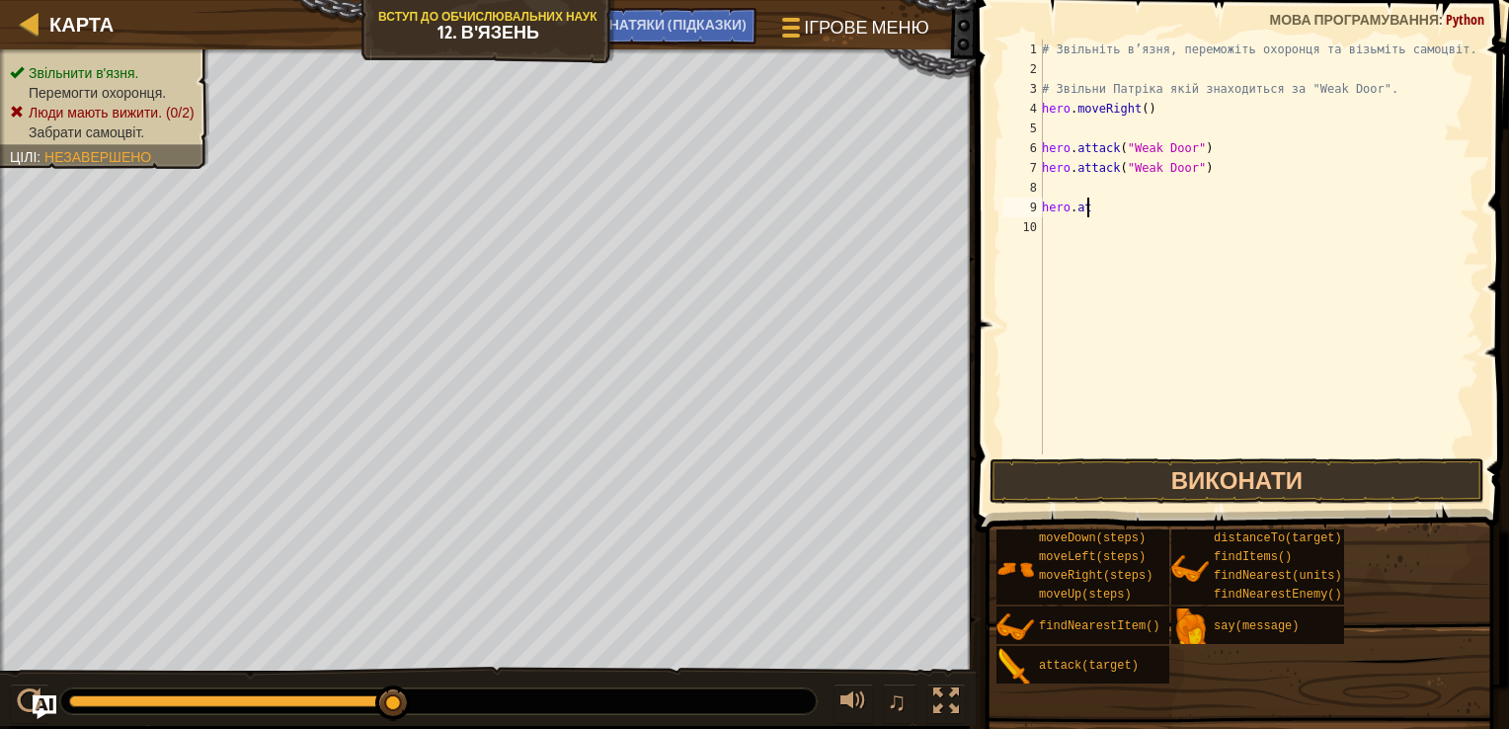
type textarea "h"
click at [1284, 468] on button "Виконати" at bounding box center [1237, 480] width 495 height 45
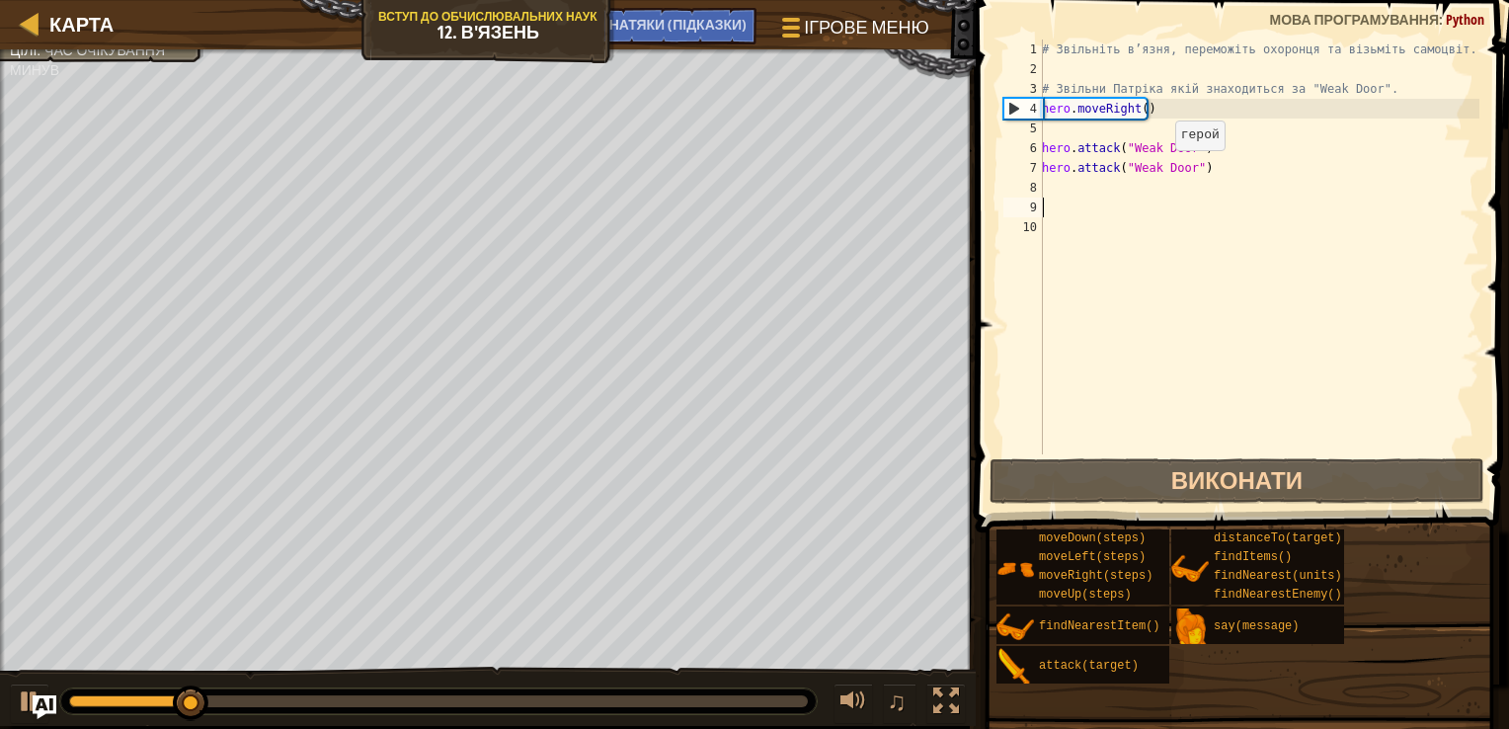
type textarea "h"
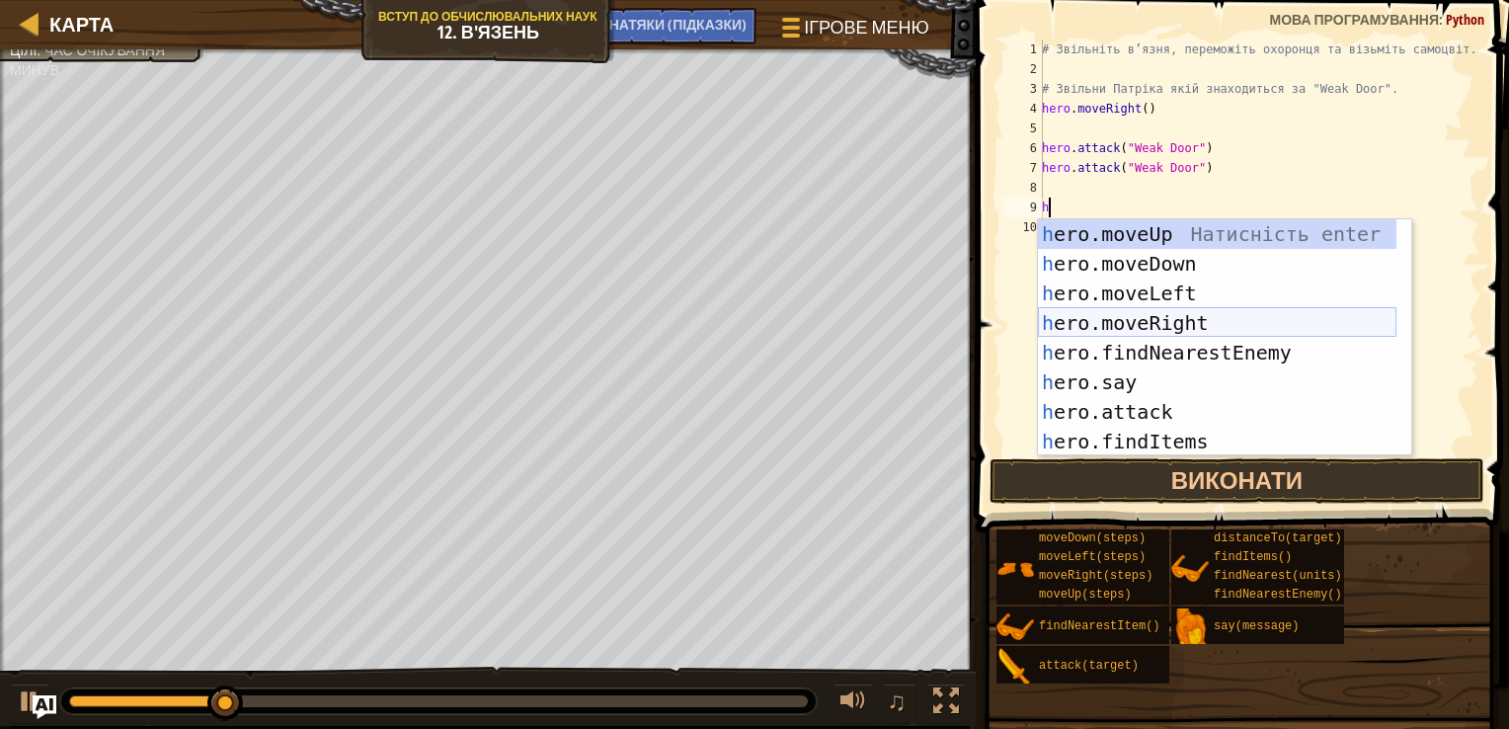
click at [1182, 318] on div "h ero.moveUp Натисність enter h ero.moveDown Натисність enter h ero.moveLeft На…" at bounding box center [1217, 367] width 359 height 296
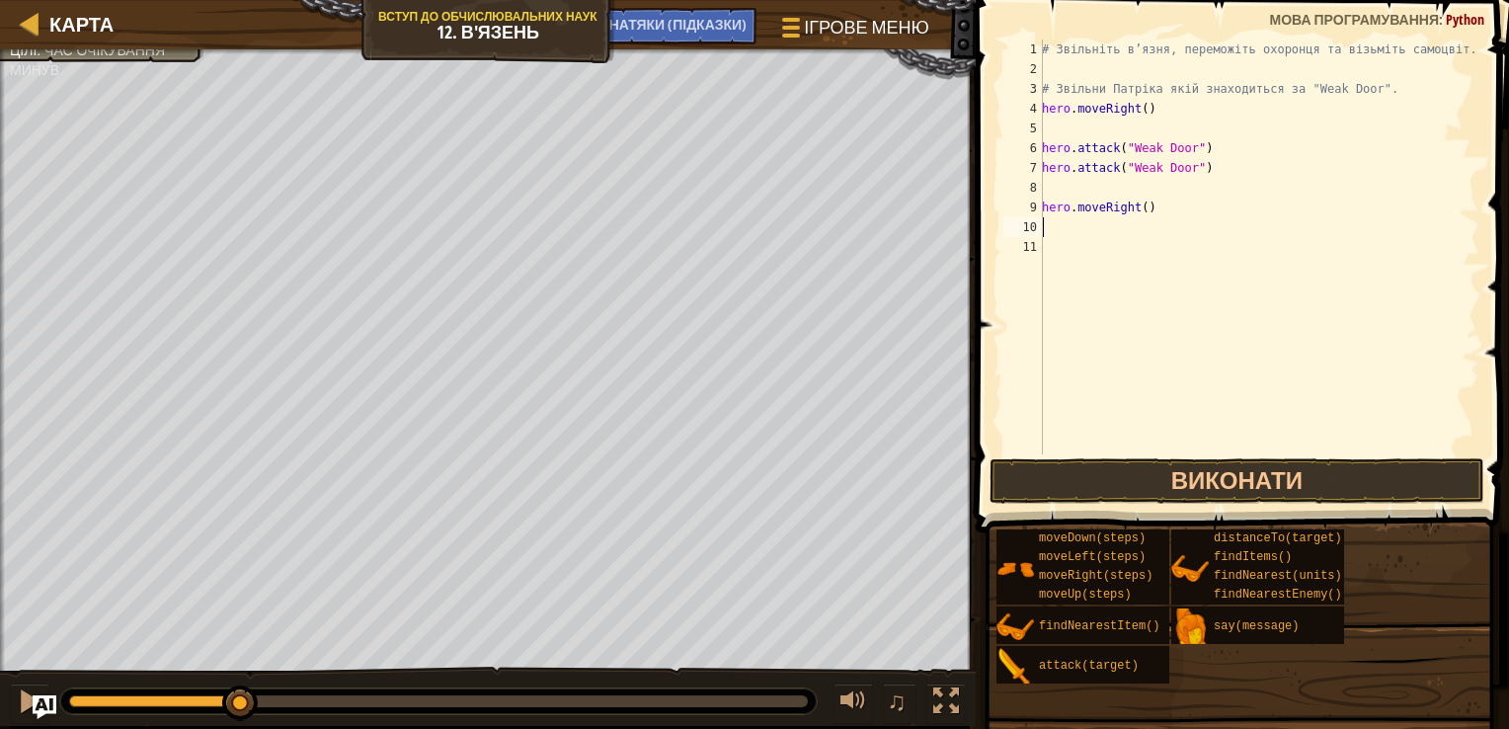
type textarea "h"
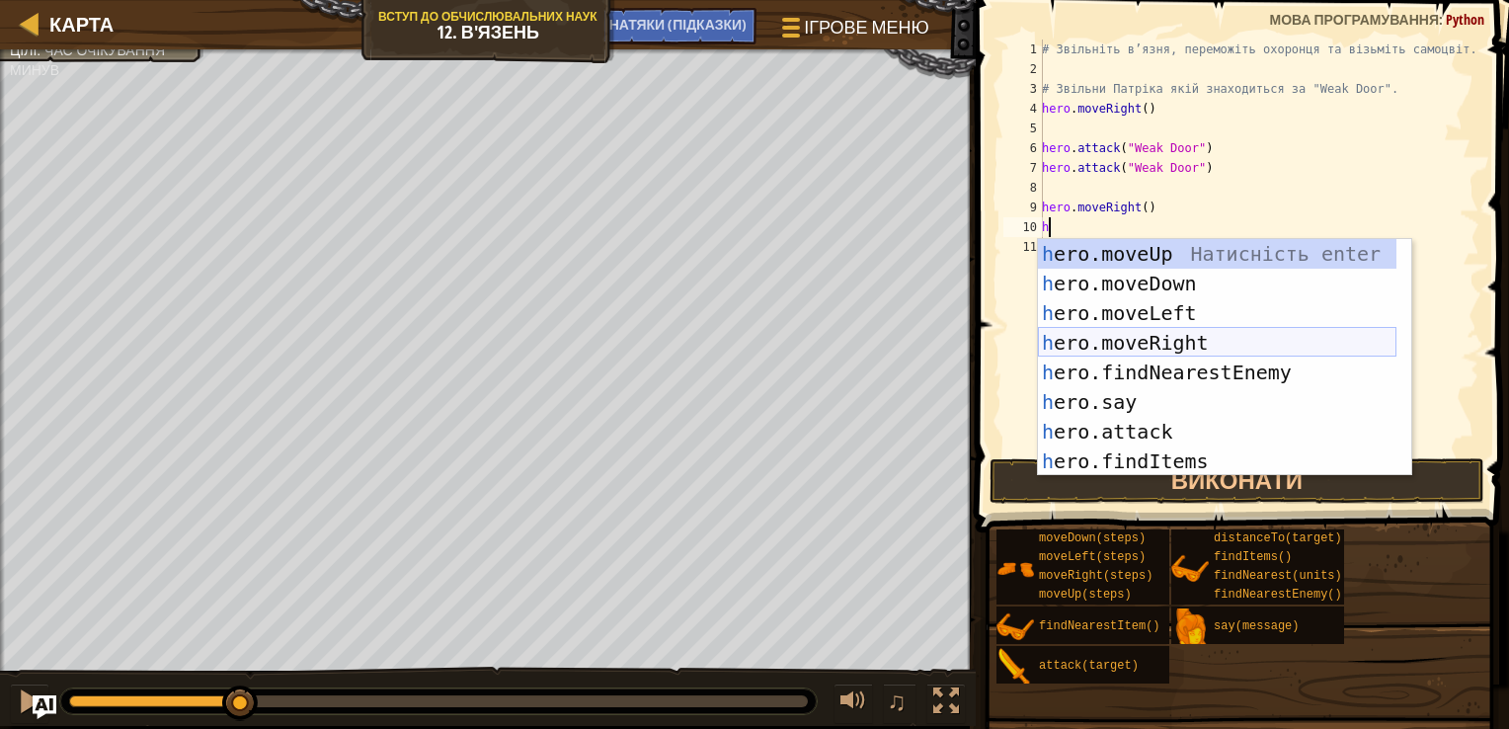
click at [1169, 341] on div "h ero.moveUp Натисність enter h ero.moveDown Натисність enter h ero.moveLeft На…" at bounding box center [1217, 387] width 359 height 296
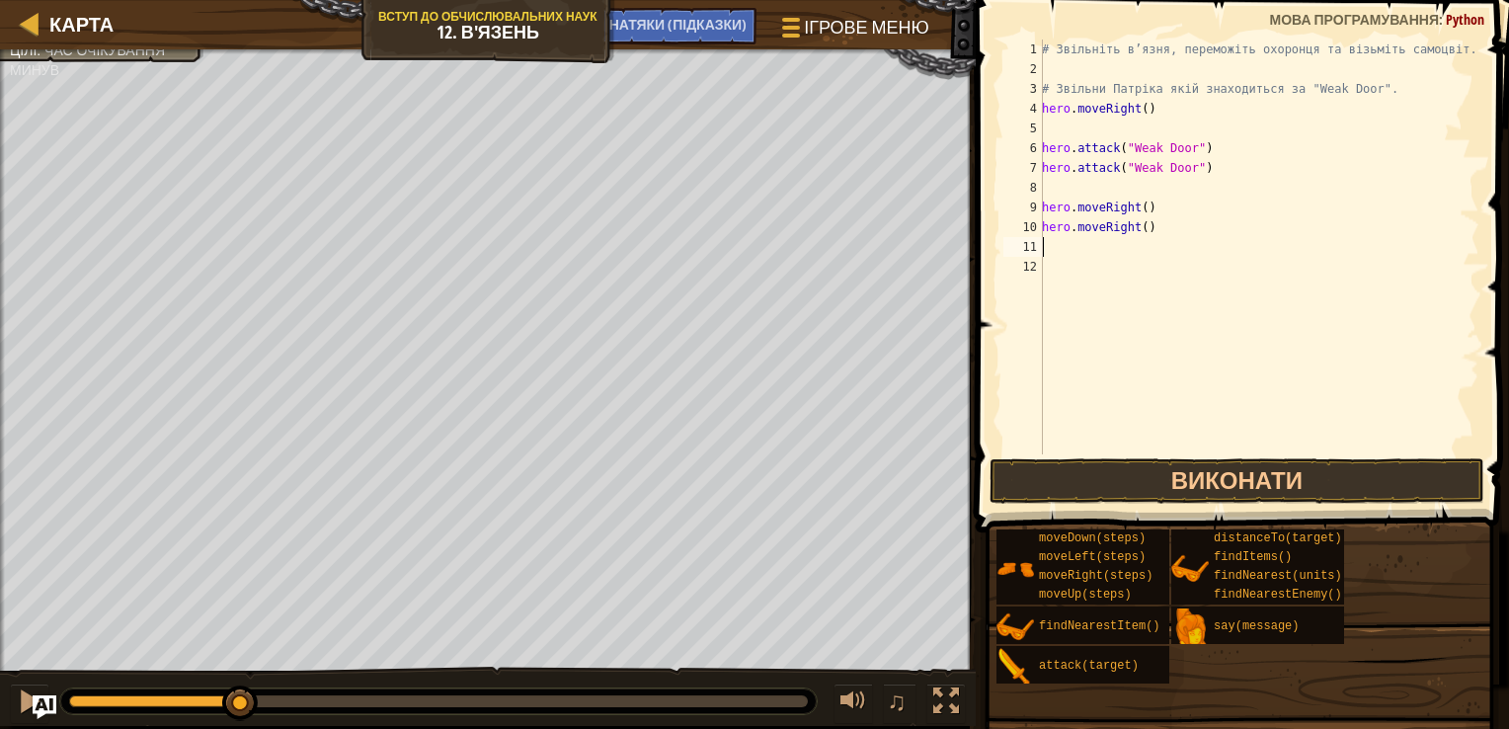
type textarea "h"
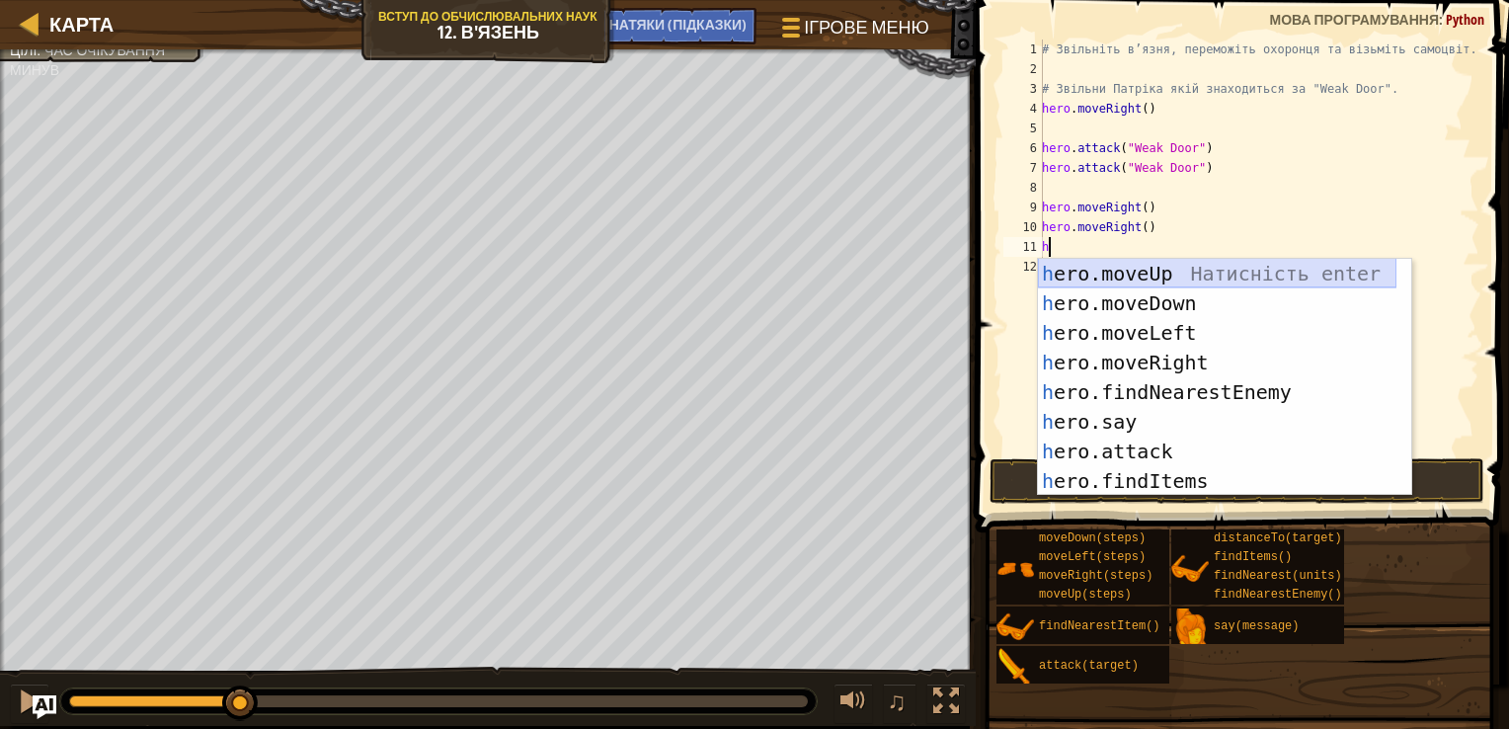
click at [1147, 286] on div "h ero.moveUp Натисність enter h ero.moveDown Натисність enter h ero.moveLeft На…" at bounding box center [1217, 407] width 359 height 296
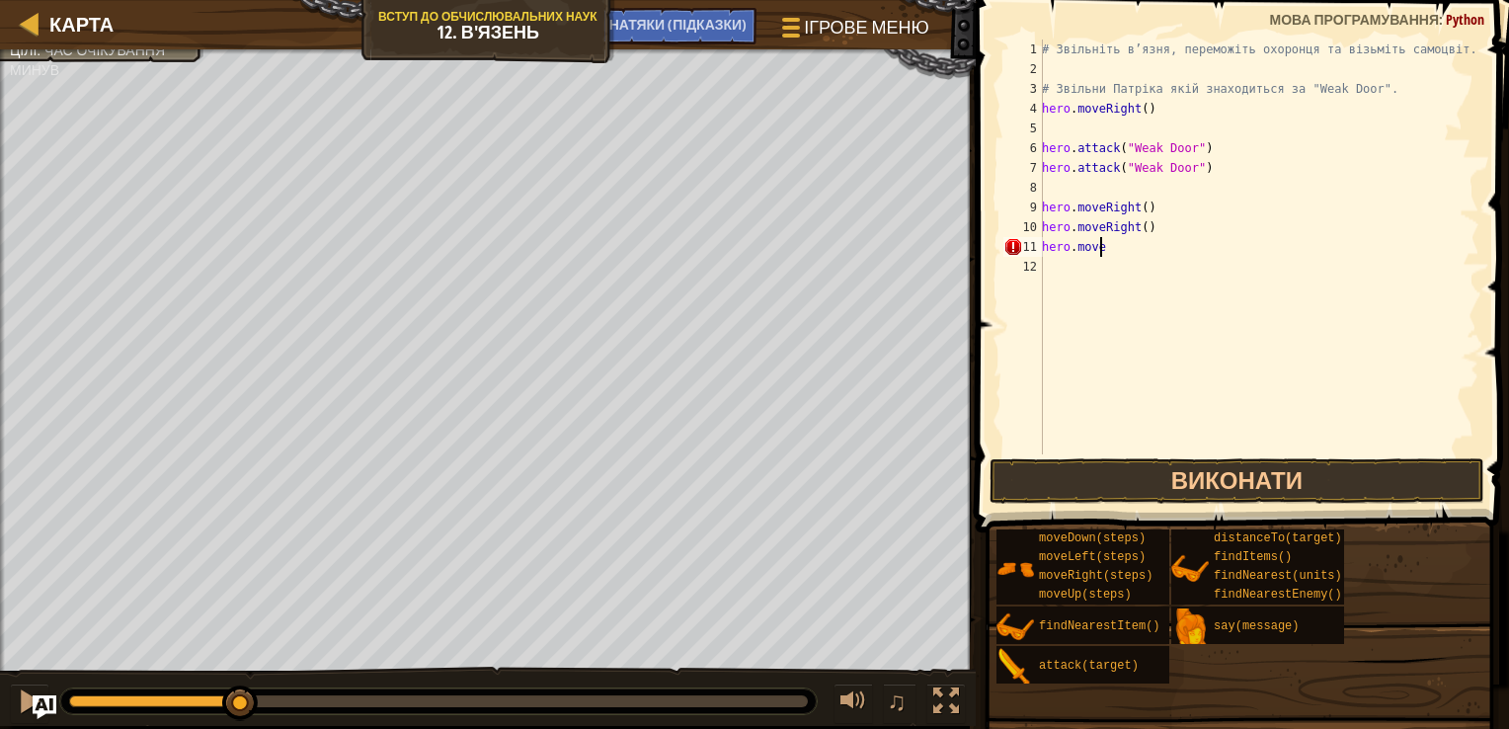
type textarea "h"
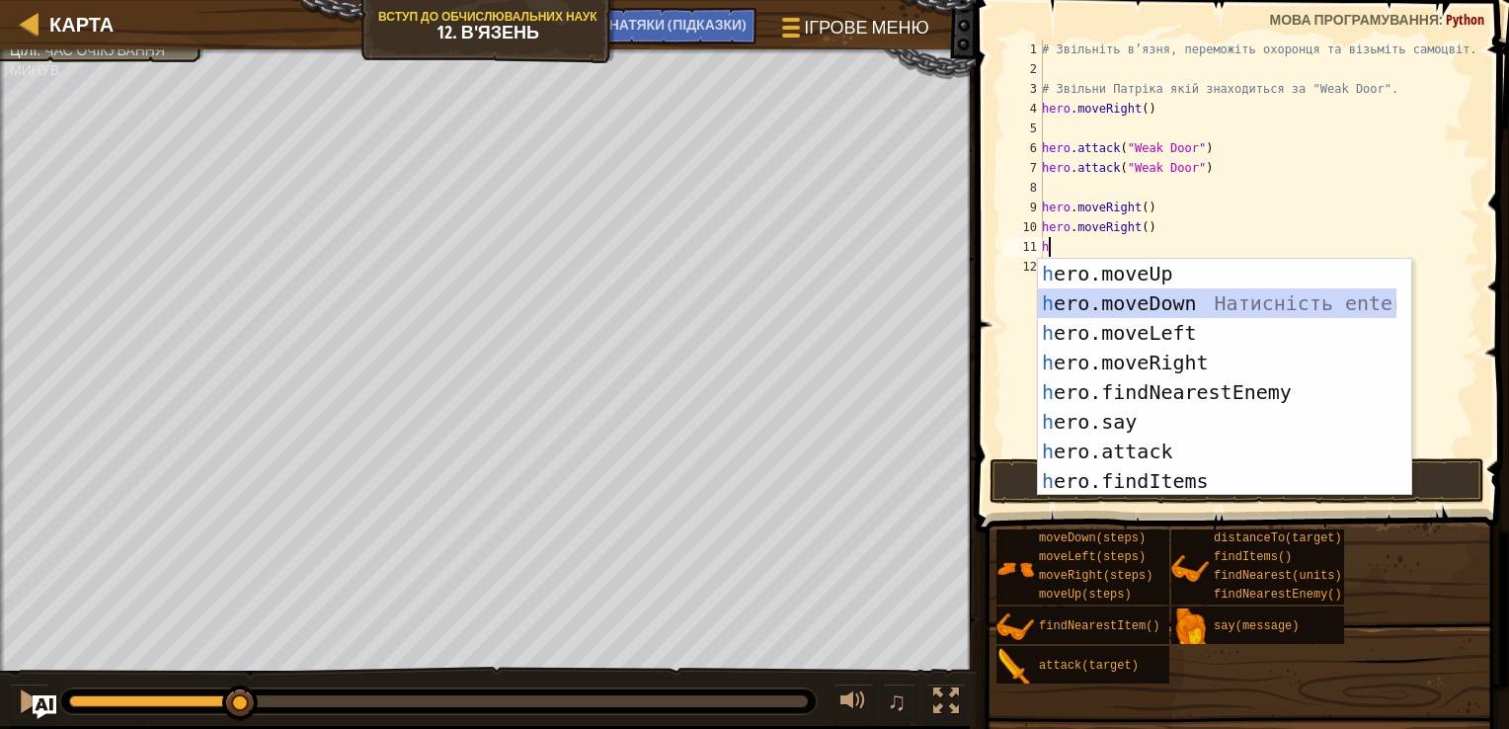
click at [1161, 302] on div "h ero.moveUp Натисність enter h ero.moveDown Натисність enter h ero.moveLeft На…" at bounding box center [1217, 407] width 359 height 296
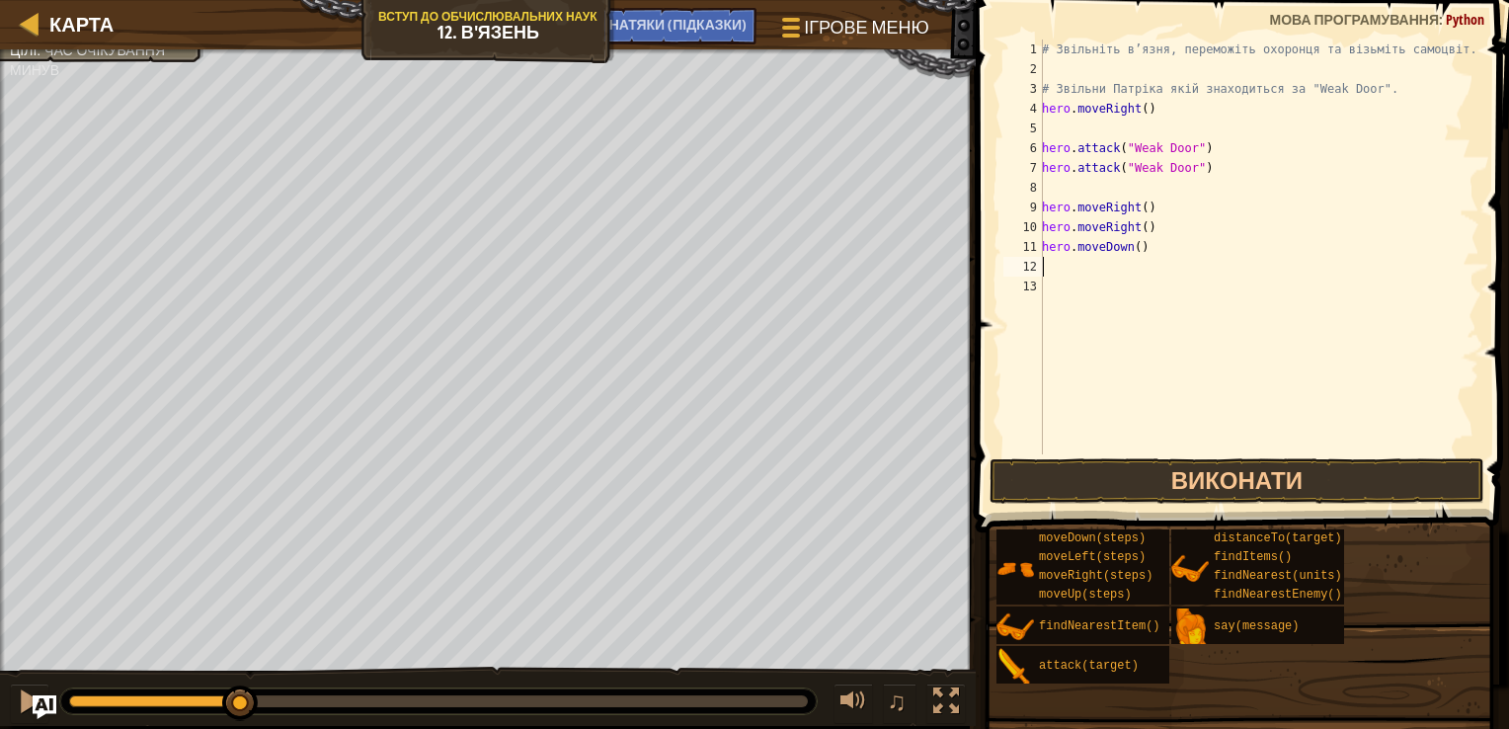
type textarea "g"
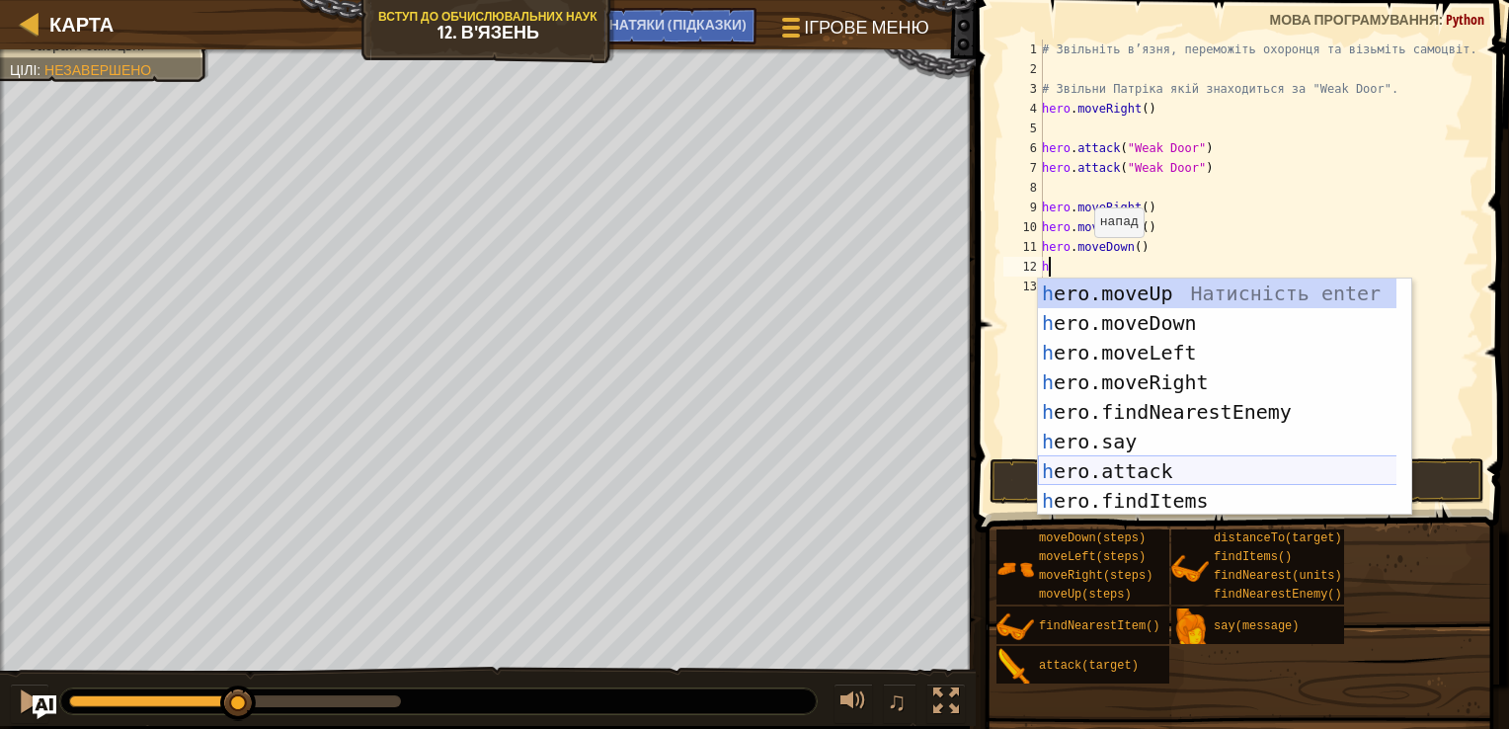
click at [1126, 460] on div "h ero.moveUp Натисність enter h ero.moveDown Натисність enter h ero.moveLeft На…" at bounding box center [1224, 427] width 373 height 296
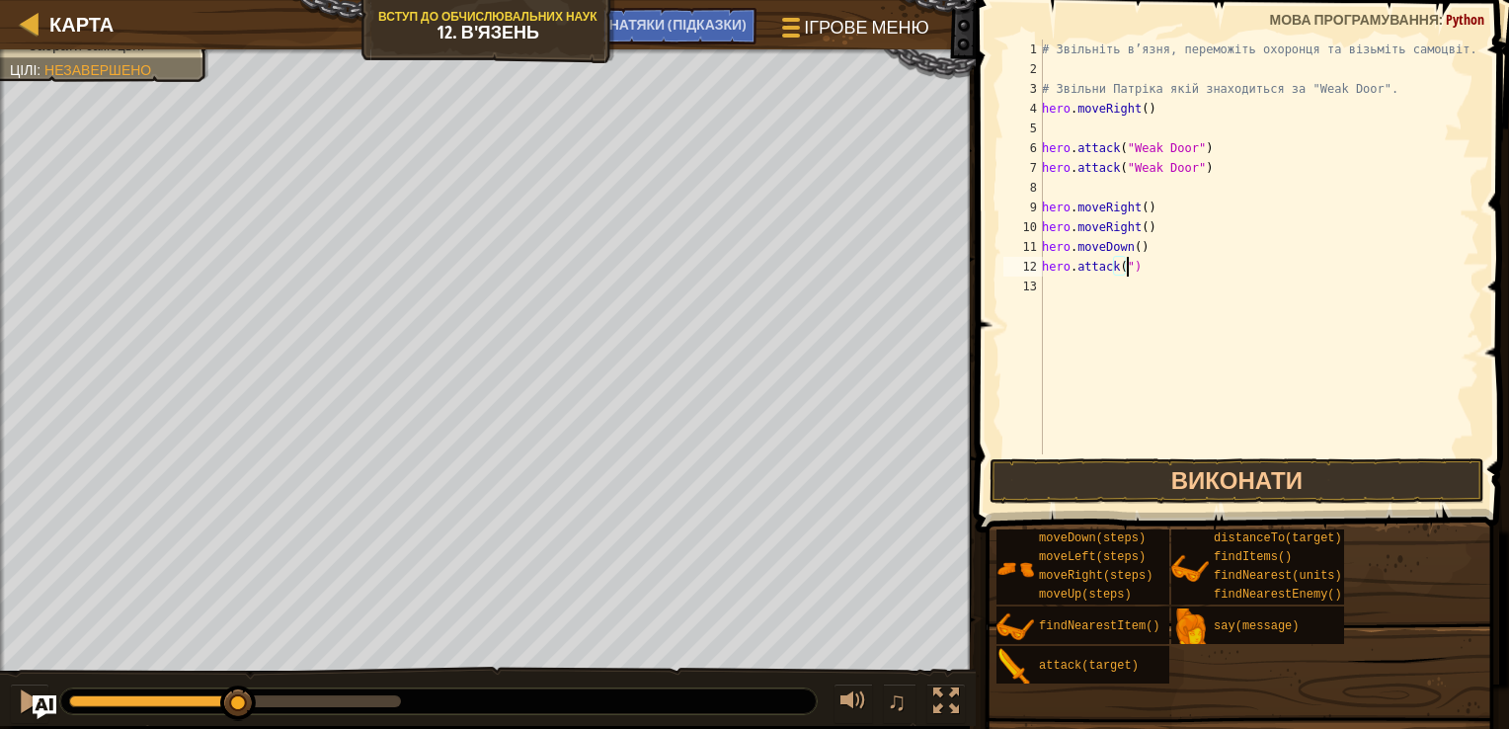
type textarea "hero.attack("")"
click at [1133, 279] on div "# Звільніть в’язня, переможіть охоронця та візьміть самоцвіт. # Звільни Патріка…" at bounding box center [1258, 267] width 441 height 454
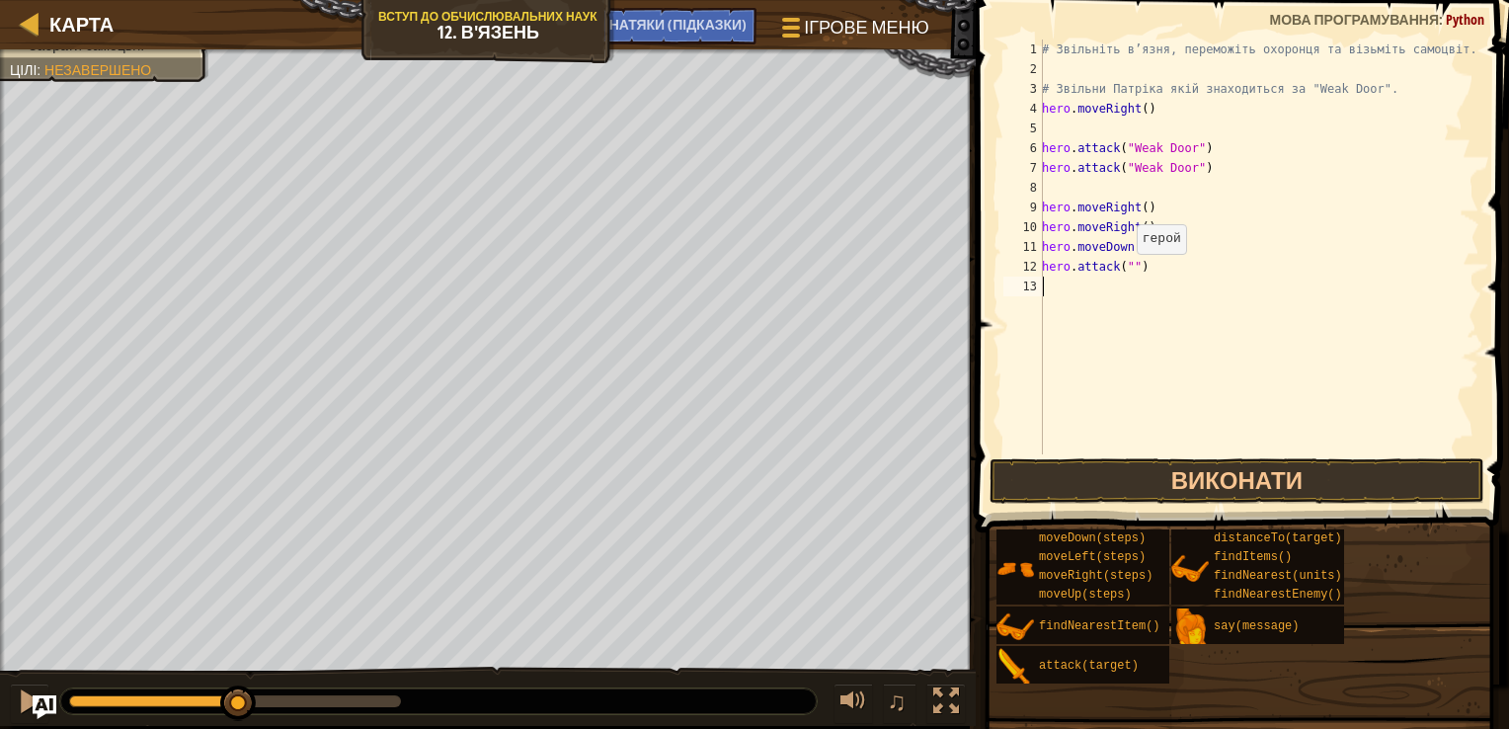
click at [1126, 274] on div "# Звільніть в’язня, переможіть охоронця та візьміть самоцвіт. # Звільни Патріка…" at bounding box center [1258, 267] width 441 height 454
type textarea "hero.attack("Two")"
click at [1063, 465] on button "Виконати" at bounding box center [1237, 480] width 495 height 45
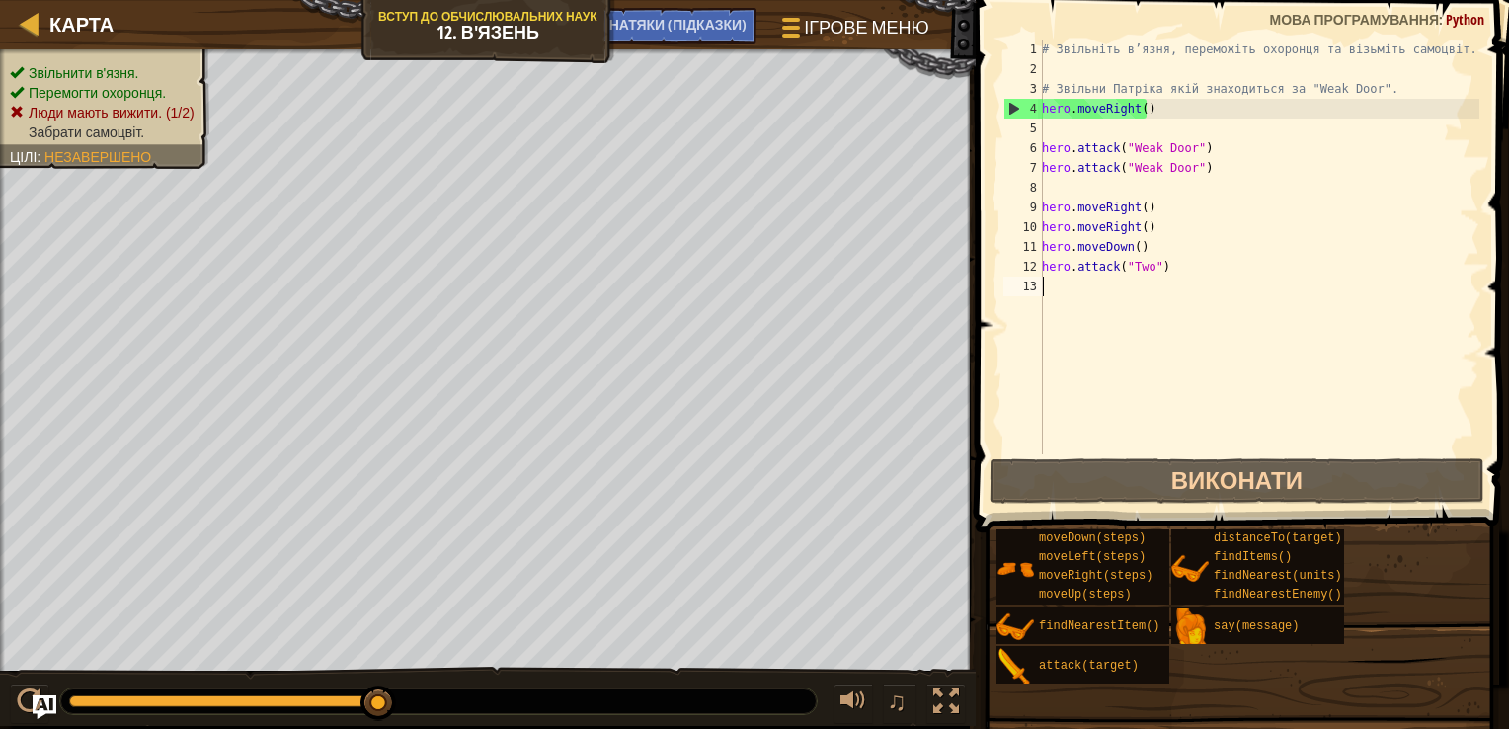
click at [1058, 294] on div "# Звільніть в’язня, переможіть охоронця та візьміть самоцвіт. # Звільни Патріка…" at bounding box center [1258, 267] width 441 height 454
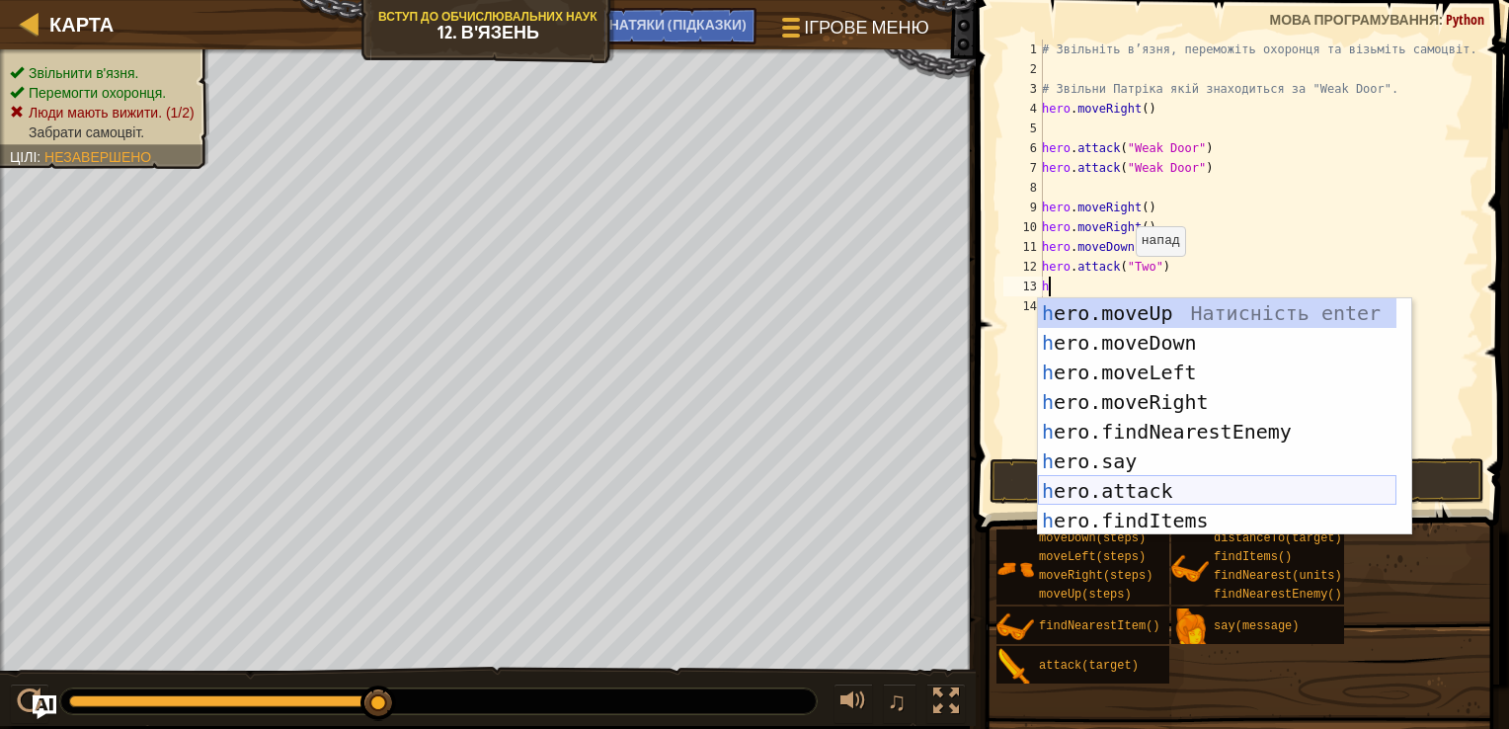
click at [1150, 484] on div "h ero.moveUp Натисність enter h ero.moveDown Натисність enter h ero.moveLeft На…" at bounding box center [1217, 446] width 359 height 296
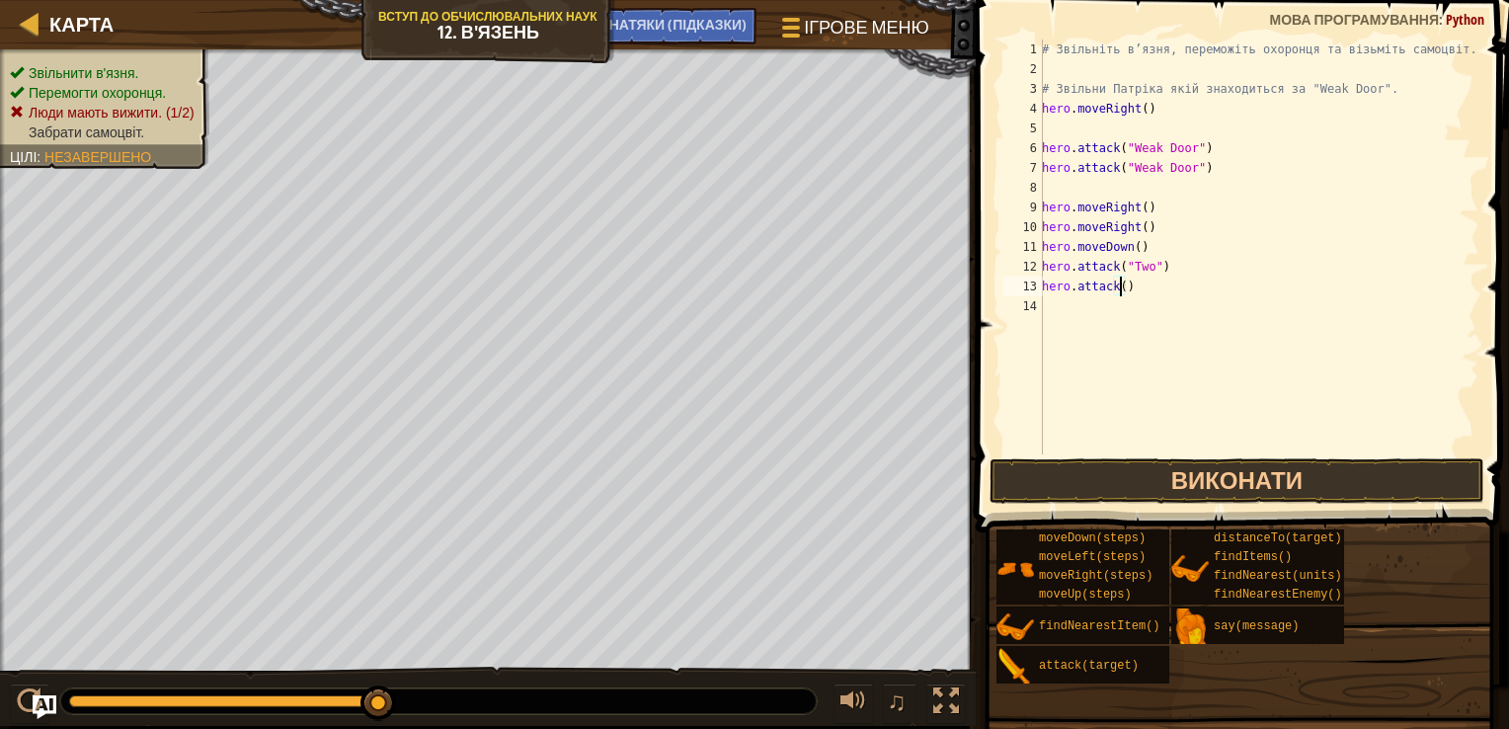
type textarea "hero.attack("")"
click at [1128, 301] on div "# Звільніть в’язня, переможіть охоронця та візьміть самоцвіт. # Звільни Патріка…" at bounding box center [1258, 267] width 441 height 454
click at [1114, 302] on div "# Звільніть в’язня, переможіть охоронця та візьміть самоцвіт. # Звільни Патріка…" at bounding box center [1258, 267] width 441 height 454
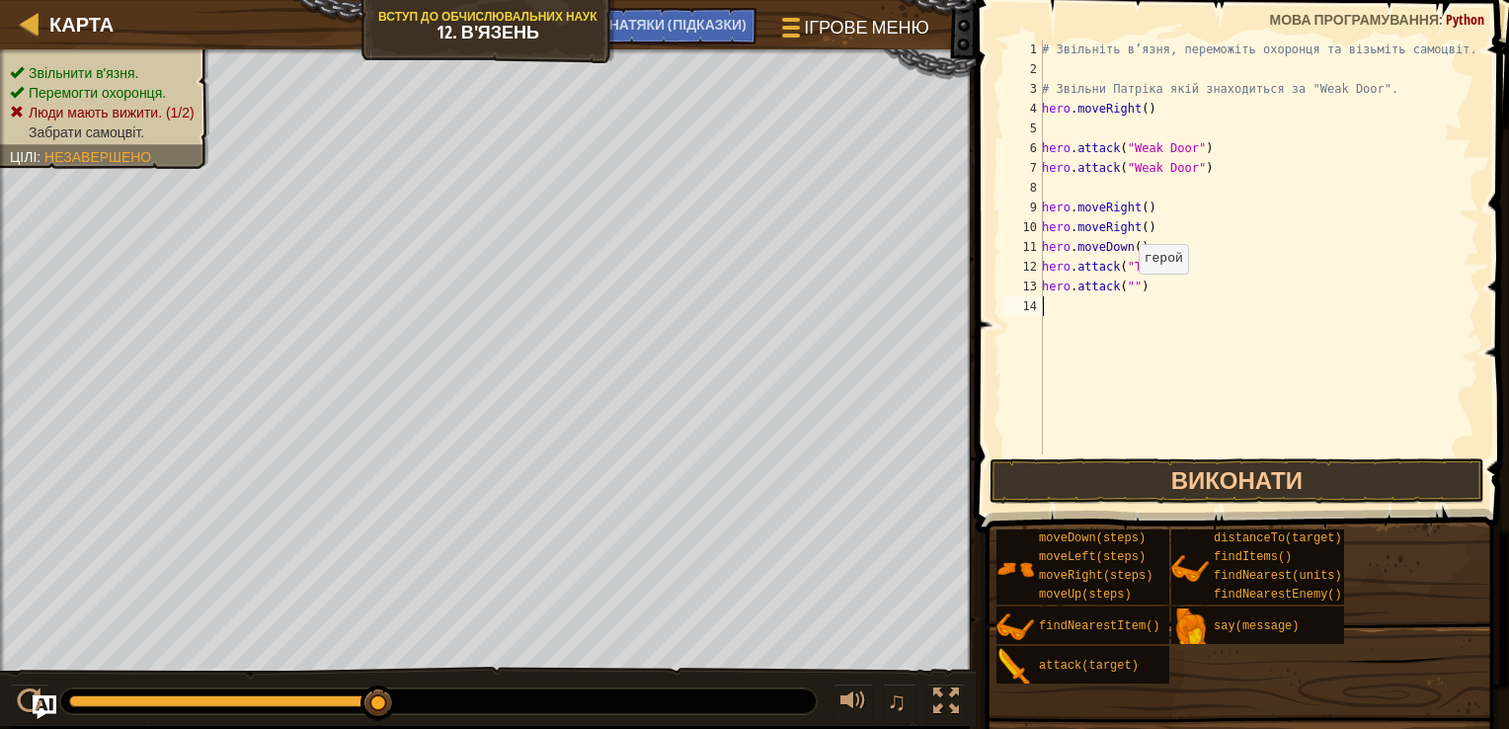
click at [1128, 293] on div "# Звільніть в’язня, переможіть охоронця та візьміть самоцвіт. # Звільни Патріка…" at bounding box center [1258, 267] width 441 height 454
click at [1258, 499] on button "Виконати" at bounding box center [1237, 480] width 495 height 45
type textarea "hero.attack("Two")"
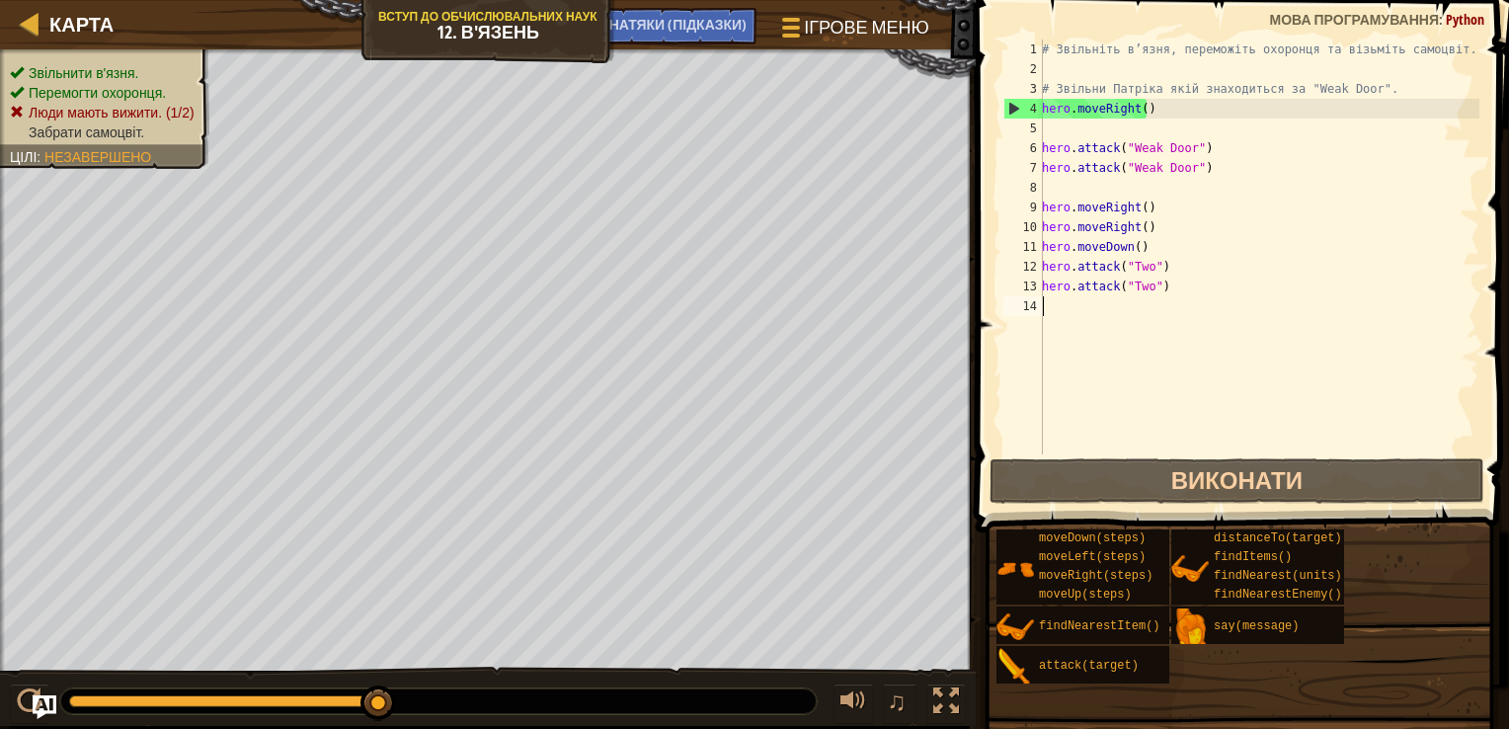
click at [1101, 369] on div "# Звільніть в’язня, переможіть охоронця та візьміть самоцвіт. # Звільни Патріка…" at bounding box center [1258, 267] width 441 height 454
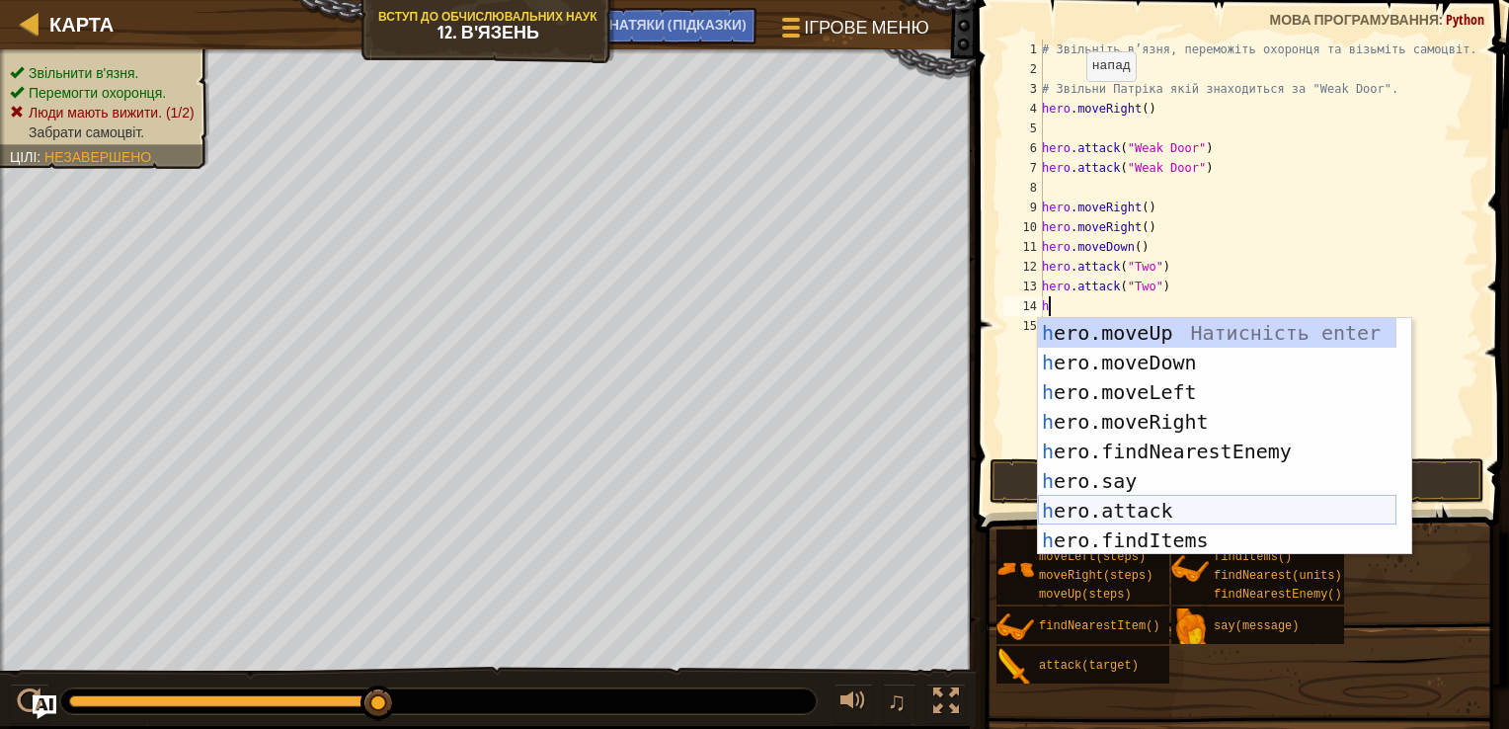
click at [1134, 515] on div "h ero.moveUp Натисність enter h ero.moveDown Натисність enter h ero.moveLeft На…" at bounding box center [1217, 466] width 359 height 296
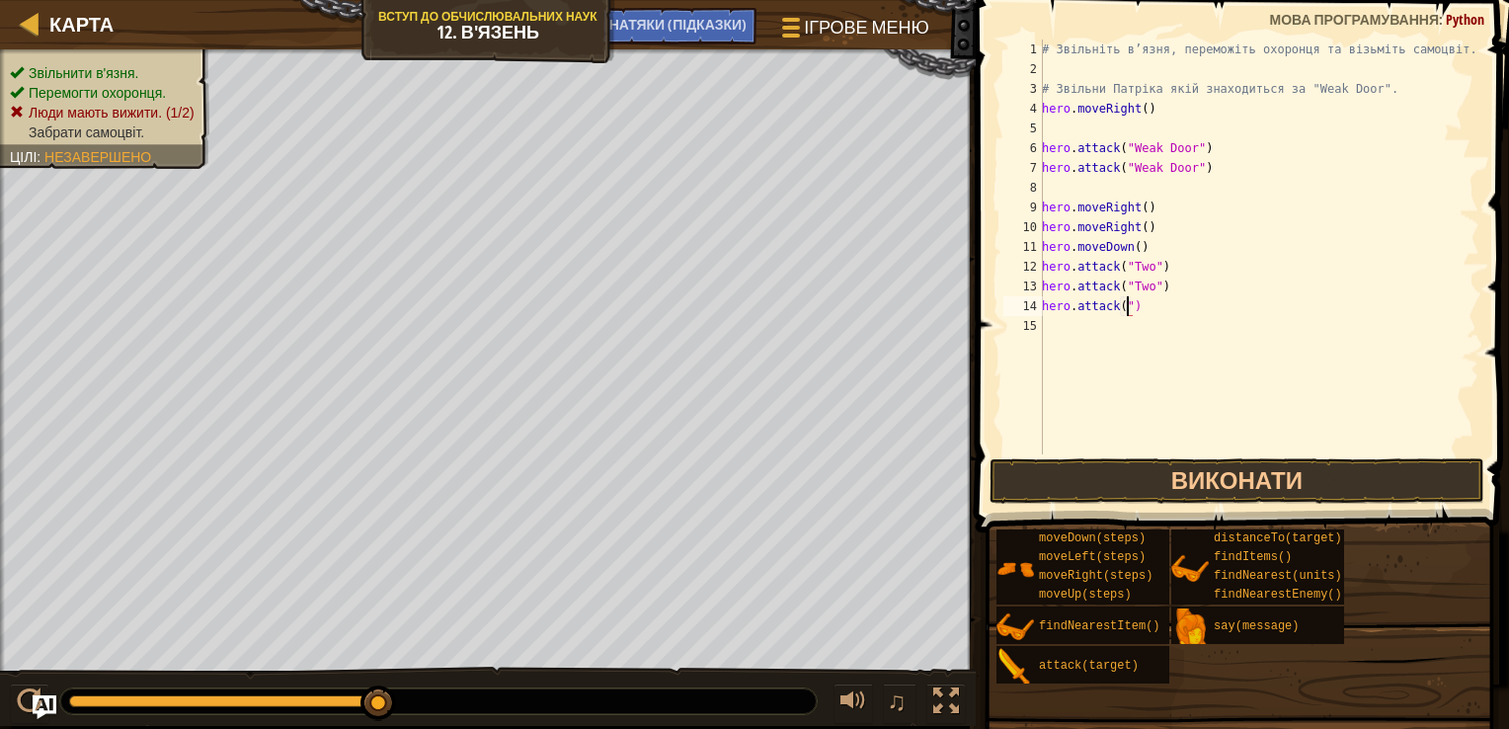
scroll to position [9, 7]
click at [1129, 306] on div "# Звільніть в’язня, переможіть охоронця та візьміть самоцвіт. # Звільни Патріка…" at bounding box center [1258, 267] width 441 height 454
type textarea "hero.attack("Two")"
click at [1146, 467] on button "Виконати" at bounding box center [1237, 480] width 495 height 45
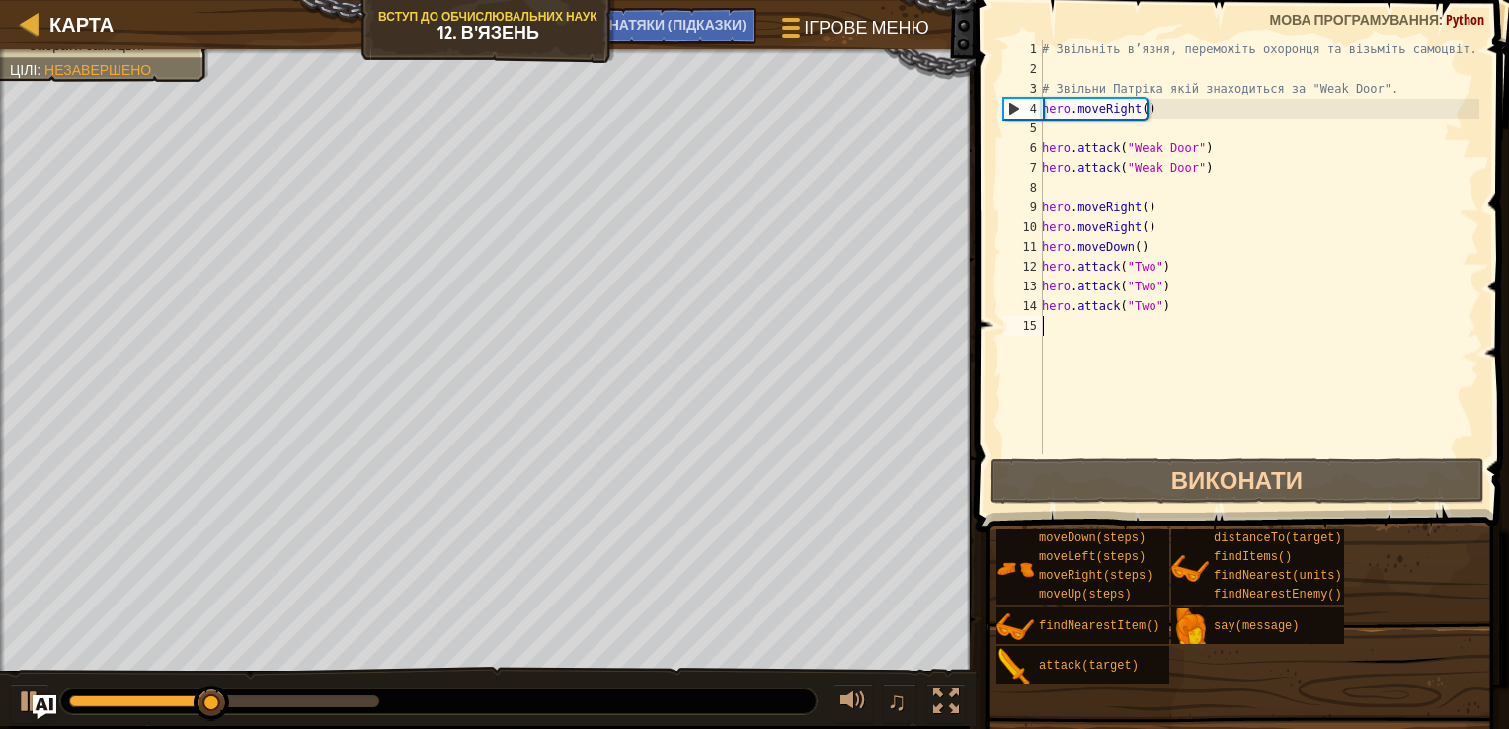
click at [1063, 339] on div "# Звільніть в’язня, переможіть охоронця та візьміть самоцвіт. # Звільни Патріка…" at bounding box center [1258, 267] width 441 height 454
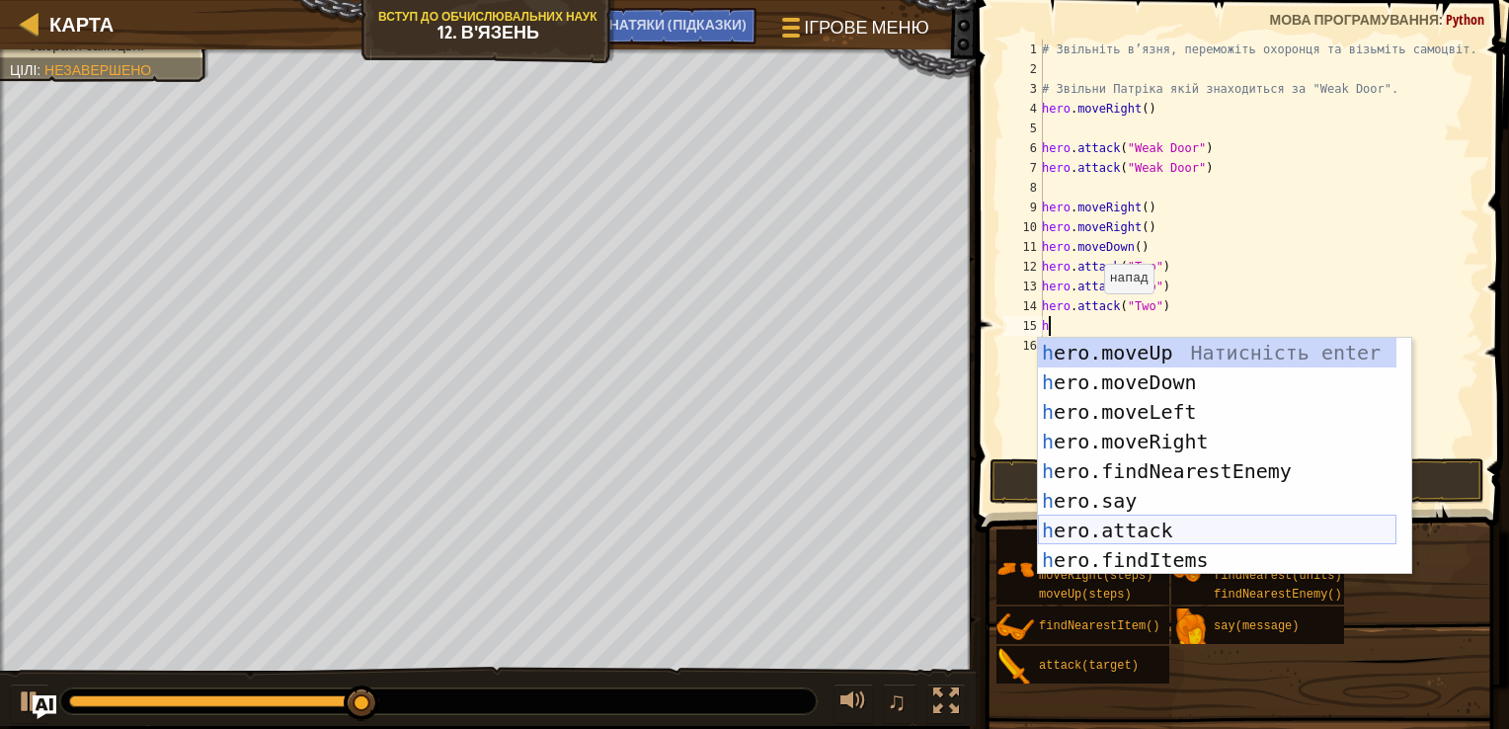
click at [1117, 533] on div "h ero.moveUp Натисність enter h ero.moveDown Натисність enter h ero.moveLeft На…" at bounding box center [1217, 486] width 359 height 296
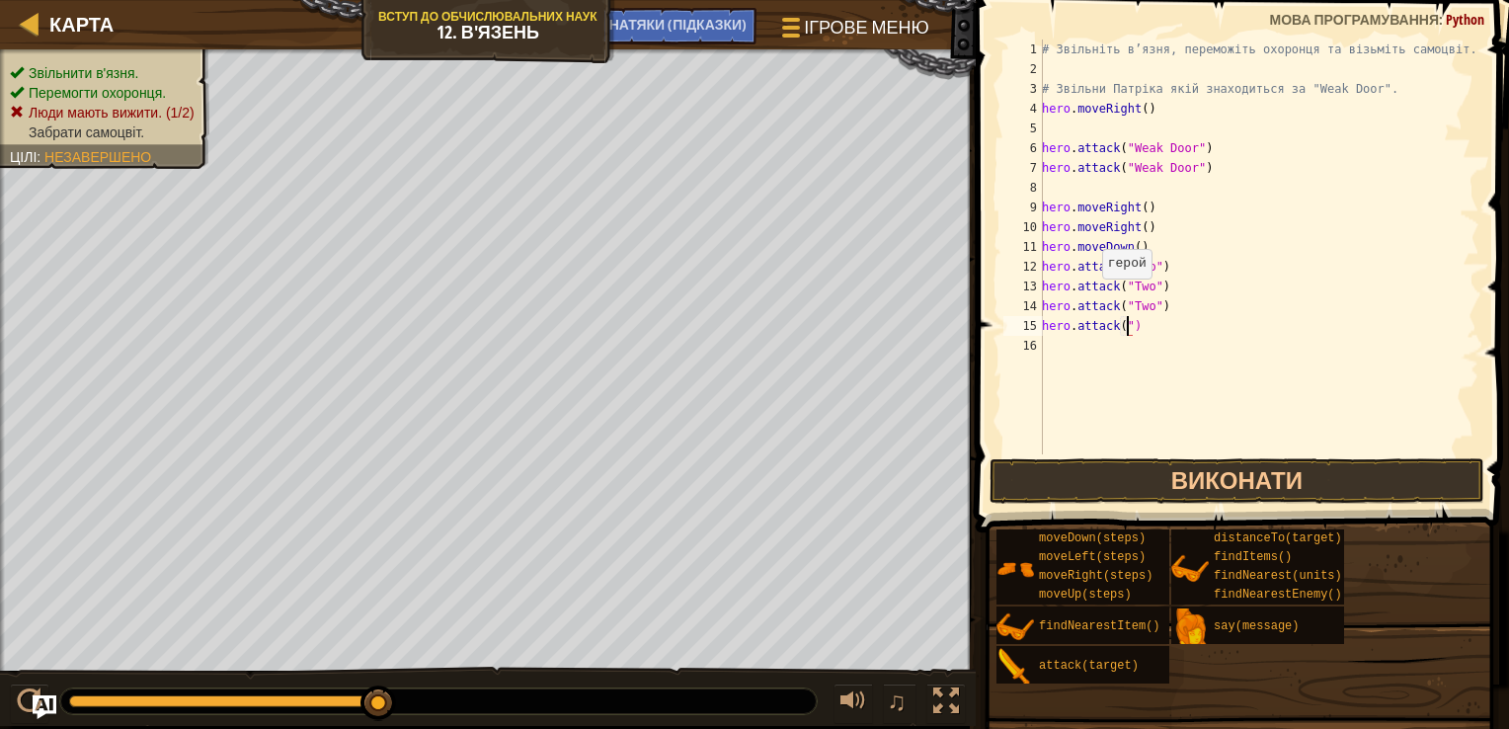
scroll to position [9, 7]
click at [1126, 322] on div "# Звільніть в’язня, переможіть охоронця та візьміть самоцвіт. # Звільни Патріка…" at bounding box center [1258, 267] width 441 height 454
type textarea "hero.attack("Two")"
click at [1206, 440] on div "# Звільніть в’язня, переможіть охоронця та візьміть самоцвіт. # Звільни Патріка…" at bounding box center [1258, 267] width 441 height 454
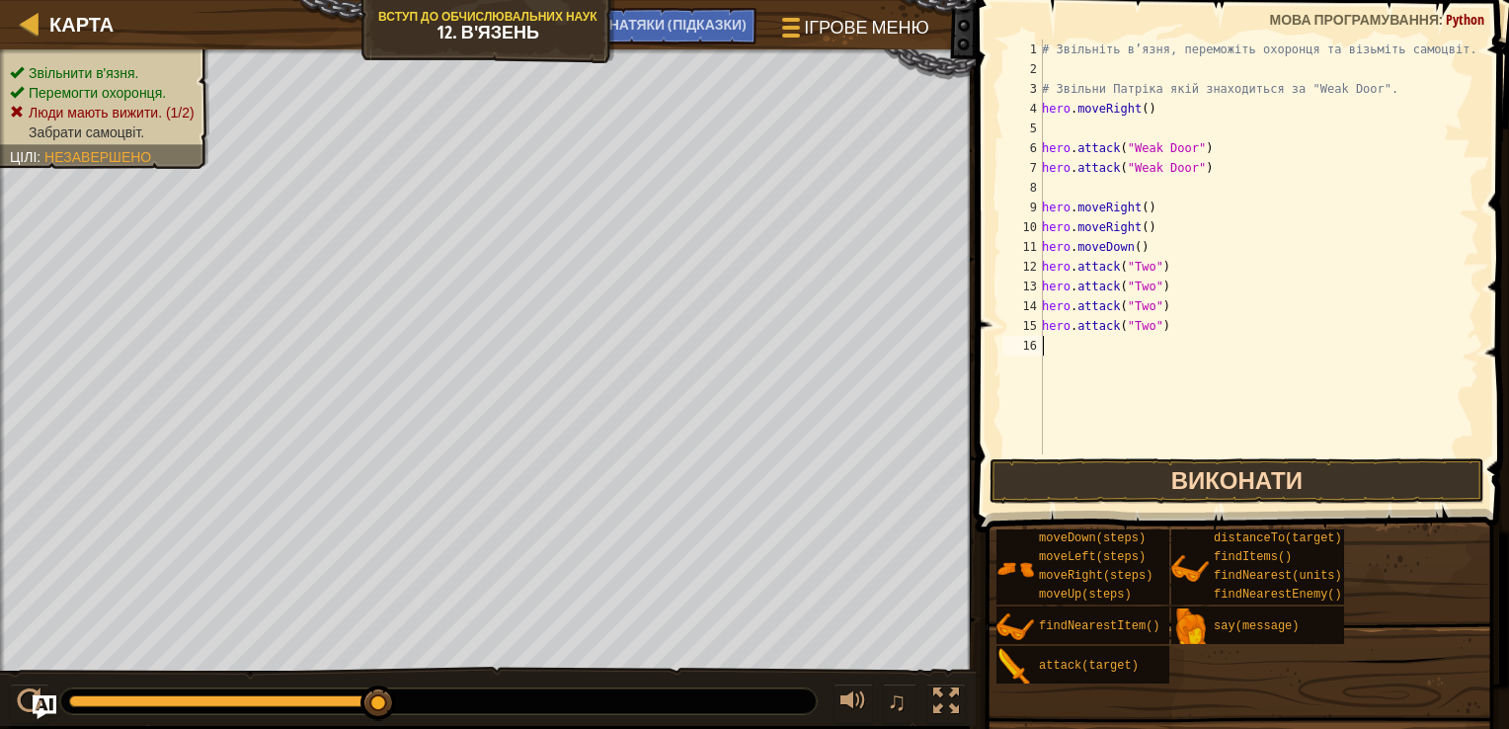
scroll to position [9, 0]
click at [1186, 479] on button "Виконати" at bounding box center [1237, 480] width 495 height 45
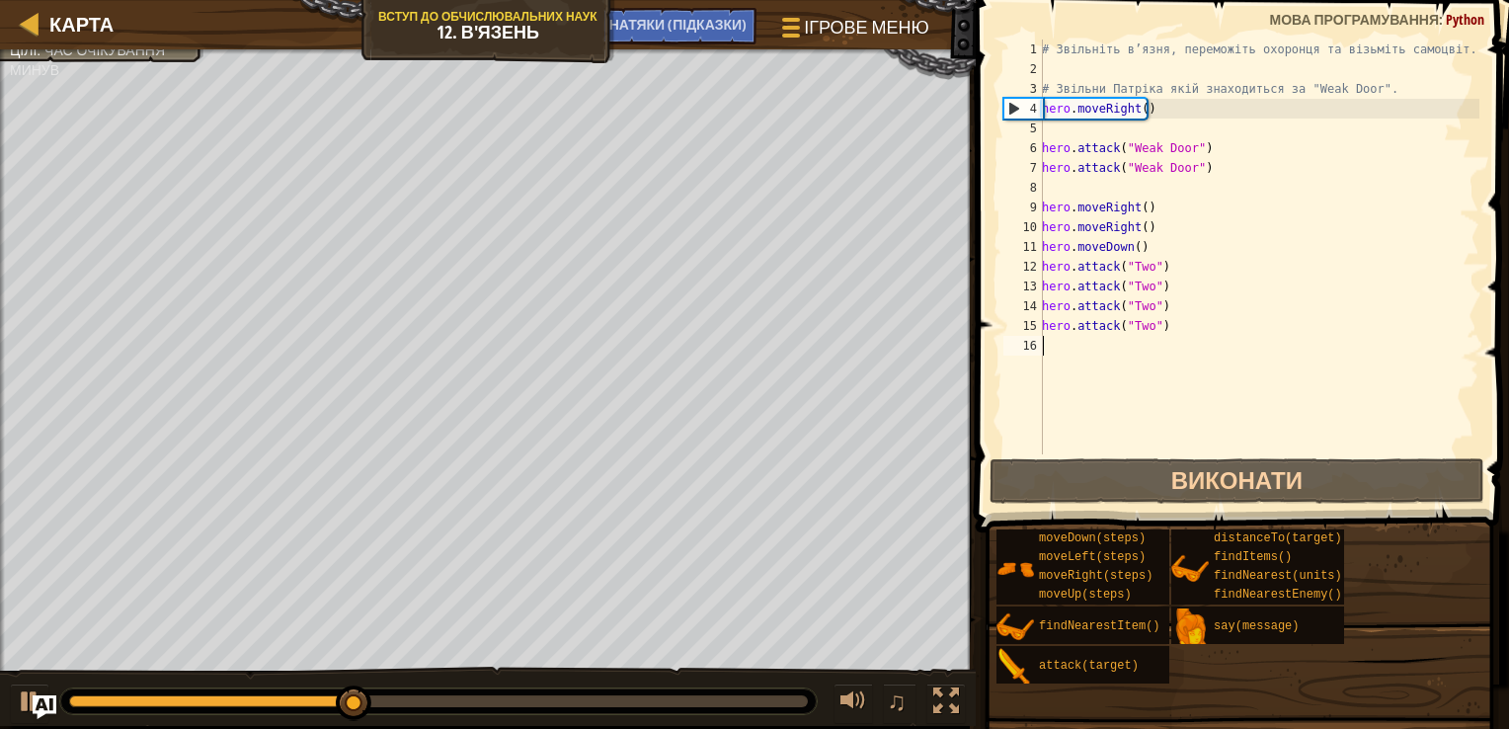
type textarea "h"
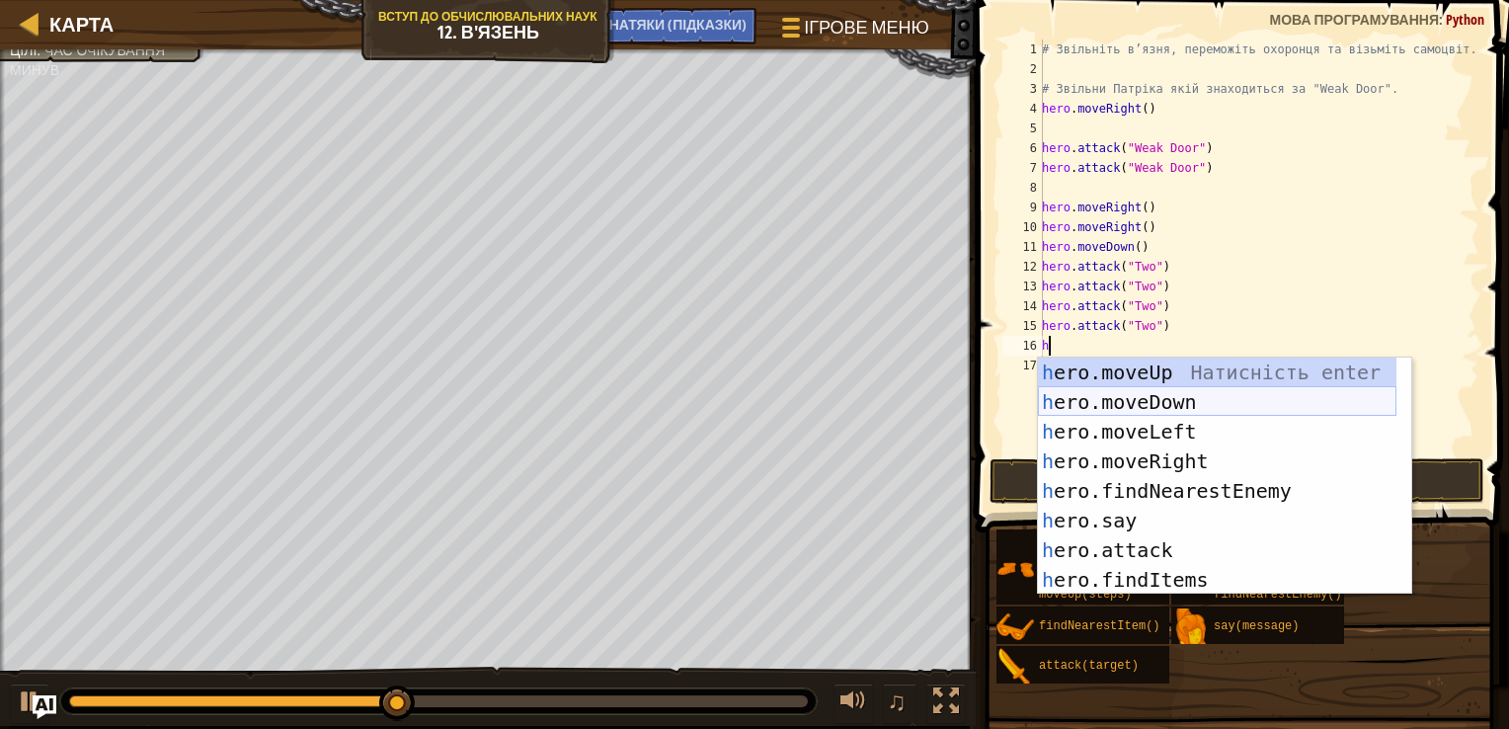
click at [1150, 396] on div "h ero.moveUp Натисність enter h ero.moveDown Натисність enter h ero.moveLeft На…" at bounding box center [1217, 506] width 359 height 296
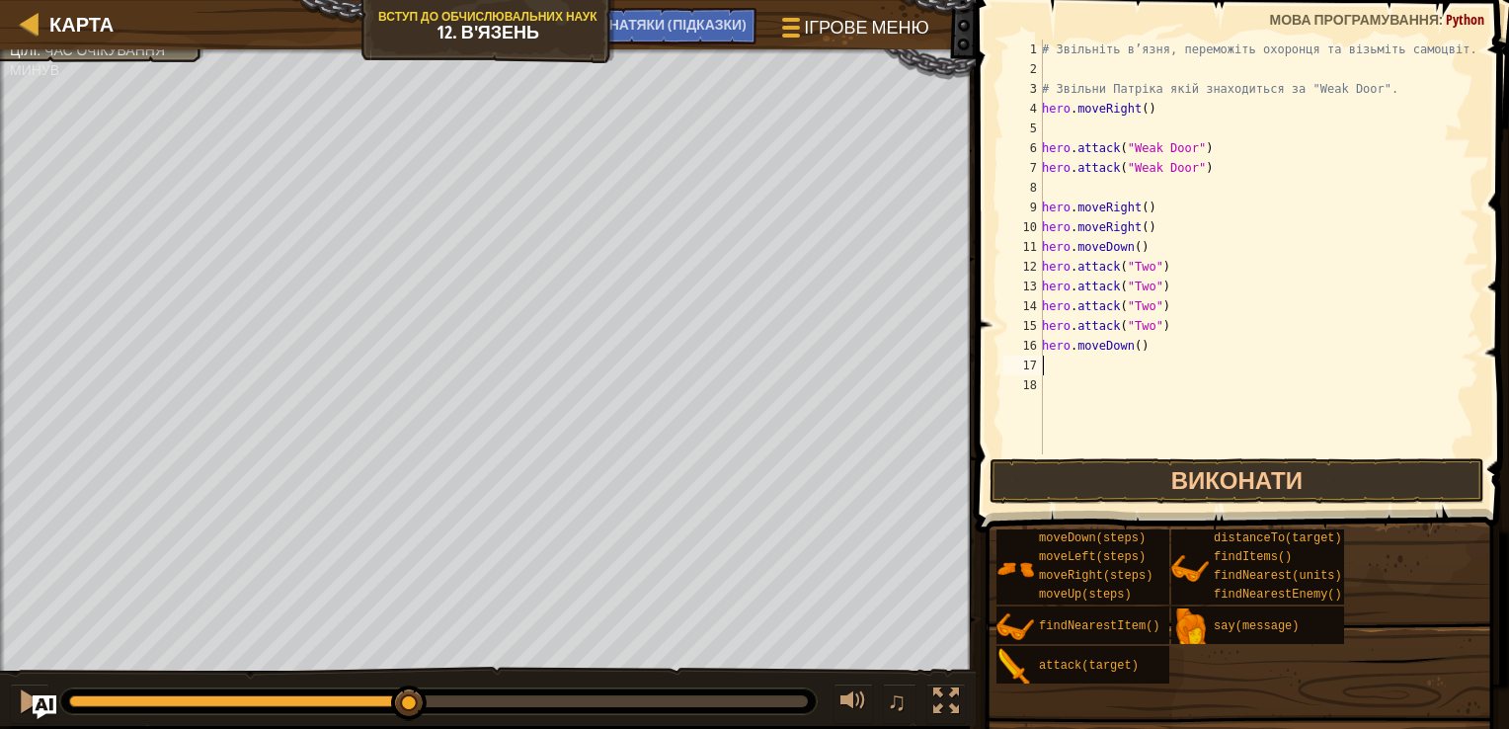
type textarea "h"
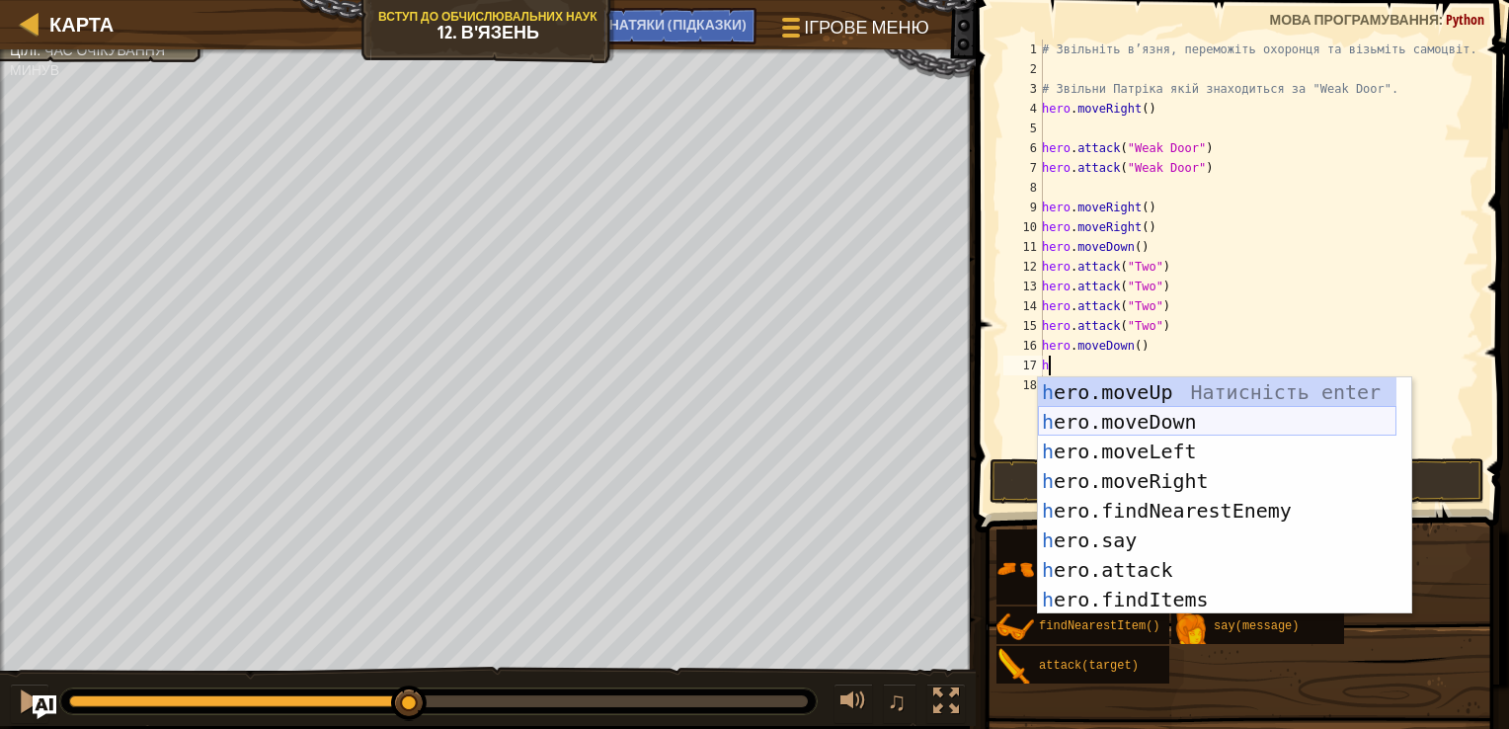
click at [1157, 428] on div "h ero.moveUp Натисність enter h ero.moveDown Натисність enter h ero.moveLeft На…" at bounding box center [1217, 525] width 359 height 296
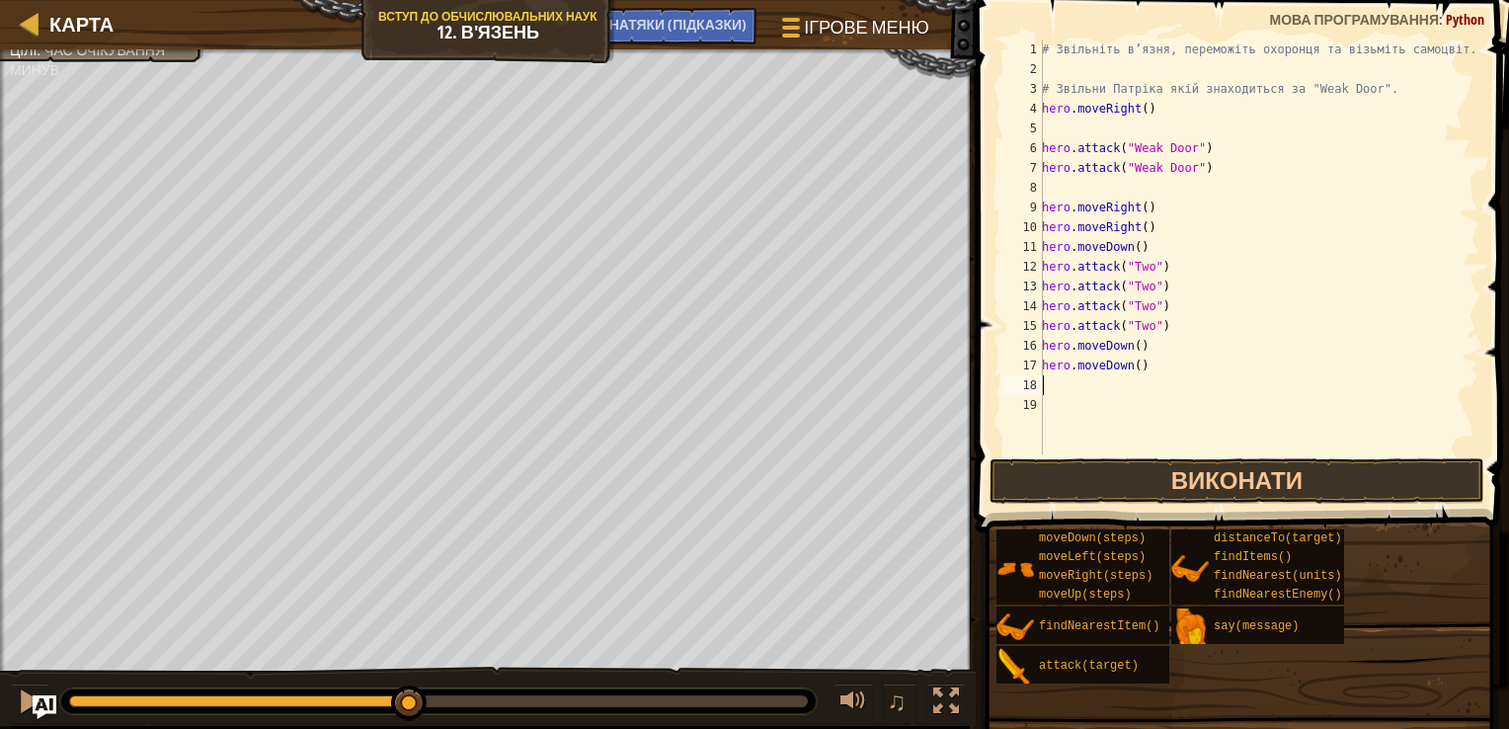
type textarea "h"
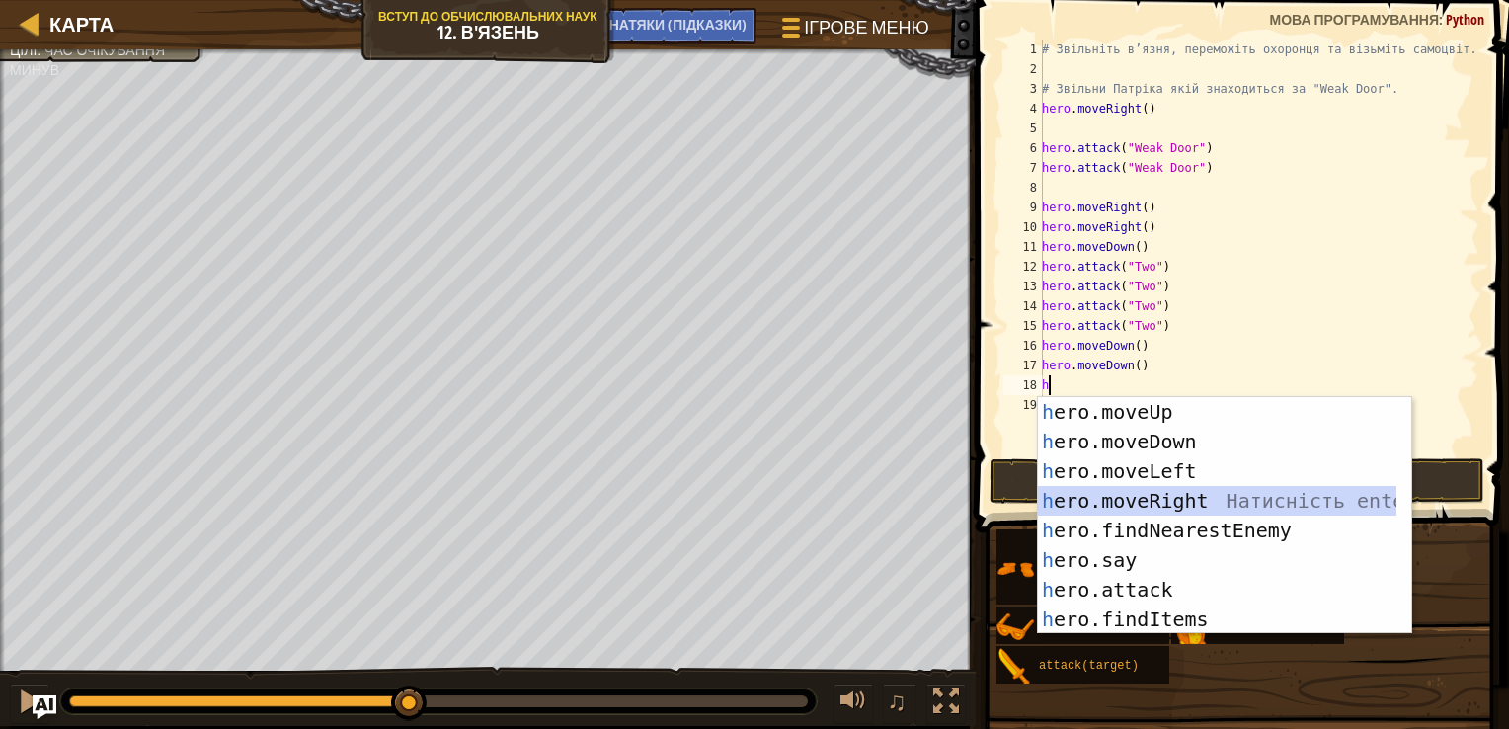
click at [1165, 509] on div "h ero.moveUp Натисність enter h ero.moveDown Натисність enter h ero.moveLeft На…" at bounding box center [1217, 545] width 359 height 296
type textarea "h"
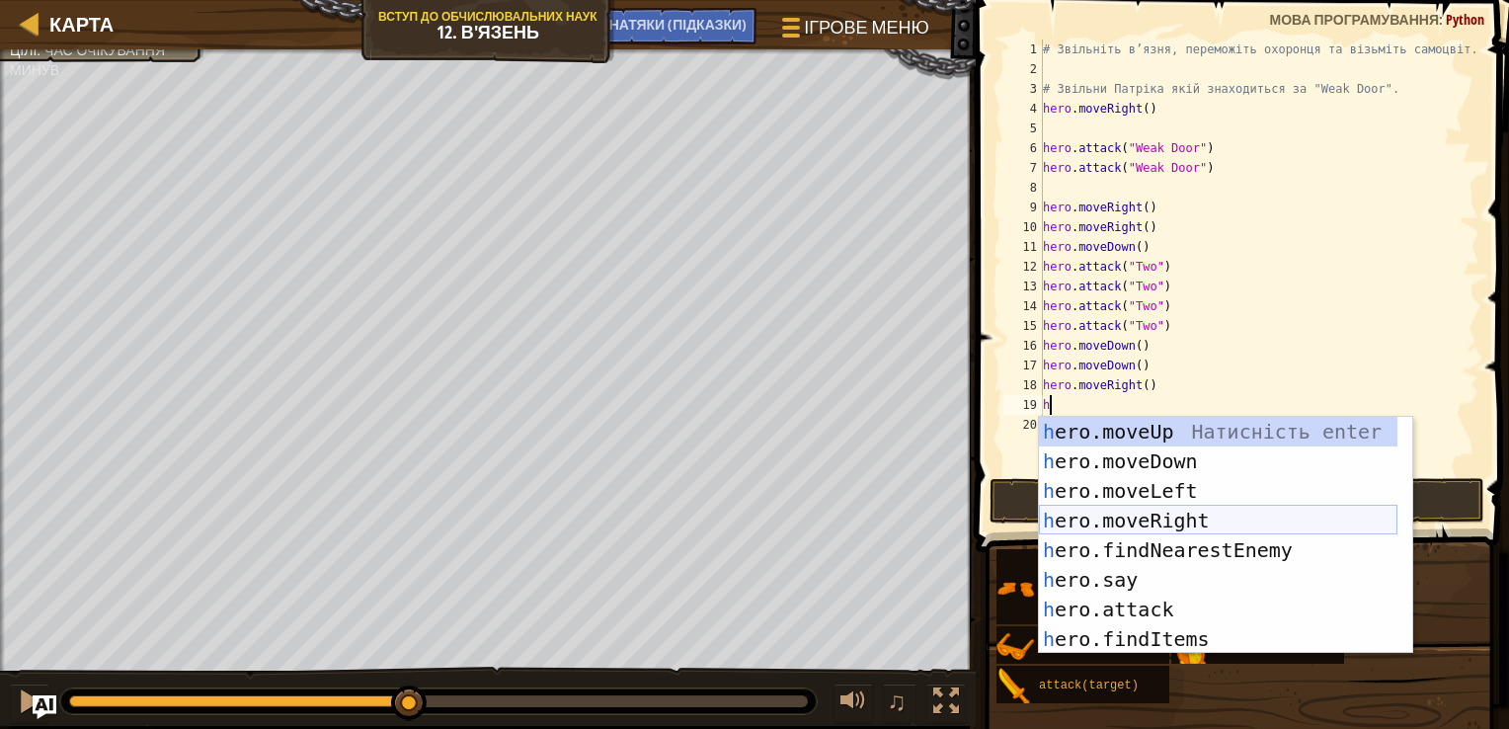
click at [1189, 522] on div "h ero.moveUp Натисність enter h ero.moveDown Натисність enter h ero.moveLeft На…" at bounding box center [1218, 565] width 359 height 296
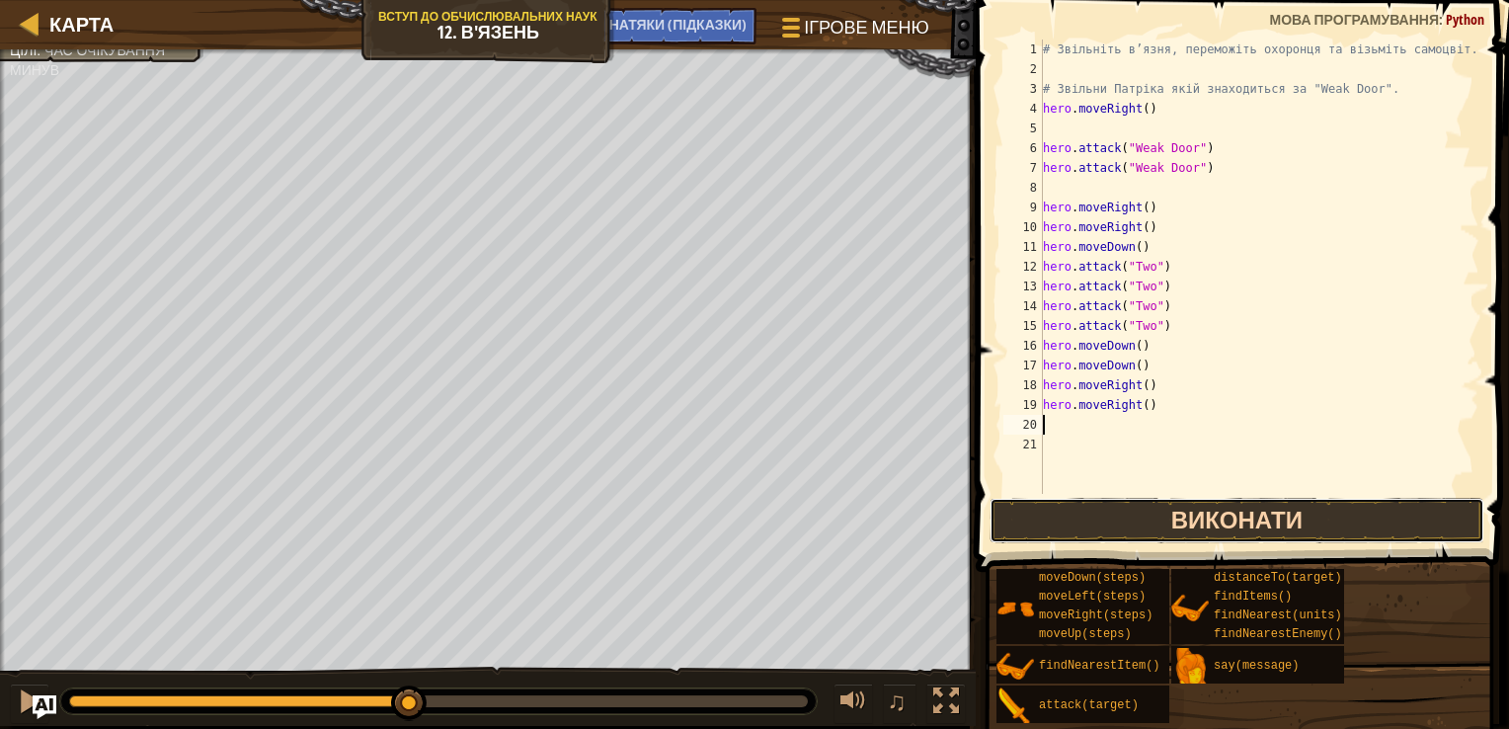
click at [1246, 514] on button "Виконати" at bounding box center [1237, 520] width 495 height 45
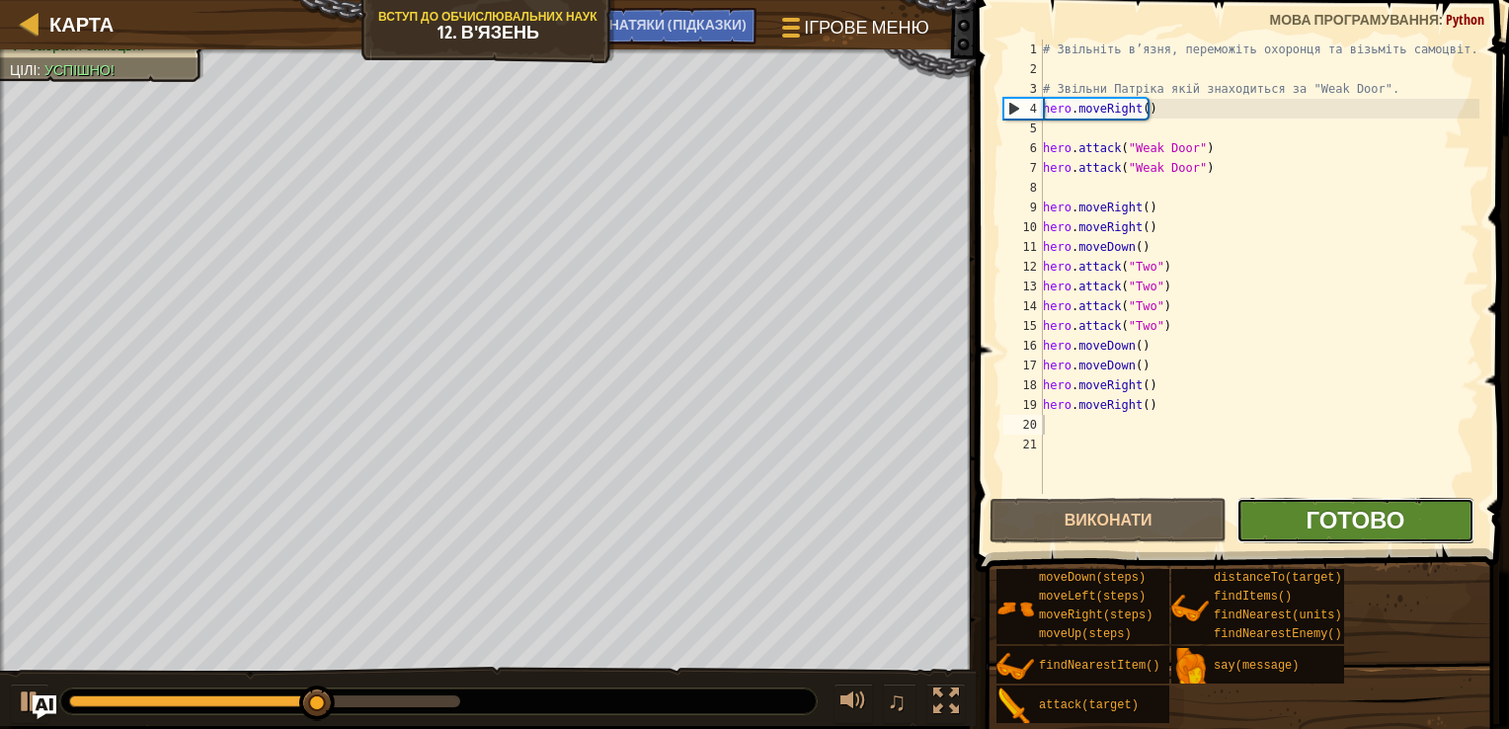
click at [1400, 508] on span "Готово" at bounding box center [1355, 520] width 99 height 32
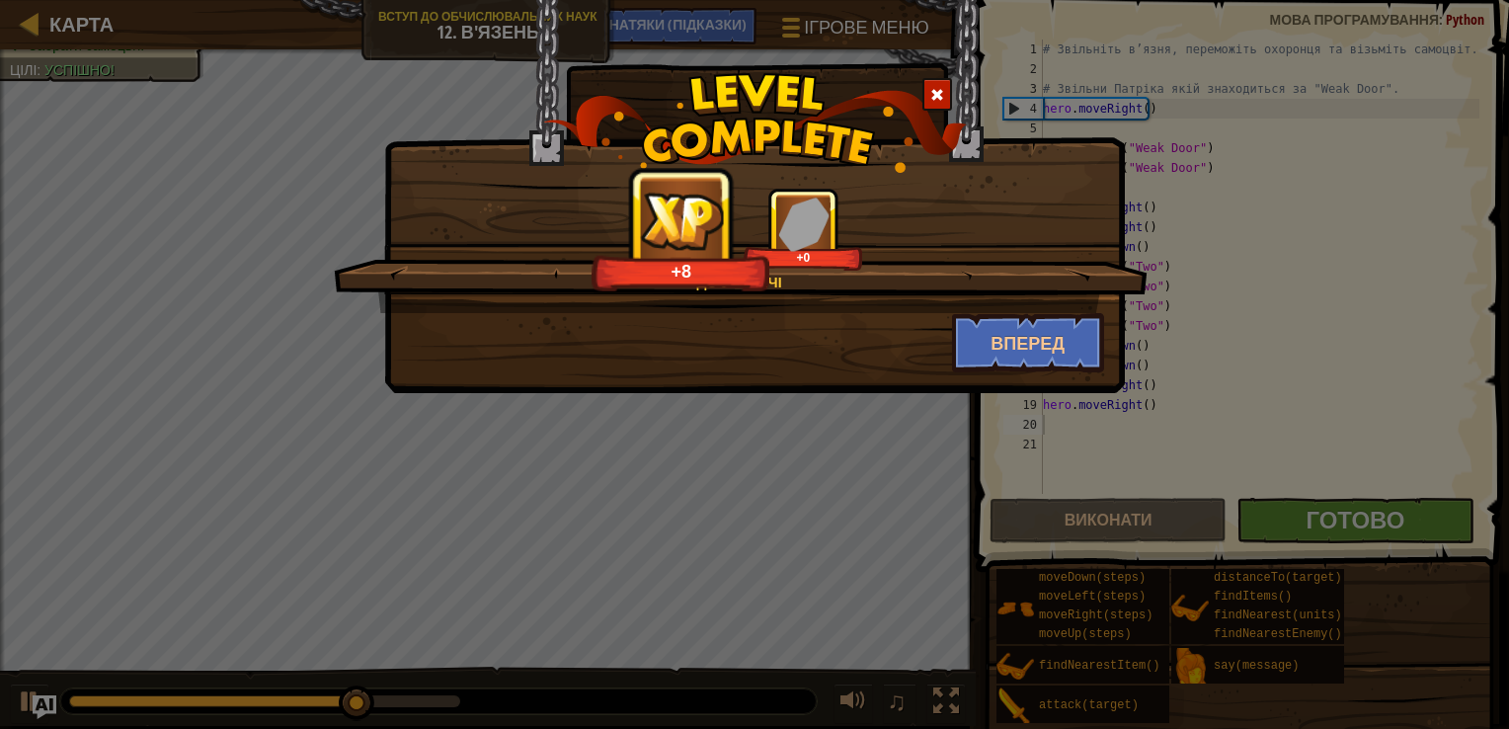
click at [1012, 310] on div "До зустрічі +8 +0" at bounding box center [741, 250] width 814 height 125
click at [1023, 348] on button "Вперед" at bounding box center [1028, 342] width 153 height 59
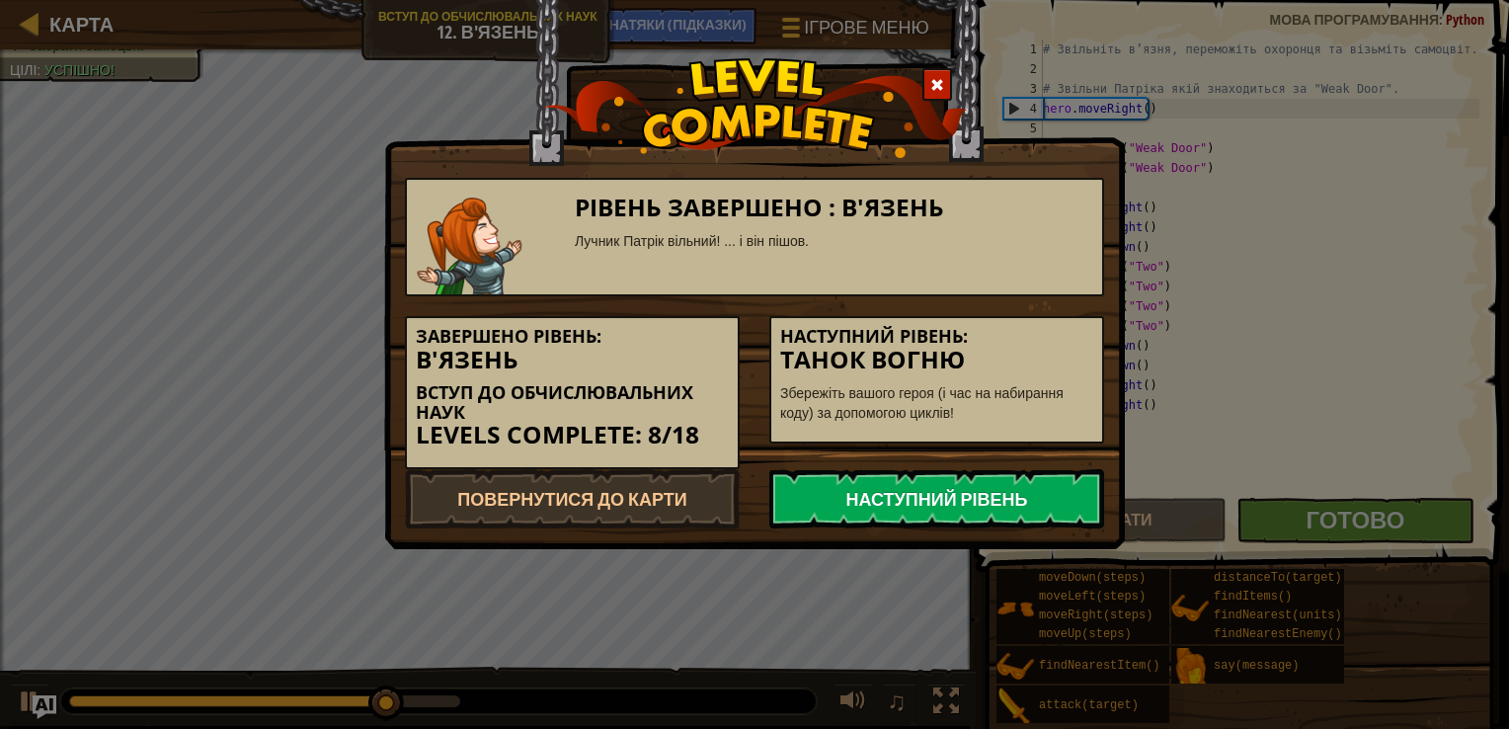
click at [997, 506] on link "Наступний рівень" at bounding box center [936, 498] width 335 height 59
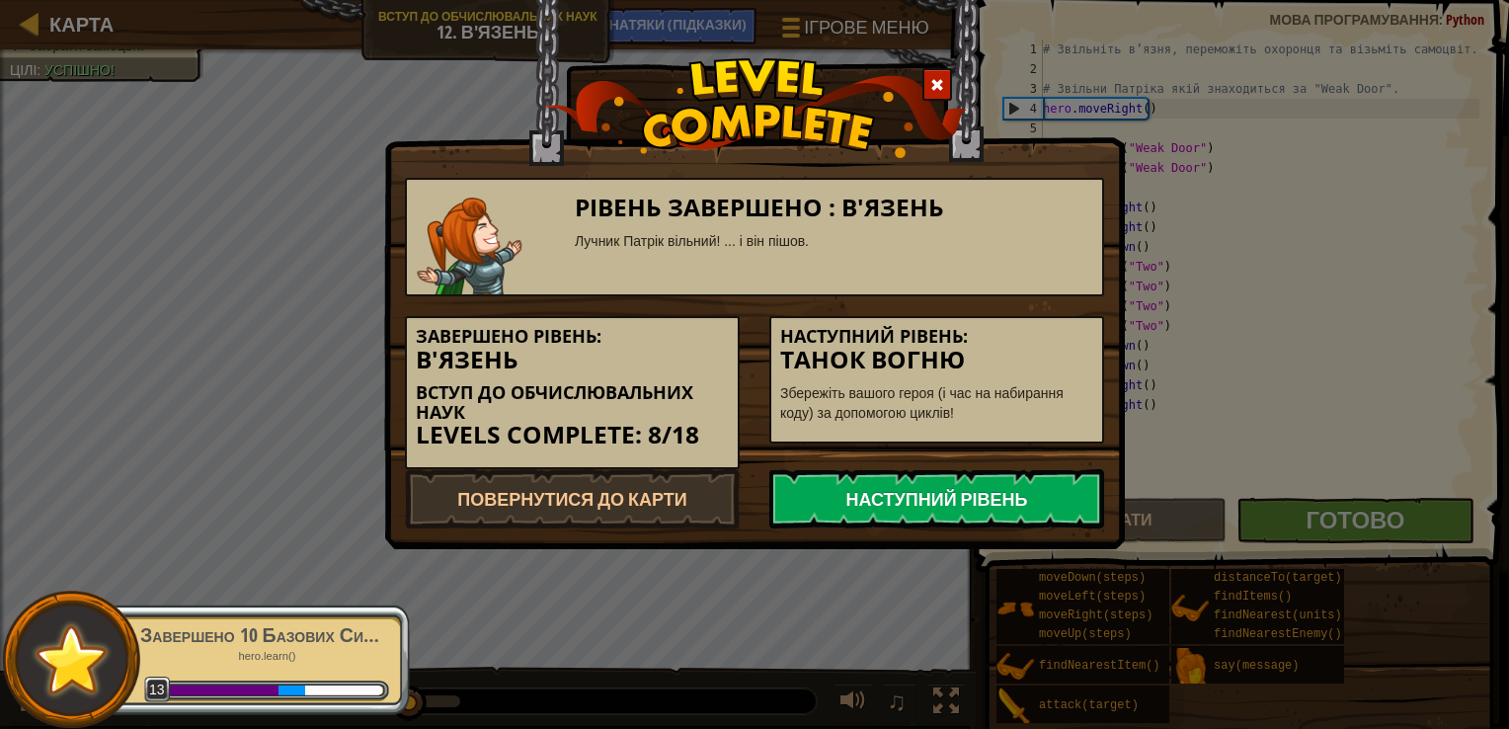
click at [1004, 490] on link "Наступний рівень" at bounding box center [936, 498] width 335 height 59
